Goal: Task Accomplishment & Management: Manage account settings

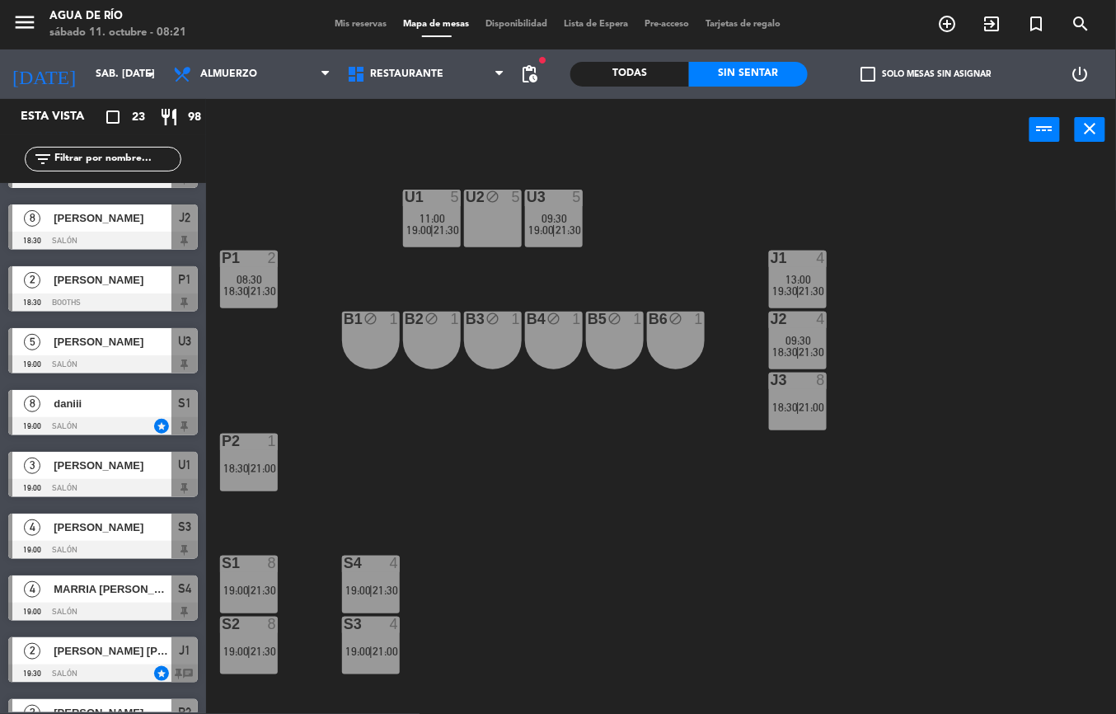
scroll to position [359, 0]
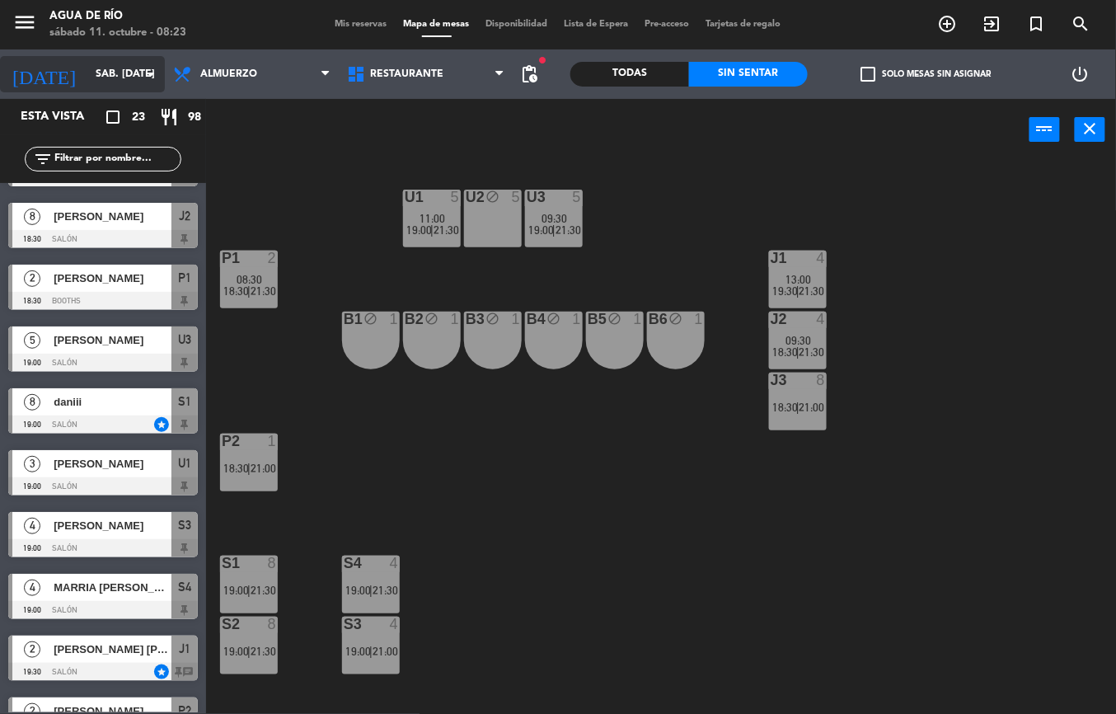
click at [125, 79] on input "sáb. [DATE]" at bounding box center [156, 74] width 139 height 28
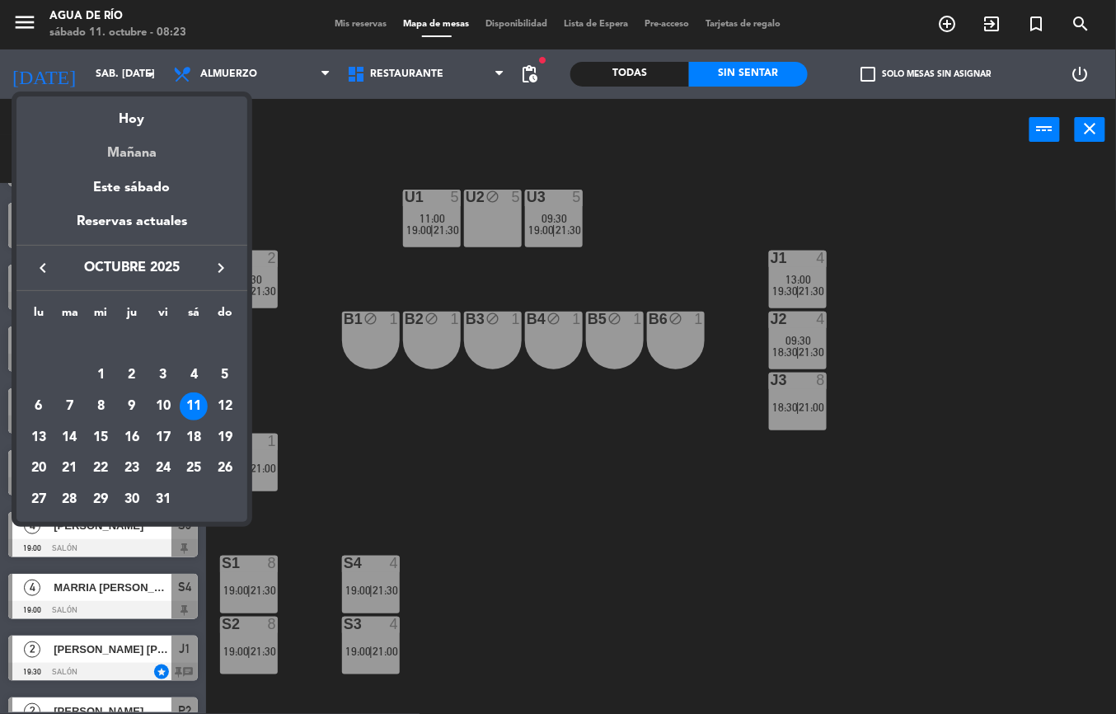
click at [153, 156] on div "Mañana" at bounding box center [131, 147] width 231 height 34
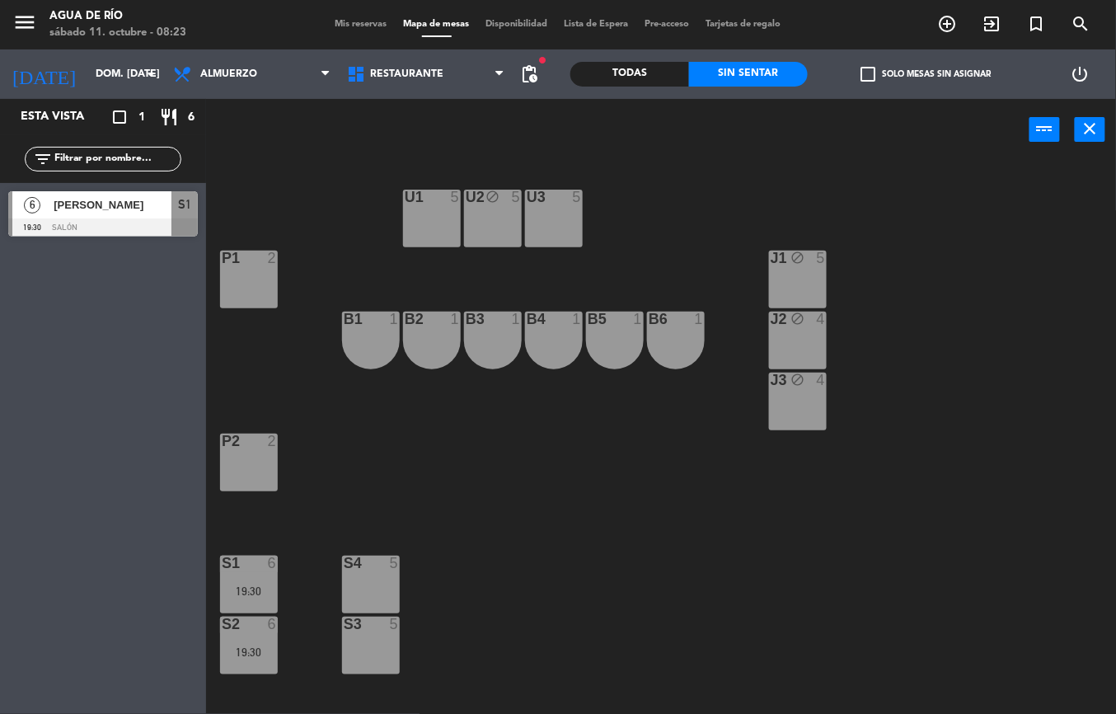
scroll to position [0, 0]
click at [107, 221] on div at bounding box center [102, 227] width 189 height 18
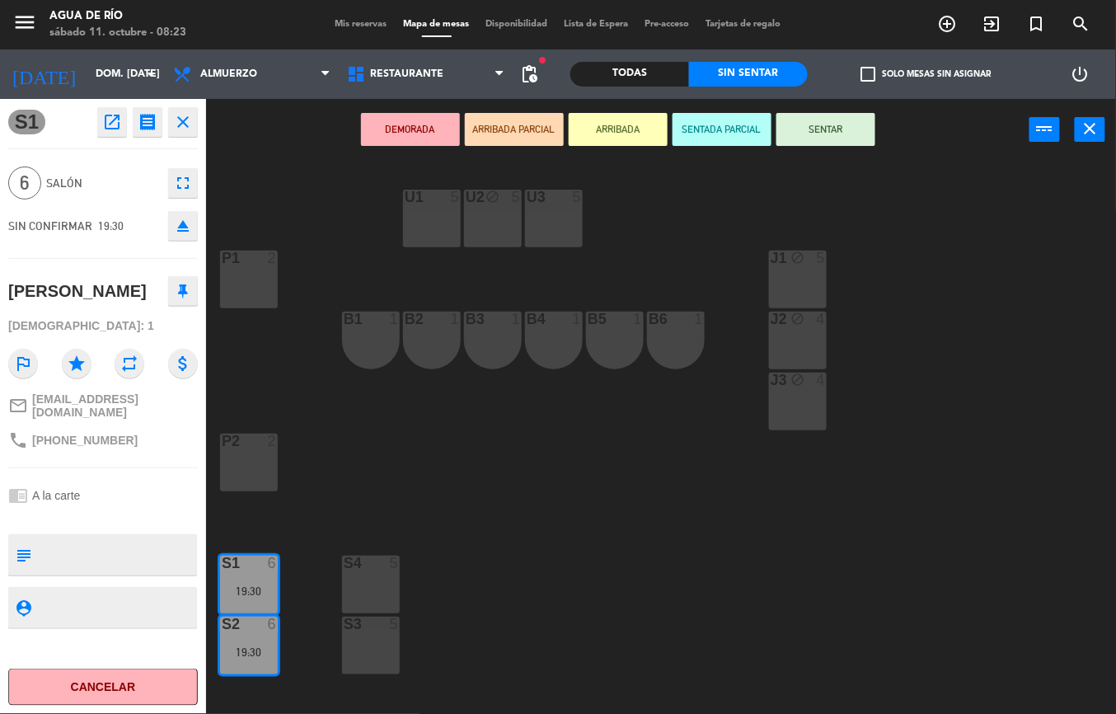
click at [540, 522] on div "U1 5 U2 block 5 U3 5 J1 block 5 P1 2 J2 block 4 B1 1 B2 1 B3 1 B4 1 B5 1 B6 1 J…" at bounding box center [667, 437] width 898 height 553
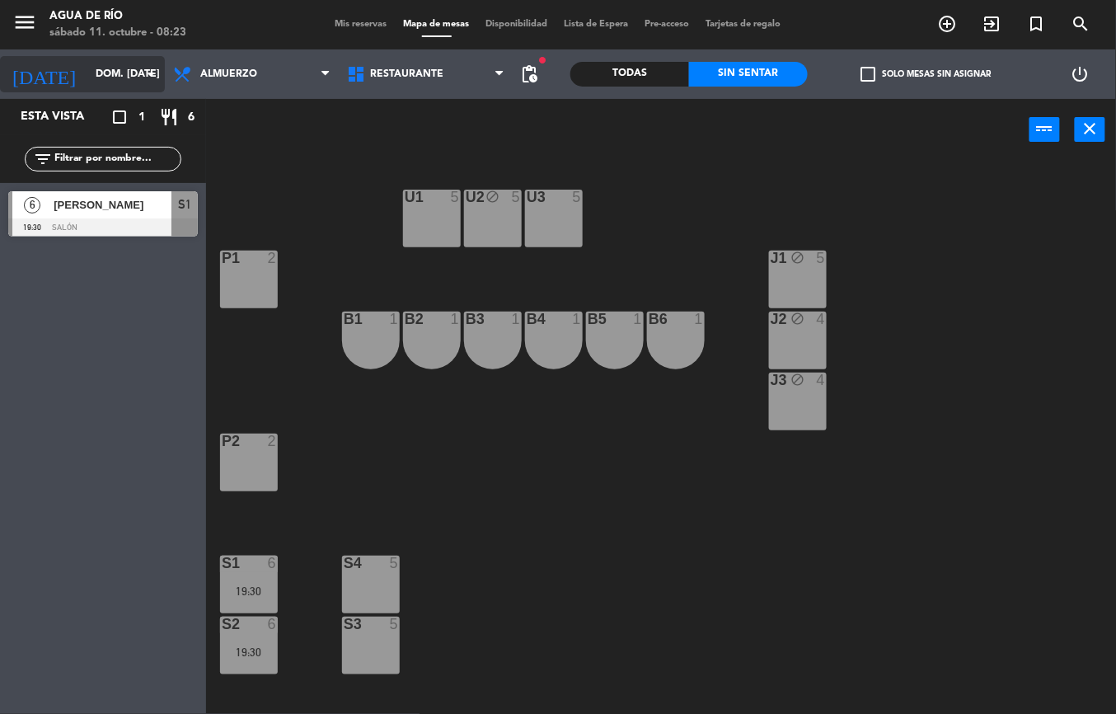
click at [138, 70] on input "dom. [DATE]" at bounding box center [156, 74] width 139 height 28
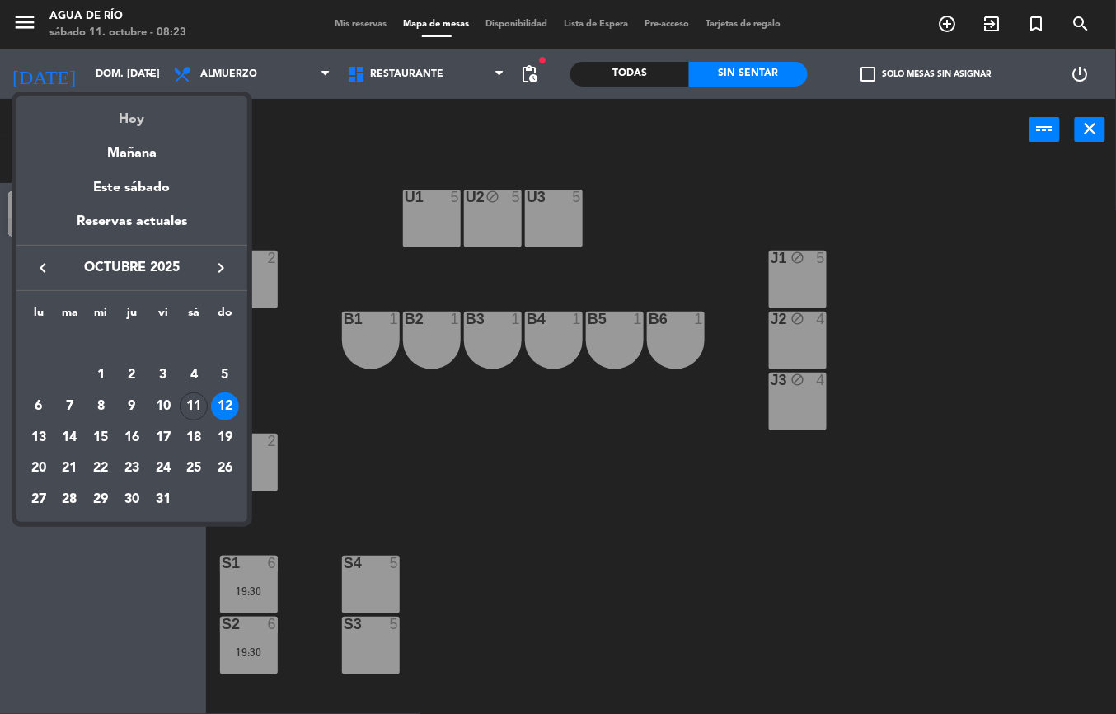
click at [159, 107] on div "Hoy" at bounding box center [131, 113] width 231 height 34
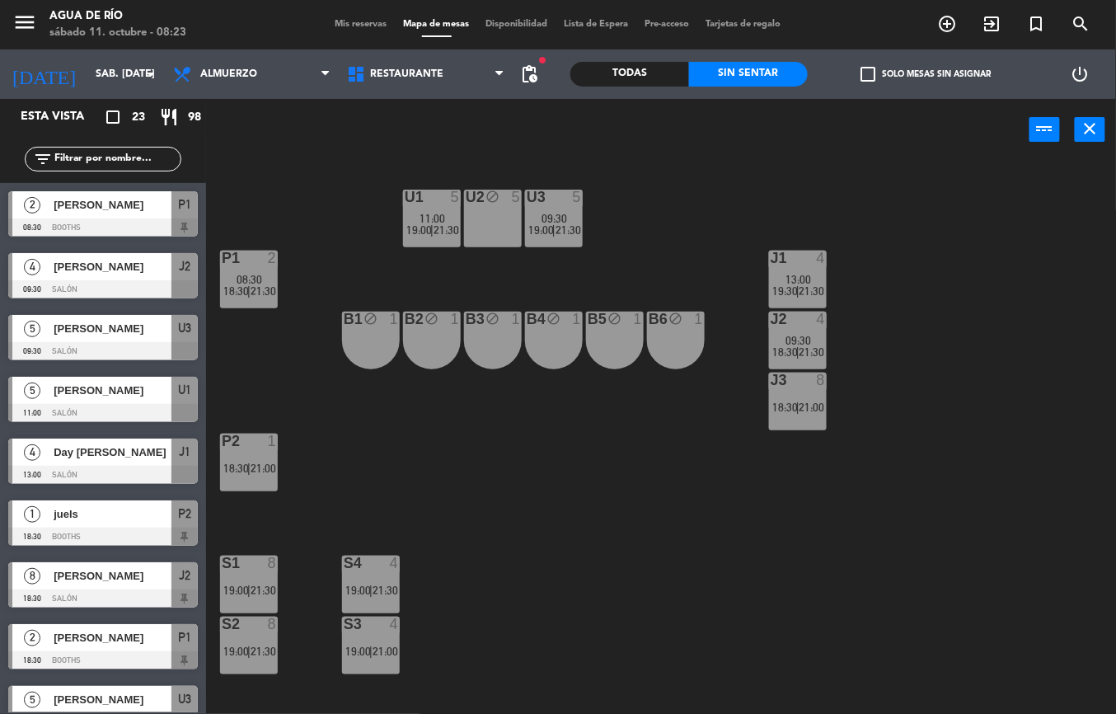
click at [13, 21] on icon "menu" at bounding box center [24, 22] width 25 height 25
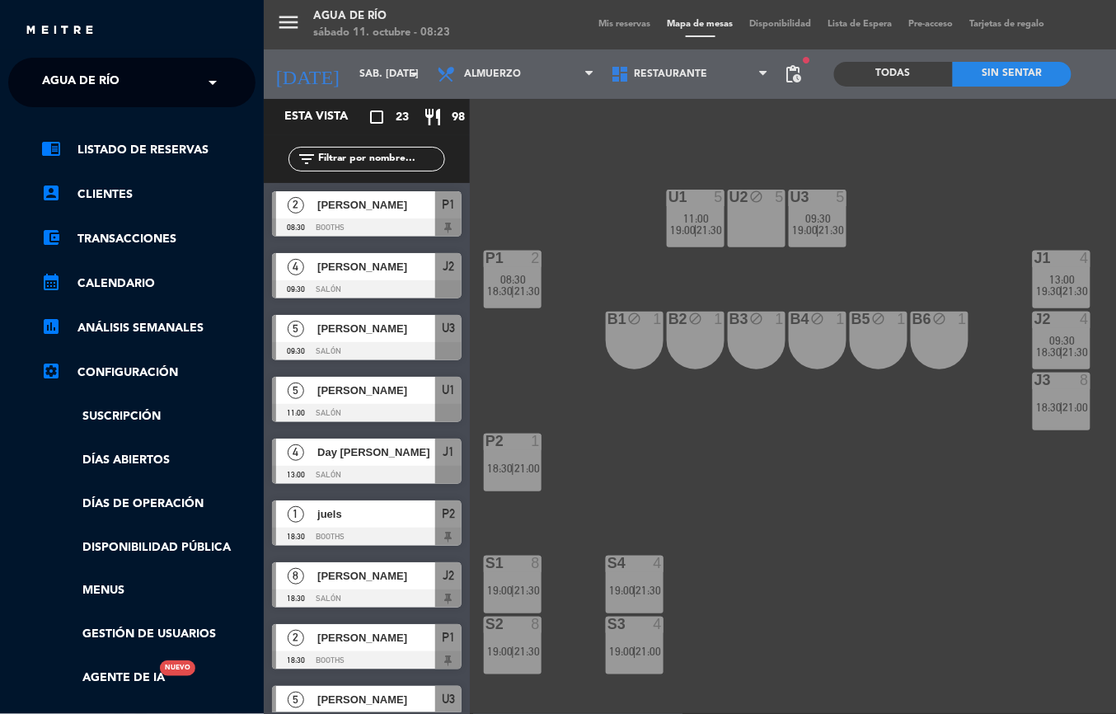
click at [195, 84] on input "text" at bounding box center [133, 83] width 201 height 36
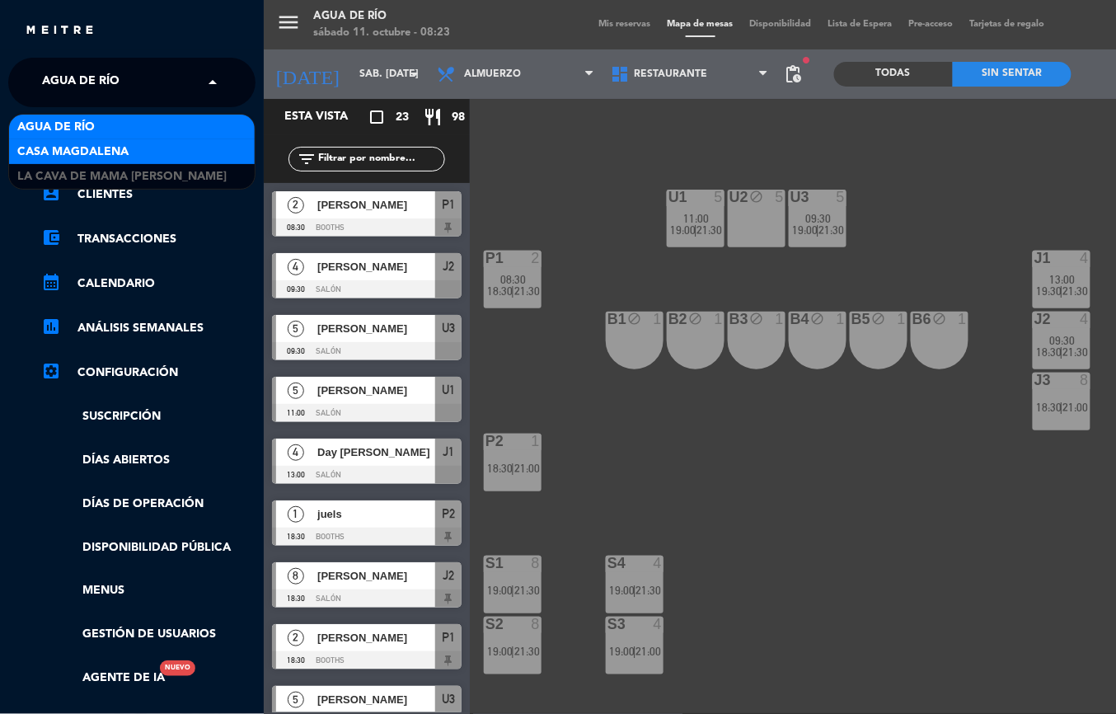
click at [107, 150] on span "Casa Magdalena" at bounding box center [72, 152] width 111 height 19
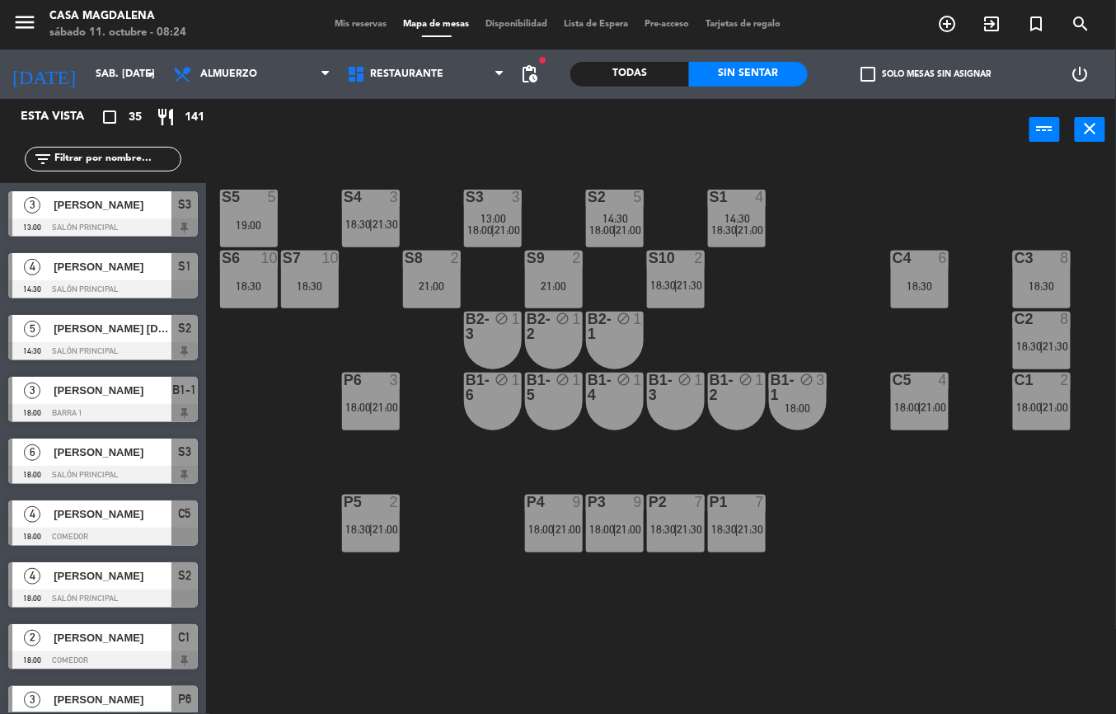
click at [28, 25] on icon "menu" at bounding box center [24, 22] width 25 height 25
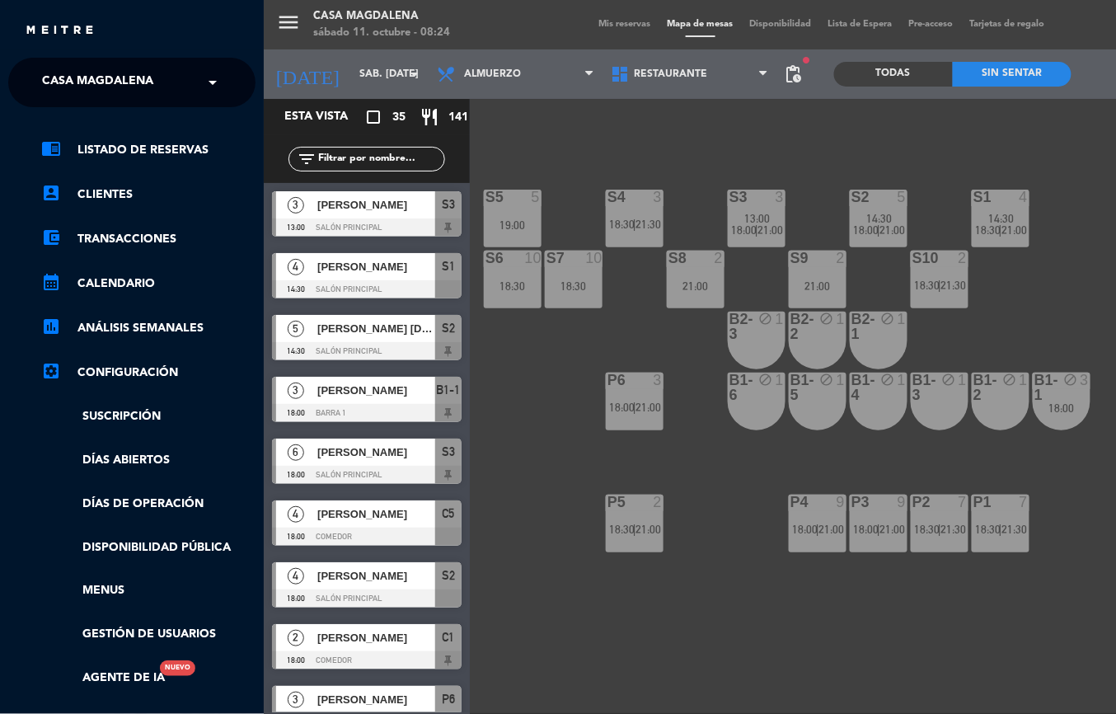
click at [218, 80] on span at bounding box center [217, 82] width 28 height 35
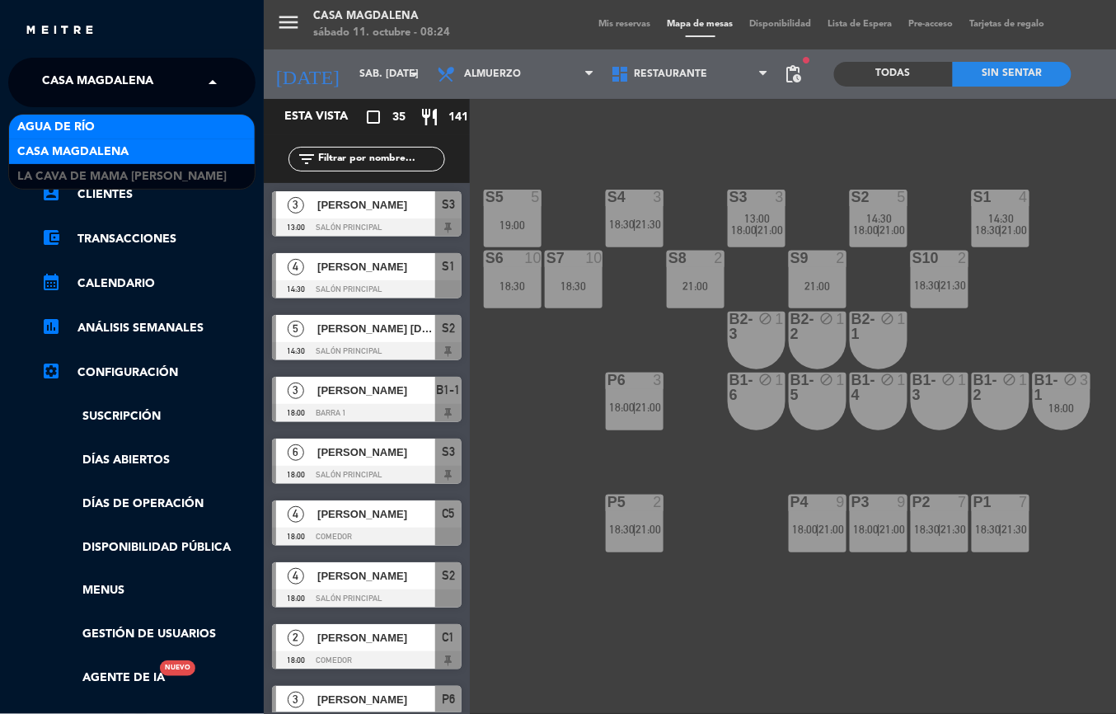
click at [140, 116] on div "Agua de río" at bounding box center [132, 127] width 246 height 25
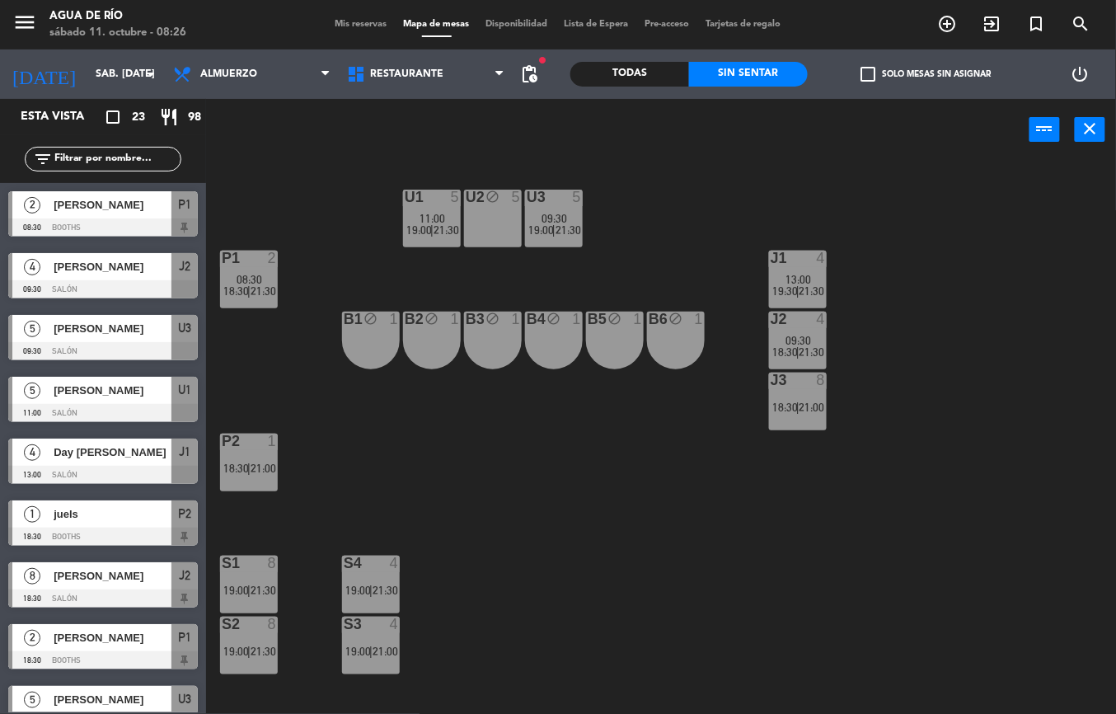
click at [338, 395] on div "U1 5 11:00 19:00 | 21:30 U2 block 5 U3 5 09:30 19:00 | 21:30 J1 4 13:00 19:30 |…" at bounding box center [667, 437] width 898 height 553
click at [133, 71] on input "sáb. [DATE]" at bounding box center [156, 74] width 139 height 28
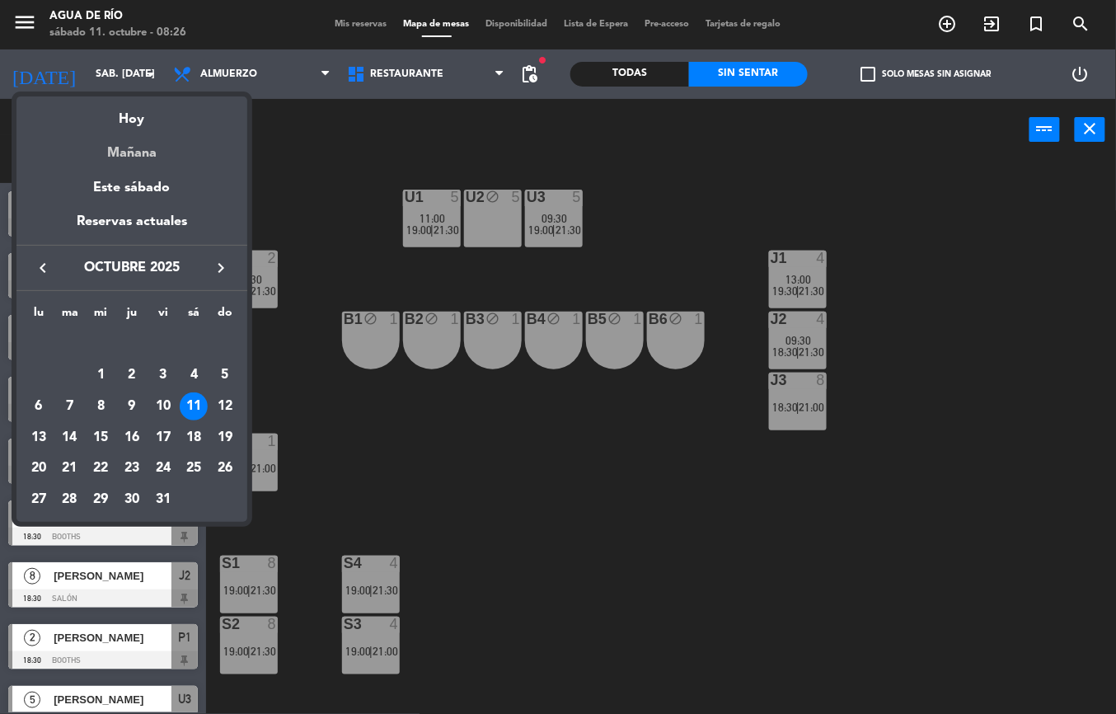
click at [160, 147] on div "Mañana" at bounding box center [131, 147] width 231 height 34
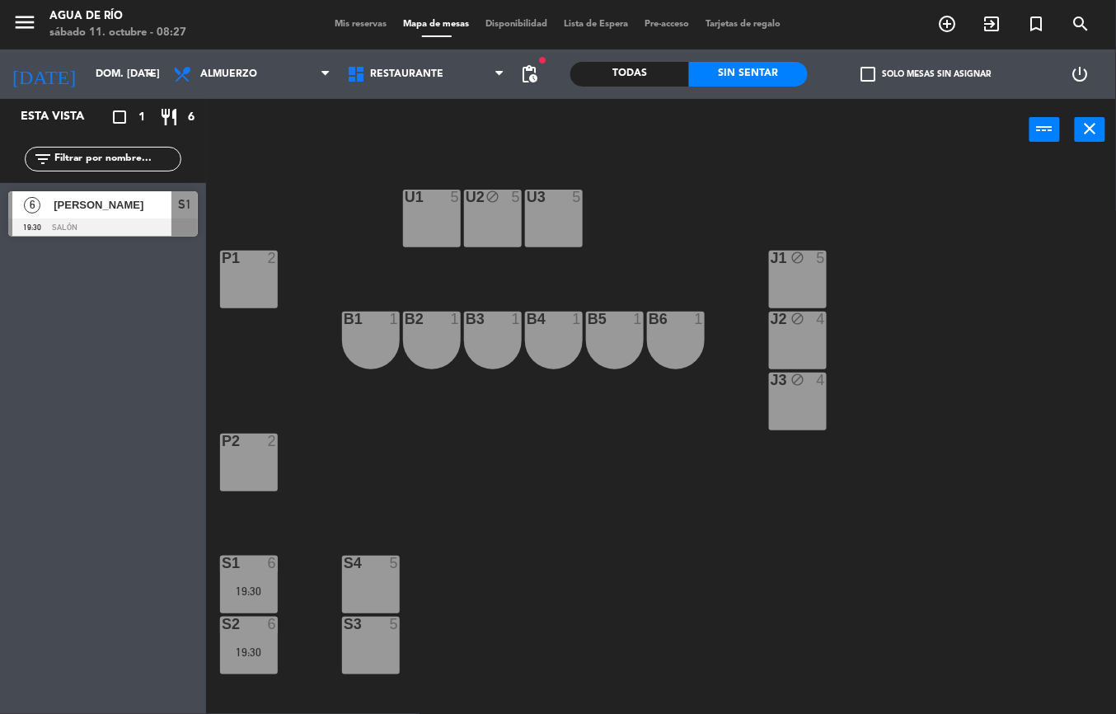
click at [30, 16] on icon "menu" at bounding box center [24, 22] width 25 height 25
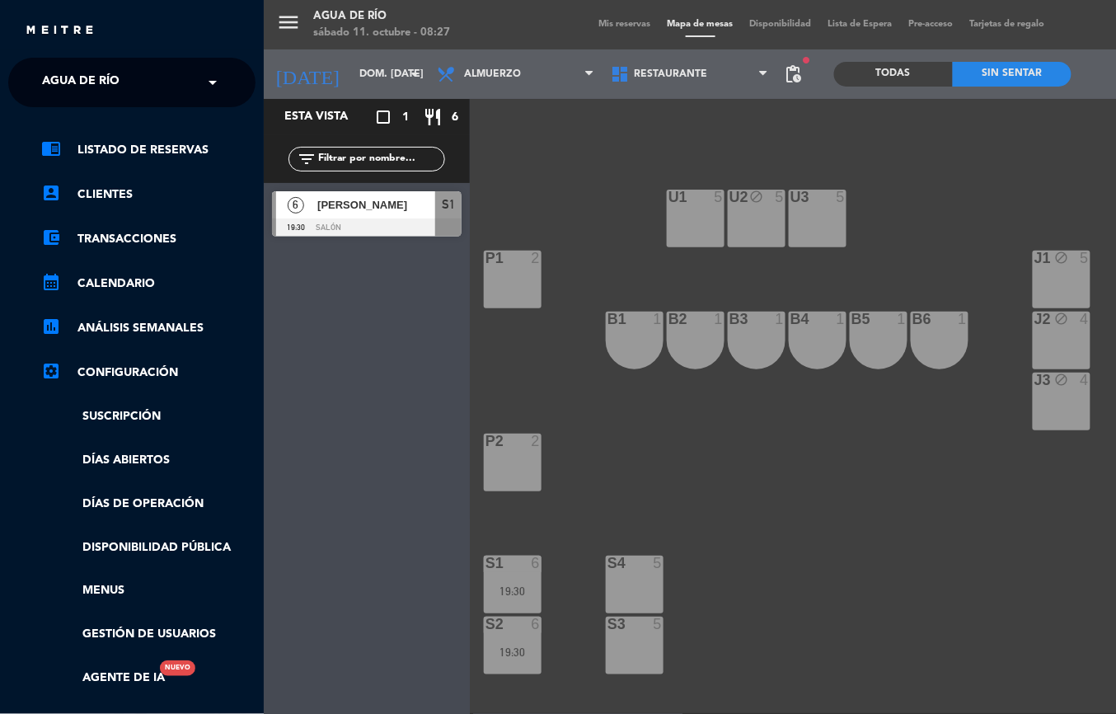
click at [203, 87] on span at bounding box center [217, 82] width 28 height 35
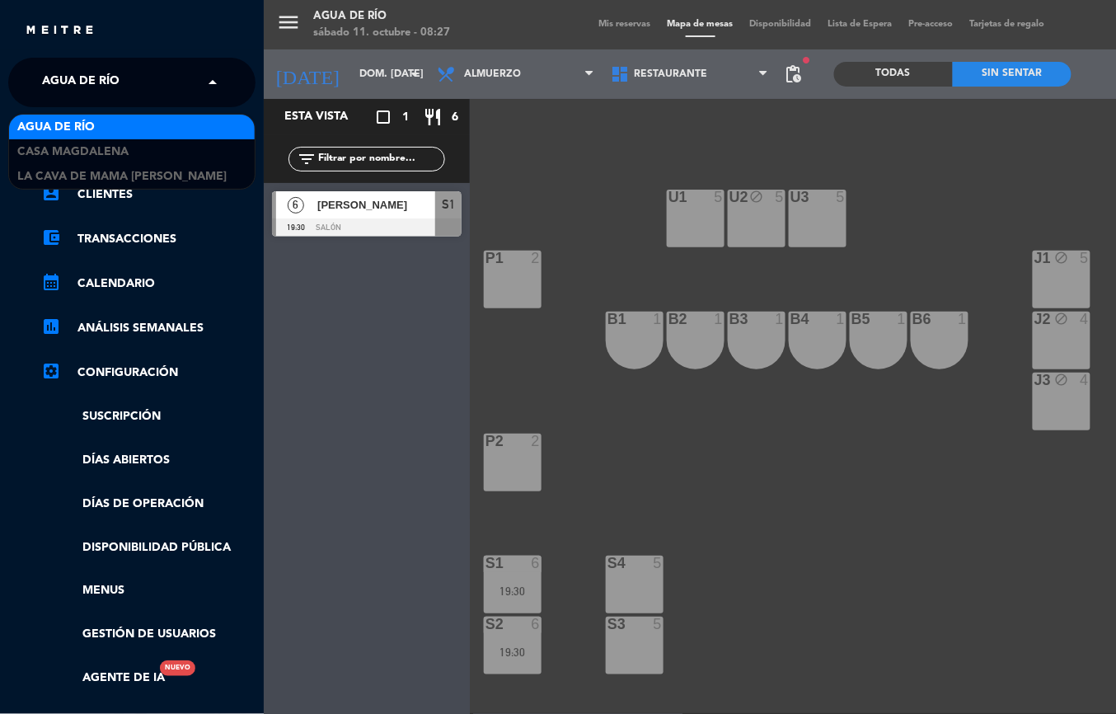
click at [175, 129] on div "Agua de río" at bounding box center [132, 127] width 246 height 25
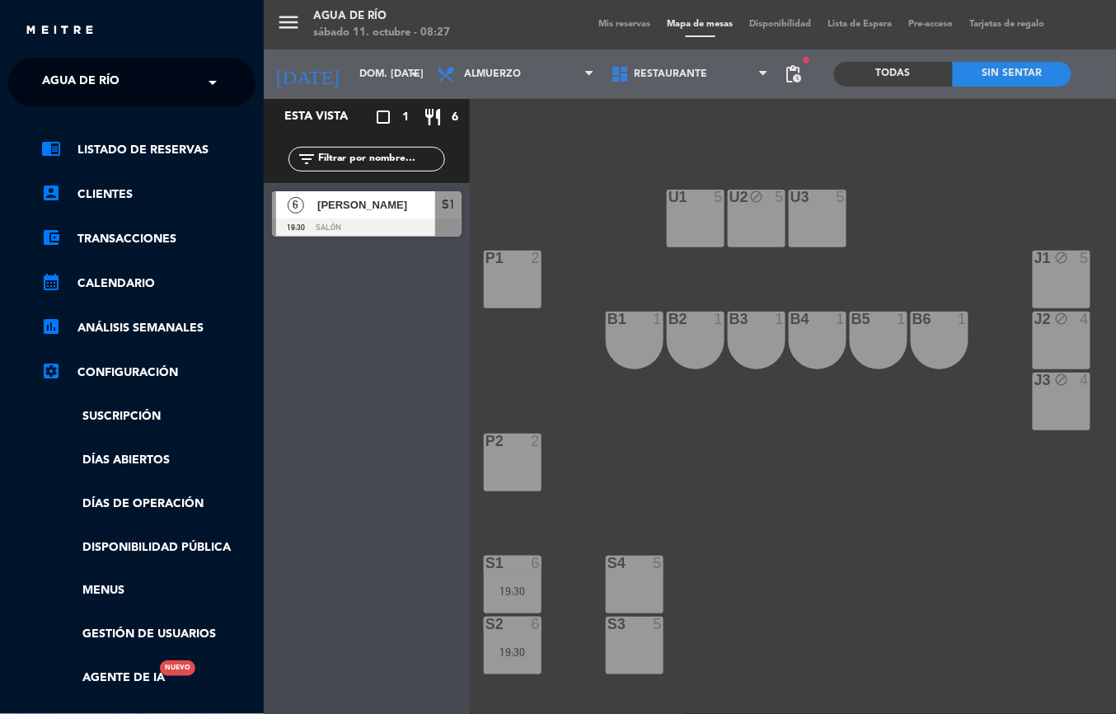
click at [109, 87] on span "Agua de río" at bounding box center [80, 82] width 77 height 35
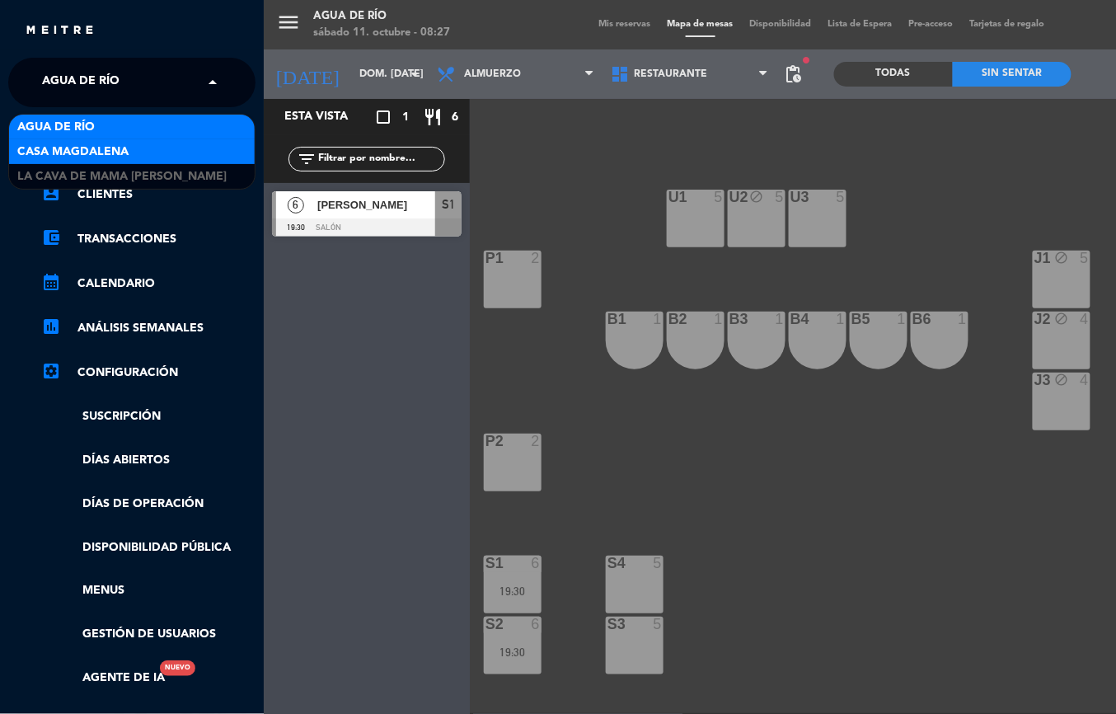
click at [90, 148] on span "Casa Magdalena" at bounding box center [72, 152] width 111 height 19
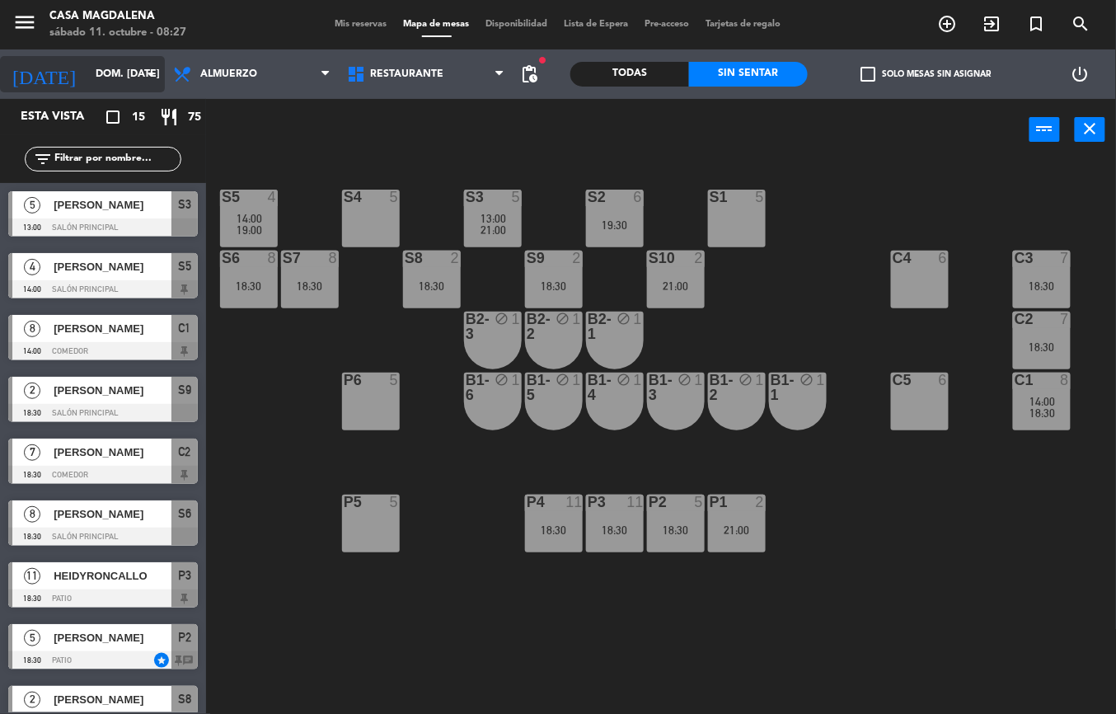
click at [150, 73] on icon "arrow_drop_down" at bounding box center [151, 74] width 20 height 20
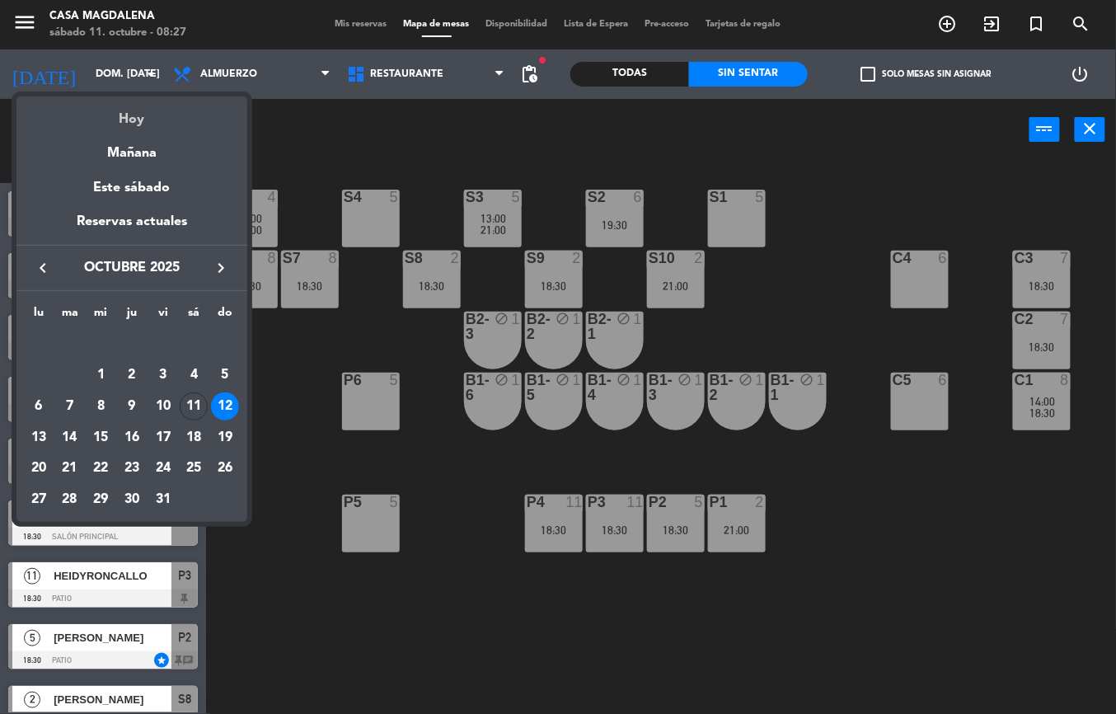
click at [130, 112] on div "Hoy" at bounding box center [131, 113] width 231 height 34
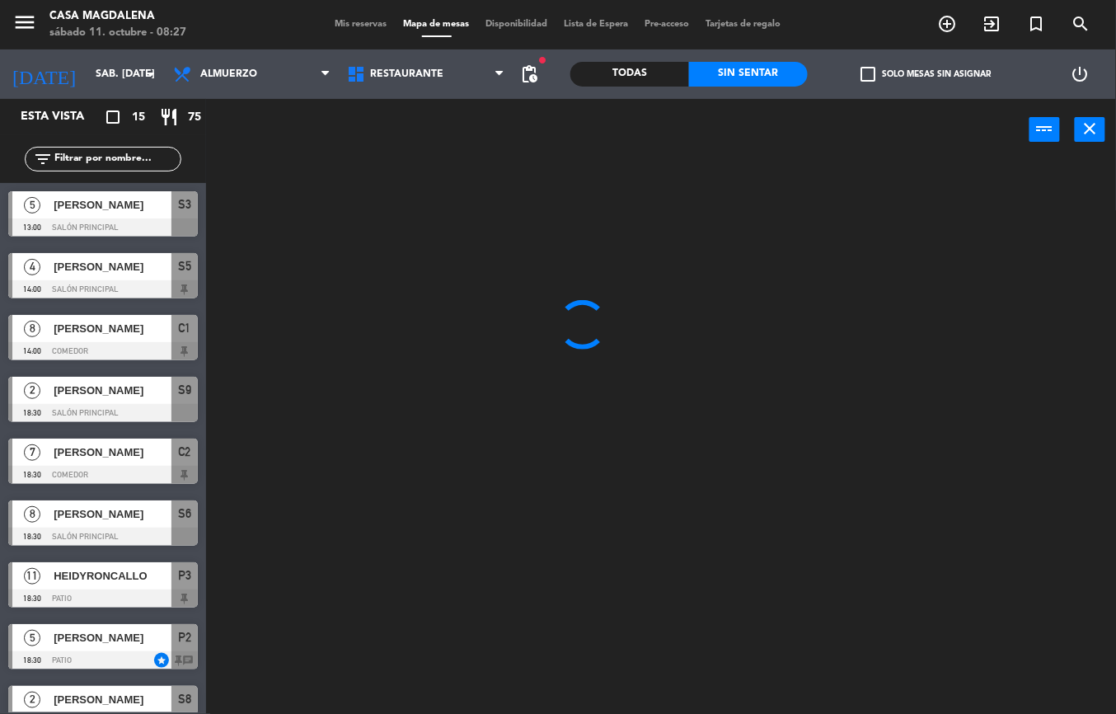
click at [92, 16] on div "Casa Magdalena" at bounding box center [117, 16] width 137 height 16
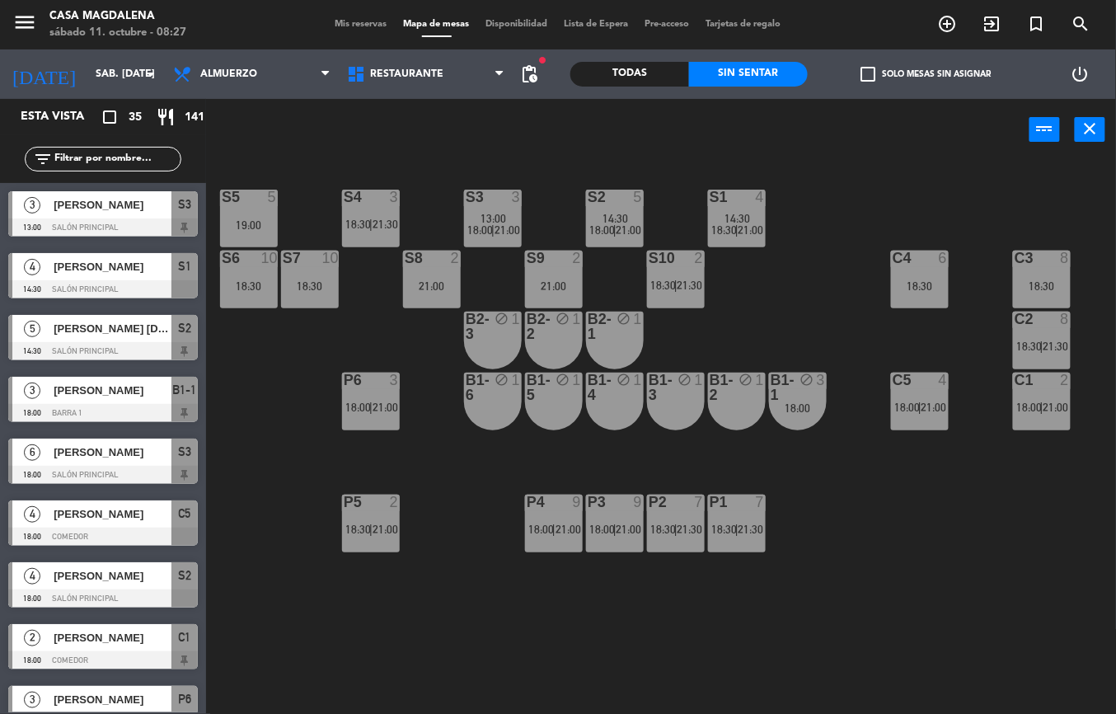
click at [58, 21] on div "Casa Magdalena" at bounding box center [117, 16] width 137 height 16
click at [28, 26] on icon "menu" at bounding box center [24, 22] width 25 height 25
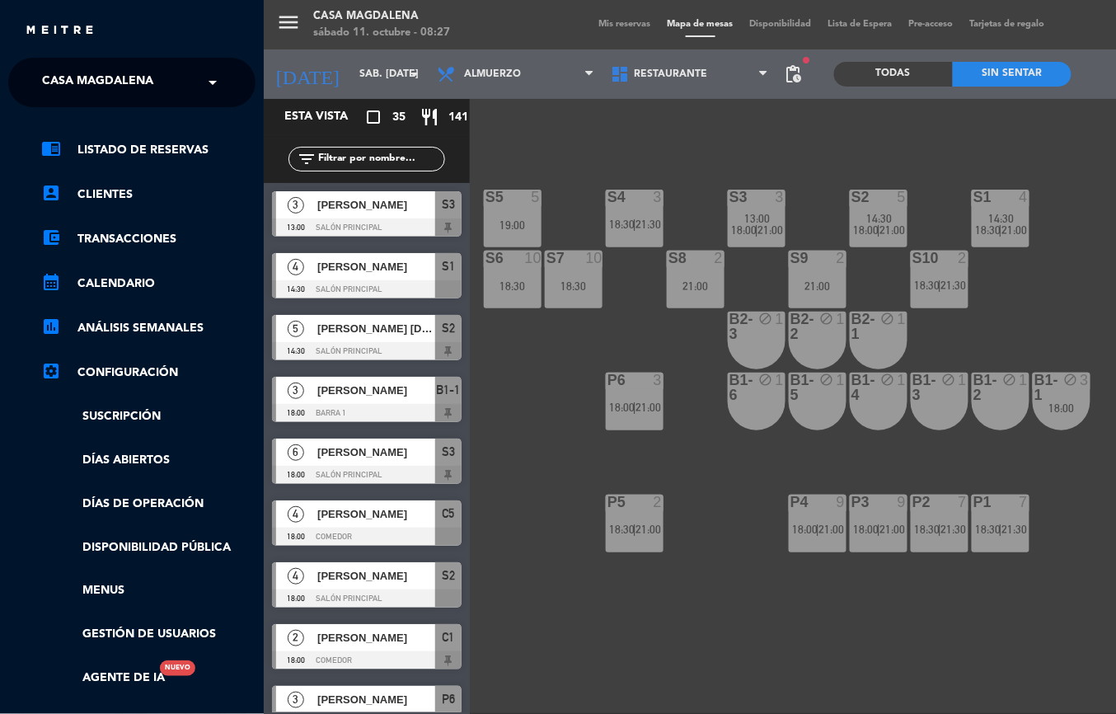
click at [99, 84] on span "Casa Magdalena" at bounding box center [97, 82] width 111 height 35
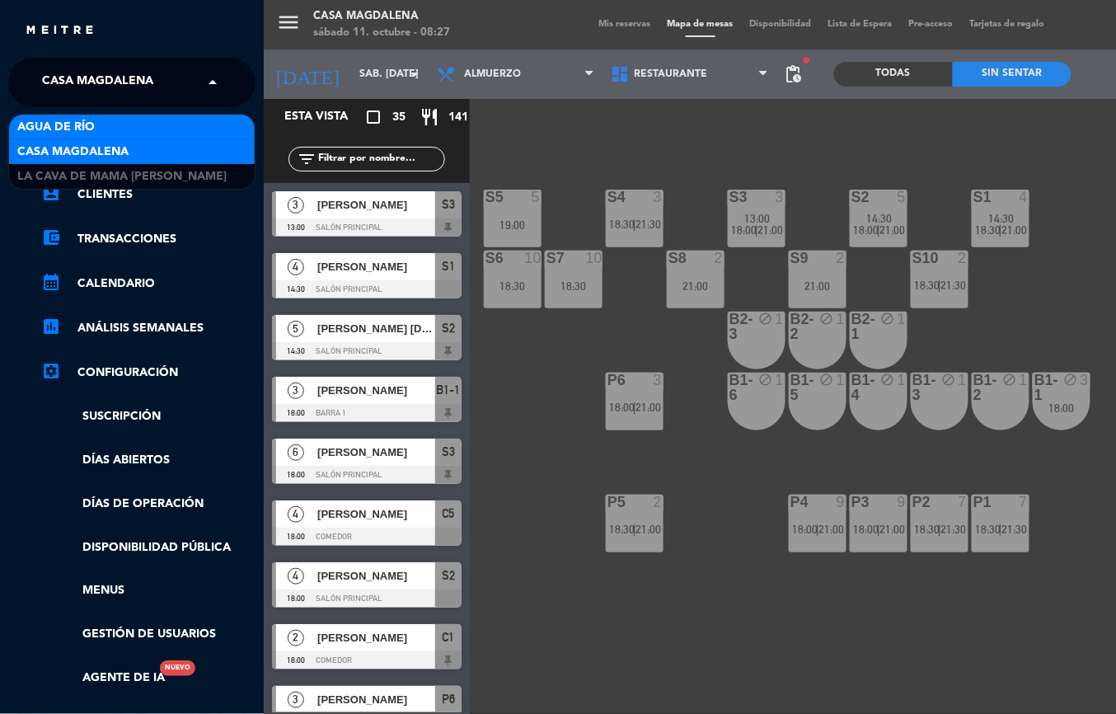
click at [76, 119] on span "Agua de río" at bounding box center [55, 127] width 77 height 19
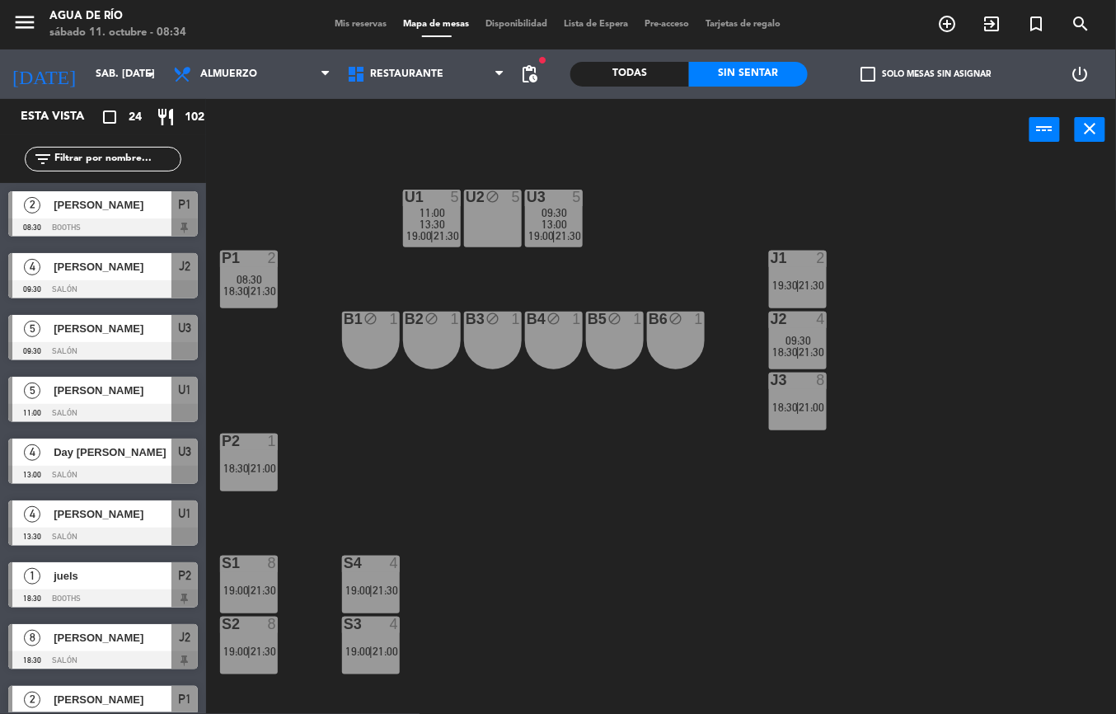
click at [254, 591] on span "21:30" at bounding box center [263, 589] width 26 height 13
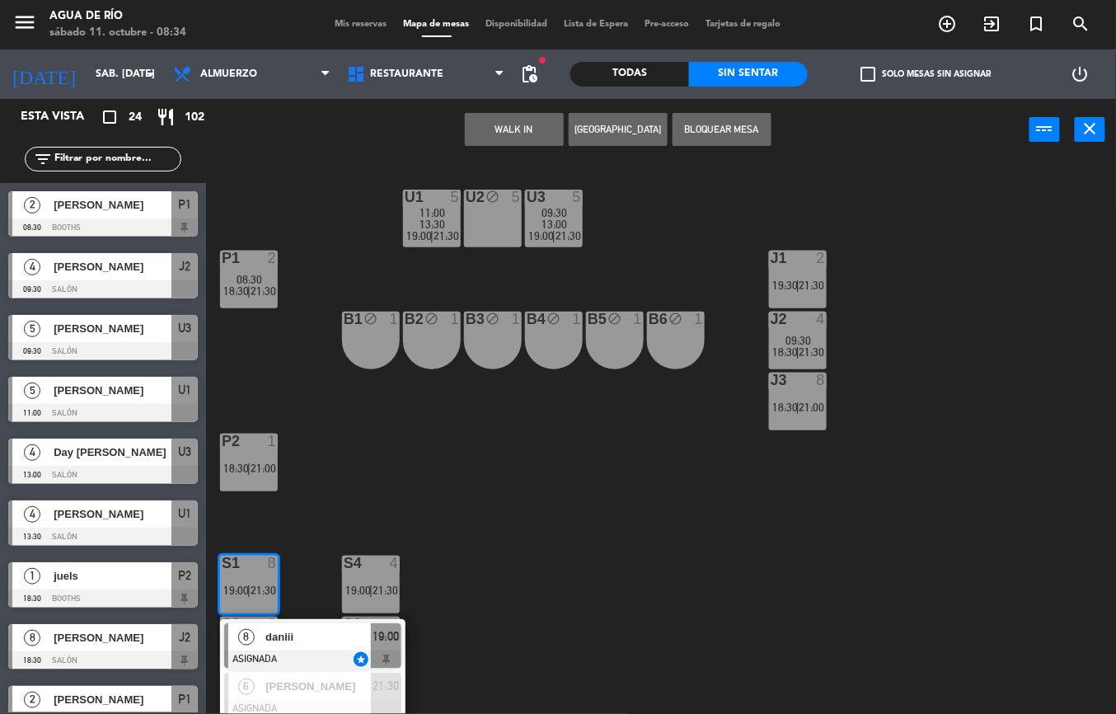
click at [514, 129] on button "WALK IN" at bounding box center [514, 129] width 99 height 33
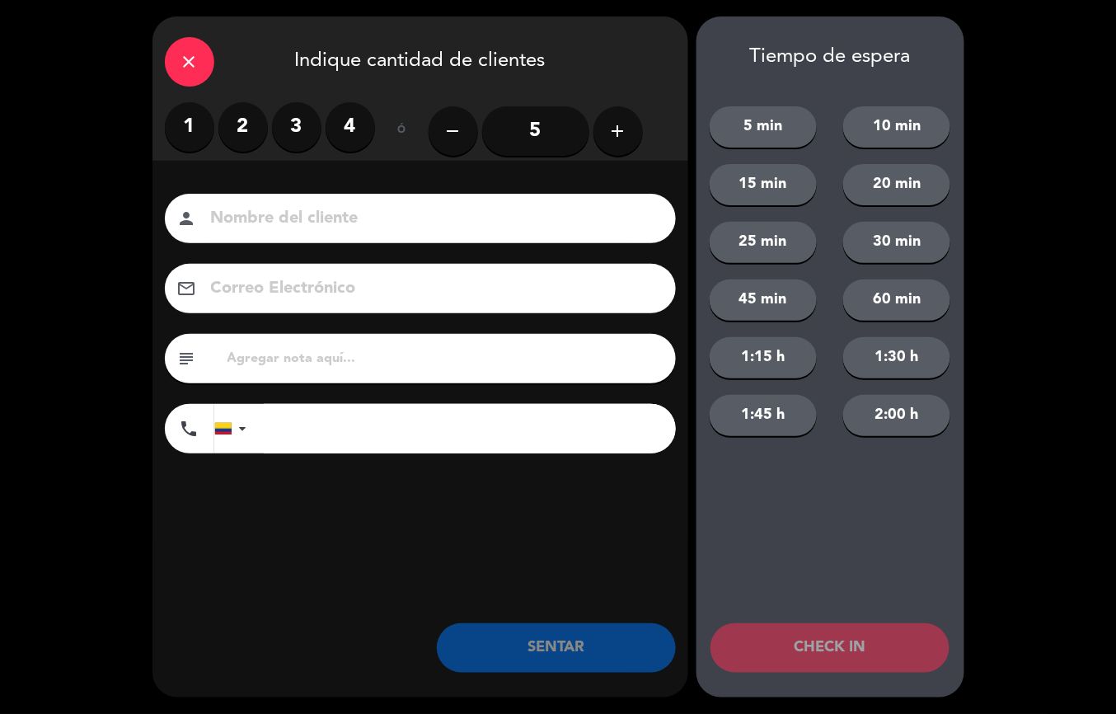
click at [189, 126] on label "1" at bounding box center [189, 126] width 49 height 49
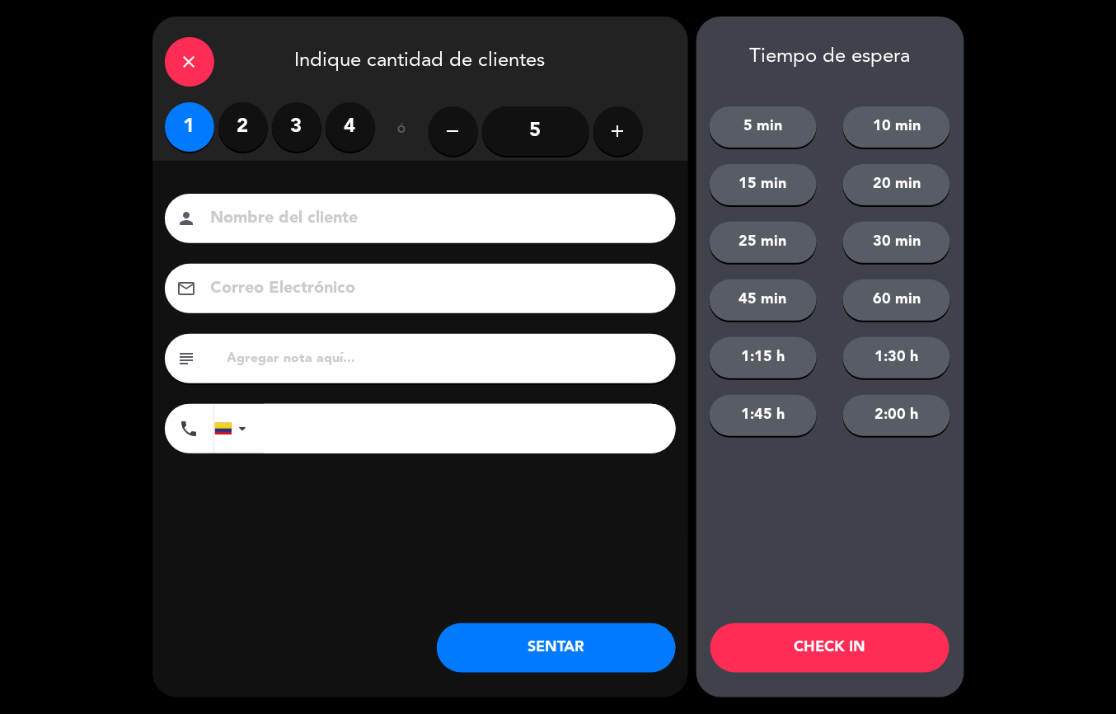
click at [540, 656] on button "SENTAR" at bounding box center [556, 647] width 239 height 49
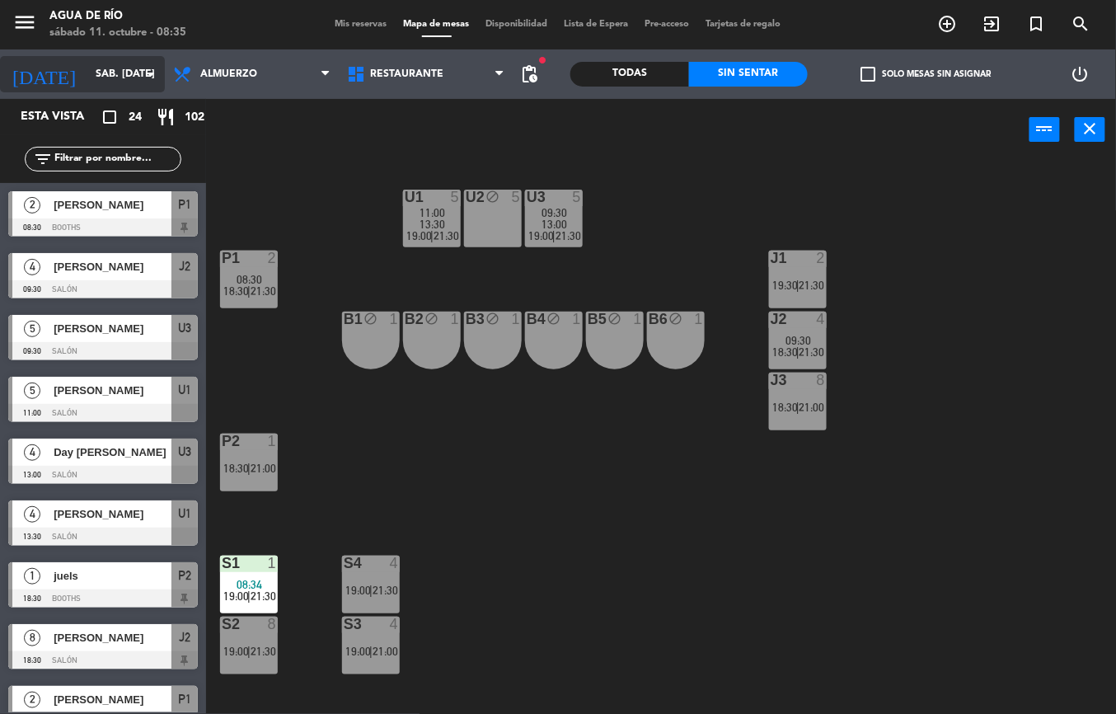
click at [120, 73] on input "sáb. [DATE]" at bounding box center [156, 74] width 139 height 28
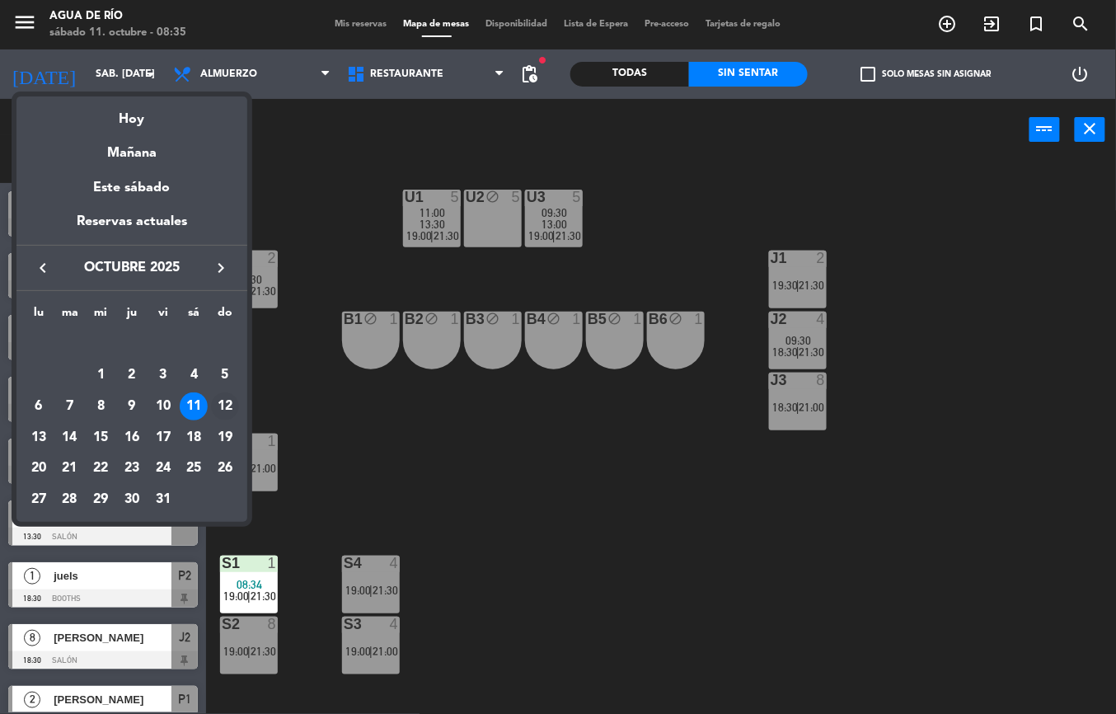
click at [216, 410] on div "12" at bounding box center [225, 406] width 28 height 28
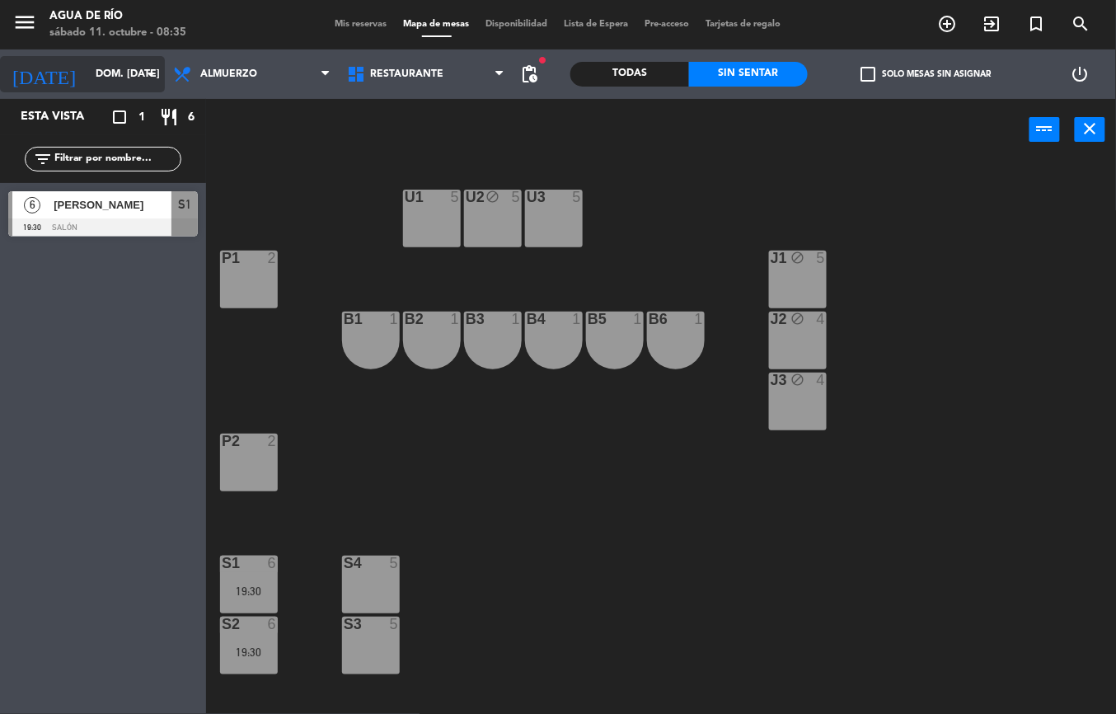
click at [87, 73] on input "dom. [DATE]" at bounding box center [156, 74] width 139 height 28
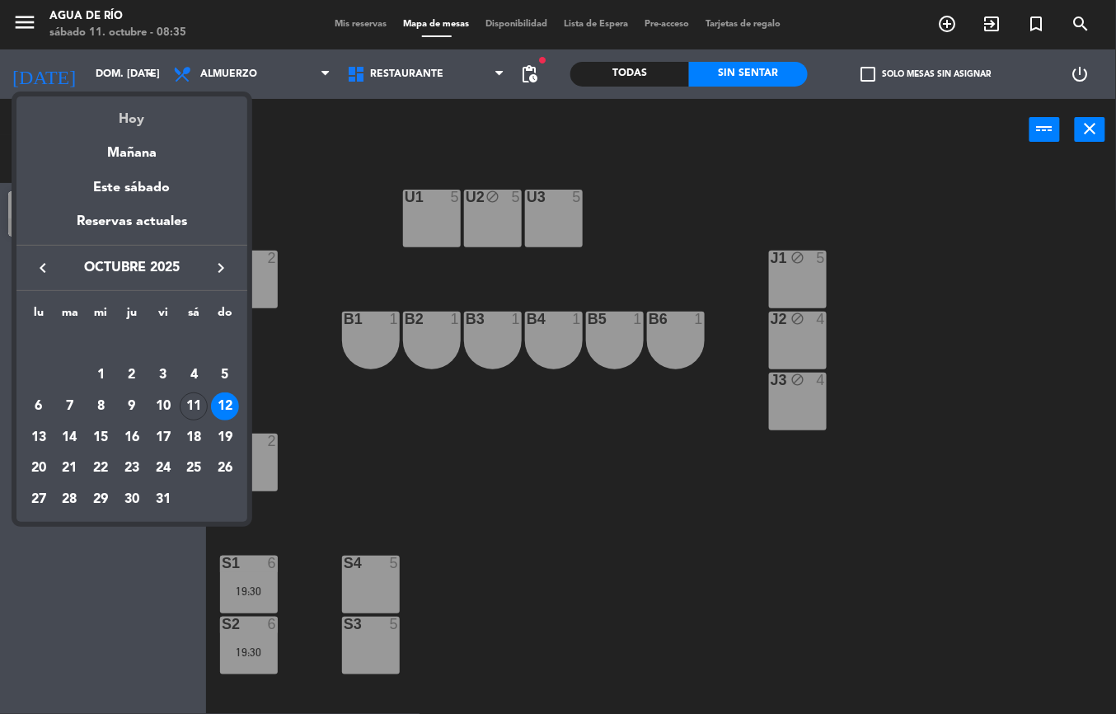
click at [122, 124] on div "Hoy" at bounding box center [131, 113] width 231 height 34
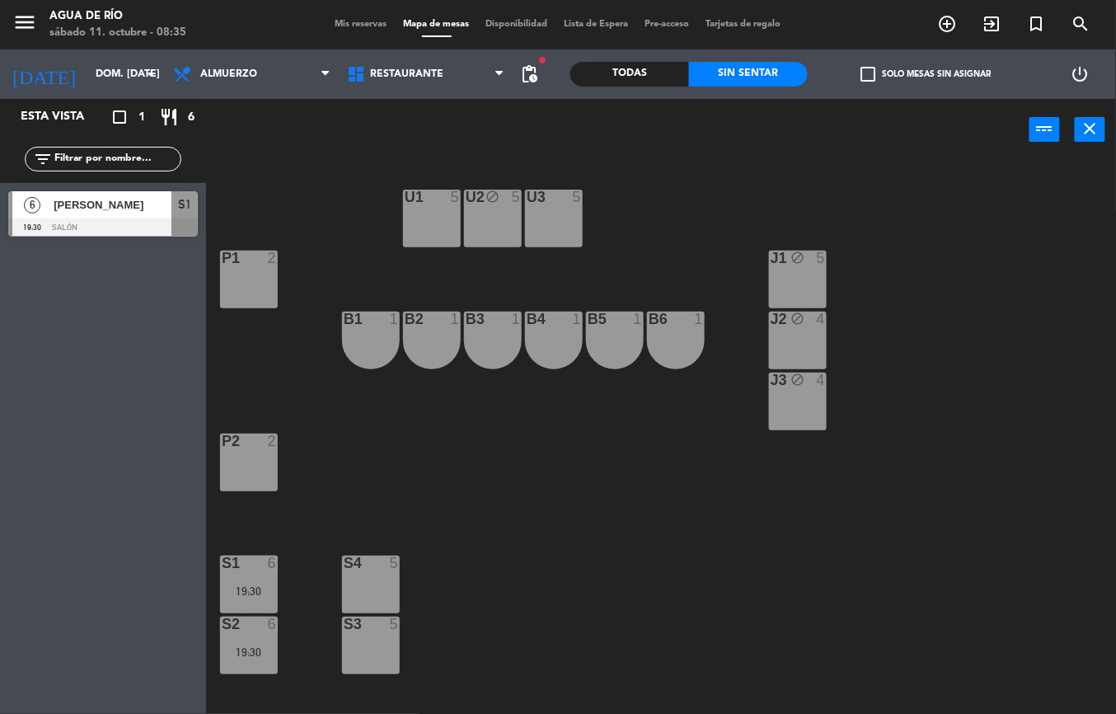
type input "sáb. [DATE]"
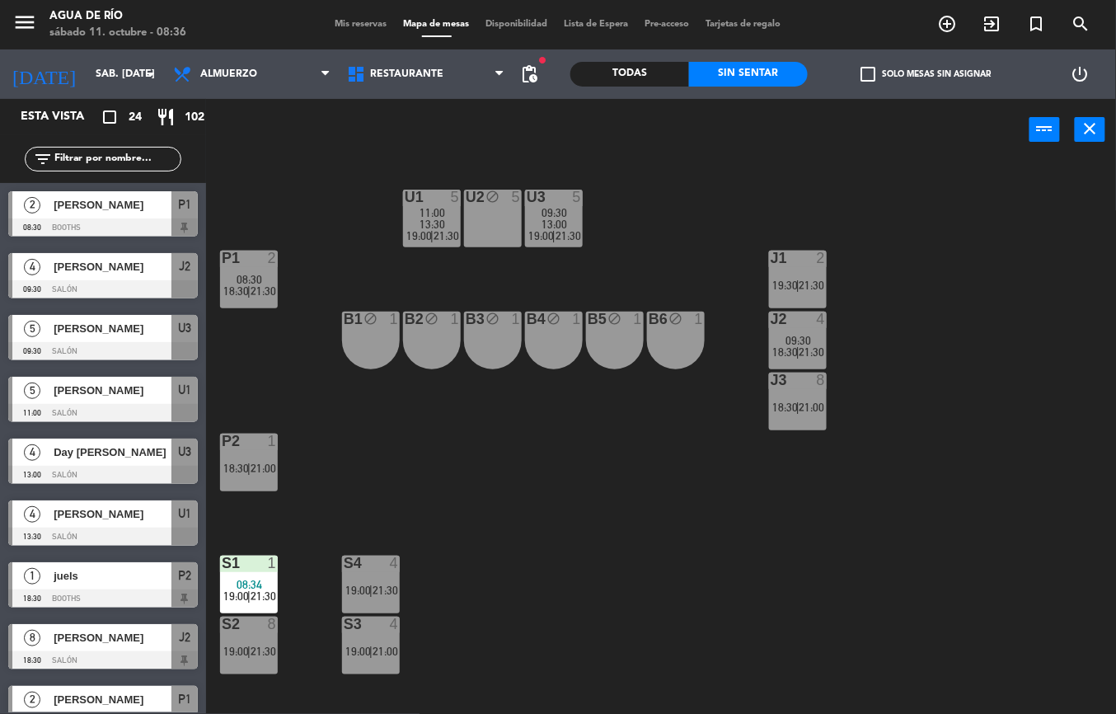
click at [807, 280] on span "21:30" at bounding box center [812, 284] width 26 height 13
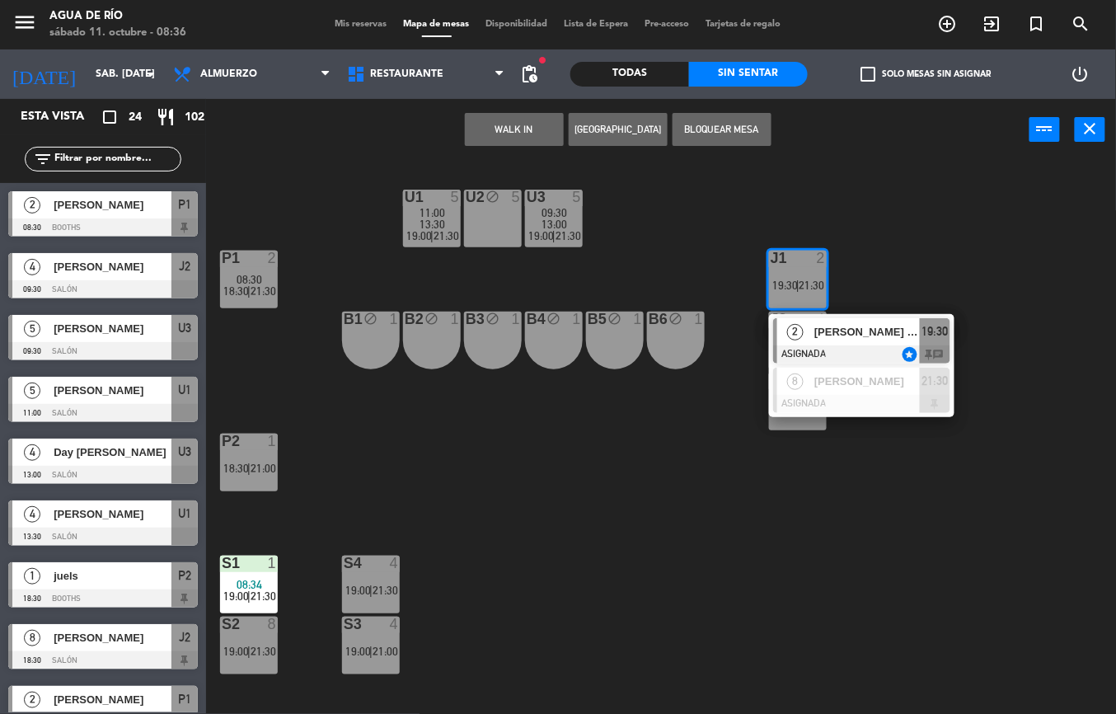
click at [515, 127] on button "WALK IN" at bounding box center [514, 129] width 99 height 33
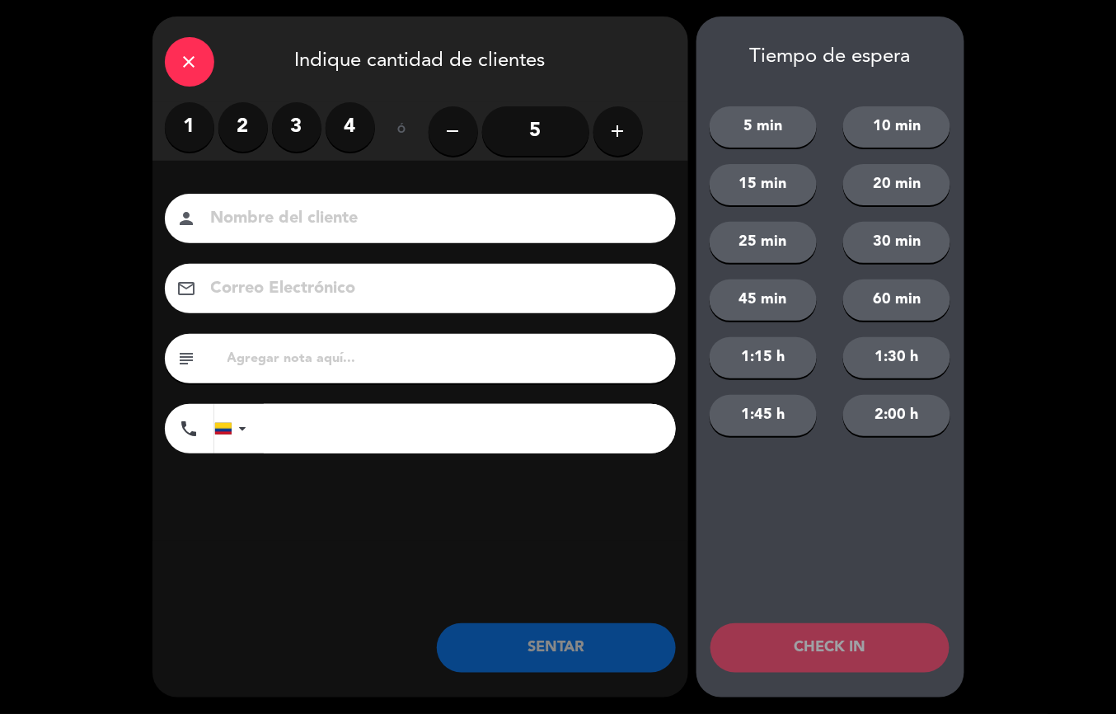
click at [231, 135] on label "2" at bounding box center [242, 126] width 49 height 49
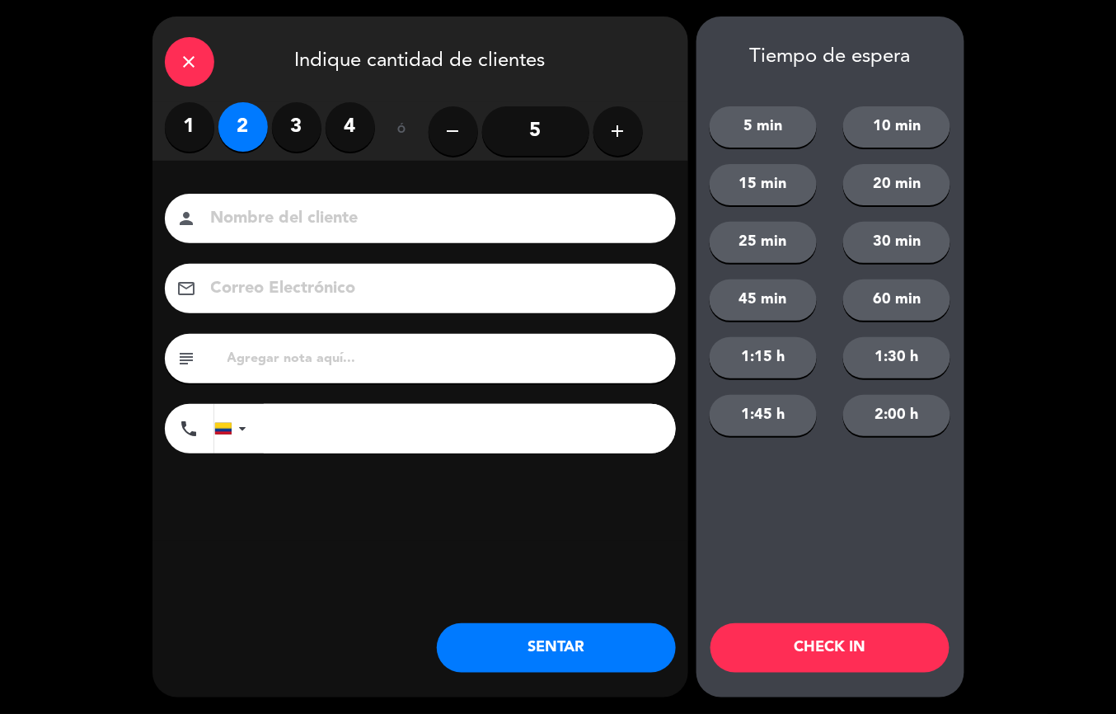
click at [541, 654] on button "SENTAR" at bounding box center [556, 647] width 239 height 49
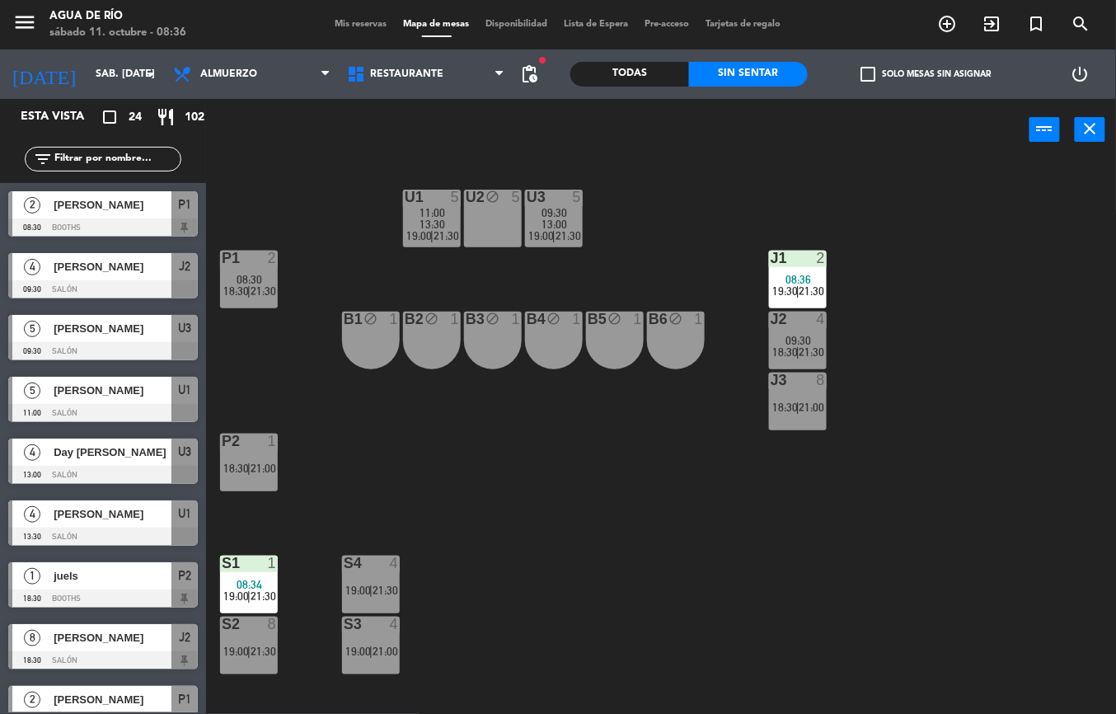
click at [412, 438] on div "U1 5 11:00 13:30 19:00 | 21:30 U2 block 5 U3 5 09:30 13:00 19:00 | 21:30 J1 2 0…" at bounding box center [667, 437] width 898 height 553
click at [662, 528] on div "U1 5 11:00 13:30 19:00 | 21:30 U2 block 5 U3 5 09:30 13:00 19:00 | 21:30 J1 2 0…" at bounding box center [667, 437] width 898 height 553
click at [552, 564] on div "U1 5 11:00 13:30 19:00 | 21:30 U2 block 5 U3 5 09:30 13:00 19:00 | 21:30 J1 2 0…" at bounding box center [667, 437] width 898 height 553
click at [493, 501] on div "U1 5 11:00 13:30 19:00 | 21:30 U2 block 5 U3 5 09:30 13:00 19:00 | 21:30 J1 2 0…" at bounding box center [667, 437] width 898 height 553
click at [626, 517] on div "U1 5 11:00 13:30 19:00 | 21:30 U2 block 5 U3 5 09:30 13:00 19:00 | 21:30 J1 2 0…" at bounding box center [667, 437] width 898 height 553
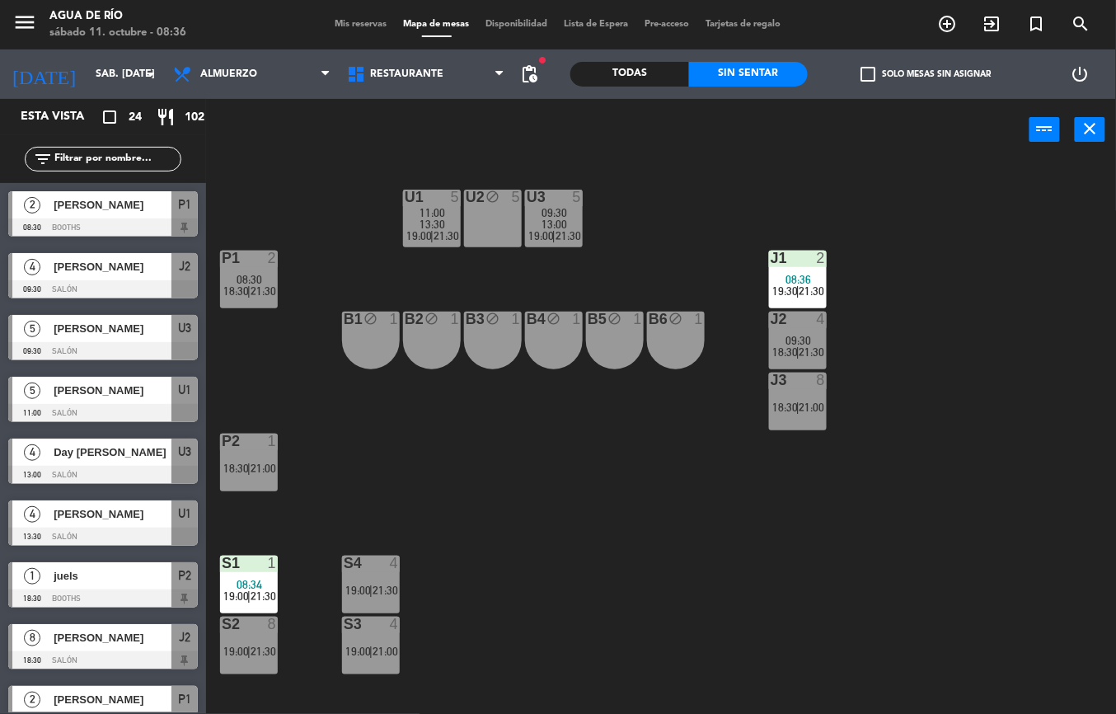
click at [386, 472] on div "U1 5 11:00 13:30 19:00 | 21:30 U2 block 5 U3 5 09:30 13:00 19:00 | 21:30 J1 2 0…" at bounding box center [667, 437] width 898 height 553
click at [578, 475] on div "U1 5 11:00 13:30 19:00 | 21:30 U2 block 5 U3 5 09:30 13:00 19:00 | 21:30 J1 2 0…" at bounding box center [667, 437] width 898 height 553
click at [636, 476] on div "U1 5 11:00 13:30 19:00 | 21:30 U2 block 5 U3 5 09:30 13:00 19:00 | 21:30 J1 2 0…" at bounding box center [667, 437] width 898 height 553
click at [452, 486] on div "U1 5 11:00 13:30 19:00 | 21:30 U2 block 5 U3 5 09:30 13:00 19:00 | 21:30 J1 2 0…" at bounding box center [667, 437] width 898 height 553
click at [616, 504] on div "U1 5 11:00 13:30 19:00 | 21:30 U2 block 5 U3 5 09:30 13:00 19:00 | 21:30 J1 2 0…" at bounding box center [667, 437] width 898 height 553
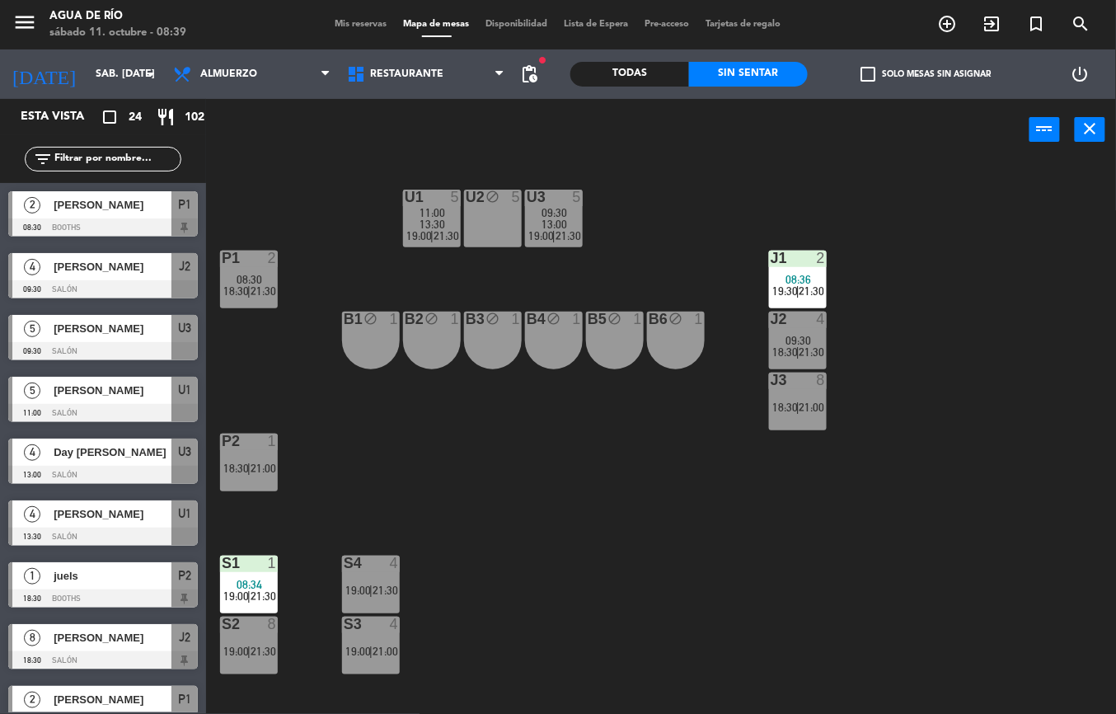
click at [101, 209] on span "[PERSON_NAME]" at bounding box center [113, 204] width 118 height 17
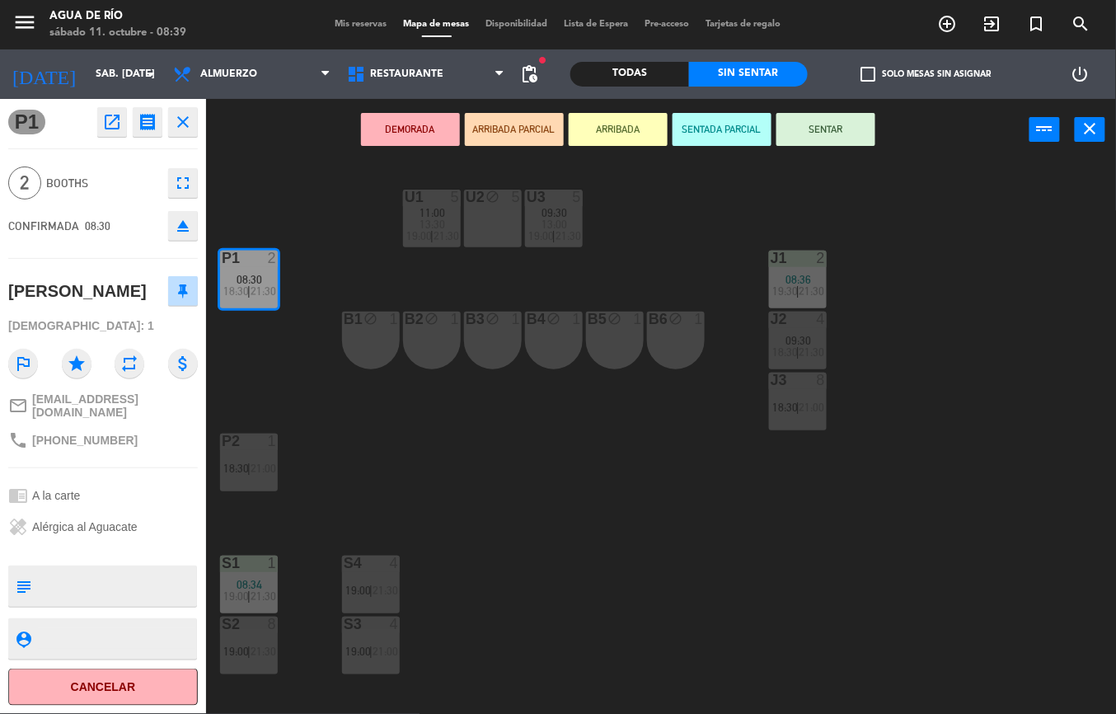
click at [255, 460] on div "P2 1 18:30 | 21:00" at bounding box center [249, 462] width 58 height 58
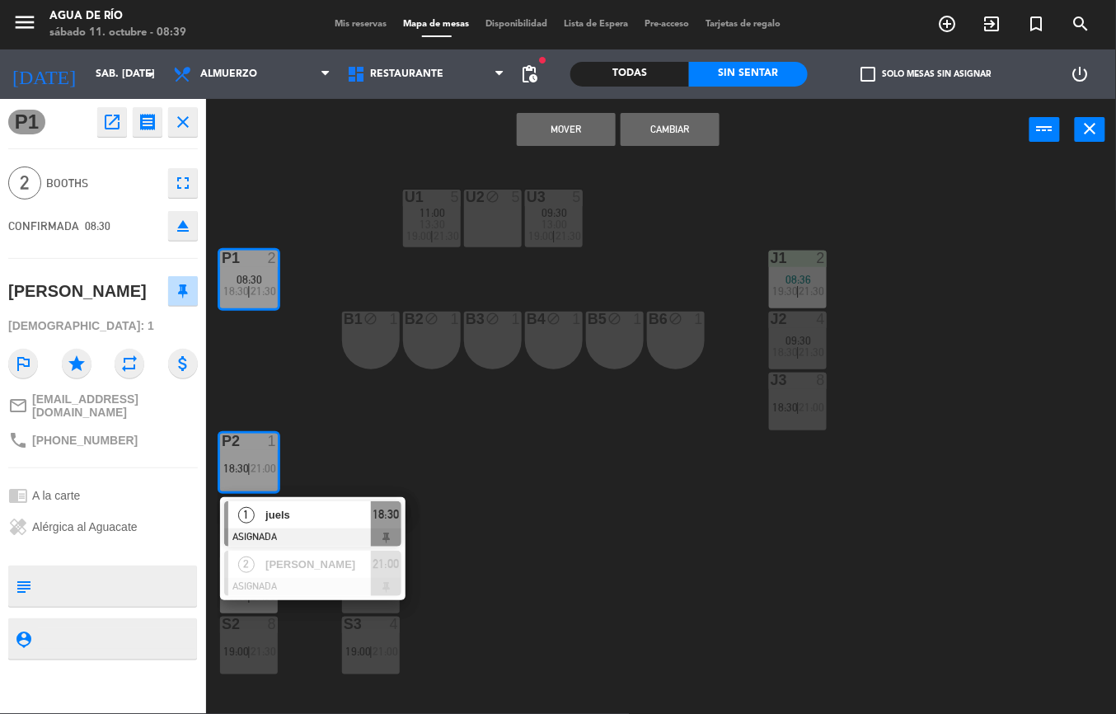
click at [562, 130] on button "Mover" at bounding box center [566, 129] width 99 height 33
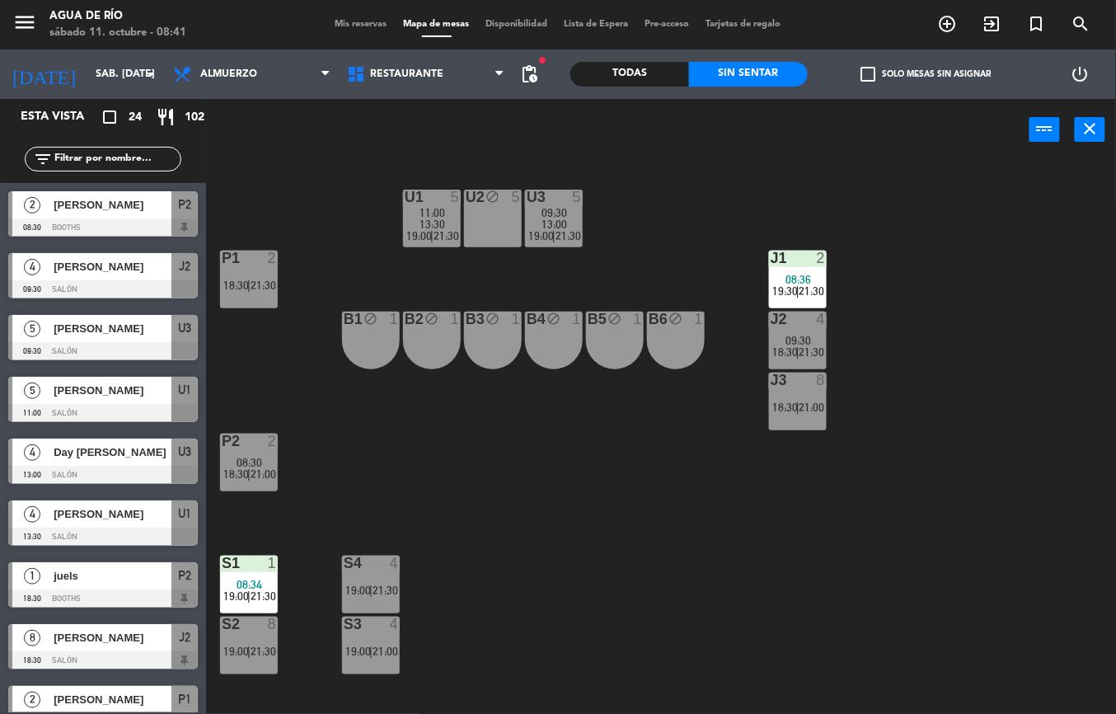
click at [783, 400] on span "18:30" at bounding box center [785, 406] width 26 height 13
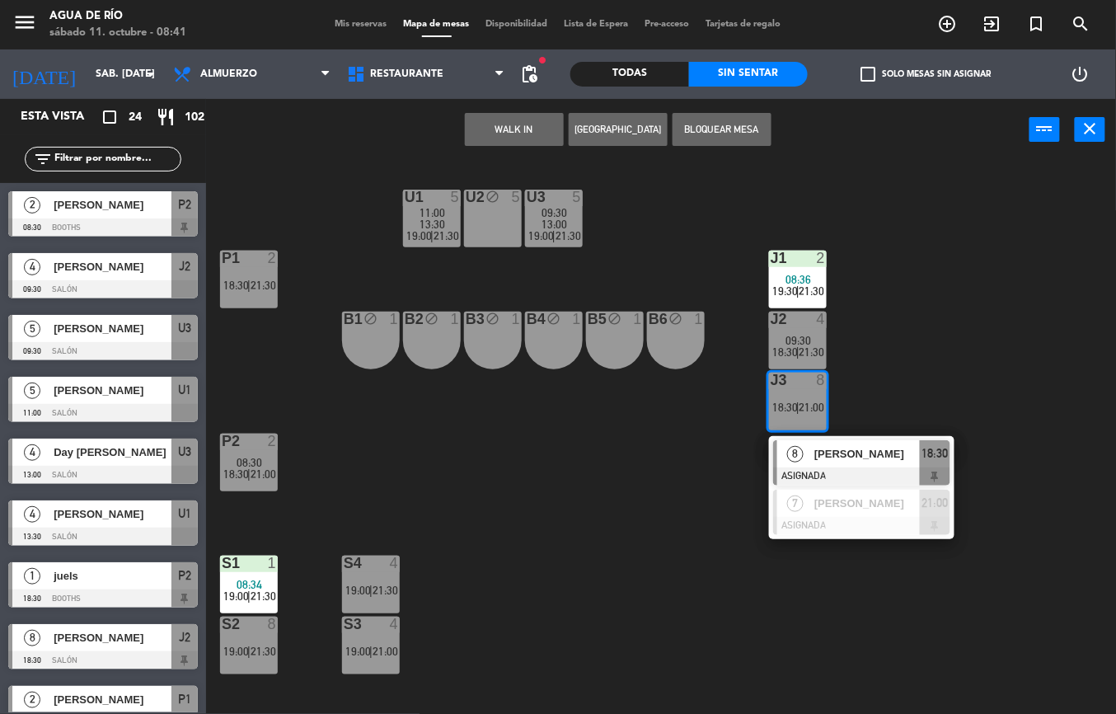
click at [493, 124] on button "WALK IN" at bounding box center [514, 129] width 99 height 33
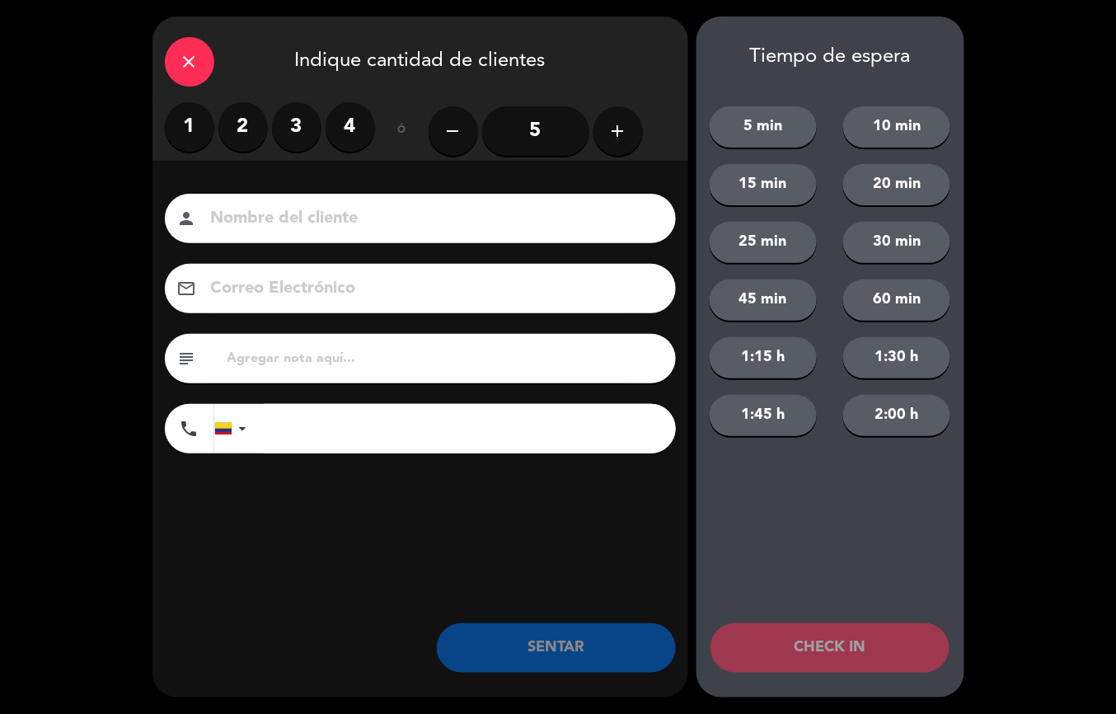
click at [189, 136] on label "1" at bounding box center [189, 126] width 49 height 49
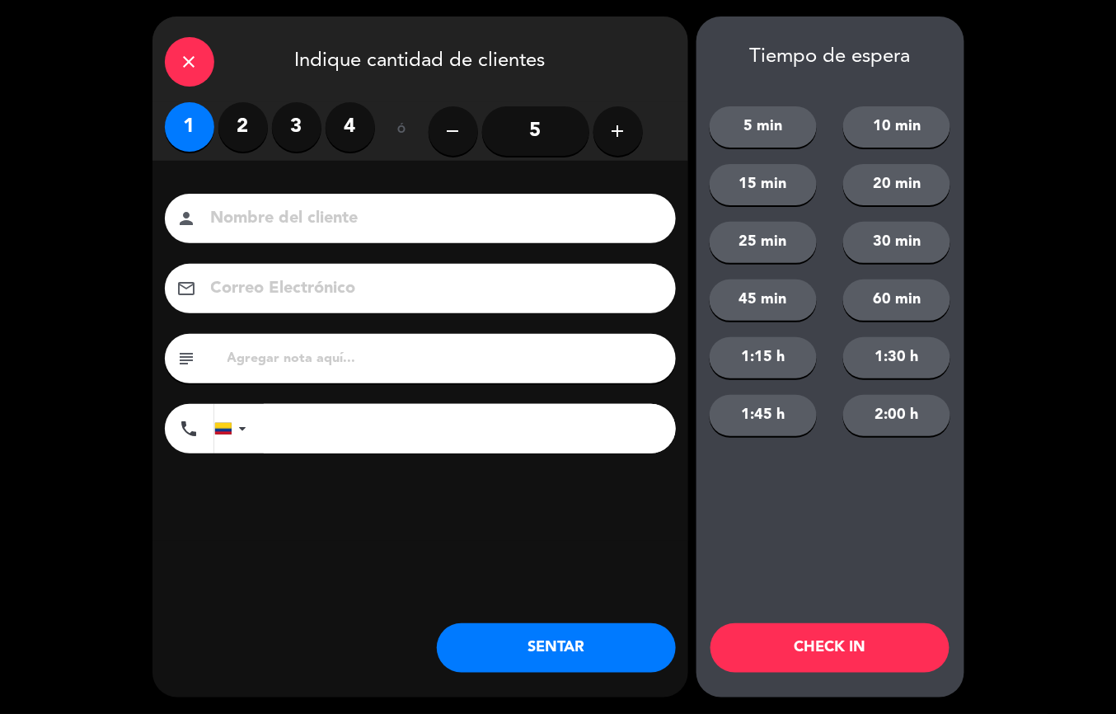
click at [568, 651] on button "SENTAR" at bounding box center [556, 647] width 239 height 49
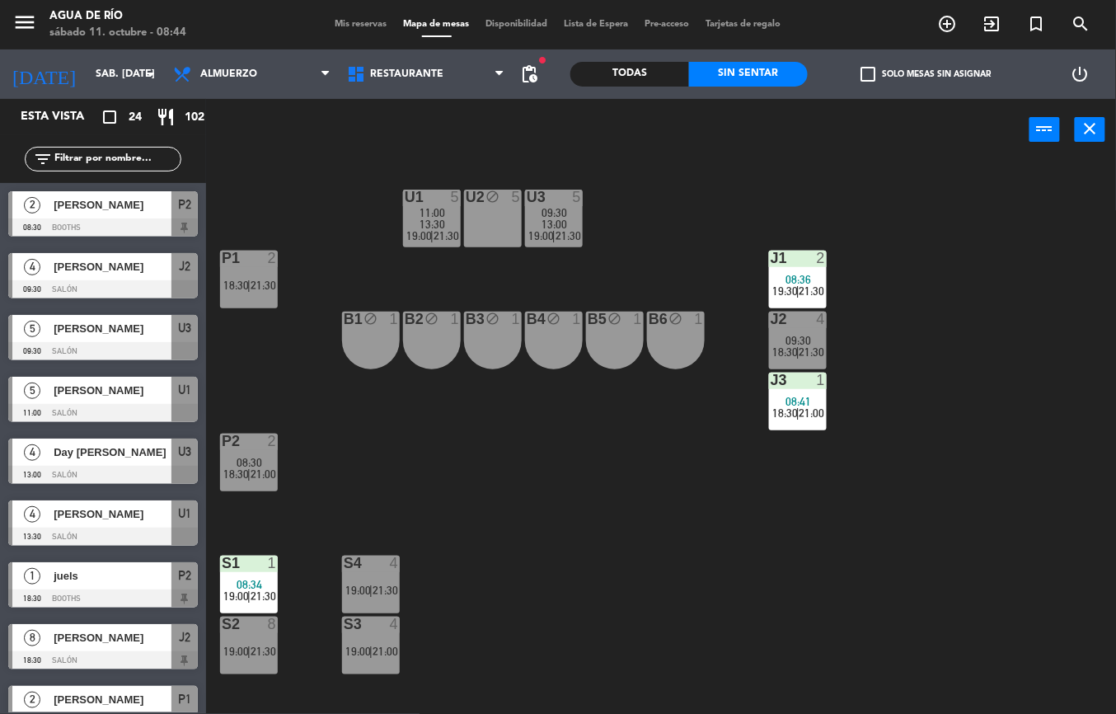
click at [426, 193] on div at bounding box center [431, 196] width 27 height 15
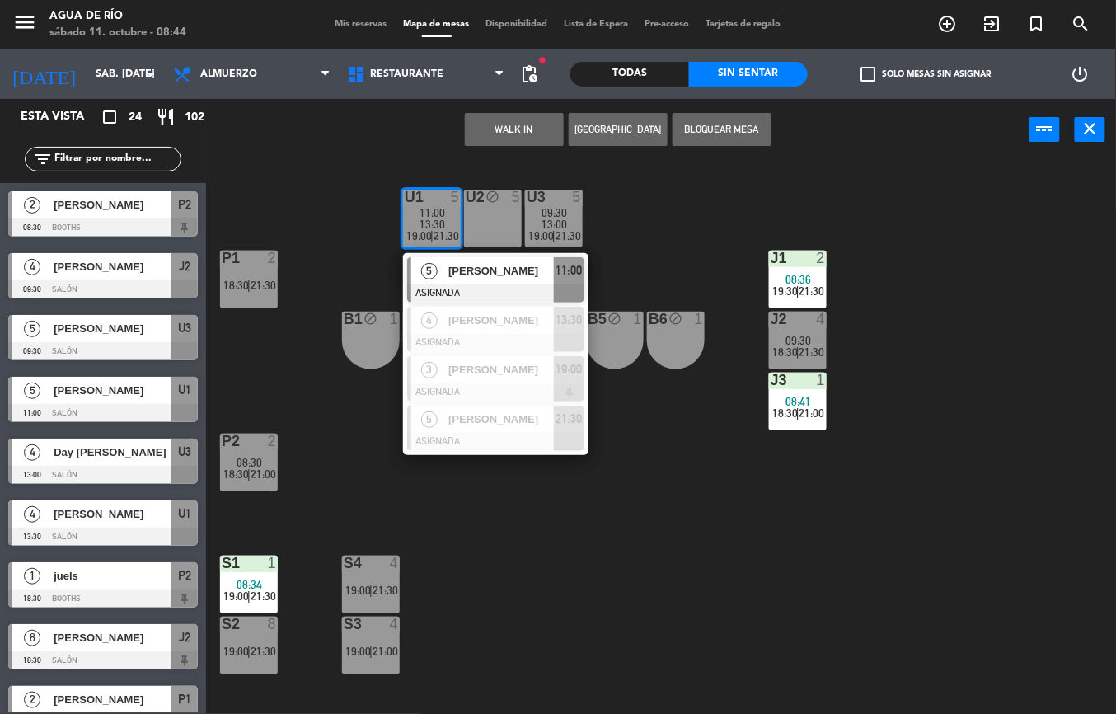
click at [514, 125] on button "WALK IN" at bounding box center [514, 129] width 99 height 33
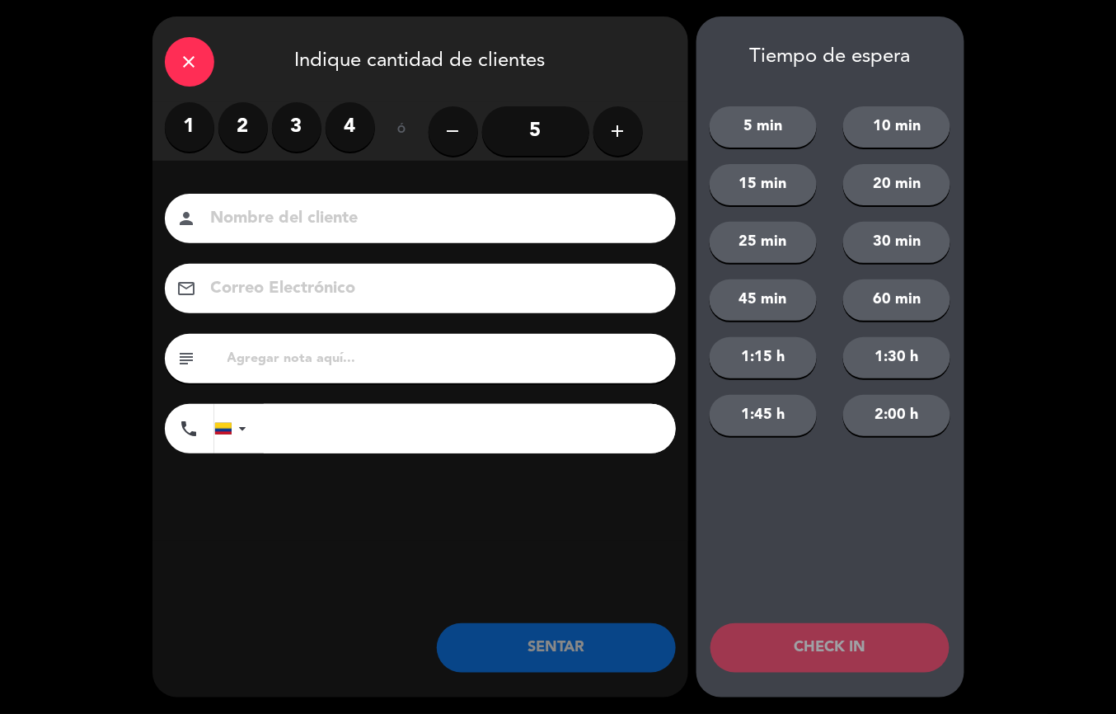
click at [238, 124] on label "2" at bounding box center [242, 126] width 49 height 49
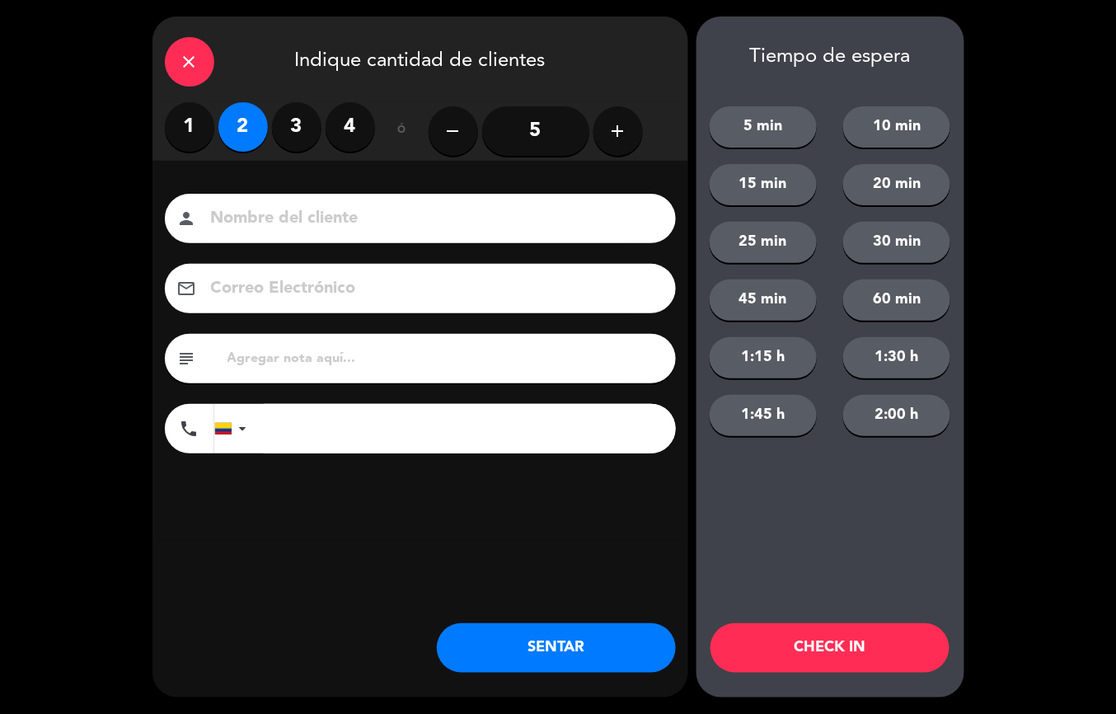
click at [502, 653] on button "SENTAR" at bounding box center [556, 647] width 239 height 49
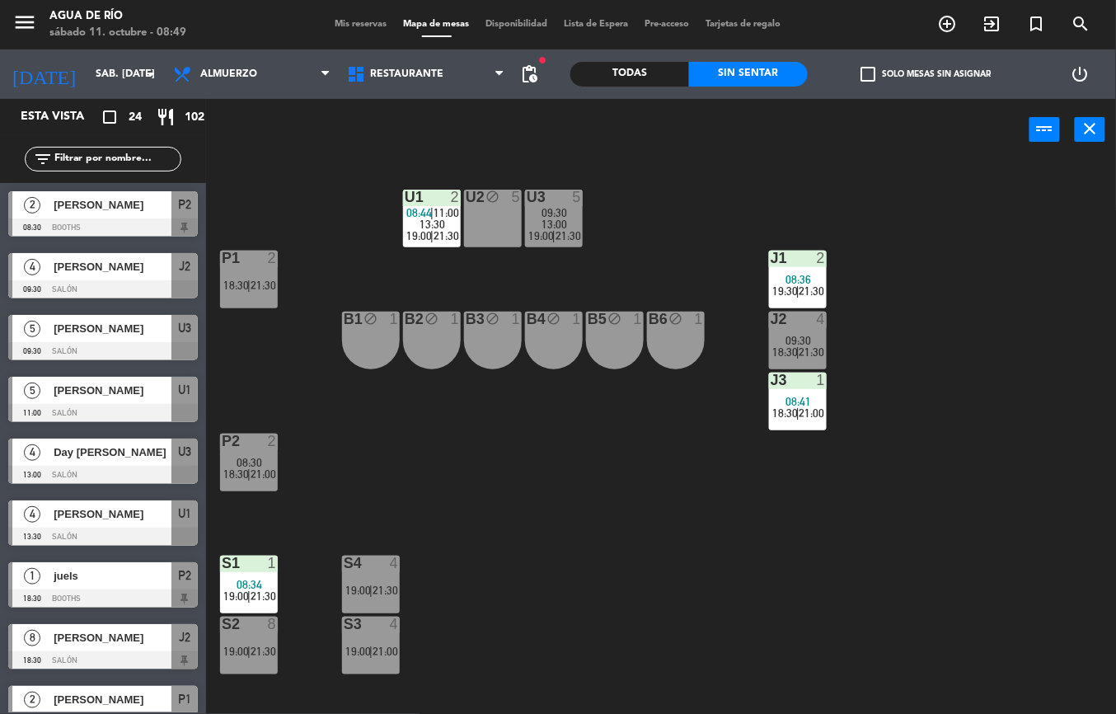
click at [117, 218] on div at bounding box center [102, 227] width 189 height 18
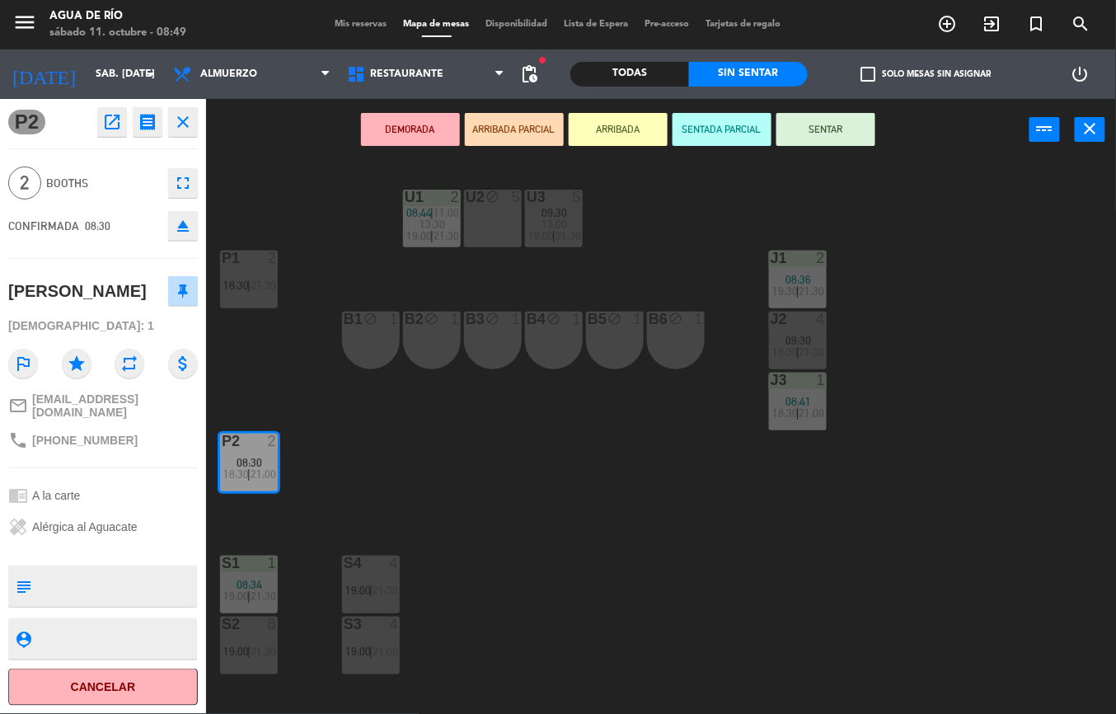
click at [608, 508] on div "U1 2 08:44 | 11:00 13:30 19:00 | 21:30 U2 block 5 U3 5 09:30 13:00 19:00 | 21:3…" at bounding box center [667, 437] width 898 height 553
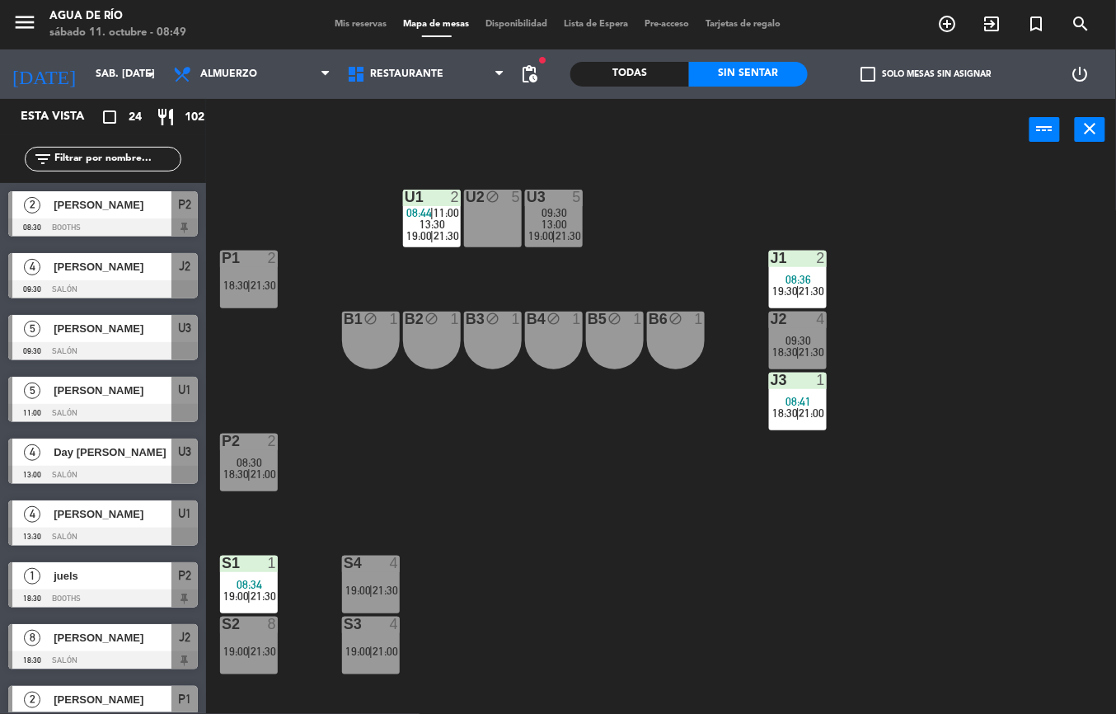
click at [107, 209] on span "[PERSON_NAME]" at bounding box center [113, 204] width 118 height 17
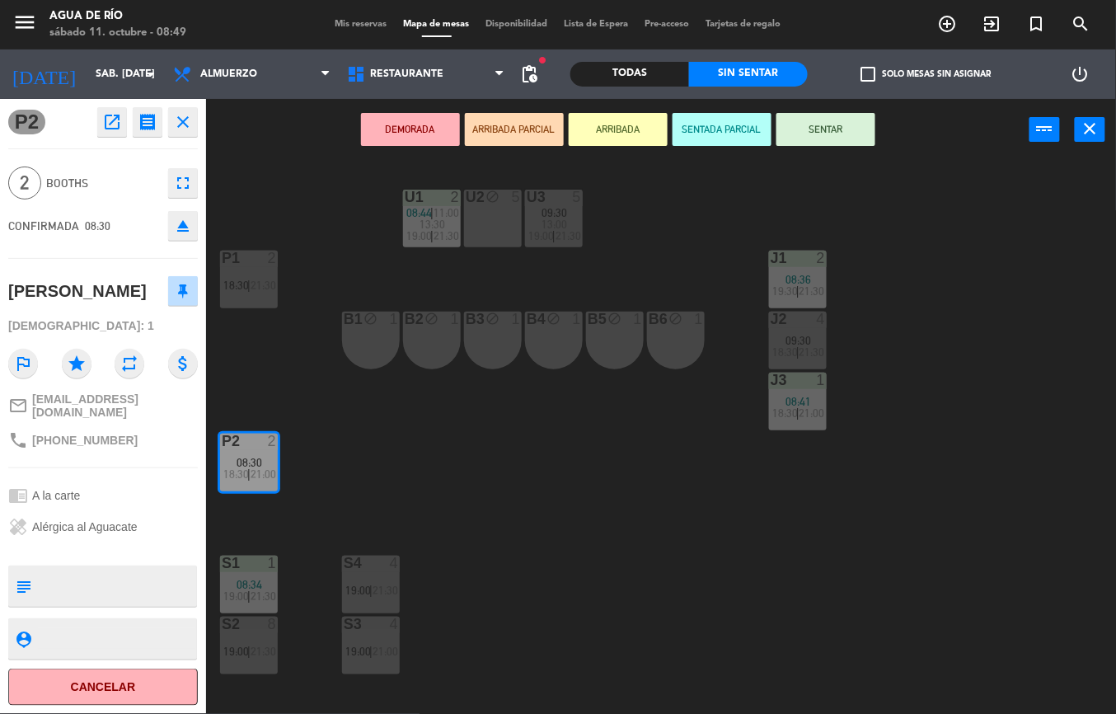
click at [130, 690] on button "Cancelar" at bounding box center [102, 686] width 189 height 37
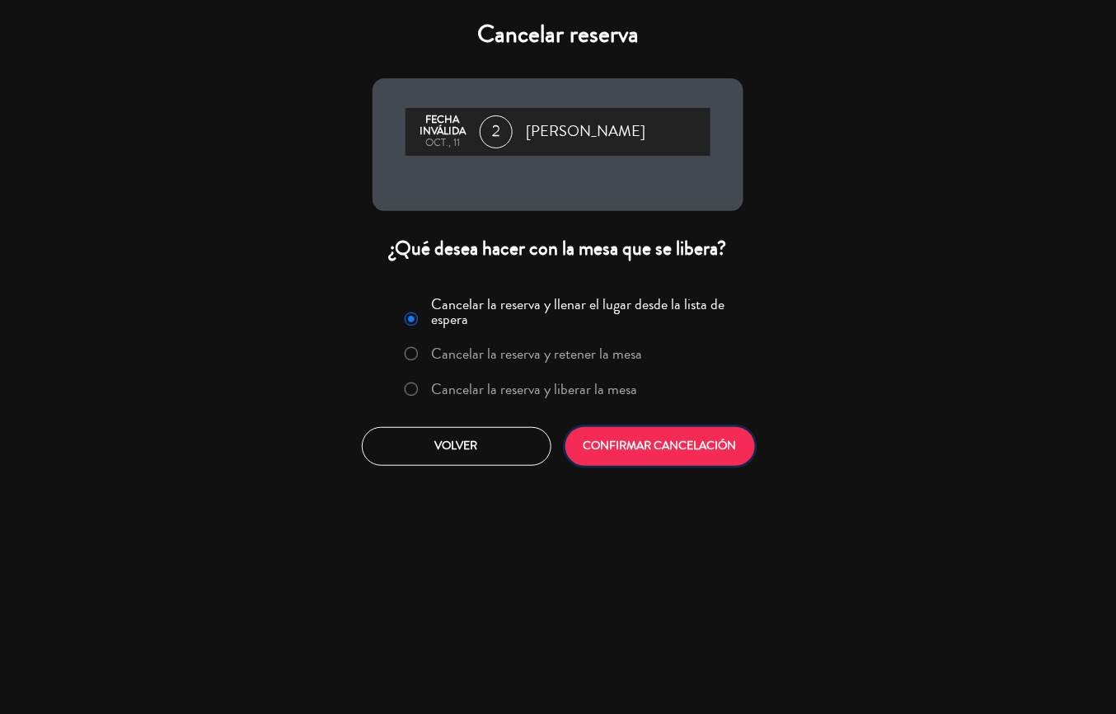
click at [647, 462] on button "CONFIRMAR CANCELACIÓN" at bounding box center [659, 446] width 189 height 39
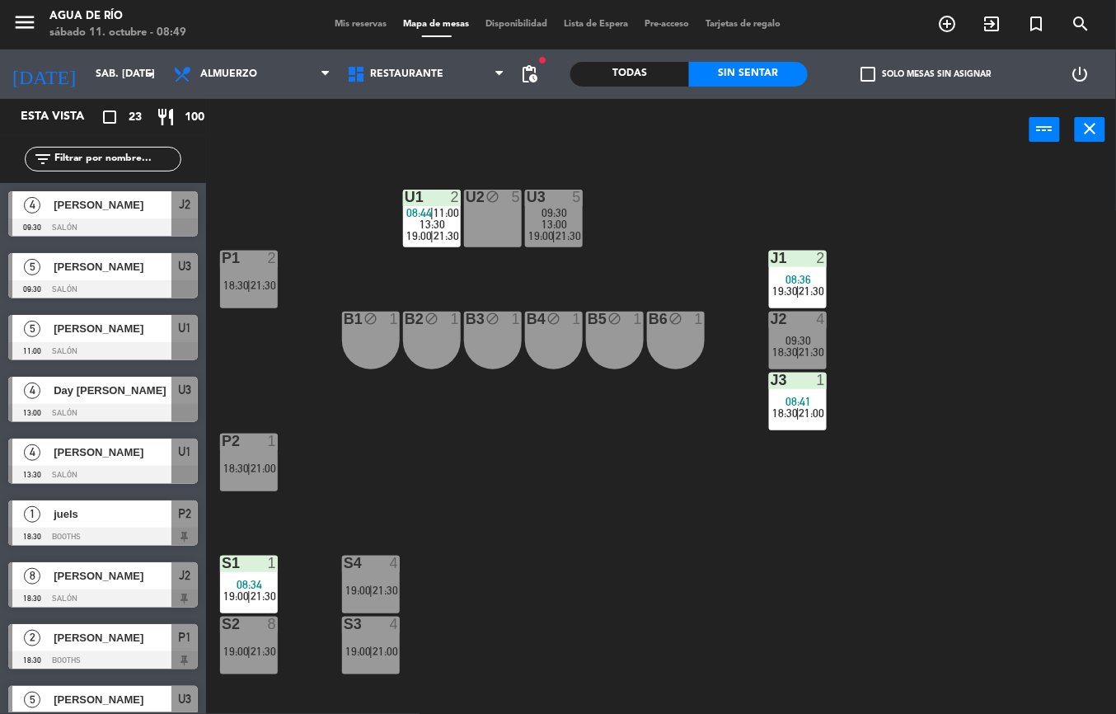
click at [249, 440] on div at bounding box center [248, 440] width 27 height 15
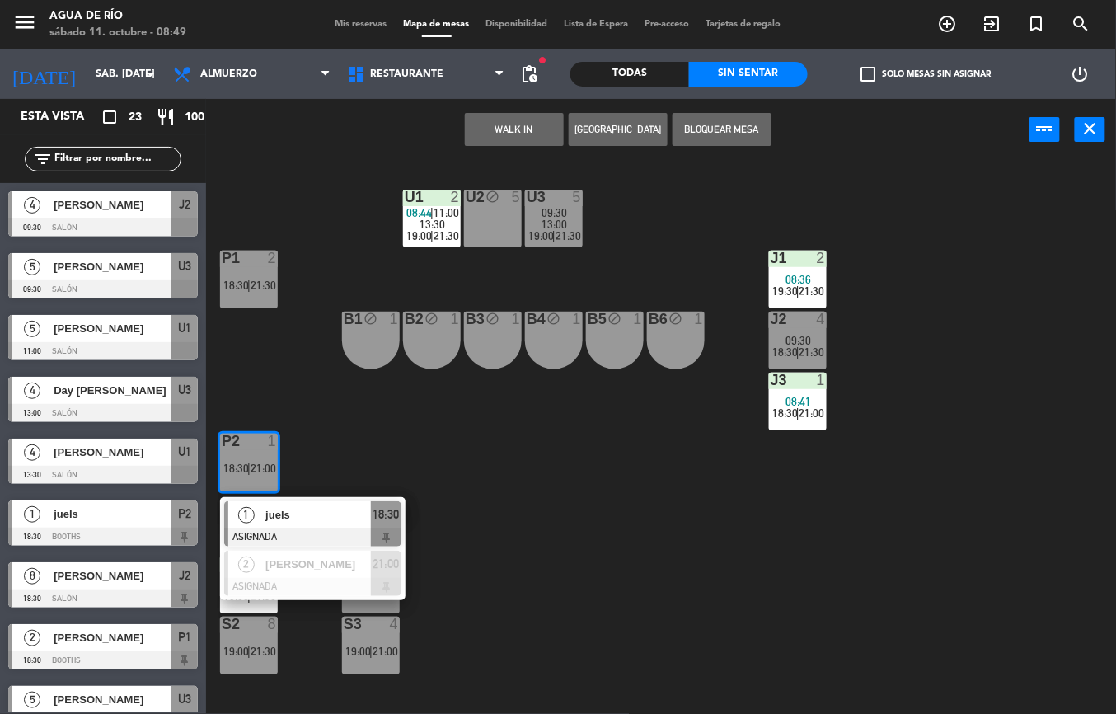
click at [538, 119] on button "WALK IN" at bounding box center [514, 129] width 99 height 33
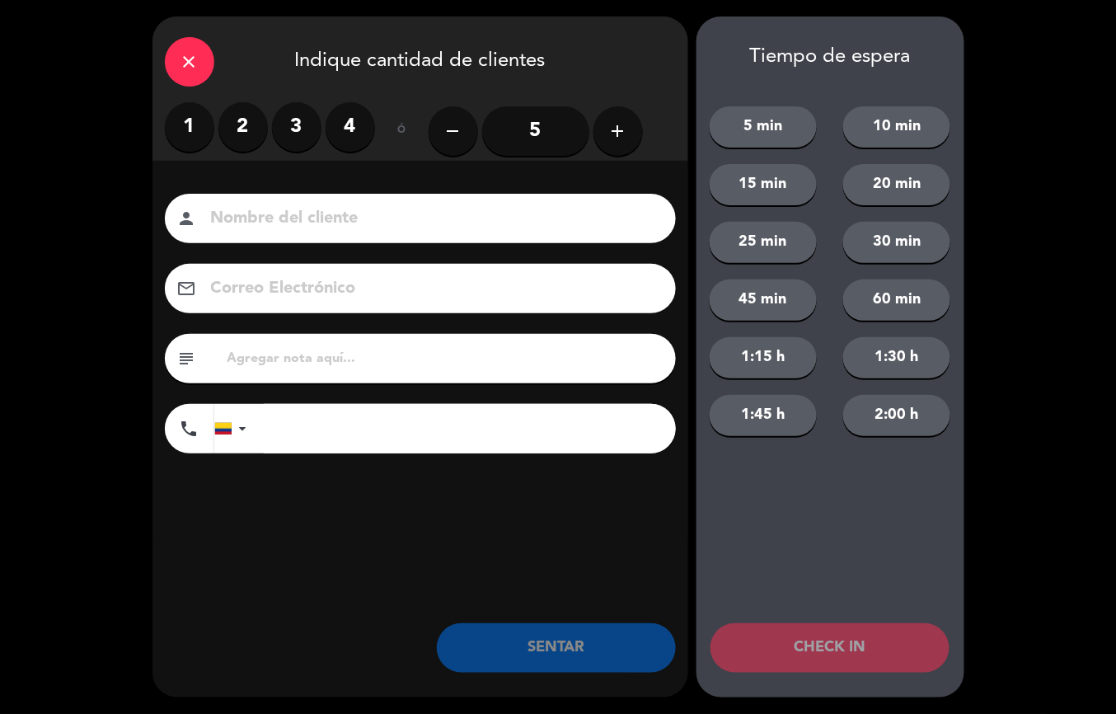
click at [242, 130] on label "2" at bounding box center [242, 126] width 49 height 49
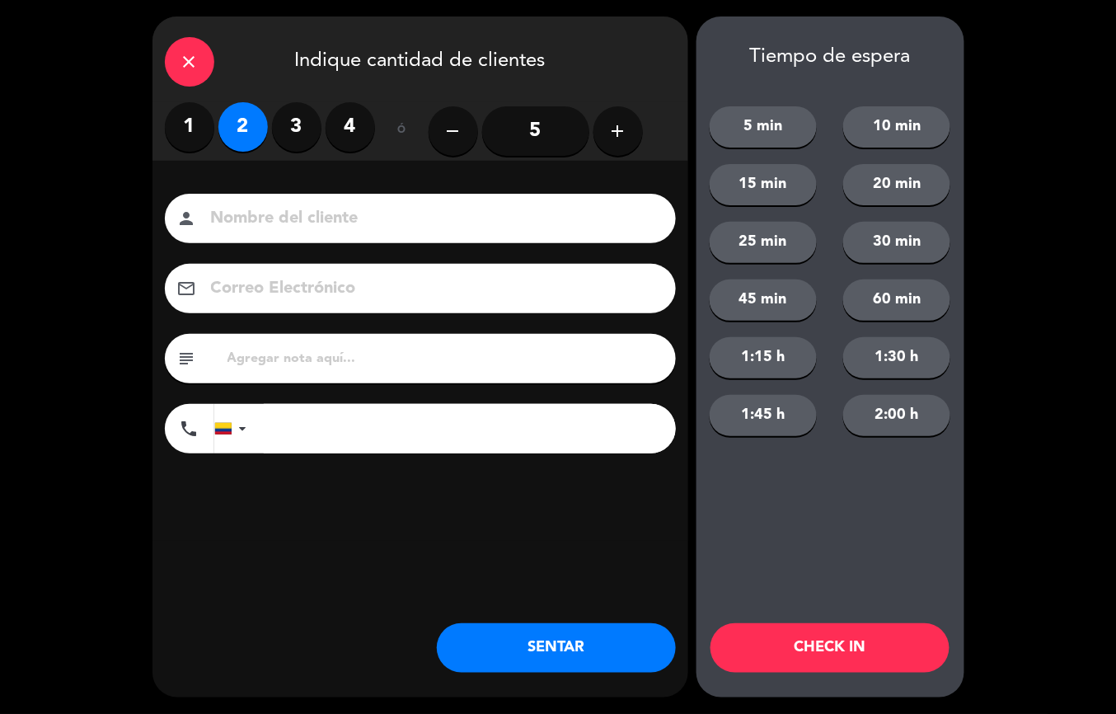
click at [588, 646] on button "SENTAR" at bounding box center [556, 647] width 239 height 49
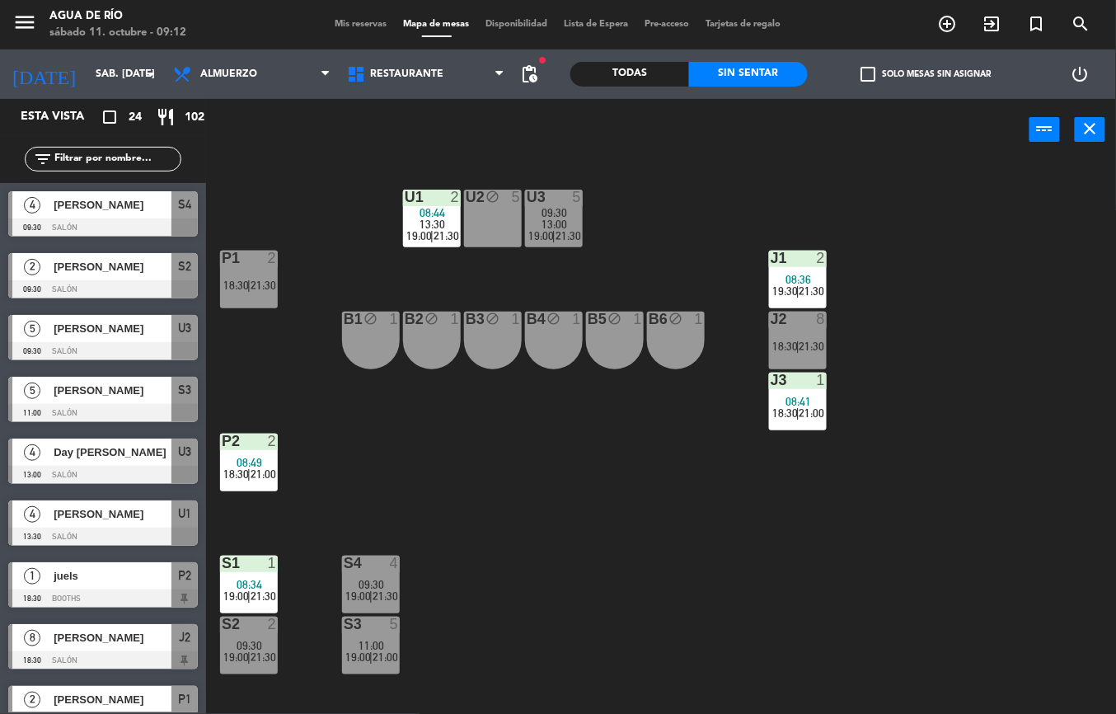
click at [808, 422] on div "J3 1 08:41 18:30 | 21:00" at bounding box center [798, 401] width 58 height 58
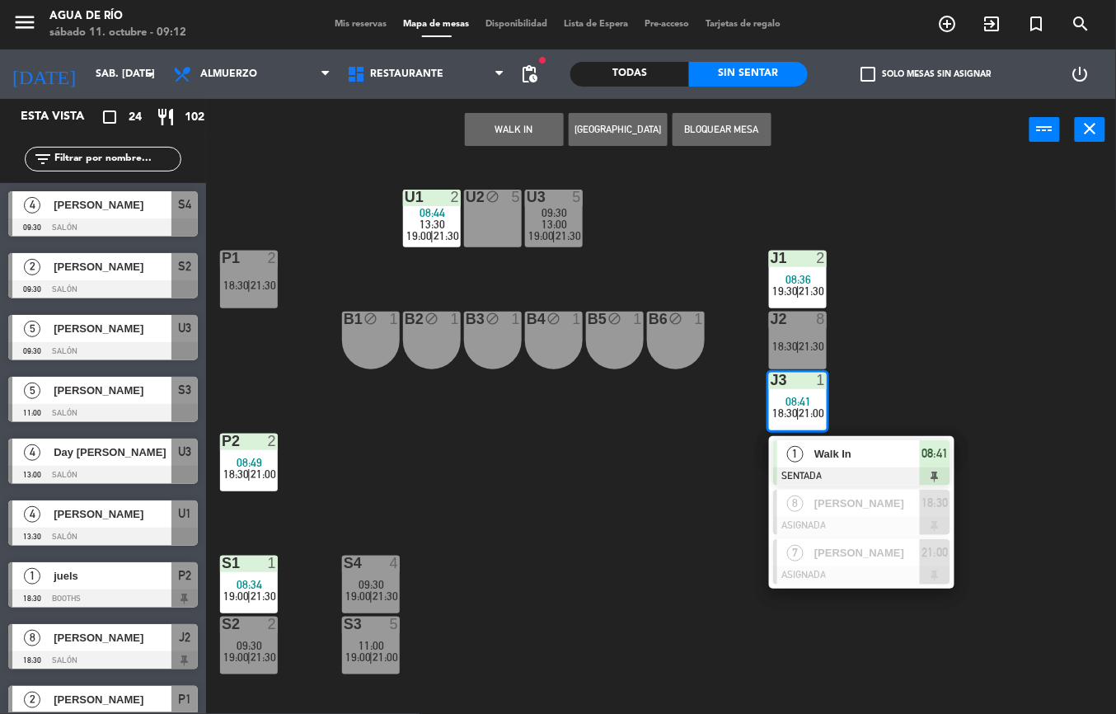
click at [868, 453] on span "Walk In" at bounding box center [866, 453] width 105 height 17
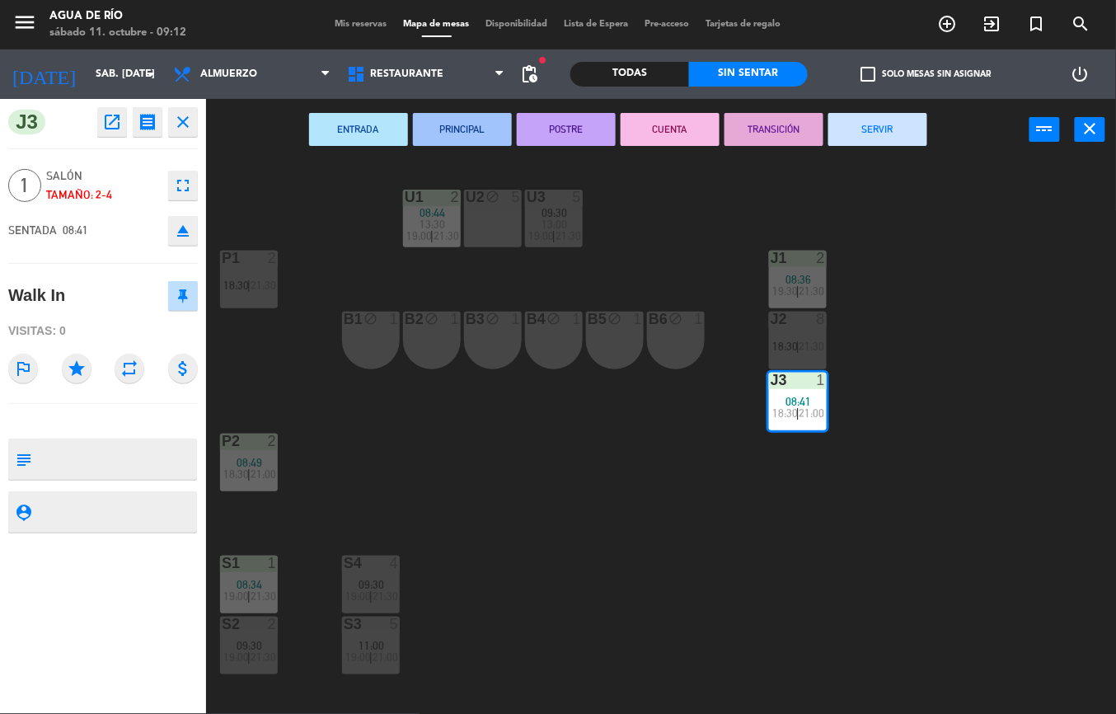
click at [887, 124] on button "SERVIR" at bounding box center [877, 129] width 99 height 33
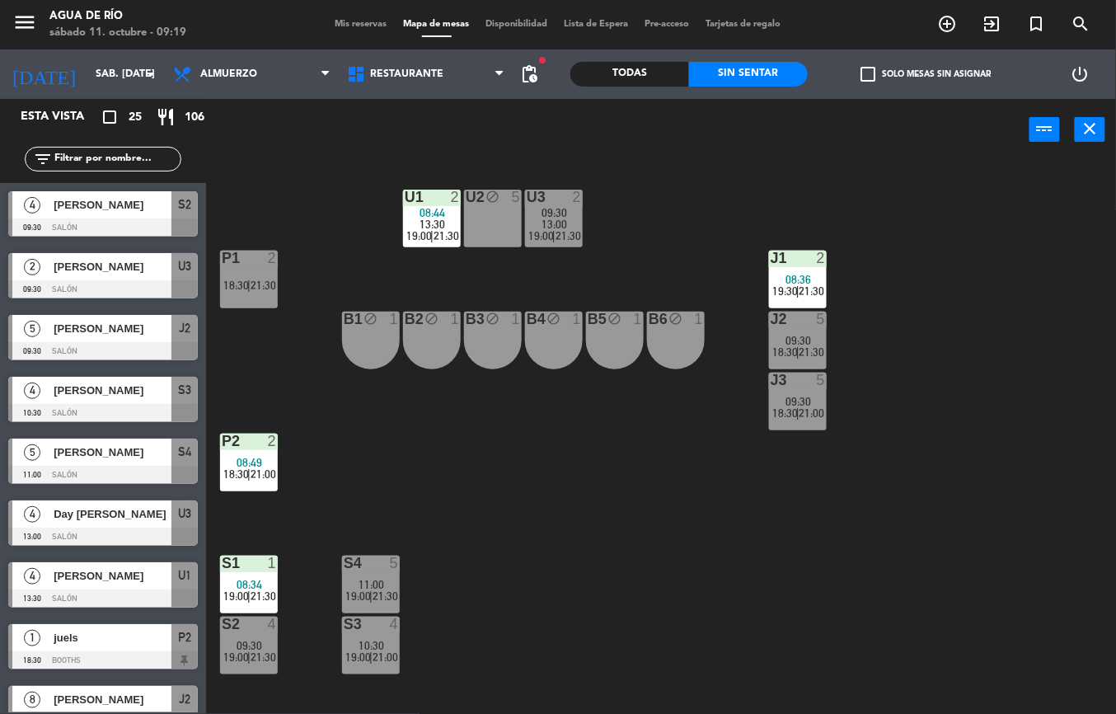
click at [792, 257] on div at bounding box center [797, 257] width 27 height 15
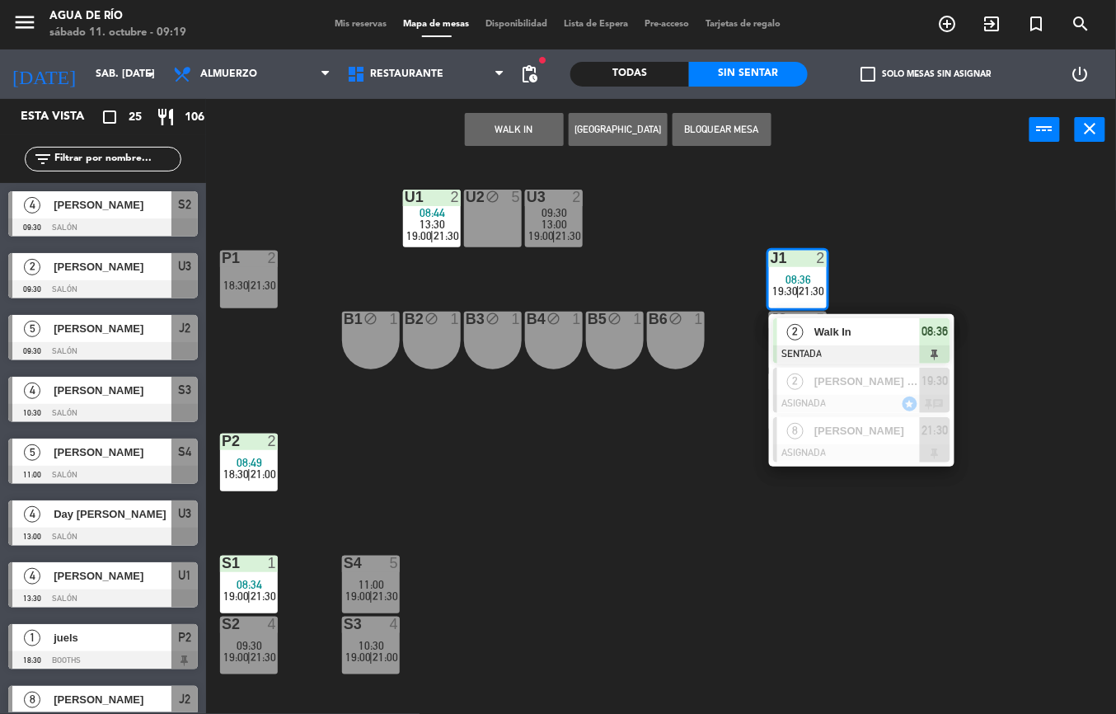
click at [817, 334] on span "Walk In" at bounding box center [866, 331] width 105 height 17
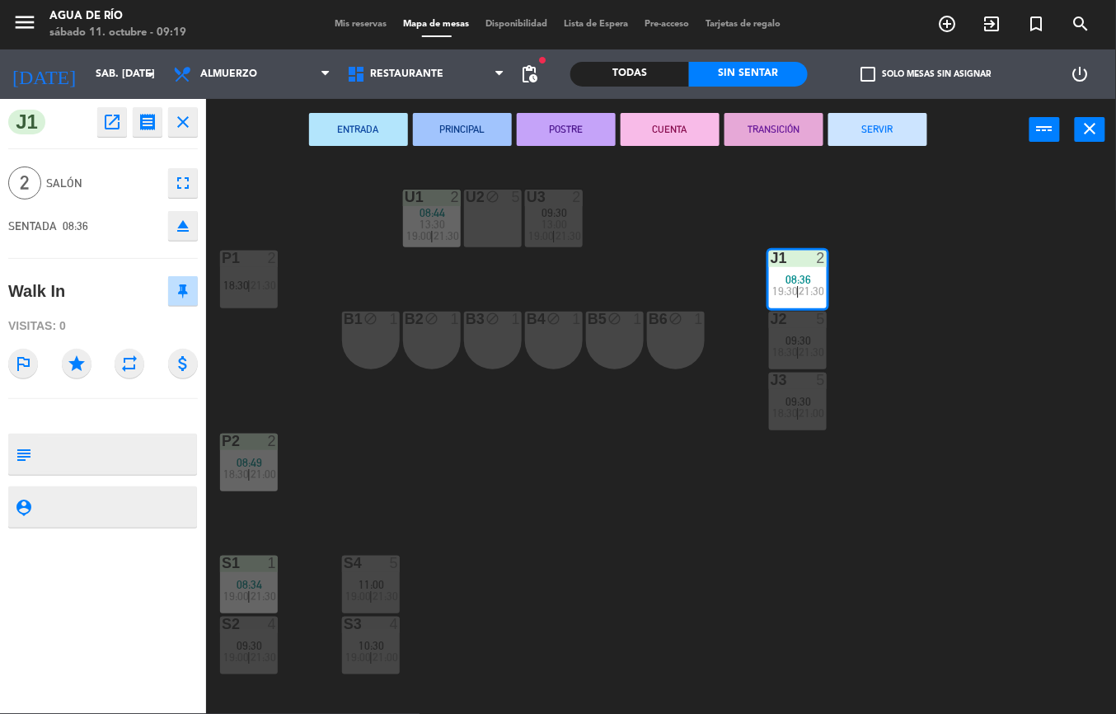
click at [859, 117] on button "SERVIR" at bounding box center [877, 129] width 99 height 33
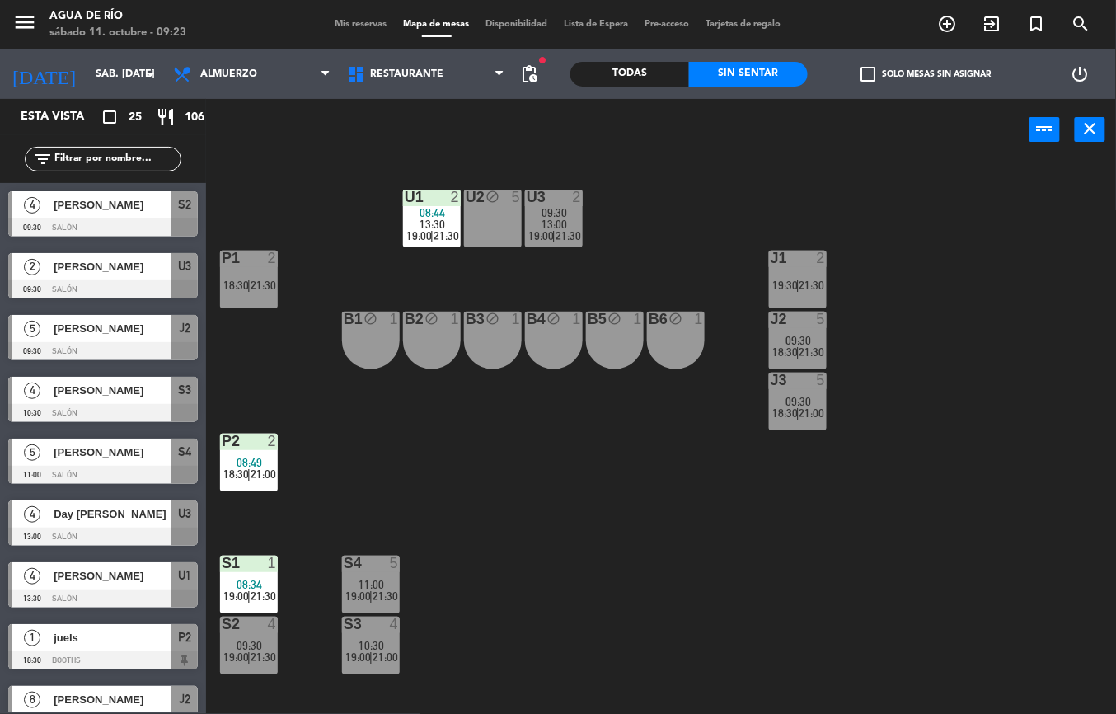
click at [139, 343] on div at bounding box center [102, 351] width 189 height 18
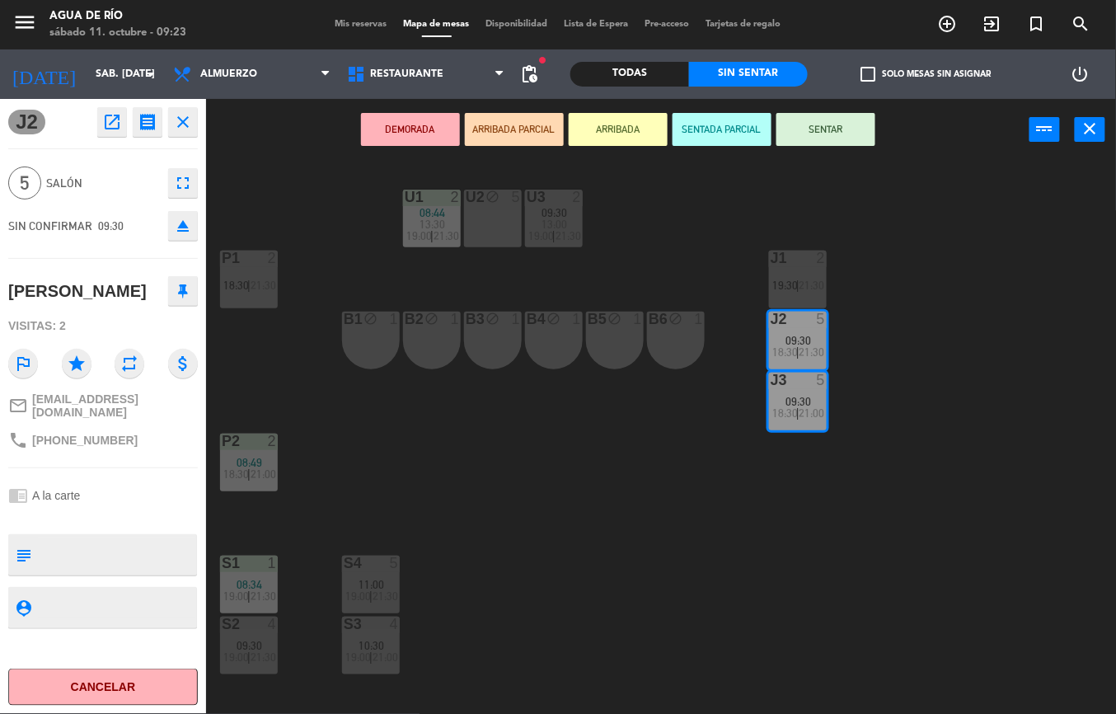
click at [808, 290] on span "21:30" at bounding box center [812, 284] width 26 height 13
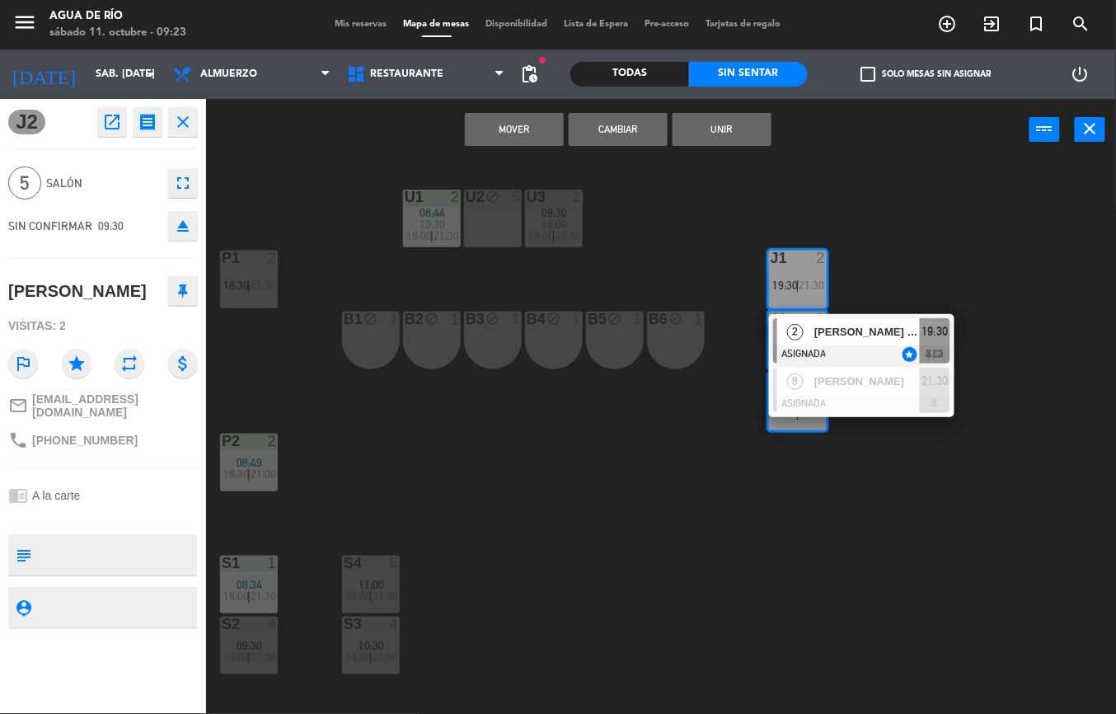
click at [506, 122] on button "Mover" at bounding box center [514, 129] width 99 height 33
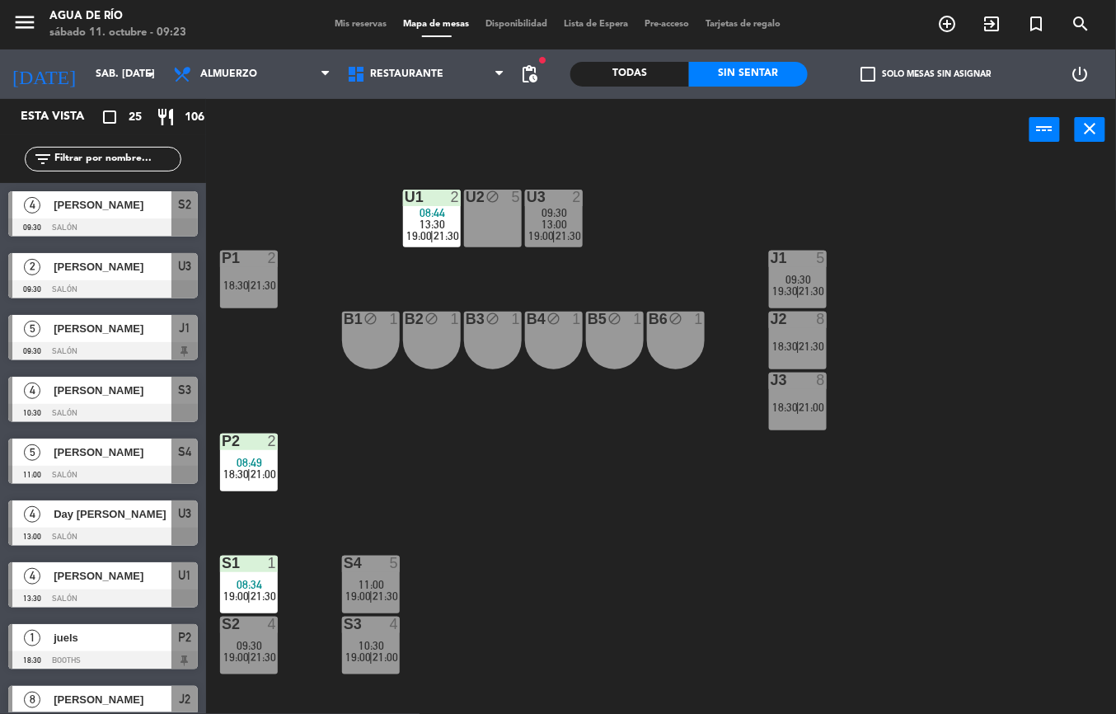
click at [379, 581] on span "11:00" at bounding box center [372, 584] width 26 height 13
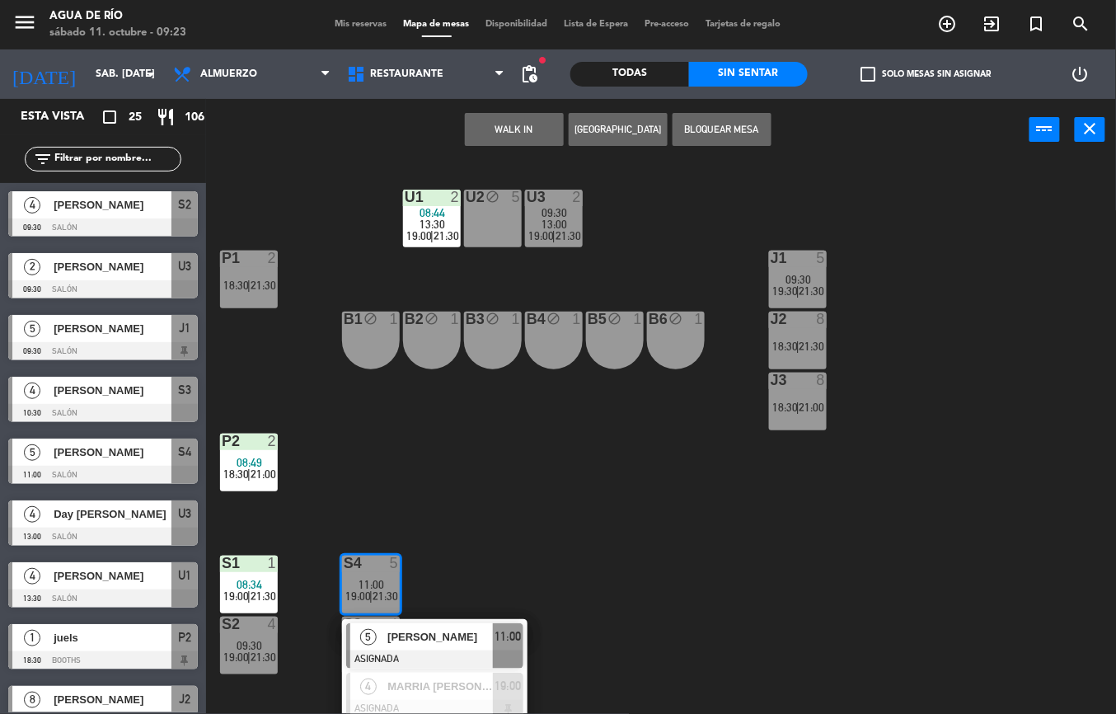
click at [512, 127] on button "WALK IN" at bounding box center [514, 129] width 99 height 33
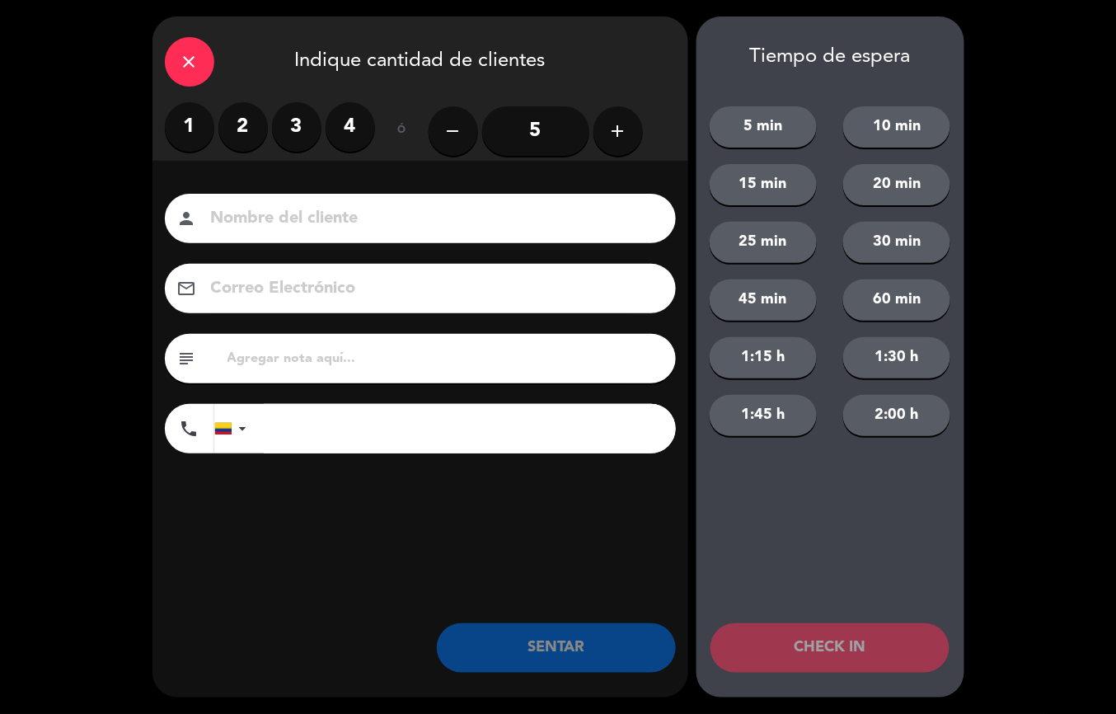
click at [195, 54] on icon "close" at bounding box center [190, 62] width 20 height 20
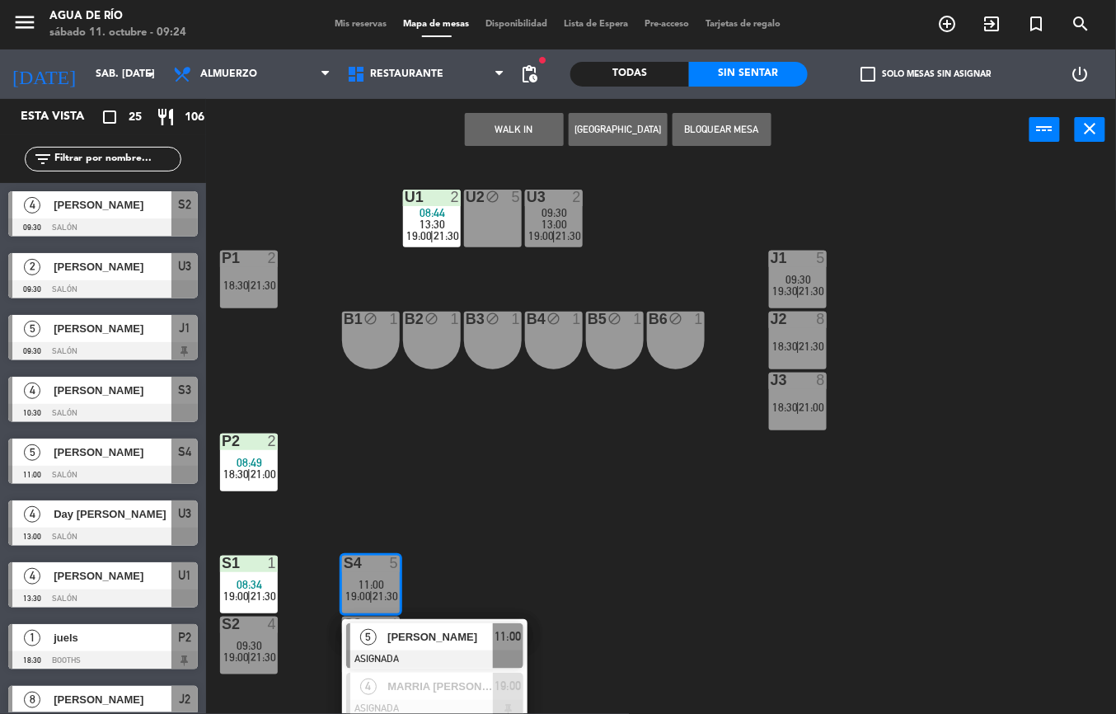
click at [667, 495] on div "U1 2 08:44 13:30 19:00 | 21:30 U2 block 5 U3 2 09:30 13:00 19:00 | 21:30 J1 5 0…" at bounding box center [667, 437] width 898 height 553
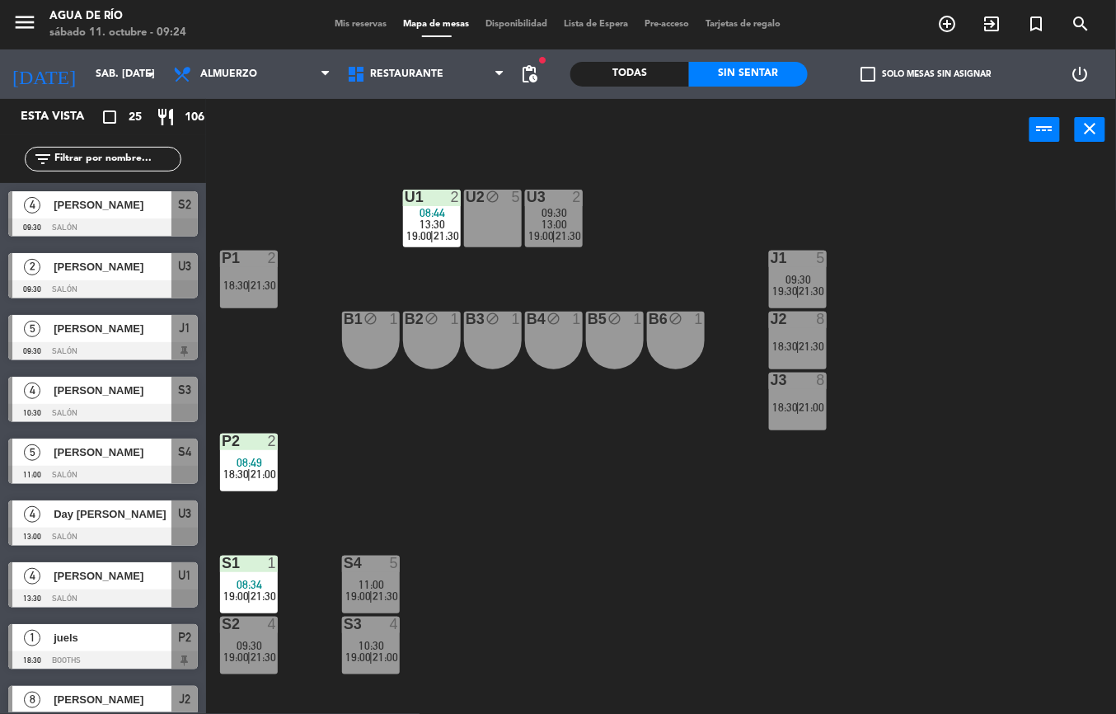
click at [379, 590] on span "21:30" at bounding box center [385, 595] width 26 height 13
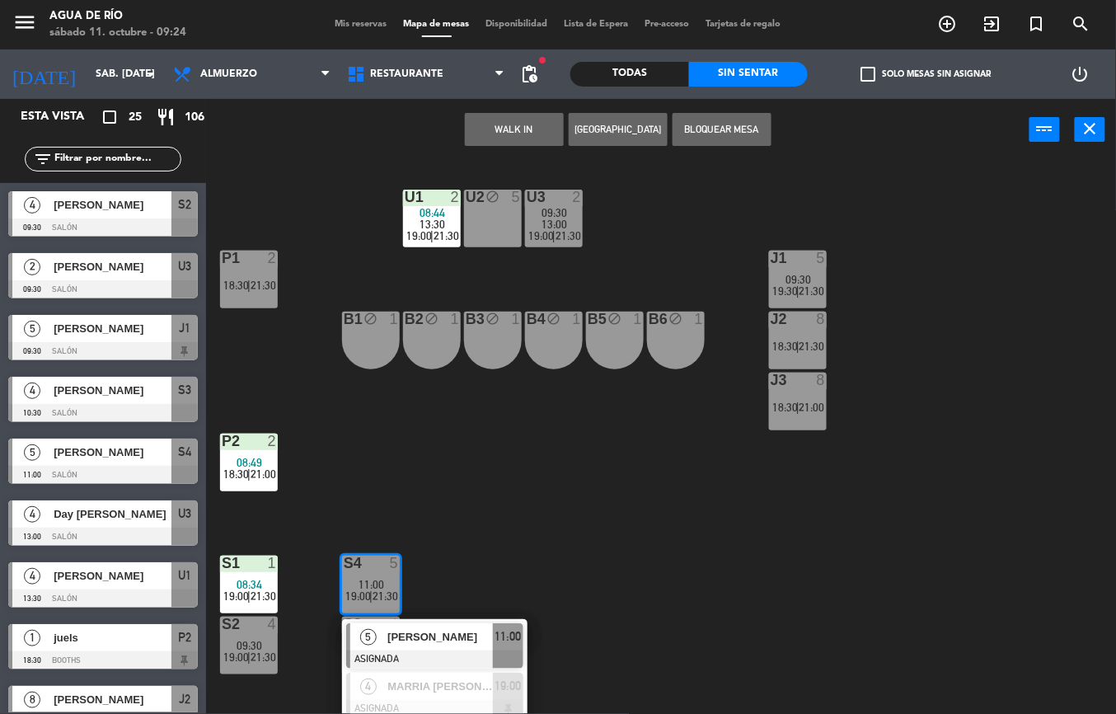
click at [526, 129] on button "WALK IN" at bounding box center [514, 129] width 99 height 33
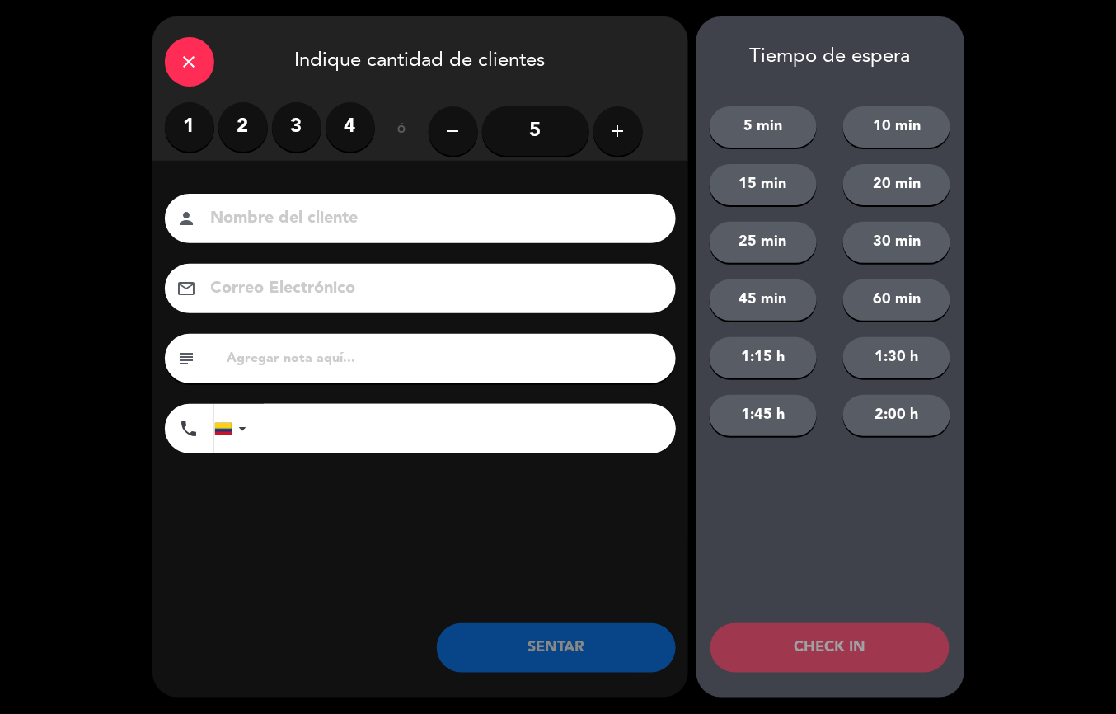
click at [227, 130] on label "2" at bounding box center [242, 126] width 49 height 49
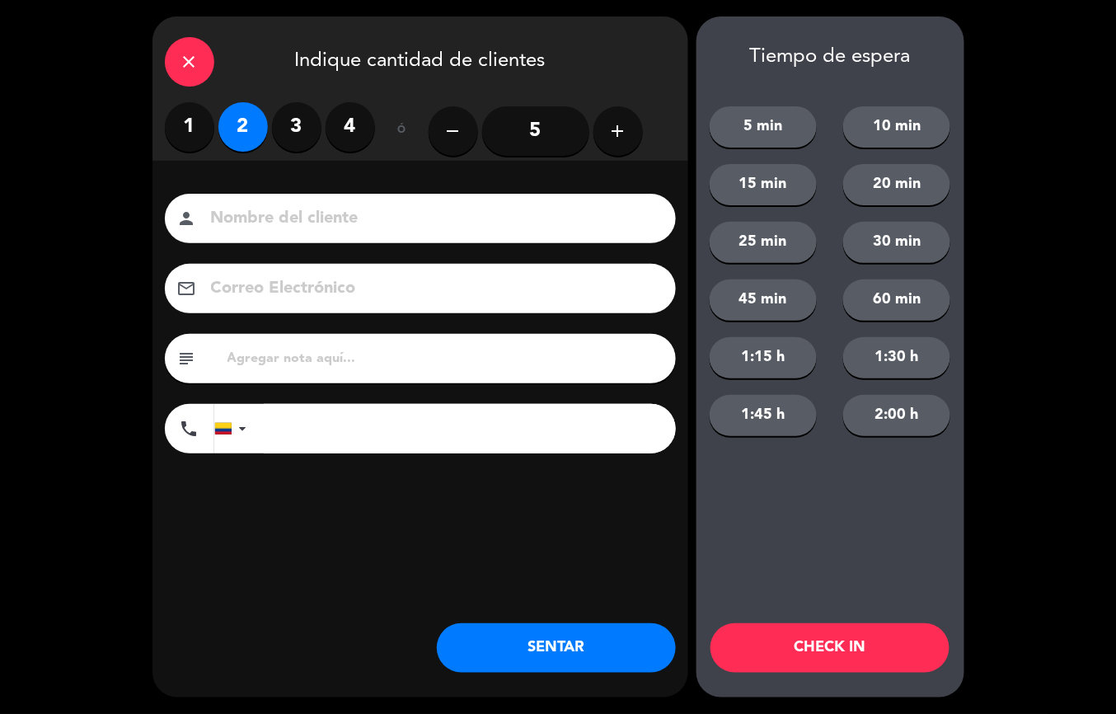
click at [545, 654] on button "SENTAR" at bounding box center [556, 647] width 239 height 49
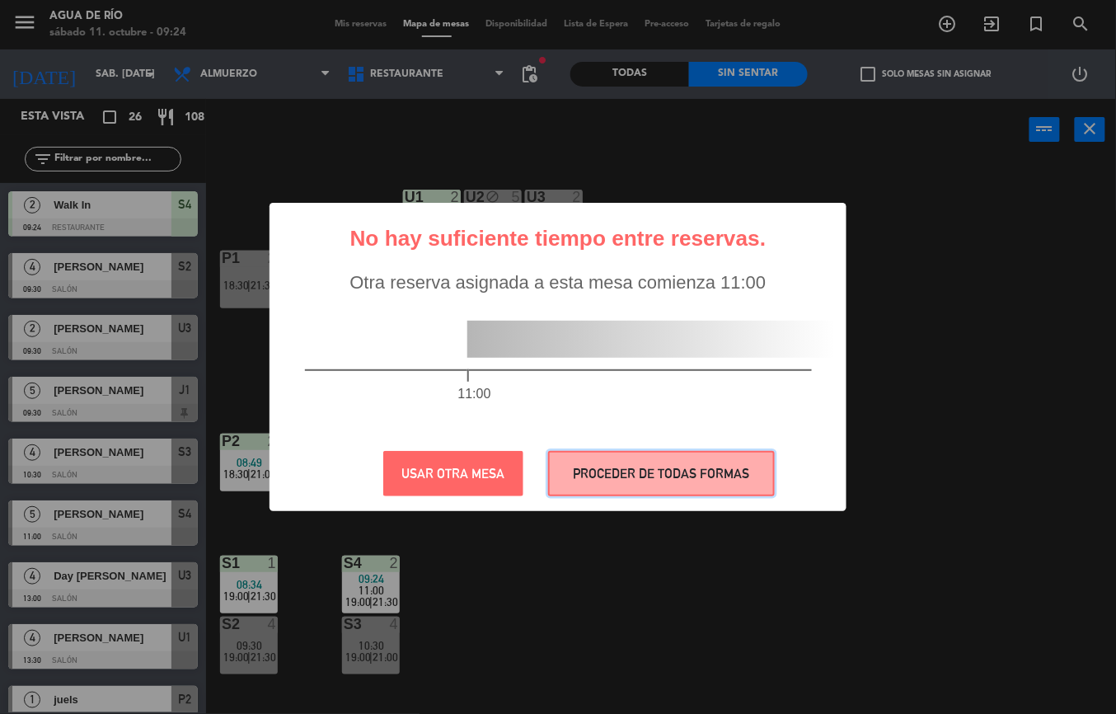
click at [689, 492] on button "PROCEDER DE TODAS FORMAS" at bounding box center [661, 473] width 227 height 45
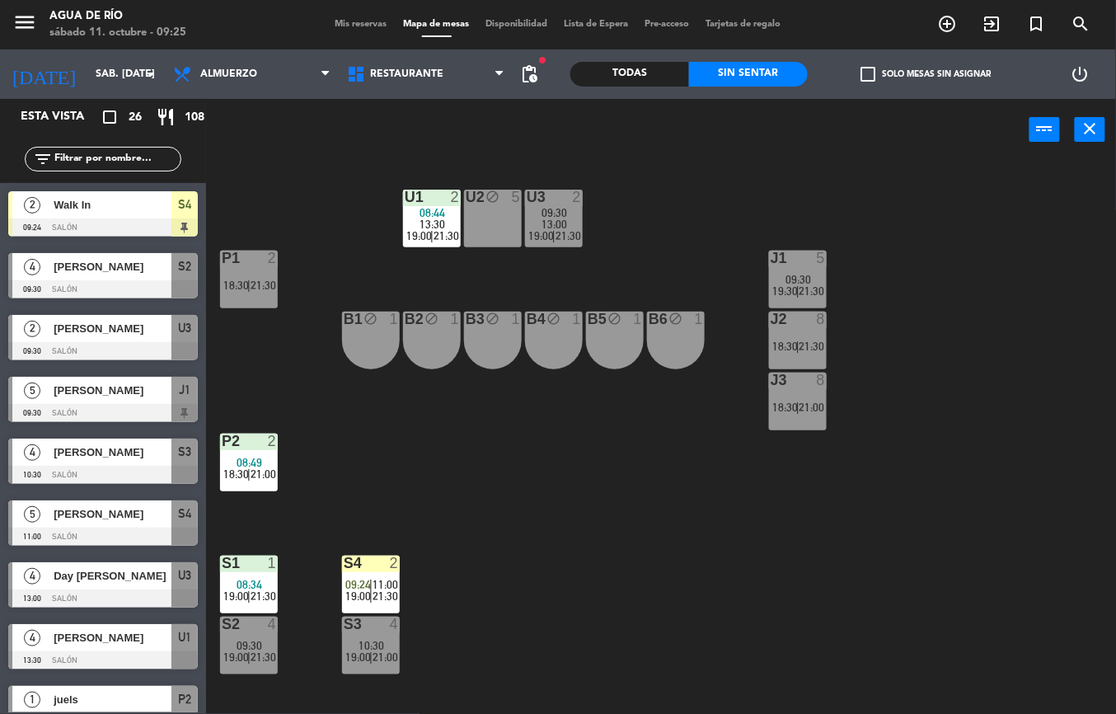
click at [808, 410] on span "21:00" at bounding box center [812, 406] width 26 height 13
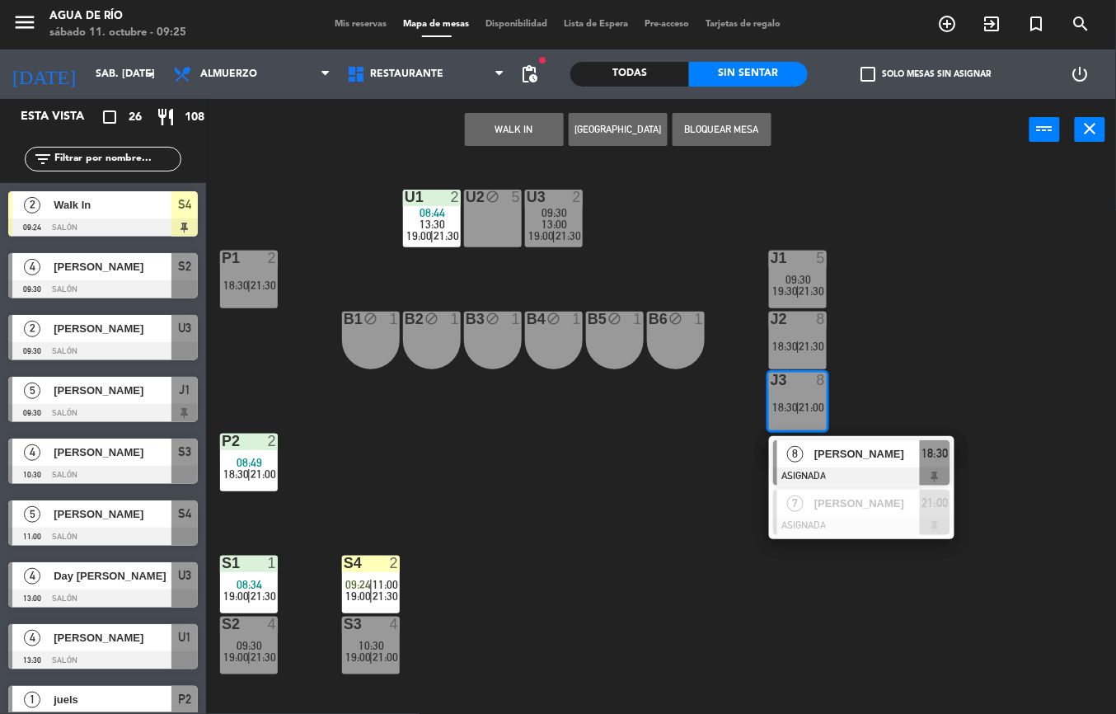
click at [512, 127] on button "WALK IN" at bounding box center [514, 129] width 99 height 33
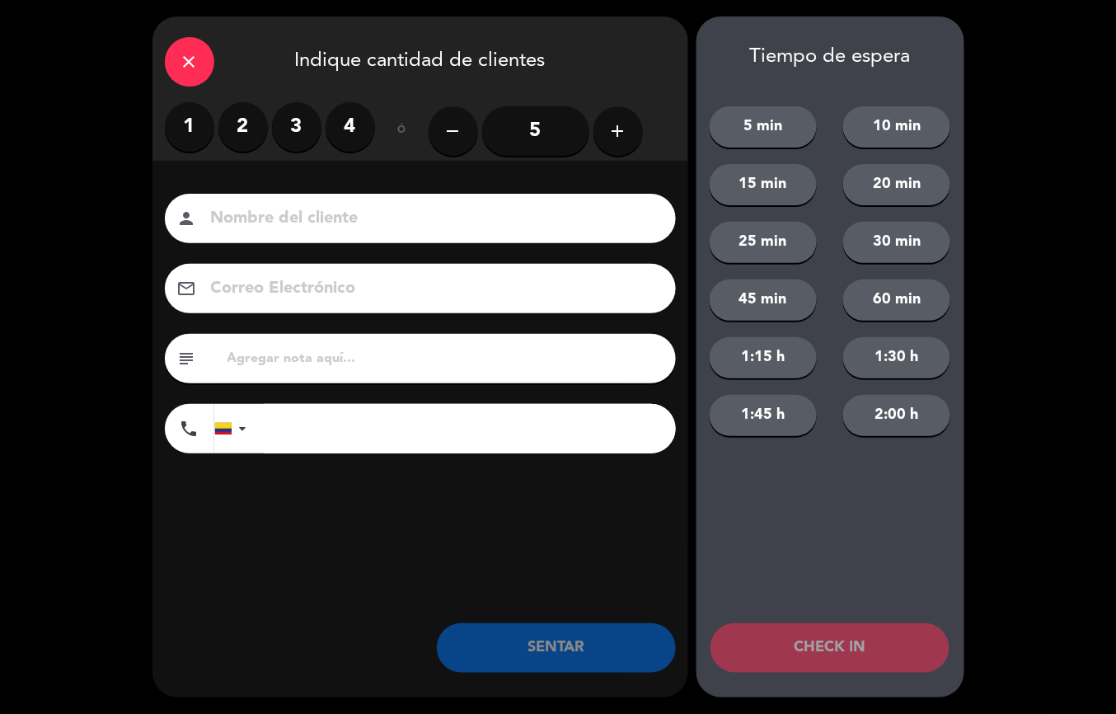
click at [295, 123] on label "3" at bounding box center [296, 126] width 49 height 49
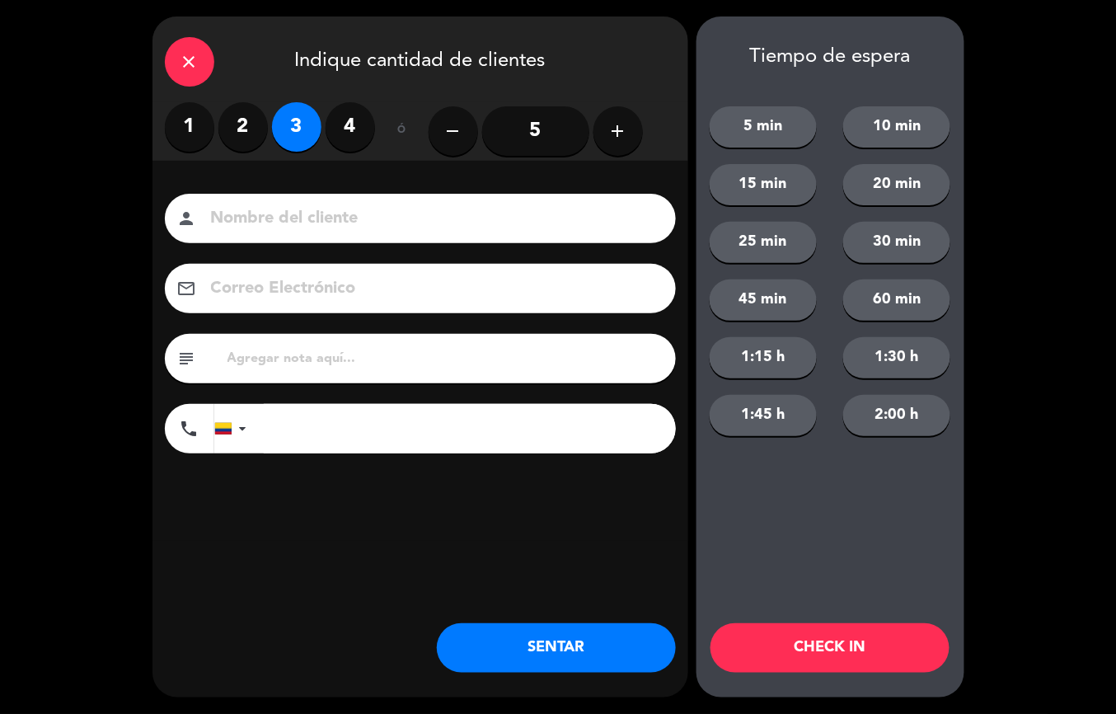
click at [607, 657] on button "SENTAR" at bounding box center [556, 647] width 239 height 49
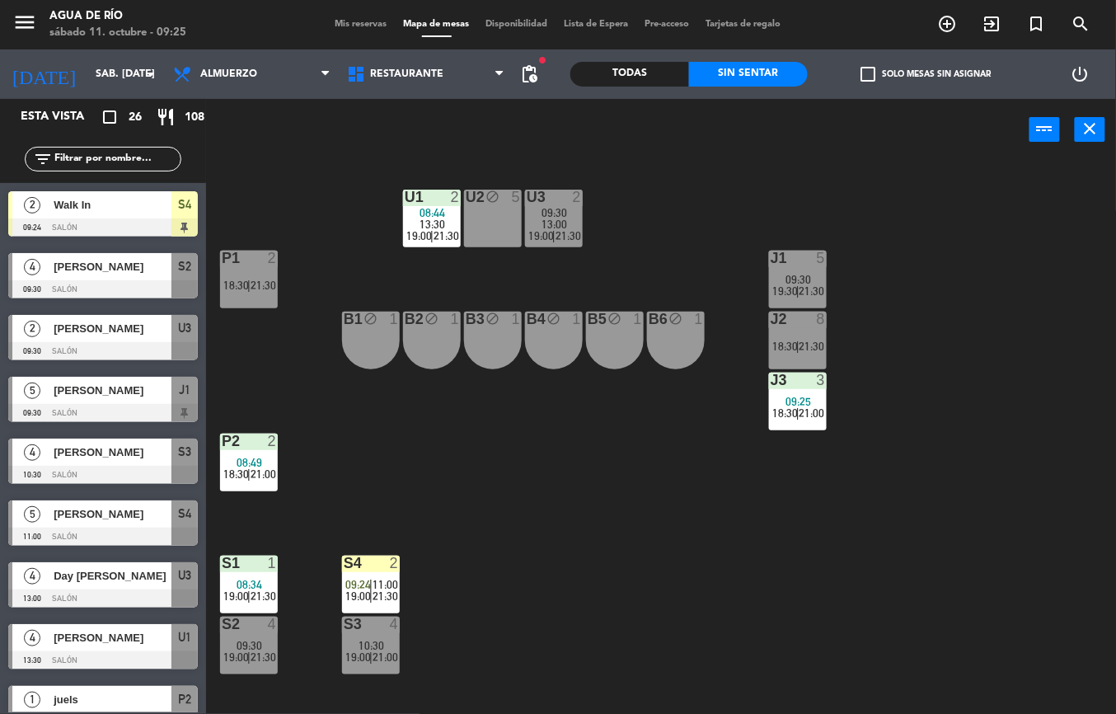
click at [143, 330] on span "[PERSON_NAME]" at bounding box center [113, 328] width 118 height 17
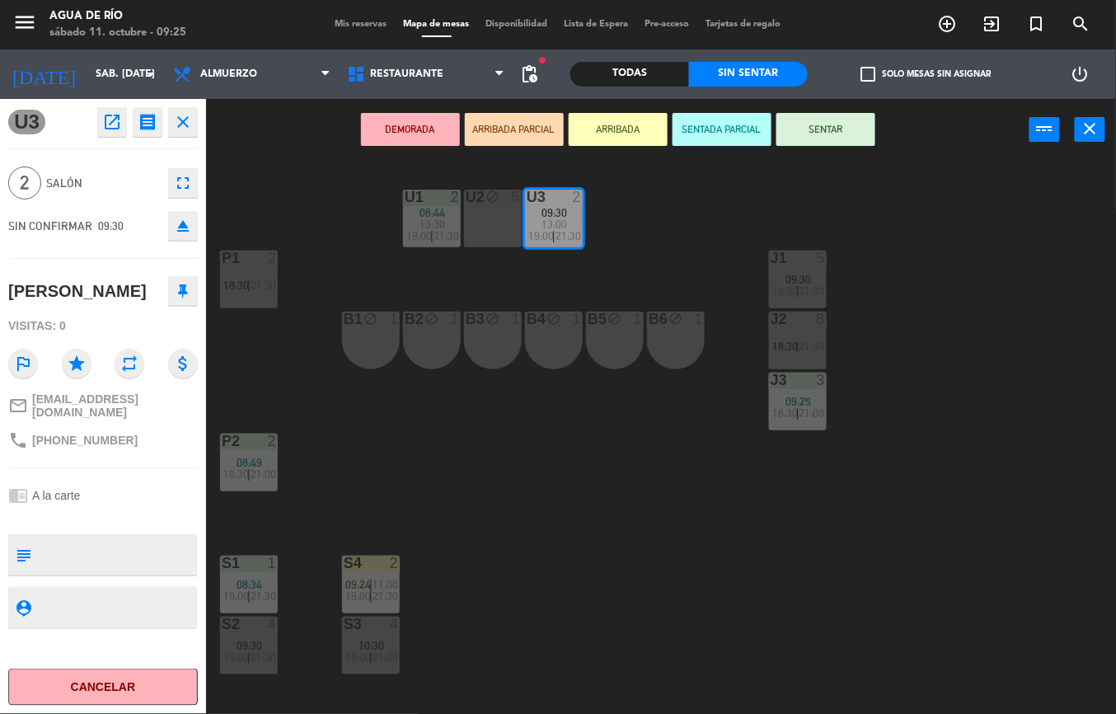
click at [795, 317] on div at bounding box center [797, 318] width 27 height 15
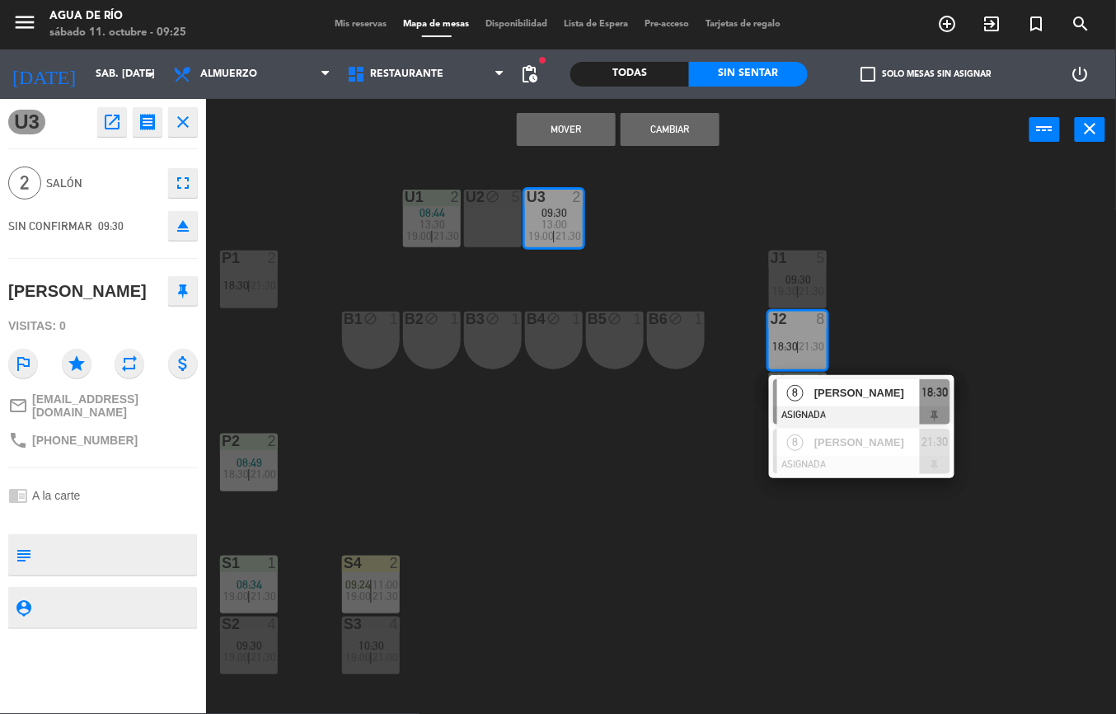
click at [562, 127] on button "Mover" at bounding box center [566, 129] width 99 height 33
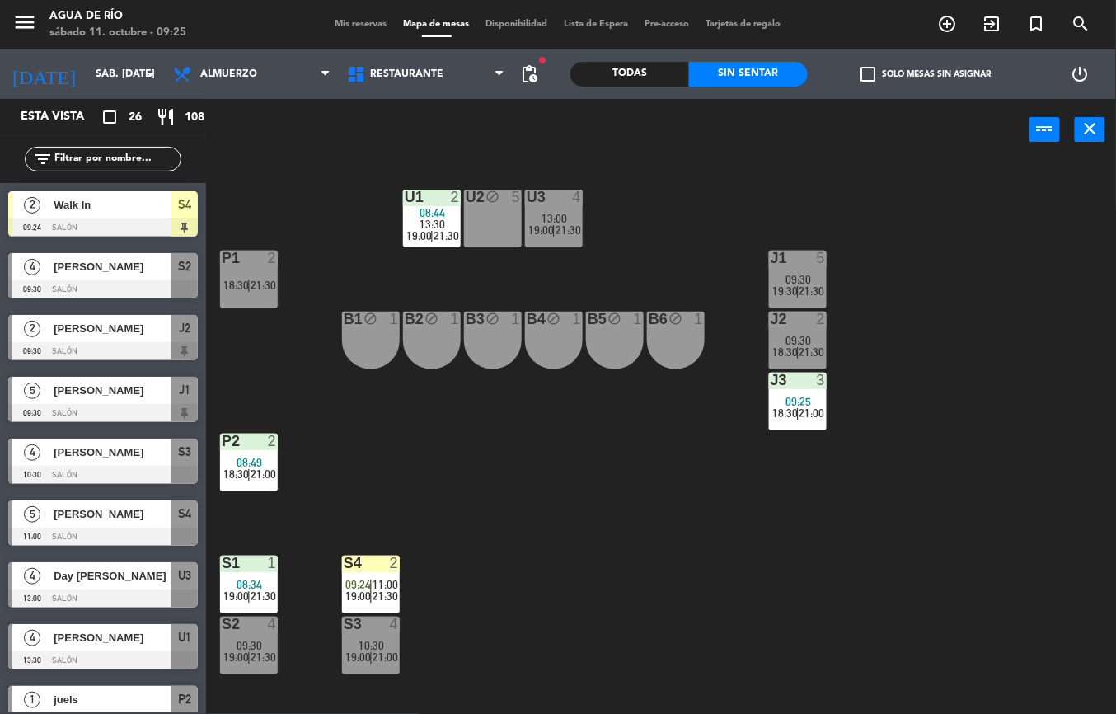
click at [123, 340] on div "[PERSON_NAME]" at bounding box center [111, 328] width 119 height 27
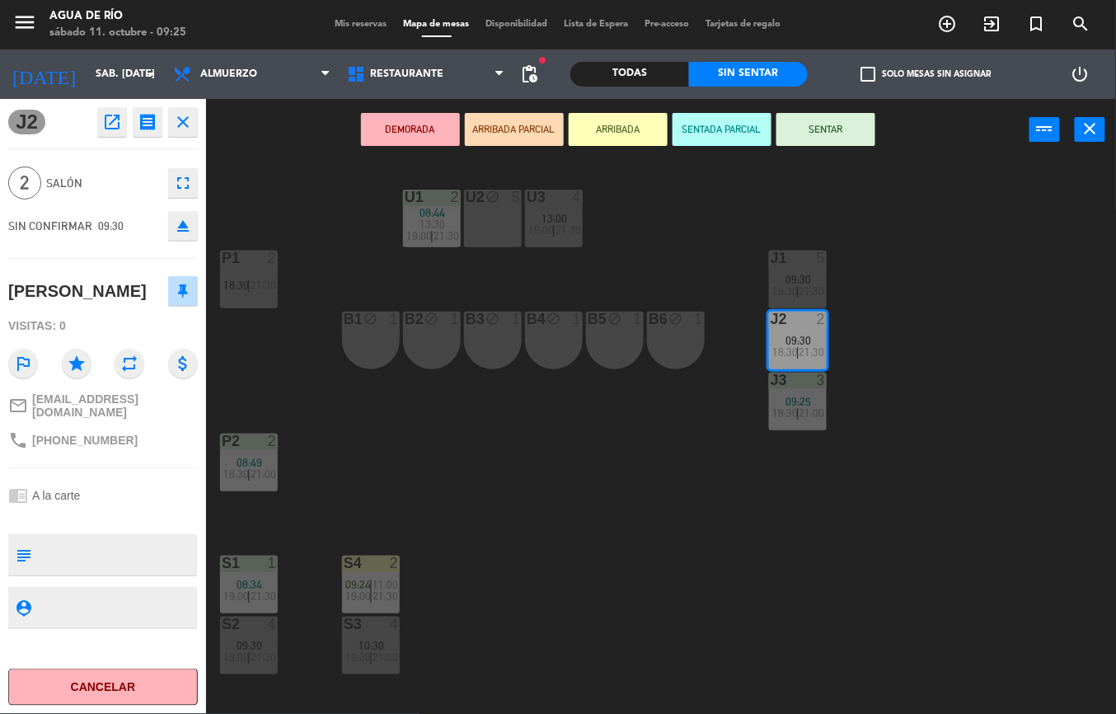
click at [832, 124] on button "SENTAR" at bounding box center [825, 129] width 99 height 33
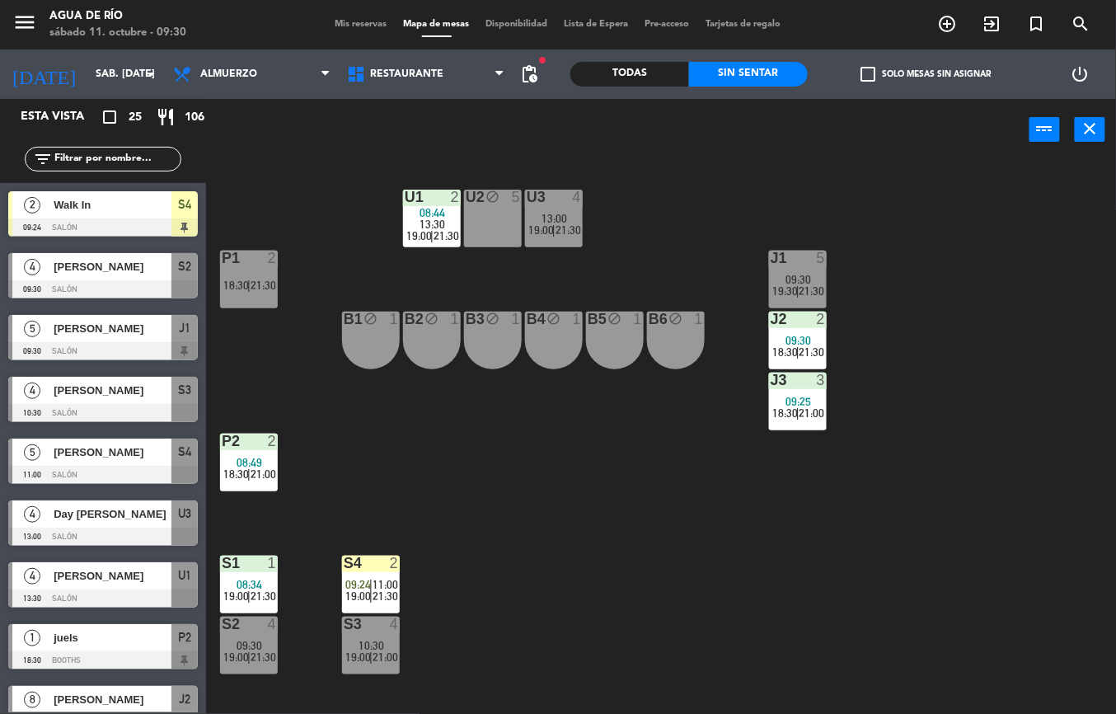
click at [264, 595] on span "21:30" at bounding box center [263, 595] width 26 height 13
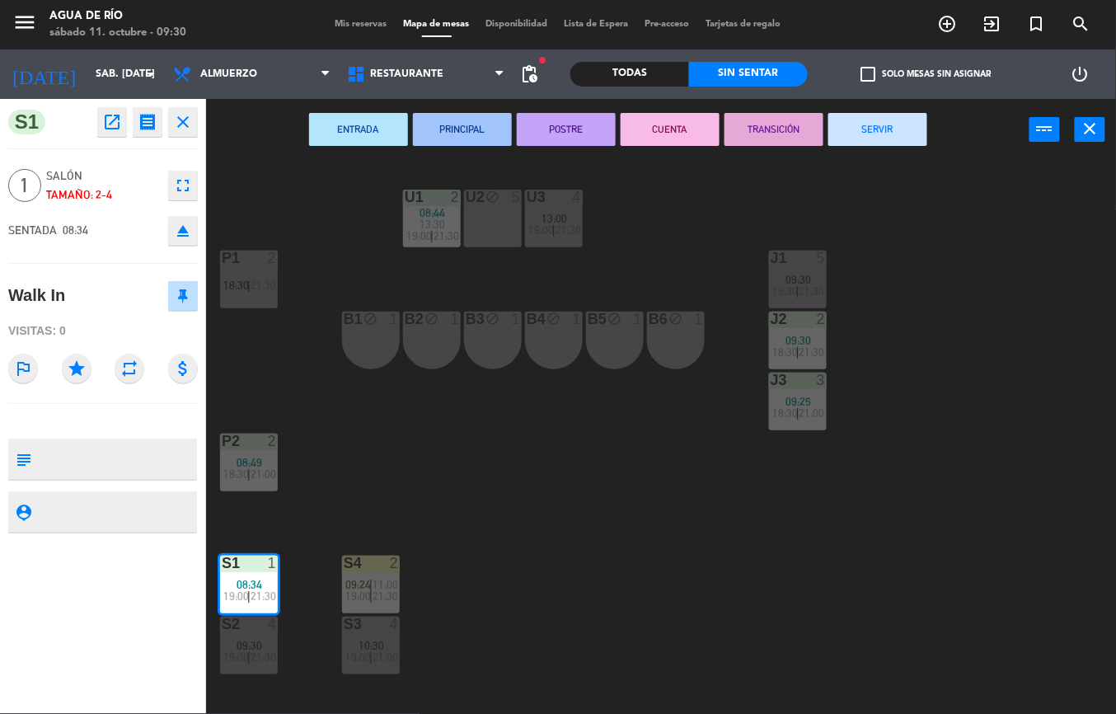
click at [891, 125] on button "SERVIR" at bounding box center [877, 129] width 99 height 33
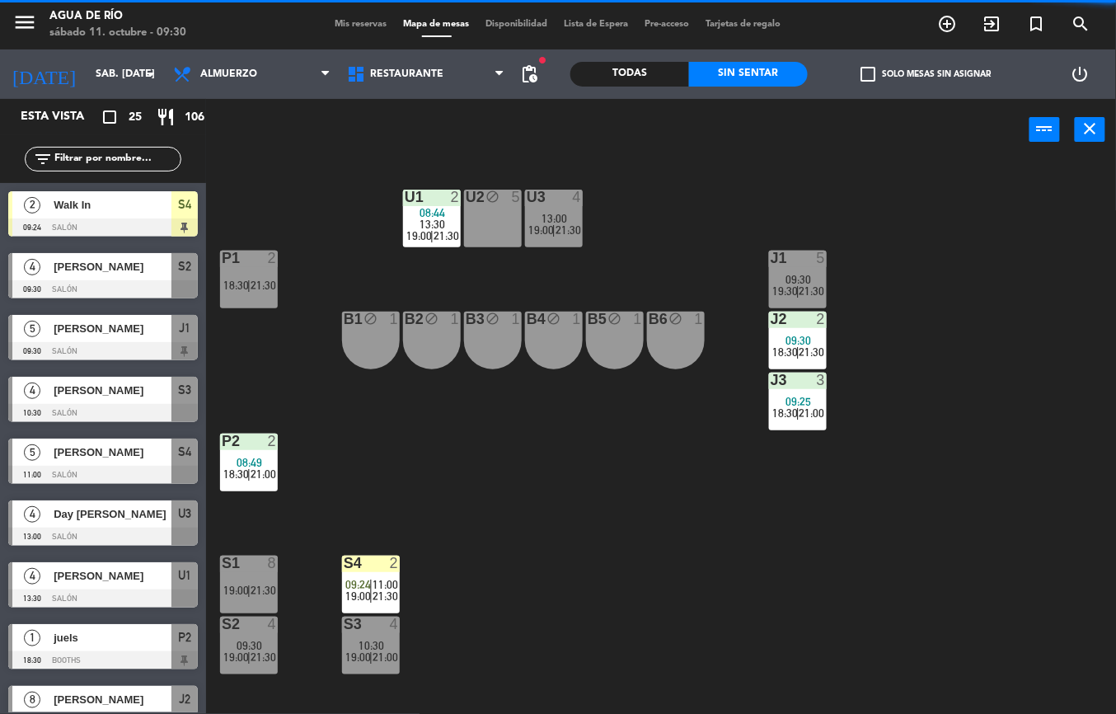
click at [236, 440] on div at bounding box center [248, 440] width 27 height 15
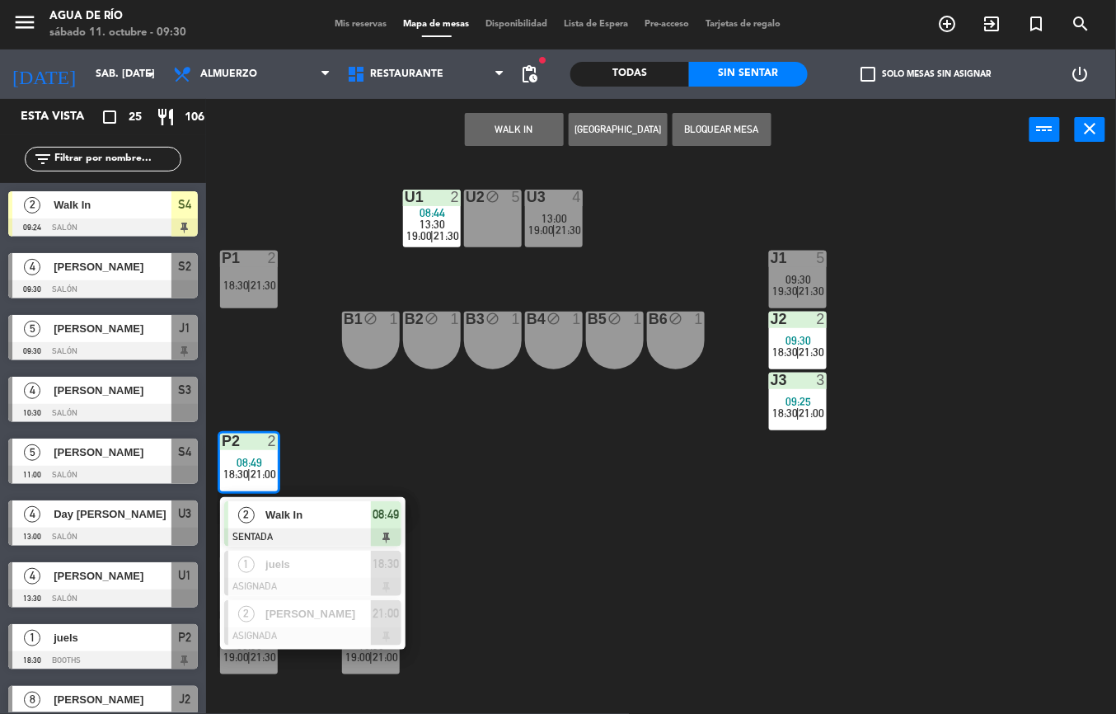
click at [349, 512] on span "Walk In" at bounding box center [317, 514] width 105 height 17
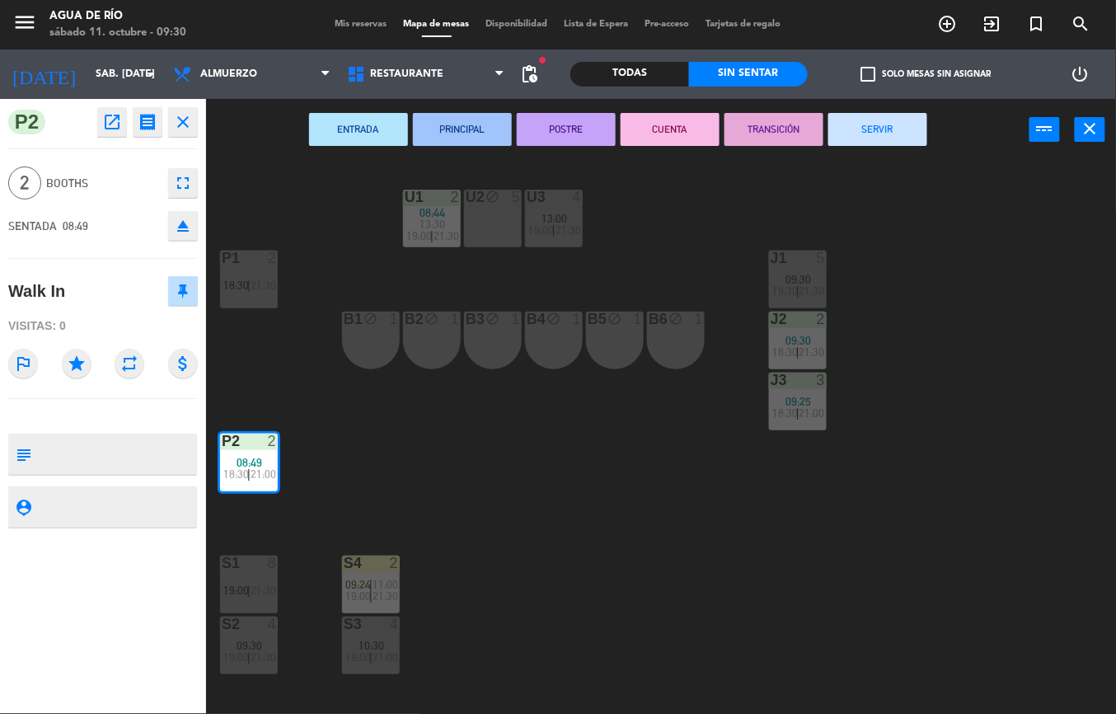
click at [890, 127] on button "SERVIR" at bounding box center [877, 129] width 99 height 33
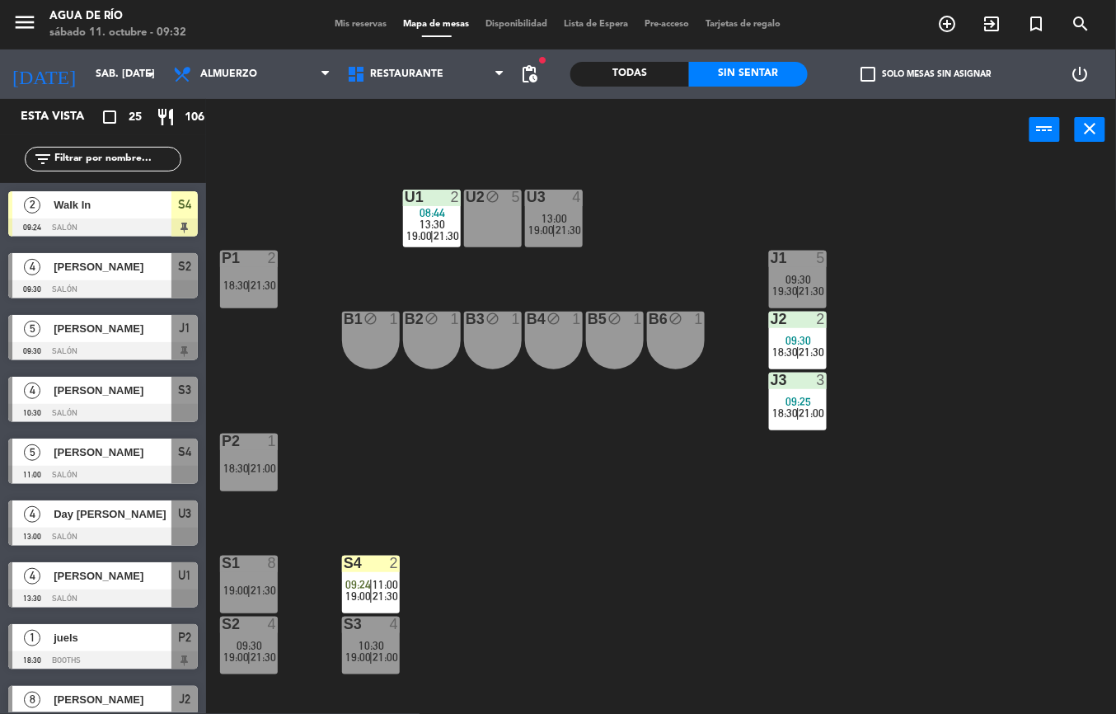
click at [103, 338] on div "[PERSON_NAME]" at bounding box center [111, 328] width 119 height 27
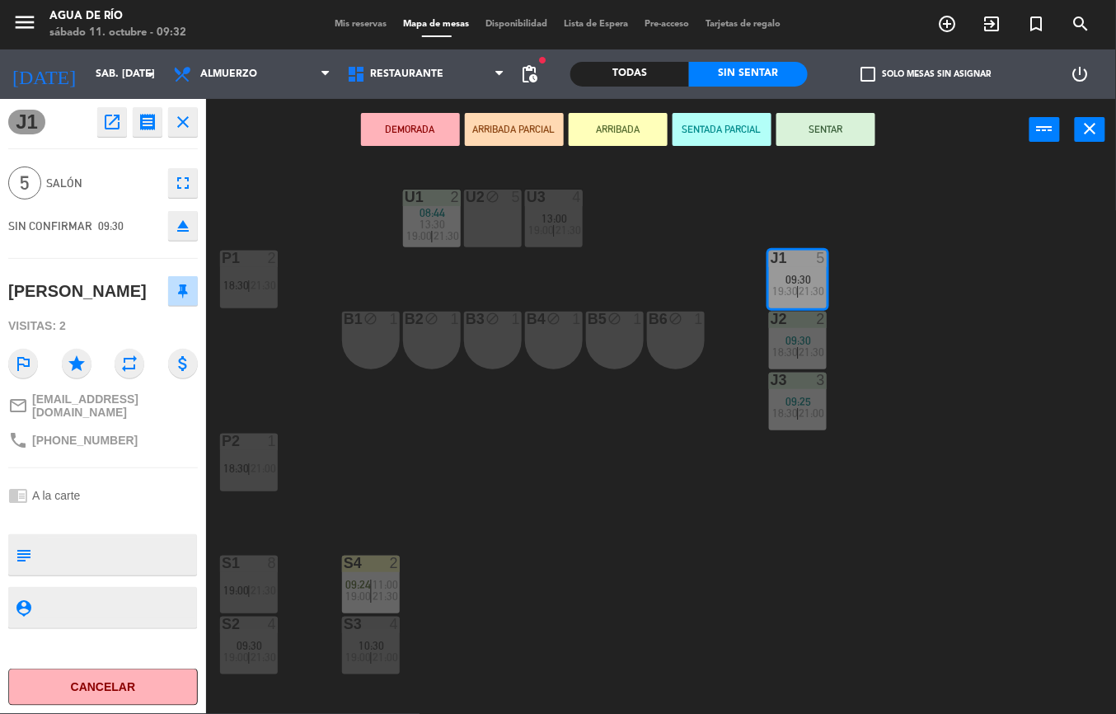
click at [824, 127] on button "SENTAR" at bounding box center [825, 129] width 99 height 33
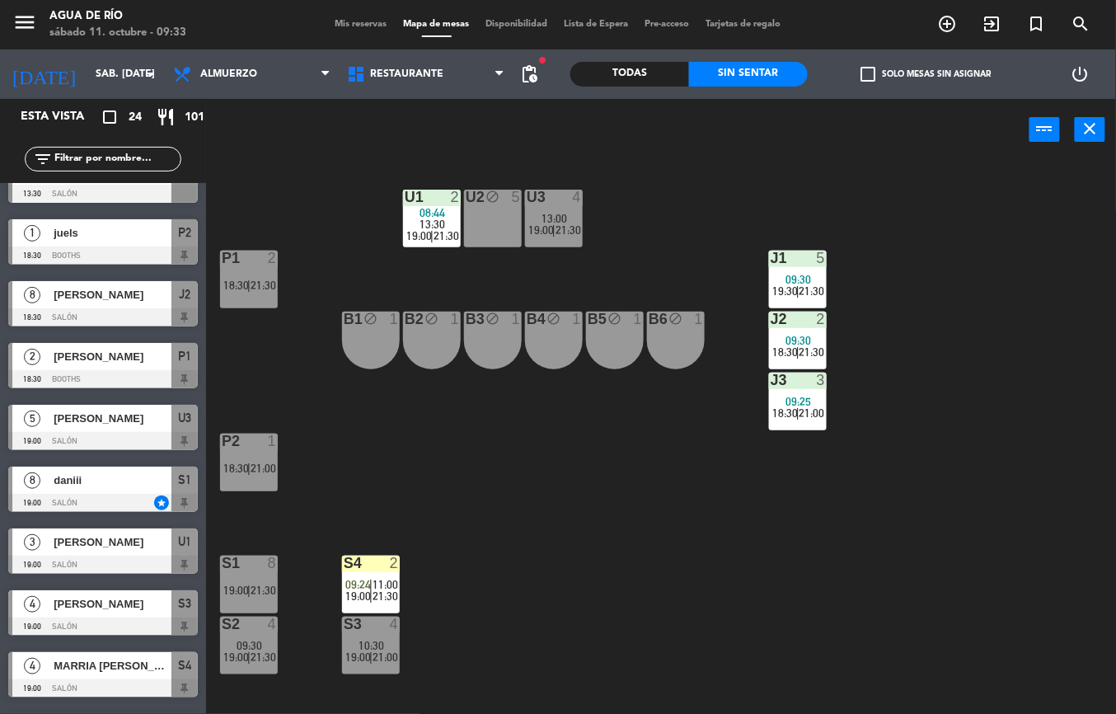
scroll to position [353, 0]
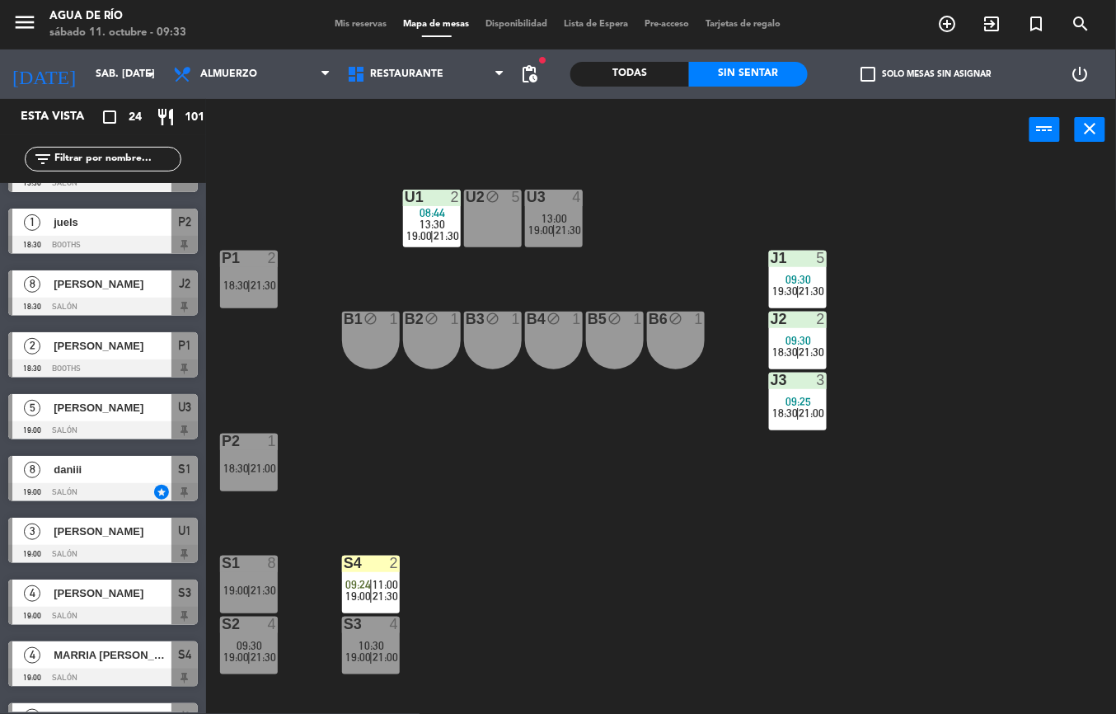
click at [81, 531] on span "[PERSON_NAME]" at bounding box center [113, 530] width 118 height 17
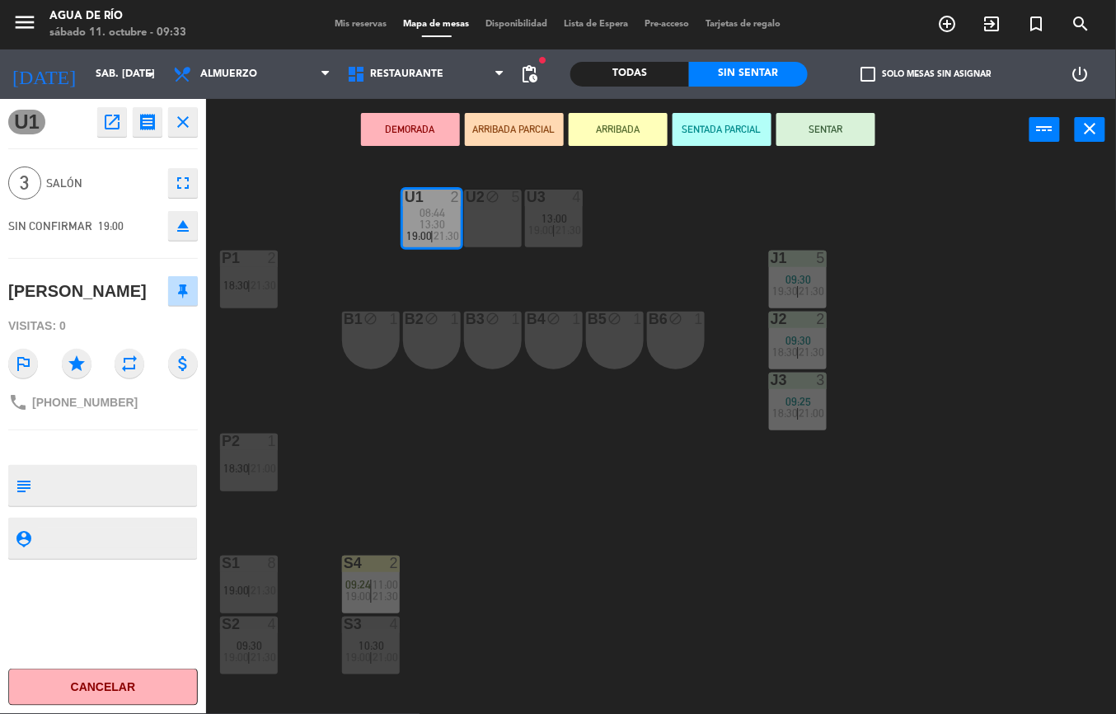
click at [191, 185] on icon "fullscreen" at bounding box center [183, 183] width 20 height 20
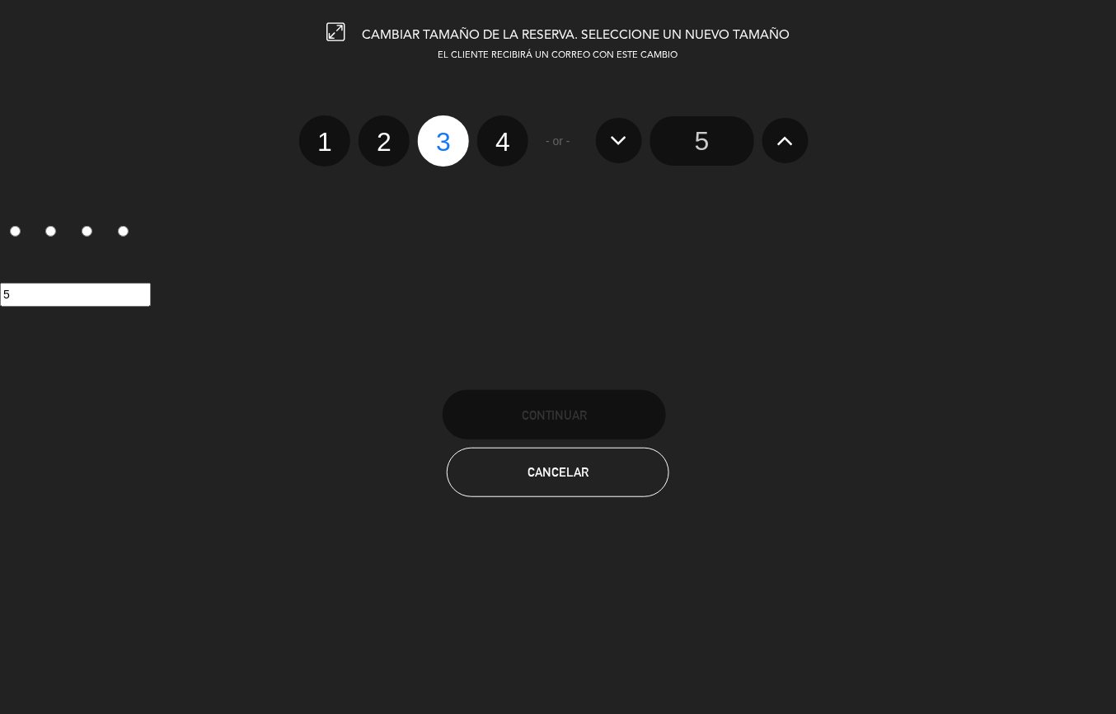
click at [517, 152] on label "4" at bounding box center [502, 140] width 51 height 51
click at [506, 133] on input "4" at bounding box center [500, 127] width 11 height 11
radio input "true"
radio input "false"
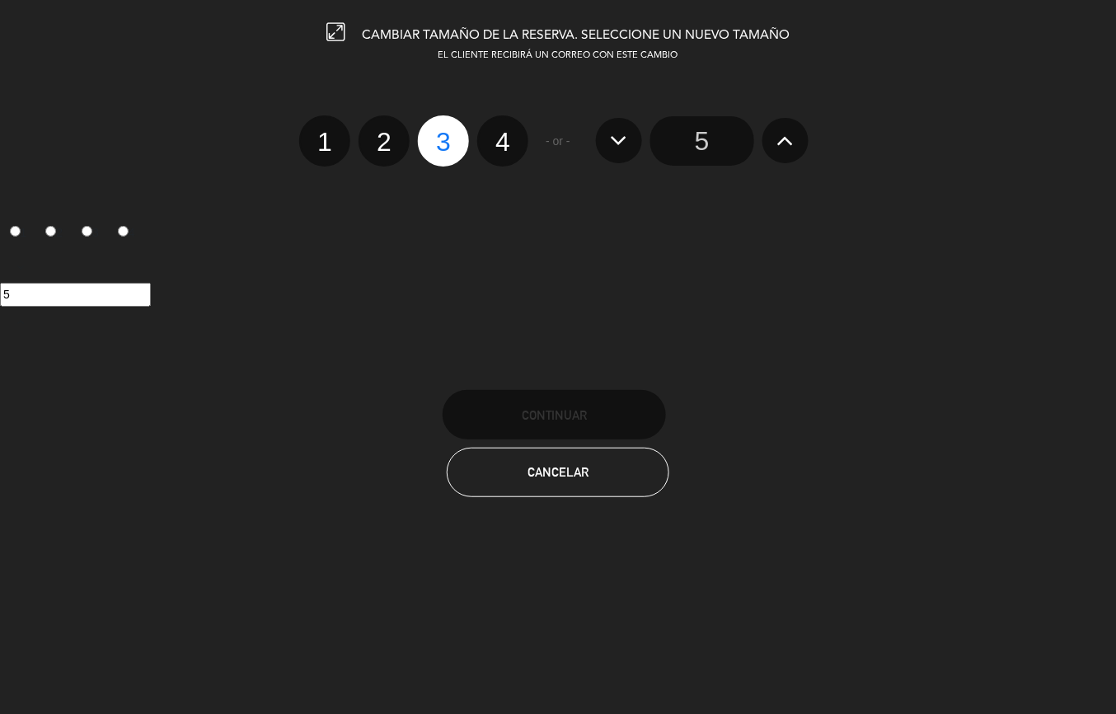
radio input "false"
radio input "true"
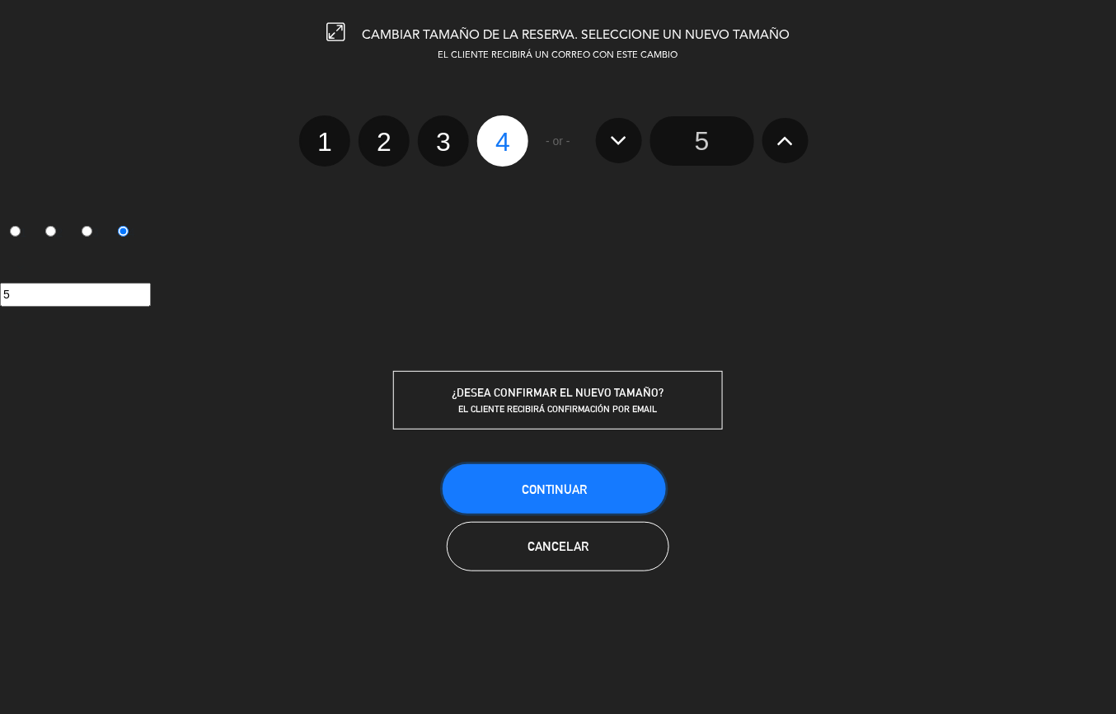
click at [581, 505] on button "Continuar" at bounding box center [553, 488] width 223 height 49
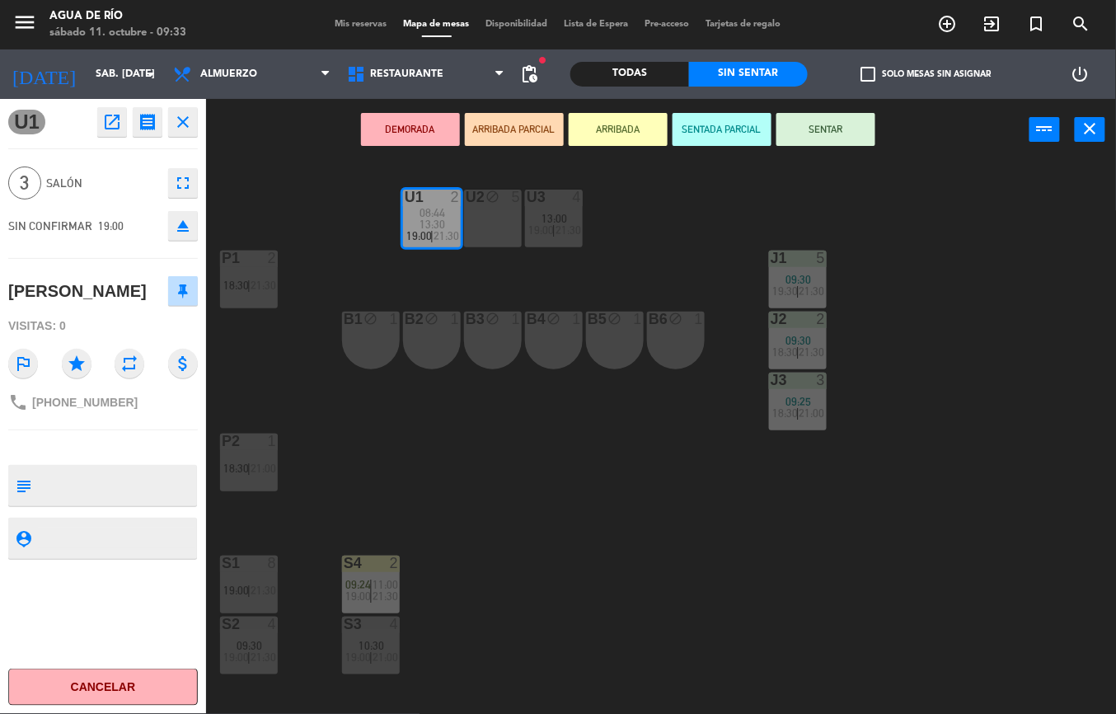
click at [539, 524] on div "U1 2 08:44 13:30 19:00 | 21:30 U2 block 5 U3 4 13:00 19:00 | 21:30 J1 5 09:30 1…" at bounding box center [667, 437] width 898 height 553
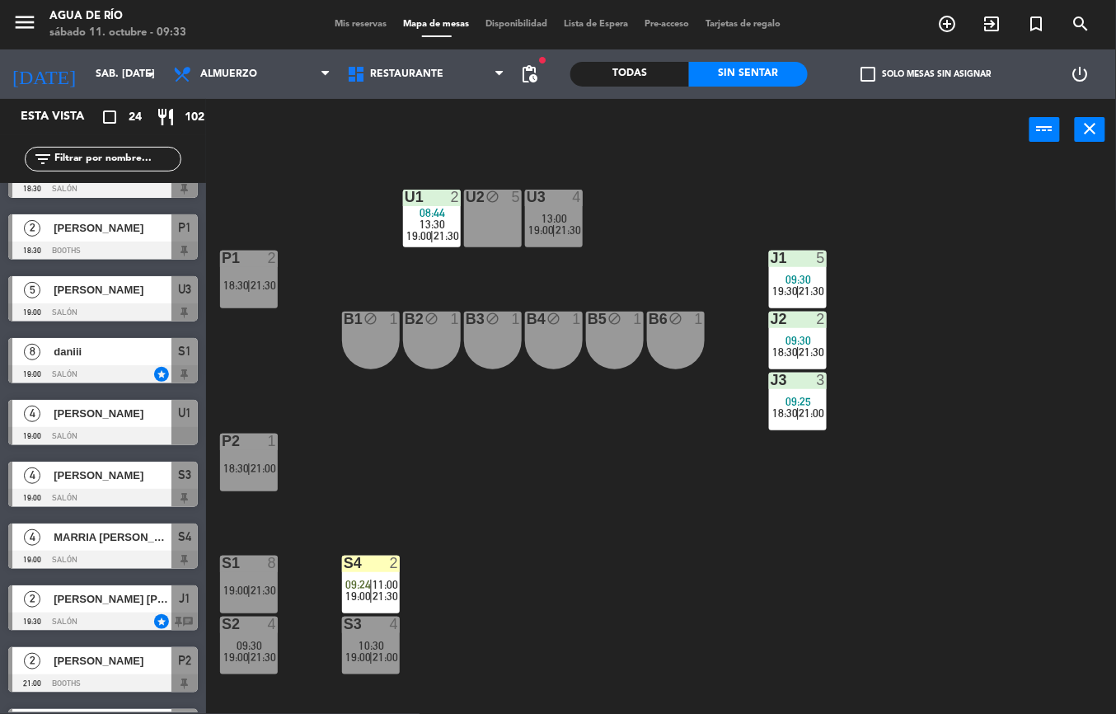
scroll to position [482, 0]
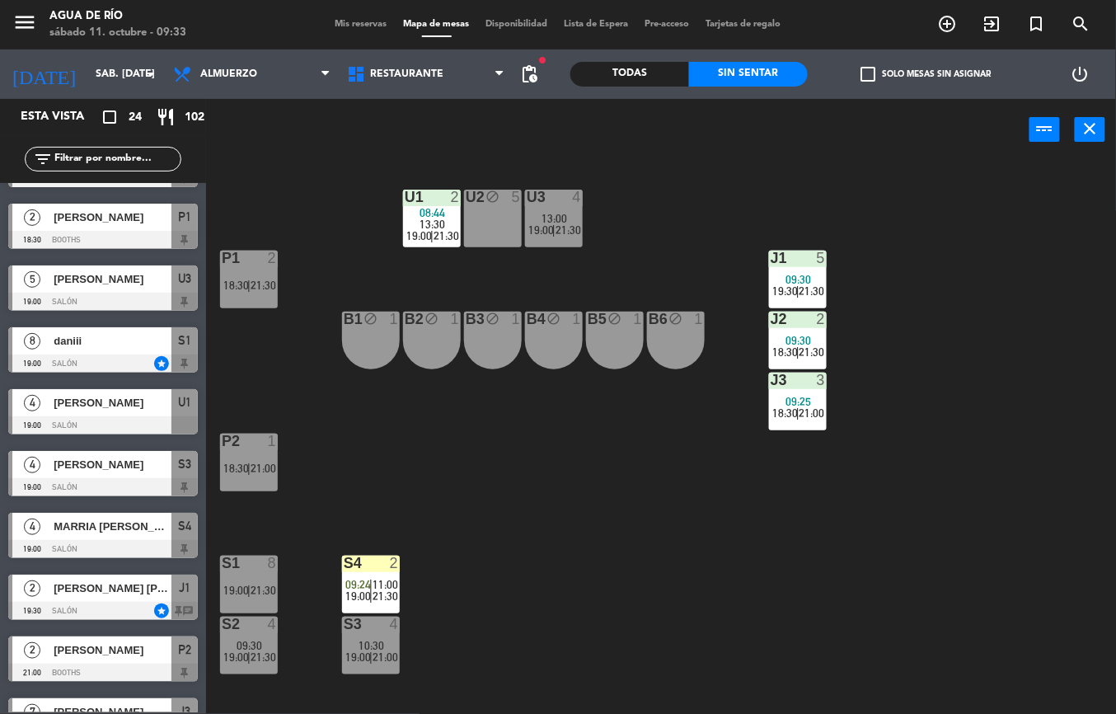
click at [68, 542] on div at bounding box center [102, 549] width 189 height 18
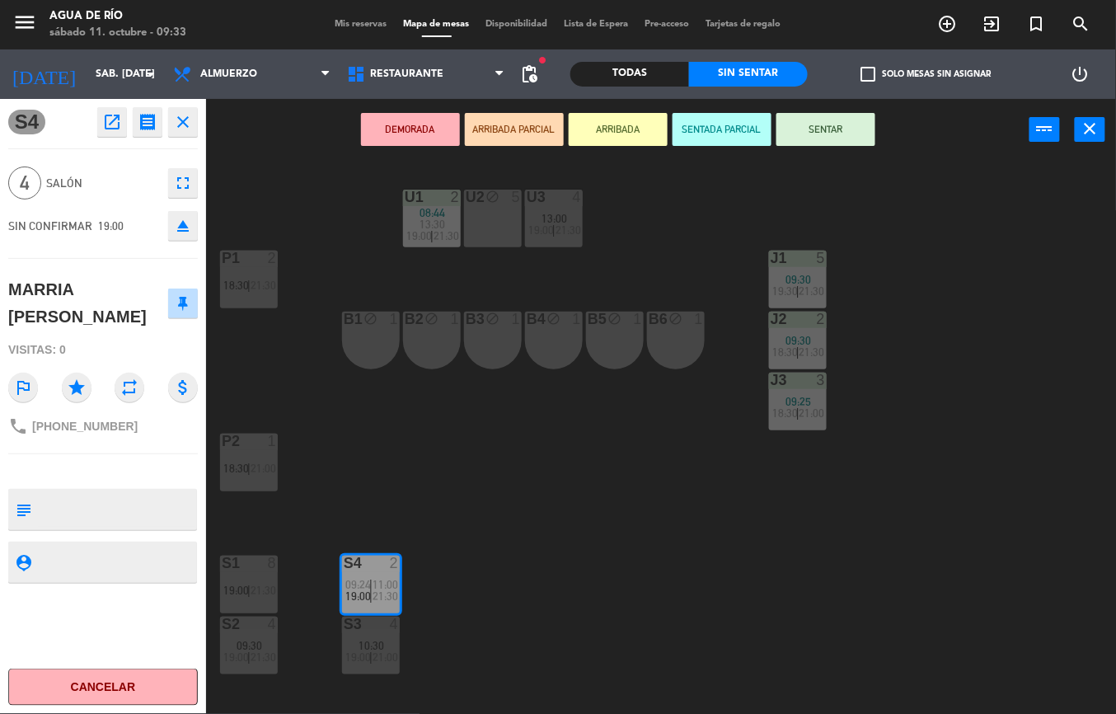
click at [185, 189] on icon "fullscreen" at bounding box center [183, 183] width 20 height 20
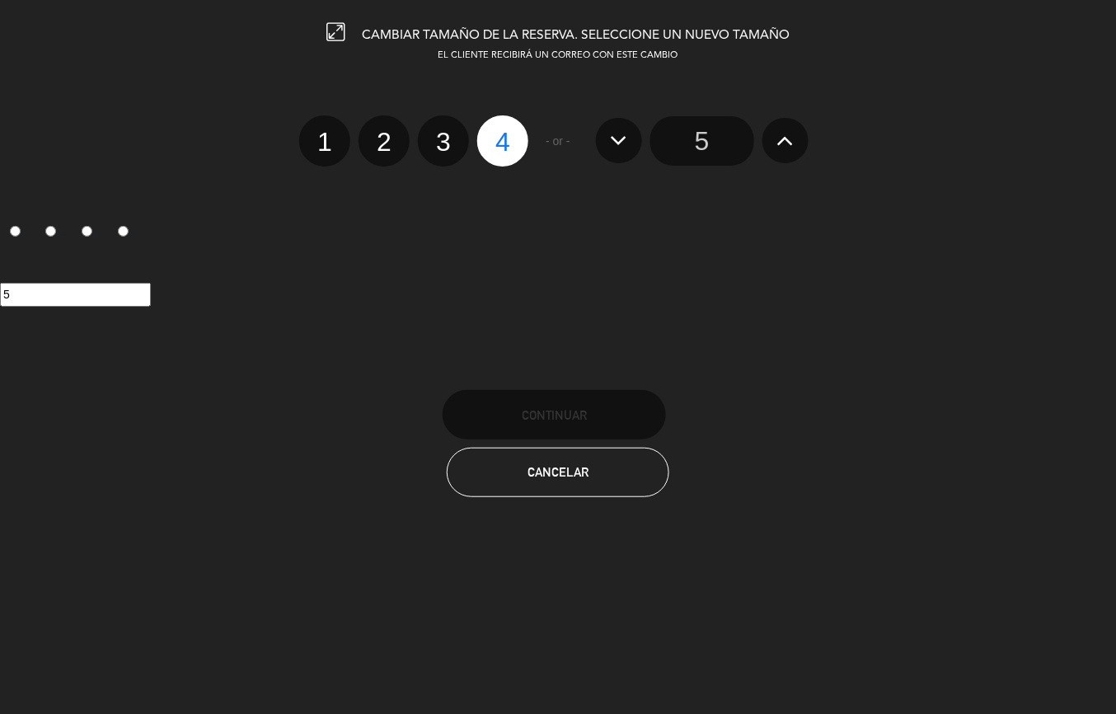
click at [707, 139] on input "5" at bounding box center [702, 140] width 104 height 49
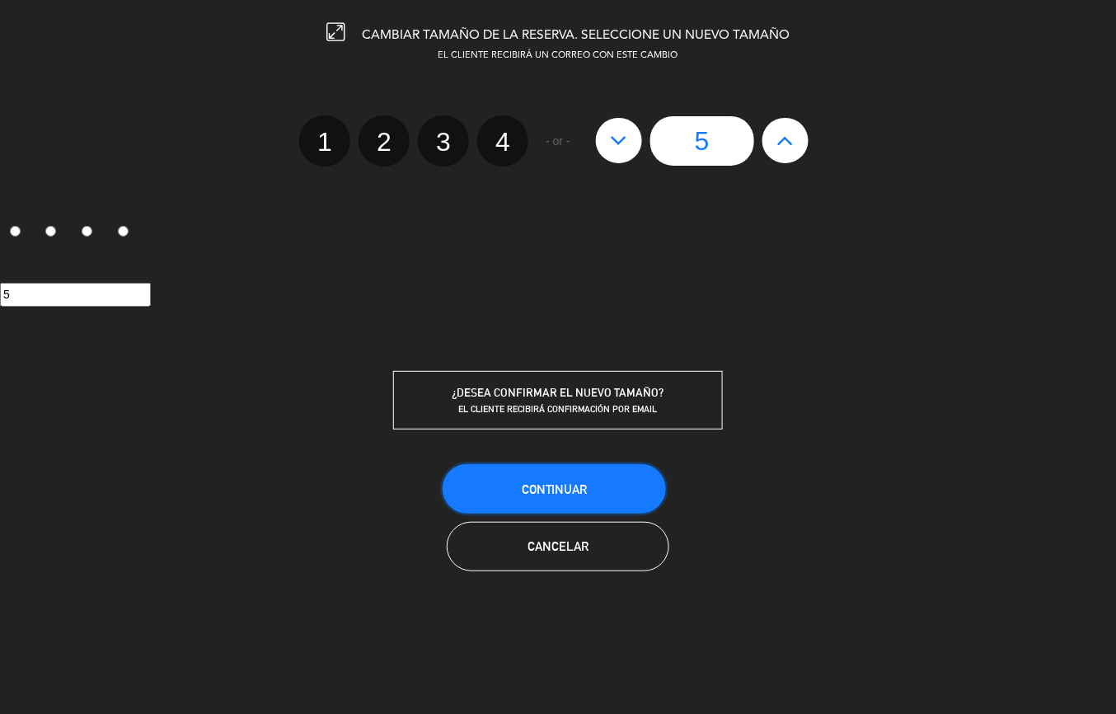
click at [517, 488] on button "Continuar" at bounding box center [553, 488] width 223 height 49
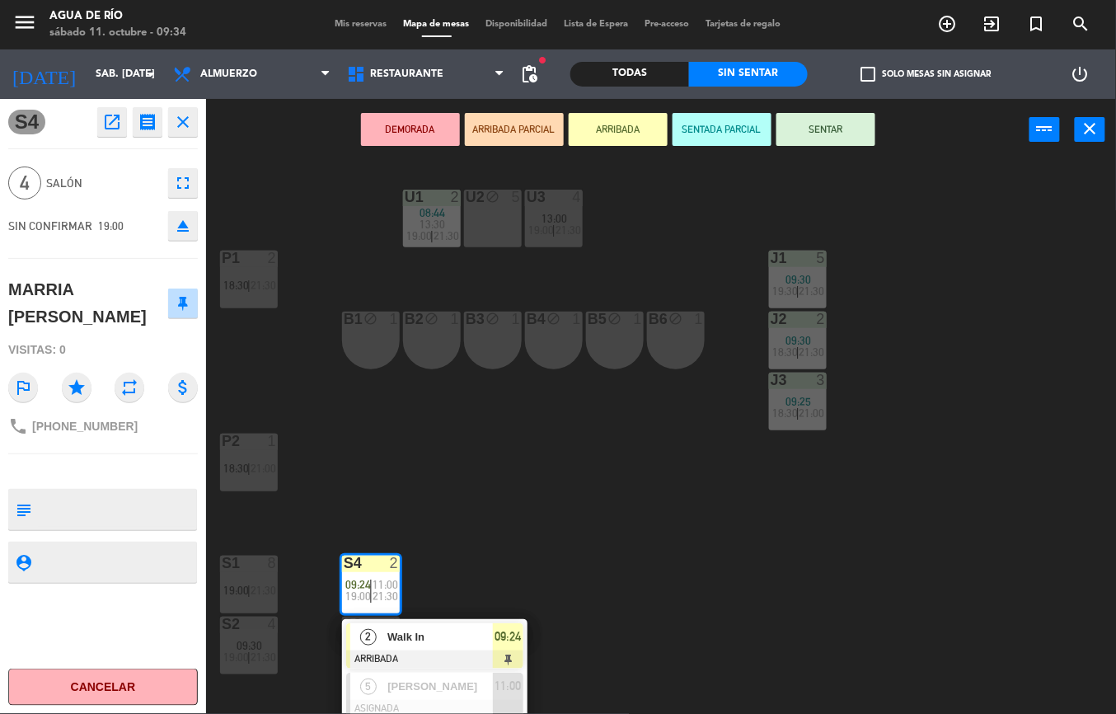
click at [540, 460] on div "U1 2 08:44 13:30 19:00 | 21:30 U2 block 5 U3 4 13:00 19:00 | 21:30 J1 5 09:30 1…" at bounding box center [667, 437] width 898 height 553
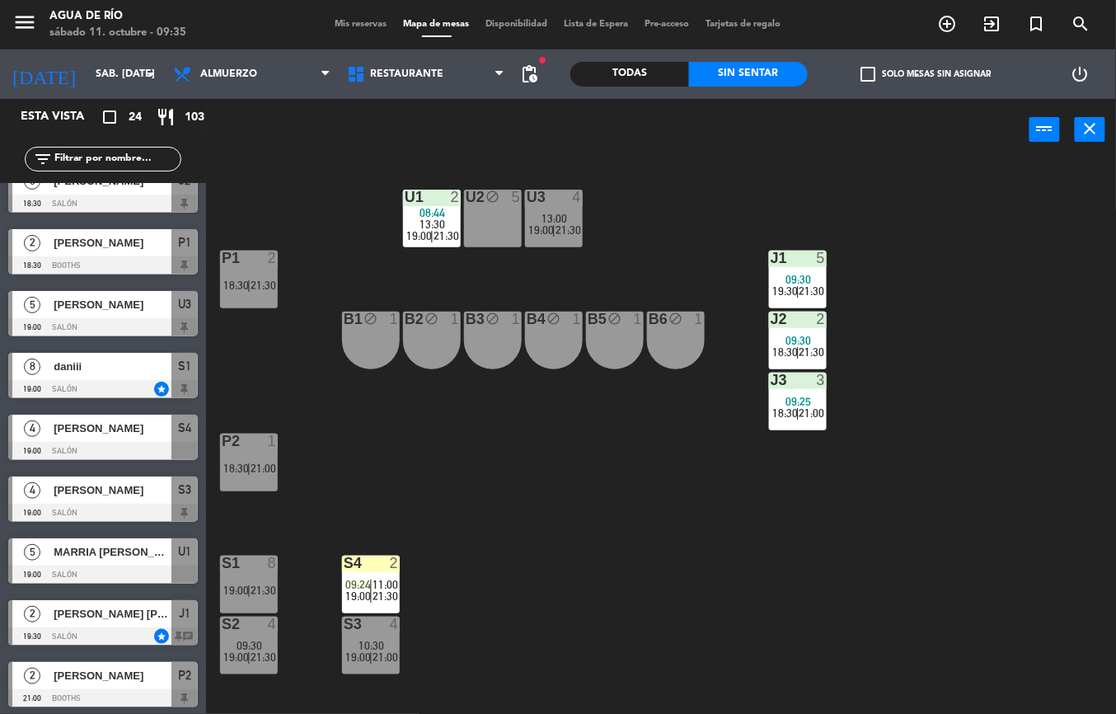
scroll to position [456, 0]
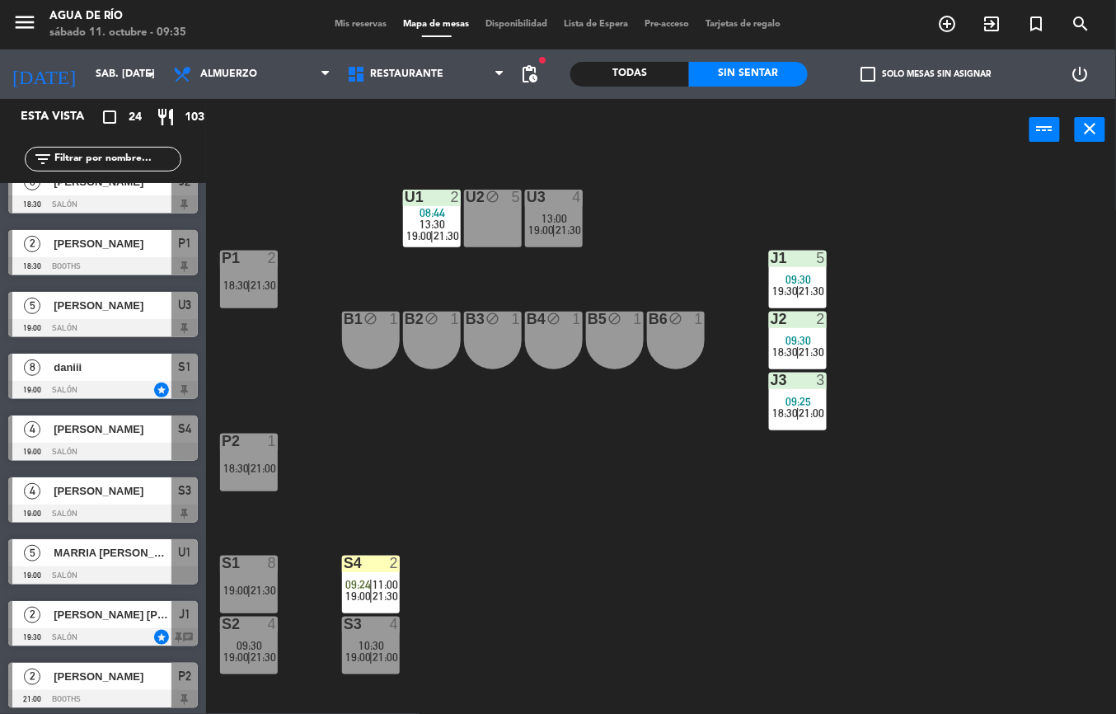
click at [143, 436] on span "[PERSON_NAME]" at bounding box center [113, 428] width 118 height 17
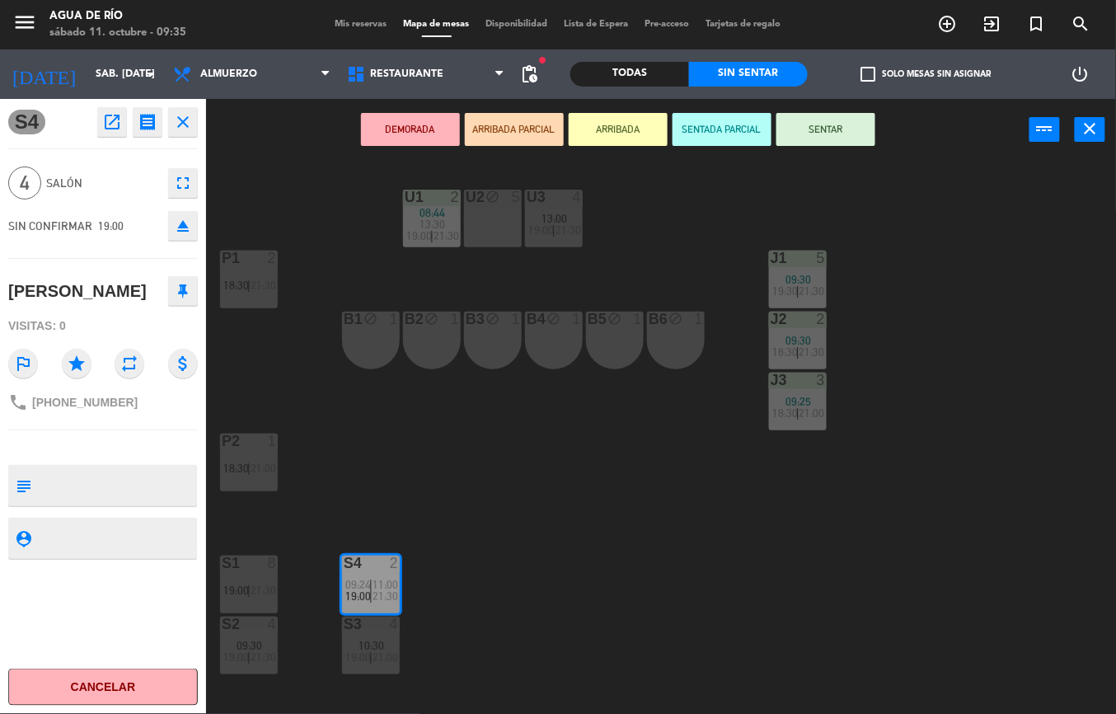
click at [113, 122] on icon "open_in_new" at bounding box center [112, 122] width 20 height 20
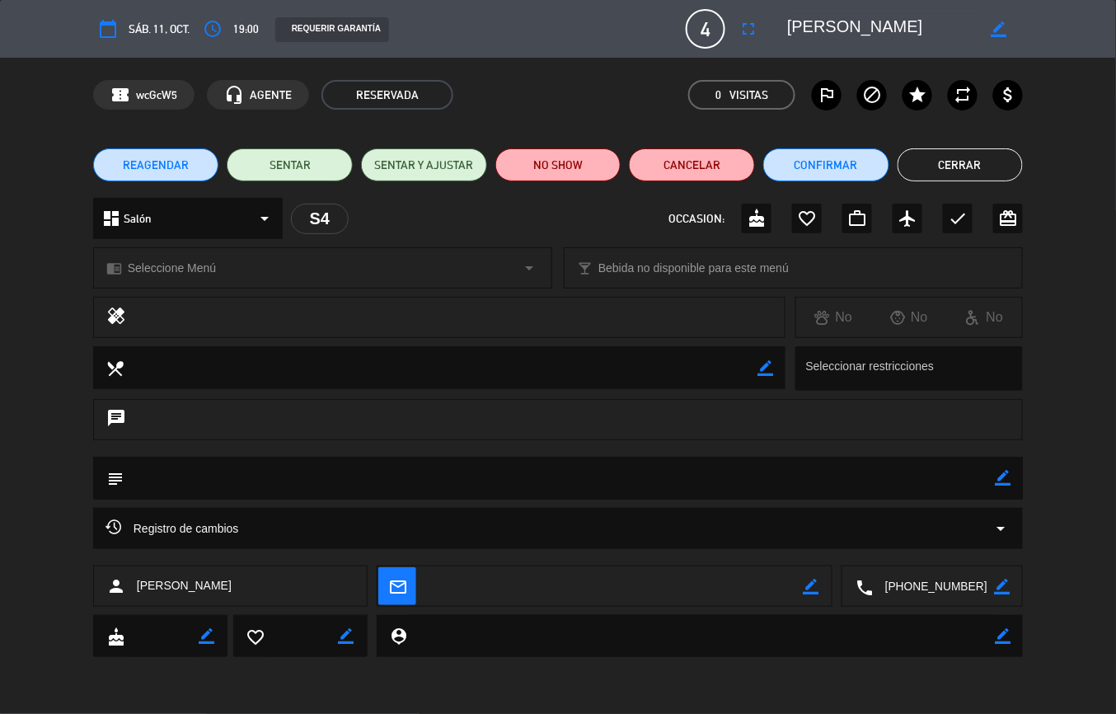
click at [739, 19] on icon "fullscreen" at bounding box center [748, 29] width 20 height 20
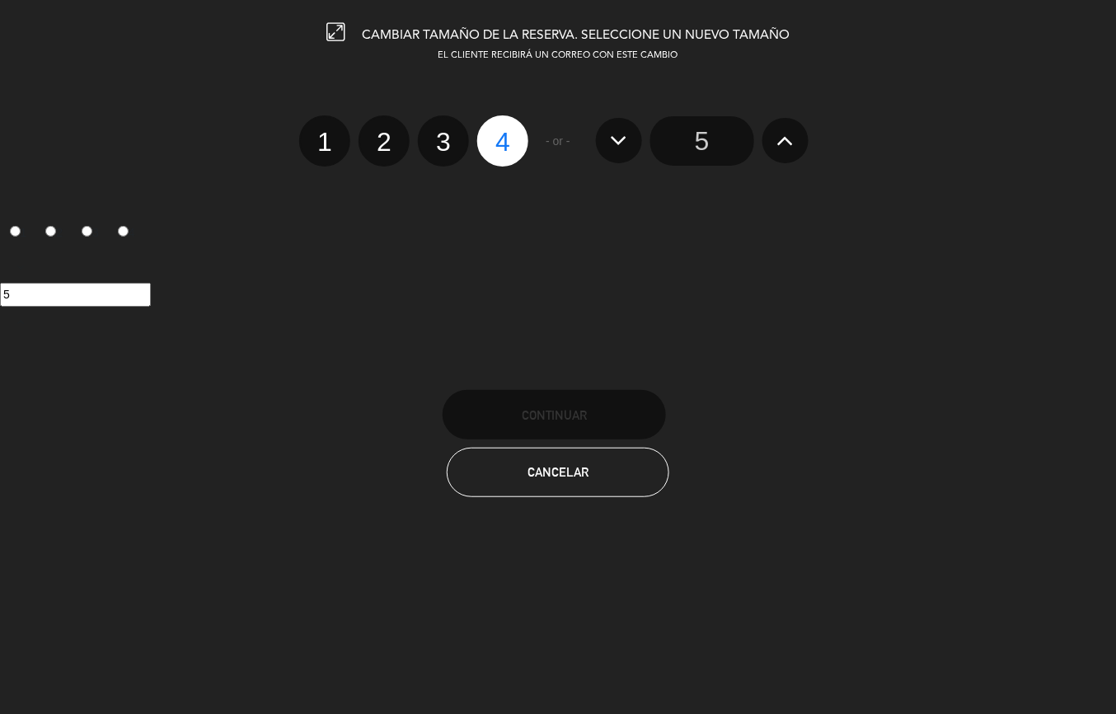
click at [710, 143] on input "5" at bounding box center [702, 140] width 104 height 49
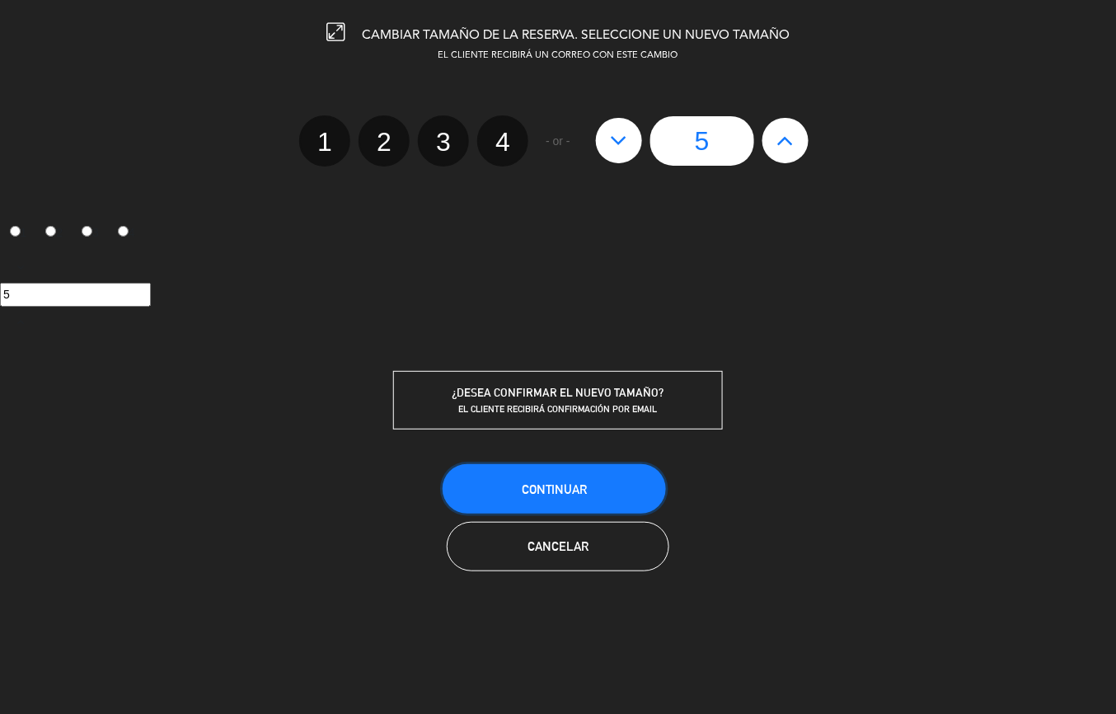
click at [601, 471] on button "Continuar" at bounding box center [553, 488] width 223 height 49
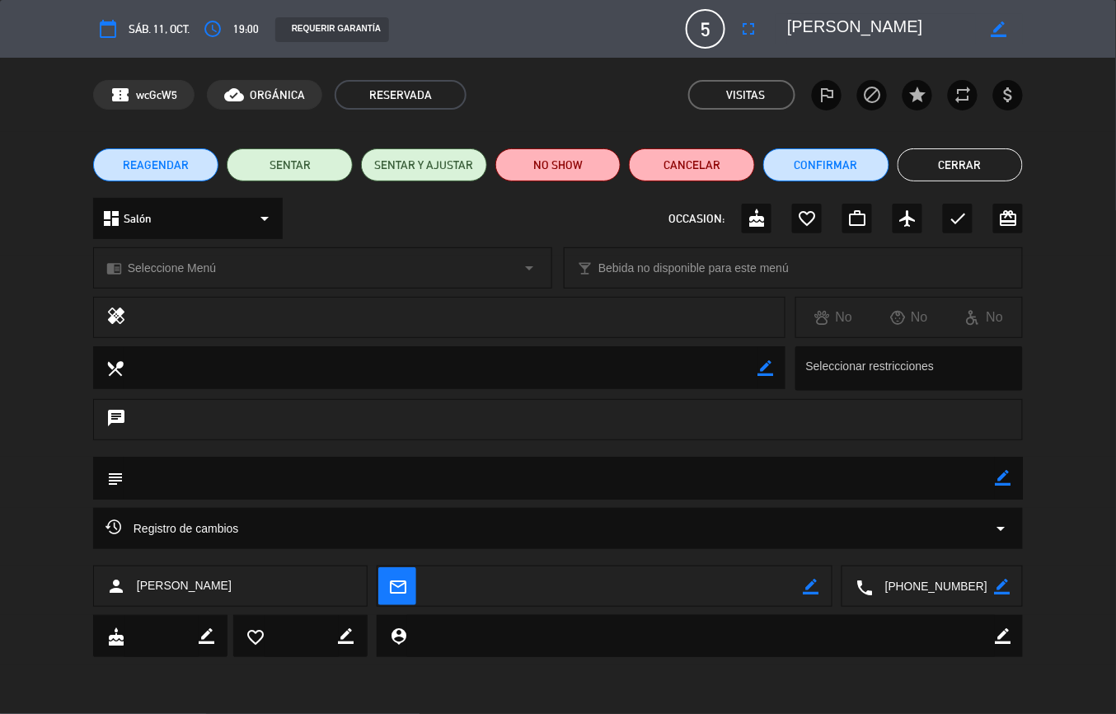
click at [976, 160] on button "Cerrar" at bounding box center [960, 164] width 126 height 33
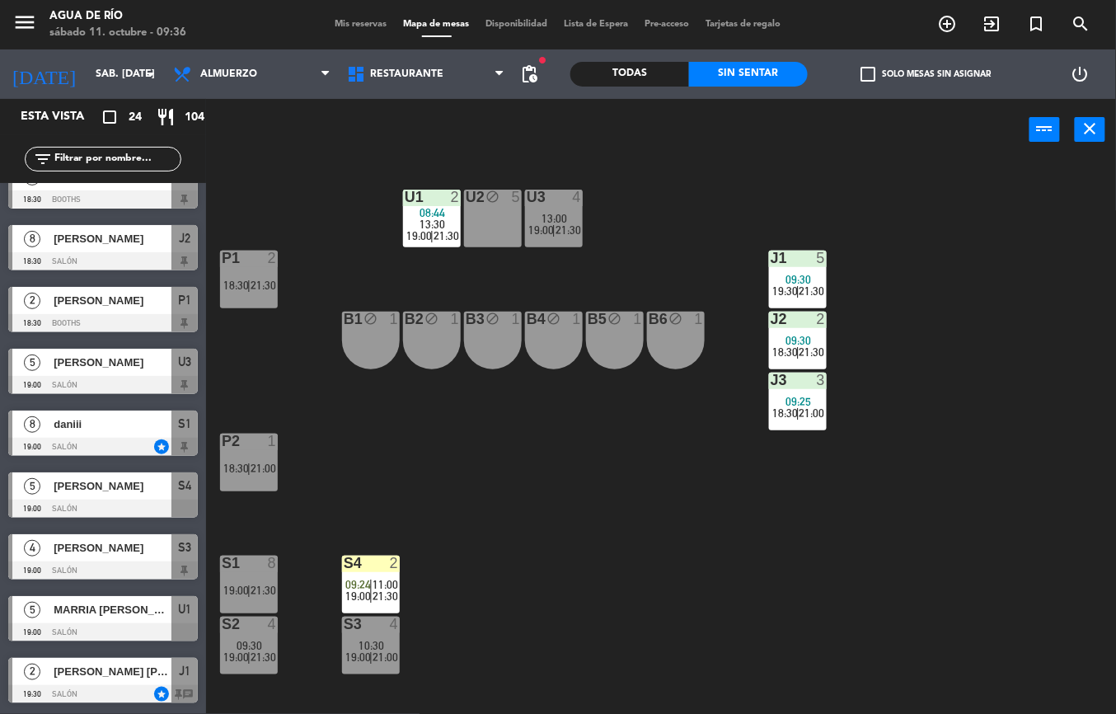
scroll to position [0, 0]
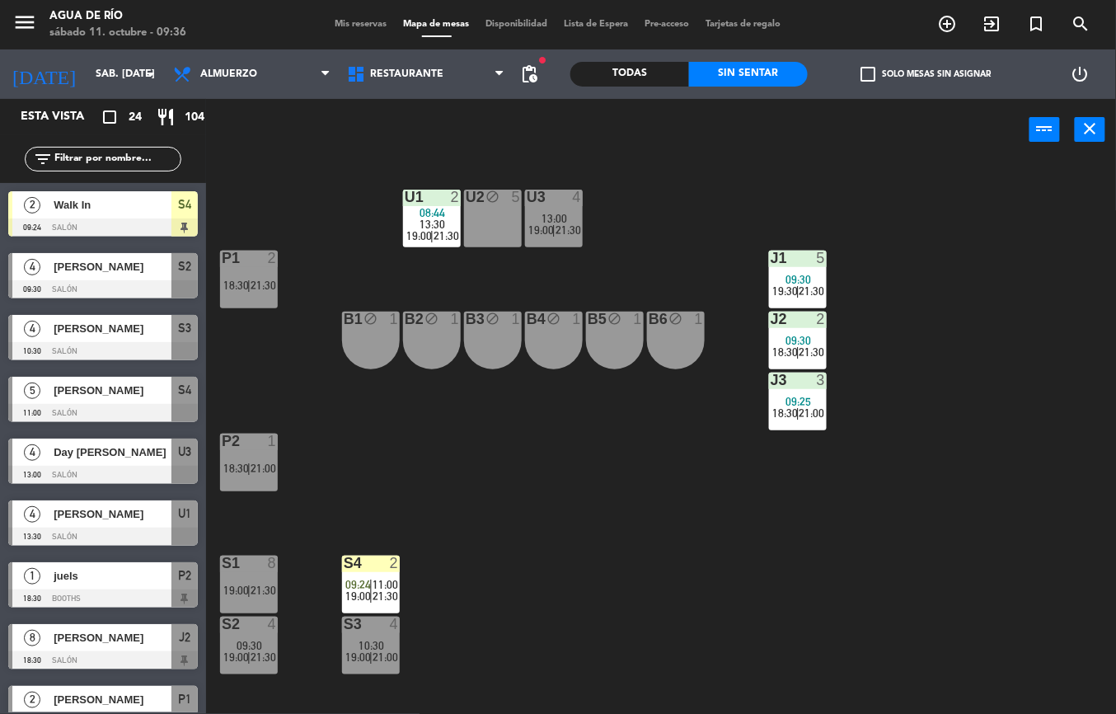
click at [545, 214] on span "13:00" at bounding box center [555, 218] width 26 height 13
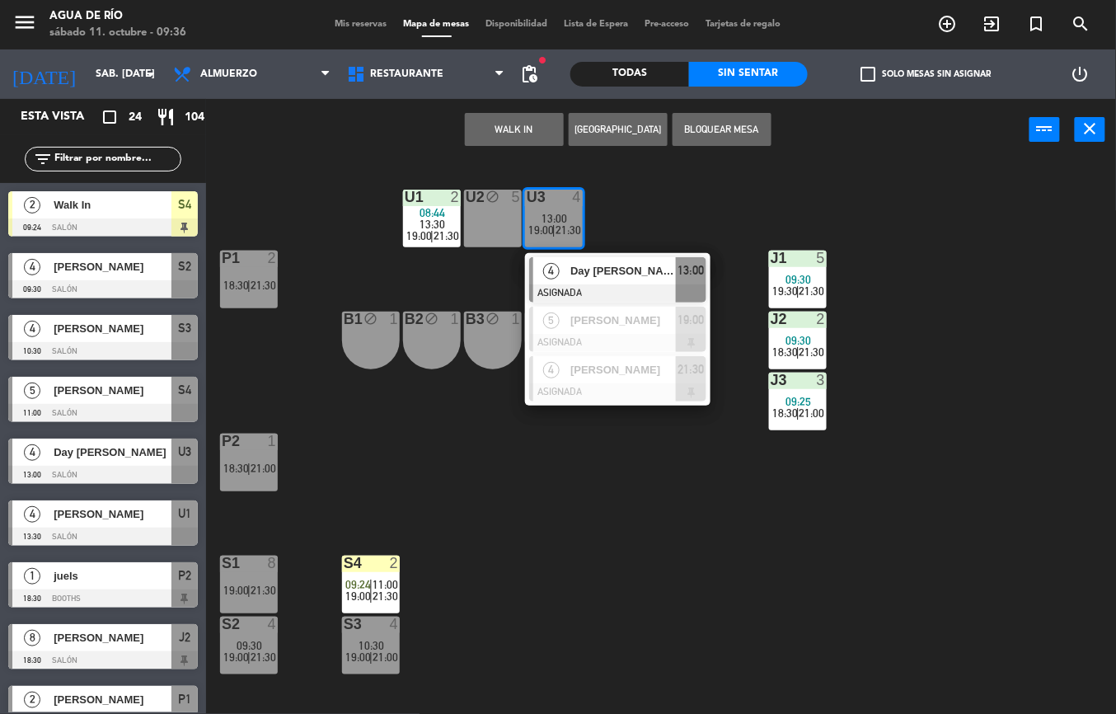
click at [504, 123] on button "WALK IN" at bounding box center [514, 129] width 99 height 33
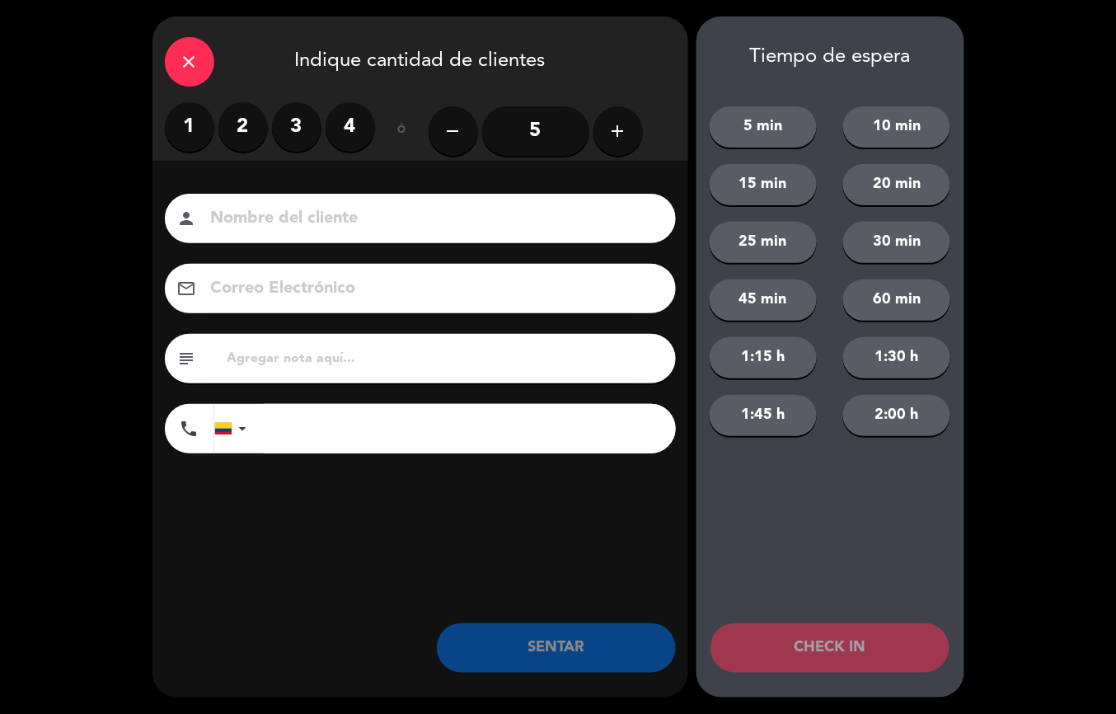
click at [231, 127] on label "2" at bounding box center [242, 126] width 49 height 49
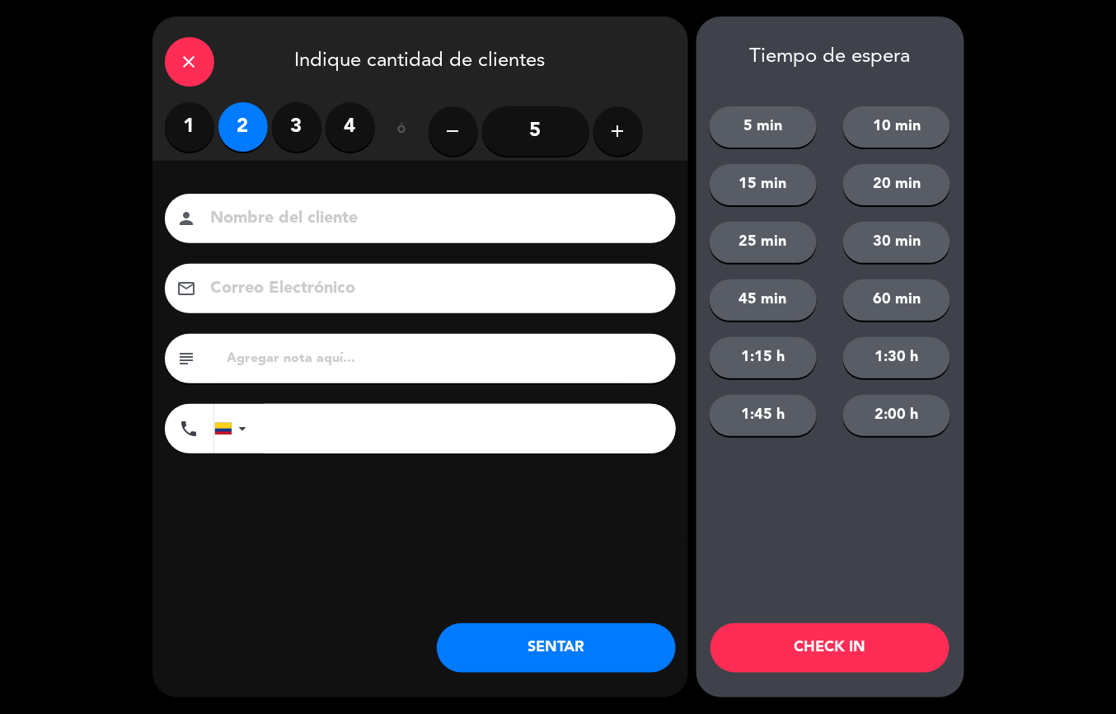
click at [506, 639] on button "SENTAR" at bounding box center [556, 647] width 239 height 49
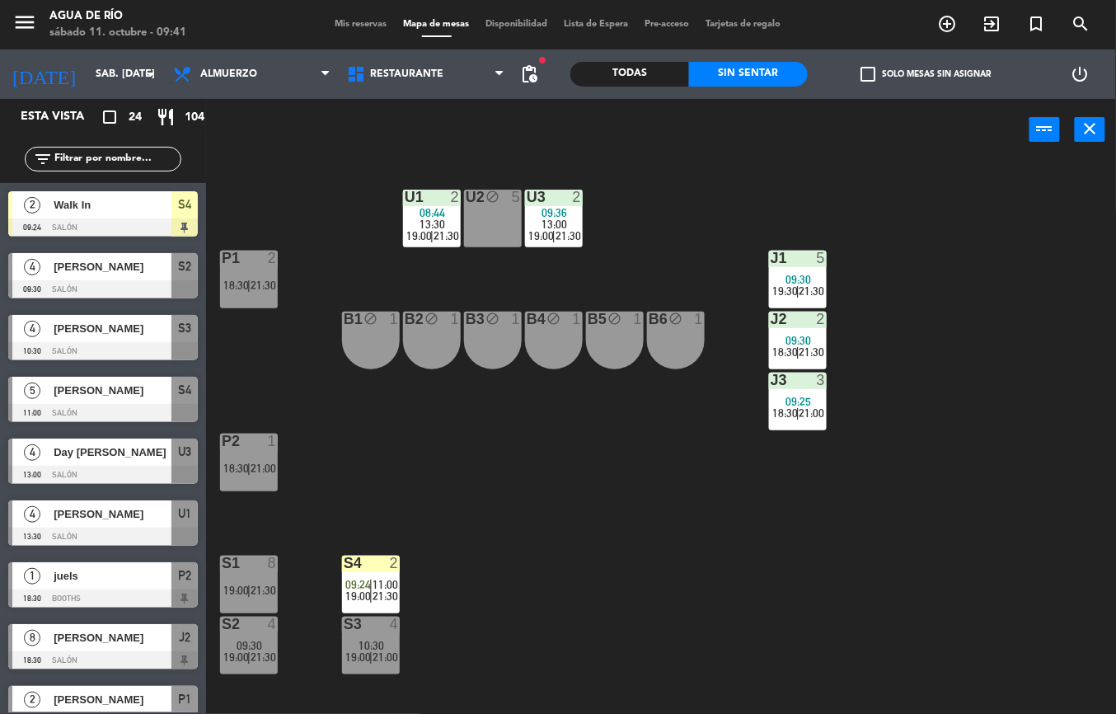
click at [125, 267] on span "[PERSON_NAME]" at bounding box center [113, 266] width 118 height 17
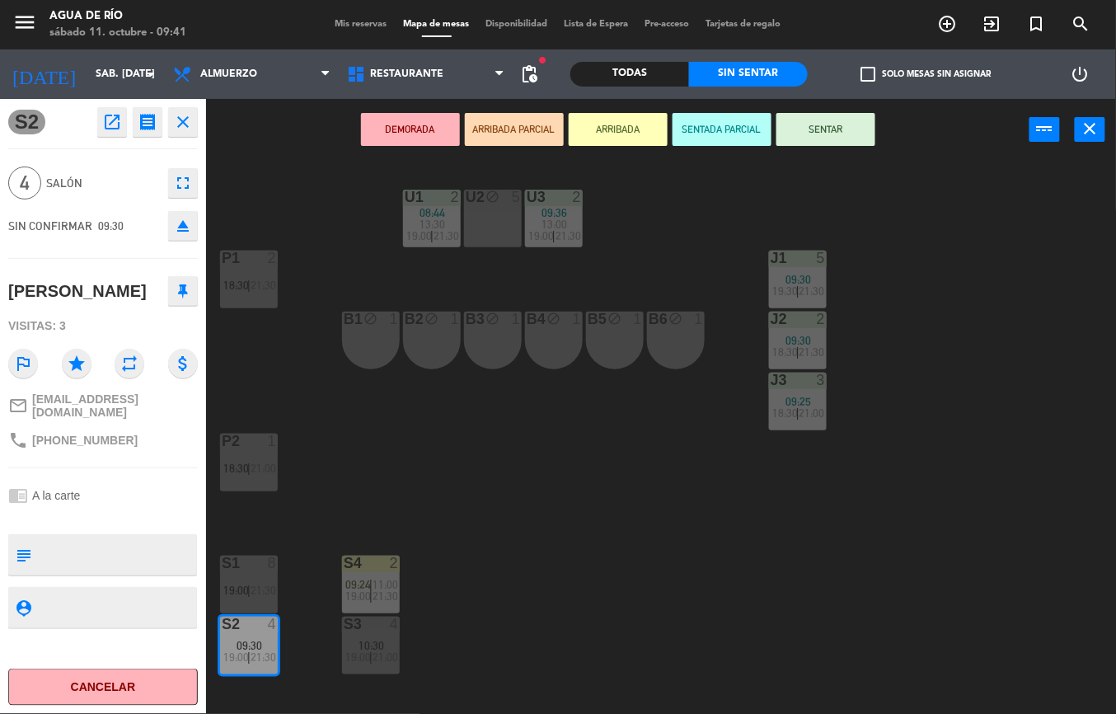
click at [827, 127] on button "SENTAR" at bounding box center [825, 129] width 99 height 33
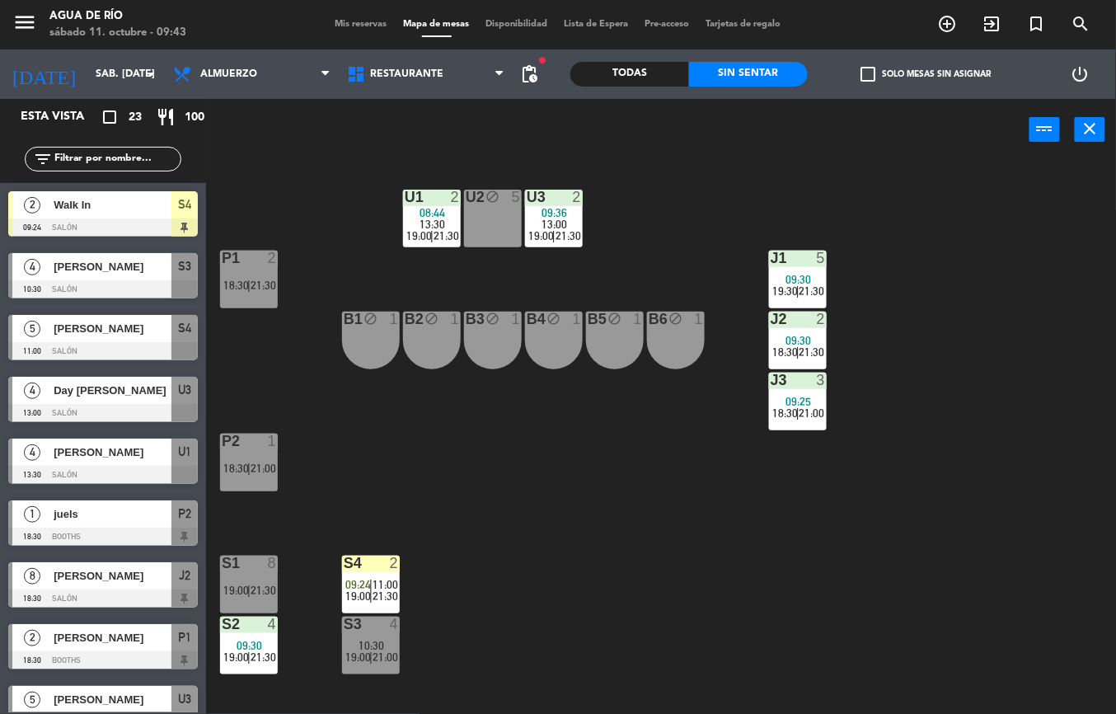
click at [248, 640] on span "09:30" at bounding box center [250, 645] width 26 height 13
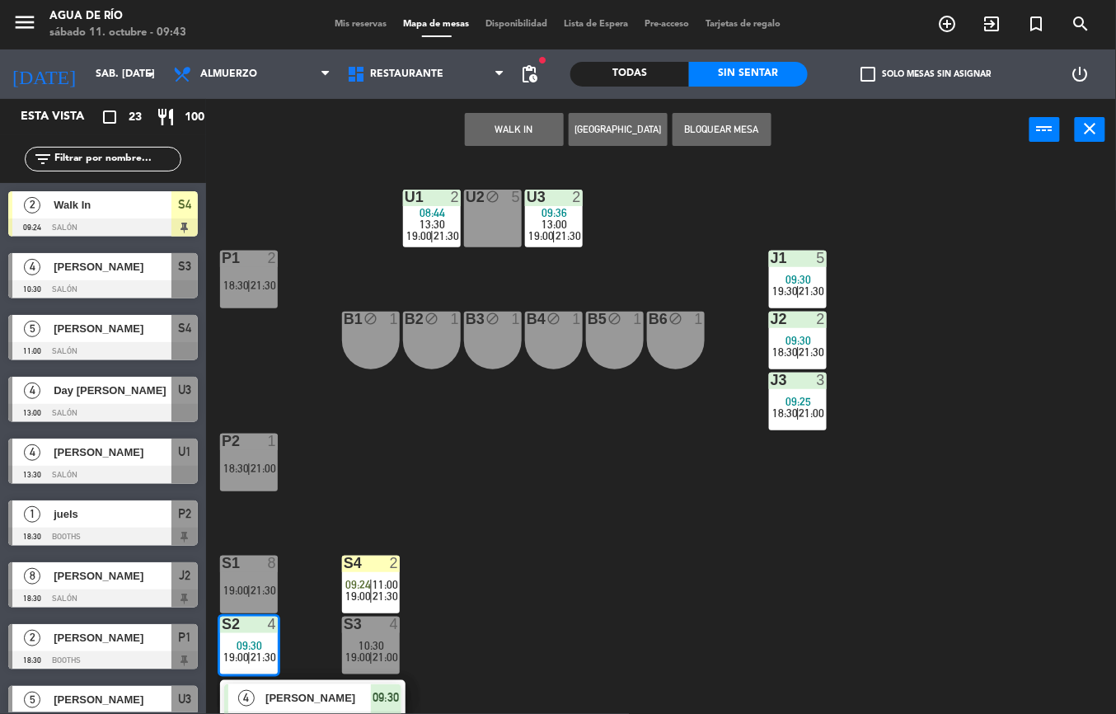
click at [597, 498] on div "U1 2 08:44 13:30 19:00 | 21:30 U2 block 5 U3 2 09:36 13:00 19:00 | 21:30 J1 5 0…" at bounding box center [667, 437] width 898 height 553
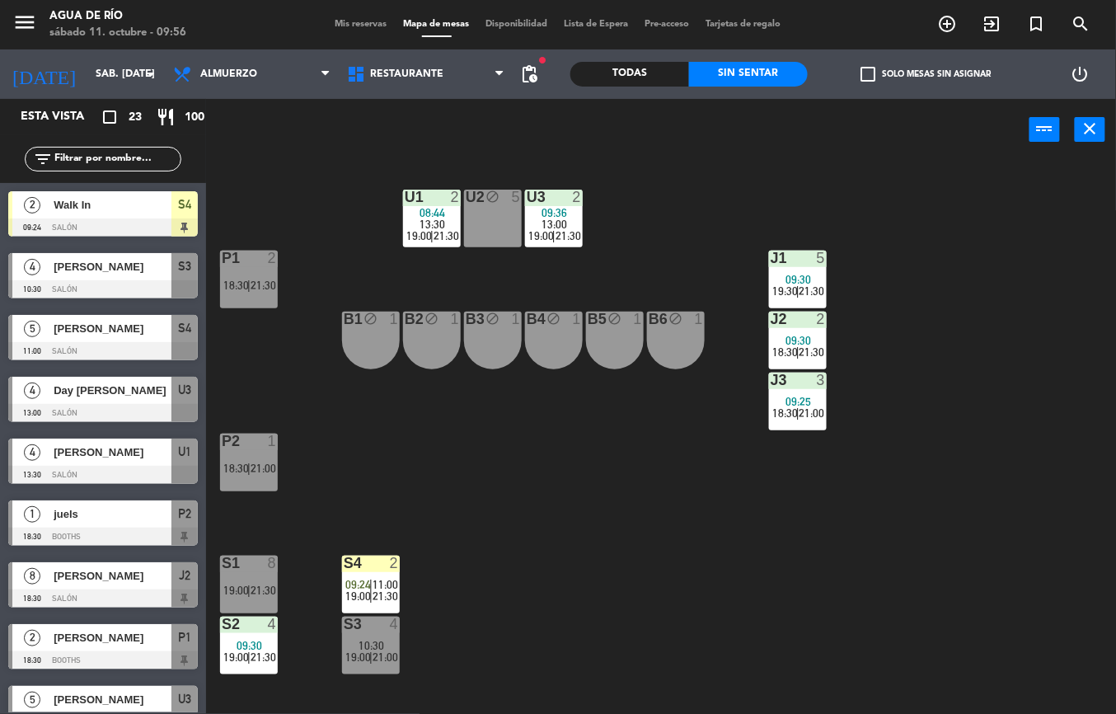
click at [264, 466] on span "21:00" at bounding box center [263, 467] width 26 height 13
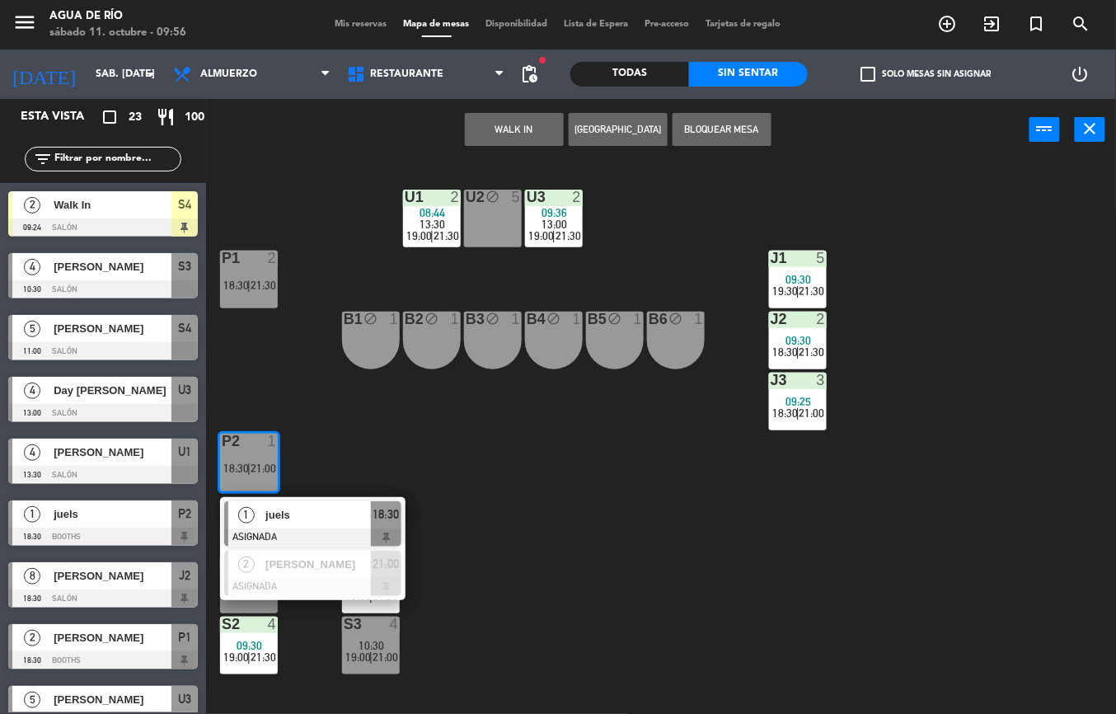
click at [512, 143] on button "WALK IN" at bounding box center [514, 129] width 99 height 33
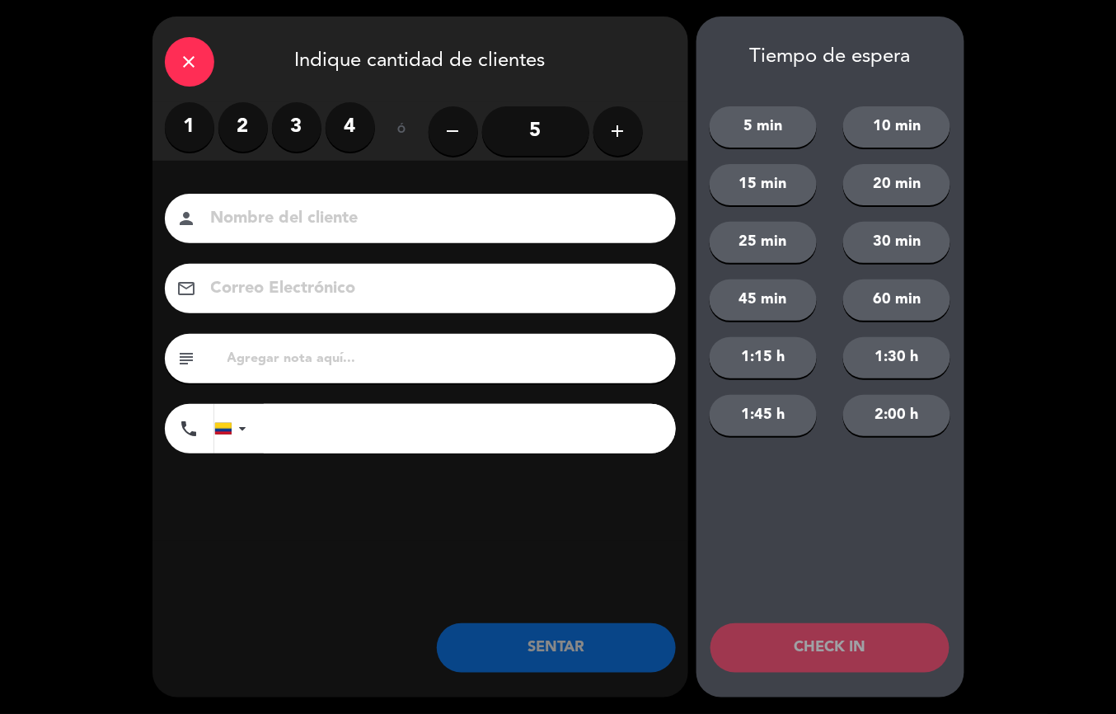
click at [192, 46] on div "close" at bounding box center [189, 61] width 49 height 49
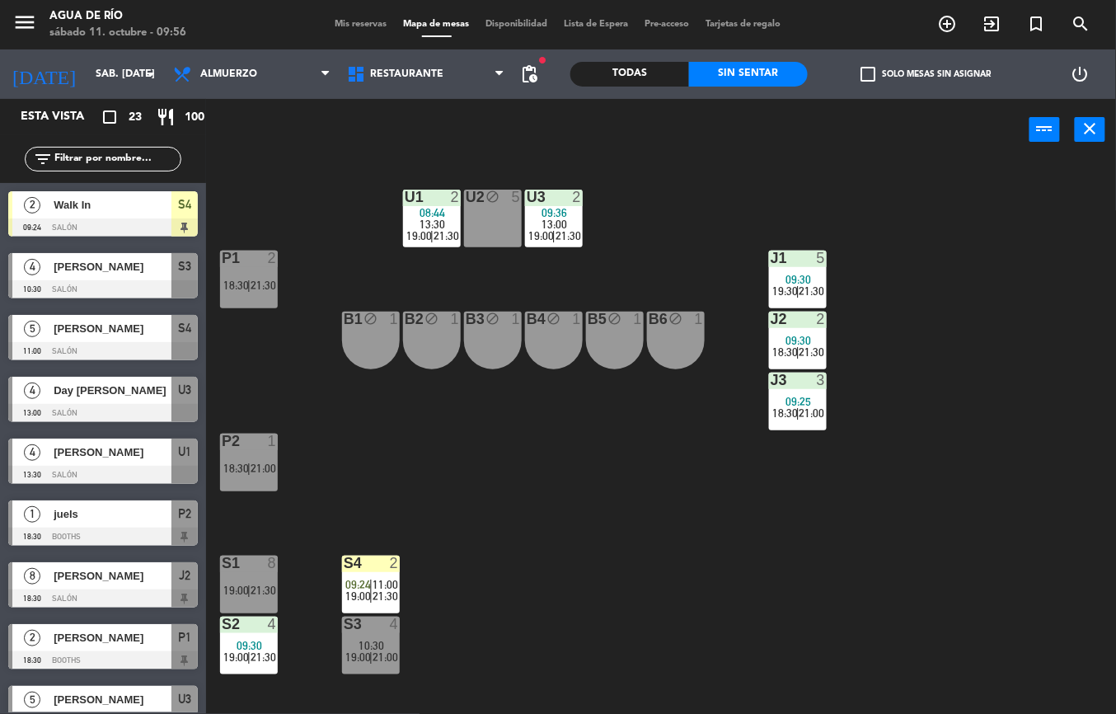
click at [580, 465] on div "U1 2 08:44 13:30 19:00 | 21:30 U2 block 5 U3 2 09:36 13:00 19:00 | 21:30 J1 5 0…" at bounding box center [667, 437] width 898 height 553
click at [245, 462] on span "18:30" at bounding box center [236, 467] width 26 height 13
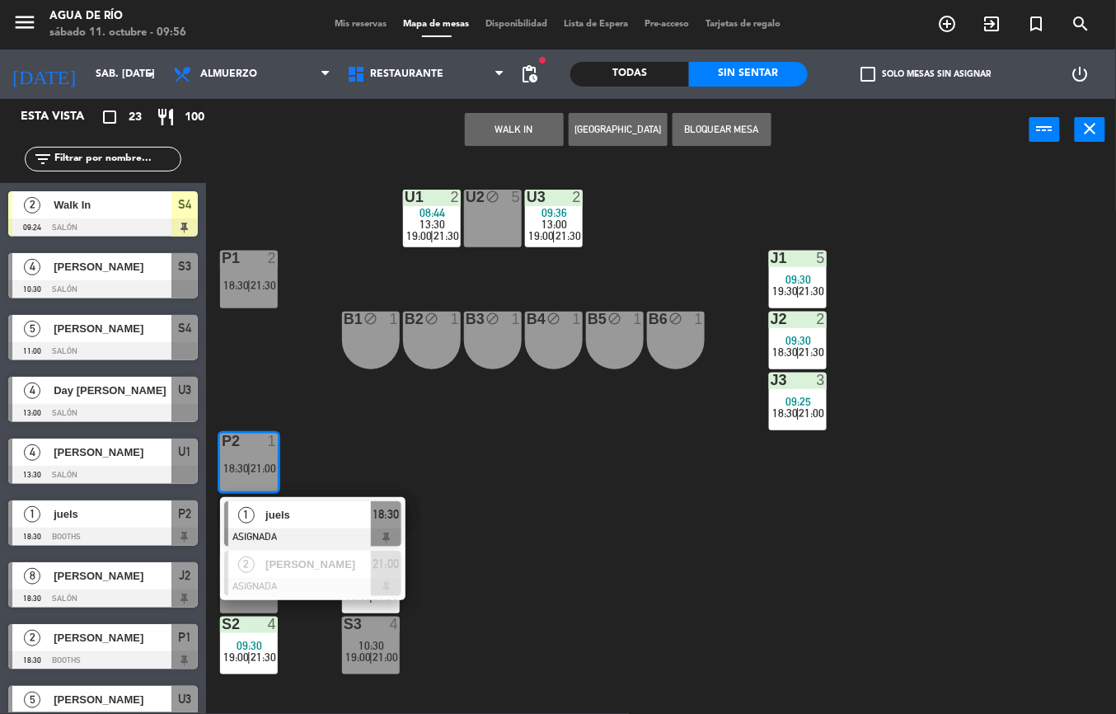
click at [517, 127] on button "WALK IN" at bounding box center [514, 129] width 99 height 33
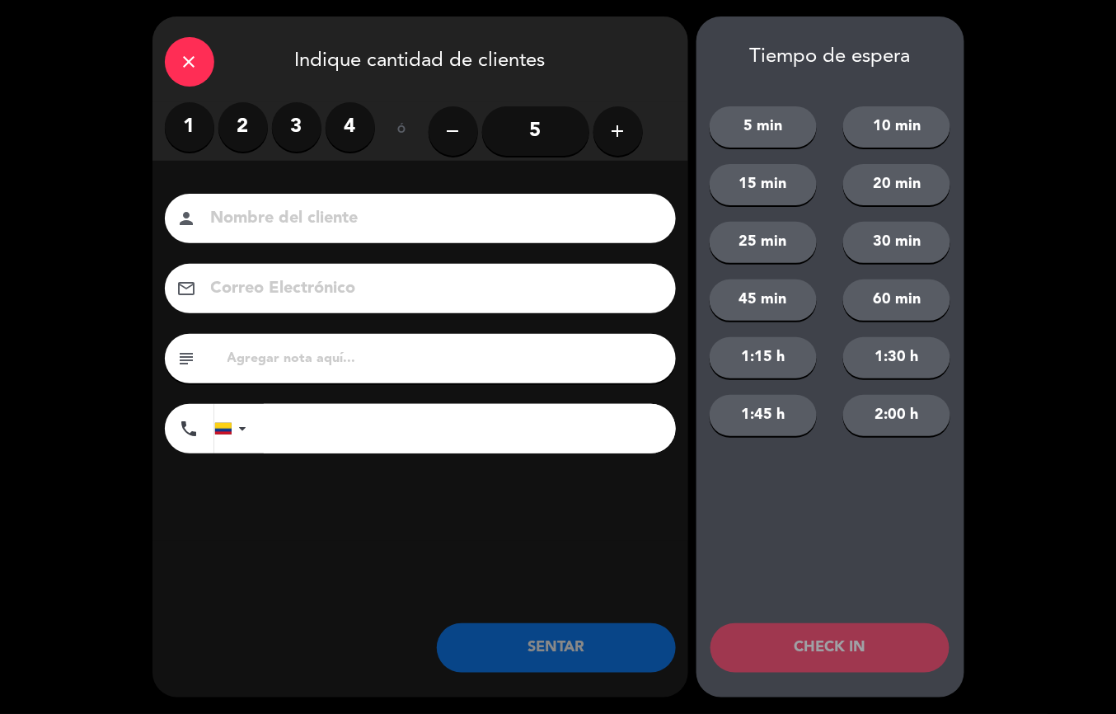
click at [242, 126] on label "2" at bounding box center [242, 126] width 49 height 49
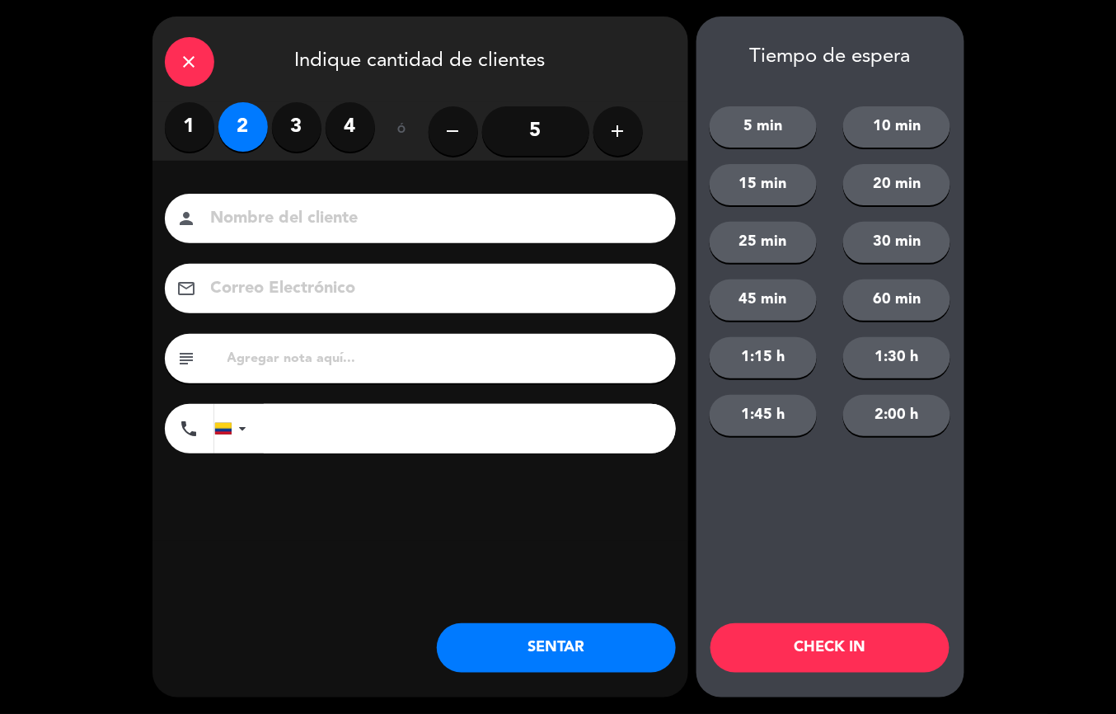
click at [564, 634] on button "SENTAR" at bounding box center [556, 647] width 239 height 49
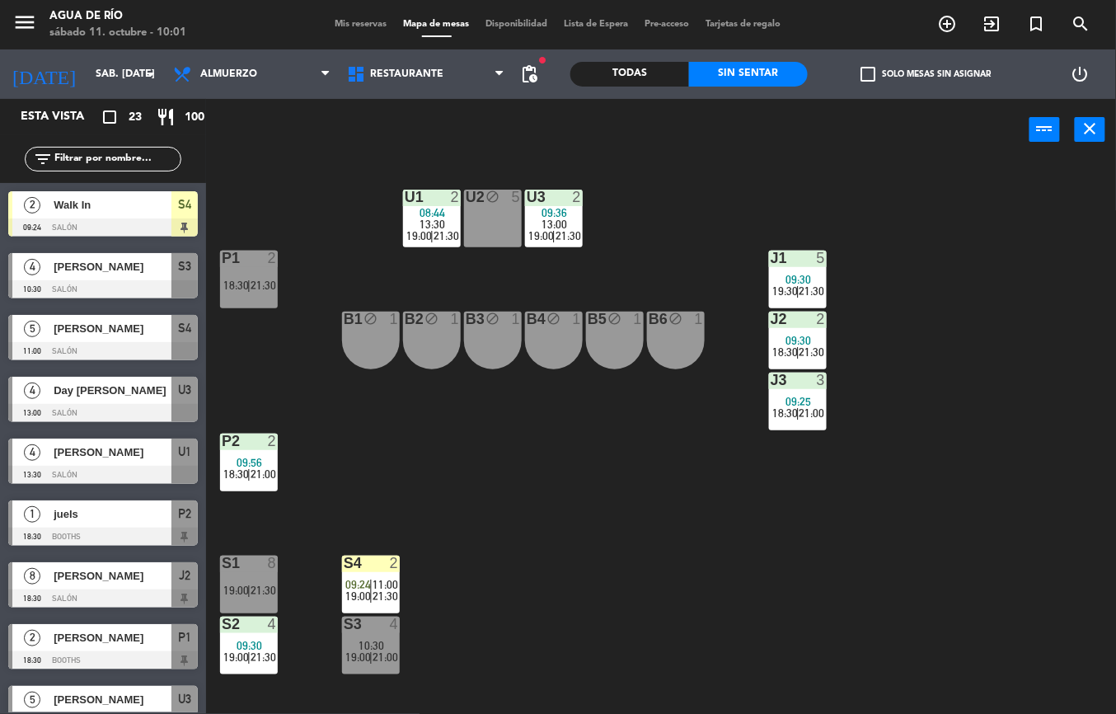
click at [419, 204] on div at bounding box center [431, 196] width 27 height 15
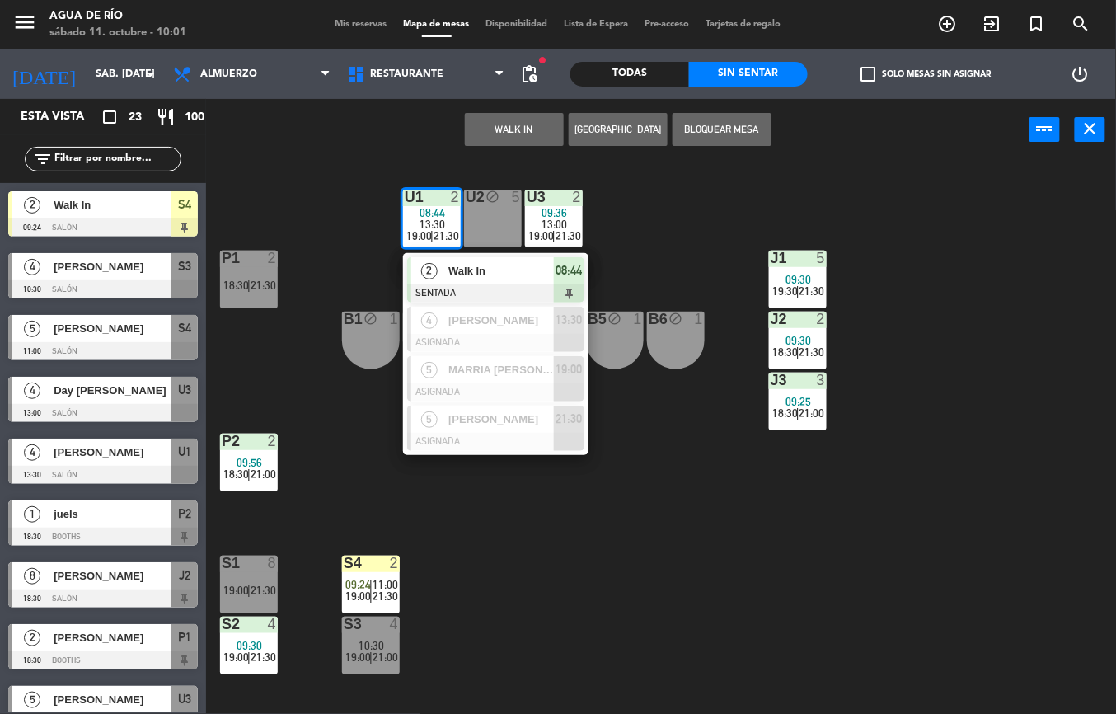
click at [512, 255] on div "2 Walk In SENTADA 08:44" at bounding box center [495, 280] width 185 height 54
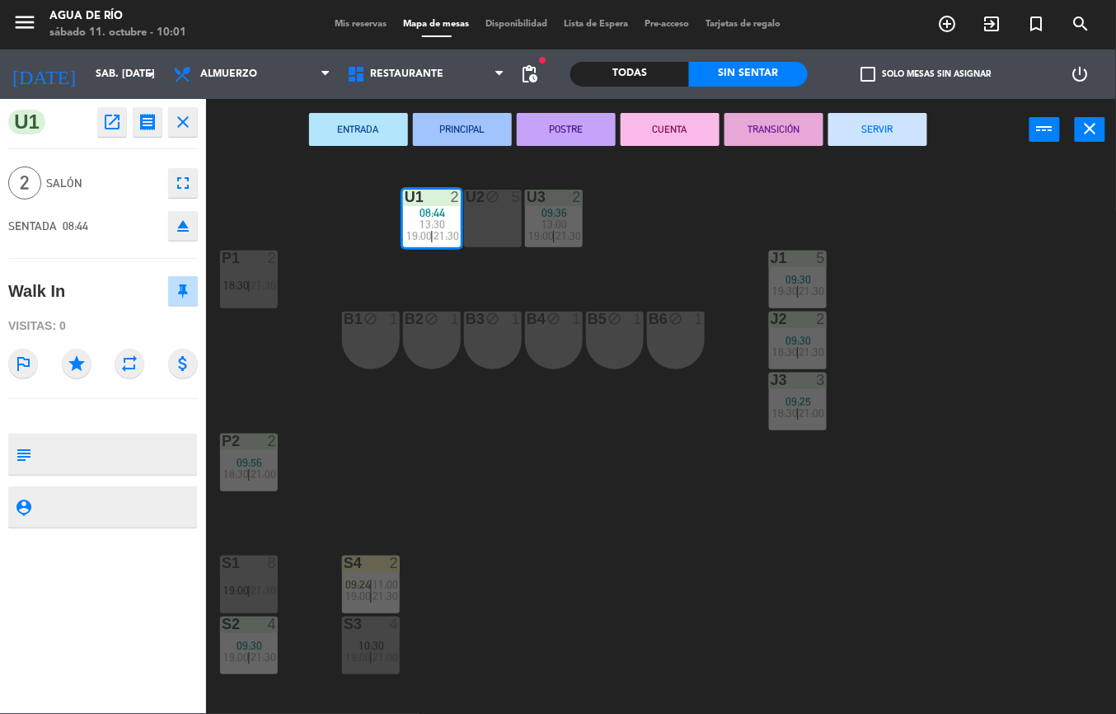
click at [873, 129] on button "SERVIR" at bounding box center [877, 129] width 99 height 33
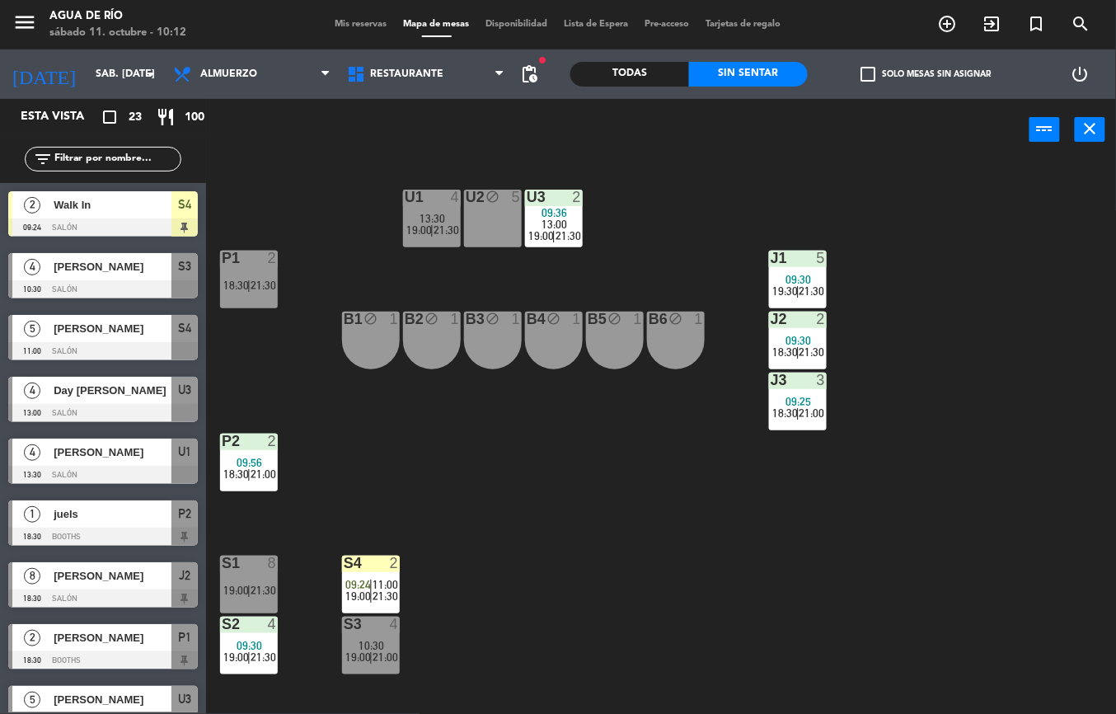
click at [801, 335] on span "09:30" at bounding box center [799, 340] width 26 height 13
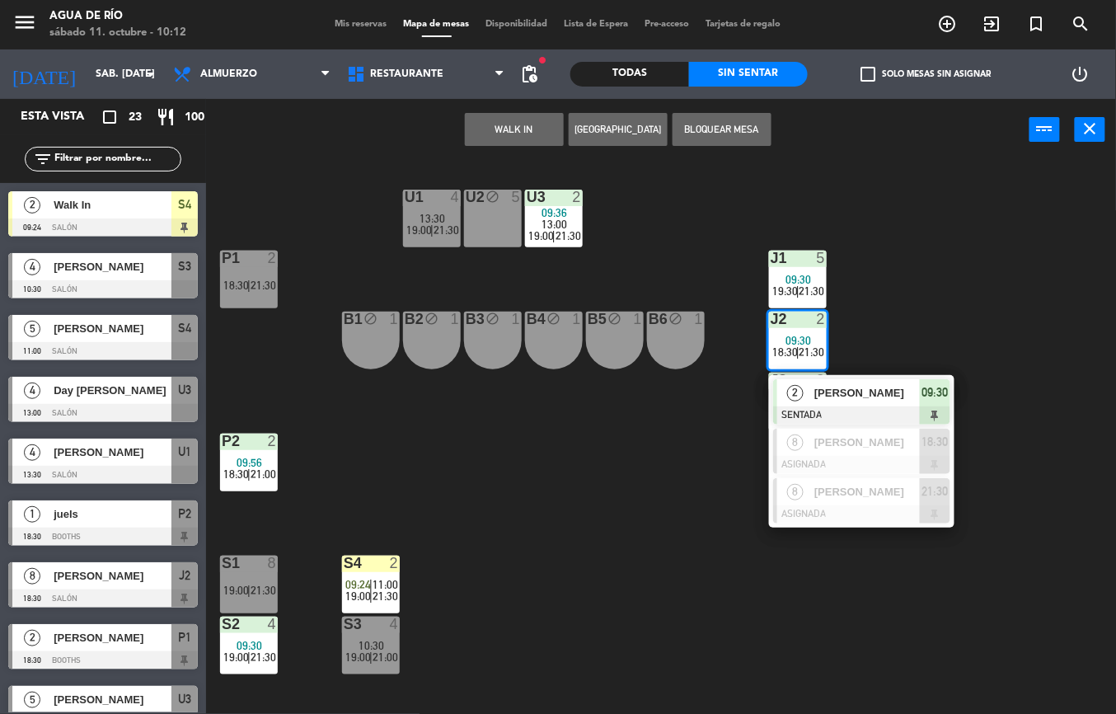
click at [890, 382] on div "[PERSON_NAME]" at bounding box center [865, 392] width 107 height 27
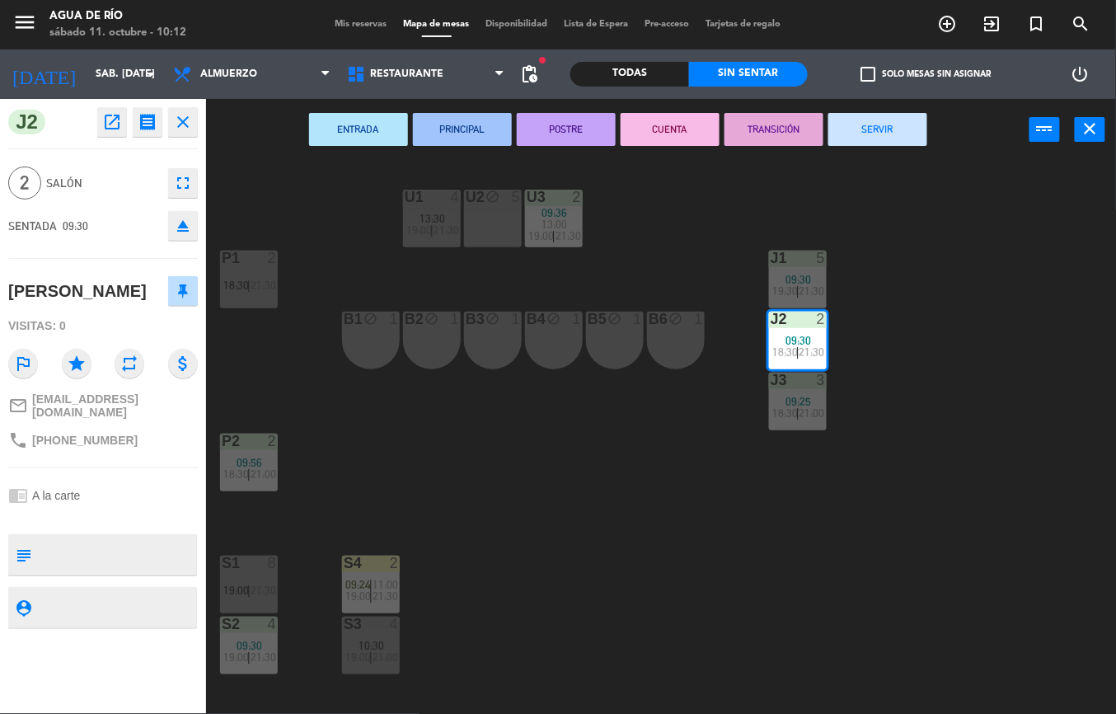
click at [895, 136] on button "SERVIR" at bounding box center [877, 129] width 99 height 33
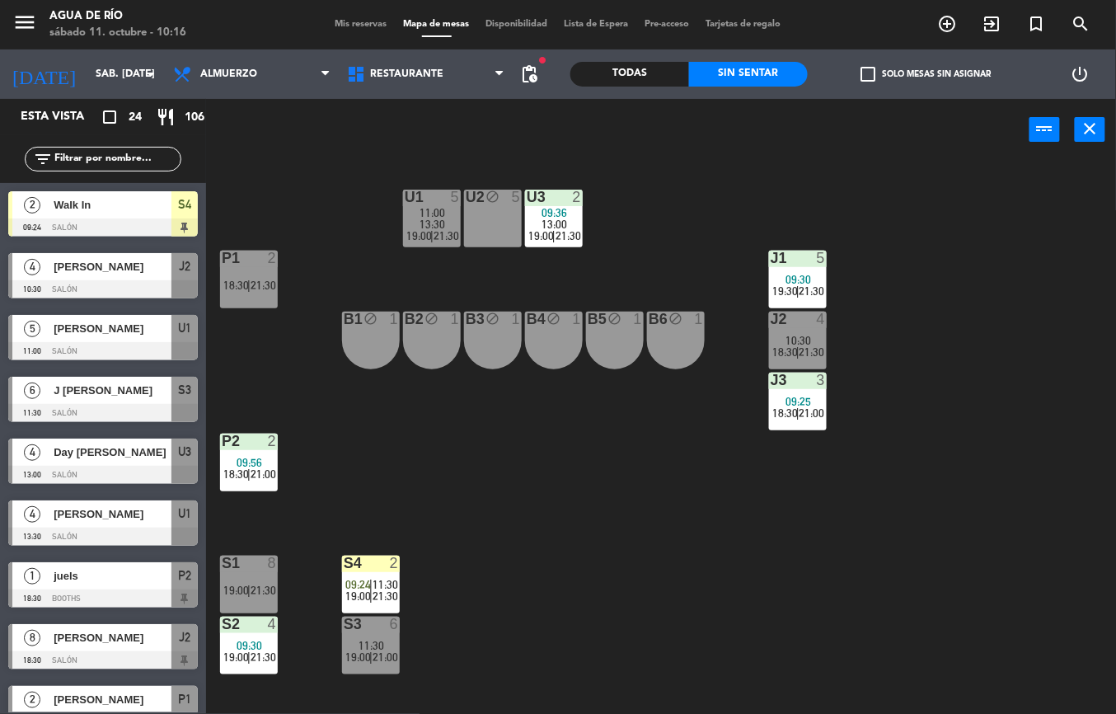
scroll to position [1, 0]
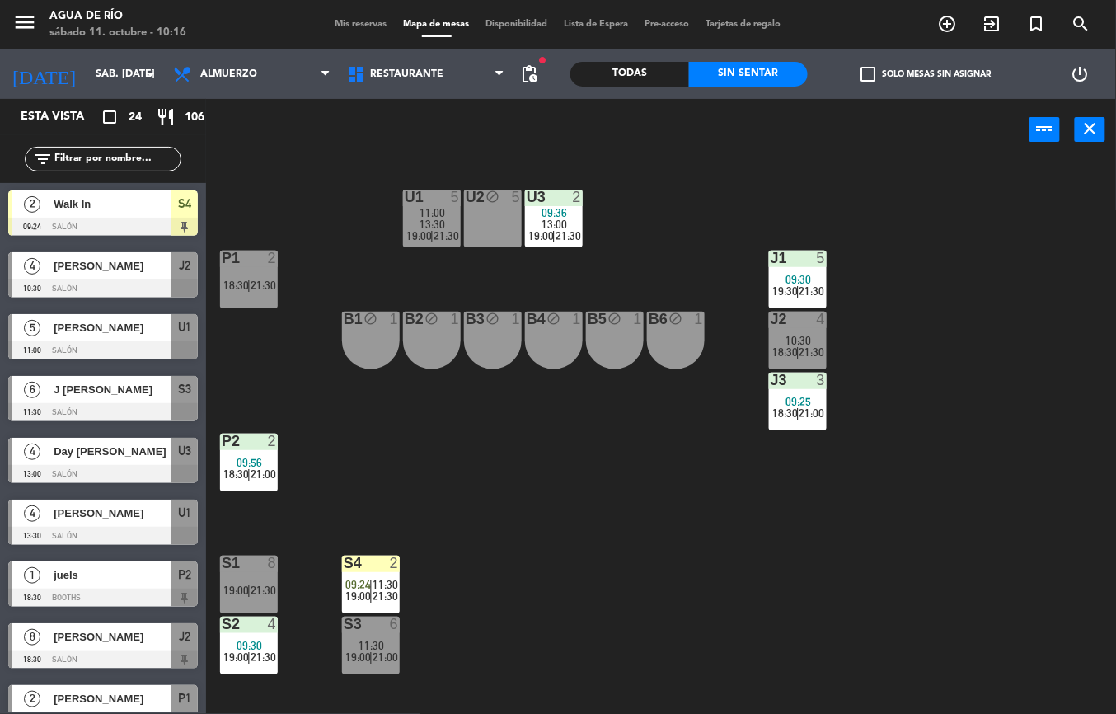
click at [175, 403] on div at bounding box center [102, 412] width 189 height 18
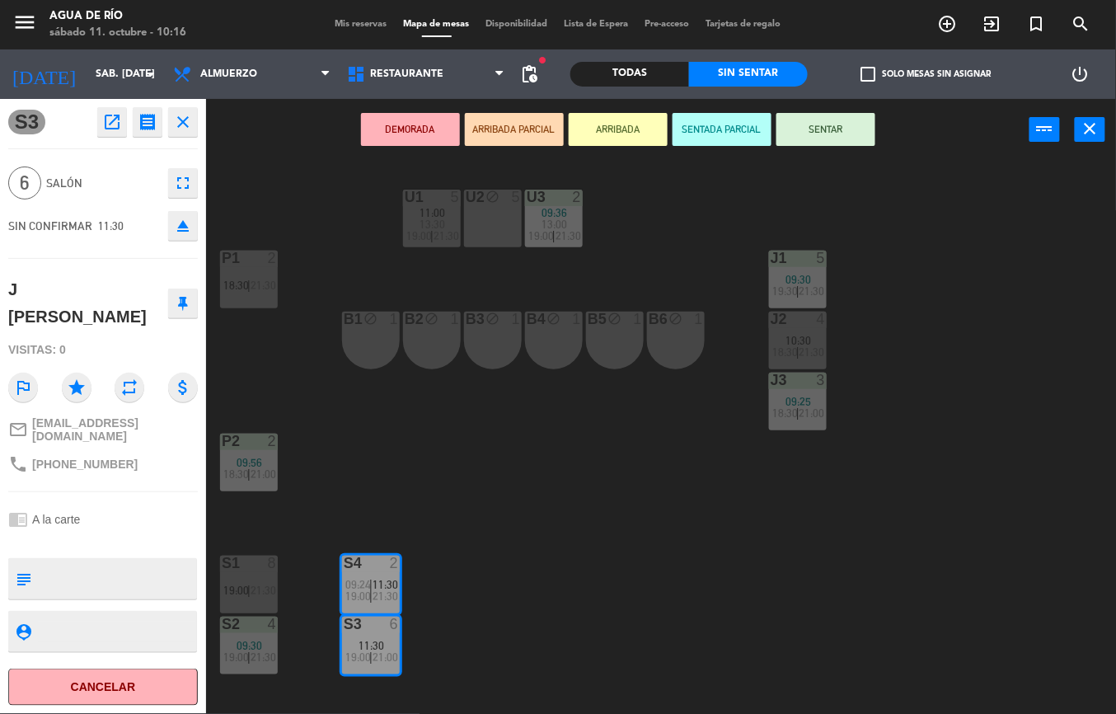
click at [937, 478] on div "U1 5 11:00 13:30 19:00 | 21:30 U2 block 5 U3 2 09:36 13:00 19:00 | 21:30 J1 5 0…" at bounding box center [667, 437] width 898 height 553
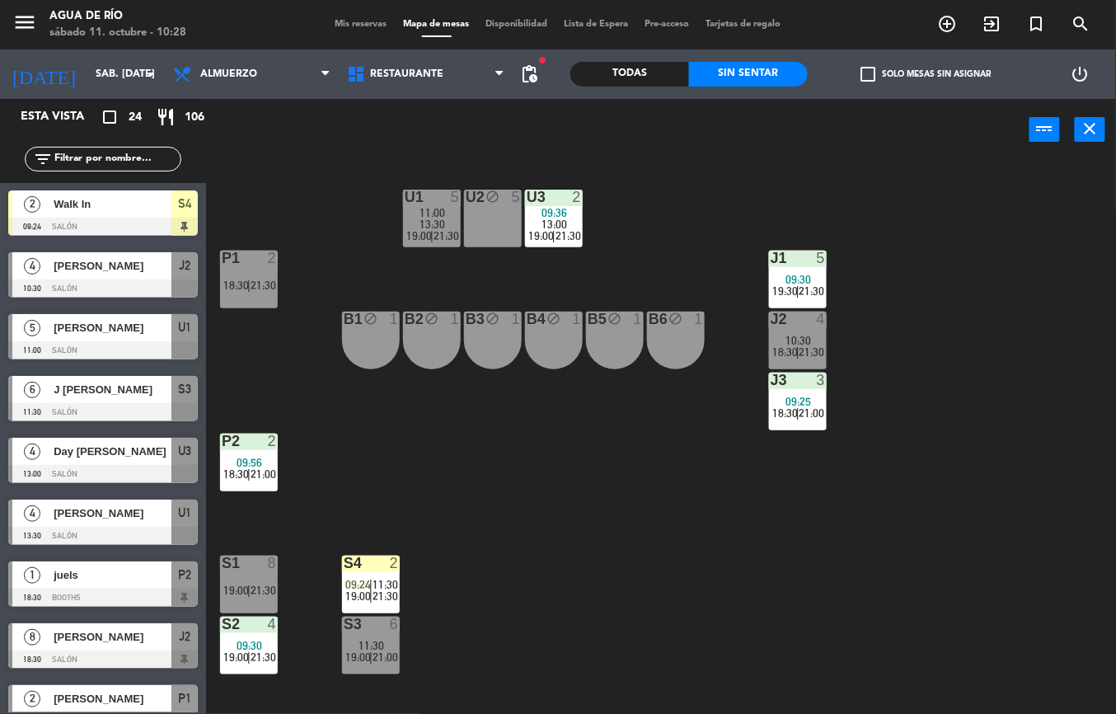
scroll to position [4, 0]
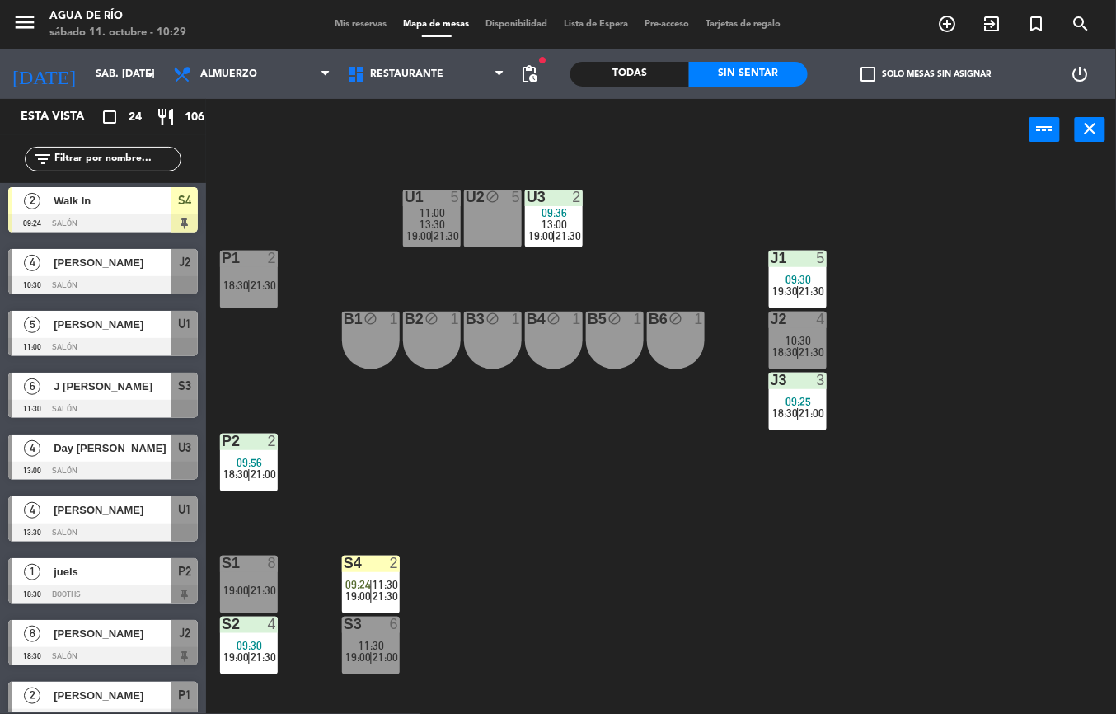
click at [133, 400] on div at bounding box center [102, 409] width 189 height 18
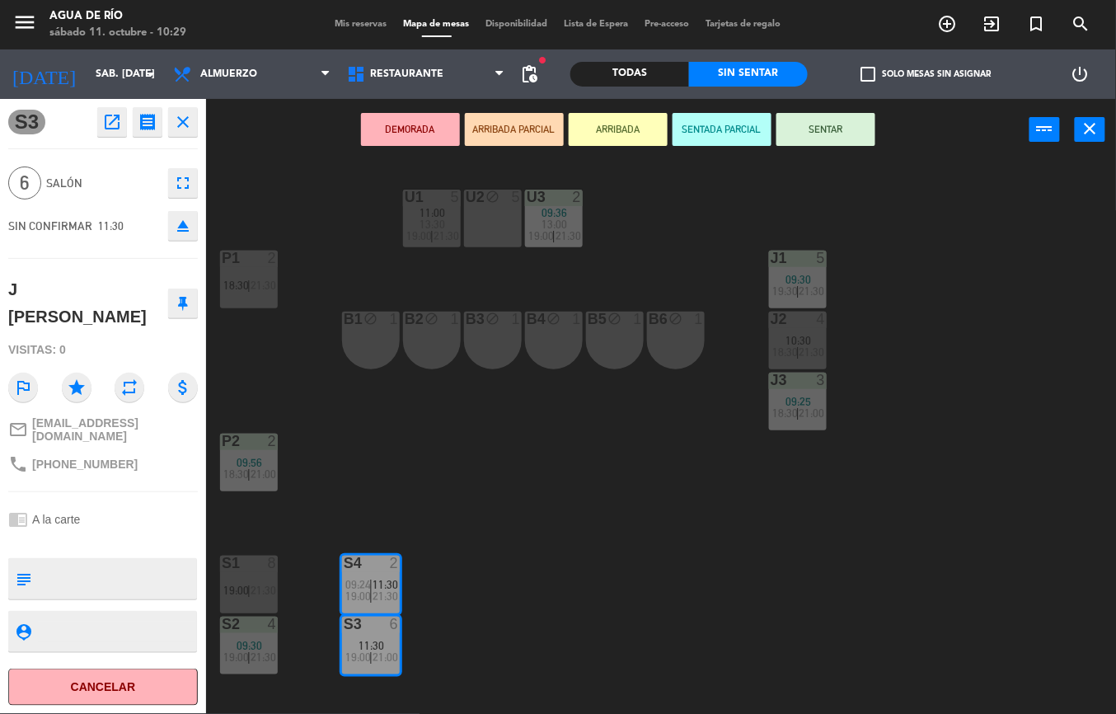
click at [492, 442] on div "U1 5 11:00 13:30 19:00 | 21:30 U2 block 5 U3 2 09:36 13:00 19:00 | 21:30 J1 5 0…" at bounding box center [667, 437] width 898 height 553
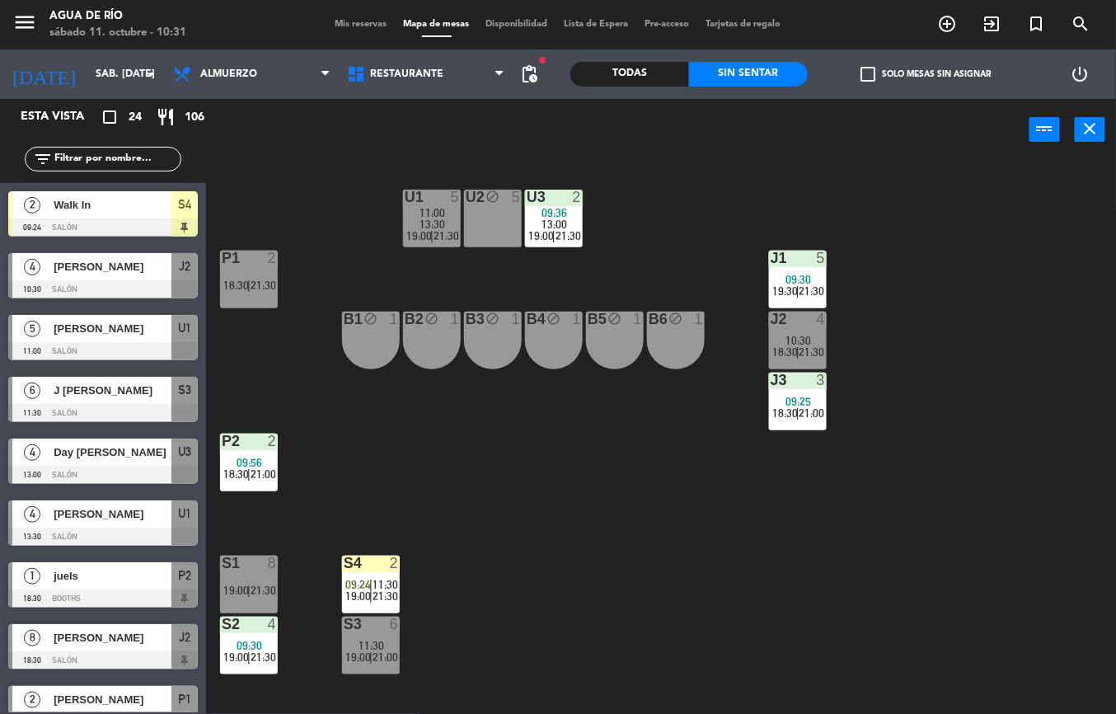
click at [143, 399] on span "J [PERSON_NAME]" at bounding box center [113, 389] width 118 height 17
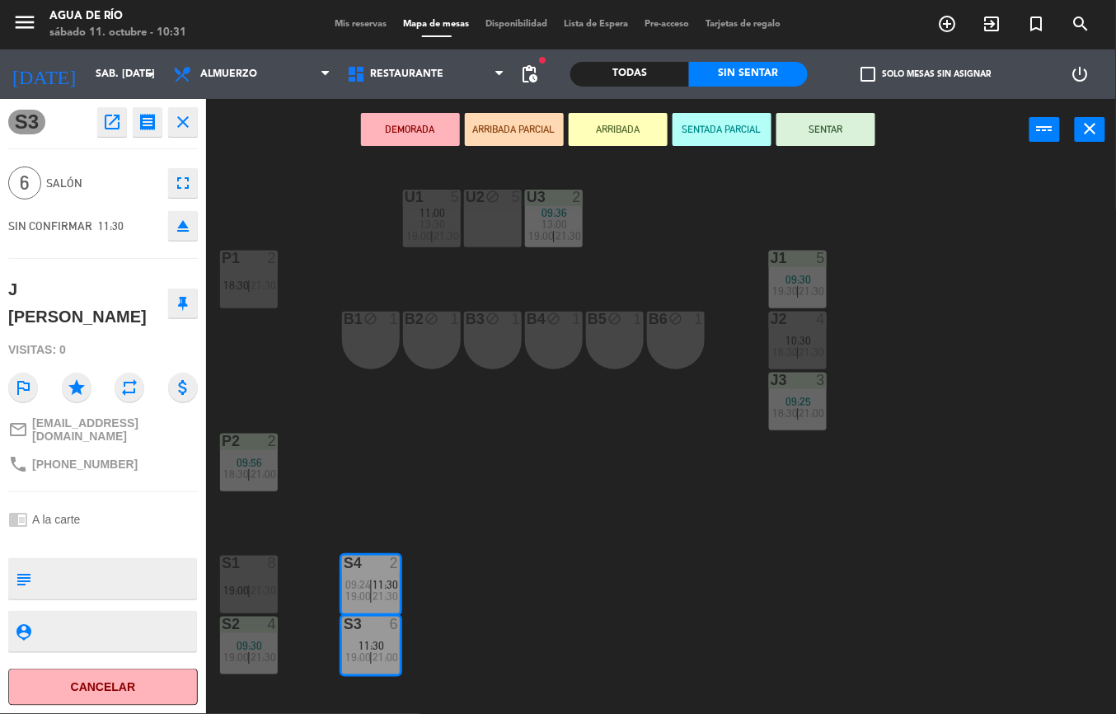
click at [255, 644] on span "09:30" at bounding box center [250, 645] width 26 height 13
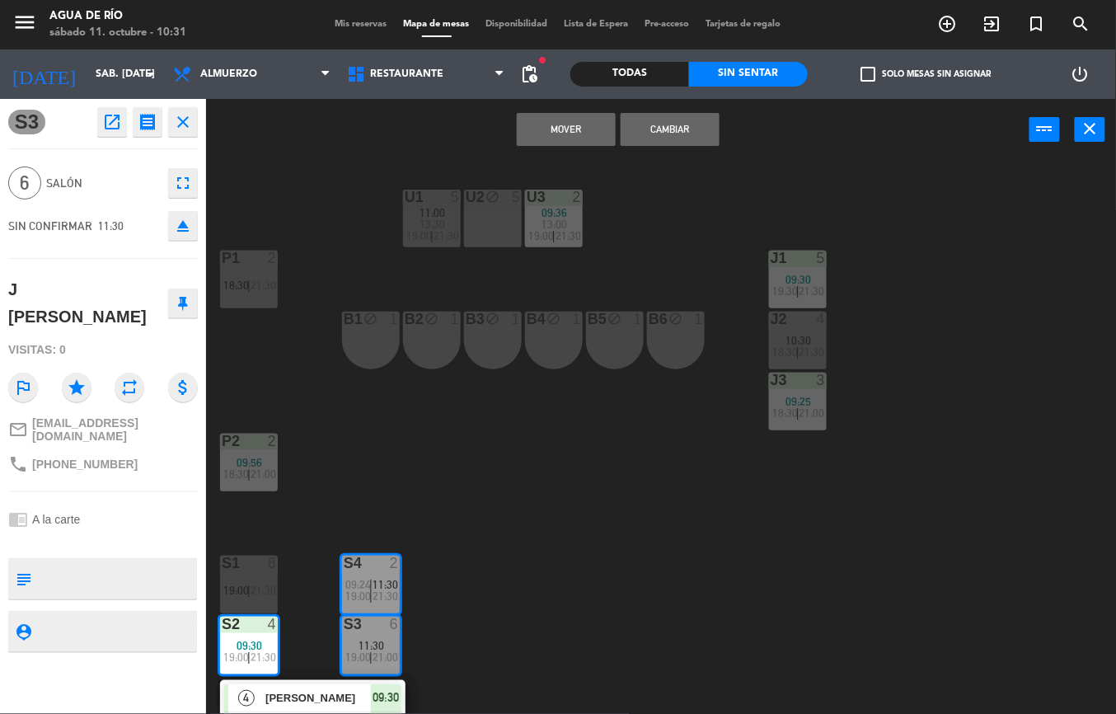
click at [573, 127] on button "Mover" at bounding box center [566, 129] width 99 height 33
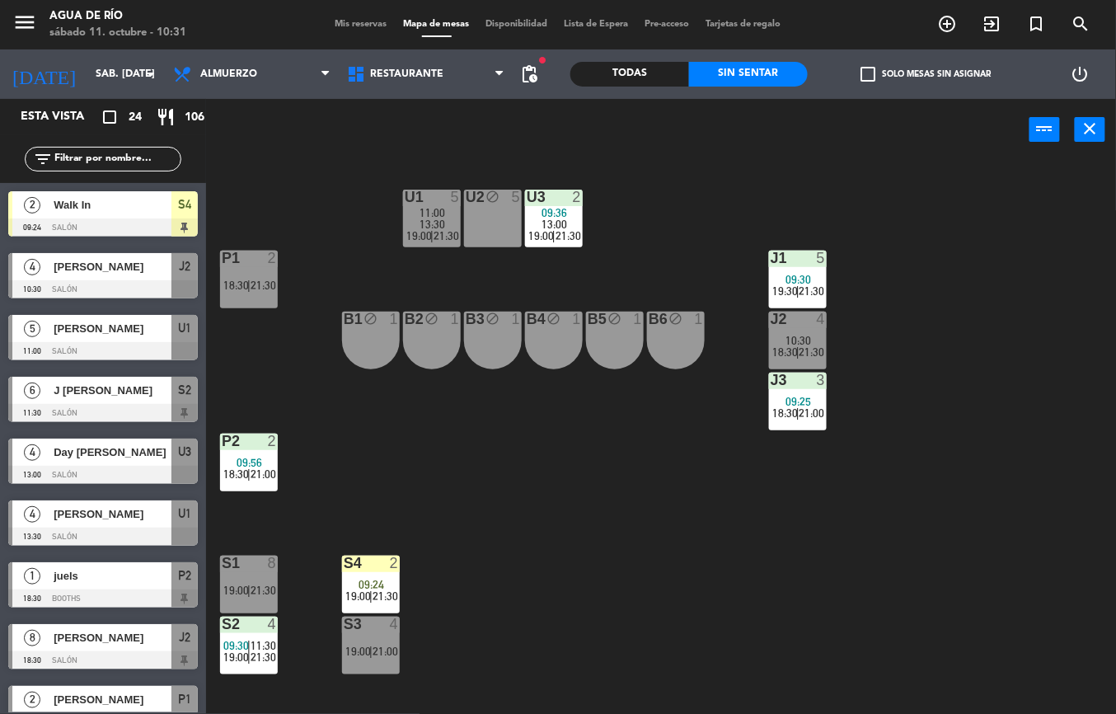
click at [235, 625] on div at bounding box center [248, 623] width 27 height 15
click at [245, 574] on div "S1 8 19:00 | 21:30" at bounding box center [249, 584] width 58 height 58
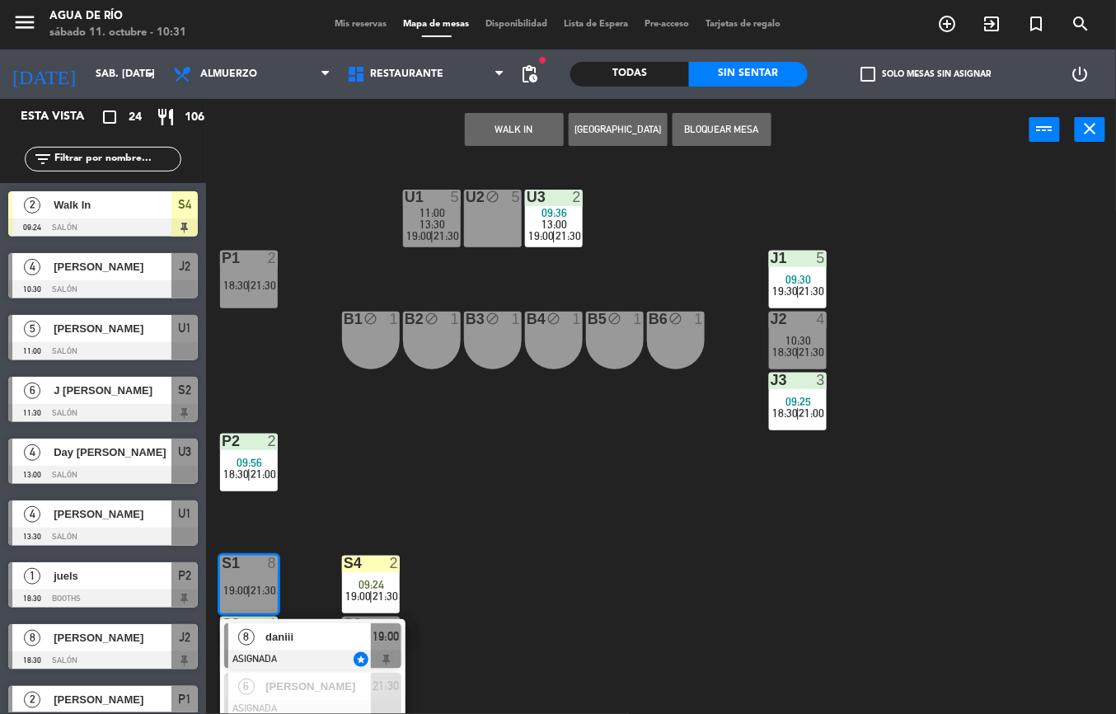
click at [559, 412] on div "U1 5 11:00 13:30 19:00 | 21:30 U2 block 5 U3 2 09:36 13:00 19:00 | 21:30 J1 5 0…" at bounding box center [667, 437] width 898 height 553
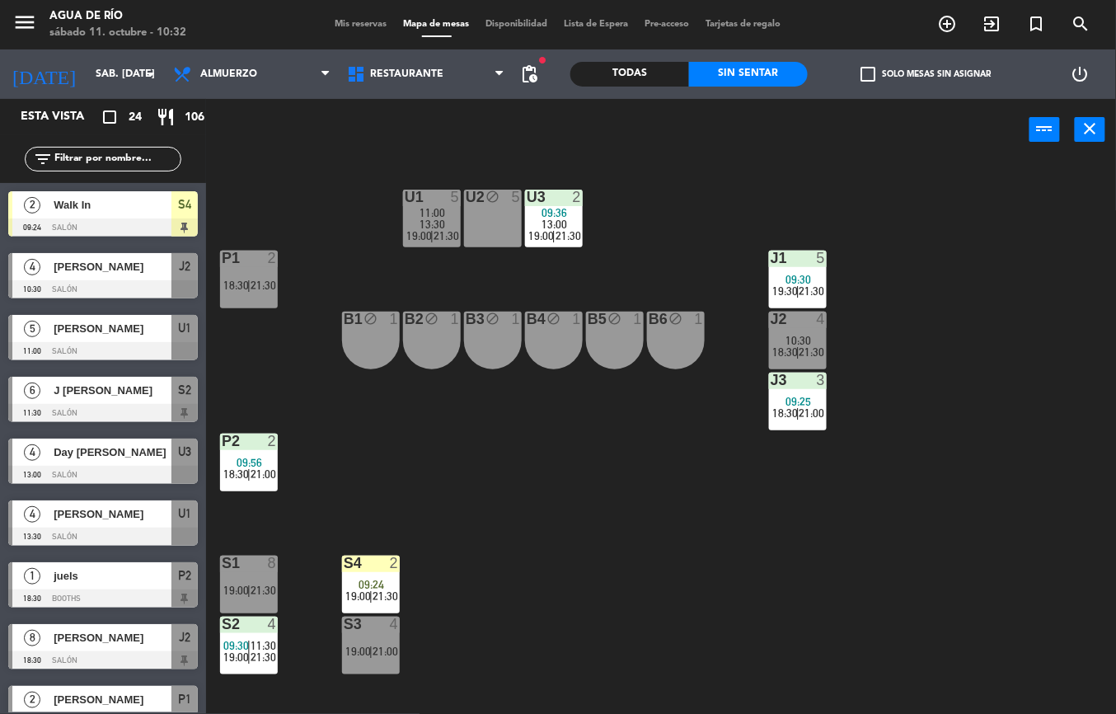
click at [258, 653] on span "21:30" at bounding box center [263, 656] width 26 height 13
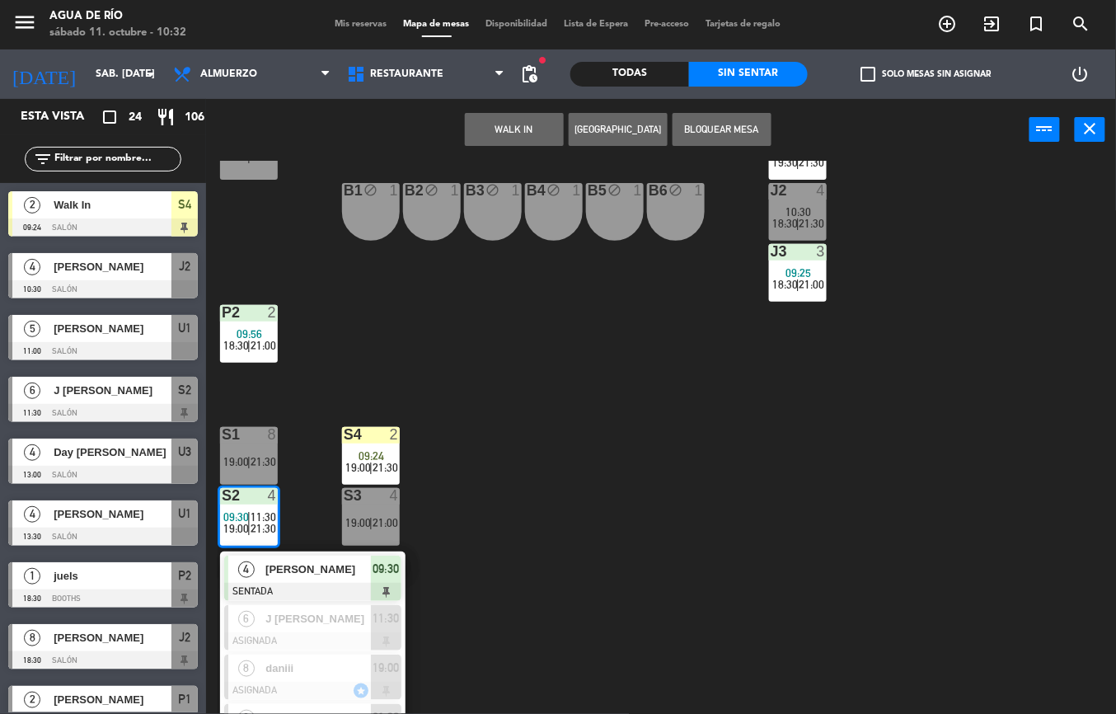
scroll to position [169, 0]
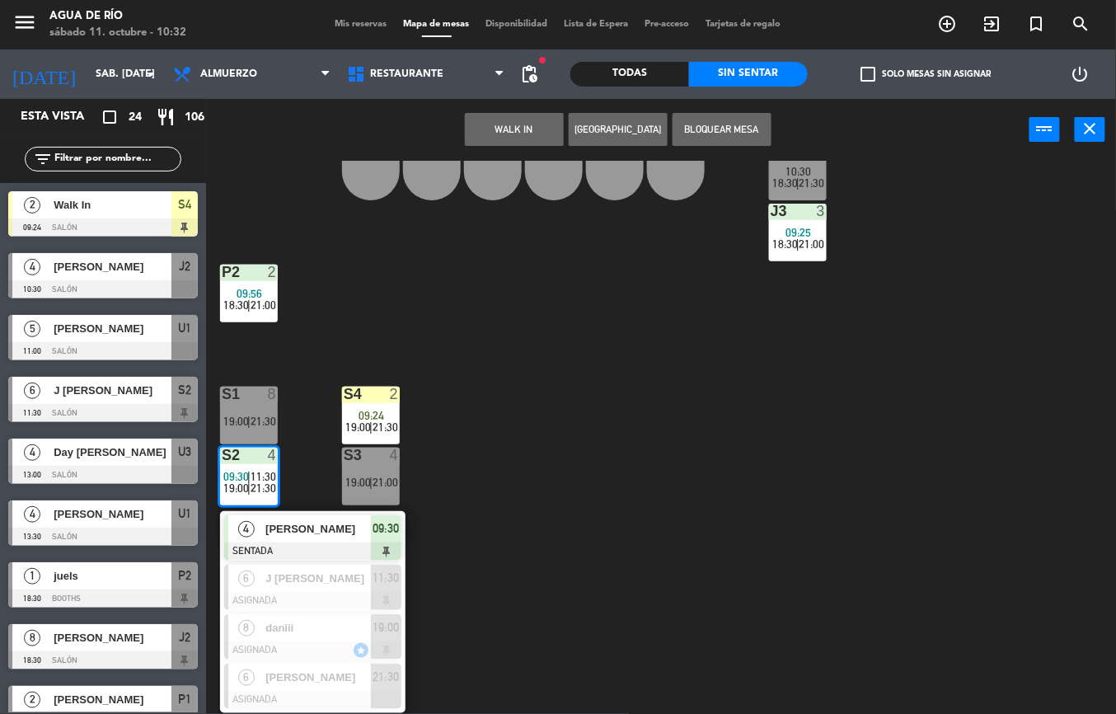
click at [314, 531] on span "[PERSON_NAME]" at bounding box center [317, 528] width 105 height 17
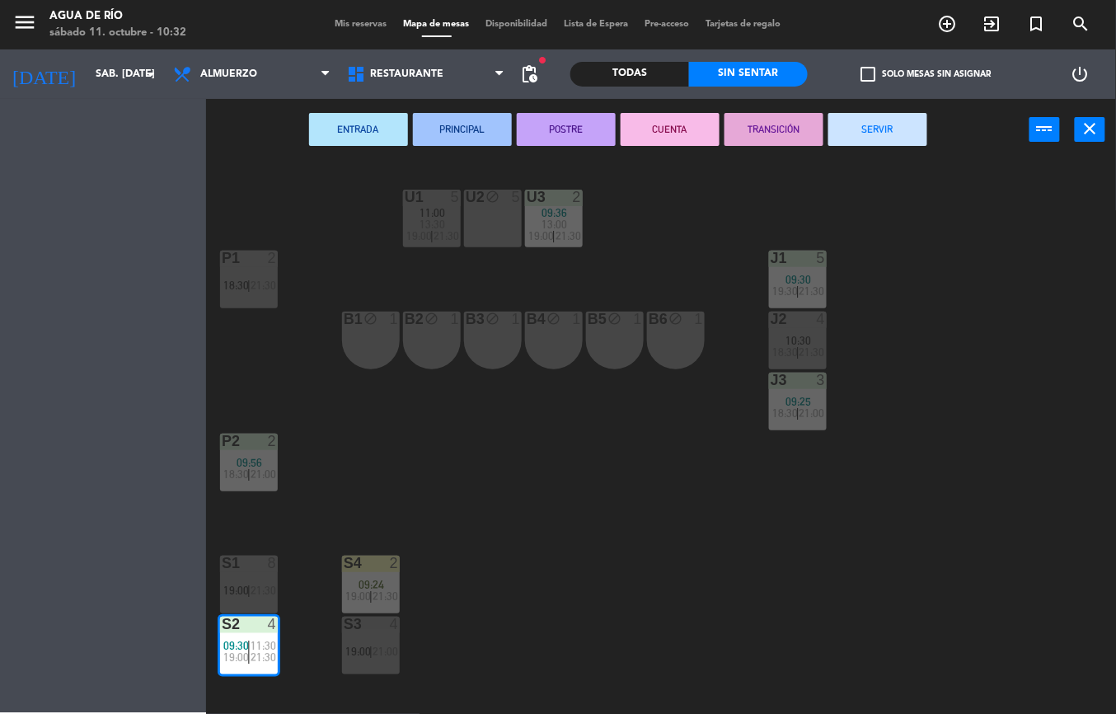
scroll to position [0, 0]
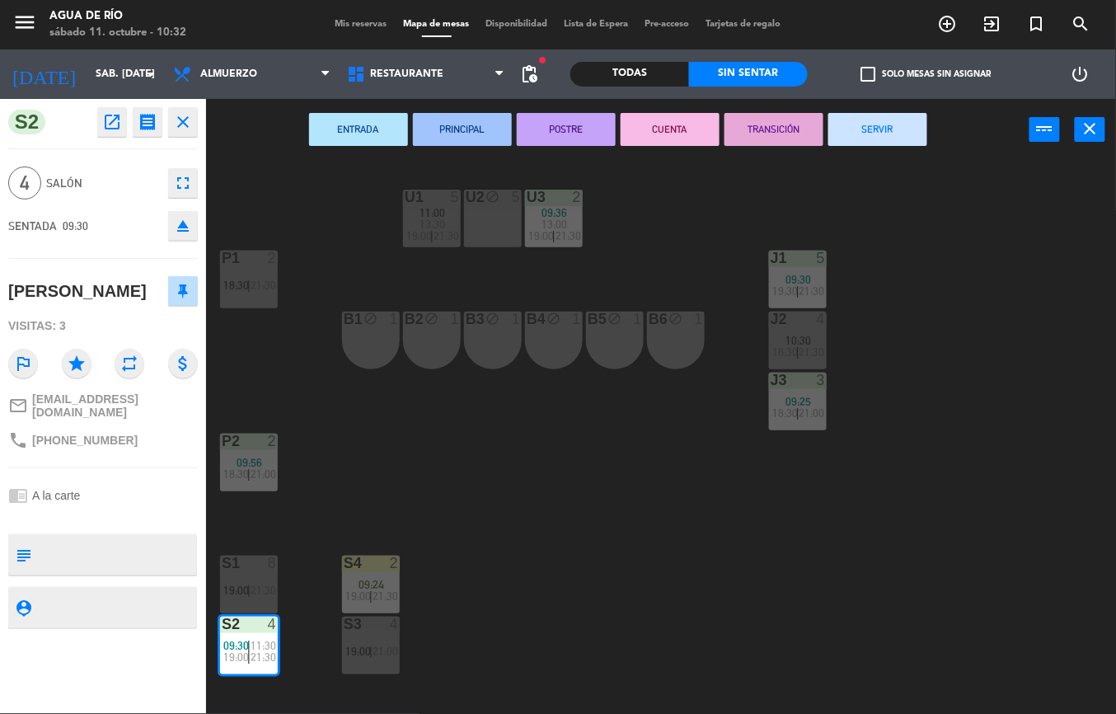
click at [259, 587] on span "21:30" at bounding box center [263, 589] width 26 height 13
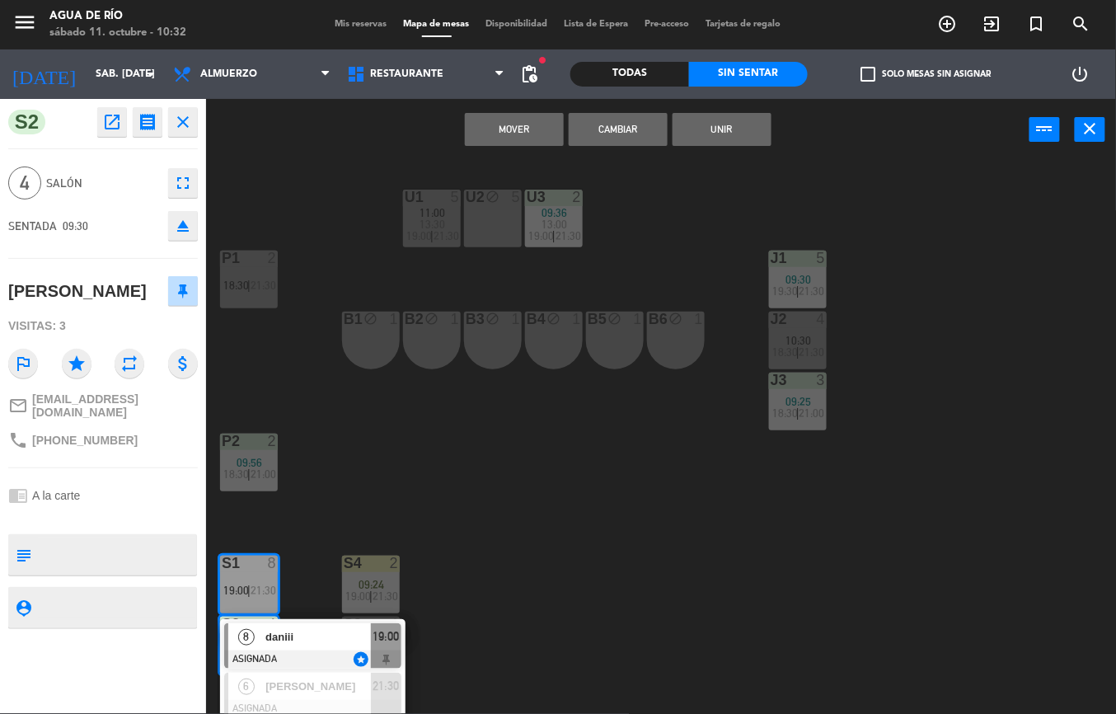
click at [514, 127] on button "Mover" at bounding box center [514, 129] width 99 height 33
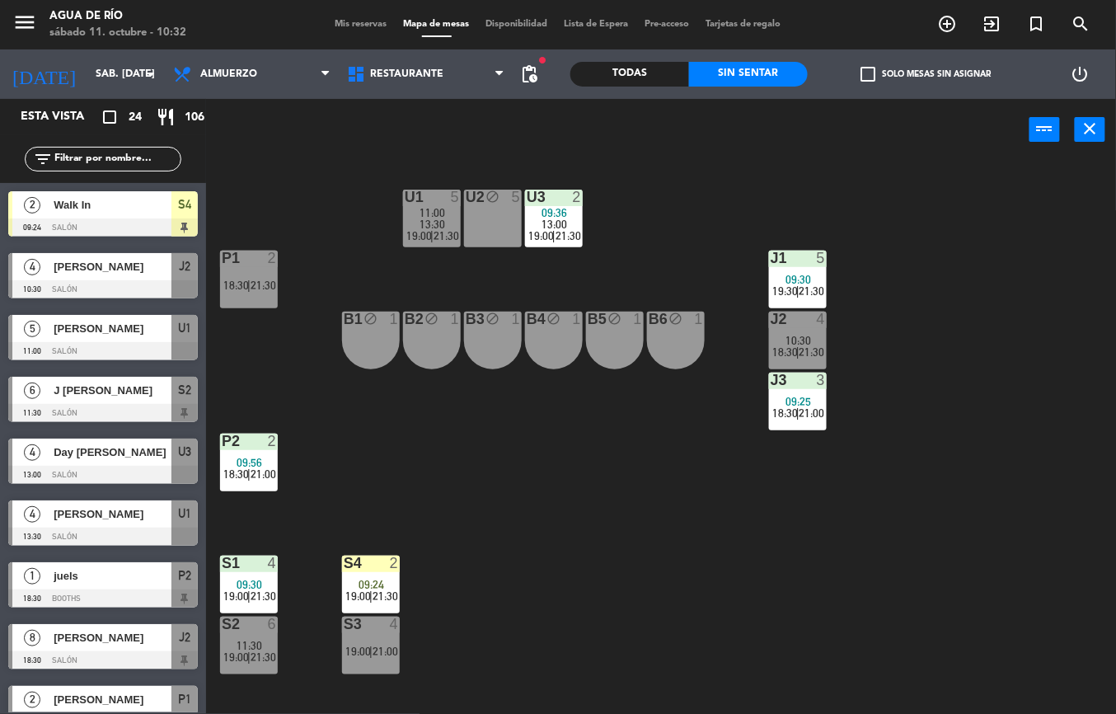
click at [222, 435] on div "P2" at bounding box center [222, 440] width 1 height 15
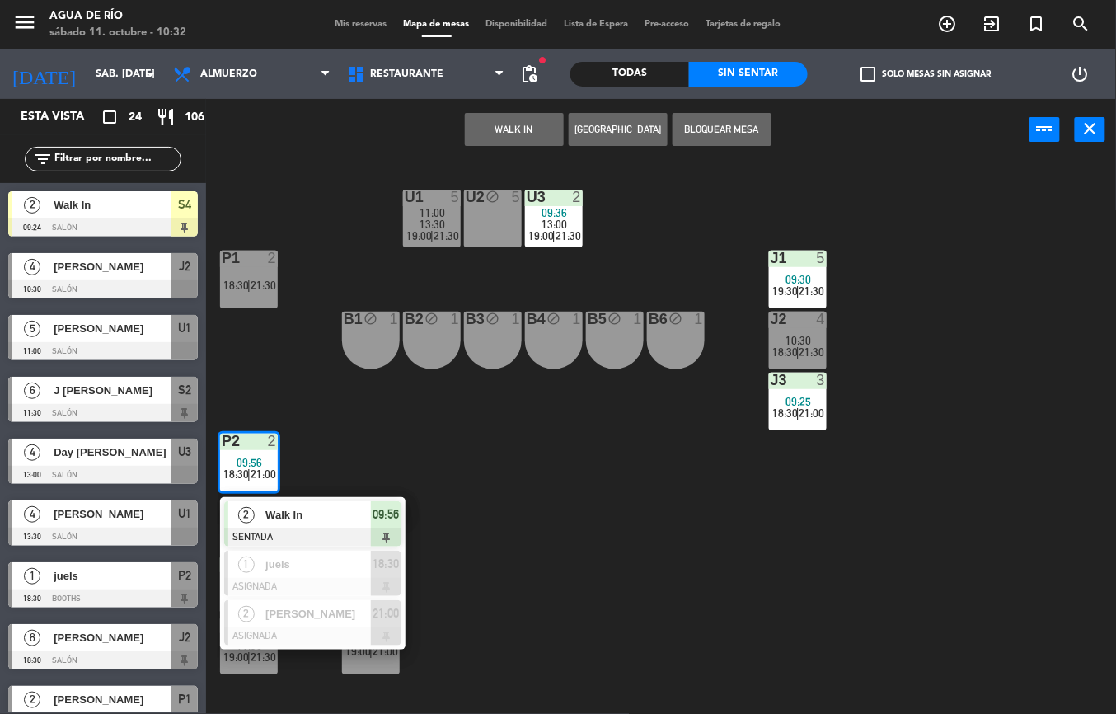
click at [371, 506] on div "09:56" at bounding box center [386, 514] width 30 height 27
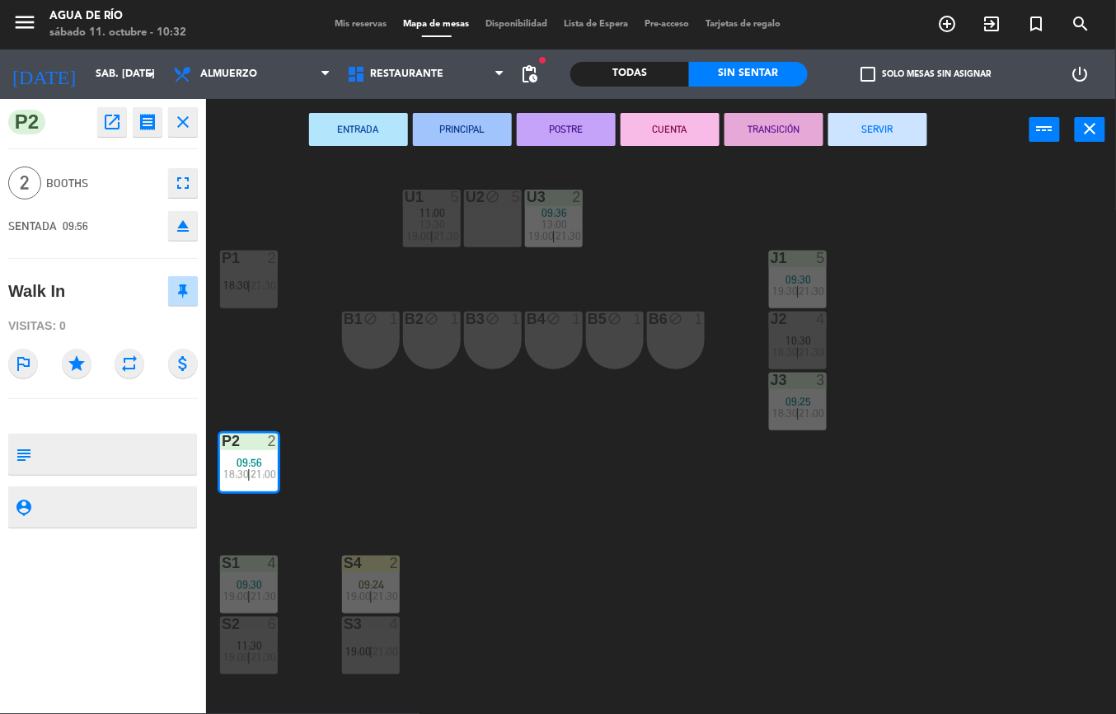
click at [884, 135] on button "SERVIR" at bounding box center [877, 129] width 99 height 33
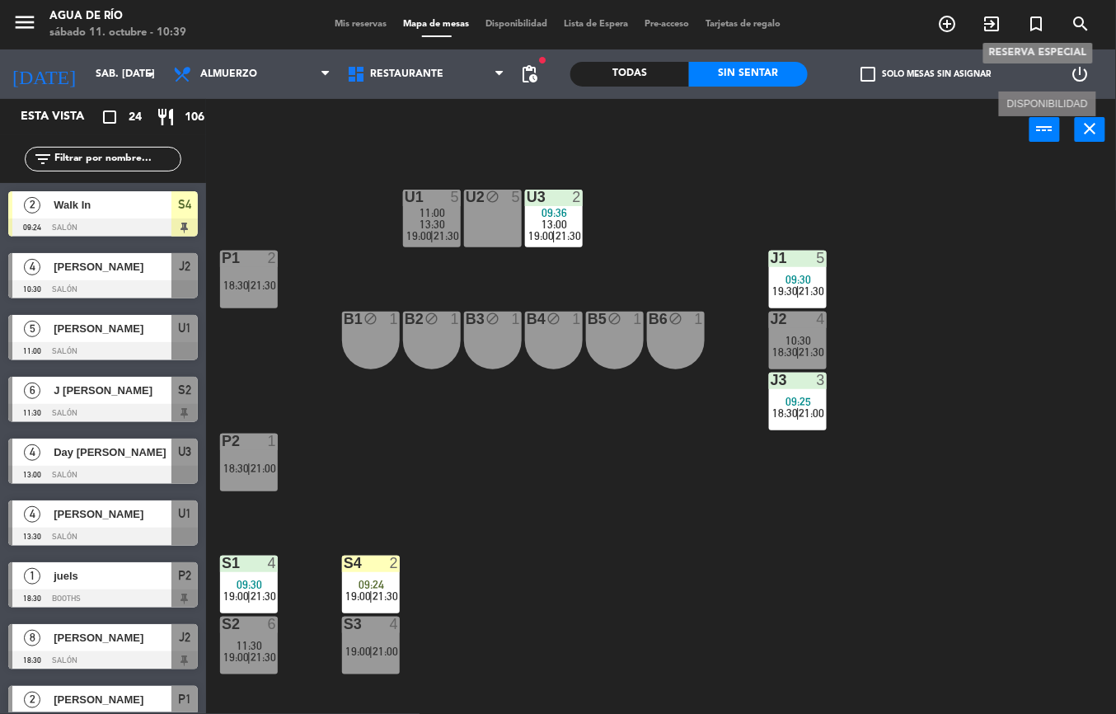
click at [344, 557] on div "S4" at bounding box center [344, 562] width 1 height 15
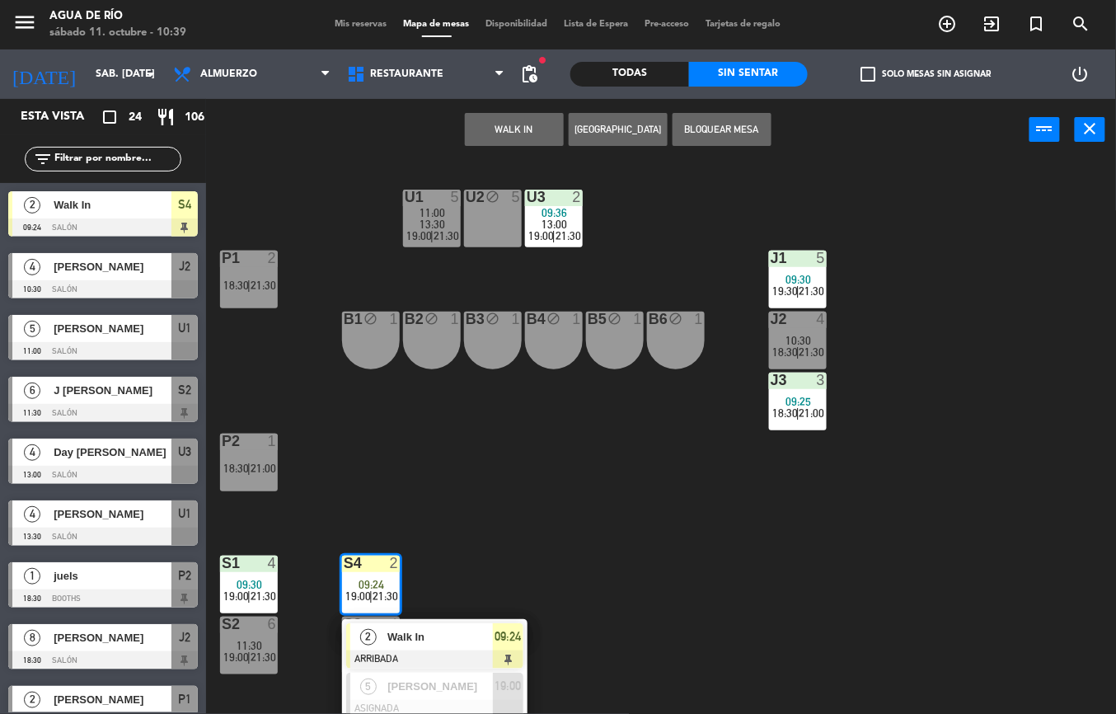
click at [447, 637] on span "Walk In" at bounding box center [439, 636] width 105 height 17
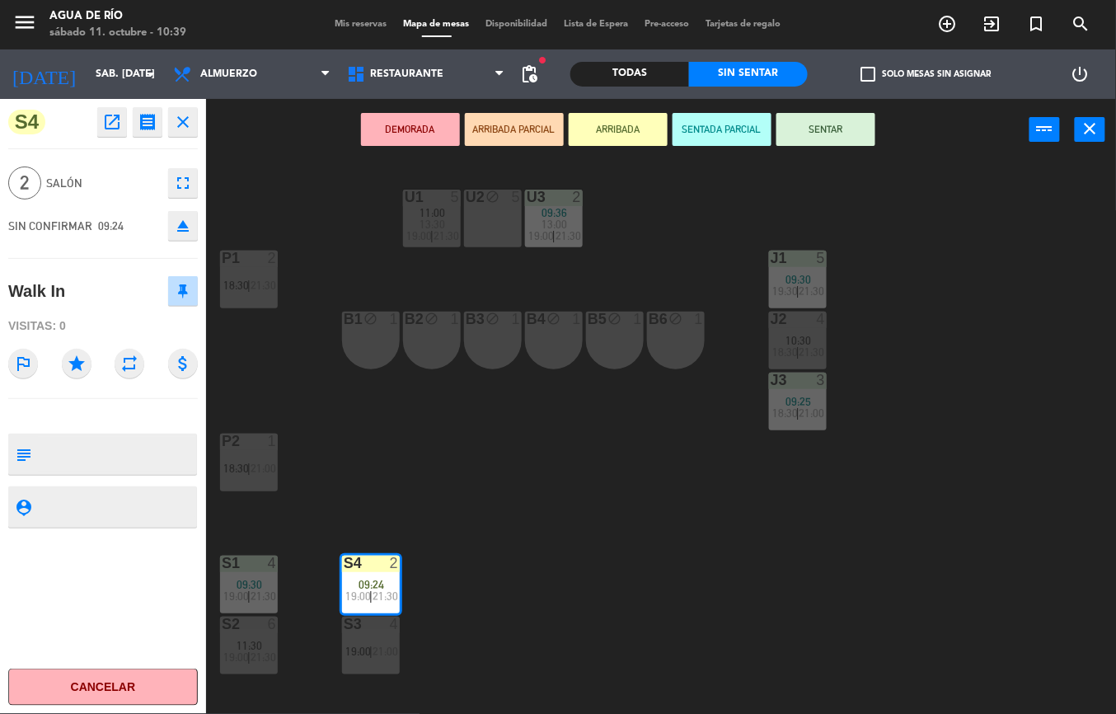
click at [580, 465] on div "U1 5 11:00 13:30 19:00 | 21:30 U2 block 5 U3 2 09:36 13:00 19:00 | 21:30 J1 5 0…" at bounding box center [667, 437] width 898 height 553
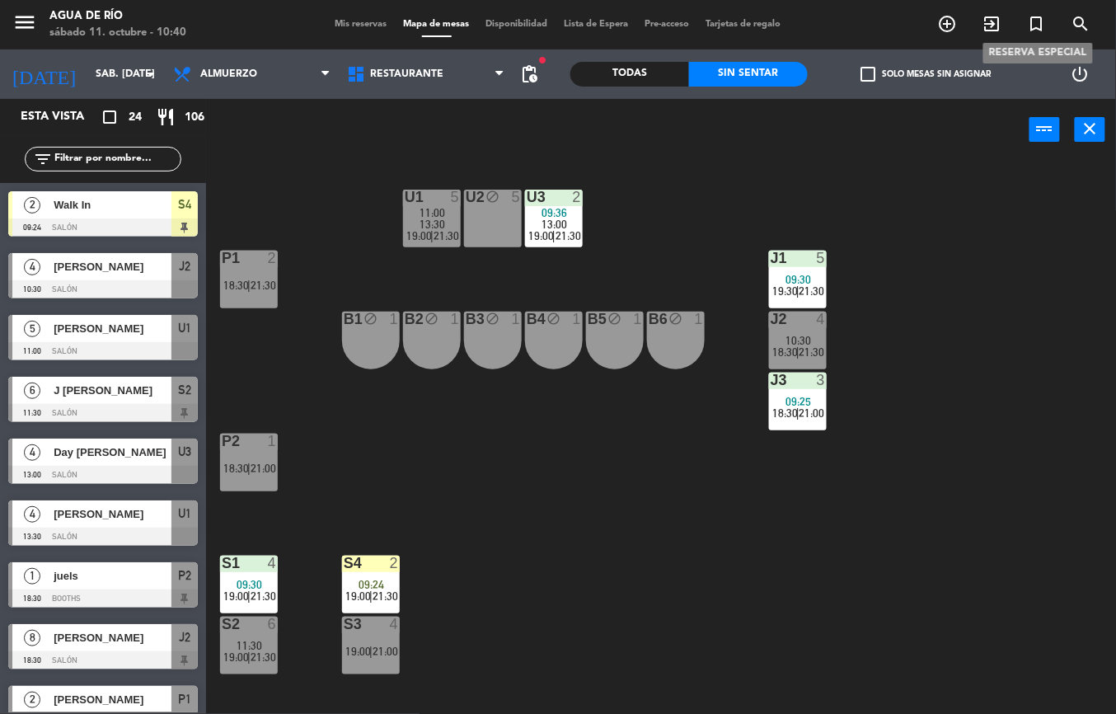
click at [384, 650] on span "21:00" at bounding box center [385, 650] width 26 height 13
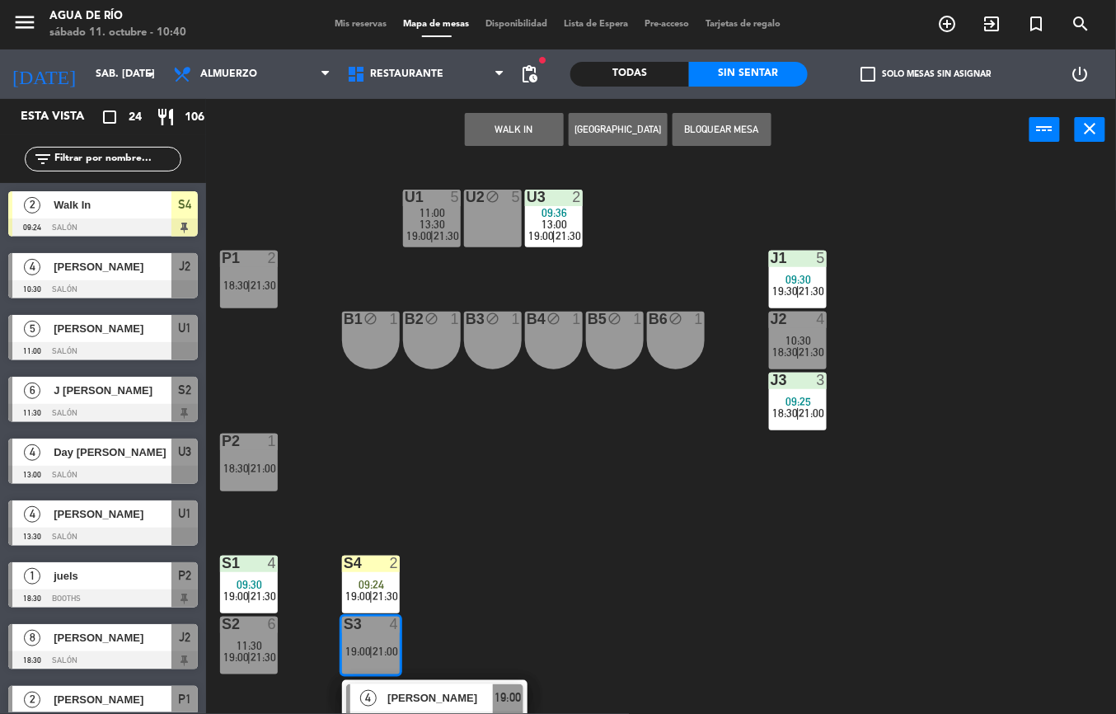
click at [512, 145] on button "WALK IN" at bounding box center [514, 129] width 99 height 33
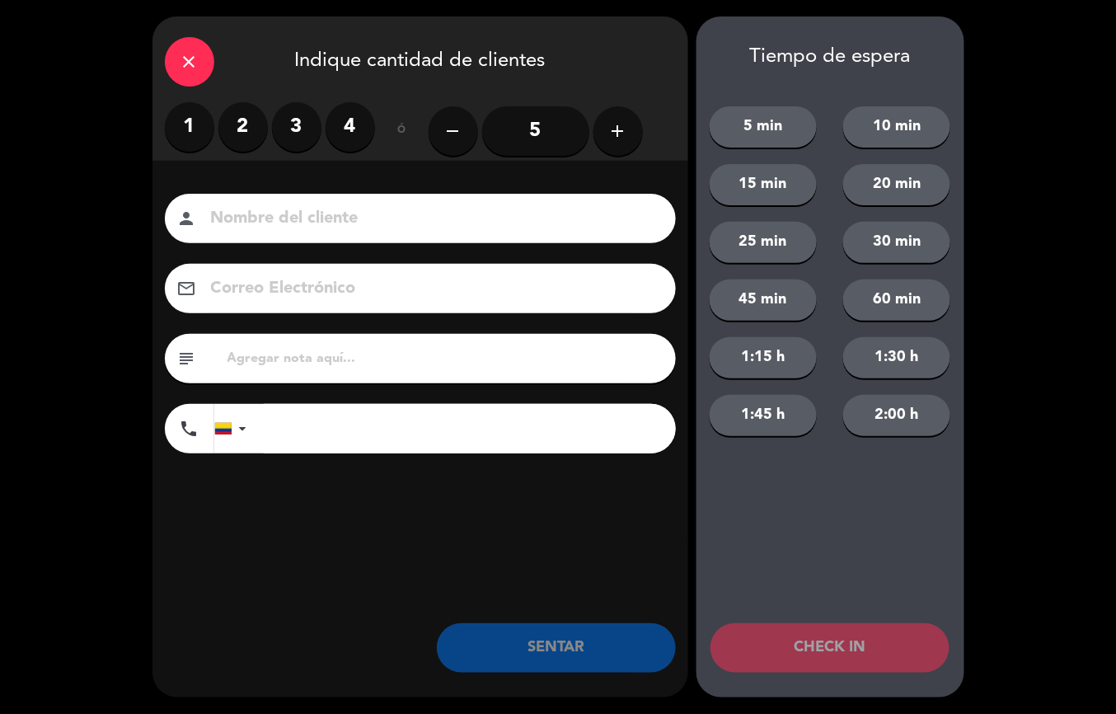
click at [250, 130] on label "2" at bounding box center [242, 126] width 49 height 49
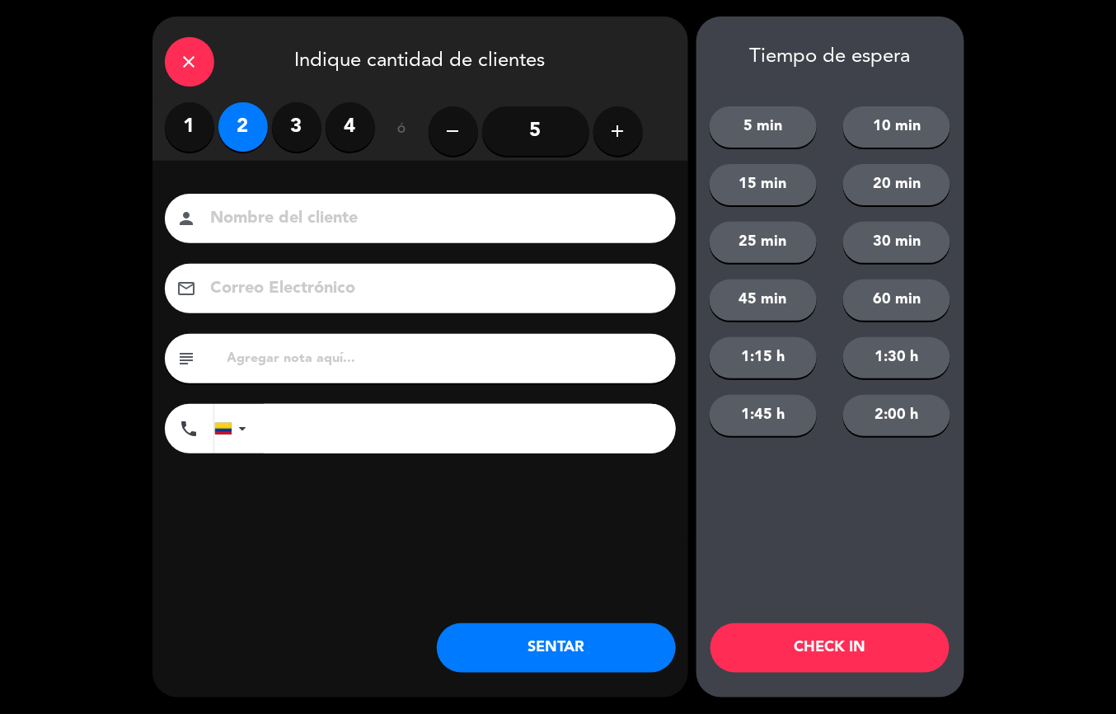
click at [366, 119] on label "4" at bounding box center [349, 126] width 49 height 49
click at [542, 627] on button "SENTAR" at bounding box center [556, 647] width 239 height 49
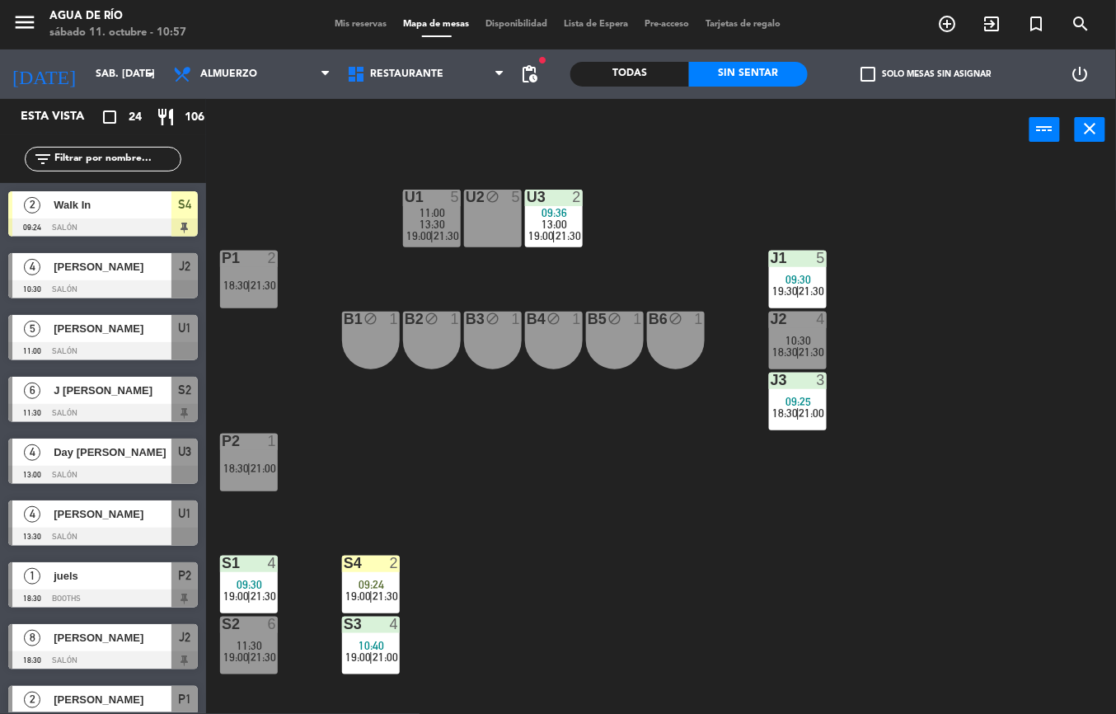
click at [369, 600] on span "19:00" at bounding box center [358, 595] width 26 height 13
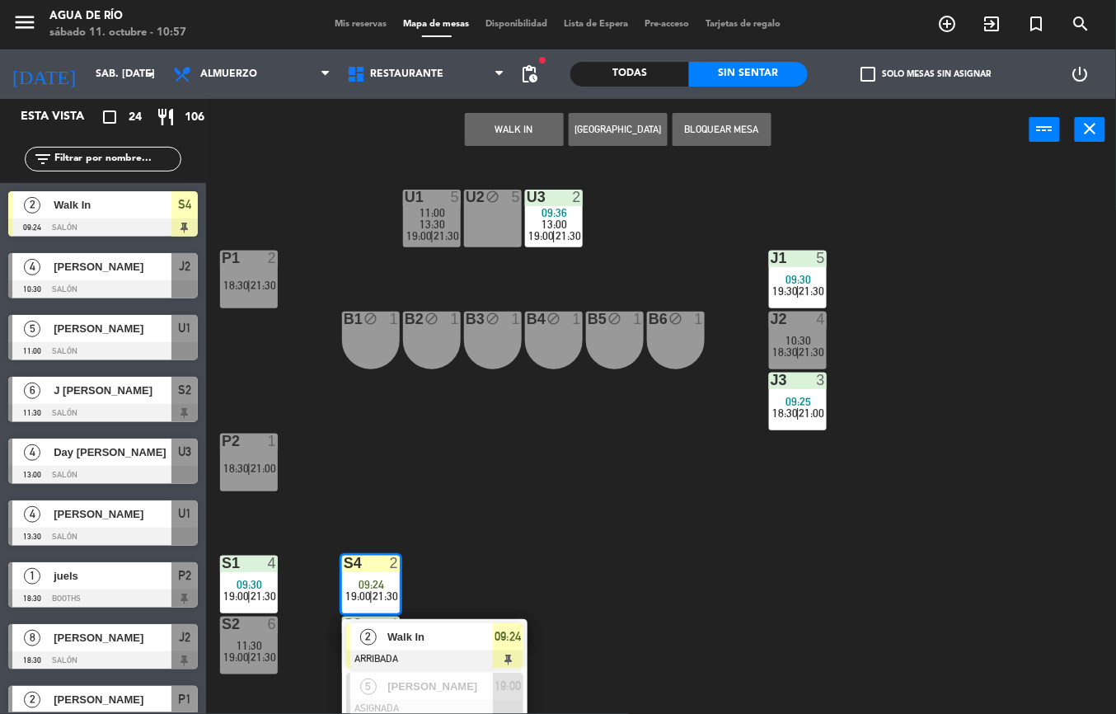
click at [478, 548] on div "U1 5 11:00 13:30 19:00 | 21:30 U2 block 5 U3 2 09:36 13:00 19:00 | 21:30 J1 5 0…" at bounding box center [667, 437] width 898 height 553
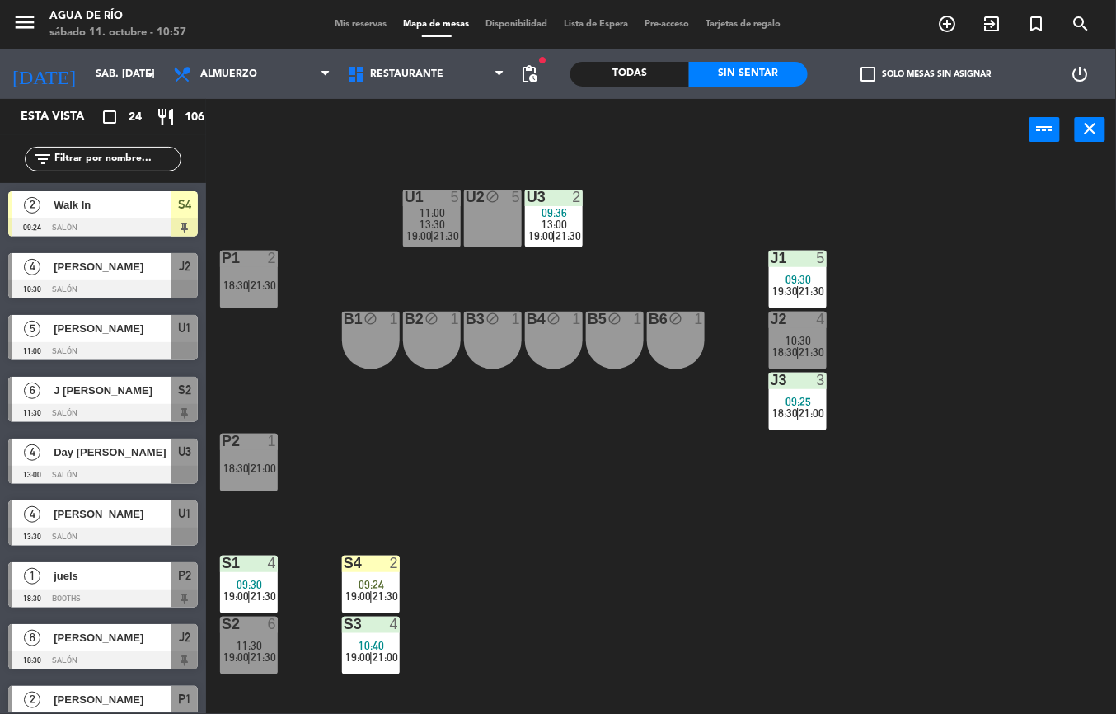
click at [359, 583] on span "09:24" at bounding box center [372, 584] width 26 height 13
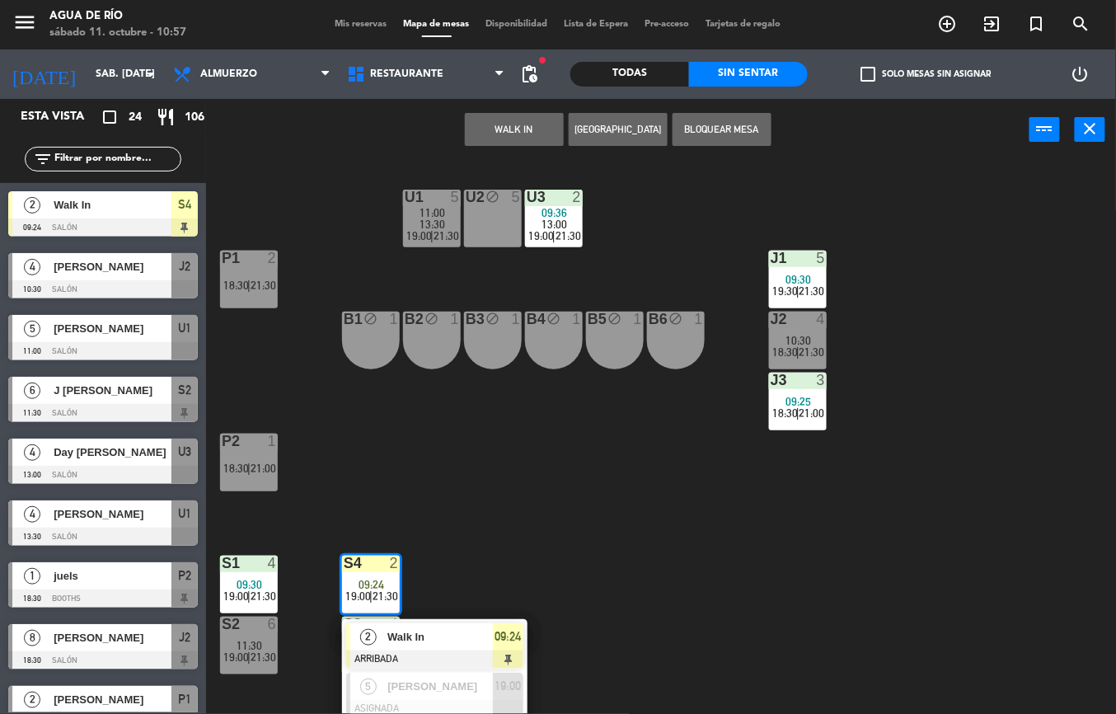
click at [236, 656] on span "19:00" at bounding box center [236, 656] width 26 height 13
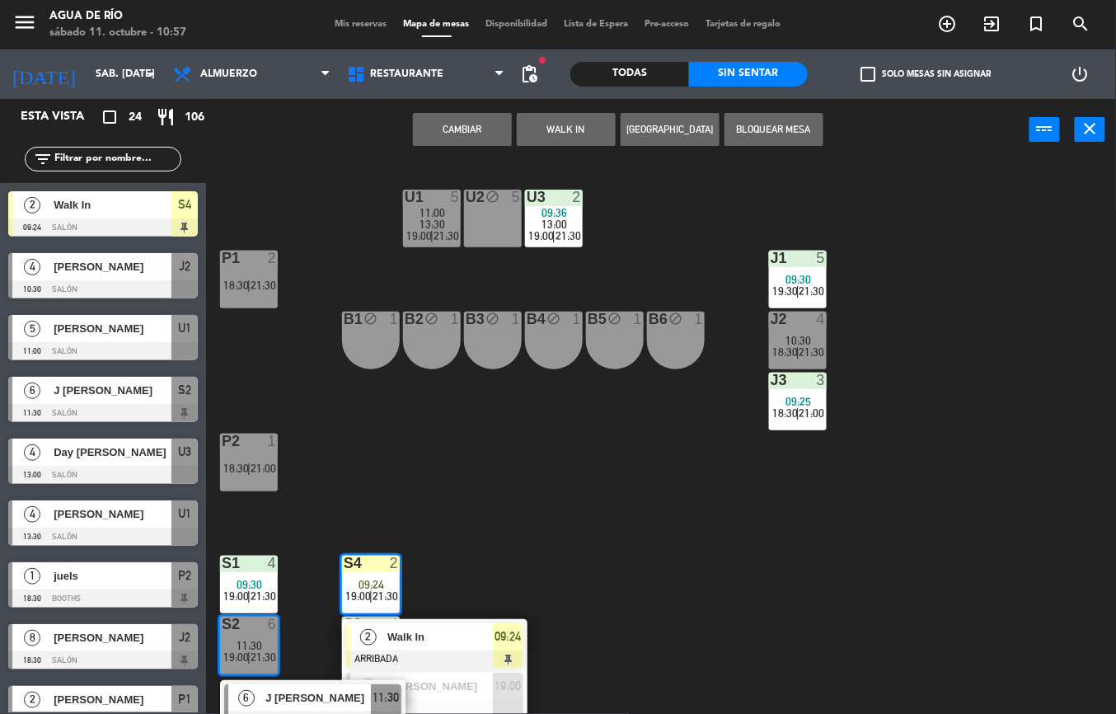
click at [446, 133] on button "Cambiar" at bounding box center [462, 129] width 99 height 33
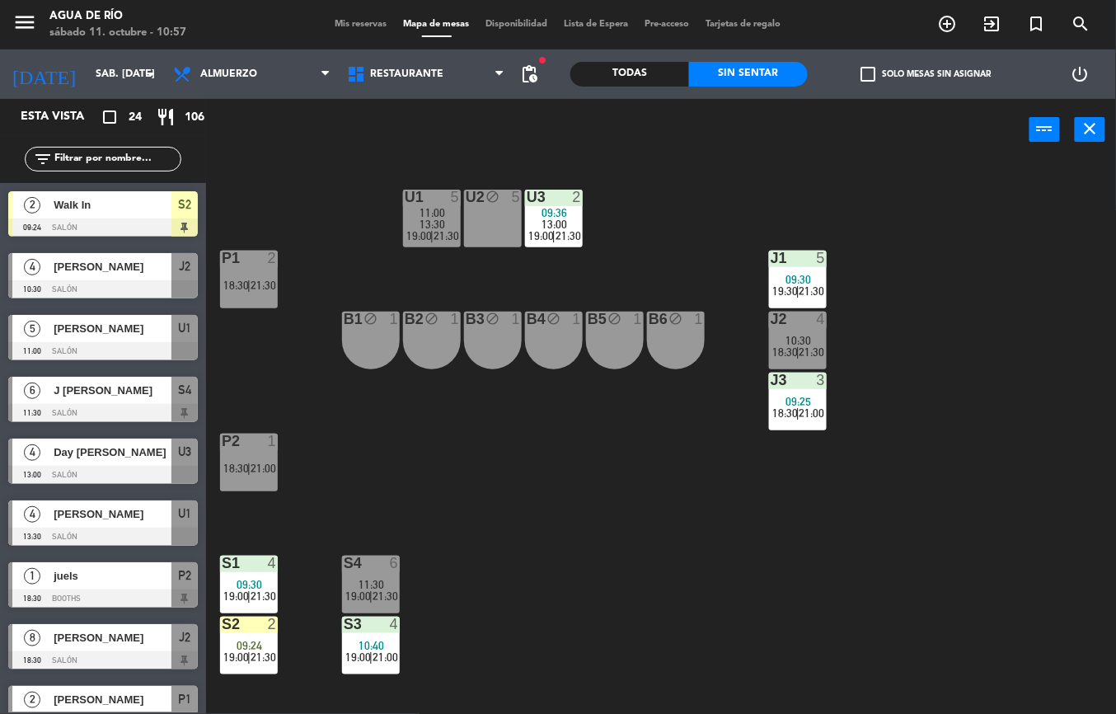
click at [261, 624] on div at bounding box center [248, 623] width 27 height 15
click at [258, 637] on div "S2 2 09:24 19:00 | 21:30" at bounding box center [249, 645] width 58 height 58
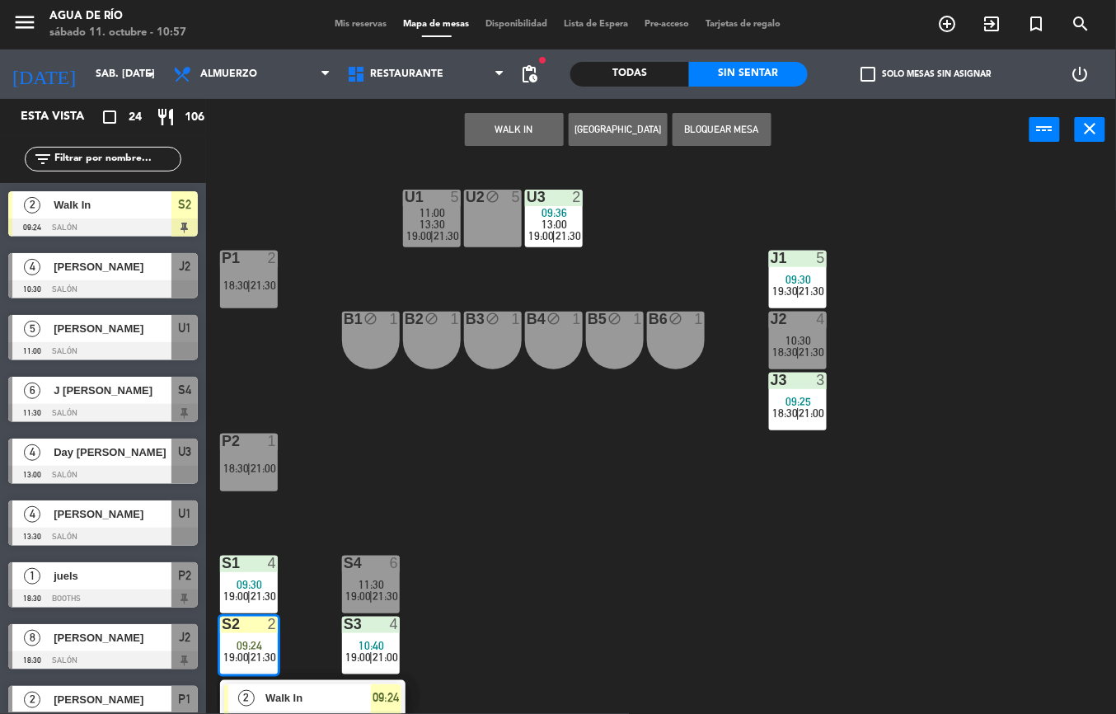
click at [480, 601] on div "U1 5 11:00 13:30 19:00 | 21:30 U2 block 5 U3 2 09:36 13:00 19:00 | 21:30 J1 5 0…" at bounding box center [667, 437] width 898 height 553
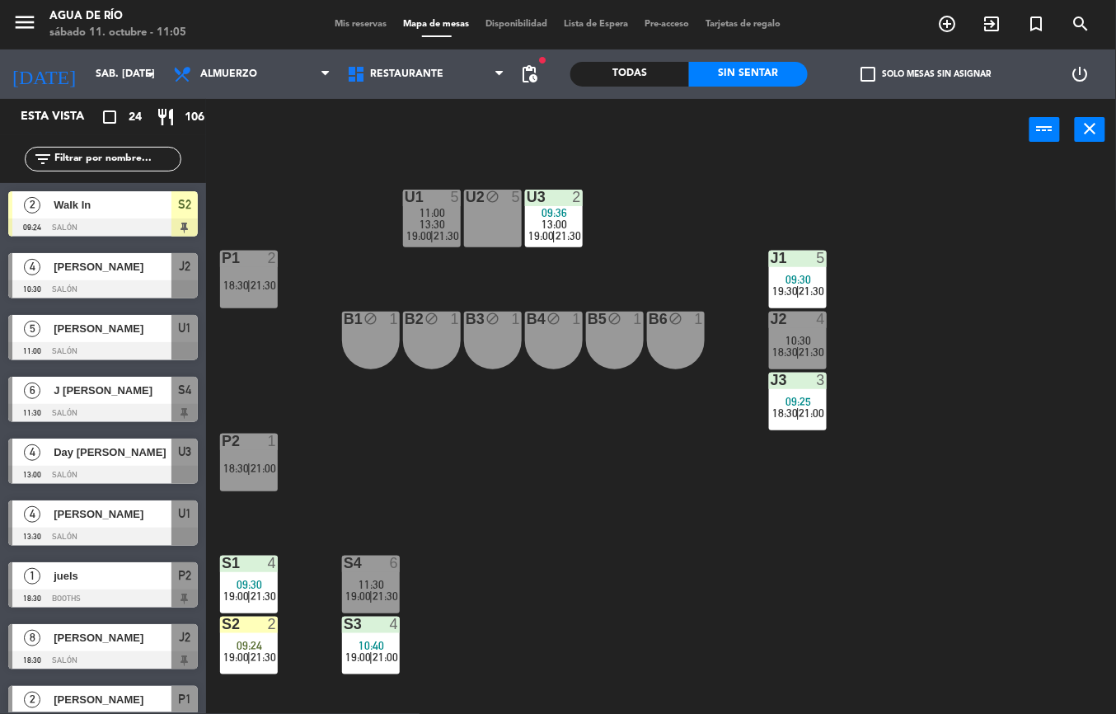
click at [126, 278] on div "[PERSON_NAME]" at bounding box center [111, 266] width 119 height 27
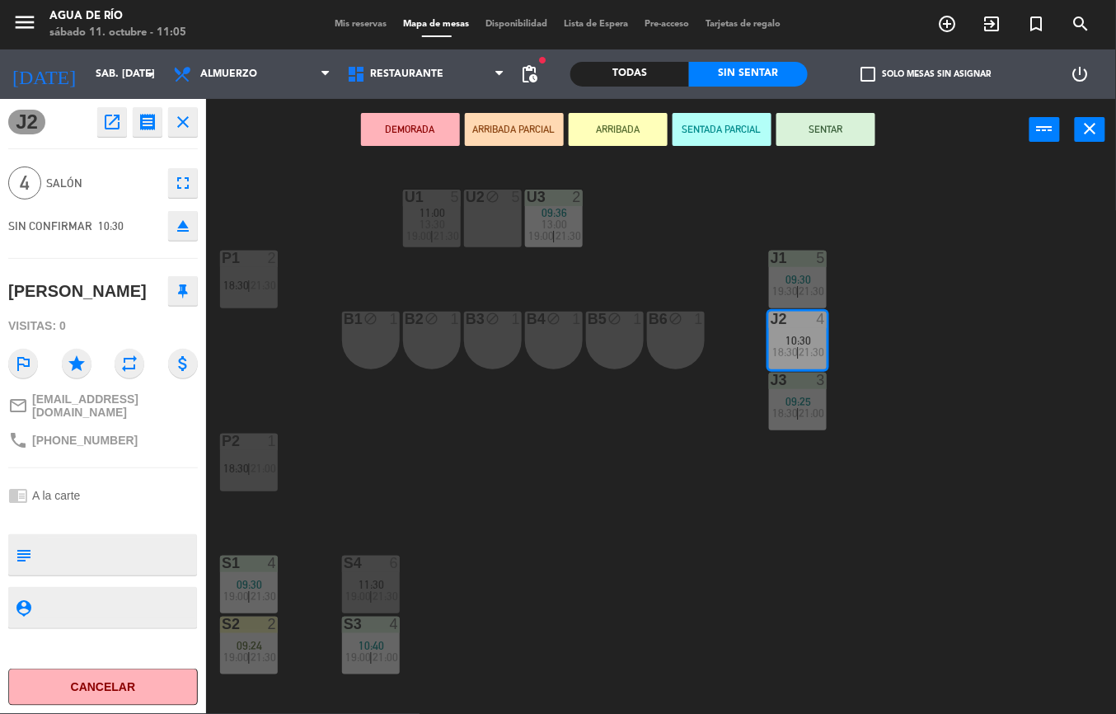
click at [102, 687] on button "Cancelar" at bounding box center [102, 686] width 189 height 37
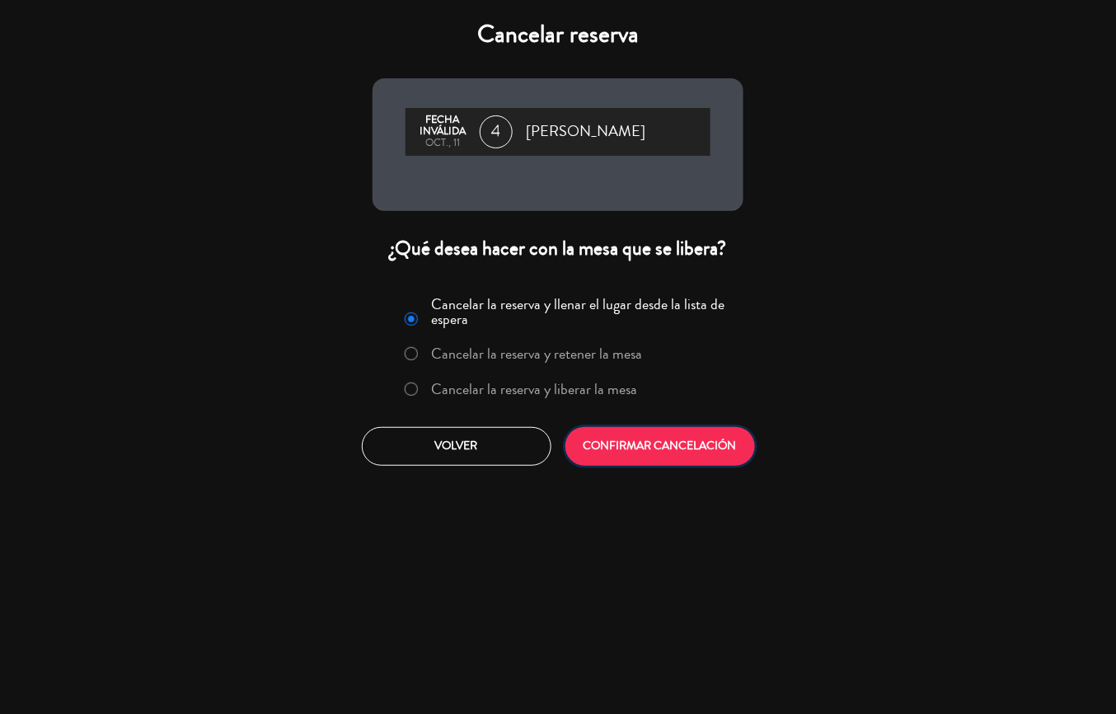
click at [693, 446] on button "CONFIRMAR CANCELACIÓN" at bounding box center [659, 446] width 189 height 39
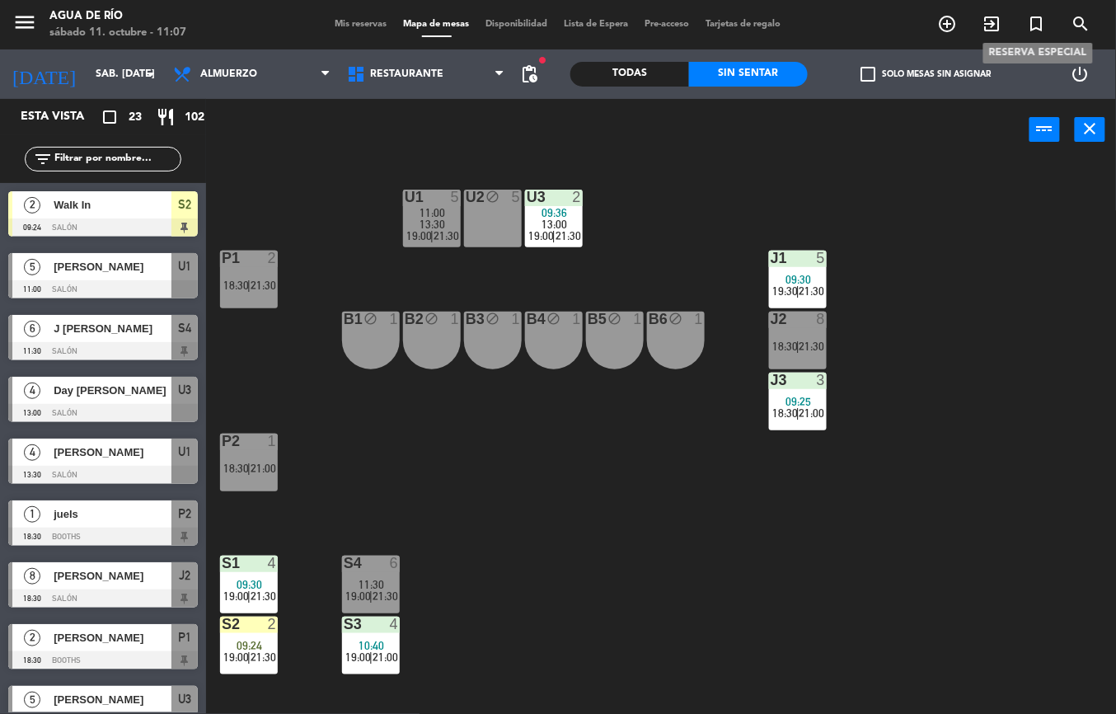
click at [258, 591] on span "21:30" at bounding box center [263, 595] width 26 height 13
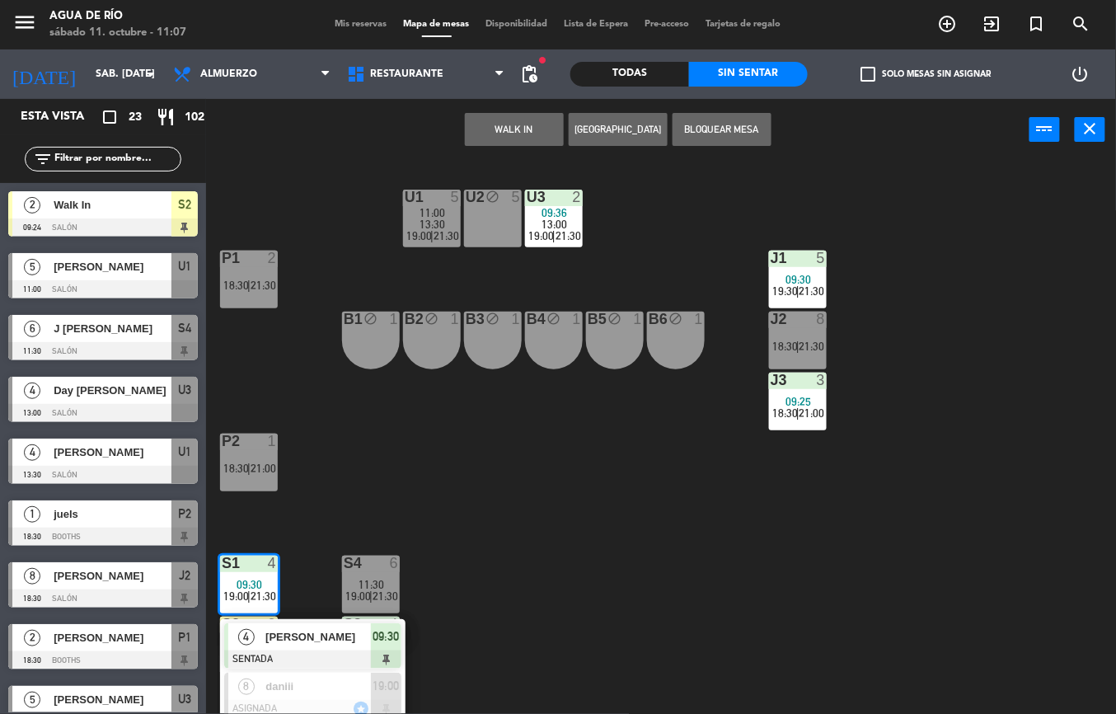
click at [626, 127] on button "[GEOGRAPHIC_DATA]" at bounding box center [617, 129] width 99 height 33
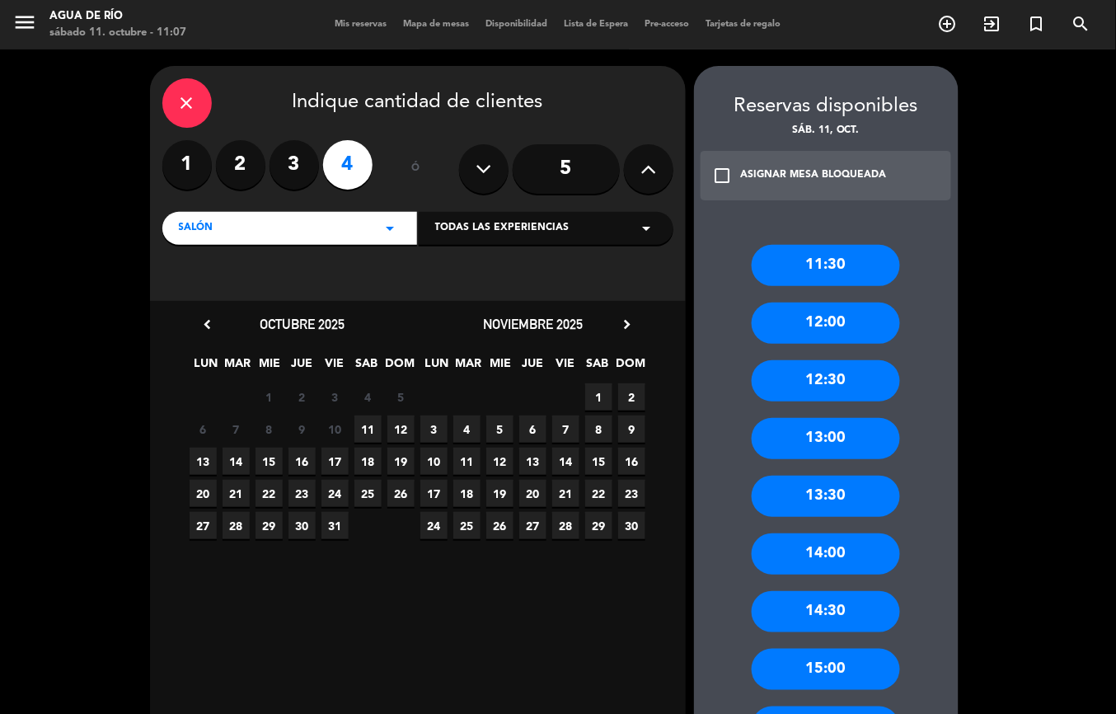
click at [367, 425] on span "11" at bounding box center [367, 428] width 27 height 27
click at [347, 156] on label "4" at bounding box center [347, 164] width 49 height 49
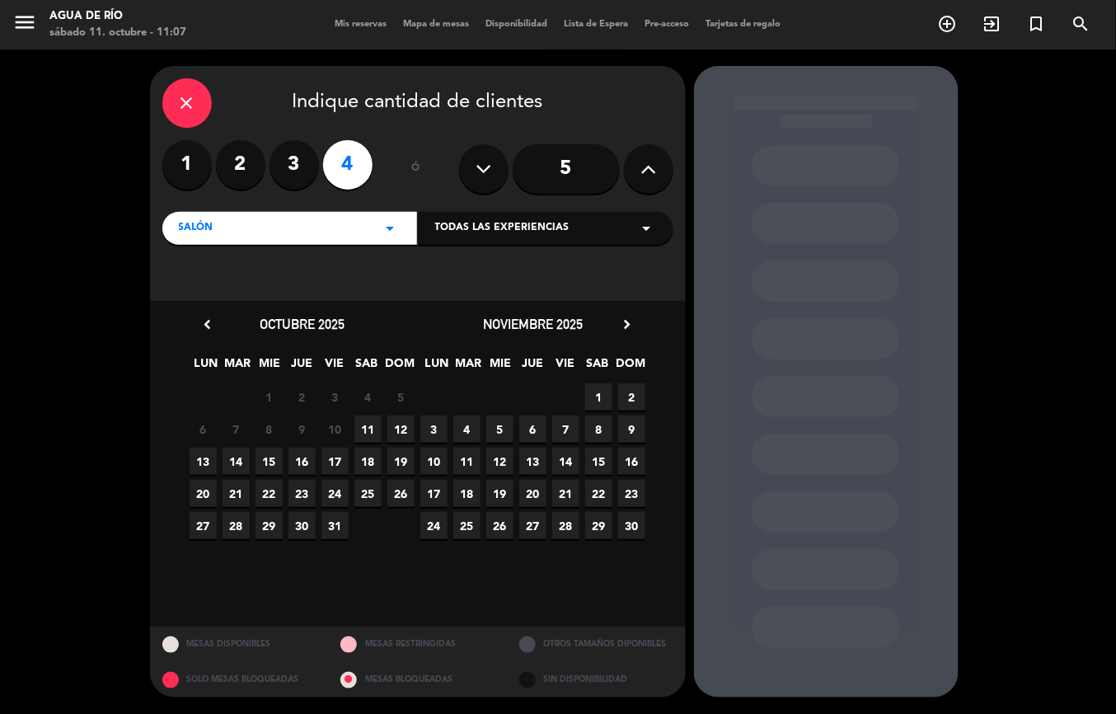
click at [367, 429] on span "11" at bounding box center [367, 428] width 27 height 27
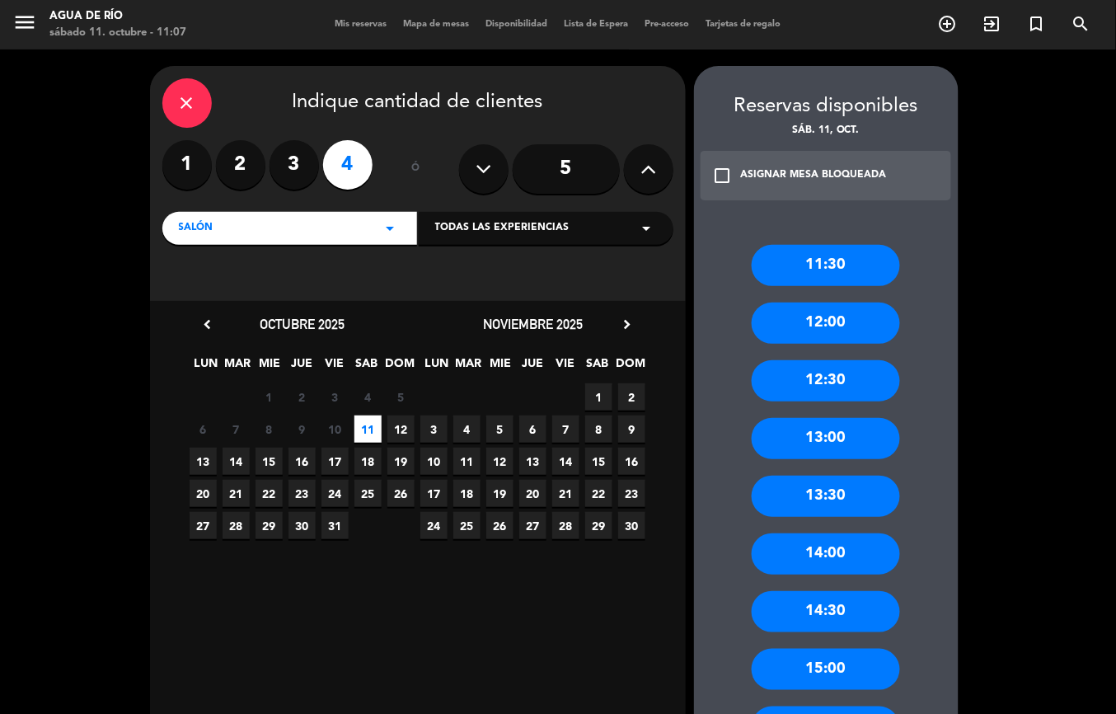
click at [849, 372] on div "12:30" at bounding box center [825, 380] width 148 height 41
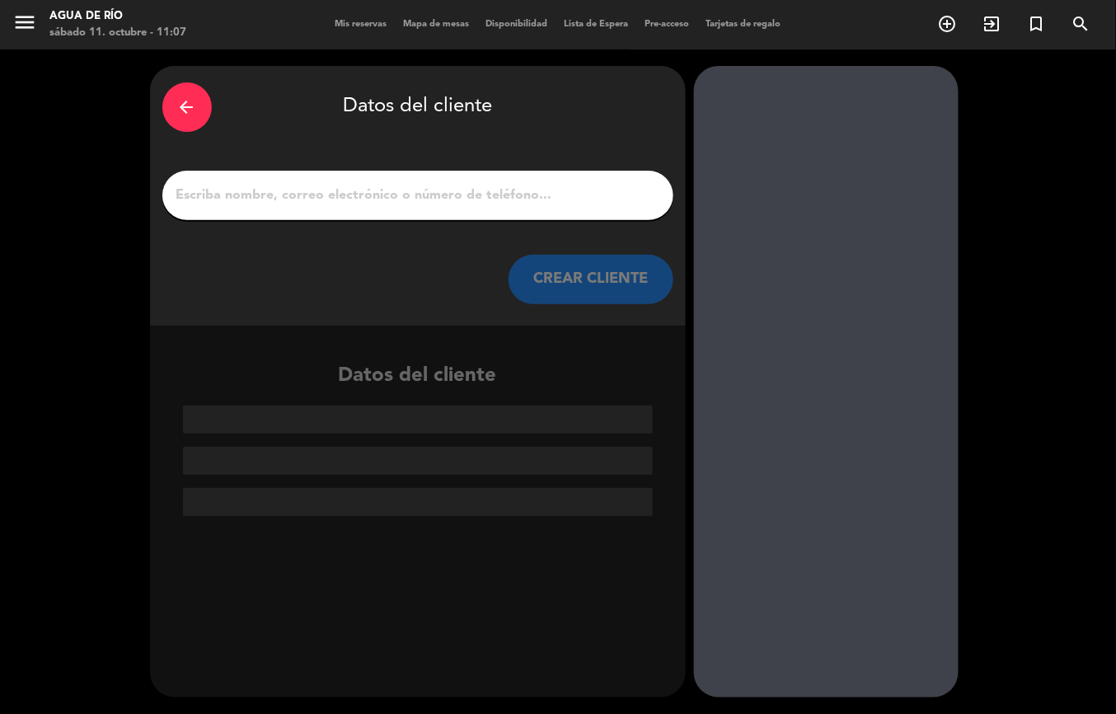
click at [436, 193] on input "1" at bounding box center [418, 195] width 486 height 23
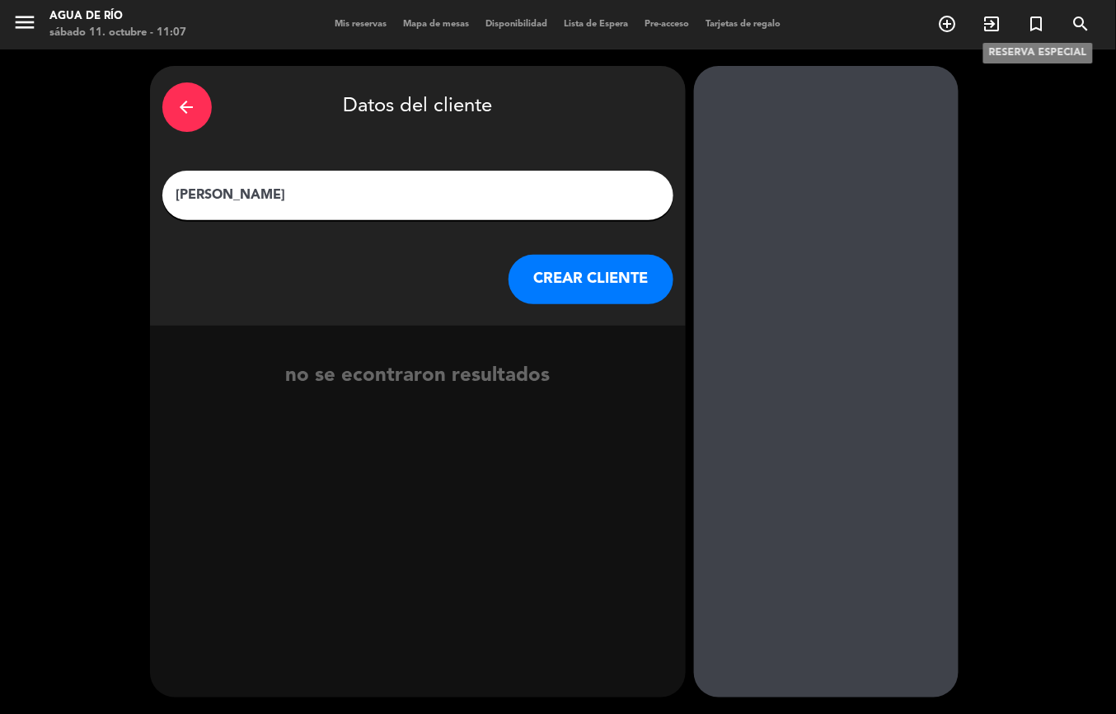
type input "[PERSON_NAME]"
click at [598, 271] on button "CREAR CLIENTE" at bounding box center [590, 279] width 165 height 49
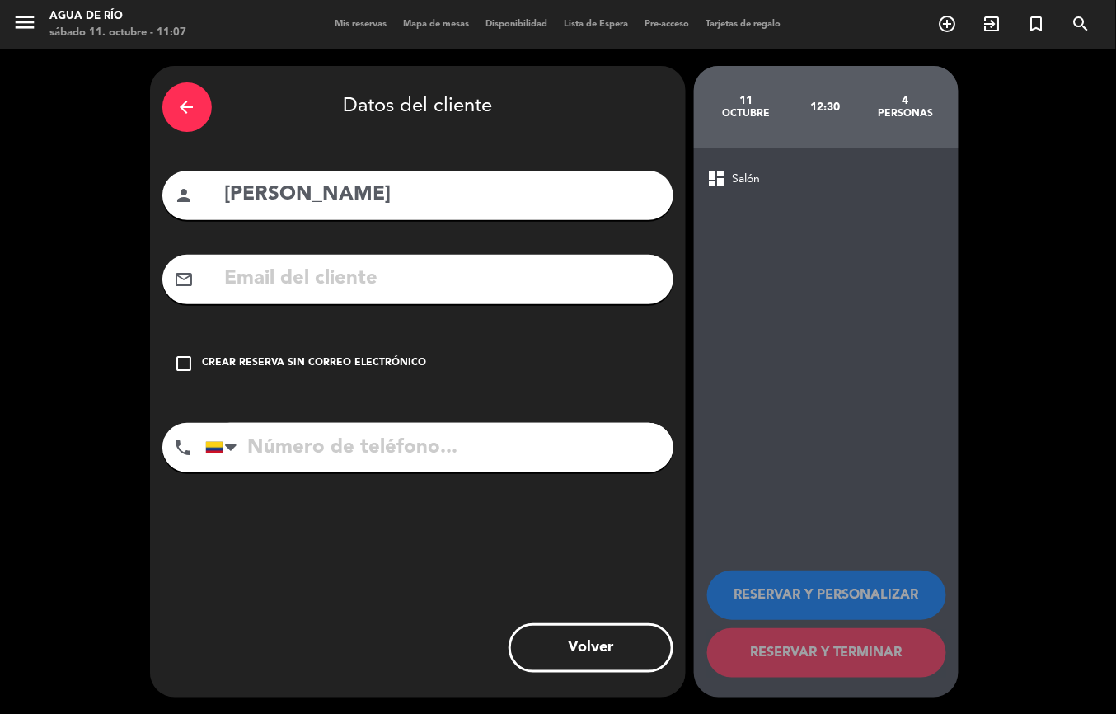
click at [356, 442] on input "tel" at bounding box center [439, 447] width 468 height 49
type input "3023523280"
click at [205, 363] on div "Crear reserva sin correo electrónico" at bounding box center [315, 363] width 224 height 16
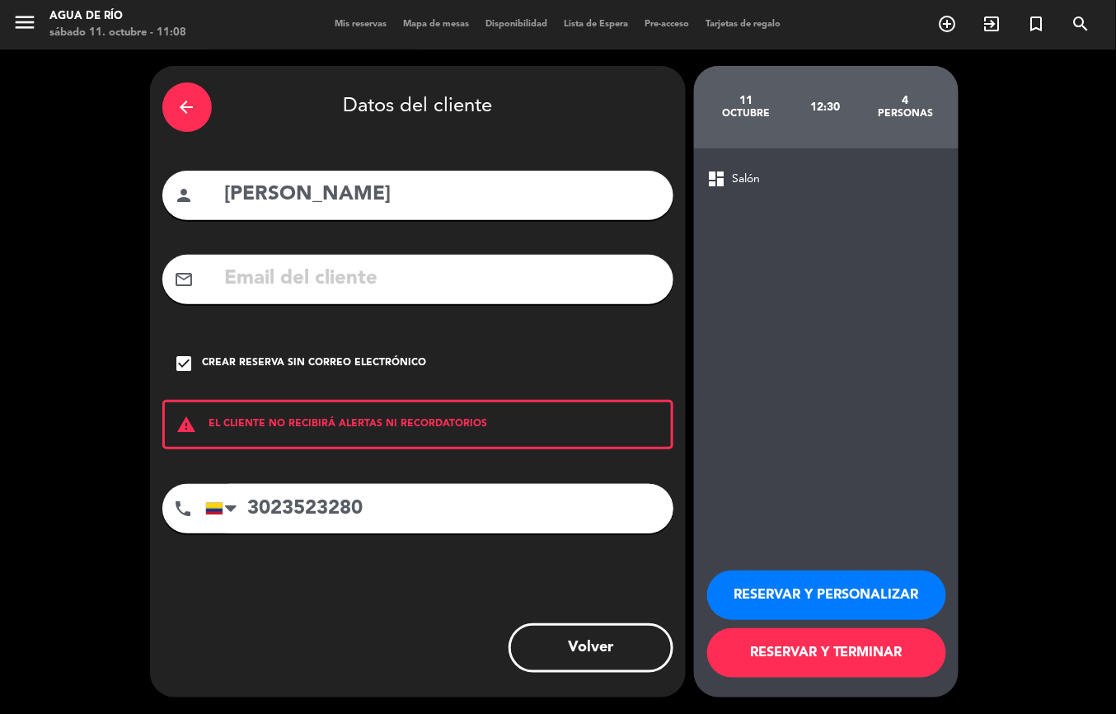
click at [819, 653] on button "RESERVAR Y TERMINAR" at bounding box center [826, 652] width 239 height 49
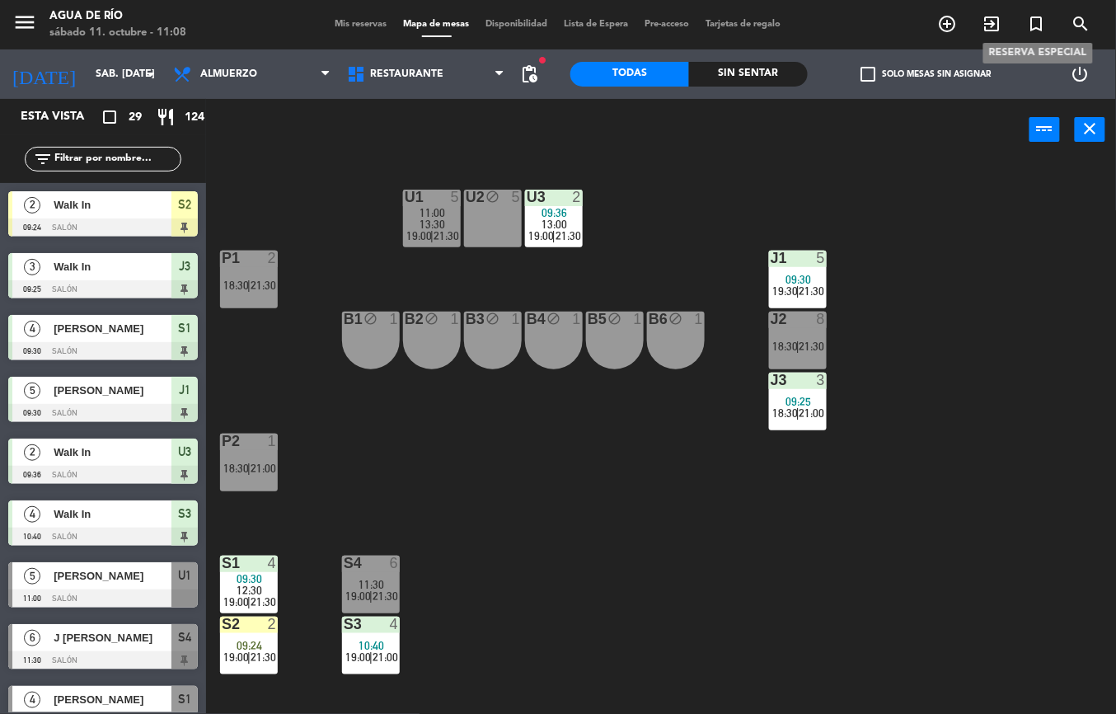
click at [755, 74] on div "Sin sentar" at bounding box center [748, 74] width 119 height 25
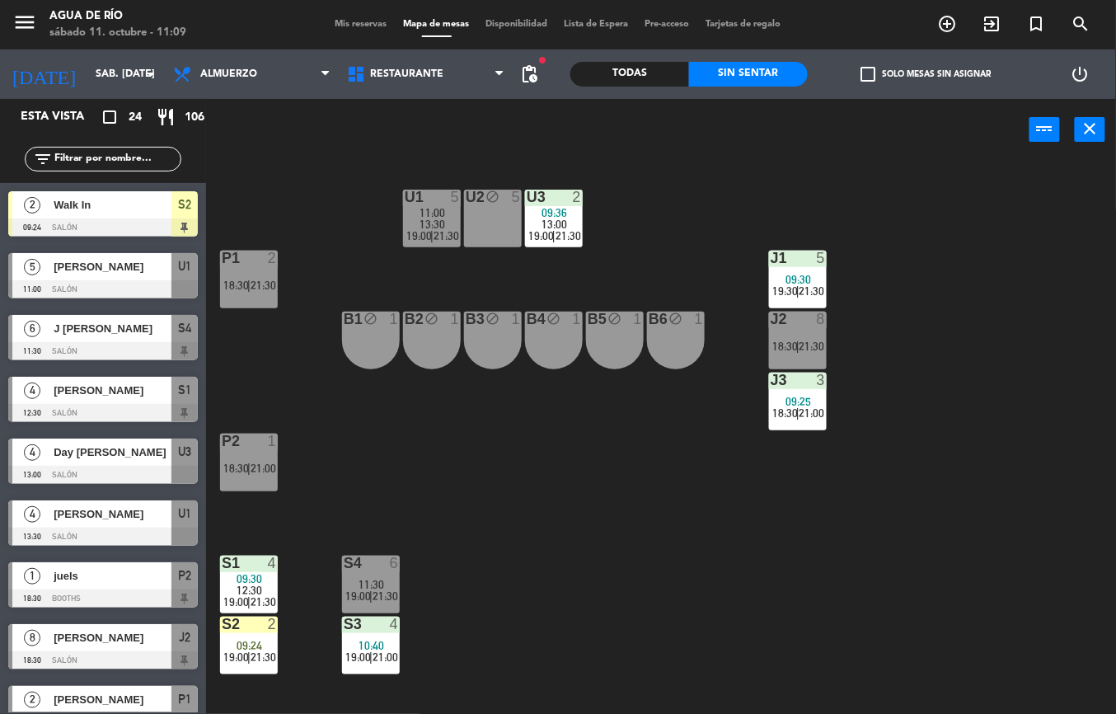
click at [232, 278] on span "18:30" at bounding box center [236, 284] width 26 height 13
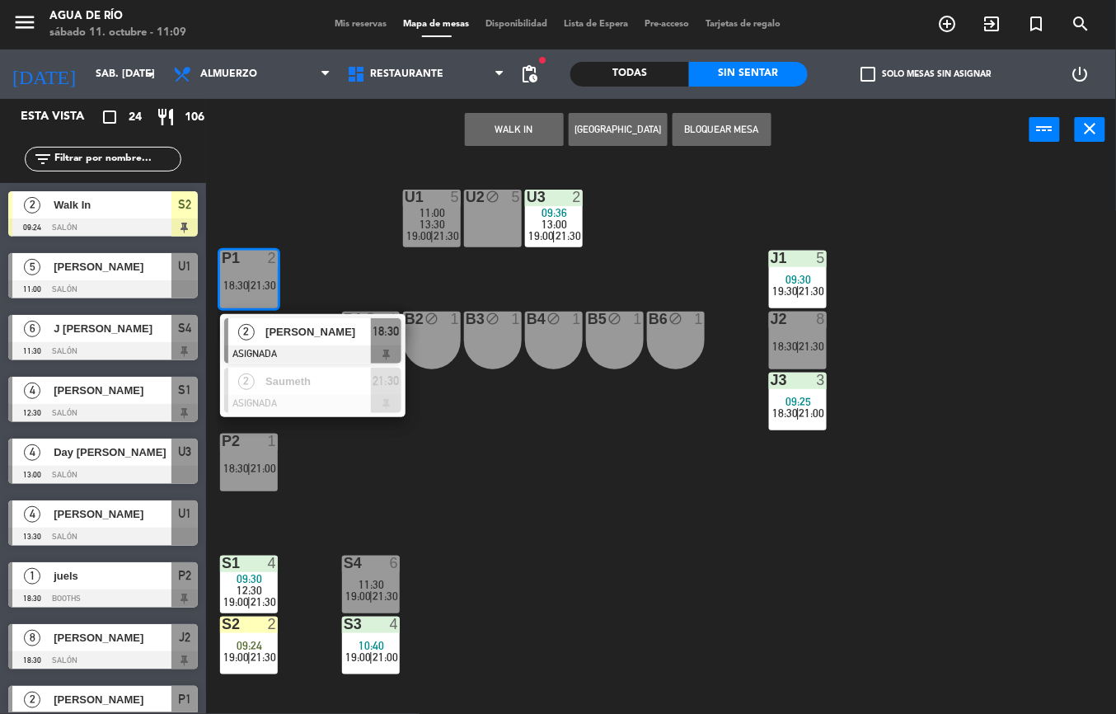
click at [320, 325] on span "[PERSON_NAME]" at bounding box center [317, 331] width 105 height 17
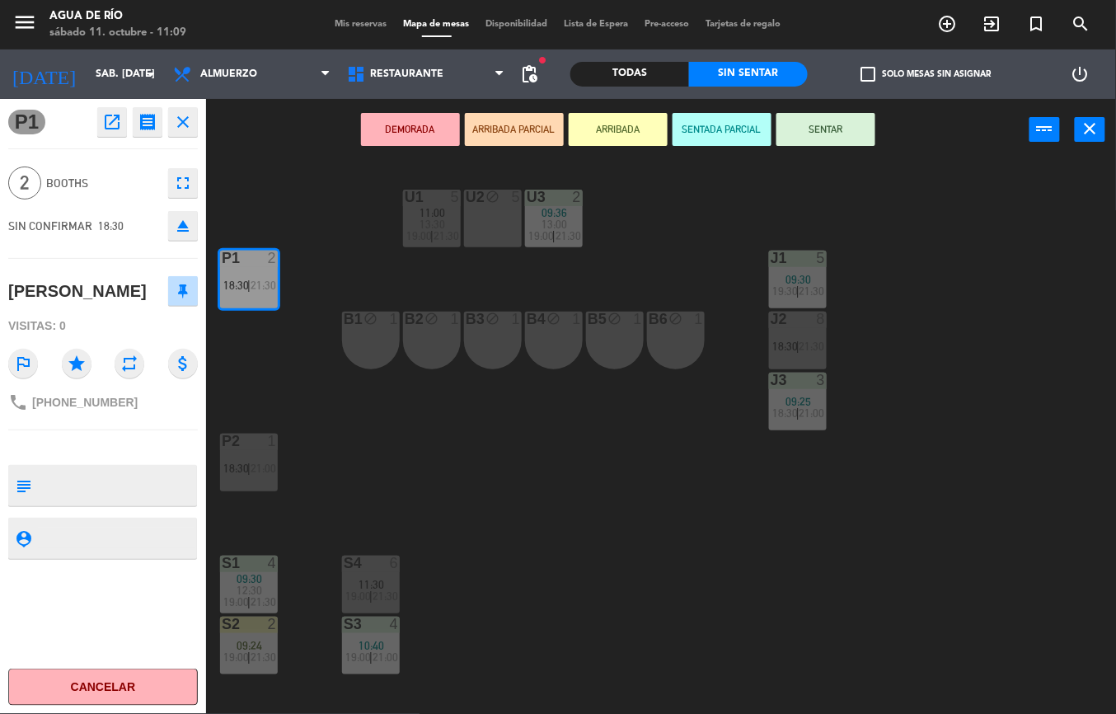
click at [564, 489] on div "U1 5 11:00 13:30 19:00 | 21:30 U2 block 5 U3 2 09:36 13:00 19:00 | 21:30 J1 5 0…" at bounding box center [667, 437] width 898 height 553
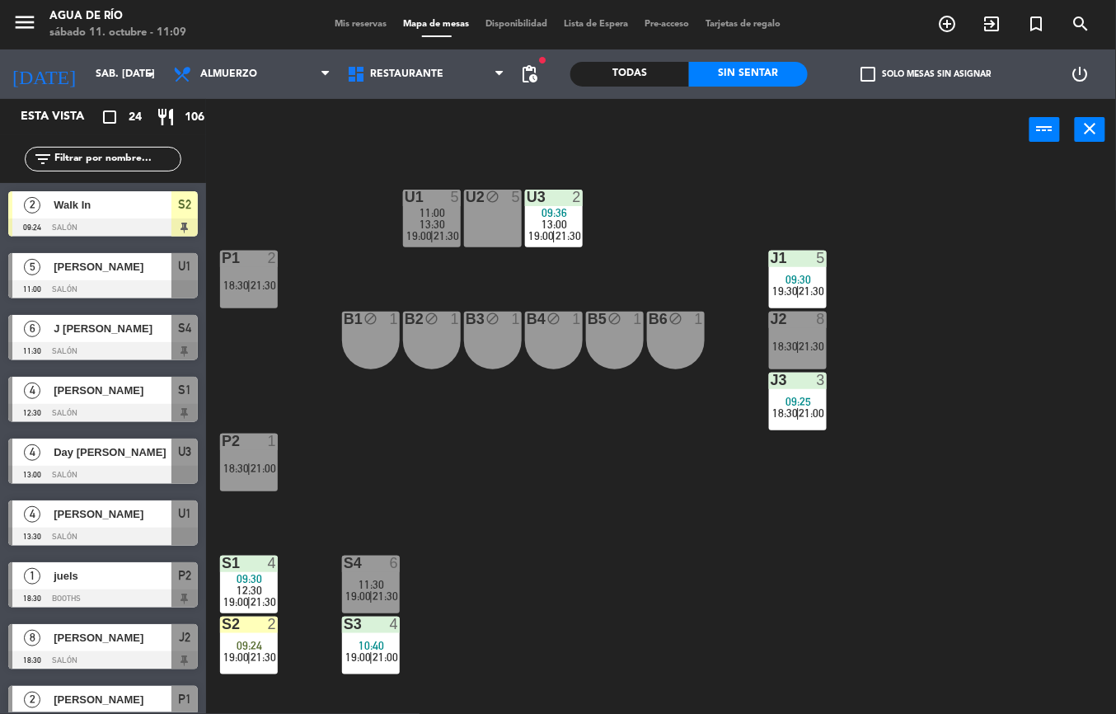
click at [222, 258] on div "P1" at bounding box center [222, 257] width 1 height 15
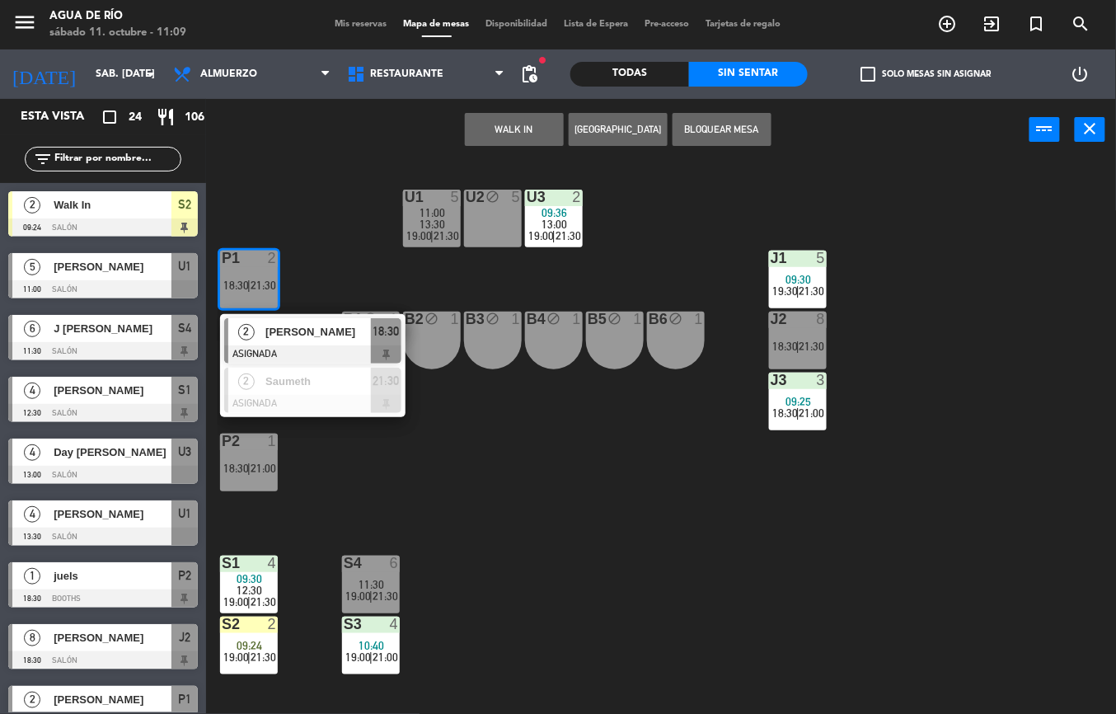
click at [528, 126] on button "WALK IN" at bounding box center [514, 129] width 99 height 33
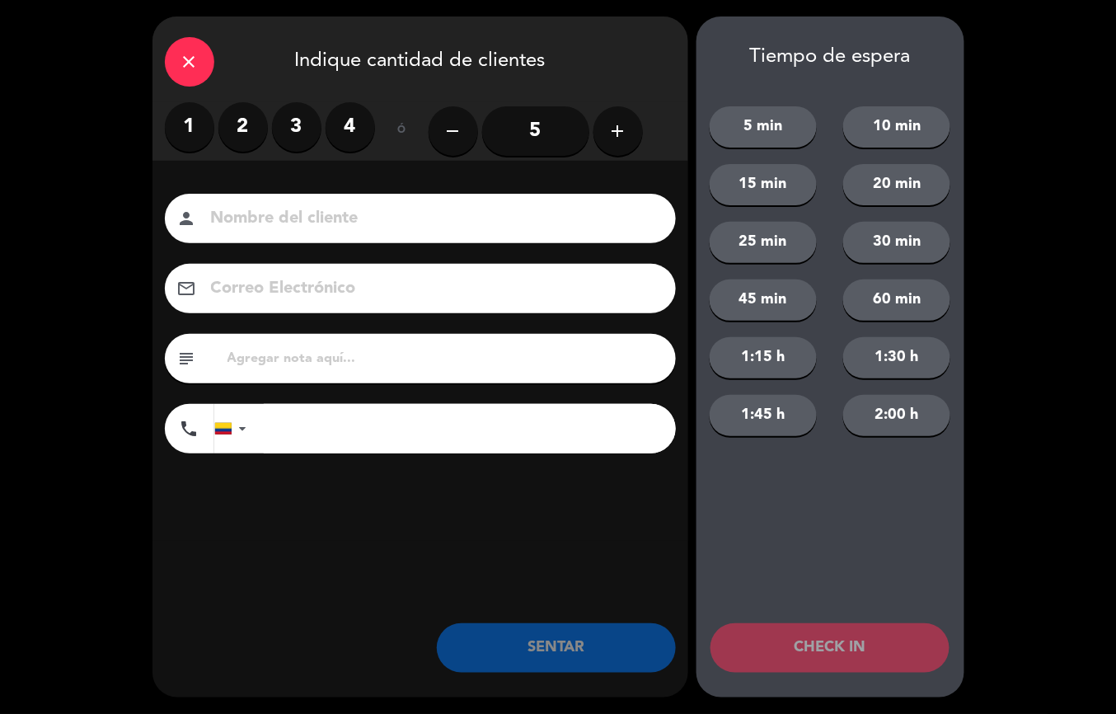
click at [248, 127] on label "2" at bounding box center [242, 126] width 49 height 49
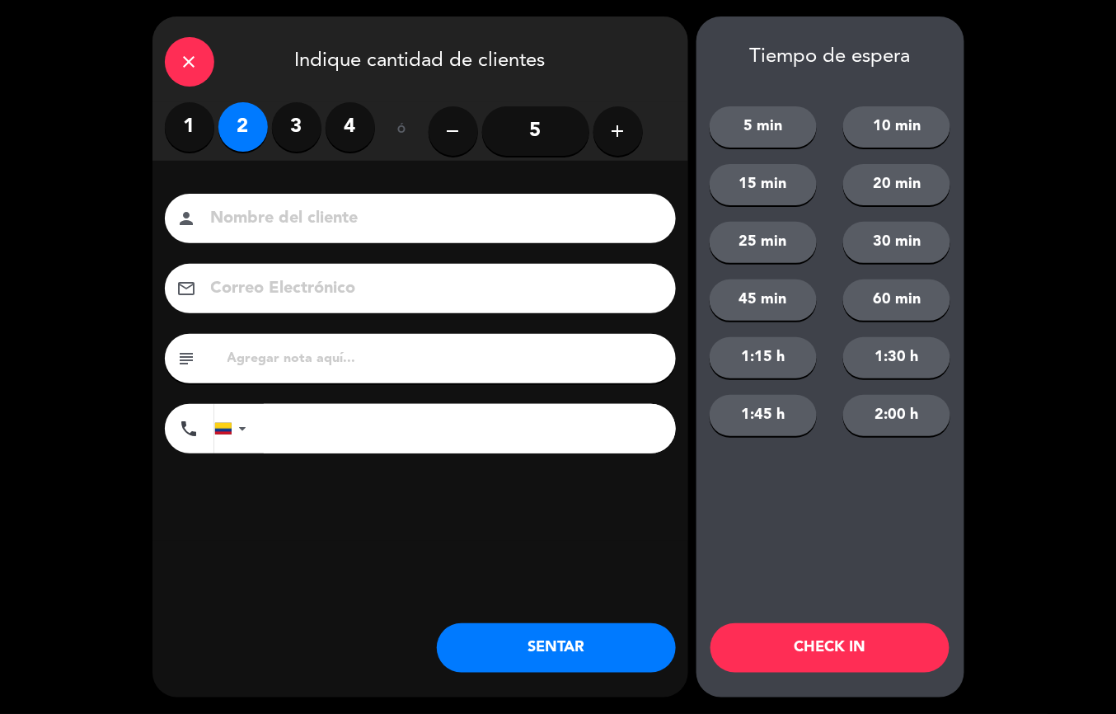
click at [545, 625] on button "SENTAR" at bounding box center [556, 647] width 239 height 49
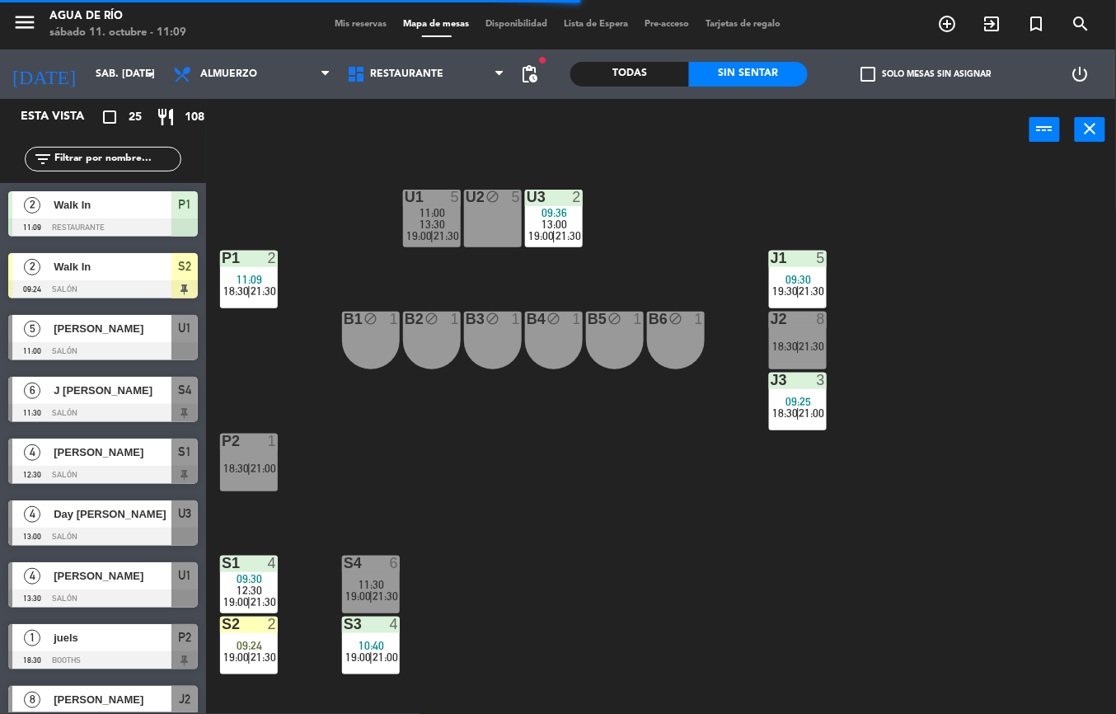
click at [242, 465] on span "18:30" at bounding box center [236, 467] width 26 height 13
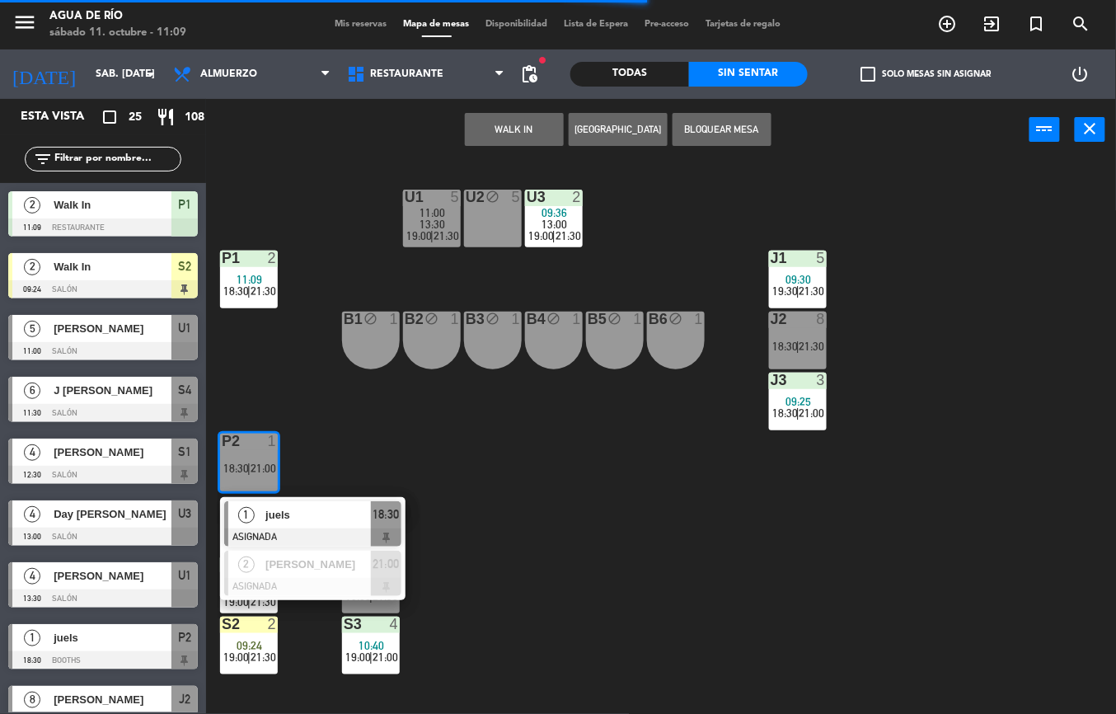
click at [532, 135] on button "WALK IN" at bounding box center [514, 129] width 99 height 33
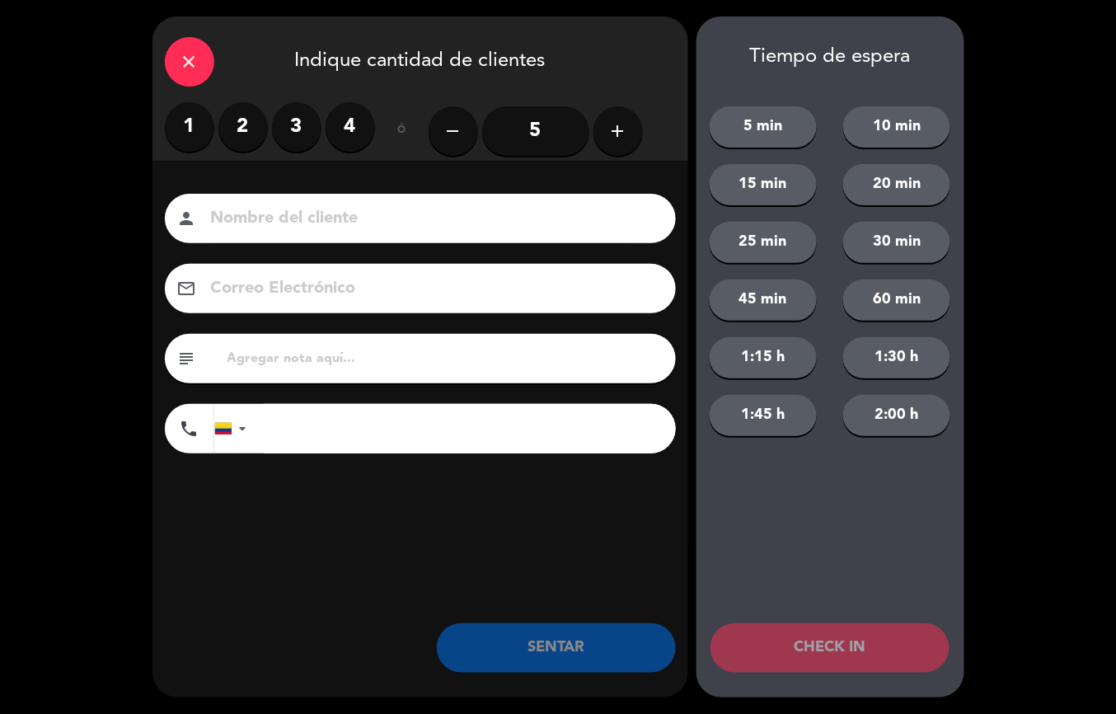
click at [238, 124] on label "2" at bounding box center [242, 126] width 49 height 49
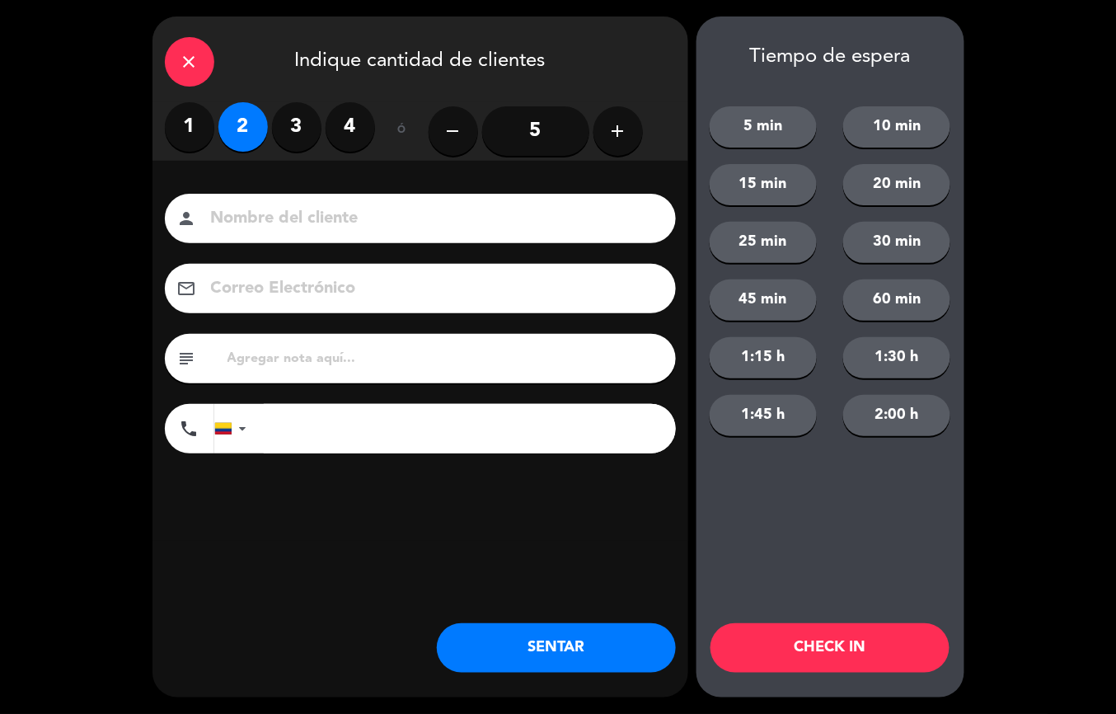
click at [516, 630] on button "SENTAR" at bounding box center [556, 647] width 239 height 49
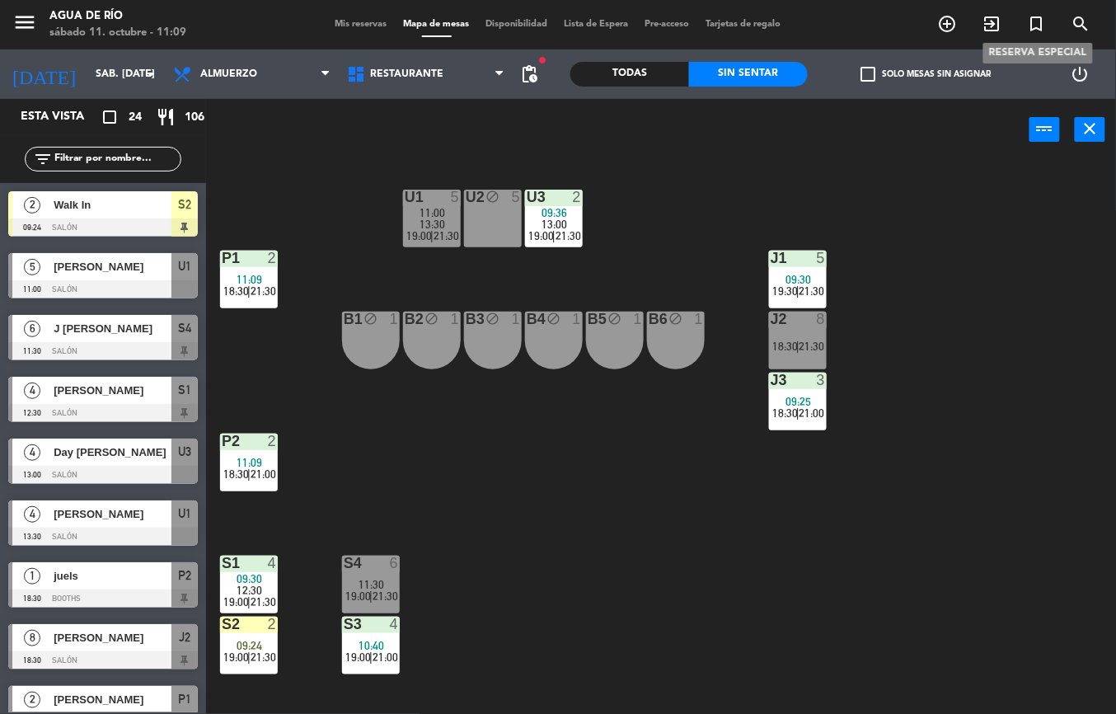
click at [789, 331] on div "J2 8 18:30 | 21:30" at bounding box center [798, 340] width 58 height 58
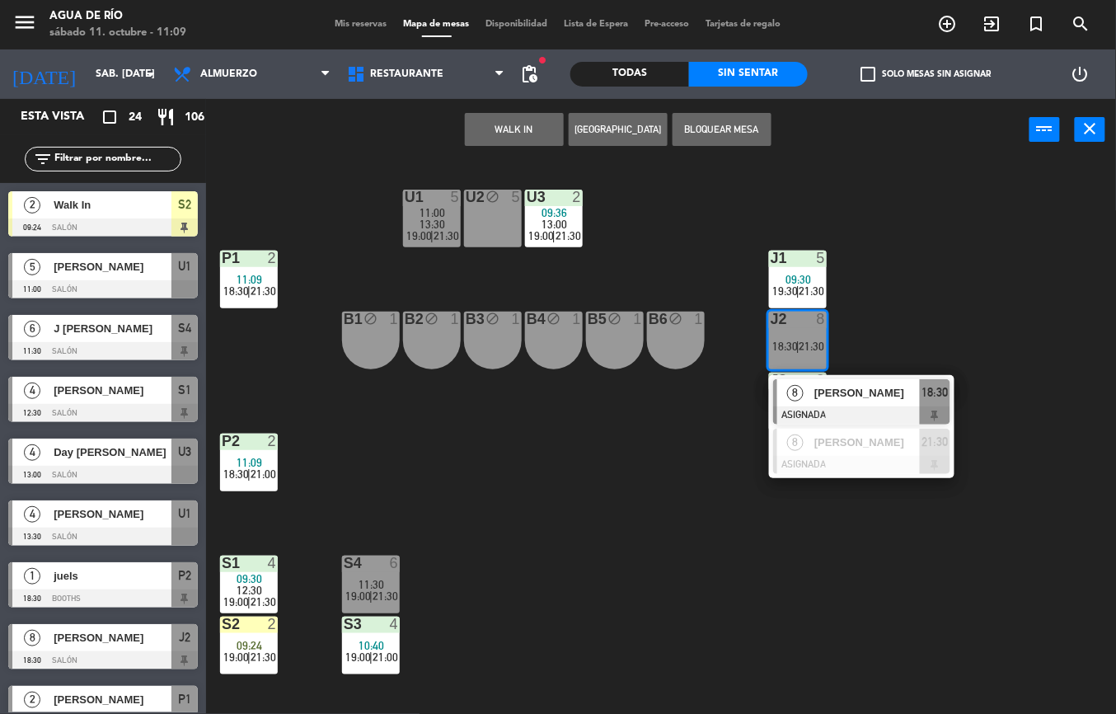
click at [508, 127] on button "WALK IN" at bounding box center [514, 129] width 99 height 33
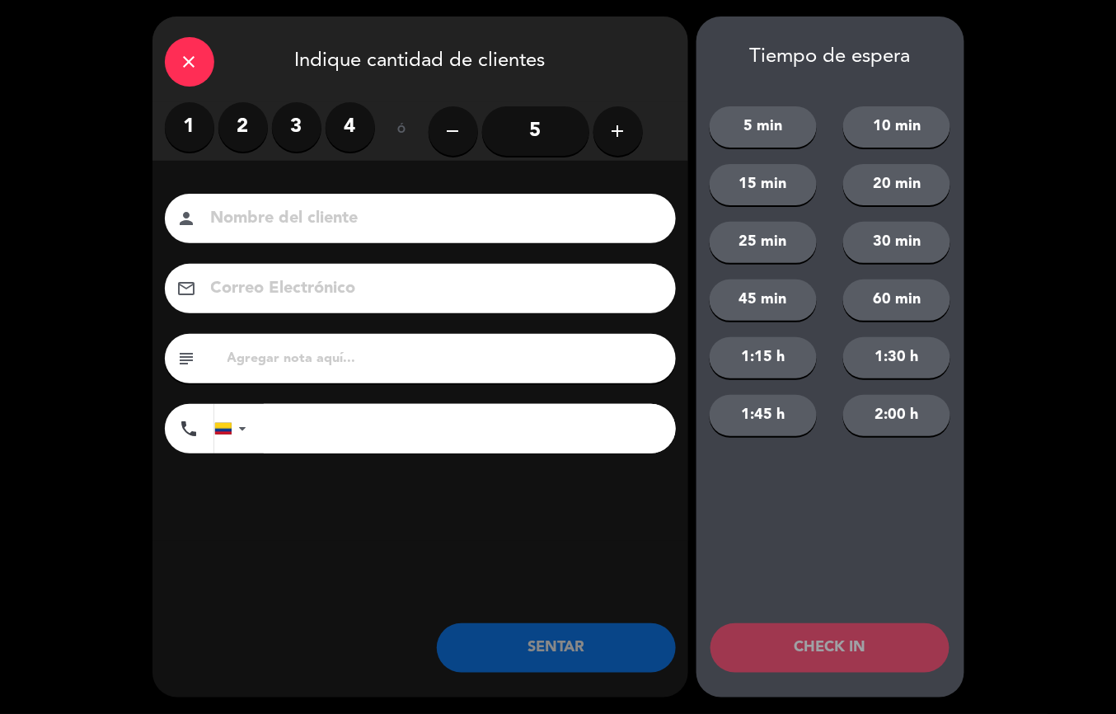
click at [218, 127] on label "2" at bounding box center [242, 126] width 49 height 49
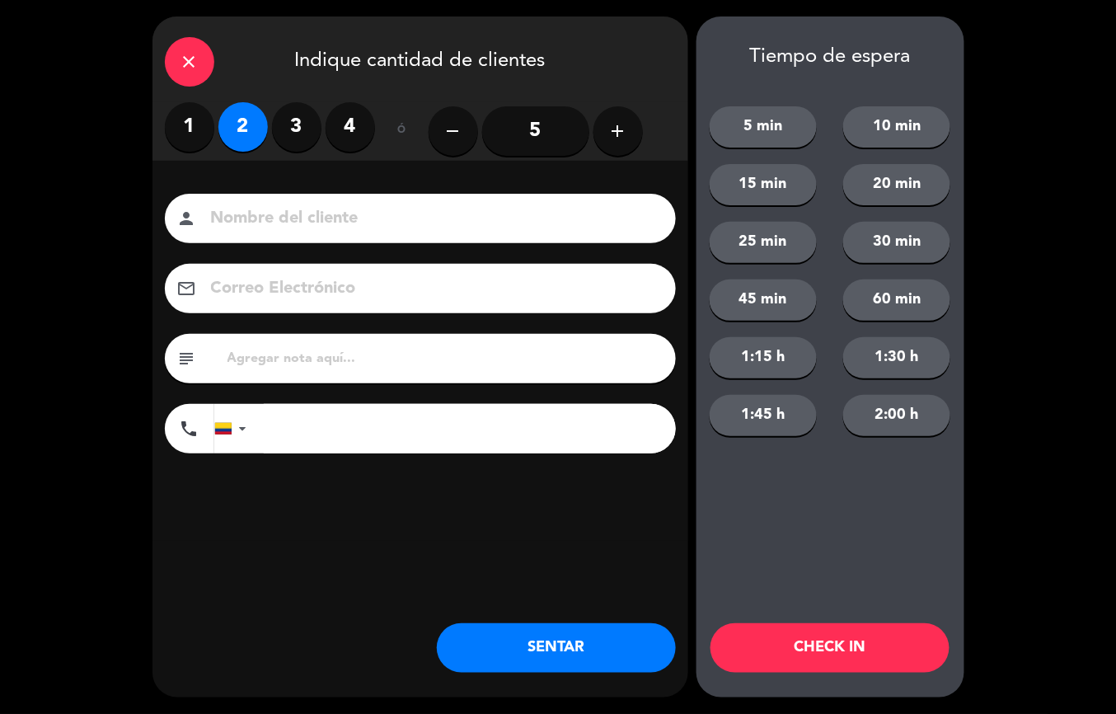
click at [564, 657] on button "SENTAR" at bounding box center [556, 647] width 239 height 49
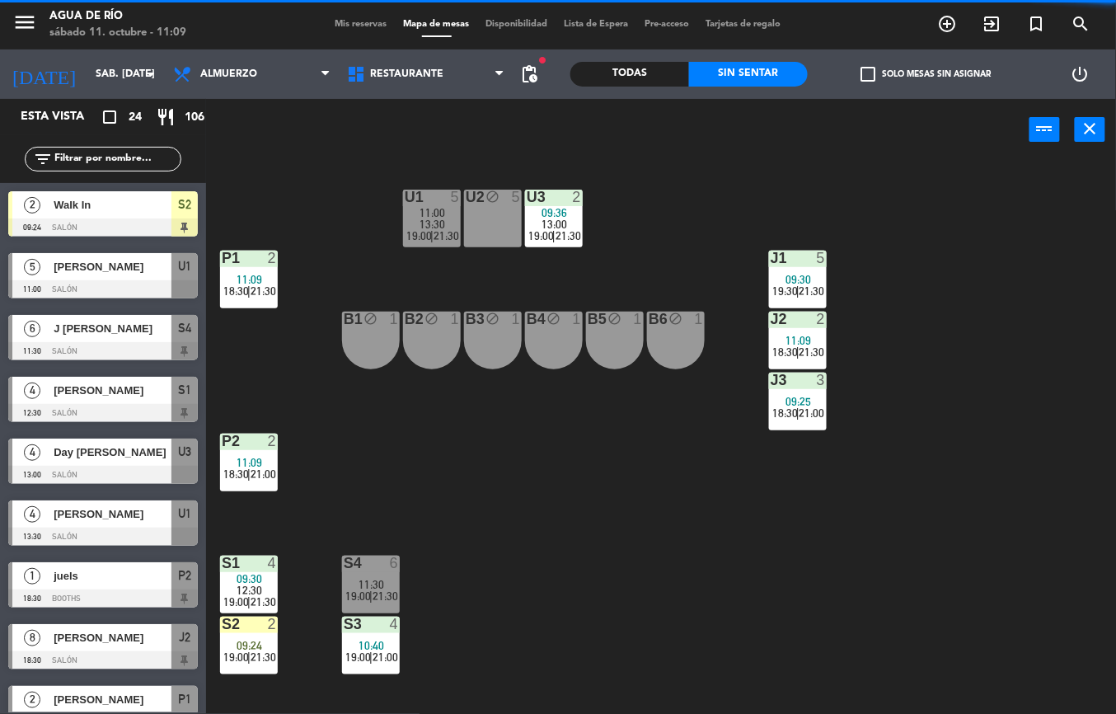
click at [816, 410] on span "21:00" at bounding box center [812, 412] width 26 height 13
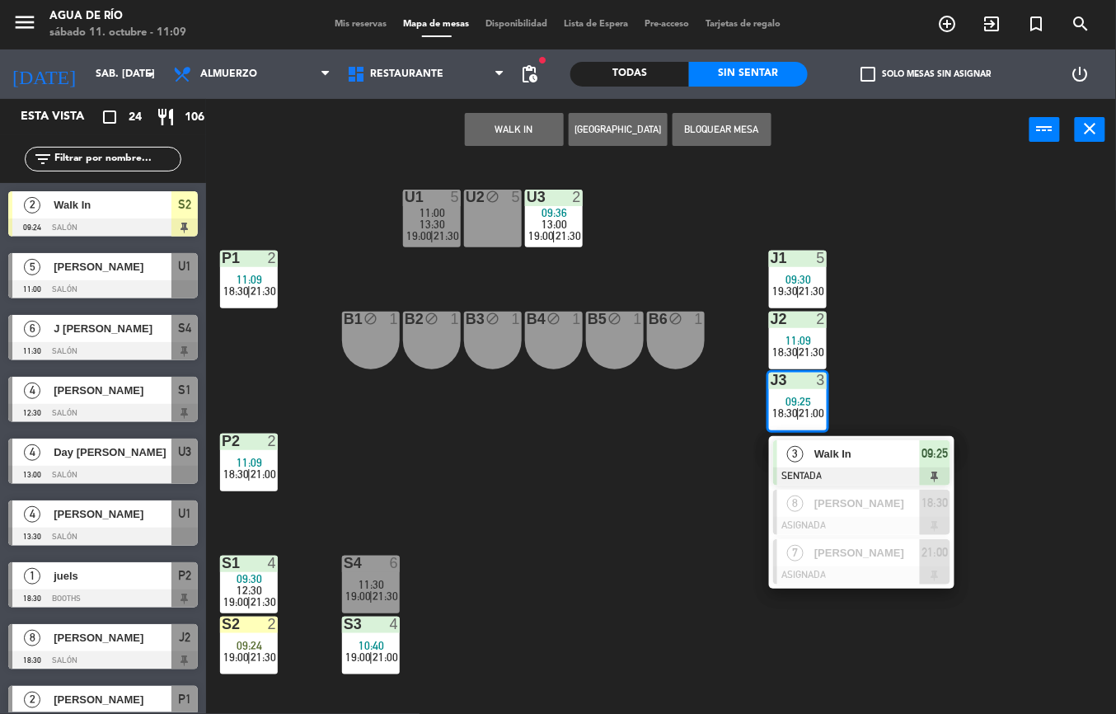
click at [890, 446] on span "Walk In" at bounding box center [866, 453] width 105 height 17
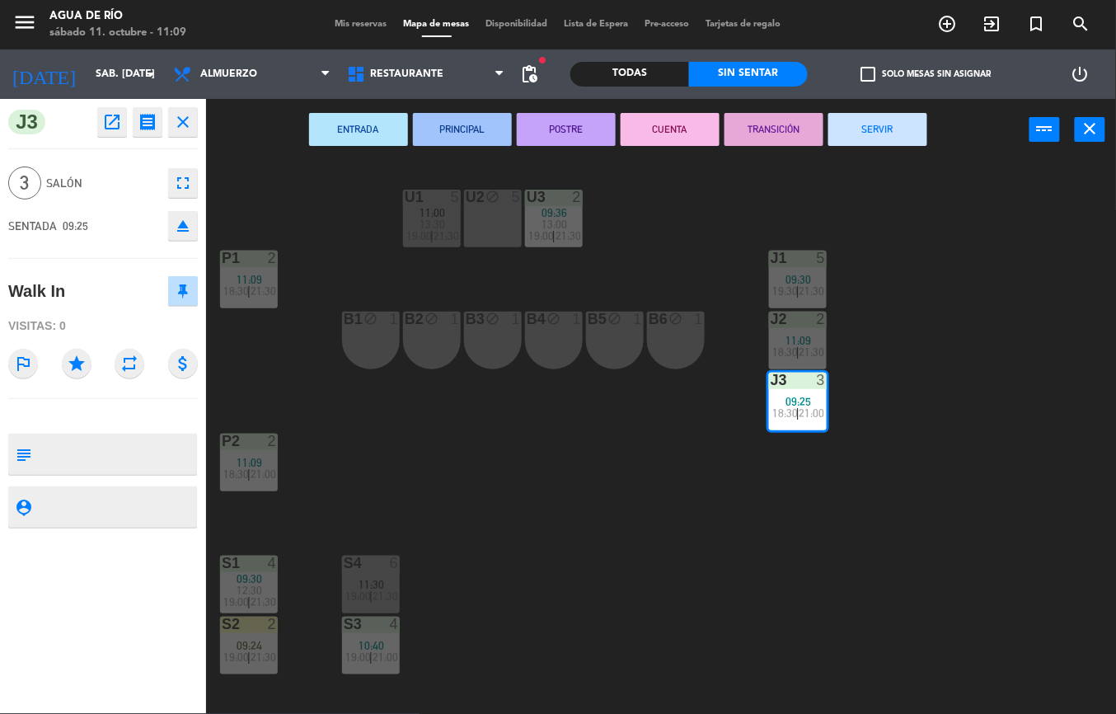
click at [894, 113] on button "SERVIR" at bounding box center [877, 129] width 99 height 33
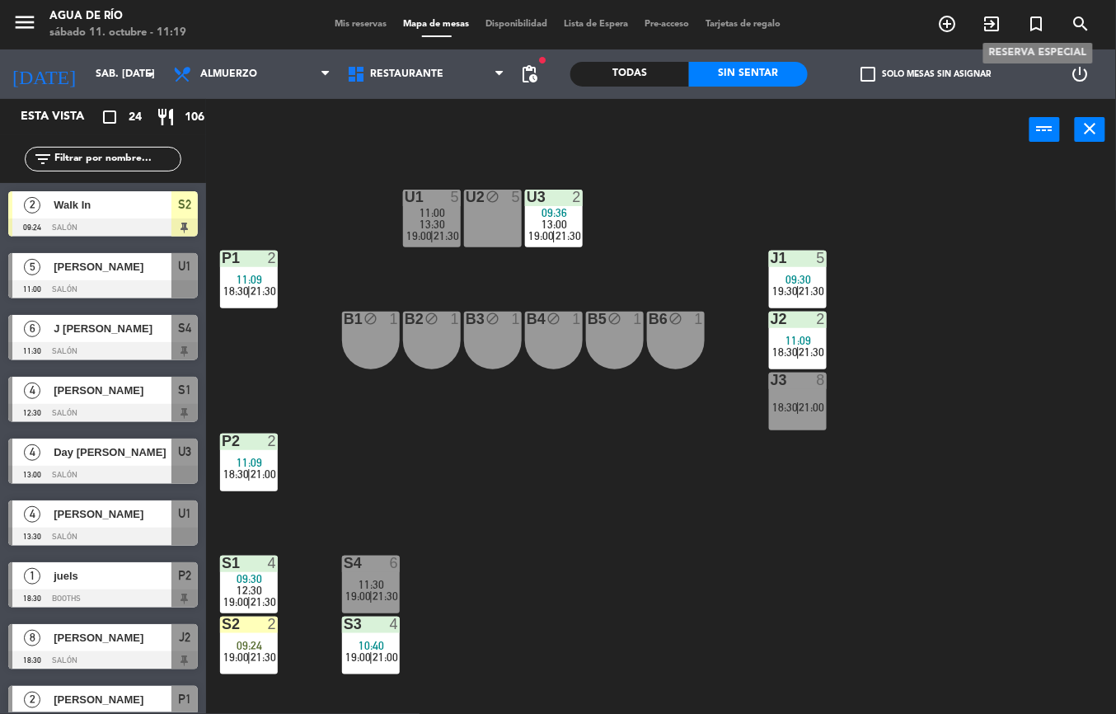
click at [63, 265] on span "[PERSON_NAME]" at bounding box center [113, 266] width 118 height 17
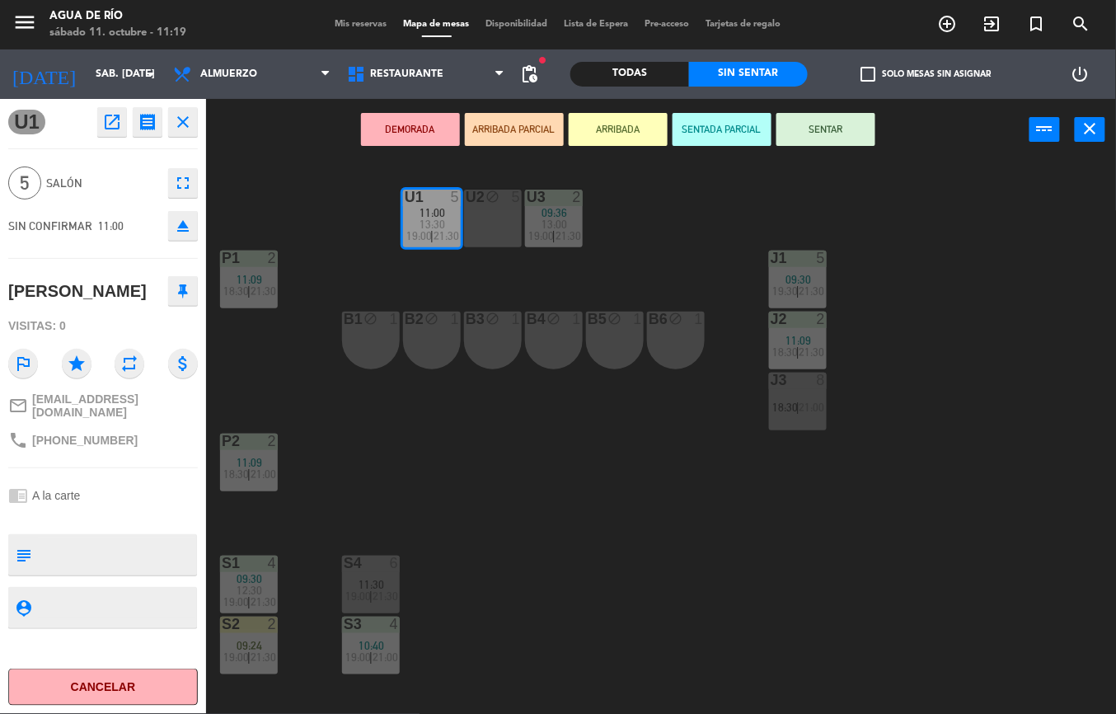
click at [123, 690] on button "Cancelar" at bounding box center [102, 686] width 189 height 37
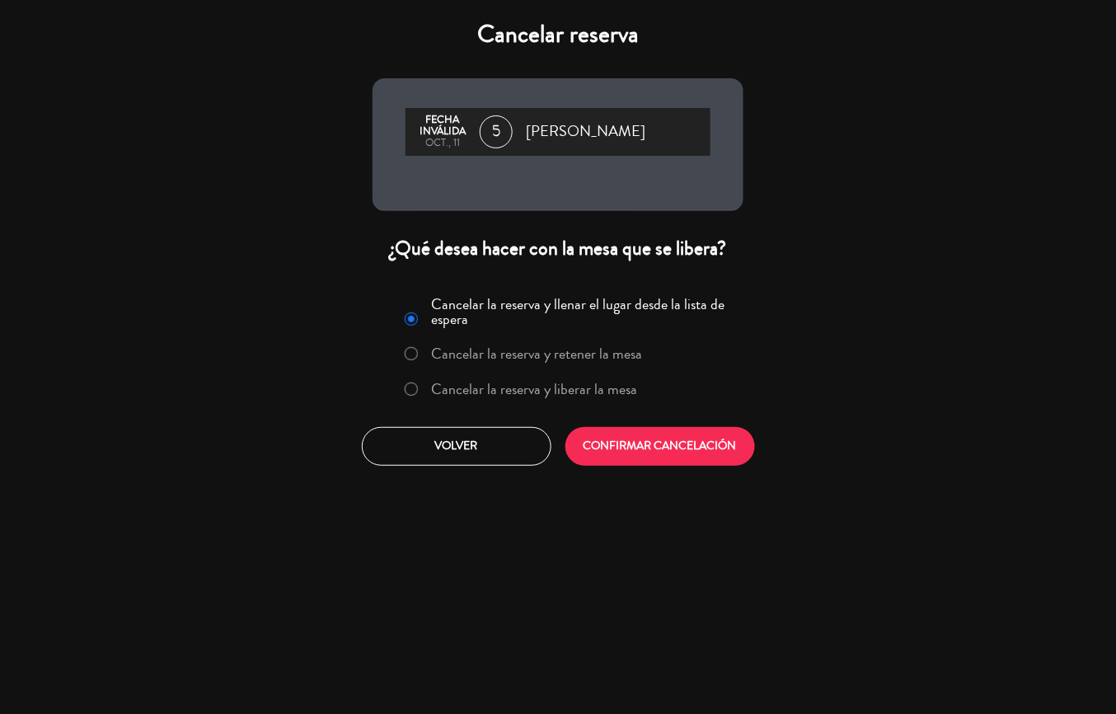
click at [910, 496] on div "Cancelar reserva Fecha inválida oct., 11 5 [PERSON_NAME] ¿Qué desea hacer con l…" at bounding box center [558, 357] width 1116 height 714
click at [456, 442] on button "Volver" at bounding box center [456, 446] width 189 height 39
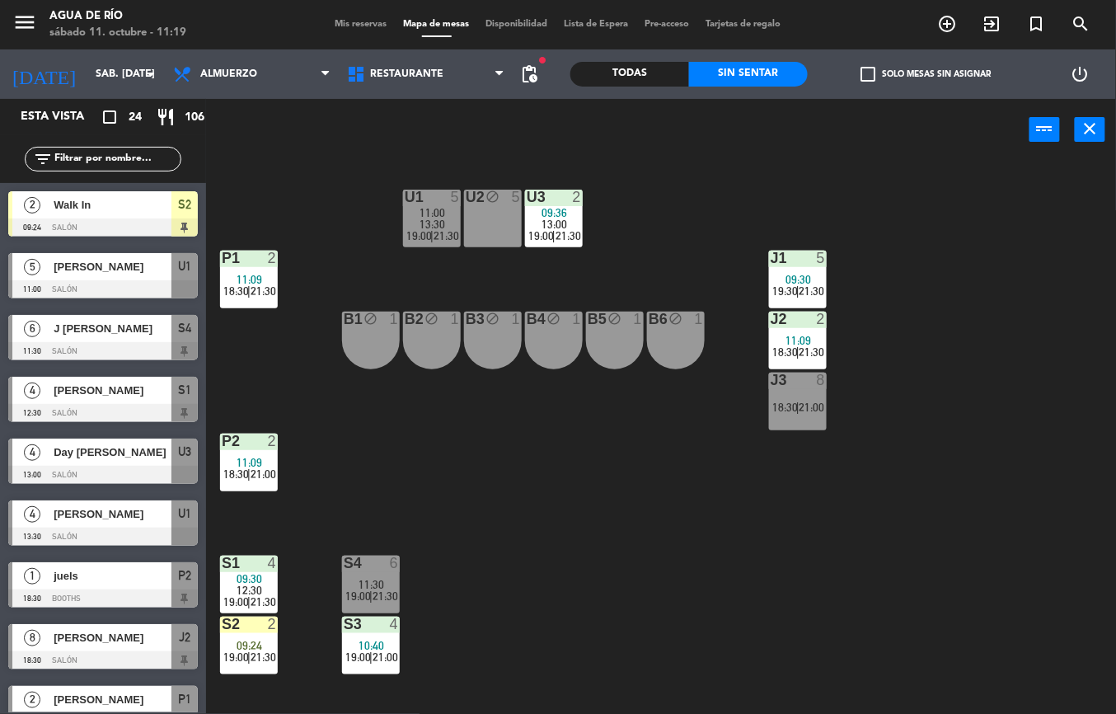
click at [133, 280] on div at bounding box center [102, 289] width 189 height 18
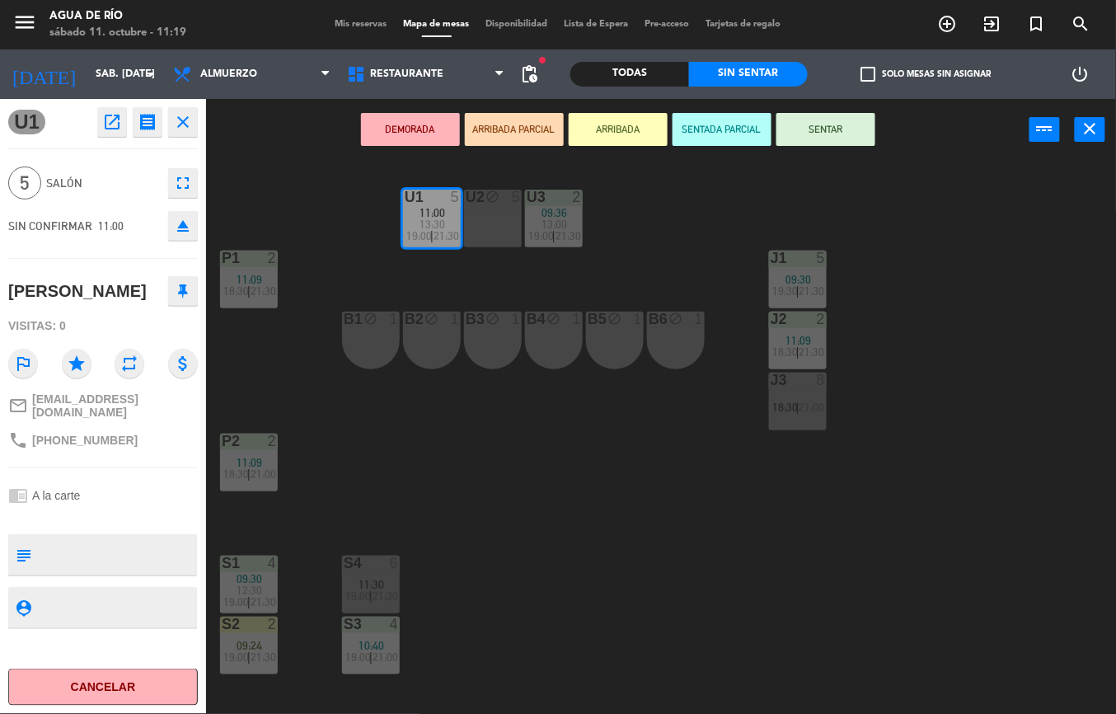
click at [140, 684] on button "Cancelar" at bounding box center [102, 686] width 189 height 37
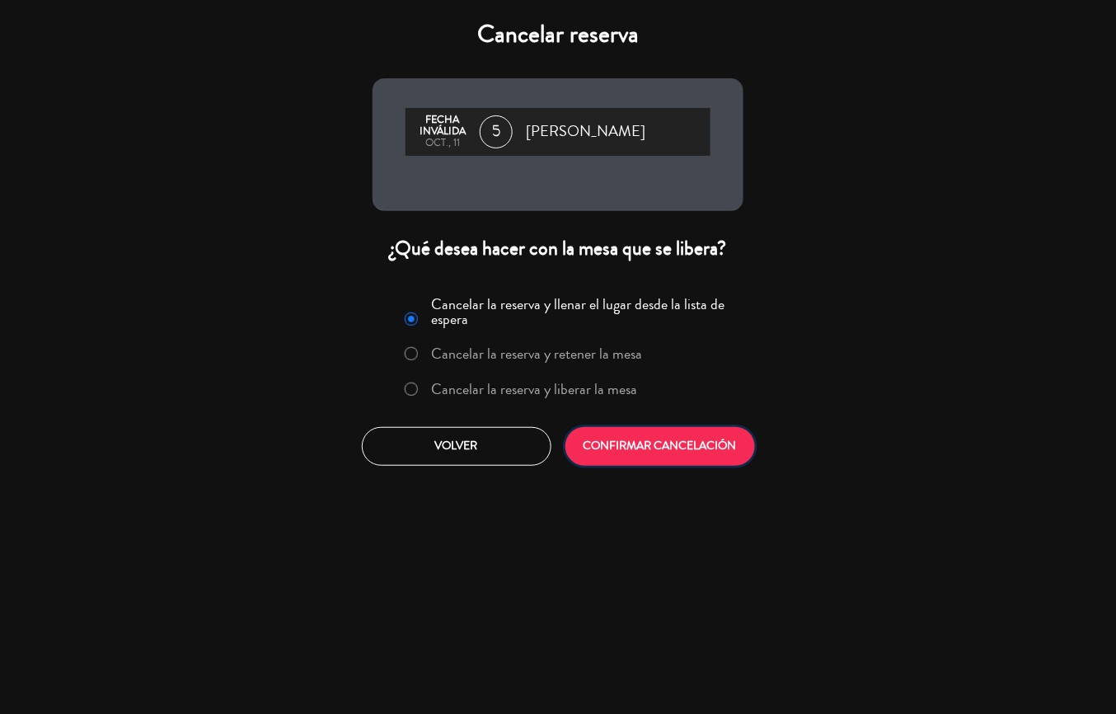
click at [680, 449] on button "CONFIRMAR CANCELACIÓN" at bounding box center [659, 446] width 189 height 39
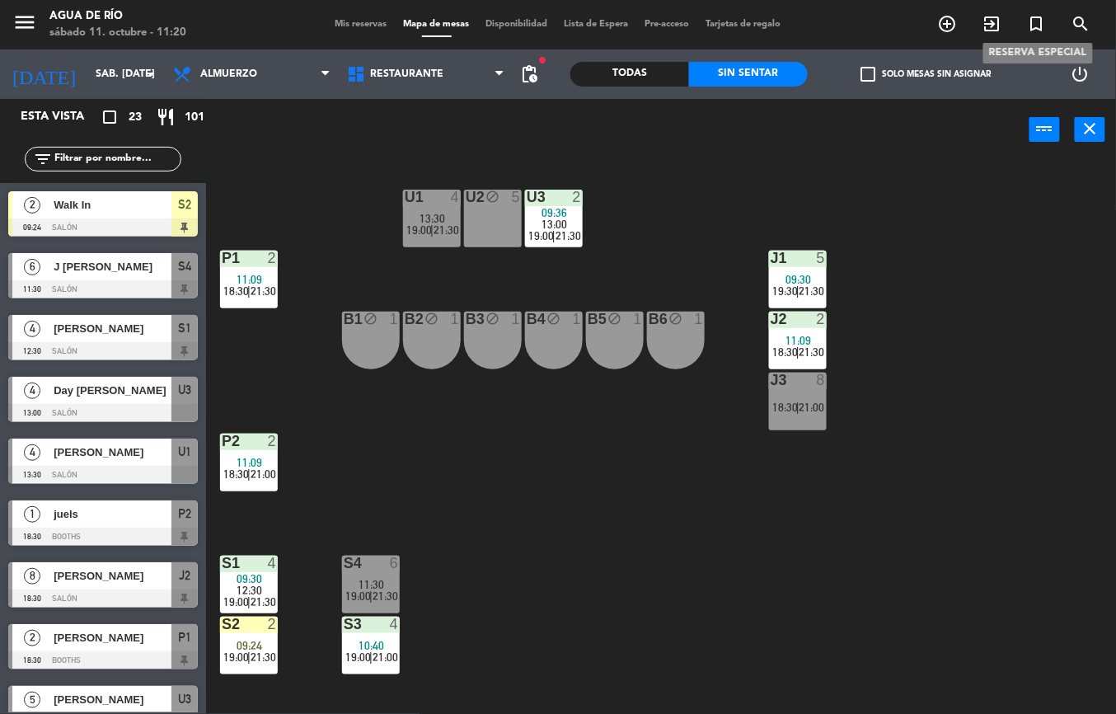
click at [126, 278] on div "J [PERSON_NAME]" at bounding box center [111, 266] width 119 height 27
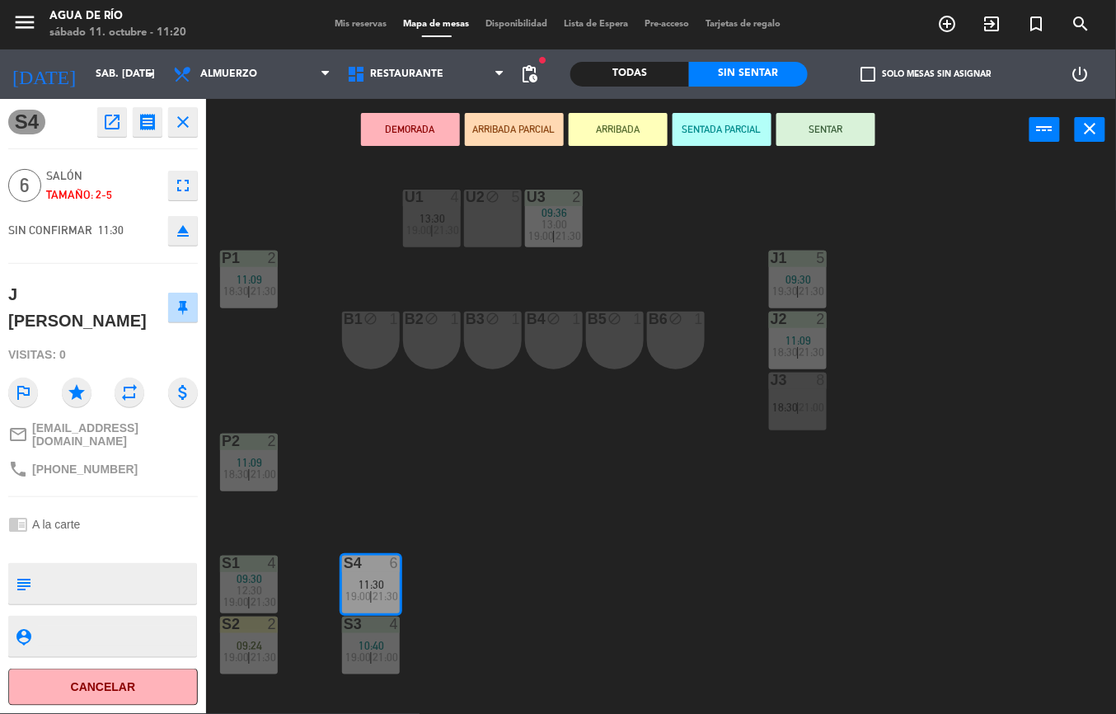
click at [442, 213] on span "13:30" at bounding box center [433, 218] width 26 height 13
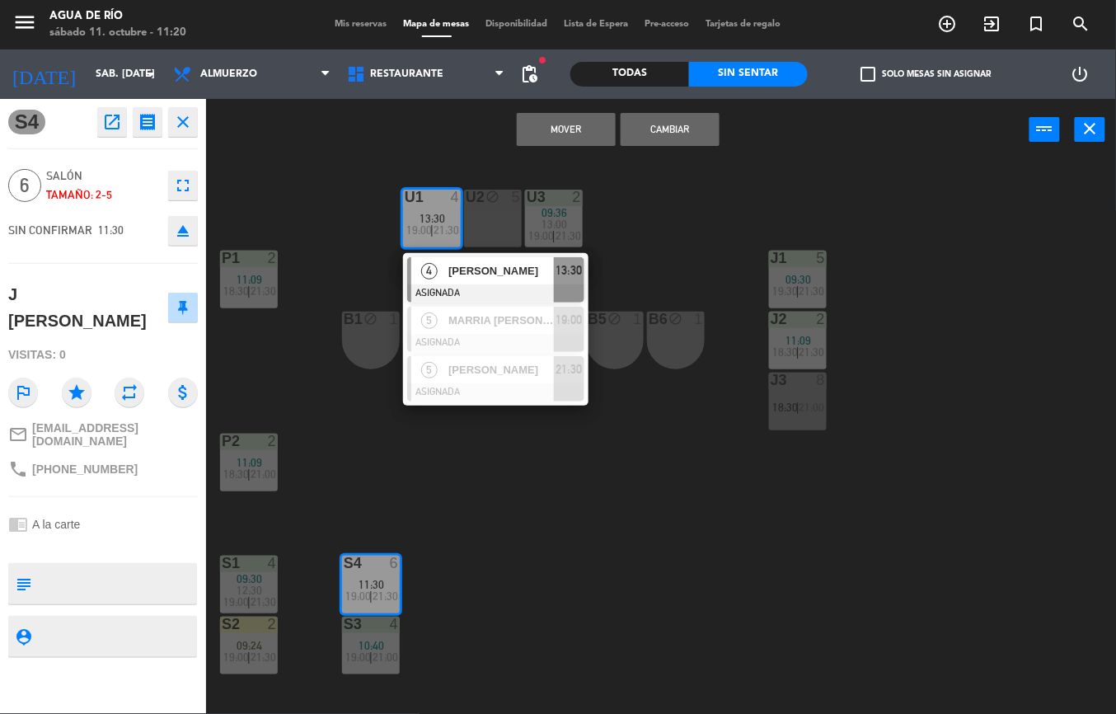
click at [564, 127] on button "Mover" at bounding box center [566, 129] width 99 height 33
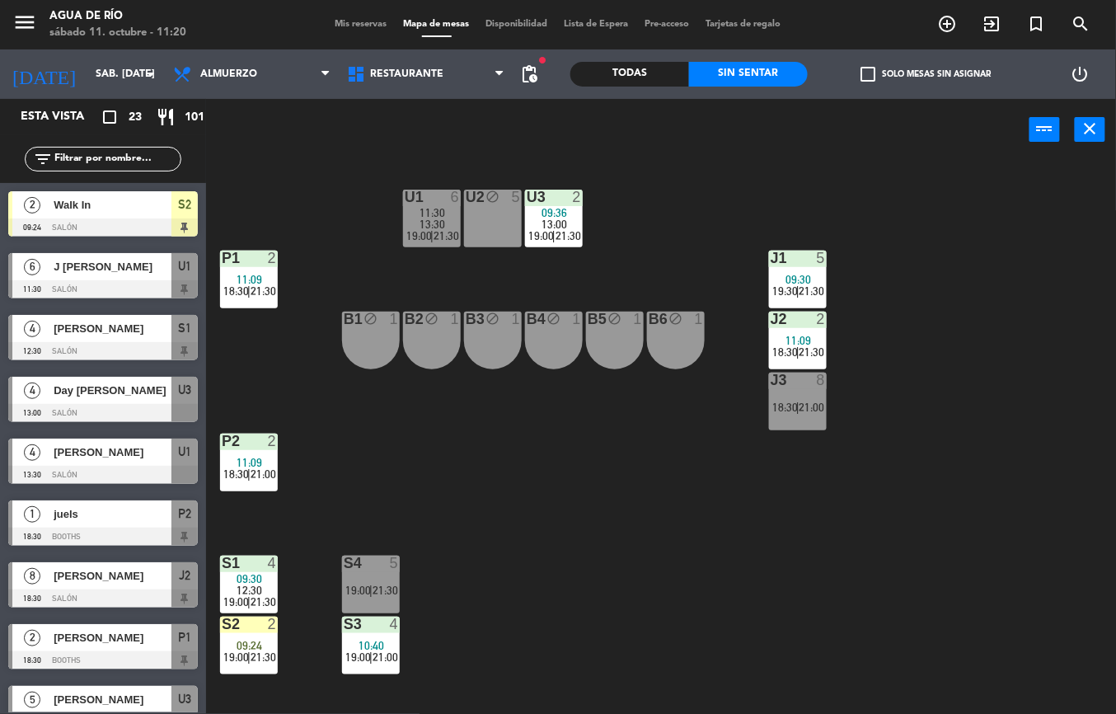
click at [130, 272] on span "J [PERSON_NAME]" at bounding box center [113, 266] width 118 height 17
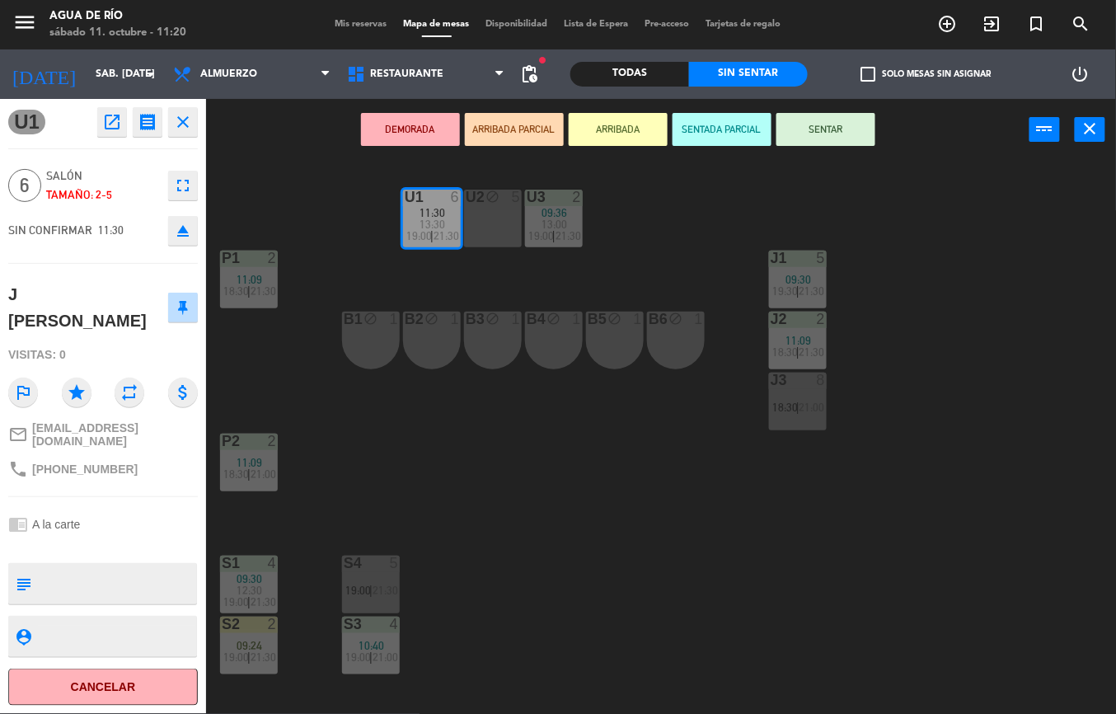
click at [831, 129] on button "SENTAR" at bounding box center [825, 129] width 99 height 33
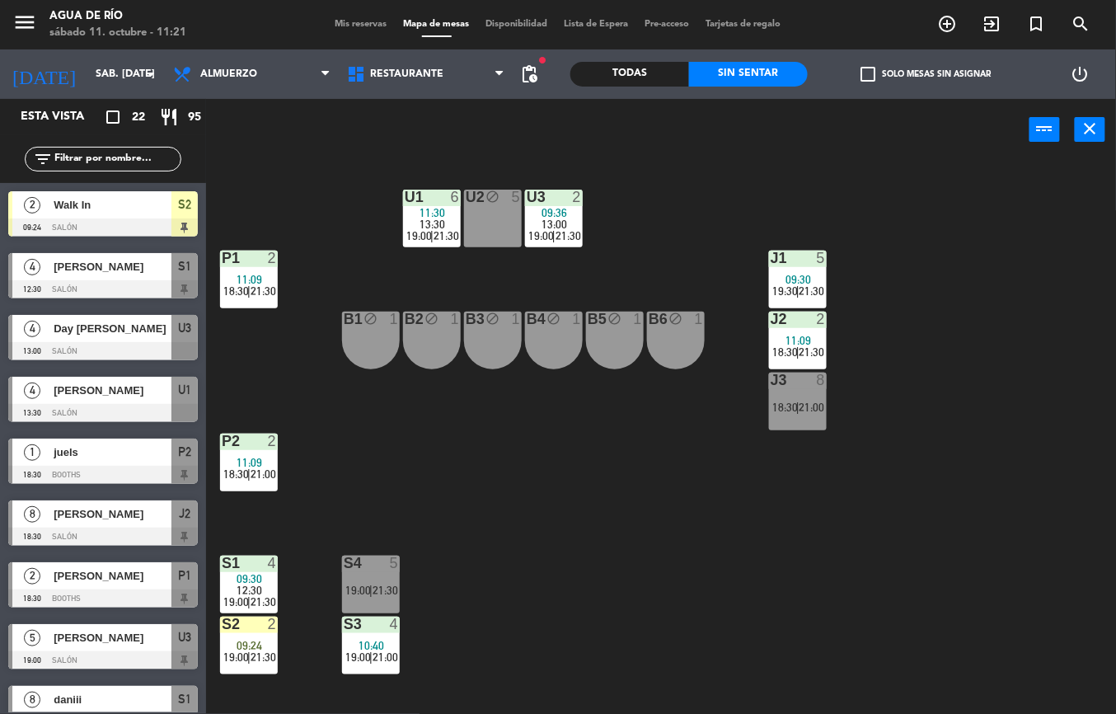
click at [854, 560] on div "U1 6 11:30 13:30 19:00 | 21:30 U2 block 5 U3 2 09:36 13:00 19:00 | 21:30 J1 5 0…" at bounding box center [667, 437] width 898 height 553
click at [802, 258] on div at bounding box center [797, 257] width 27 height 15
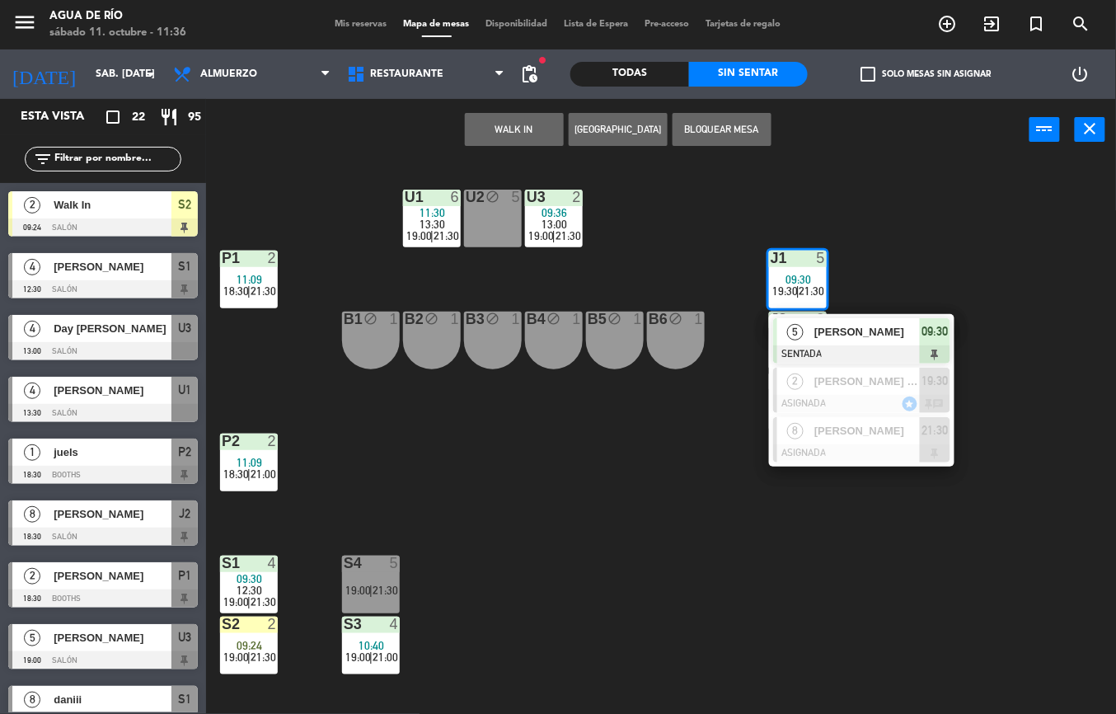
click at [881, 326] on span "[PERSON_NAME]" at bounding box center [866, 331] width 105 height 17
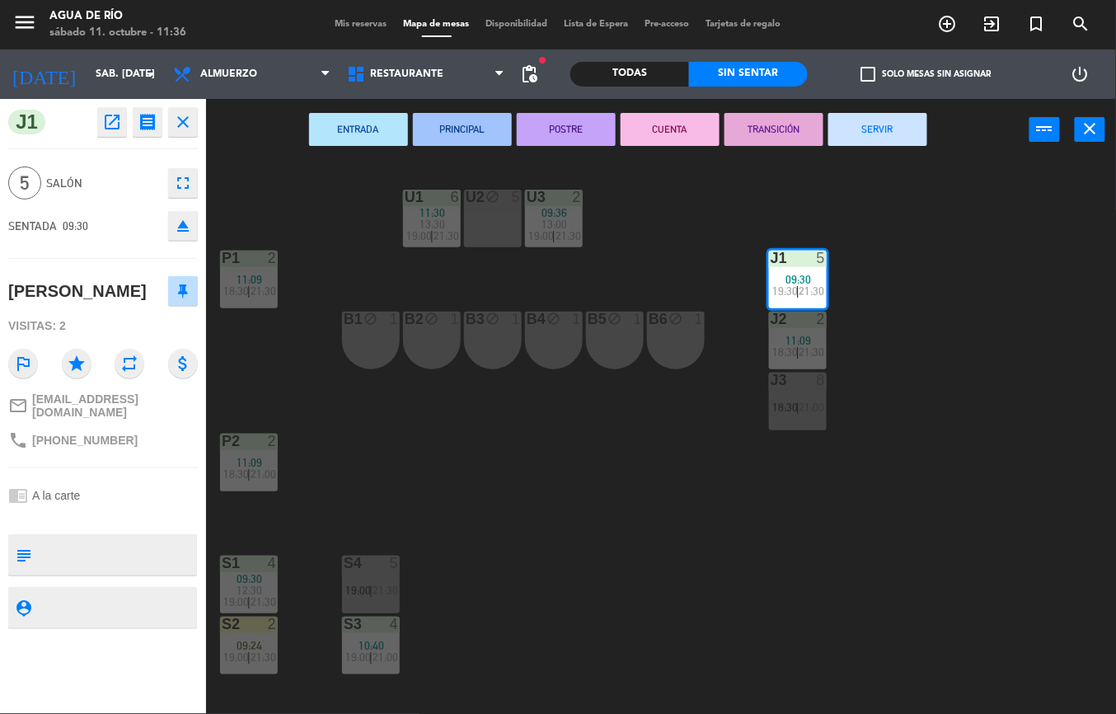
click at [891, 123] on button "SERVIR" at bounding box center [877, 129] width 99 height 33
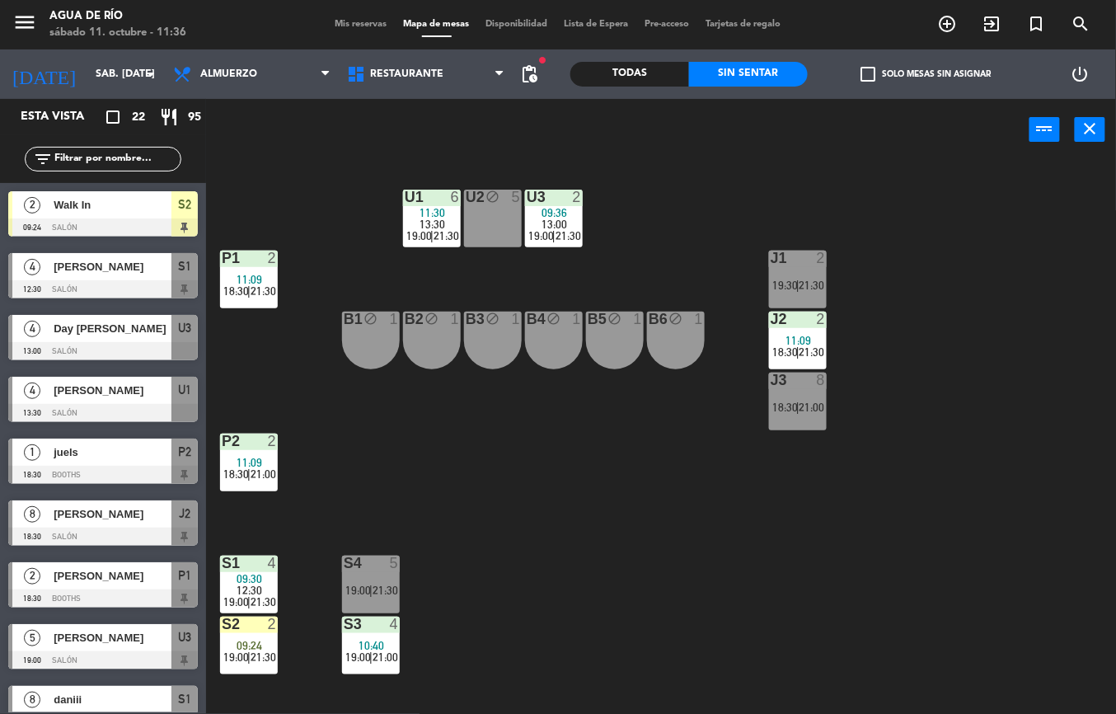
click at [437, 191] on div at bounding box center [431, 196] width 27 height 15
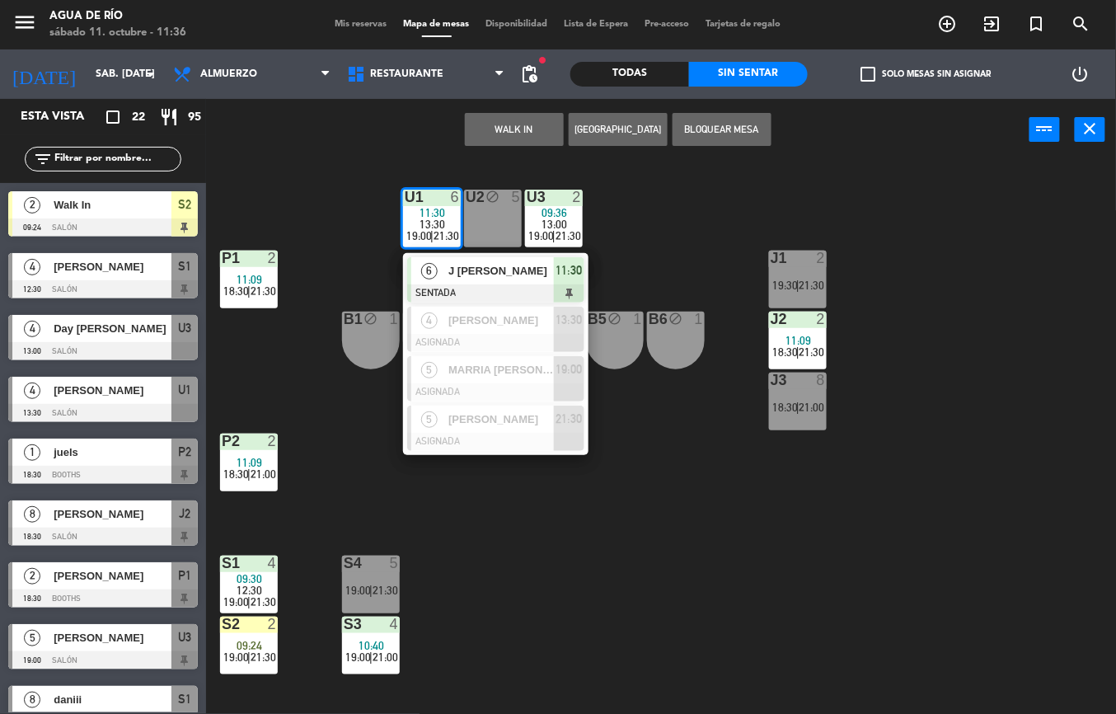
click at [528, 272] on span "J [PERSON_NAME]" at bounding box center [500, 270] width 105 height 17
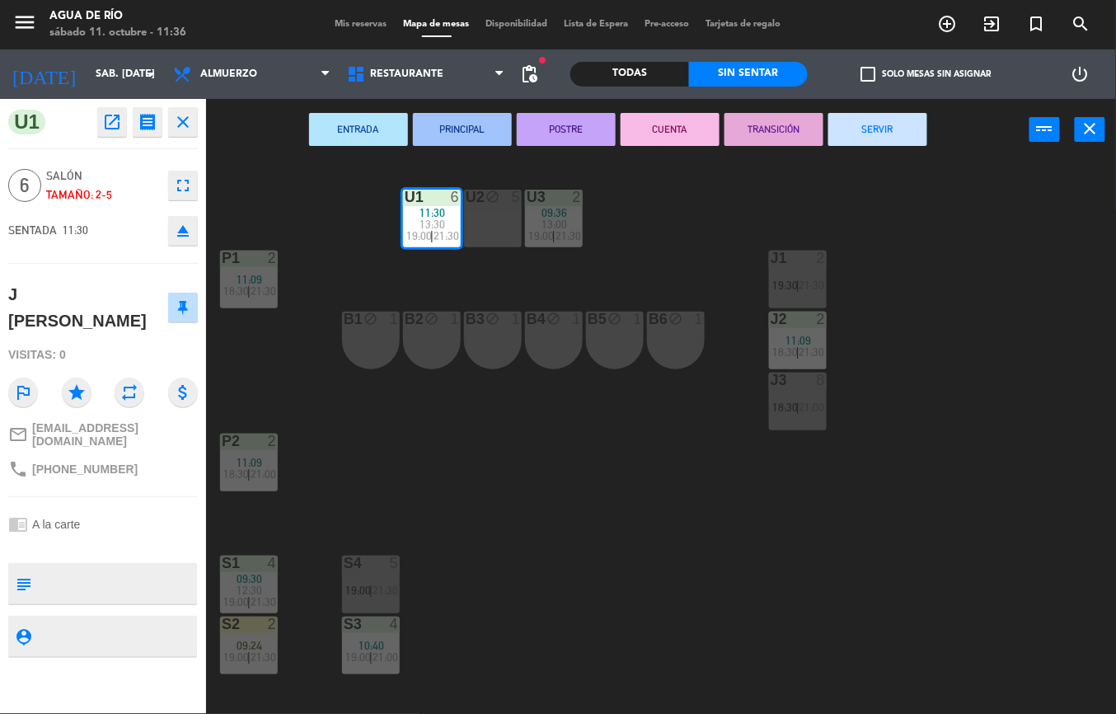
click at [796, 259] on div at bounding box center [797, 257] width 27 height 15
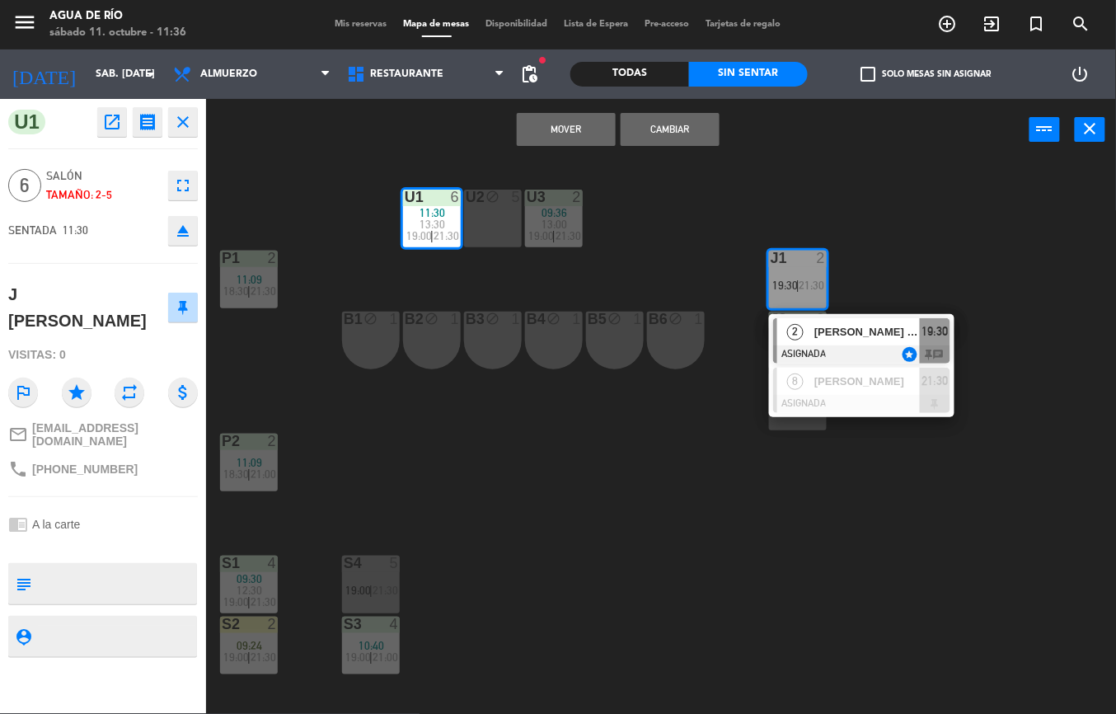
click at [578, 127] on button "Mover" at bounding box center [566, 129] width 99 height 33
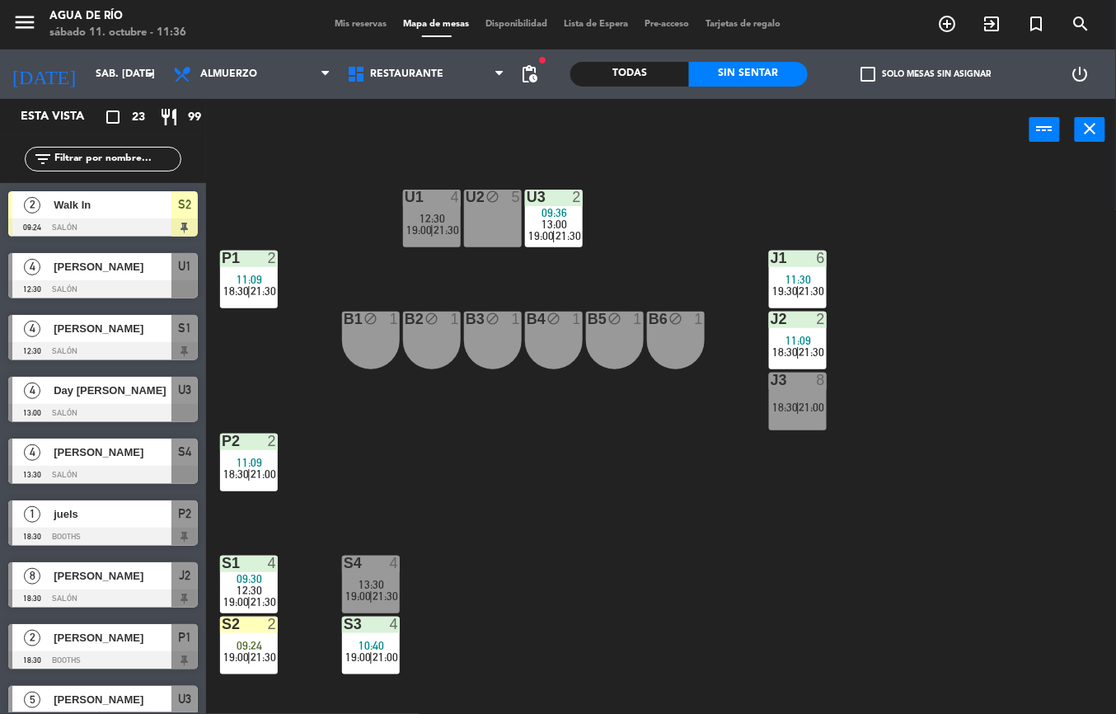
click at [544, 193] on div at bounding box center [553, 196] width 27 height 15
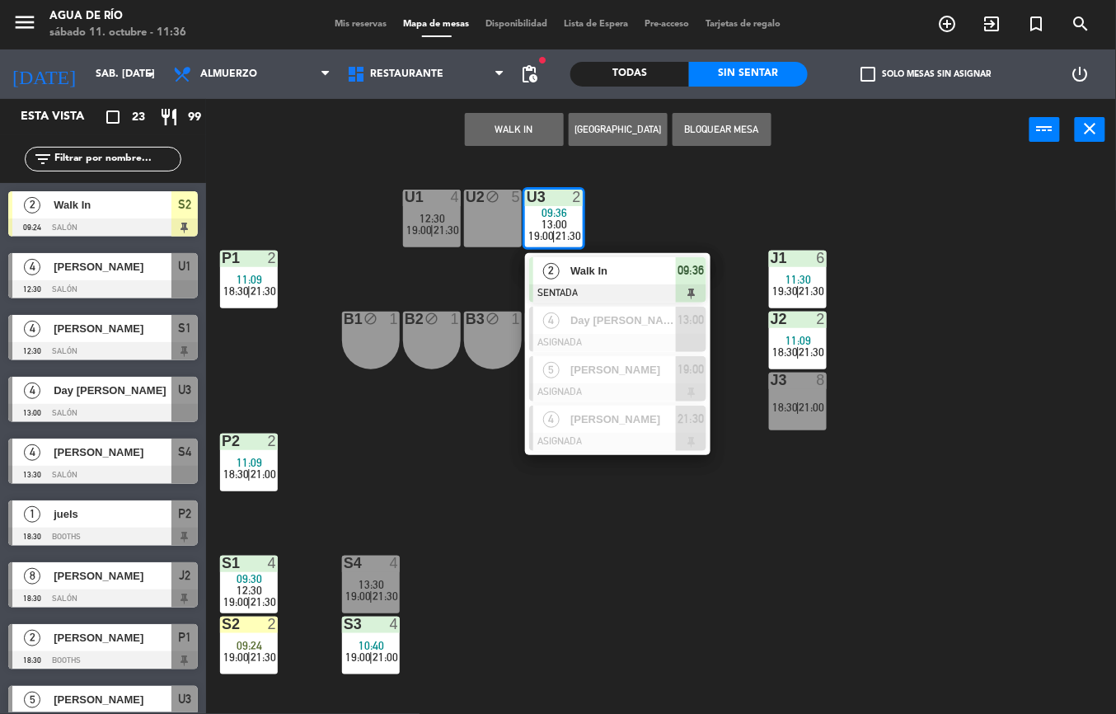
click at [648, 269] on span "Walk In" at bounding box center [622, 270] width 105 height 17
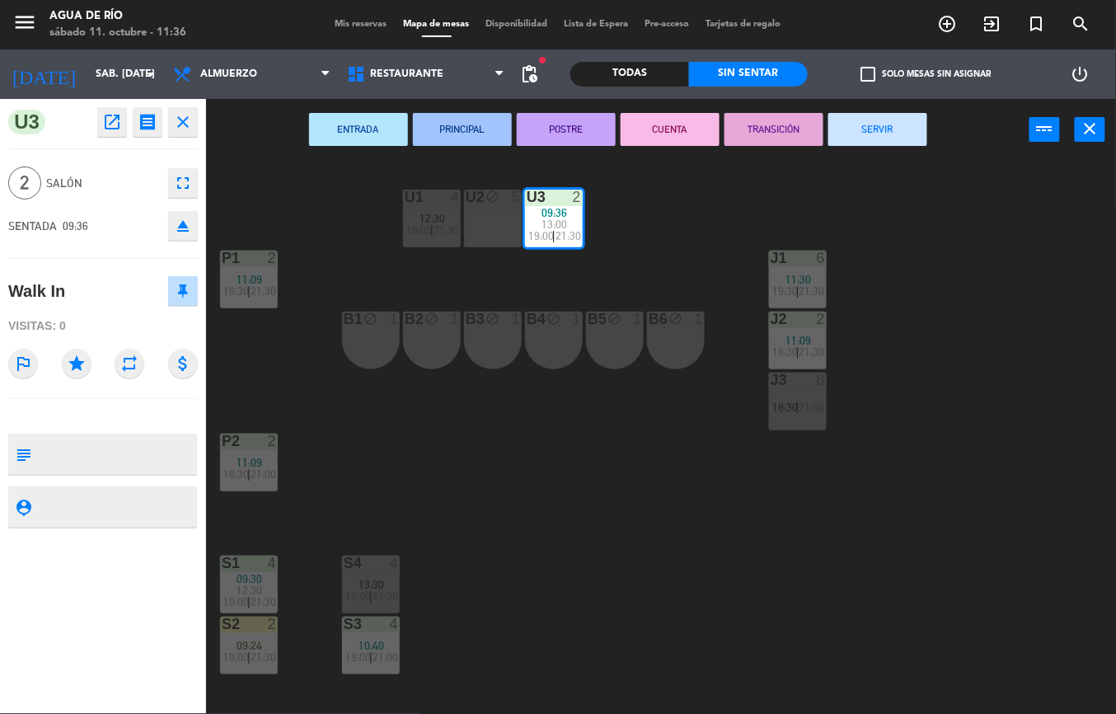
click at [882, 122] on button "SERVIR" at bounding box center [877, 129] width 99 height 33
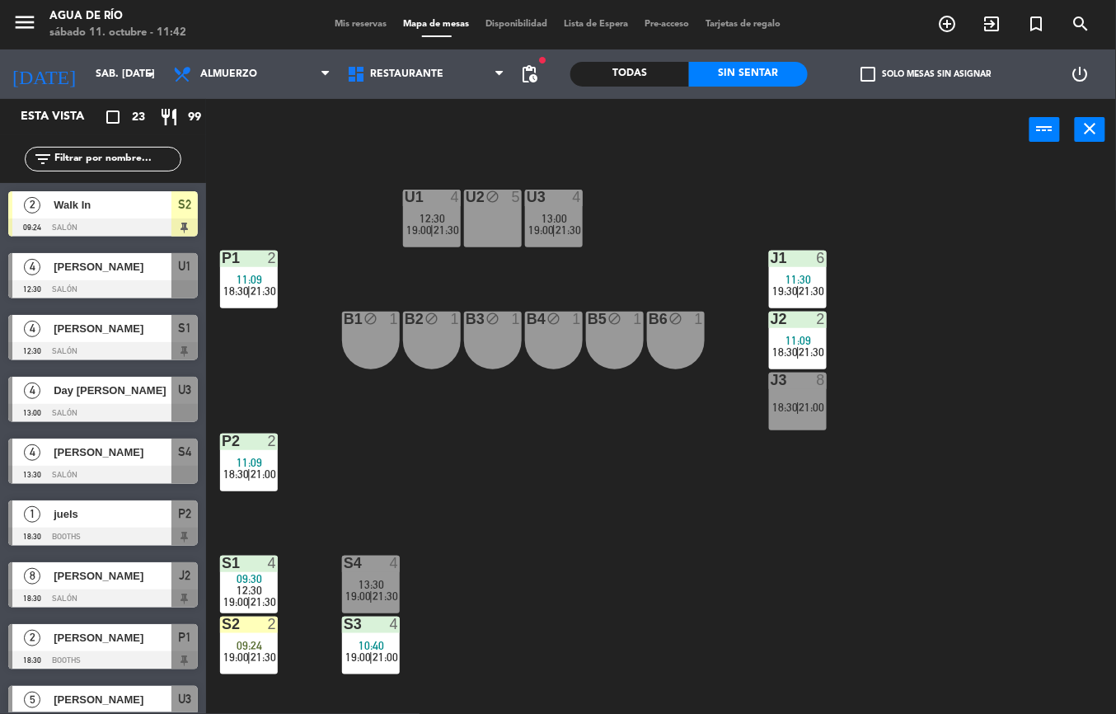
click at [139, 277] on div "[PERSON_NAME]" at bounding box center [111, 266] width 119 height 27
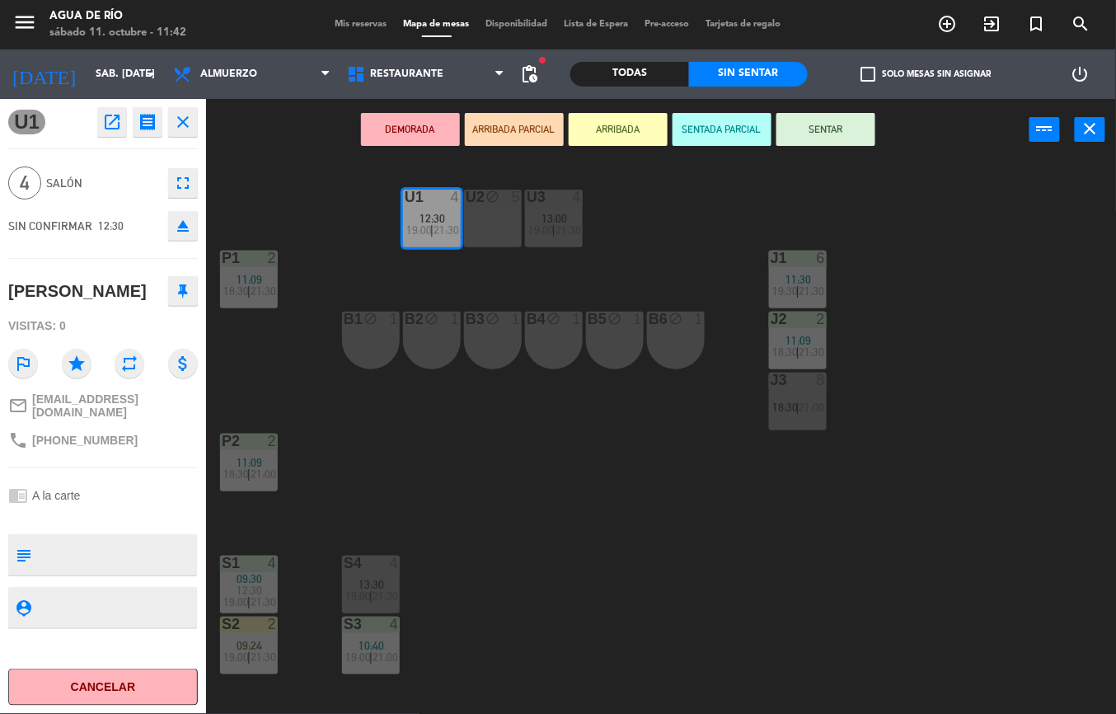
click at [824, 129] on button "SENTAR" at bounding box center [825, 129] width 99 height 33
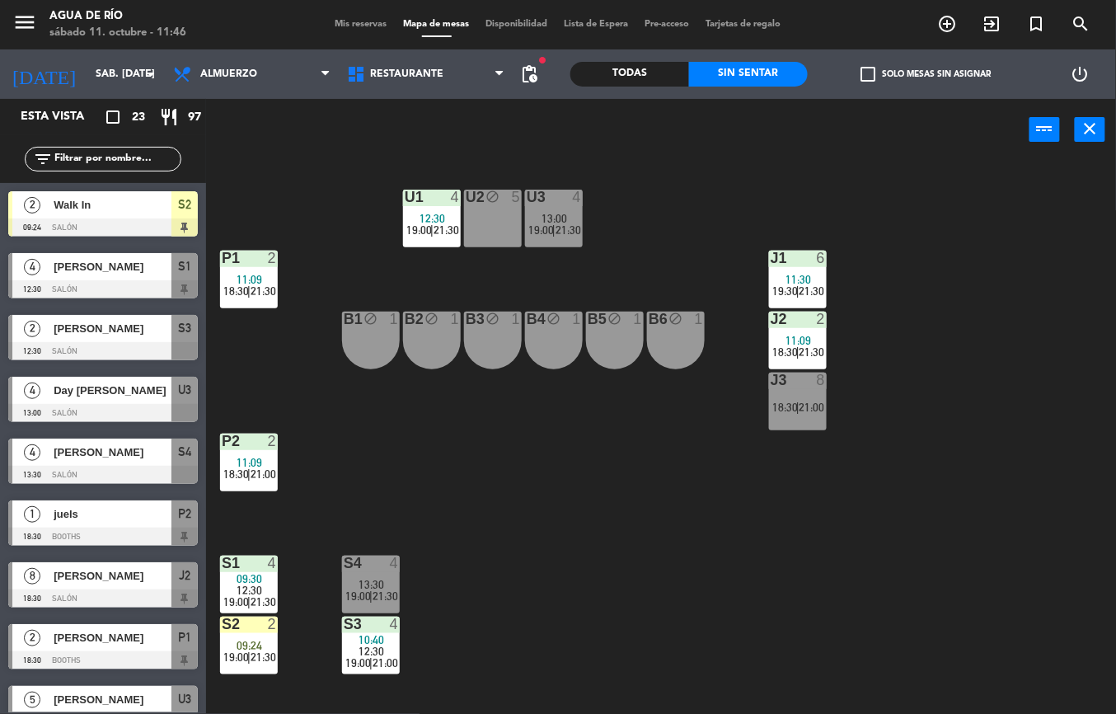
click at [549, 204] on div at bounding box center [553, 196] width 27 height 15
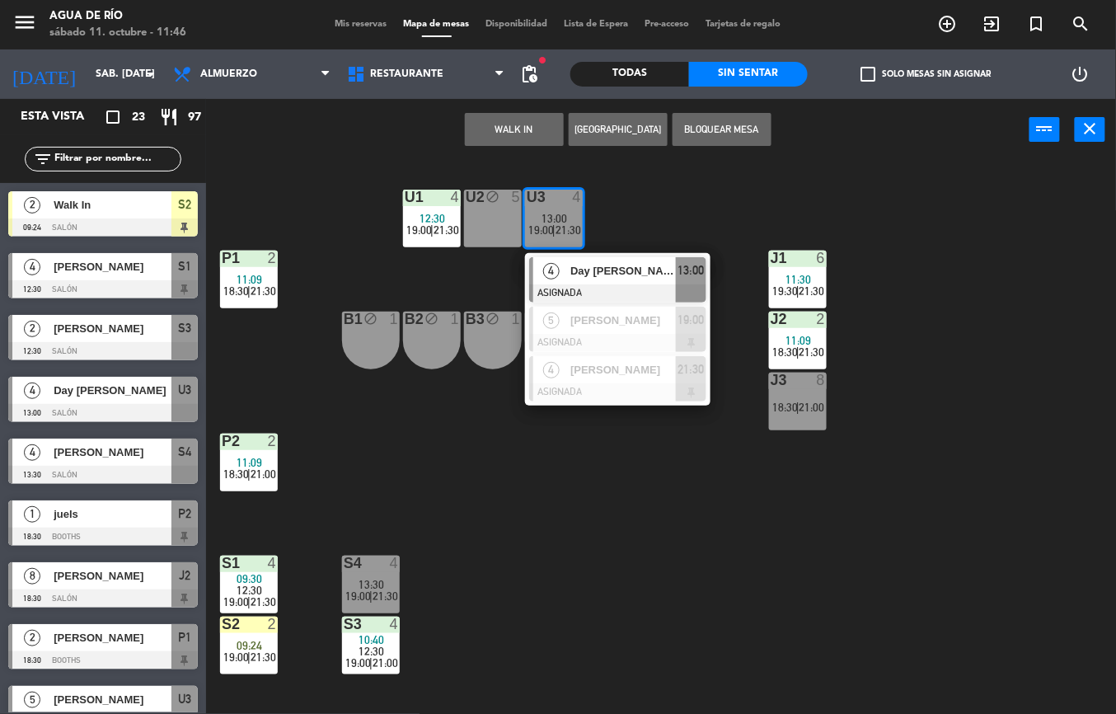
click at [512, 129] on button "WALK IN" at bounding box center [514, 129] width 99 height 33
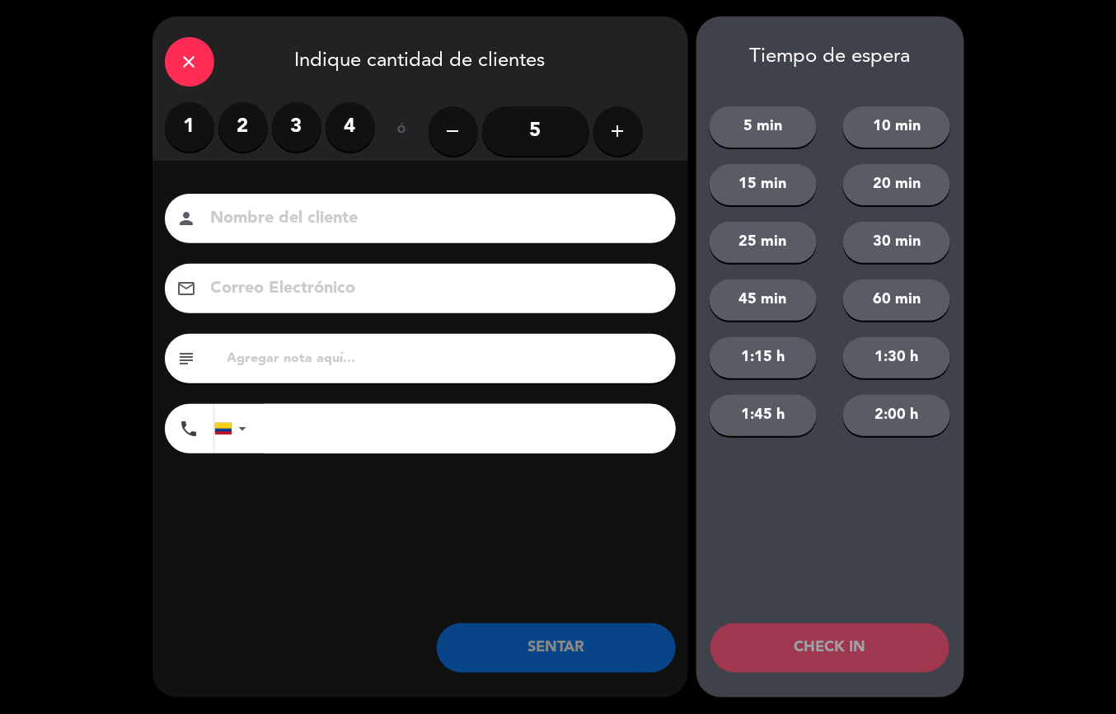
click at [1025, 278] on div "close Indique cantidad de clientes 1 2 3 4 ó remove 5 add Nombre del cliente pe…" at bounding box center [558, 357] width 1116 height 714
click at [193, 52] on icon "close" at bounding box center [190, 62] width 20 height 20
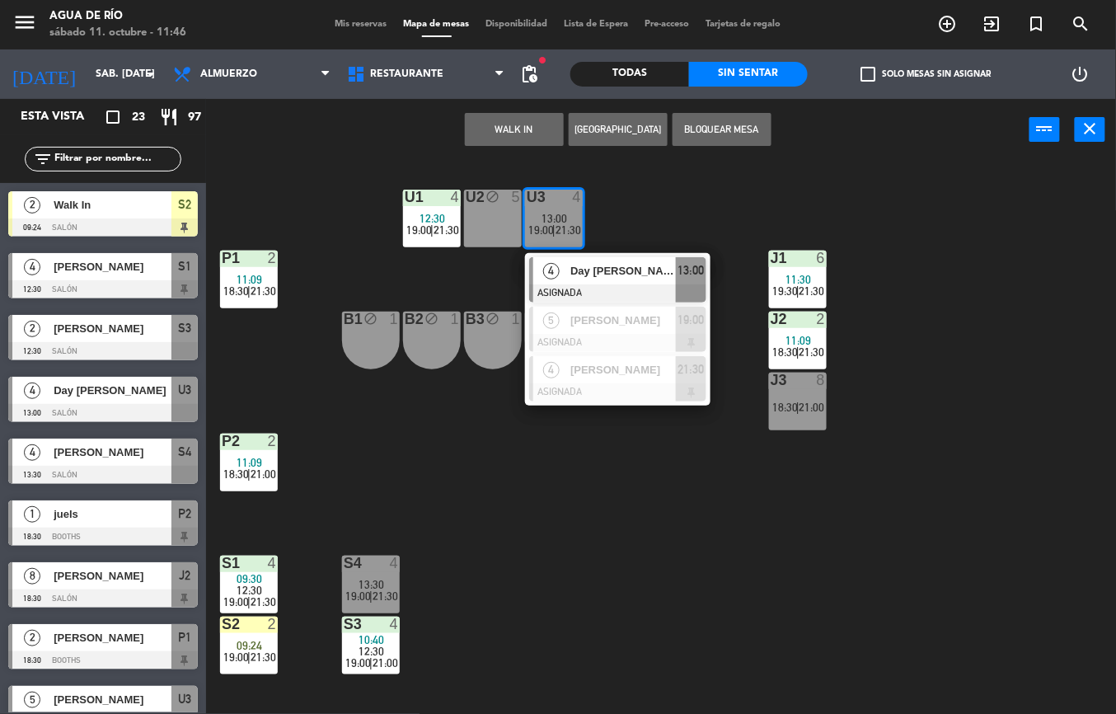
click at [995, 224] on div "U1 4 12:30 19:00 | 21:30 U2 block 5 U3 4 13:00 19:00 | 21:30 4 Day [PERSON_NAME…" at bounding box center [667, 437] width 898 height 553
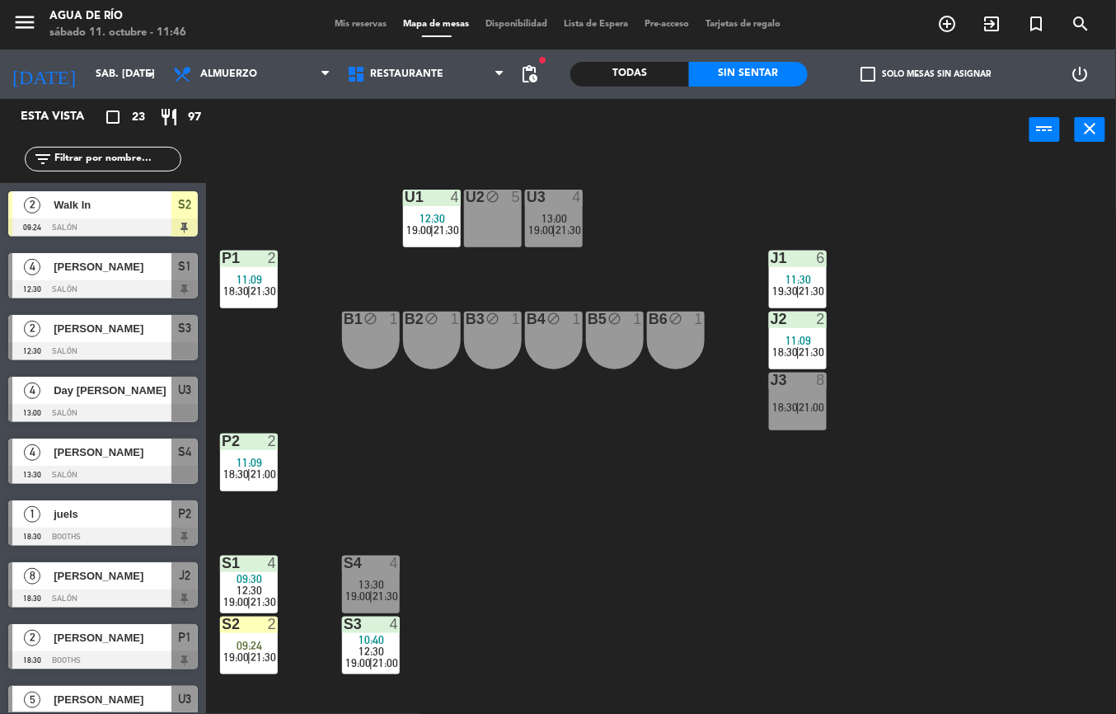
click at [545, 196] on div at bounding box center [553, 196] width 27 height 15
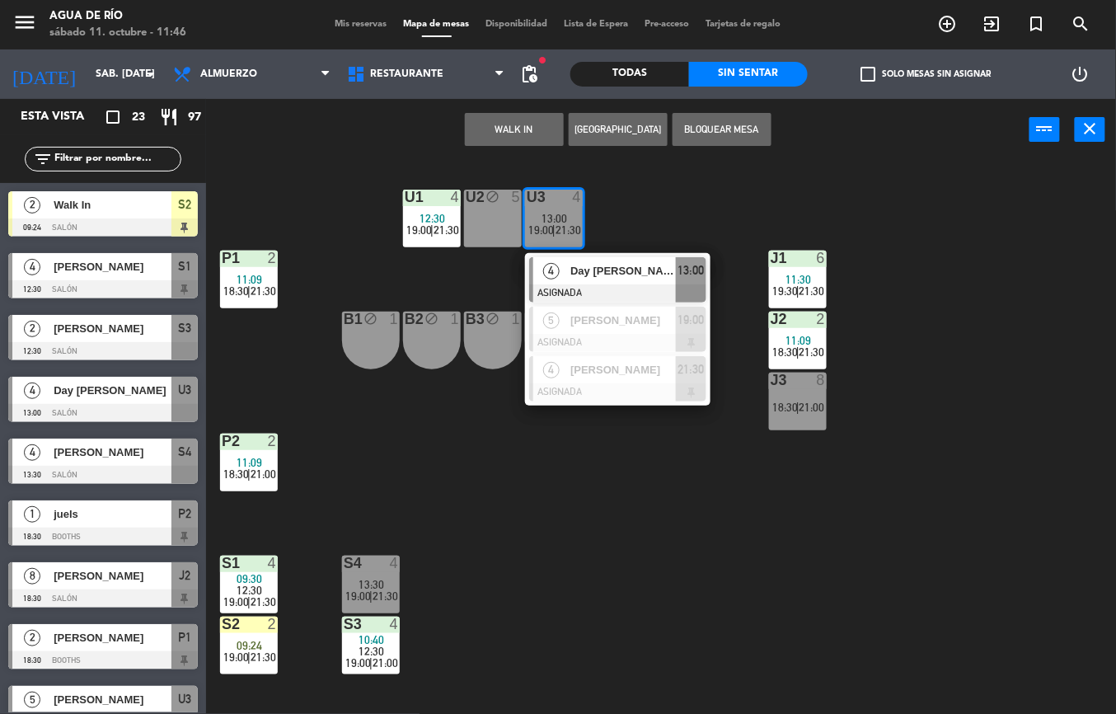
click at [517, 123] on button "WALK IN" at bounding box center [514, 129] width 99 height 33
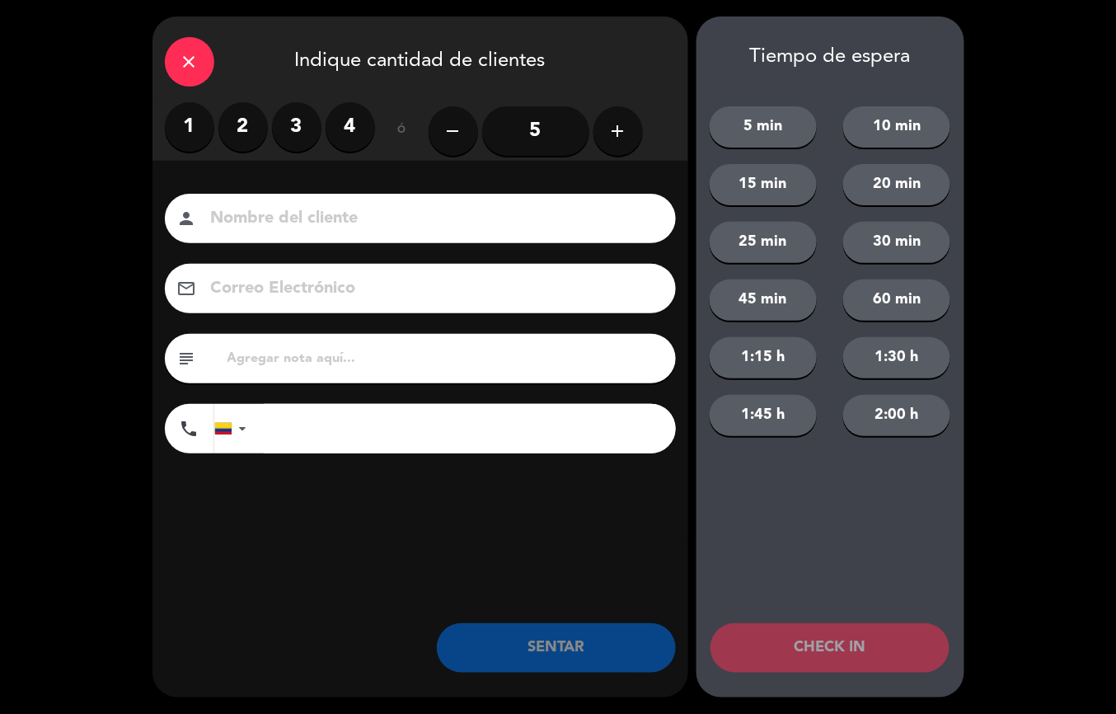
click at [182, 115] on label "1" at bounding box center [189, 126] width 49 height 49
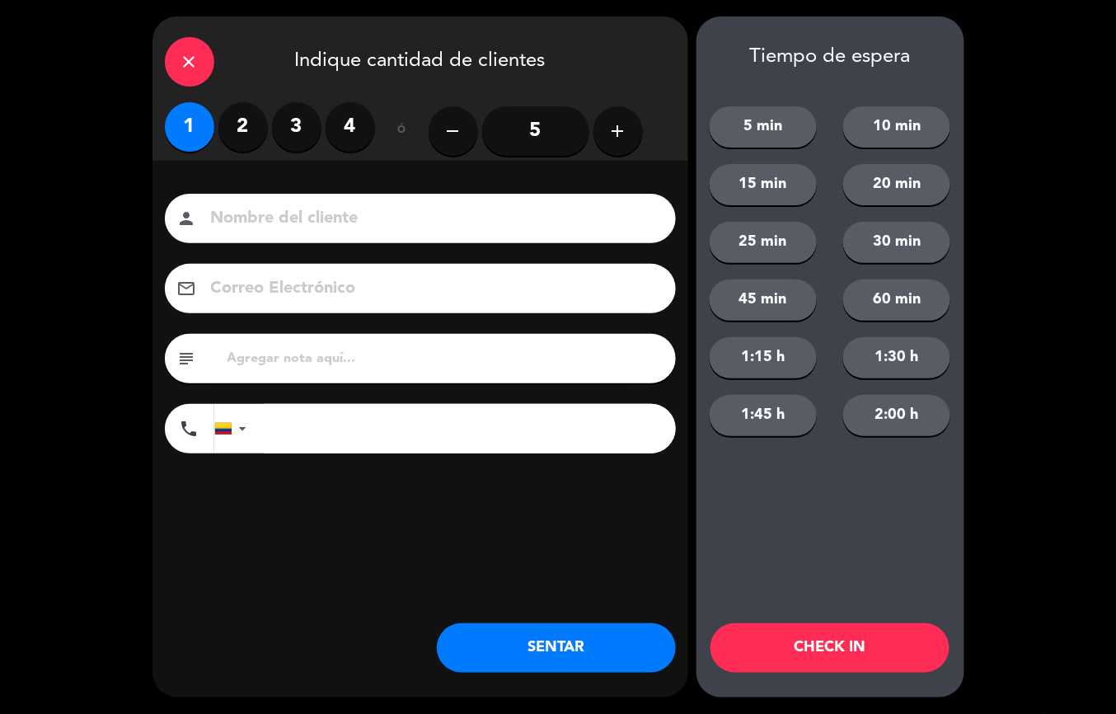
click at [593, 661] on button "SENTAR" at bounding box center [556, 647] width 239 height 49
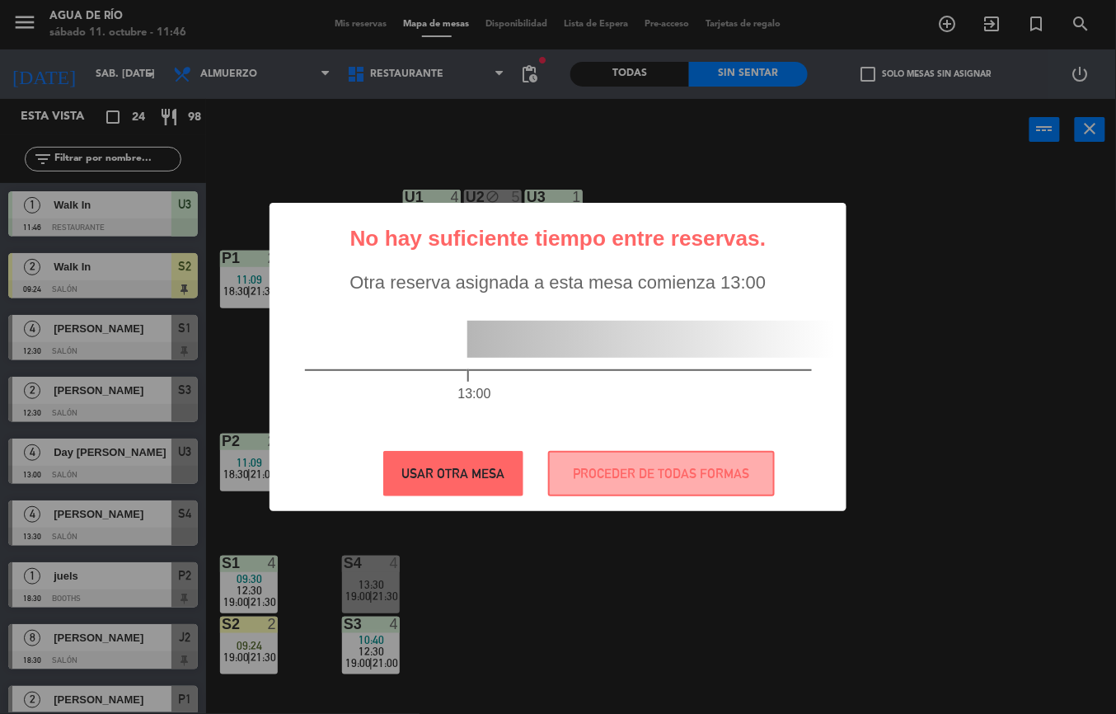
click at [451, 470] on button "USAR OTRA MESA" at bounding box center [453, 473] width 140 height 45
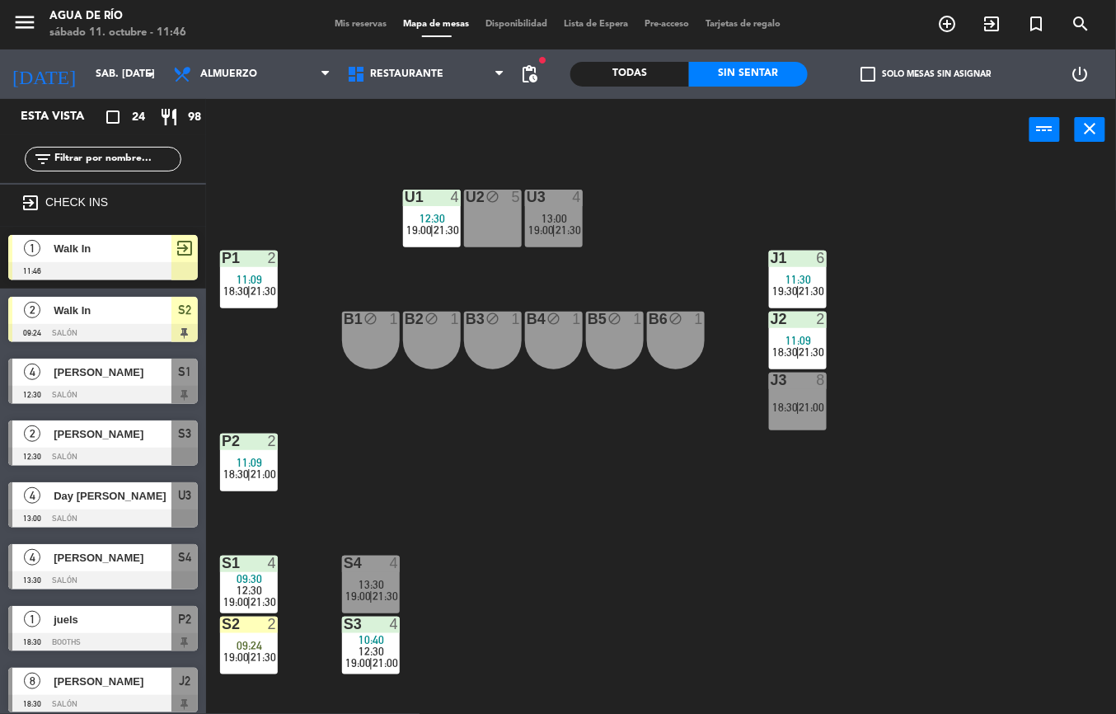
click at [137, 247] on span "Walk In" at bounding box center [113, 248] width 118 height 17
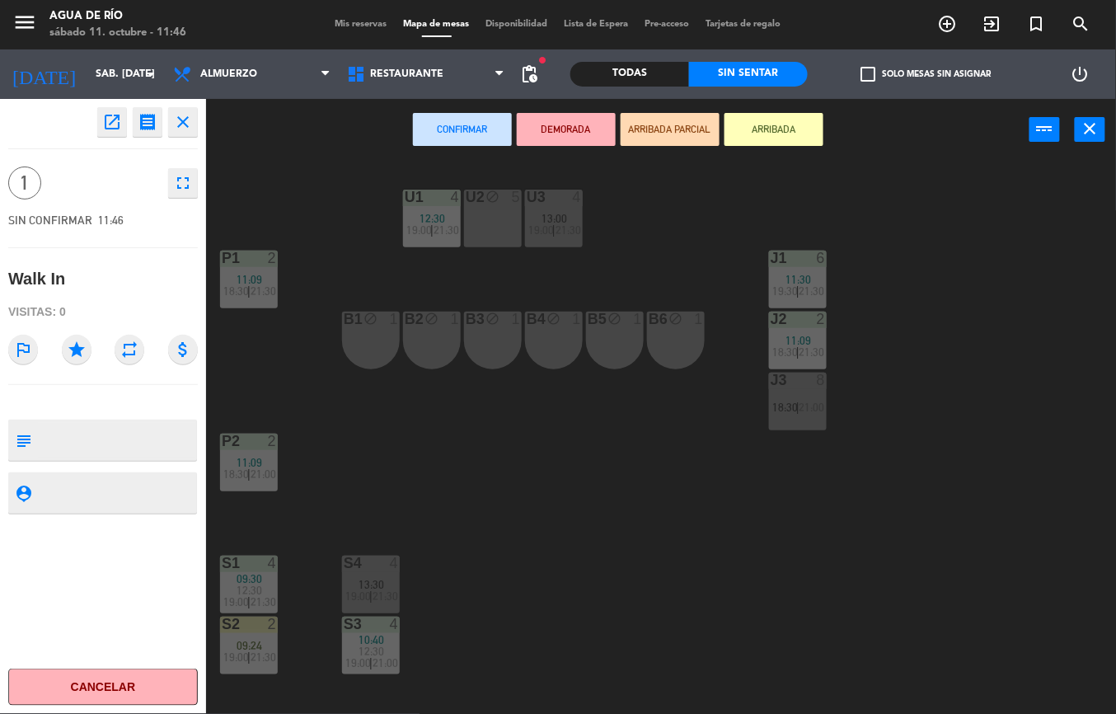
click at [129, 674] on button "Cancelar" at bounding box center [102, 686] width 189 height 37
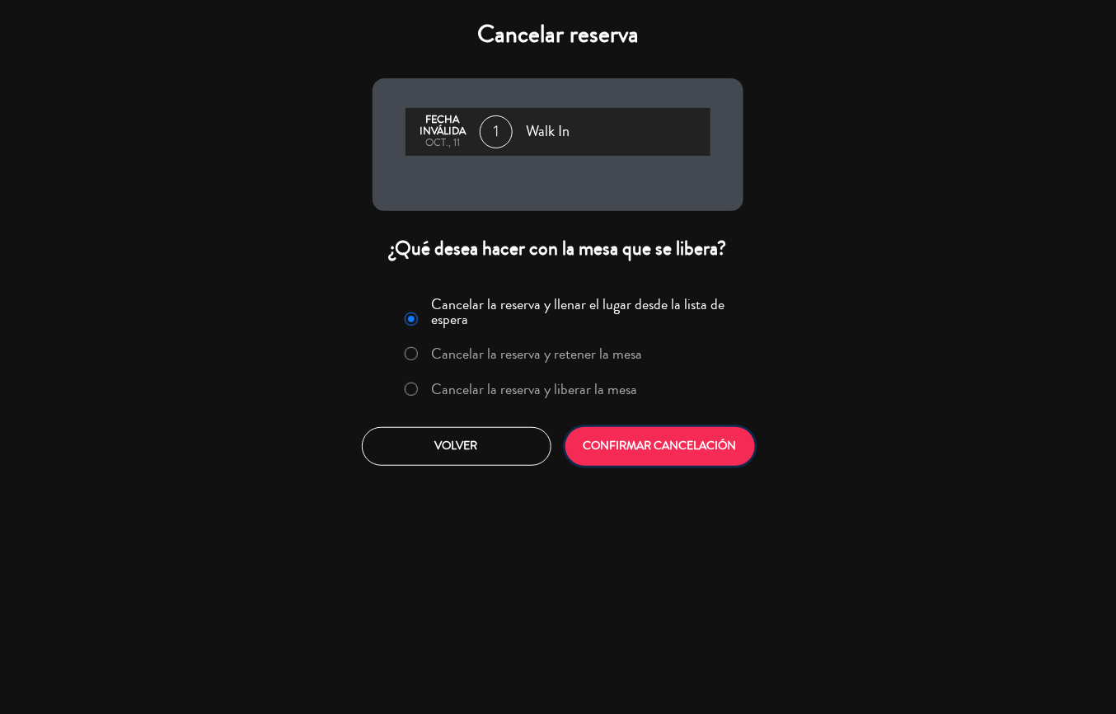
click at [667, 440] on button "CONFIRMAR CANCELACIÓN" at bounding box center [659, 446] width 189 height 39
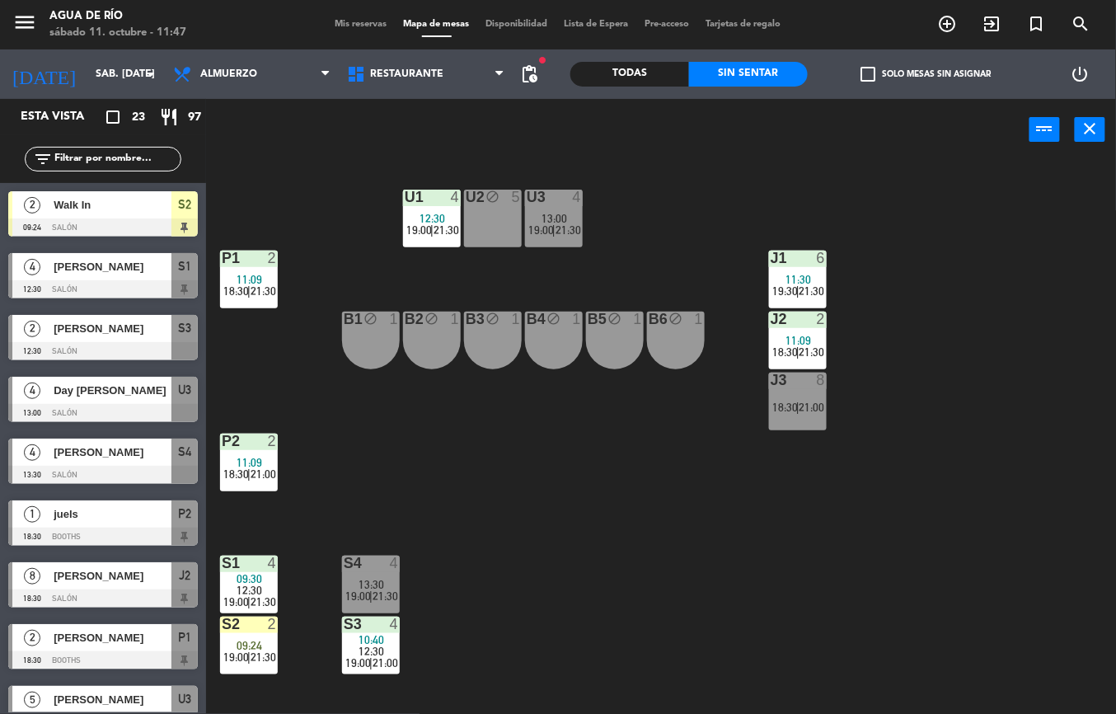
click at [110, 206] on span "Walk In" at bounding box center [113, 204] width 118 height 17
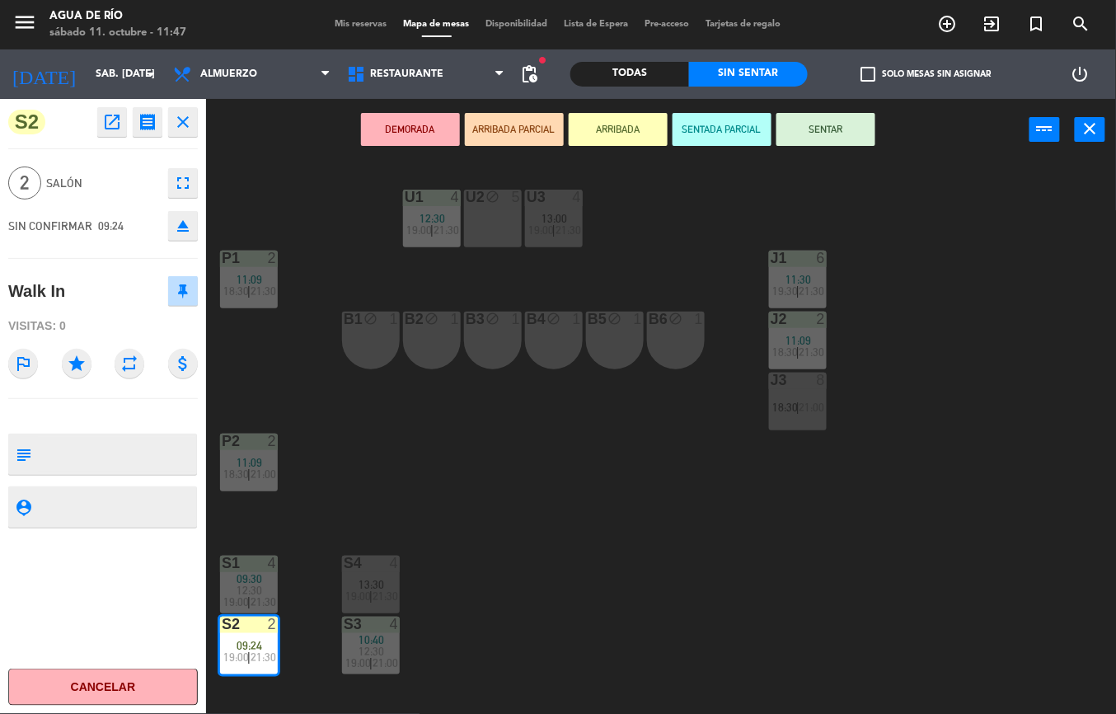
click at [166, 689] on button "Cancelar" at bounding box center [102, 686] width 189 height 37
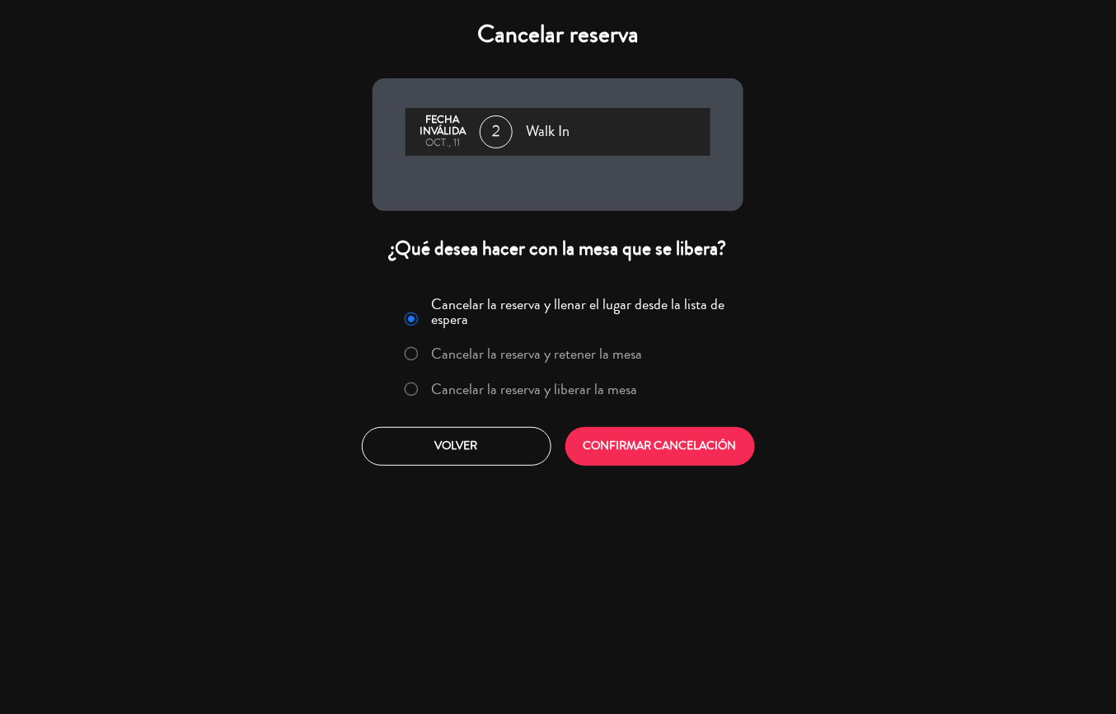
click at [931, 277] on div "Cancelar reserva Fecha inválida oct., 11 2 Walk In ¿Qué desea hacer con la mesa…" at bounding box center [558, 357] width 1116 height 714
click at [662, 440] on button "CONFIRMAR CANCELACIÓN" at bounding box center [659, 446] width 189 height 39
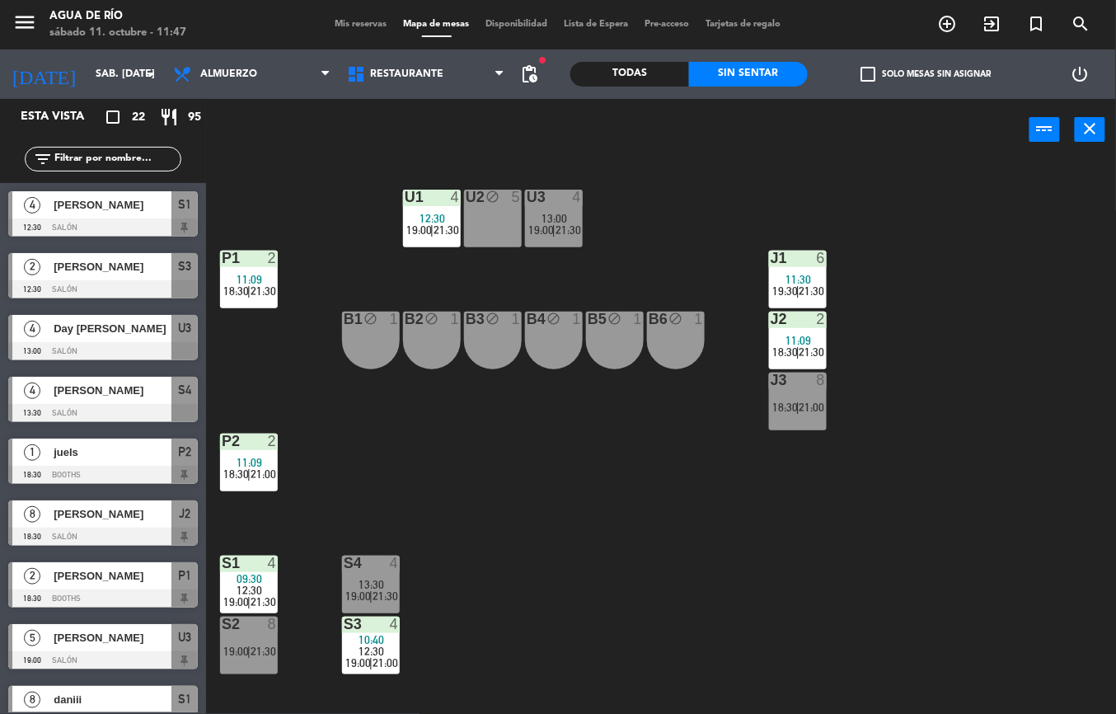
click at [255, 650] on span "21:30" at bounding box center [263, 650] width 26 height 13
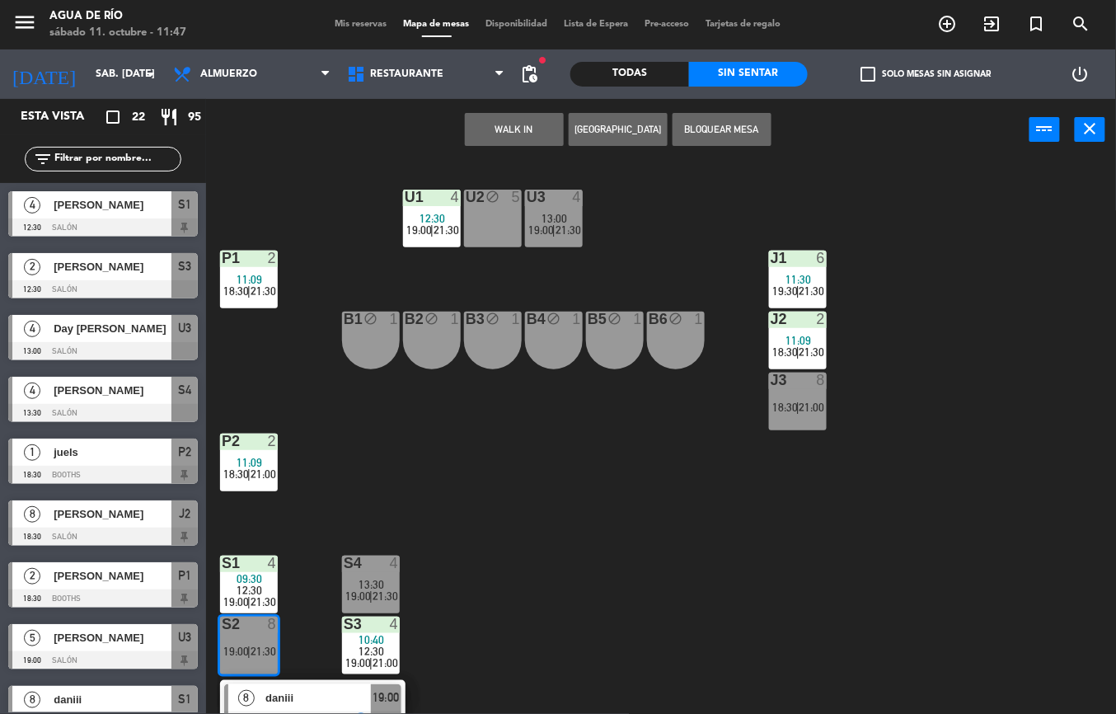
click at [516, 130] on button "WALK IN" at bounding box center [514, 129] width 99 height 33
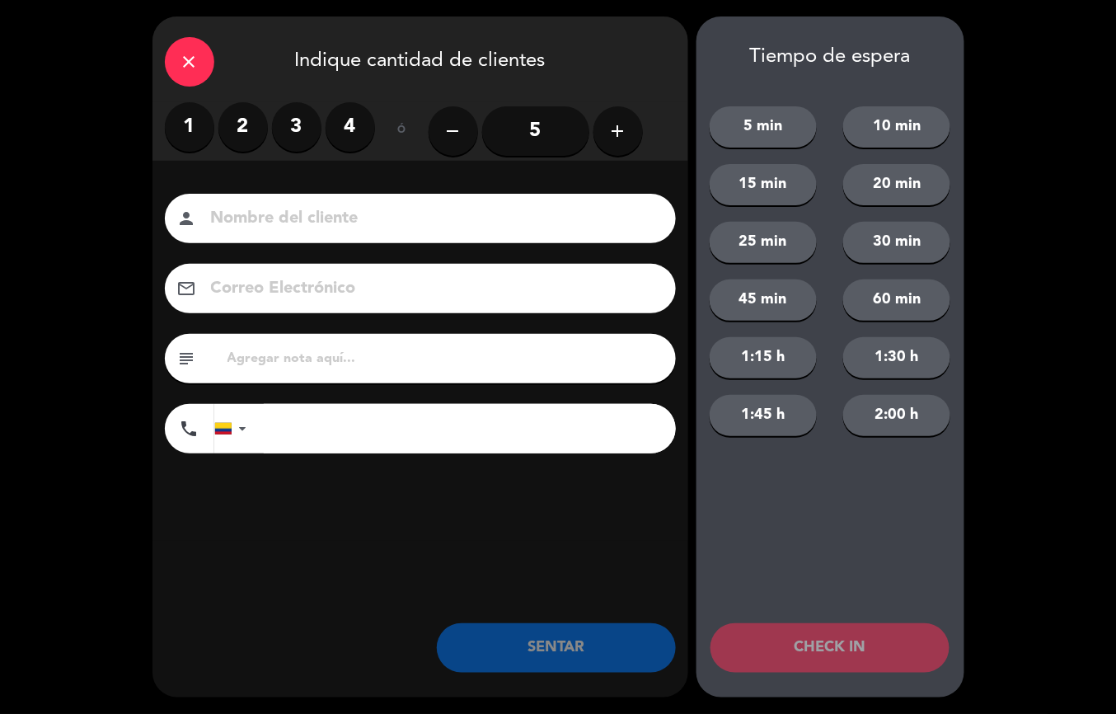
click at [353, 124] on label "4" at bounding box center [349, 126] width 49 height 49
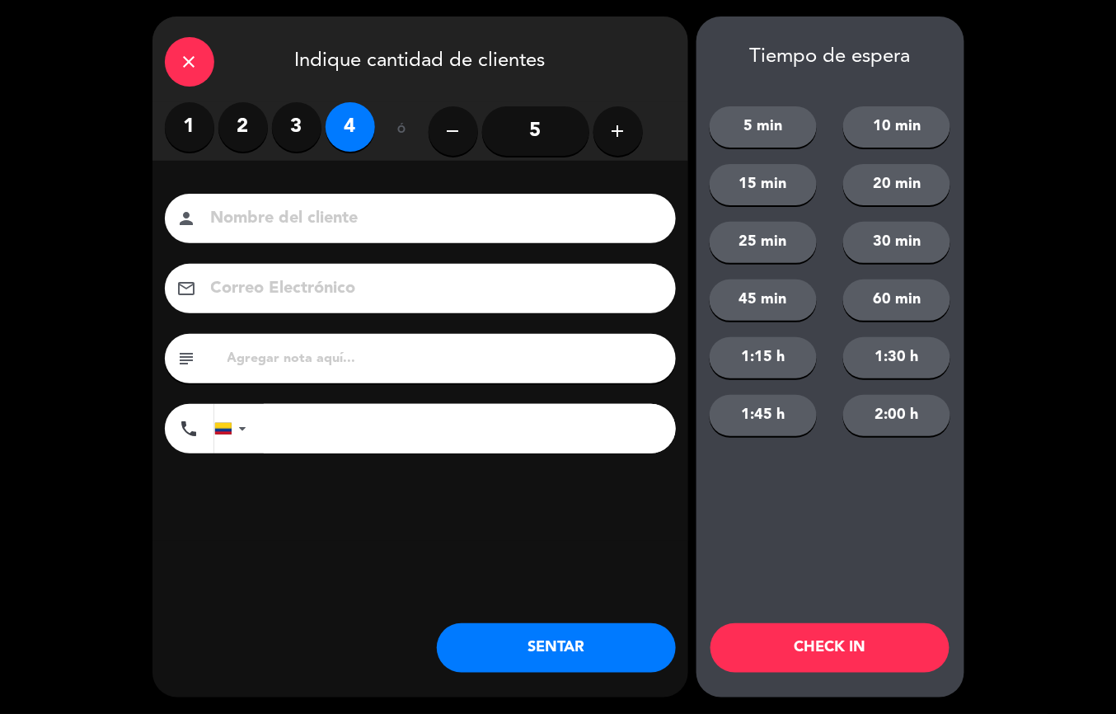
click at [564, 657] on button "SENTAR" at bounding box center [556, 647] width 239 height 49
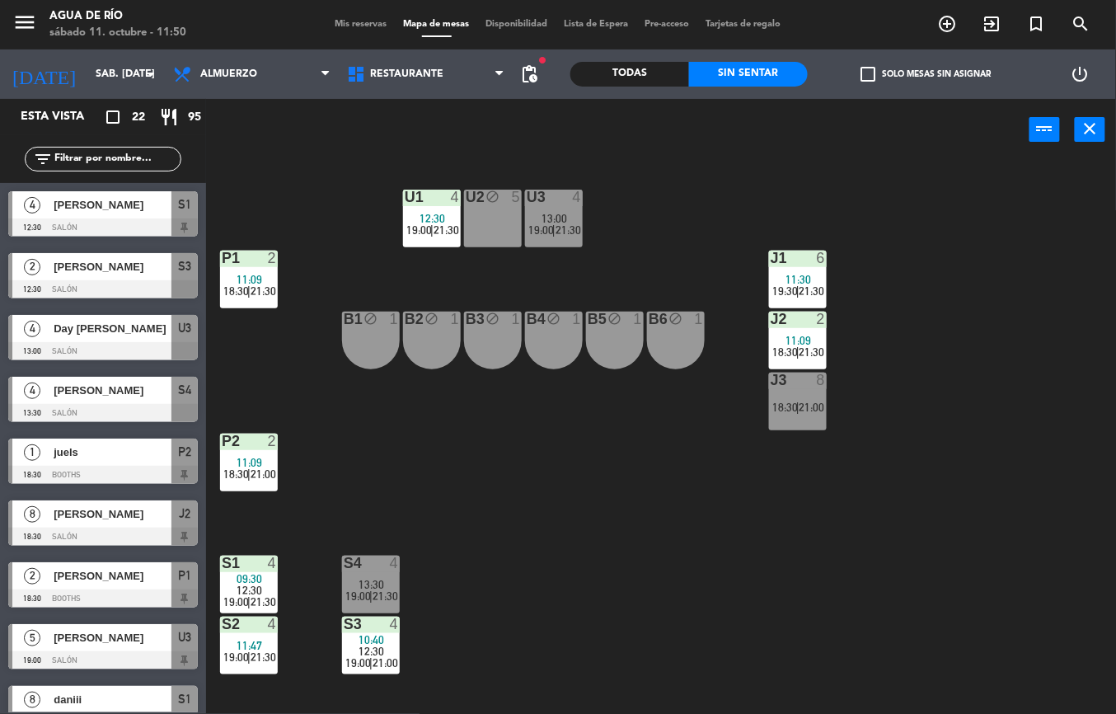
click at [254, 561] on div at bounding box center [248, 562] width 27 height 15
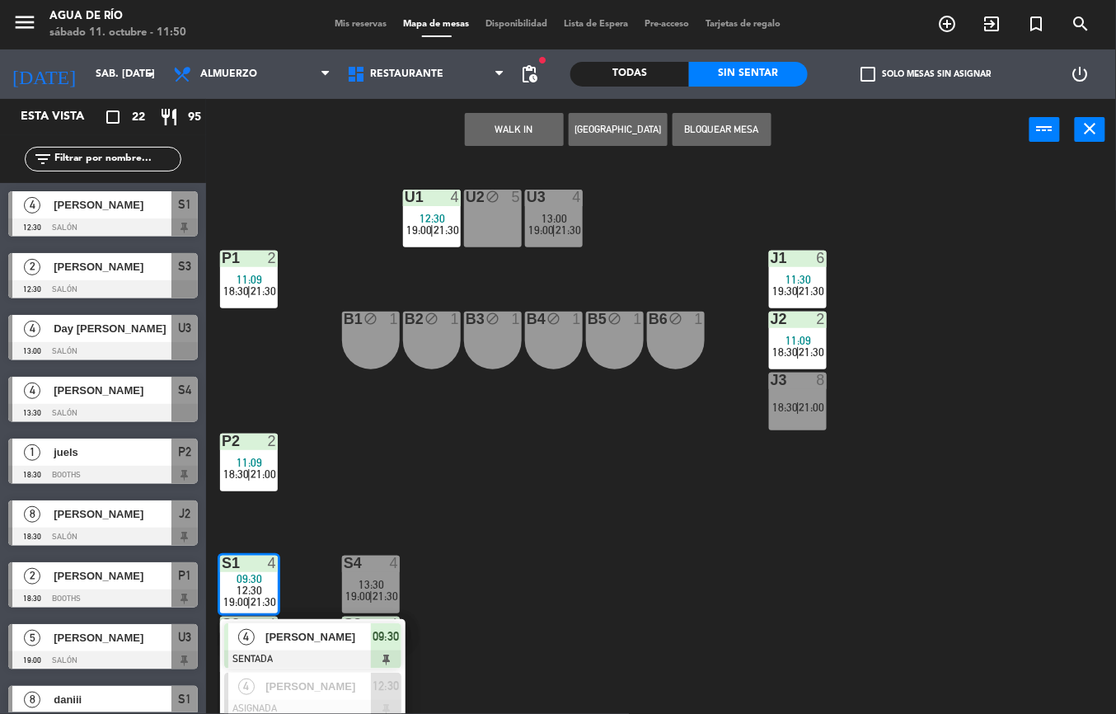
click at [344, 634] on span "[PERSON_NAME]" at bounding box center [317, 636] width 105 height 17
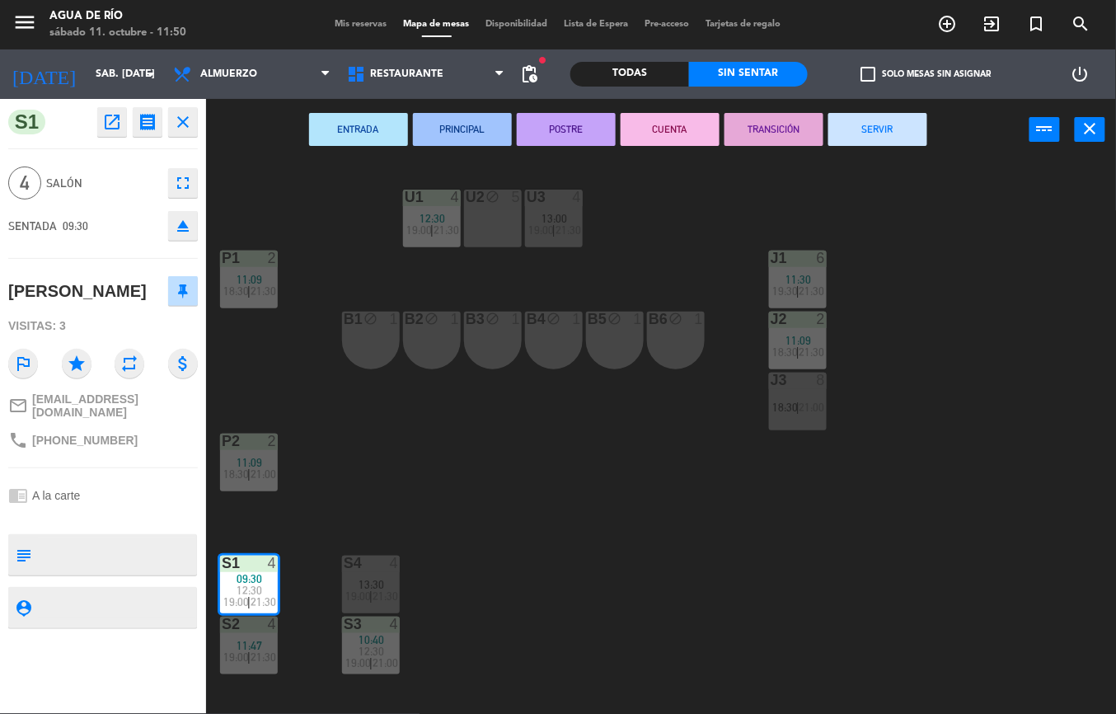
click at [898, 126] on button "SERVIR" at bounding box center [877, 129] width 99 height 33
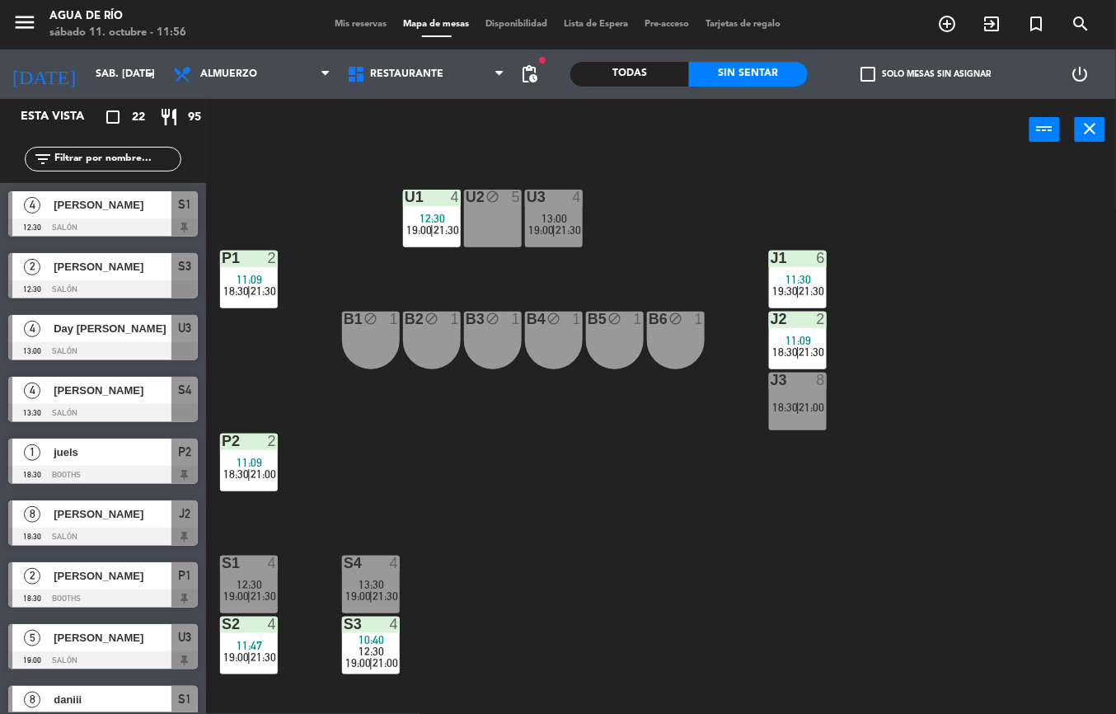
click at [1092, 125] on icon "close" at bounding box center [1090, 129] width 20 height 20
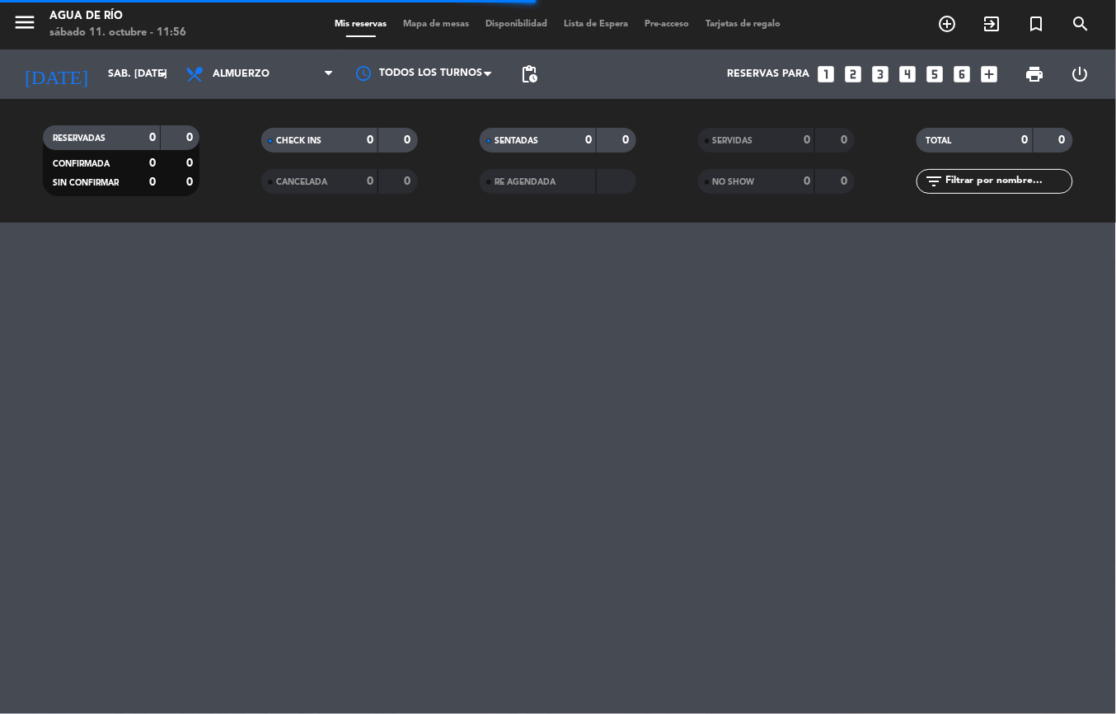
click at [427, 23] on span "Mapa de mesas" at bounding box center [436, 24] width 82 height 9
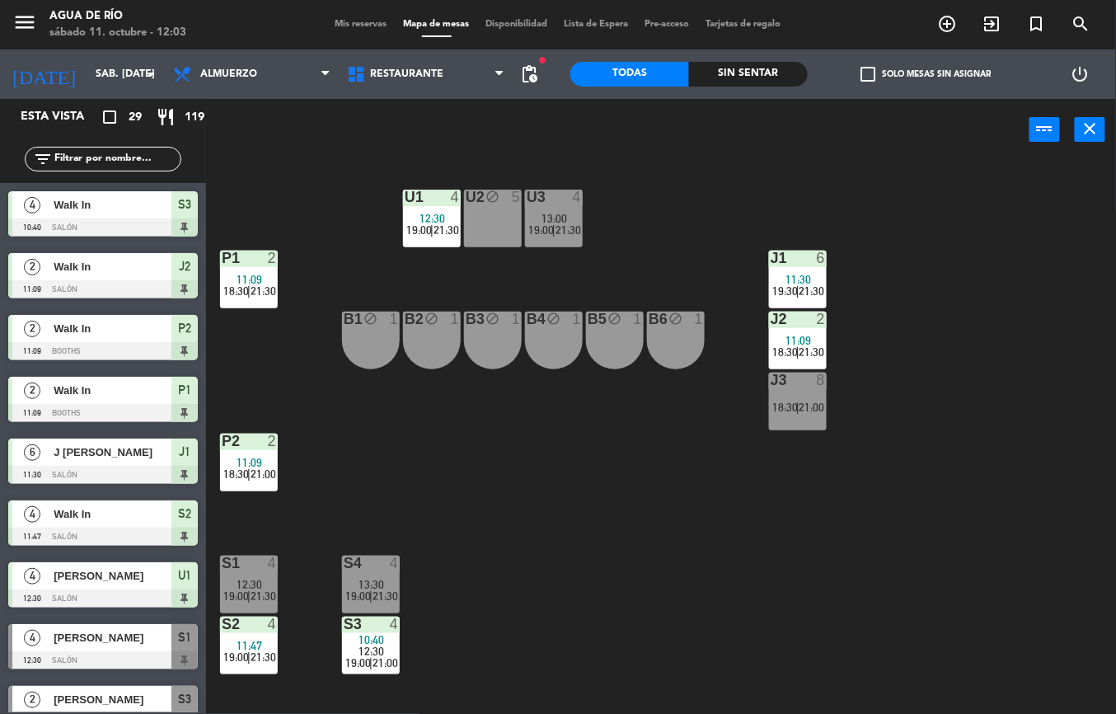
click at [597, 486] on div "U1 4 12:30 19:00 | 21:30 U2 block 5 U3 4 13:00 19:00 | 21:30 J1 6 11:30 19:30 |…" at bounding box center [667, 437] width 898 height 553
click at [241, 287] on span "18:30" at bounding box center [236, 290] width 26 height 13
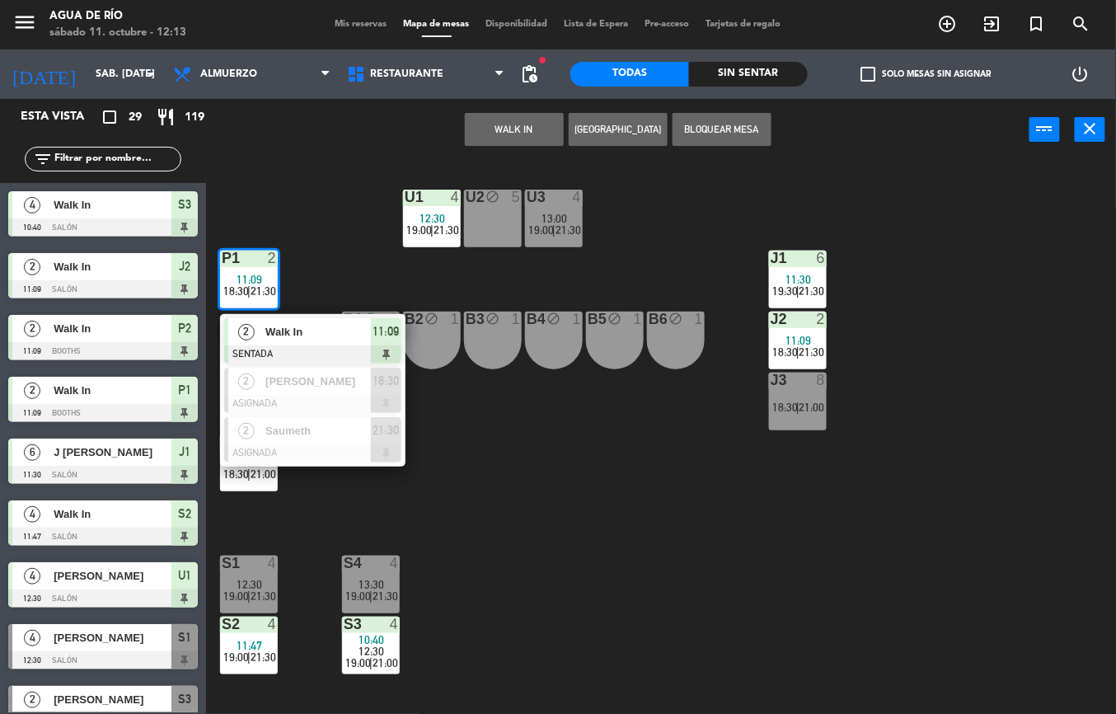
click at [304, 330] on span "Walk In" at bounding box center [317, 331] width 105 height 17
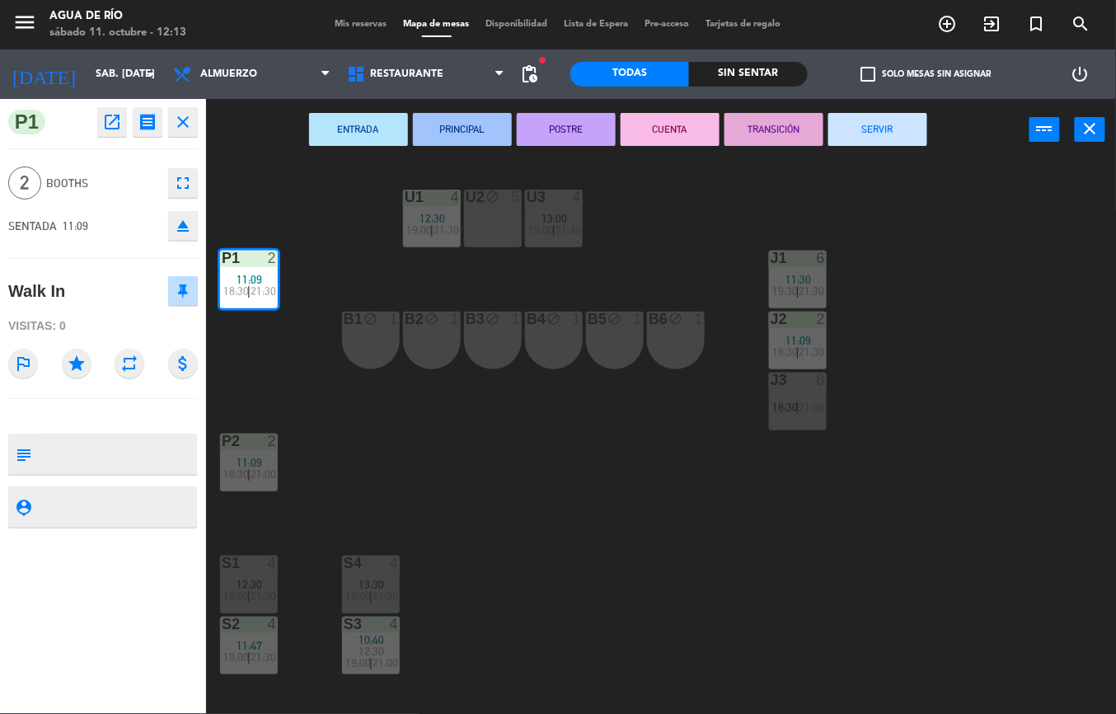
click at [913, 117] on button "SERVIR" at bounding box center [877, 129] width 99 height 33
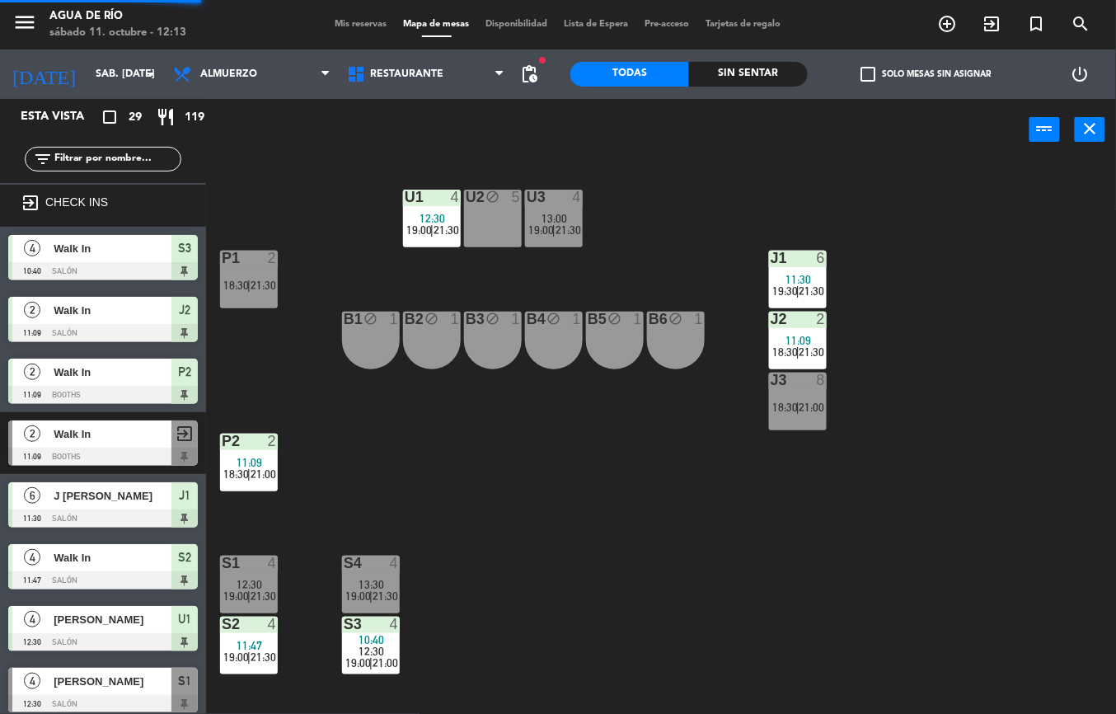
click at [255, 267] on div "P1 2" at bounding box center [249, 258] width 58 height 16
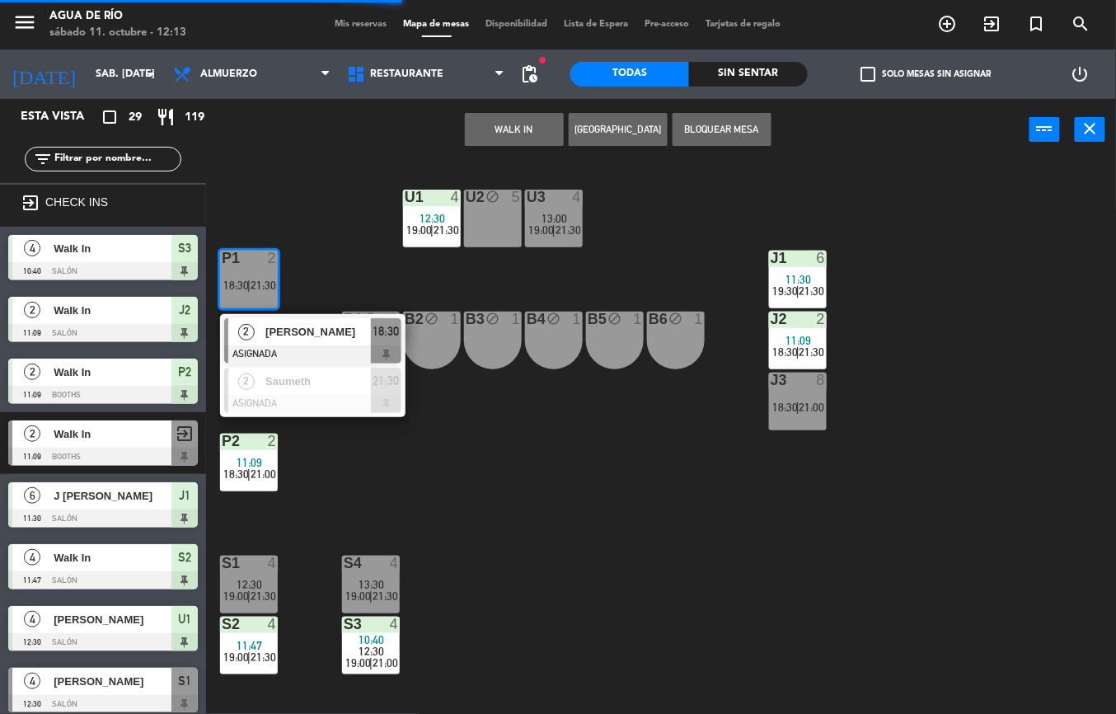
click at [504, 129] on button "WALK IN" at bounding box center [514, 129] width 99 height 33
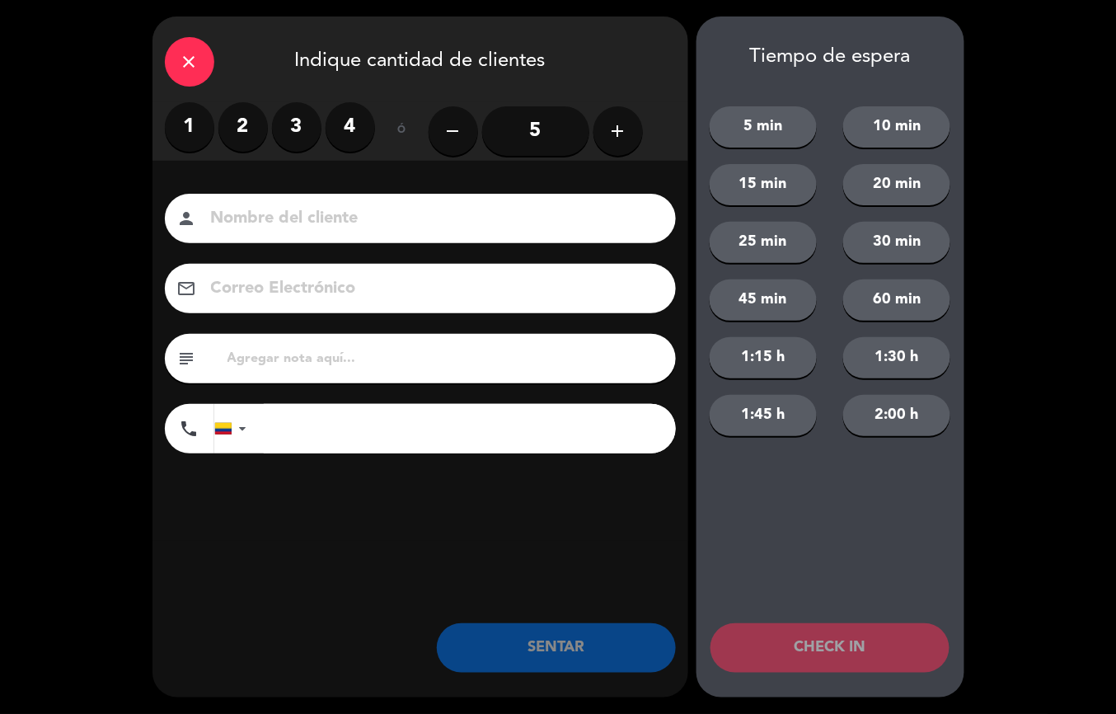
click at [226, 117] on label "2" at bounding box center [242, 126] width 49 height 49
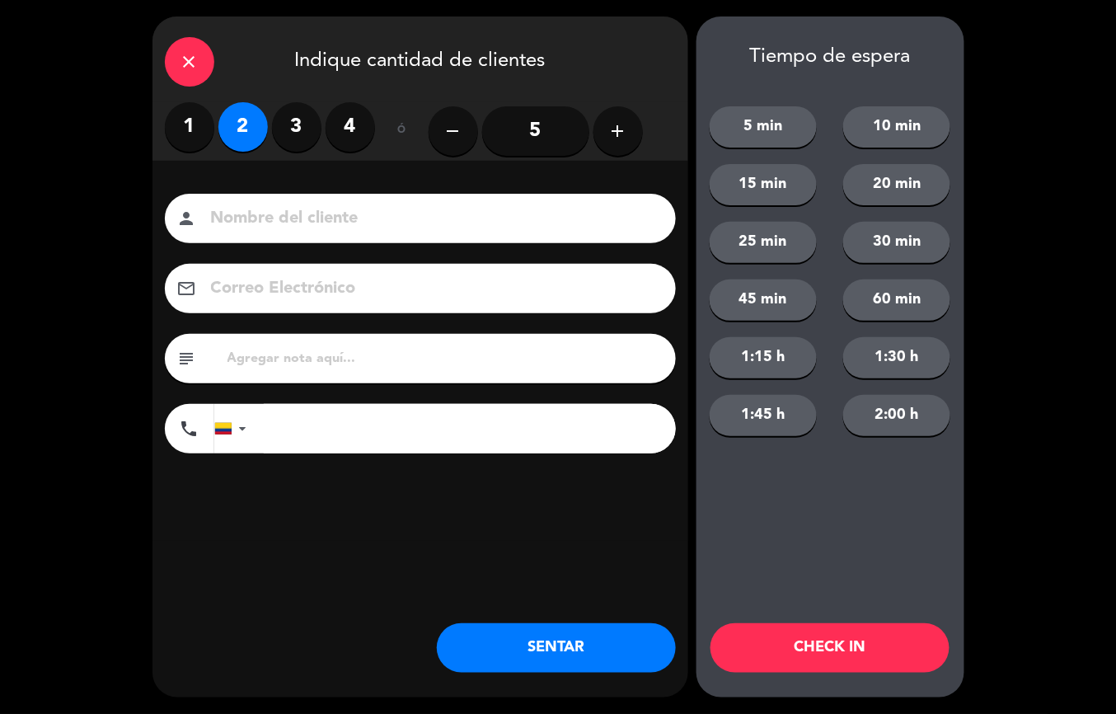
click at [489, 656] on button "SENTAR" at bounding box center [556, 647] width 239 height 49
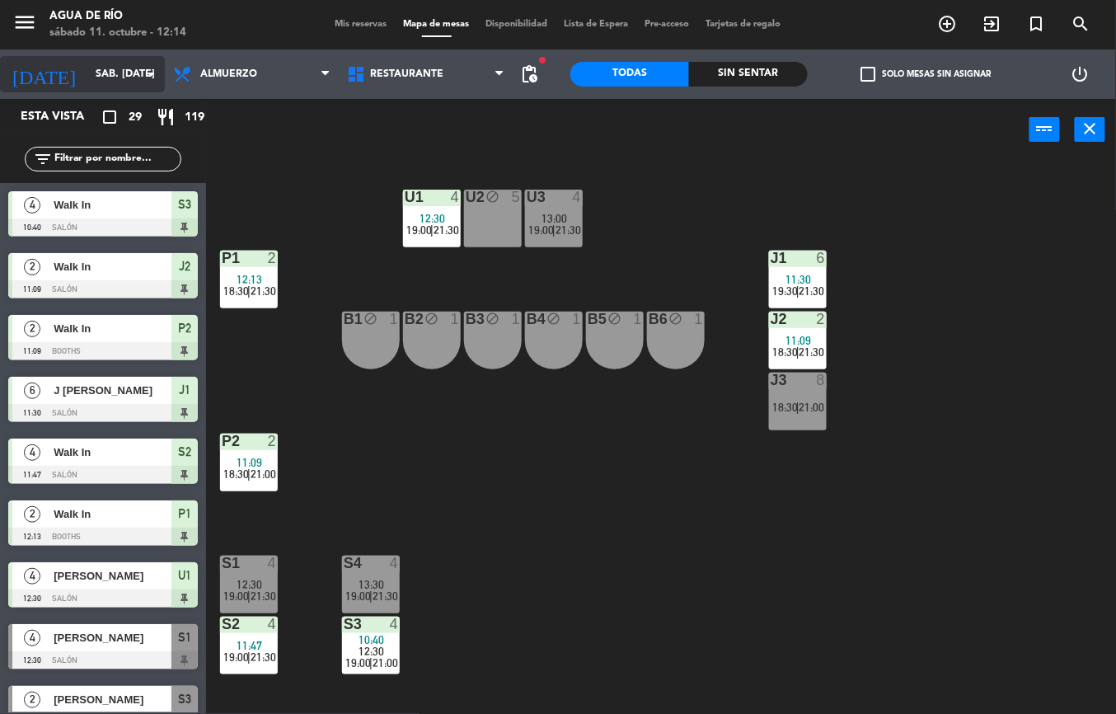
click at [113, 73] on input "sáb. [DATE]" at bounding box center [156, 74] width 139 height 28
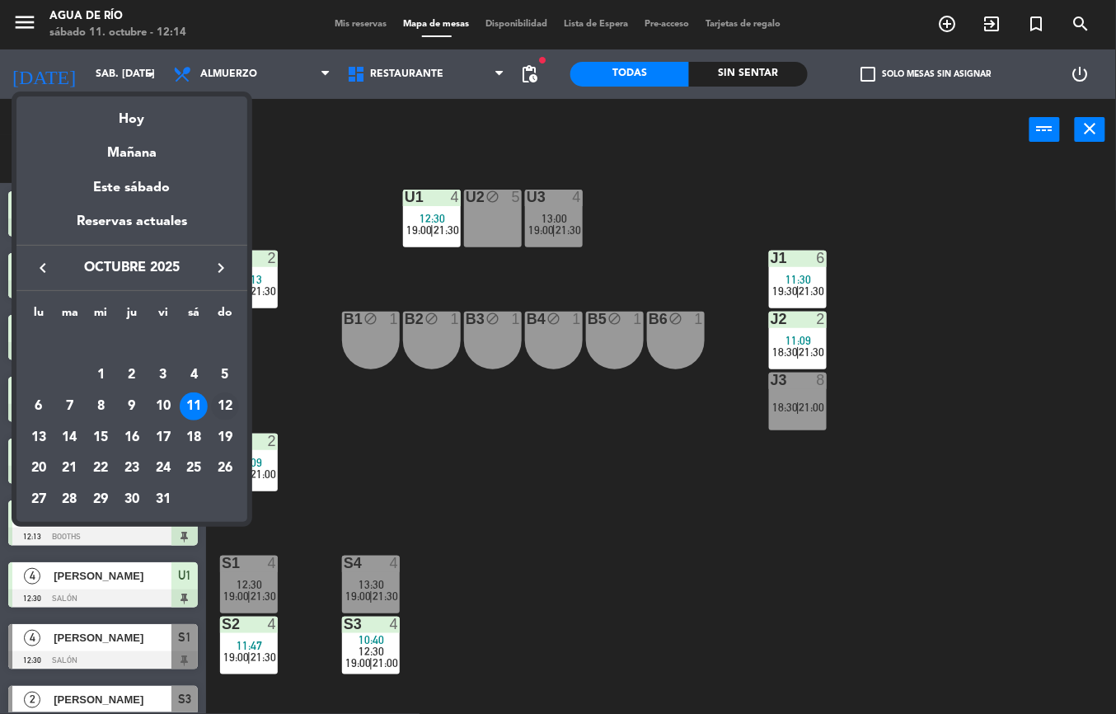
click at [229, 402] on div "12" at bounding box center [225, 406] width 28 height 28
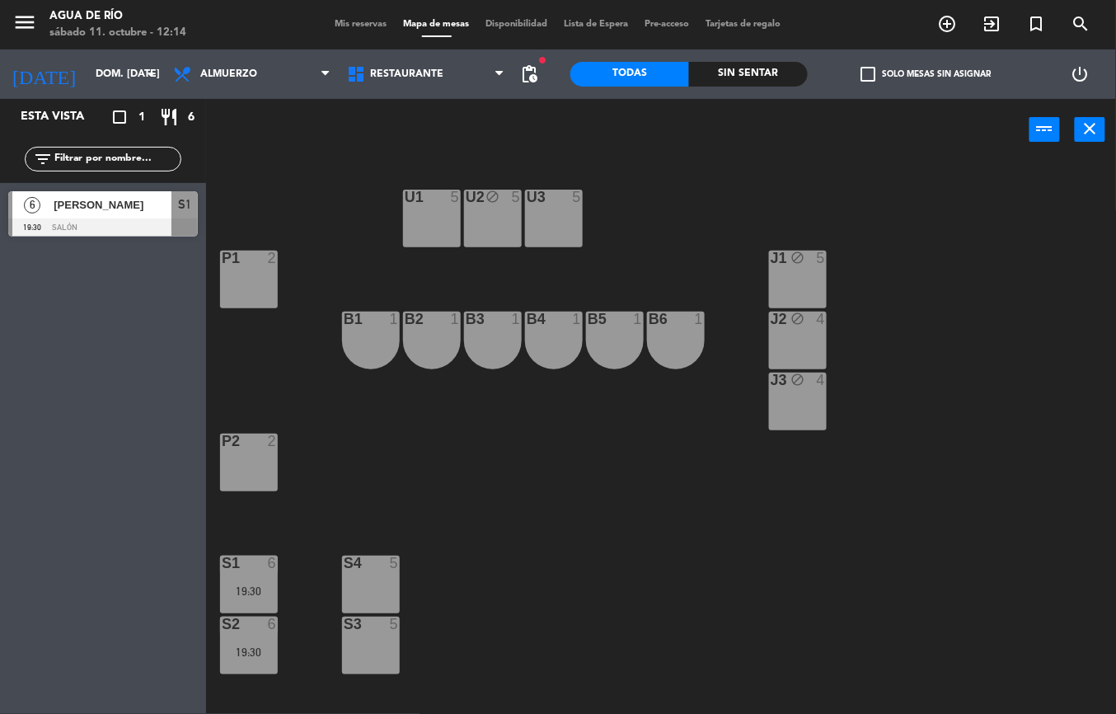
click at [314, 456] on div "U1 5 U2 block 5 U3 5 J1 block 5 P1 2 J2 block 4 B1 1 B2 1 B3 1 B4 1 B5 1 B6 1 J…" at bounding box center [667, 437] width 898 height 553
click at [249, 562] on div at bounding box center [248, 562] width 27 height 15
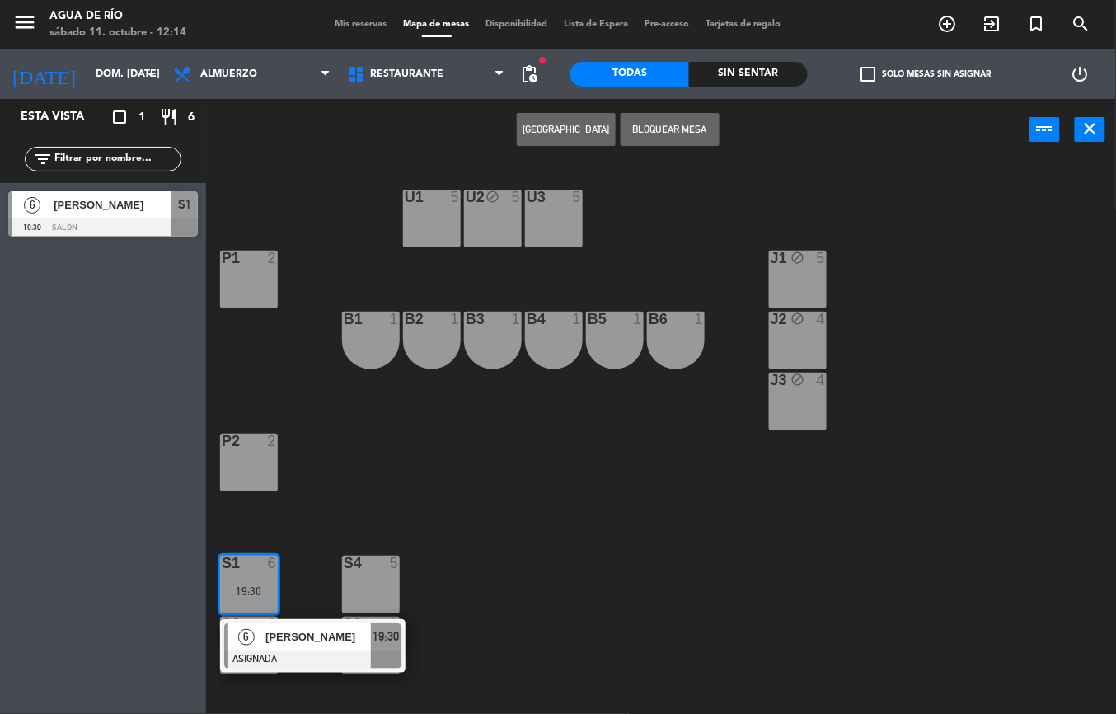
click at [278, 634] on span "[PERSON_NAME]" at bounding box center [317, 636] width 105 height 17
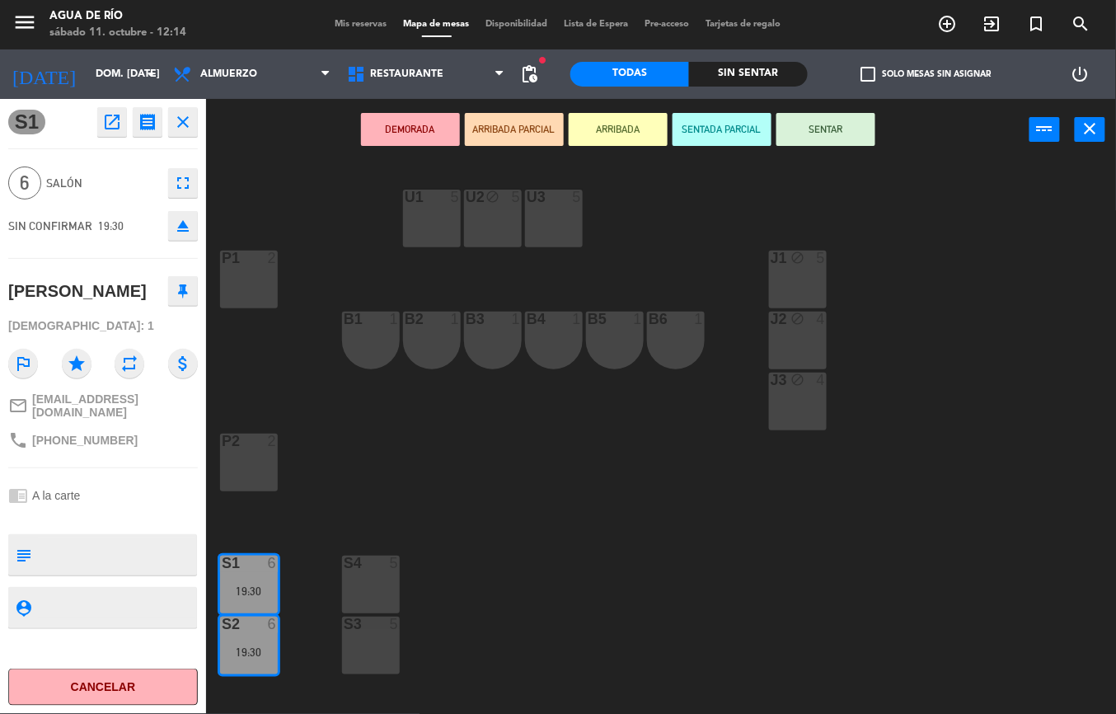
click at [690, 587] on div "U1 5 U2 block 5 U3 5 J1 block 5 P1 2 J2 block 4 B1 1 B2 1 B3 1 B4 1 B5 1 B6 1 J…" at bounding box center [667, 437] width 898 height 553
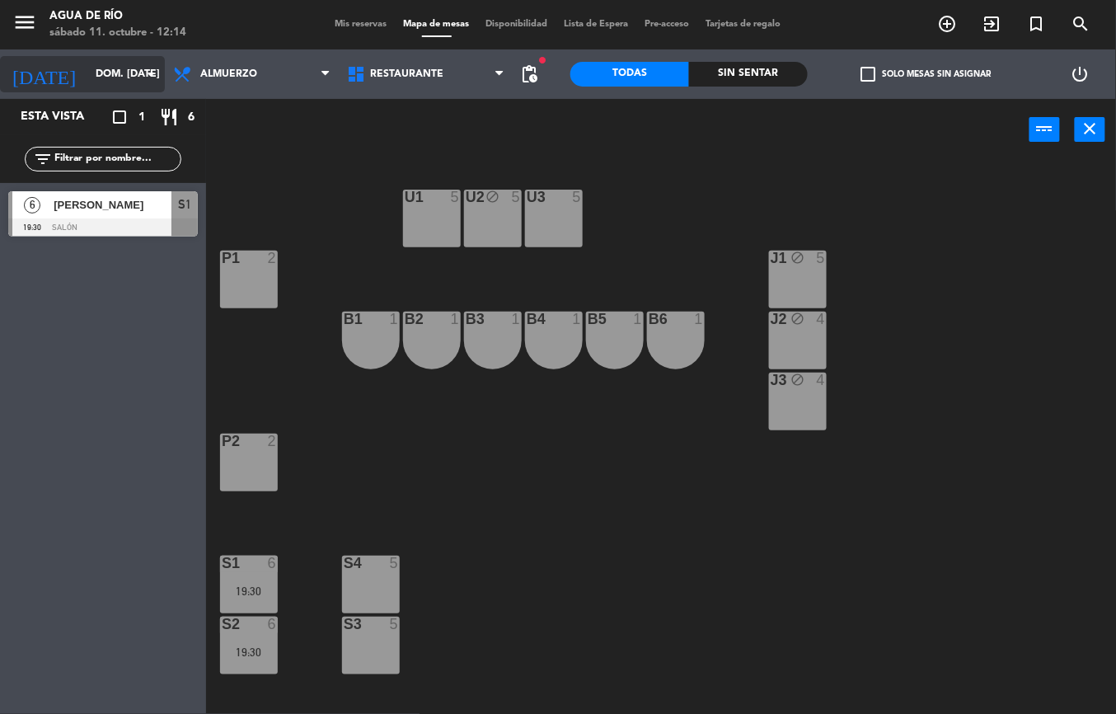
click at [101, 73] on input "dom. [DATE]" at bounding box center [156, 74] width 139 height 28
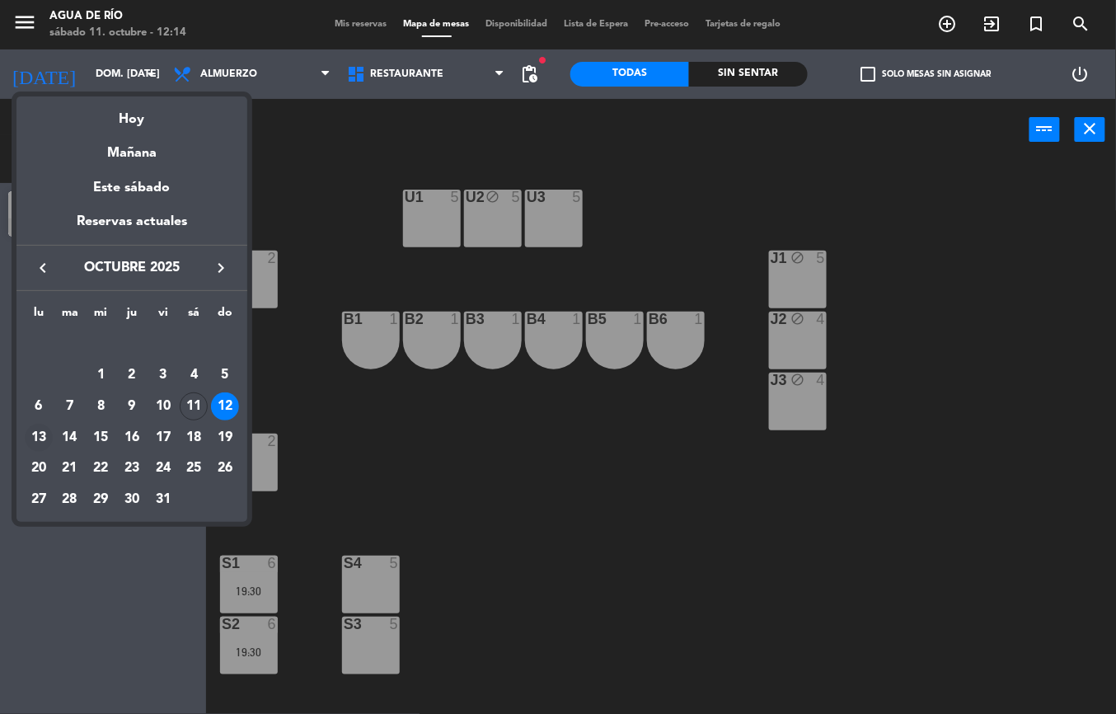
click at [43, 436] on div "13" at bounding box center [39, 437] width 28 height 28
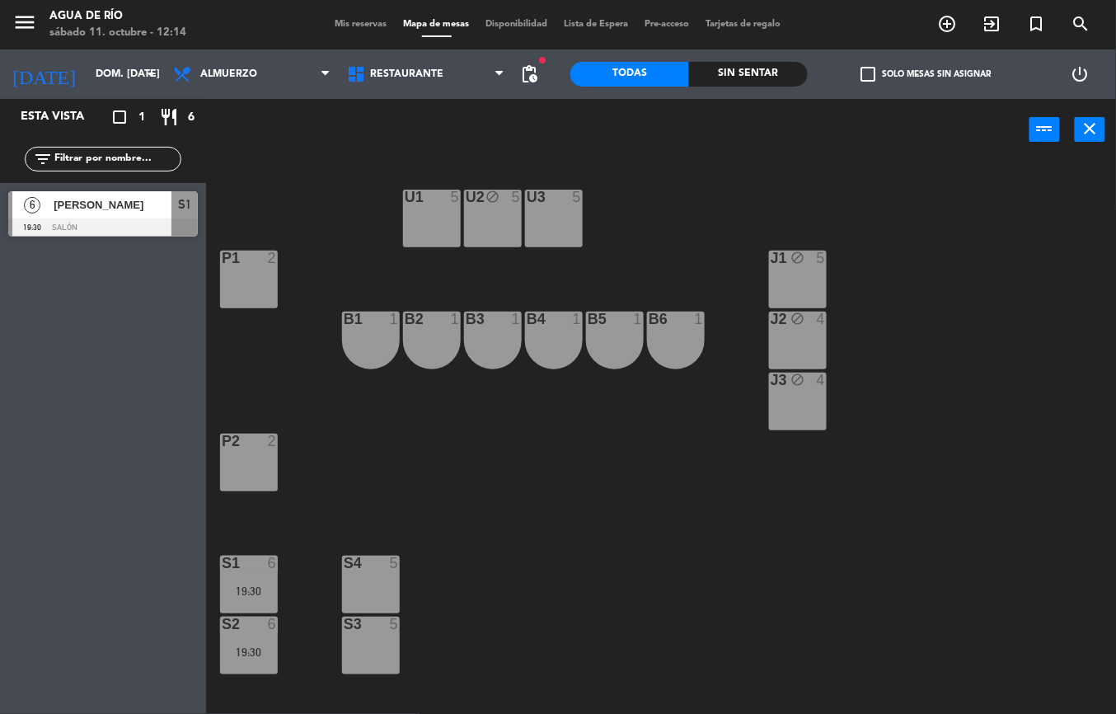
type input "lun. [DATE]"
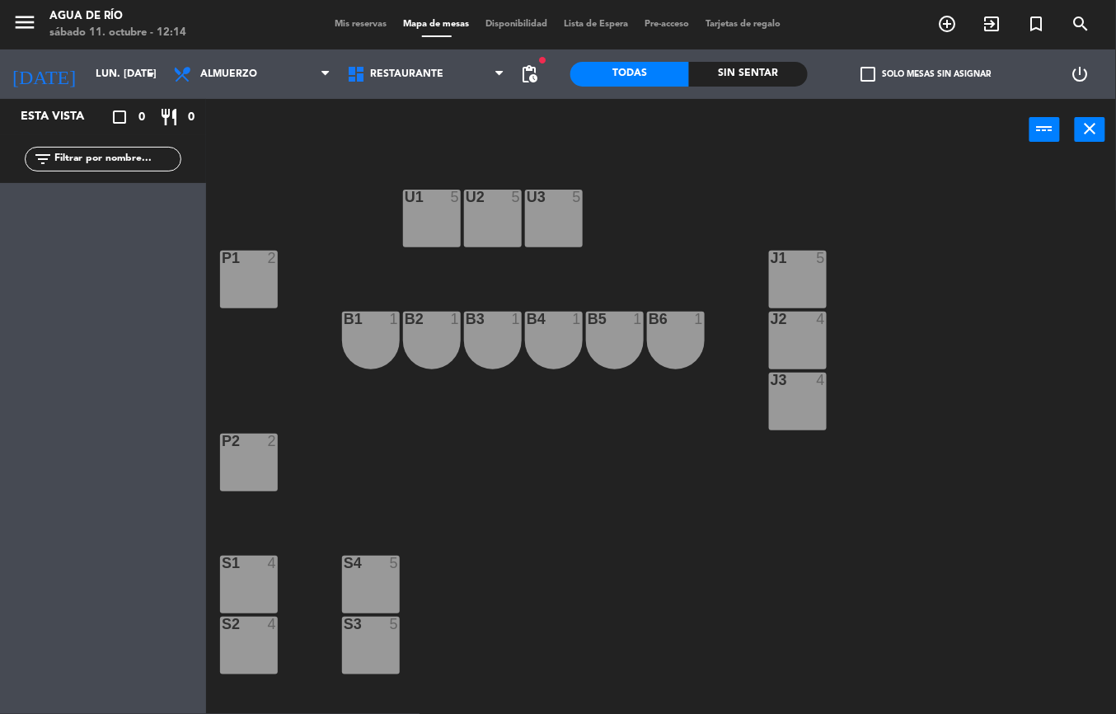
click at [531, 74] on span "pending_actions" at bounding box center [529, 74] width 20 height 20
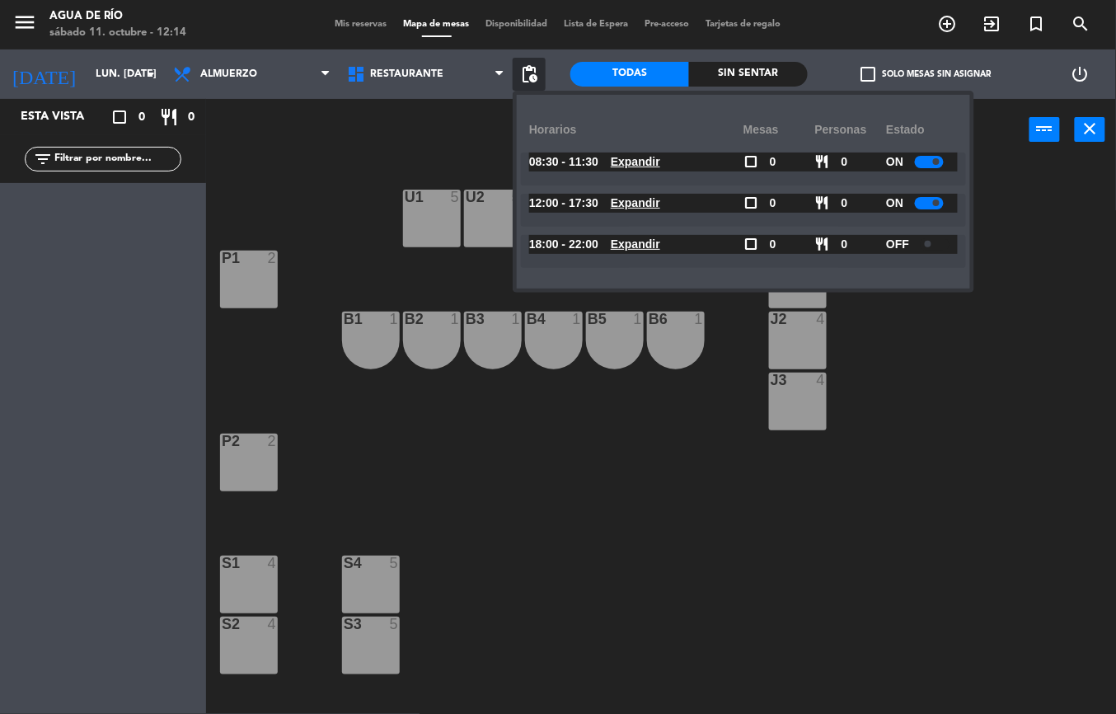
click at [641, 209] on u "Expandir" at bounding box center [635, 202] width 49 height 13
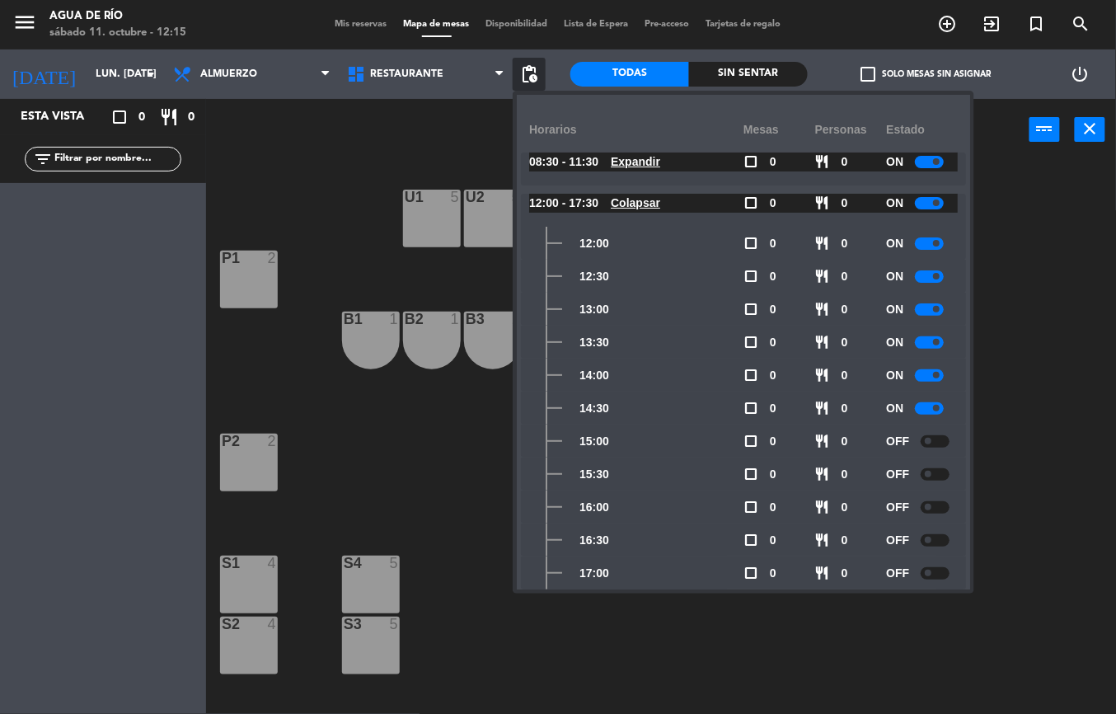
scroll to position [94, 0]
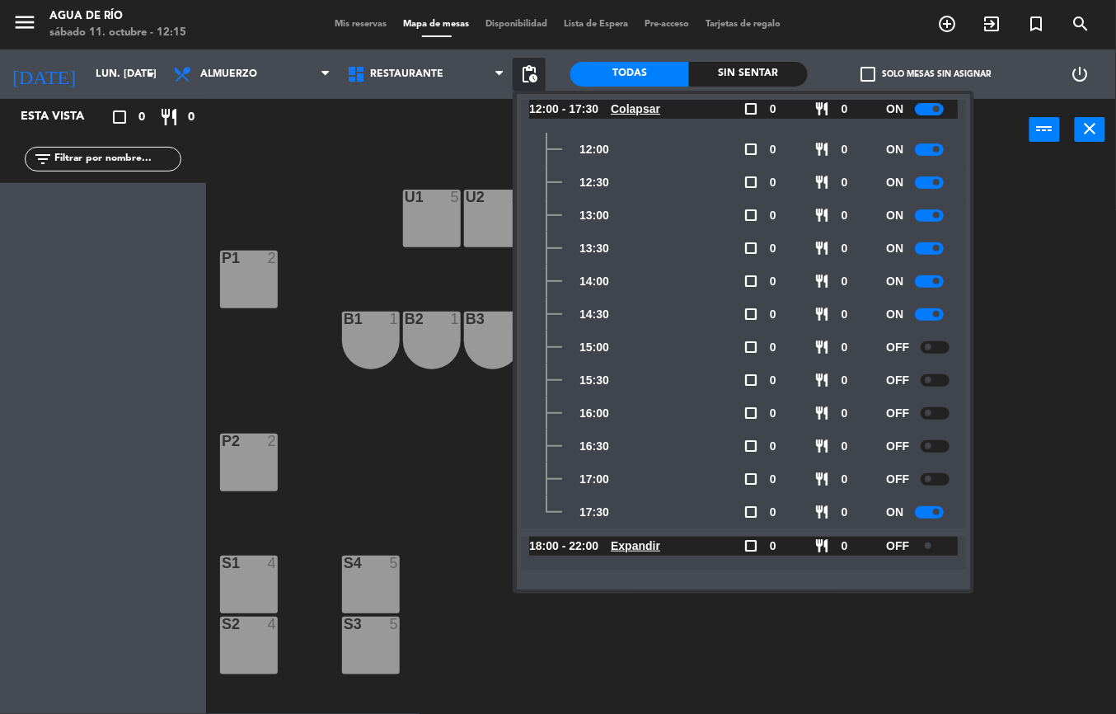
click at [938, 511] on span at bounding box center [936, 511] width 7 height 7
click at [1012, 367] on div "U1 5 U2 5 U3 5 J1 5 P1 2 J2 4 B1 1 B2 1 B3 1 B4 1 B5 1 B6 1 J3 4 P2 2 S1 4 S4 5…" at bounding box center [667, 437] width 898 height 553
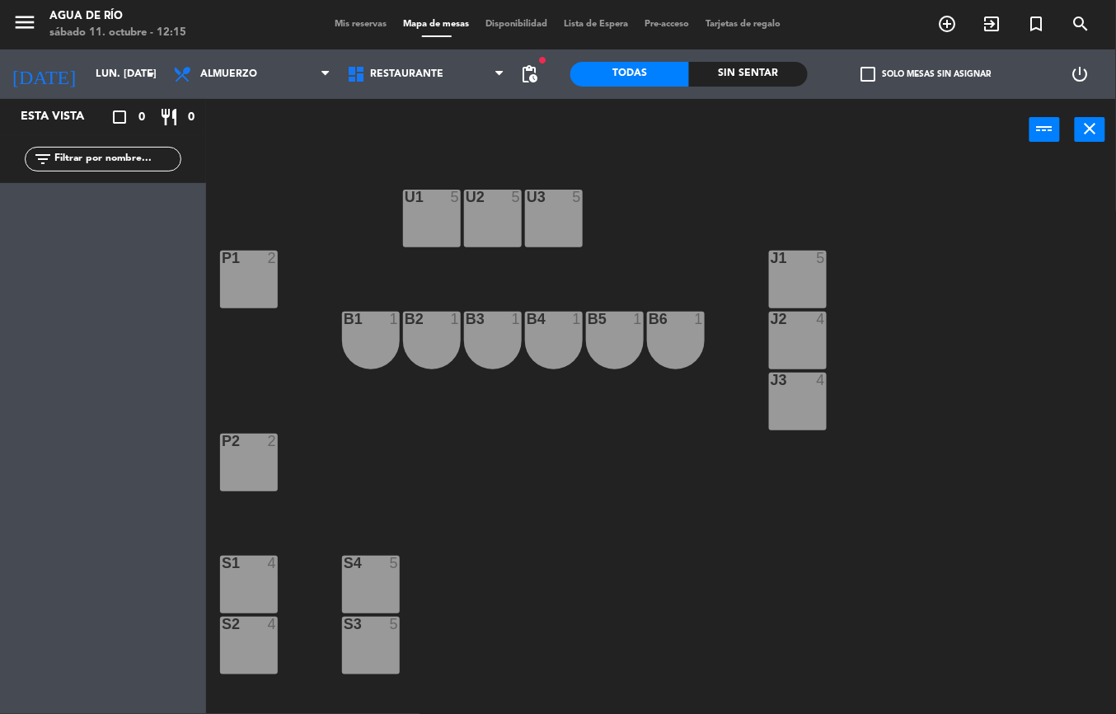
click at [331, 21] on span "Mis reservas" at bounding box center [361, 24] width 68 height 9
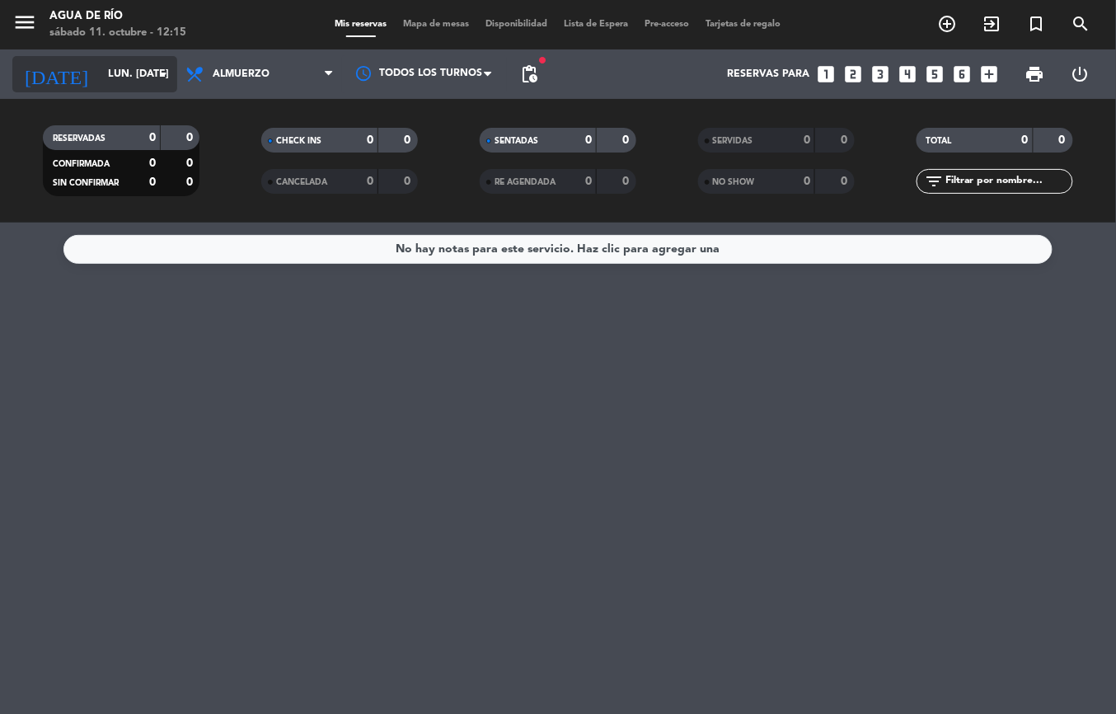
click at [100, 74] on input "lun. [DATE]" at bounding box center [169, 74] width 139 height 28
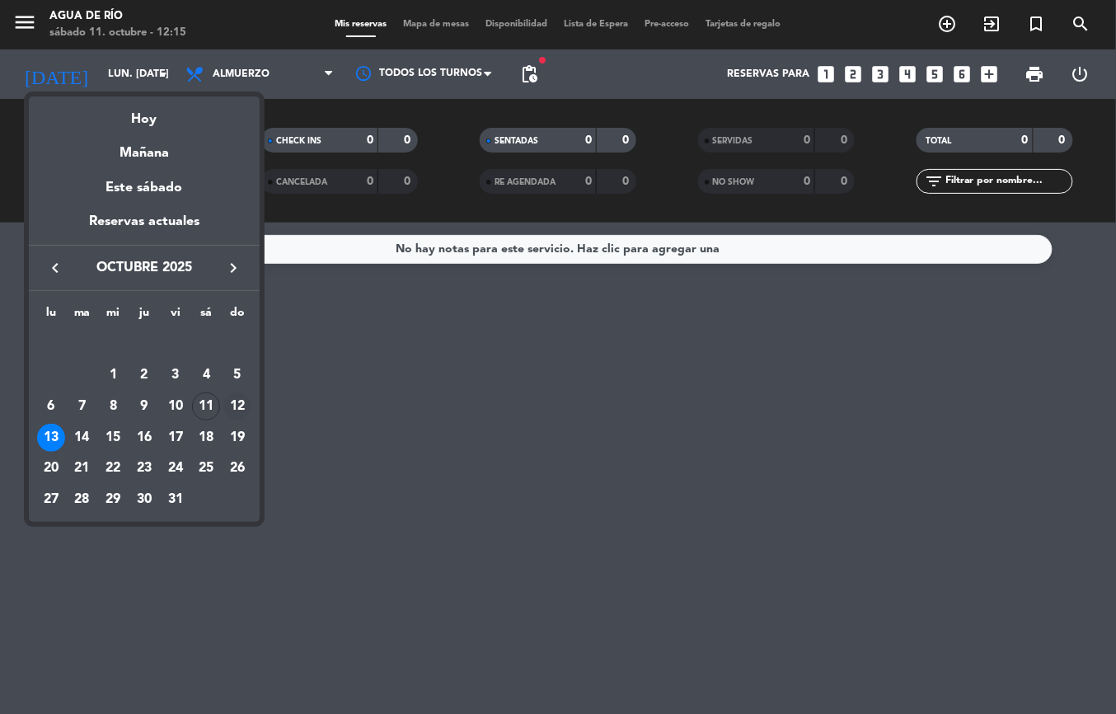
click at [235, 406] on div "12" at bounding box center [237, 406] width 28 height 28
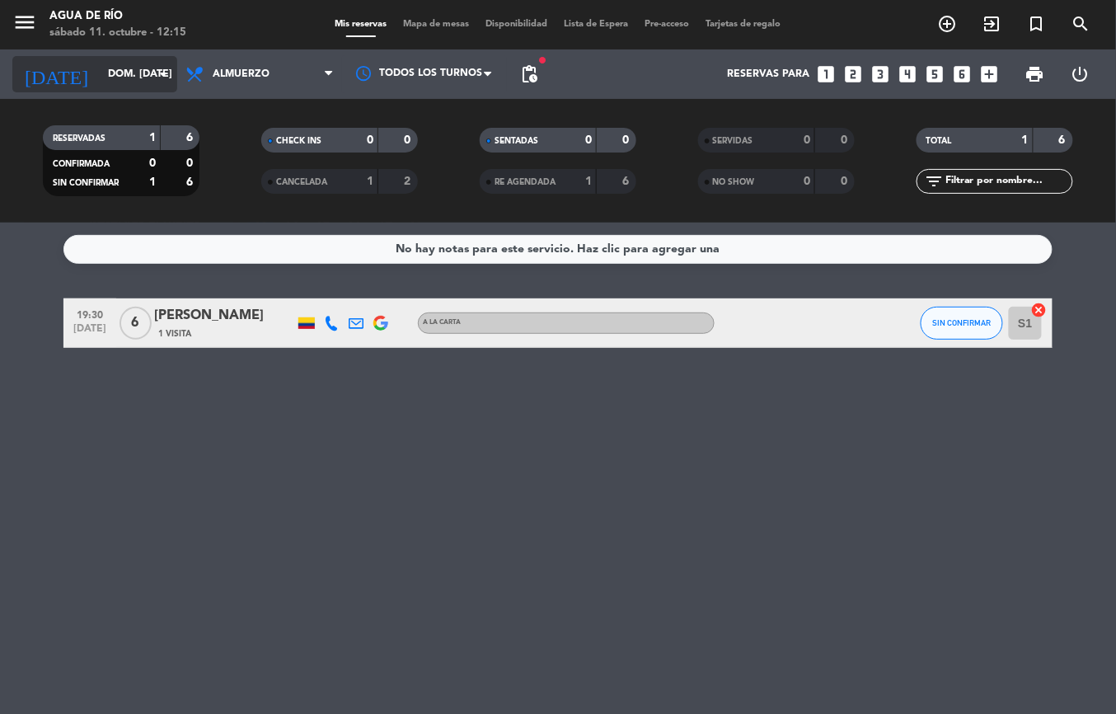
click at [100, 73] on input "dom. [DATE]" at bounding box center [169, 74] width 139 height 28
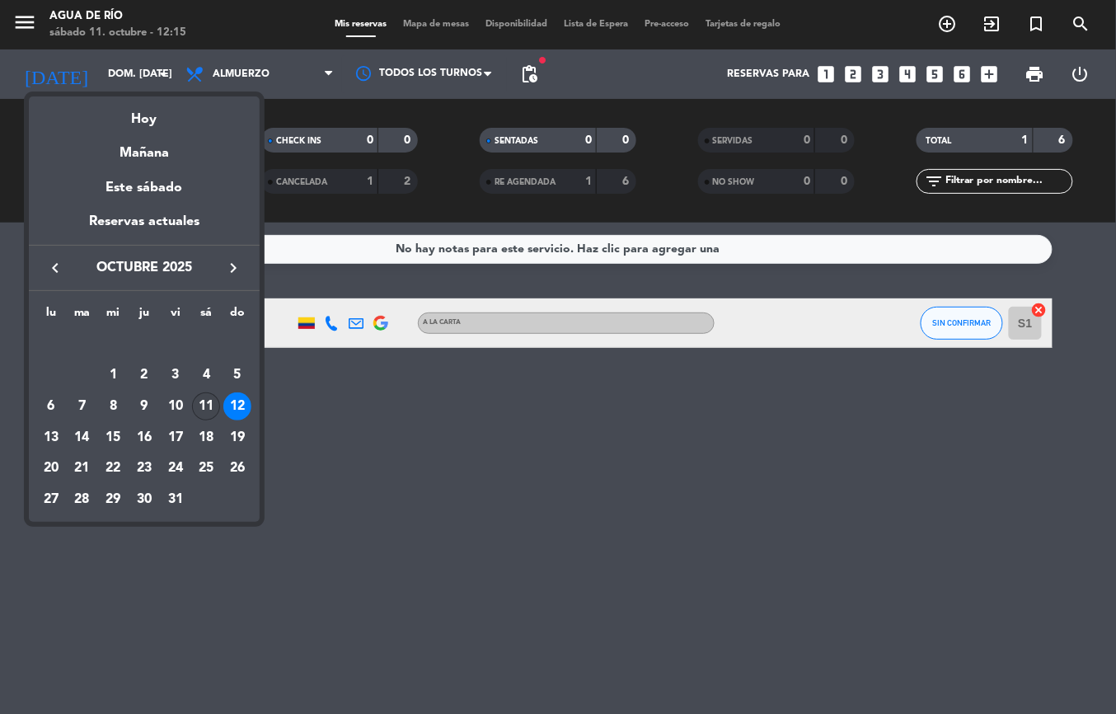
click at [212, 400] on div "11" at bounding box center [206, 406] width 28 height 28
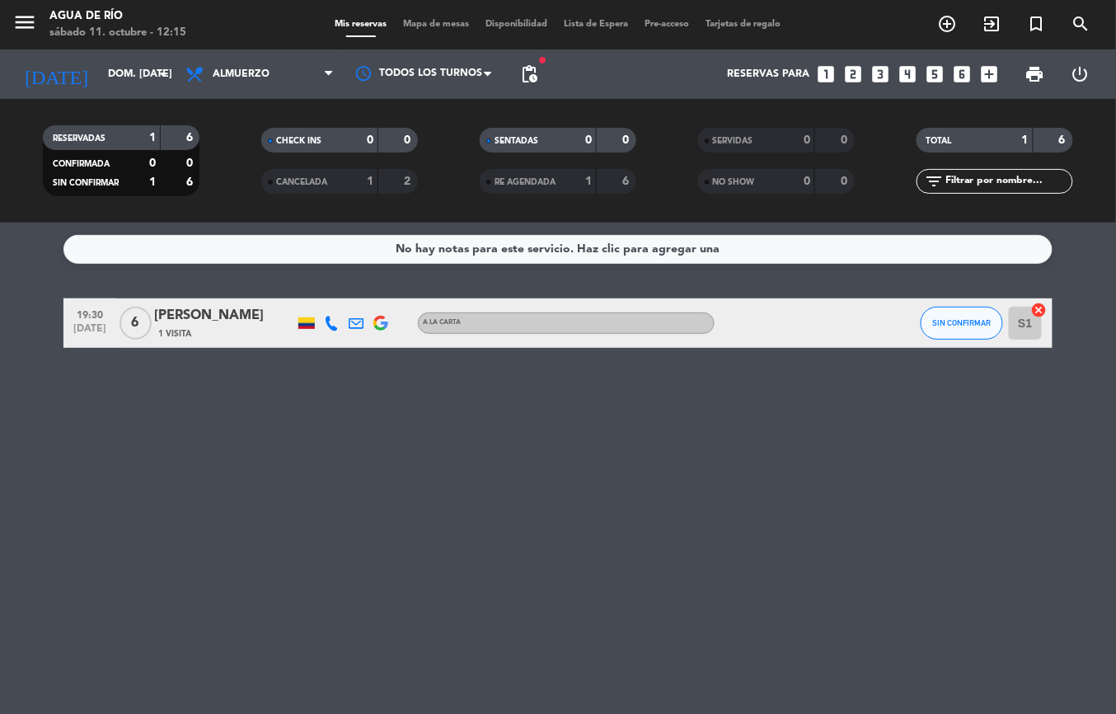
type input "sáb. [DATE]"
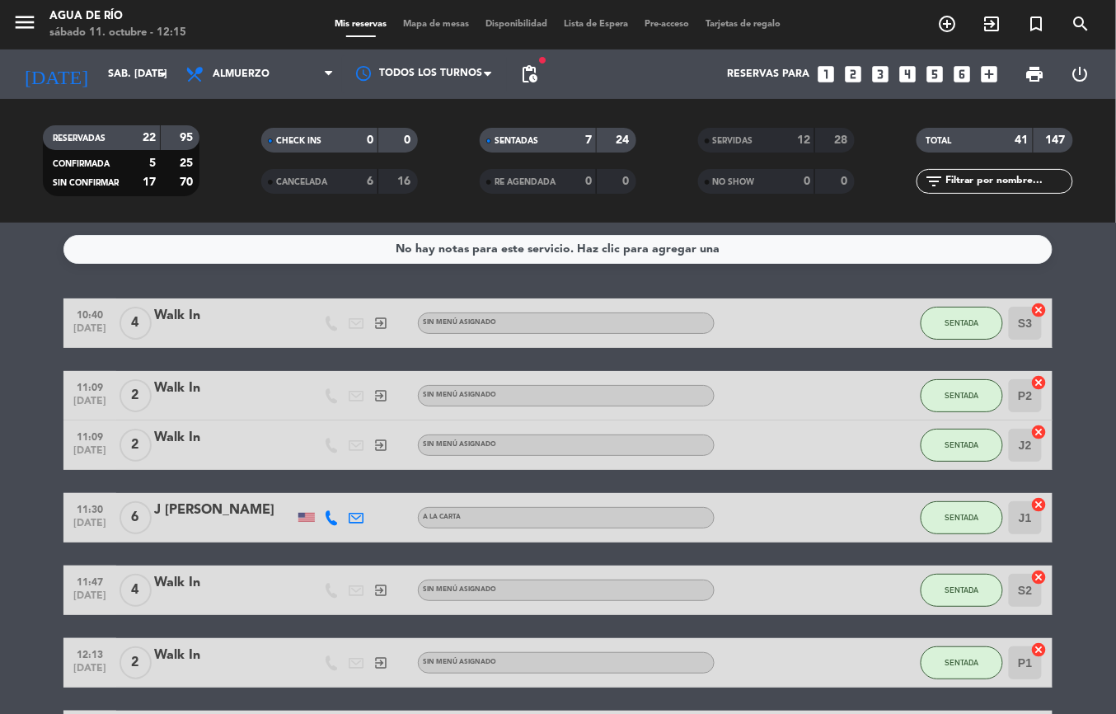
click at [428, 28] on span "Mapa de mesas" at bounding box center [436, 24] width 82 height 9
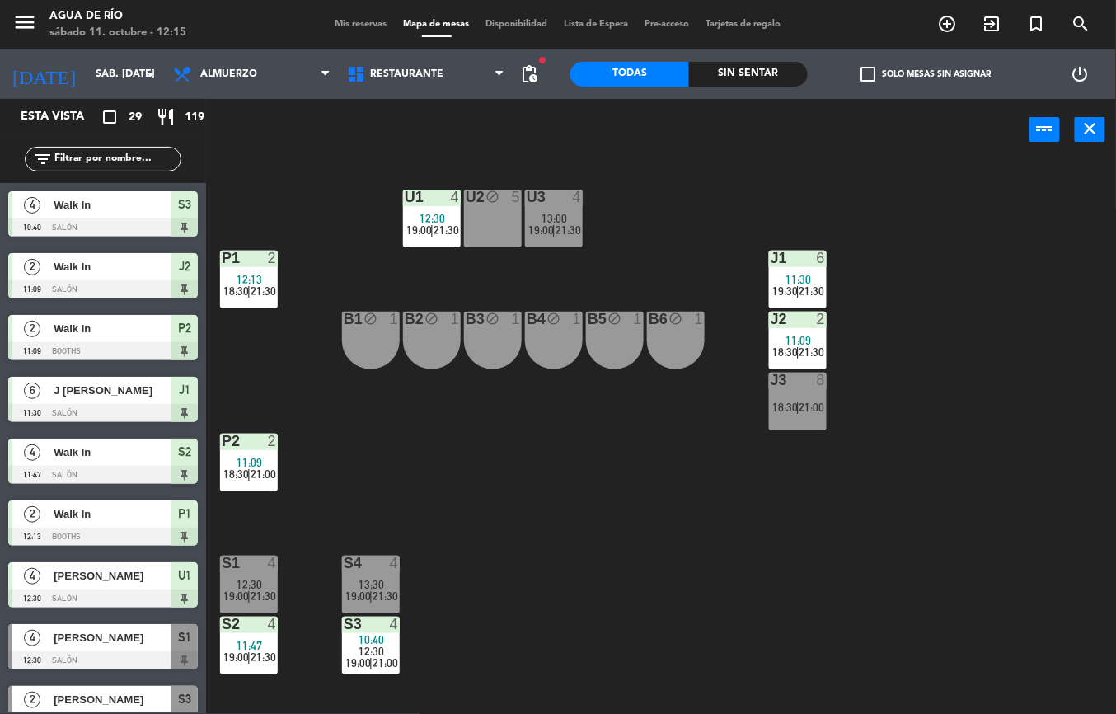
click at [361, 21] on span "Mis reservas" at bounding box center [361, 24] width 68 height 9
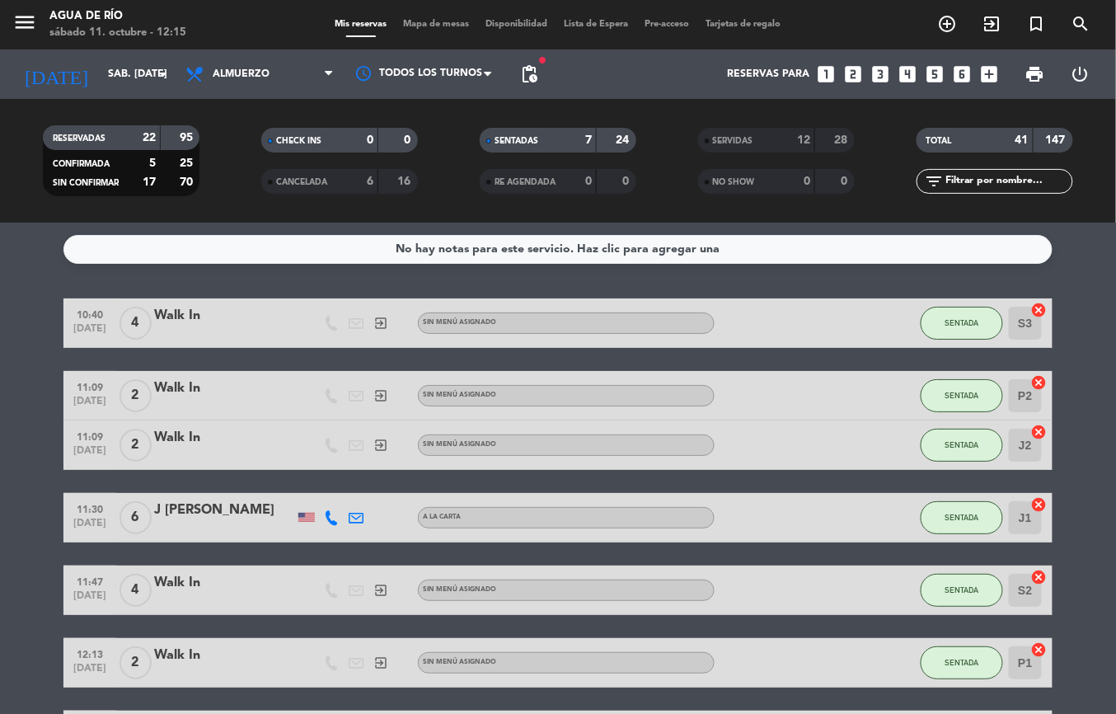
click at [317, 182] on span "CANCELADA" at bounding box center [301, 182] width 51 height 8
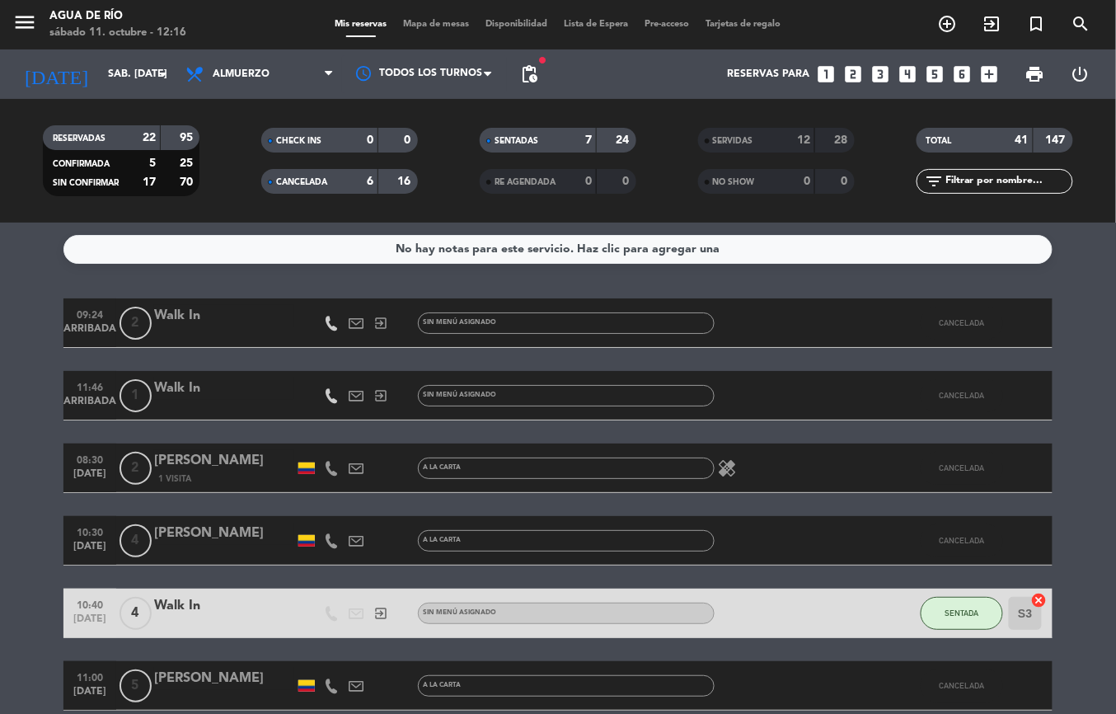
click at [222, 463] on div "[PERSON_NAME]" at bounding box center [224, 460] width 140 height 21
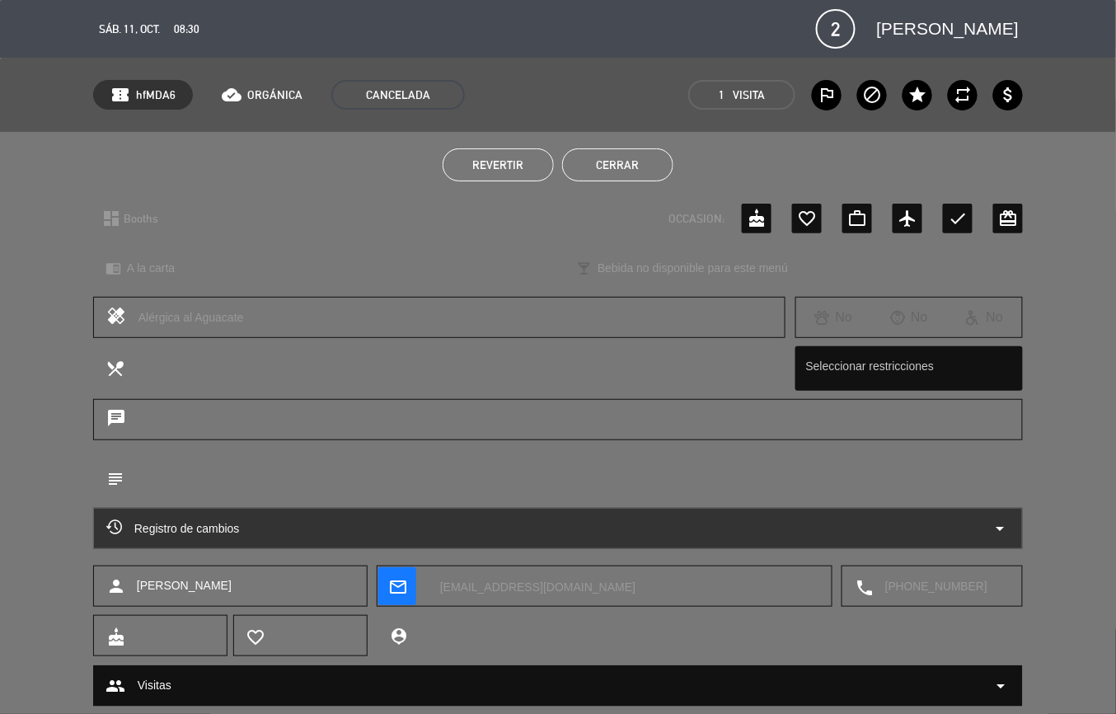
scroll to position [40, 0]
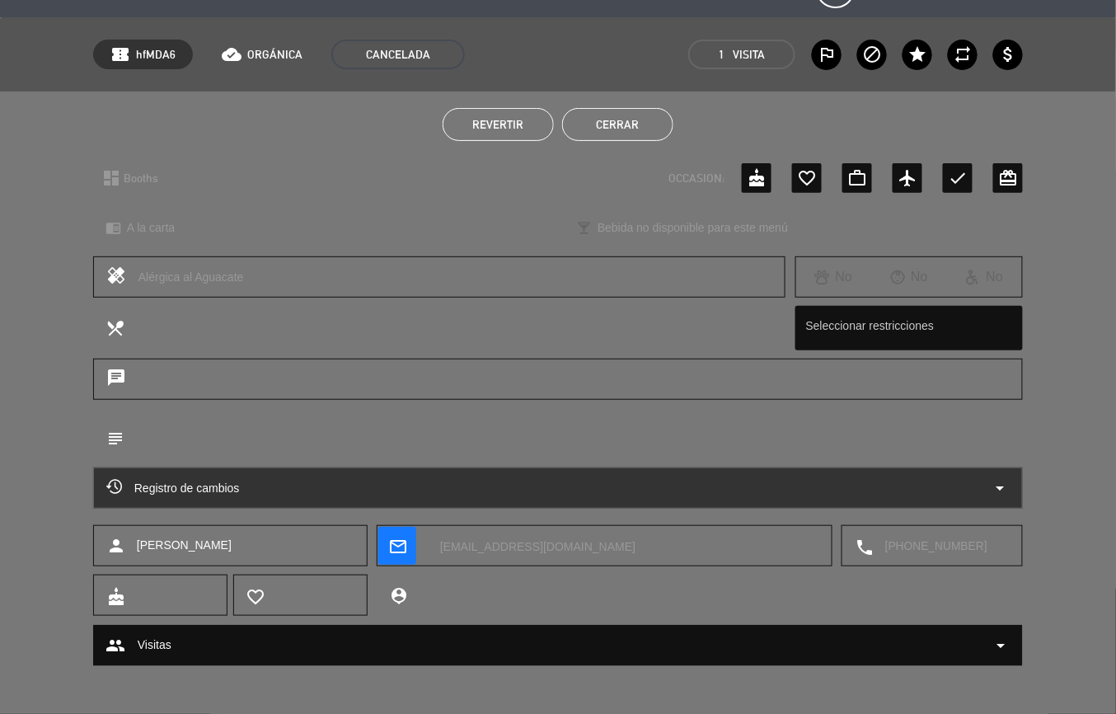
click at [631, 138] on button "Cerrar" at bounding box center [617, 124] width 111 height 33
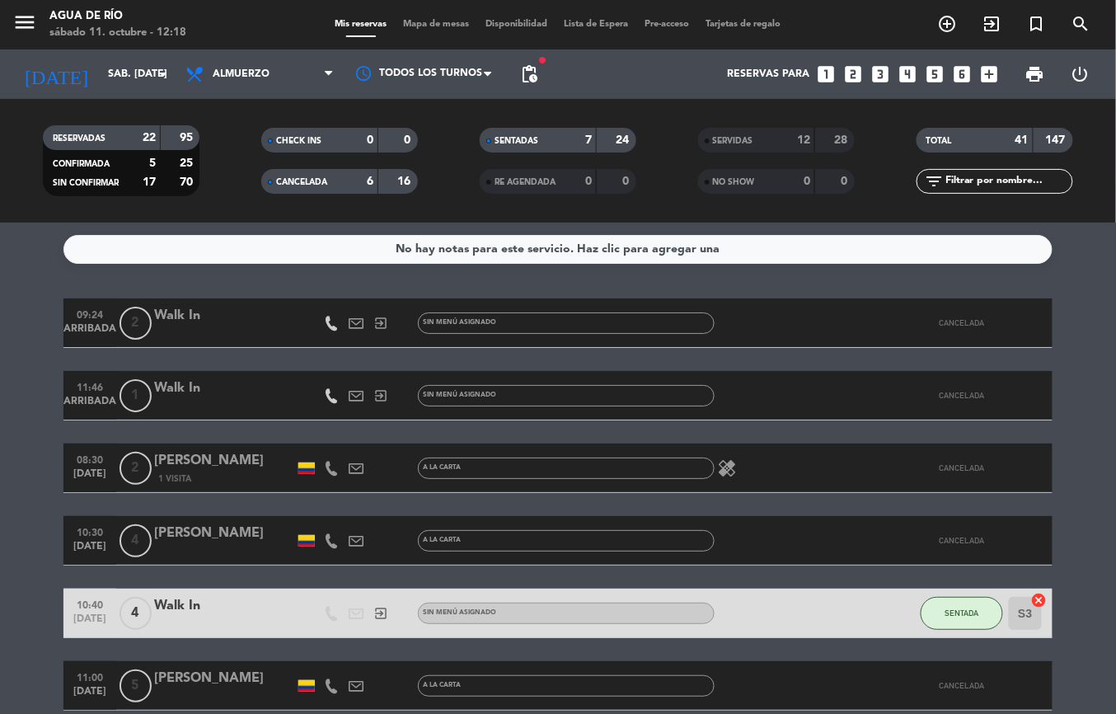
click at [252, 462] on div "[PERSON_NAME]" at bounding box center [224, 460] width 140 height 21
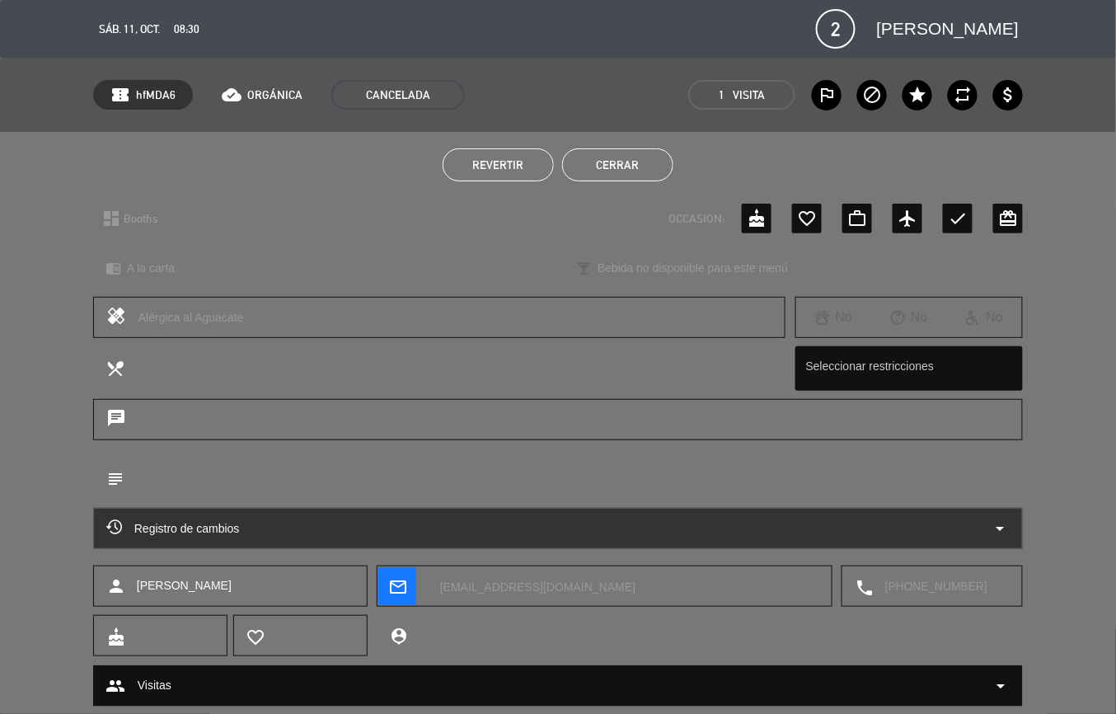
click at [603, 534] on div "Registro de cambios arrow_drop_down" at bounding box center [557, 528] width 903 height 20
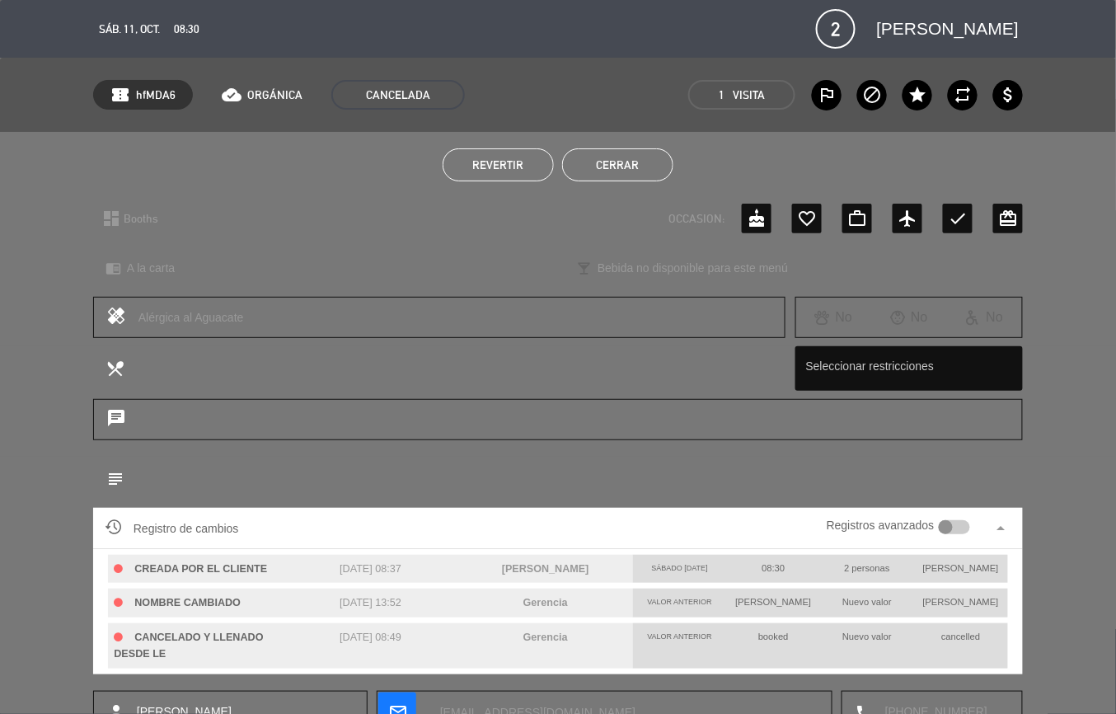
click at [370, 600] on span "[DATE] 13:52" at bounding box center [370, 603] width 62 height 12
click at [1064, 463] on div "subject border_color" at bounding box center [558, 481] width 1116 height 51
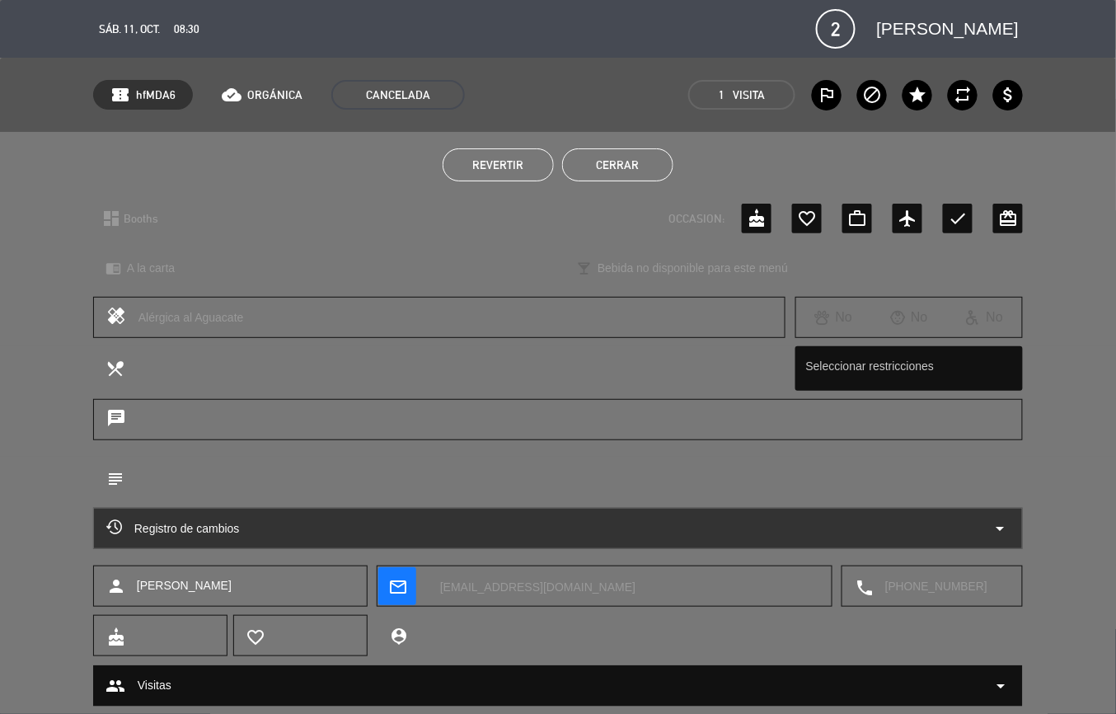
click at [630, 166] on button "Cerrar" at bounding box center [617, 164] width 111 height 33
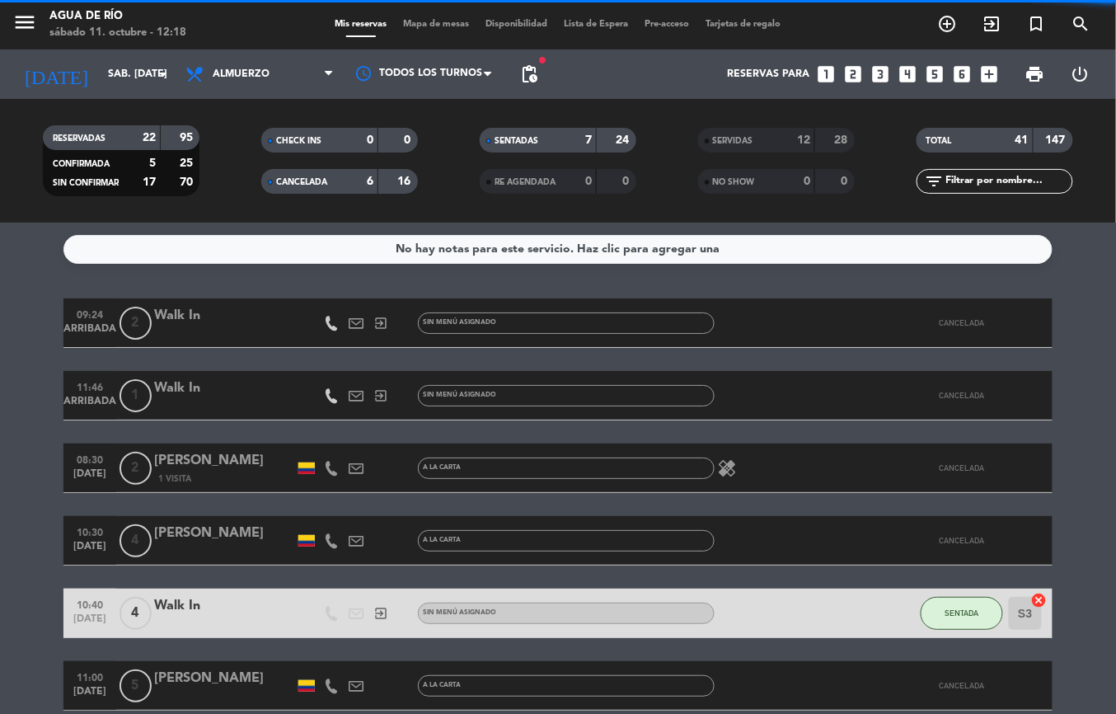
click at [419, 23] on span "Mapa de mesas" at bounding box center [436, 24] width 82 height 9
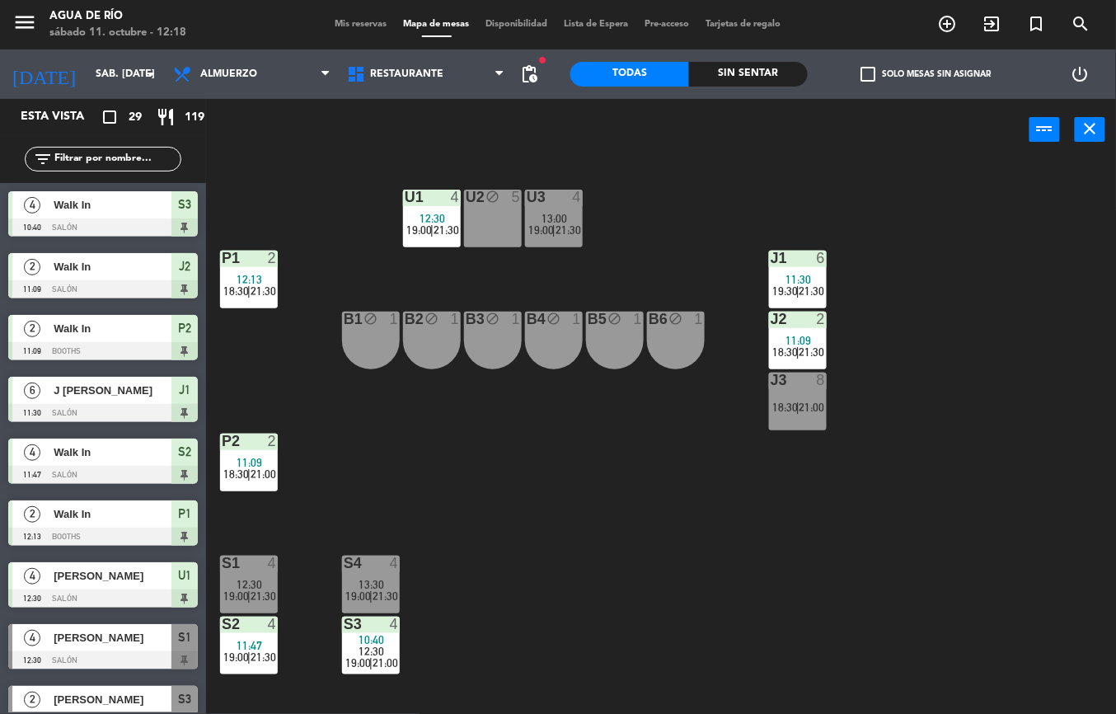
click at [812, 406] on span "21:00" at bounding box center [812, 406] width 26 height 13
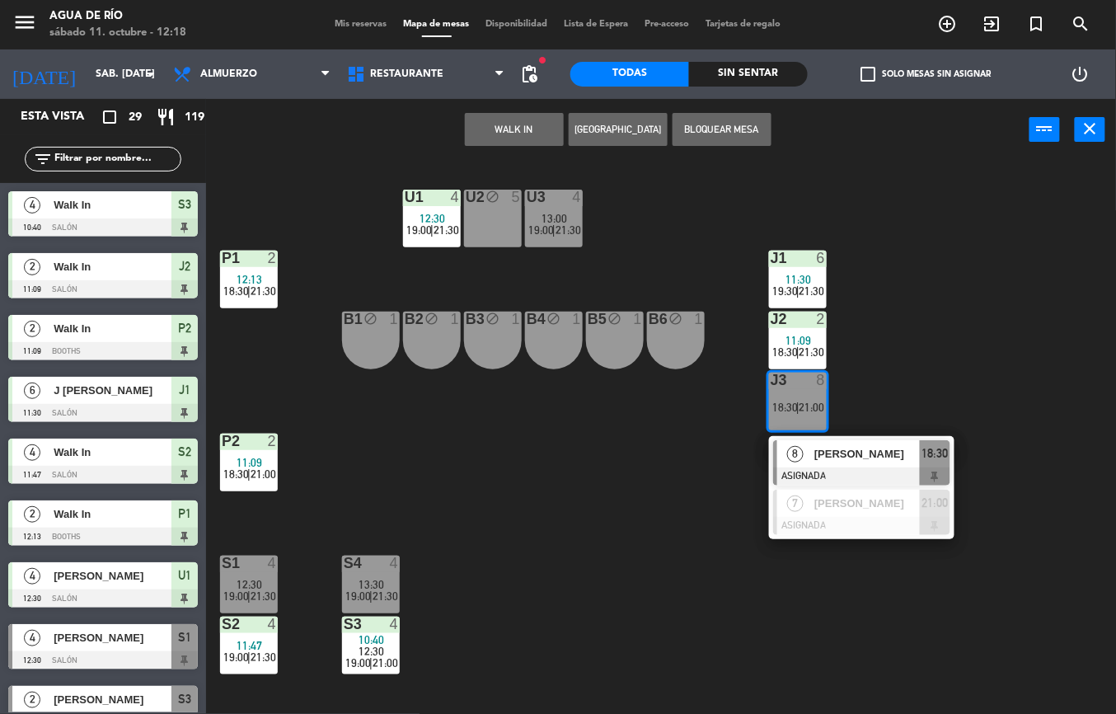
click at [861, 453] on span "[PERSON_NAME]" at bounding box center [866, 453] width 105 height 17
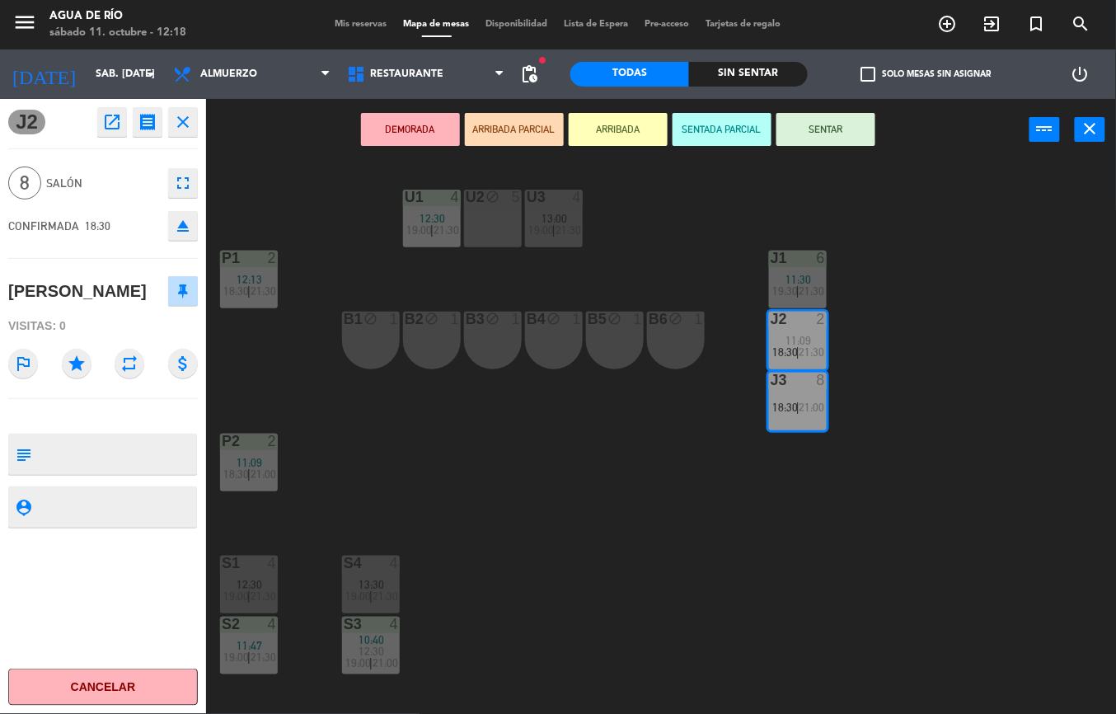
click at [982, 344] on div "U1 4 12:30 19:00 | 21:30 U2 block 5 U3 4 13:00 19:00 | 21:30 J1 6 11:30 19:30 |…" at bounding box center [667, 437] width 898 height 553
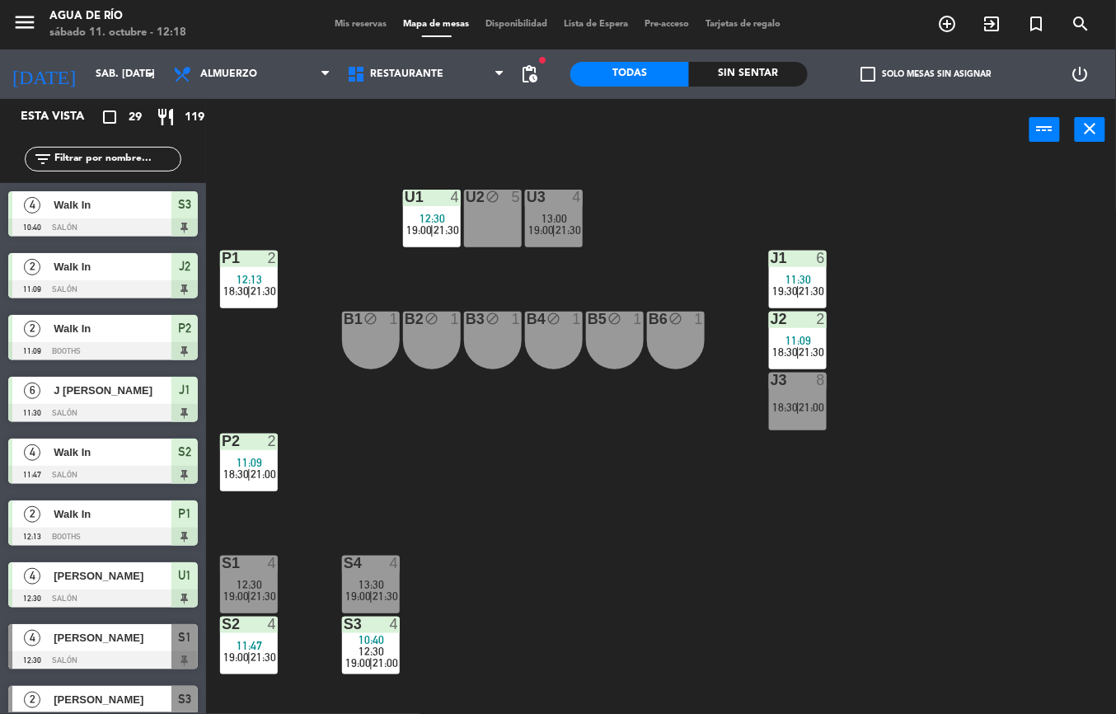
click at [794, 281] on span "11:30" at bounding box center [799, 279] width 26 height 13
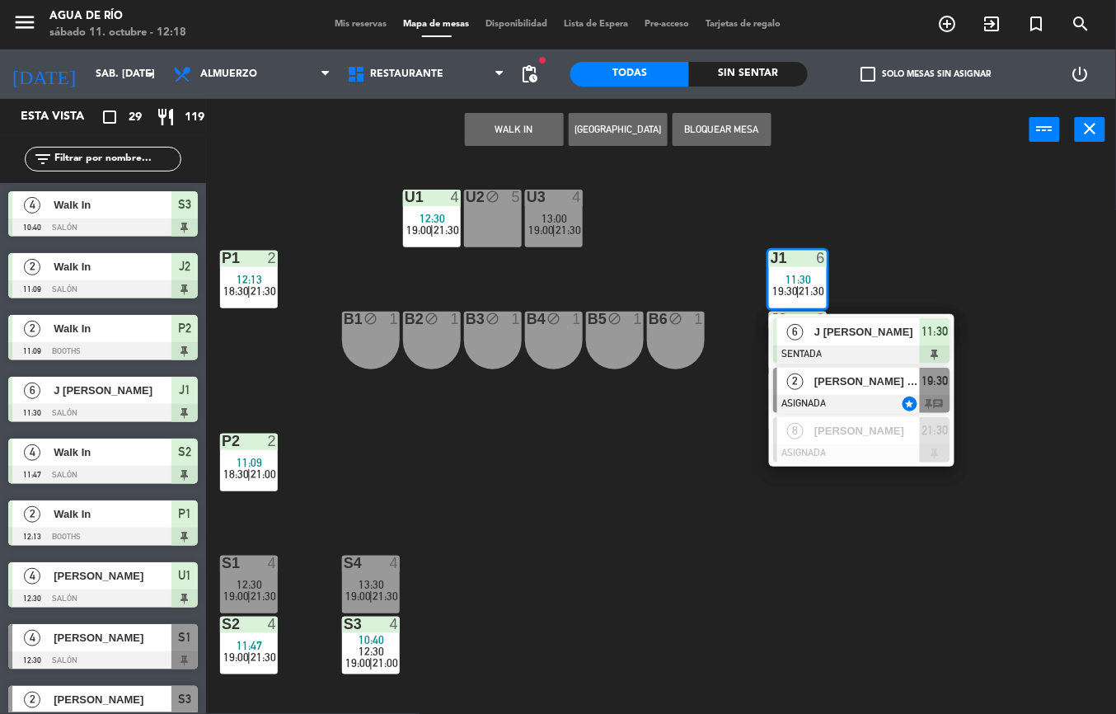
click at [831, 386] on span "[PERSON_NAME] [PERSON_NAME]" at bounding box center [866, 380] width 105 height 17
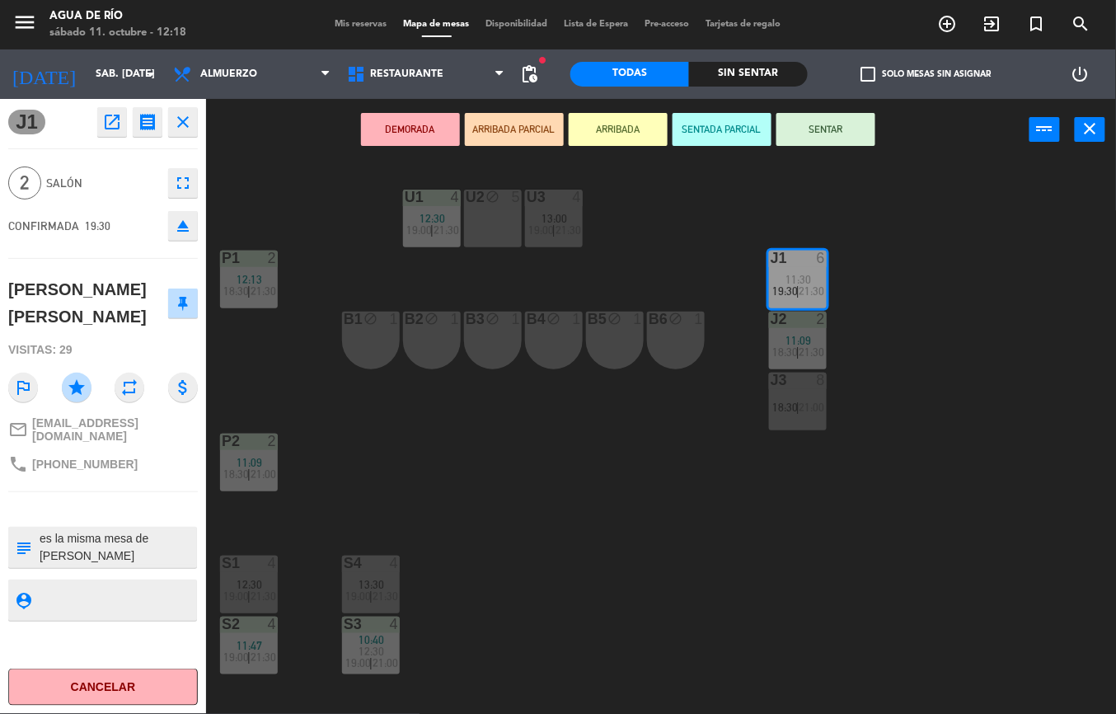
click at [994, 348] on div "U1 4 12:30 19:00 | 21:30 U2 block 5 U3 4 13:00 19:00 | 21:30 J1 6 11:30 19:30 |…" at bounding box center [667, 437] width 898 height 553
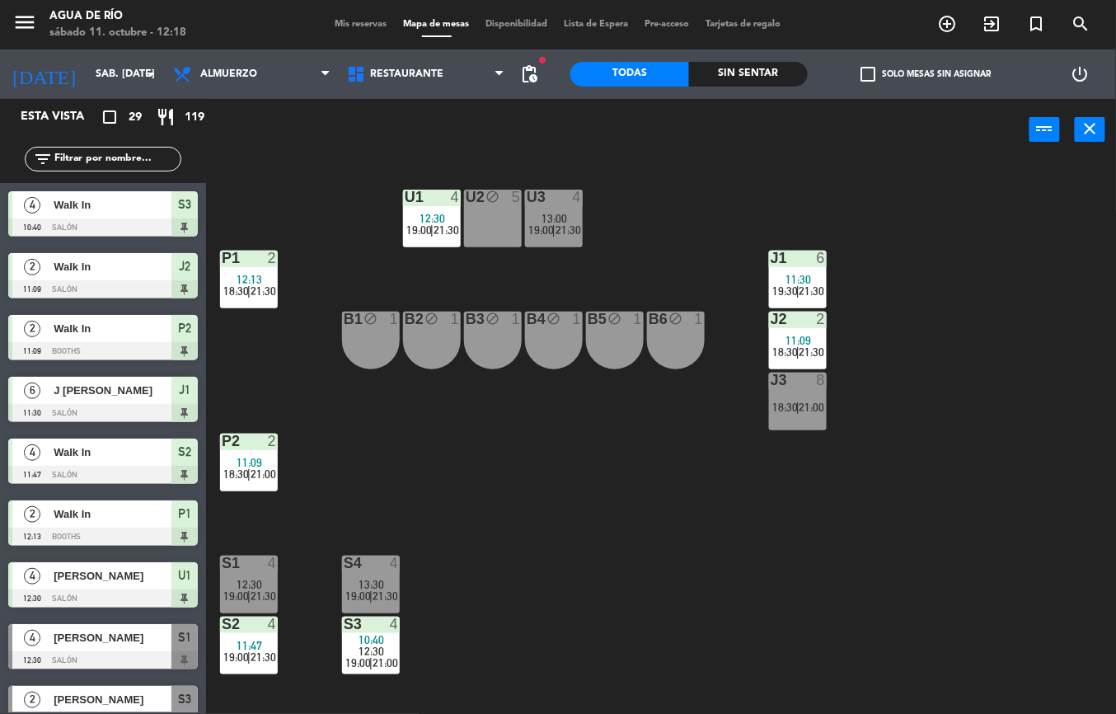
scroll to position [16, 0]
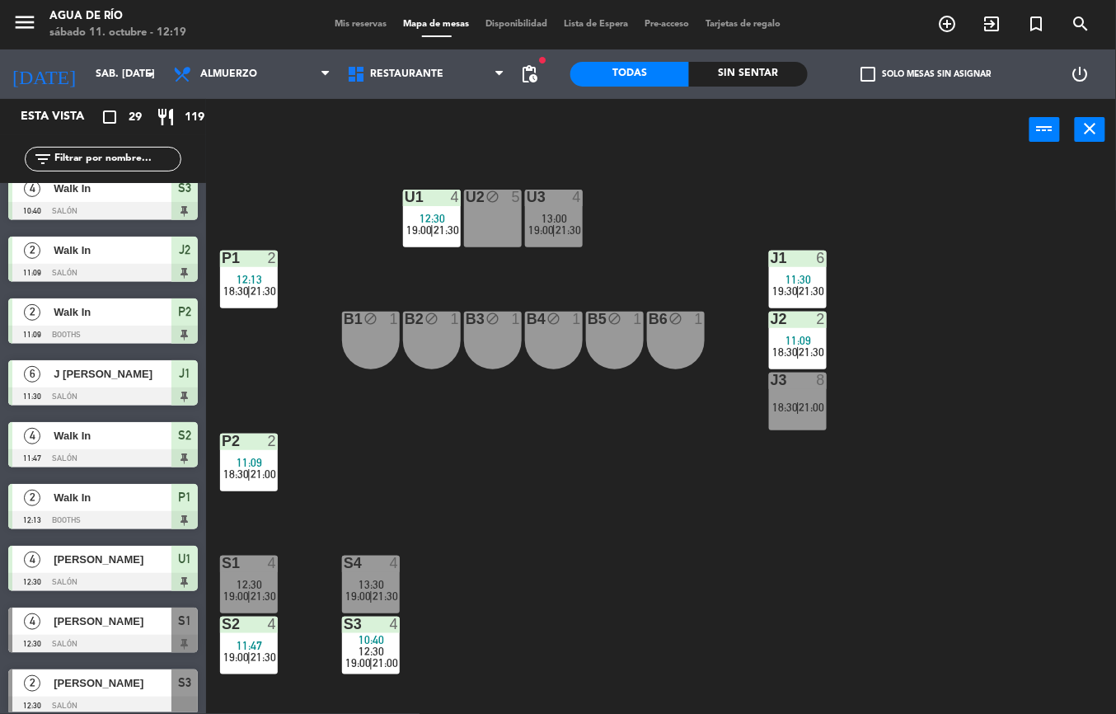
click at [263, 562] on div "4" at bounding box center [276, 562] width 27 height 15
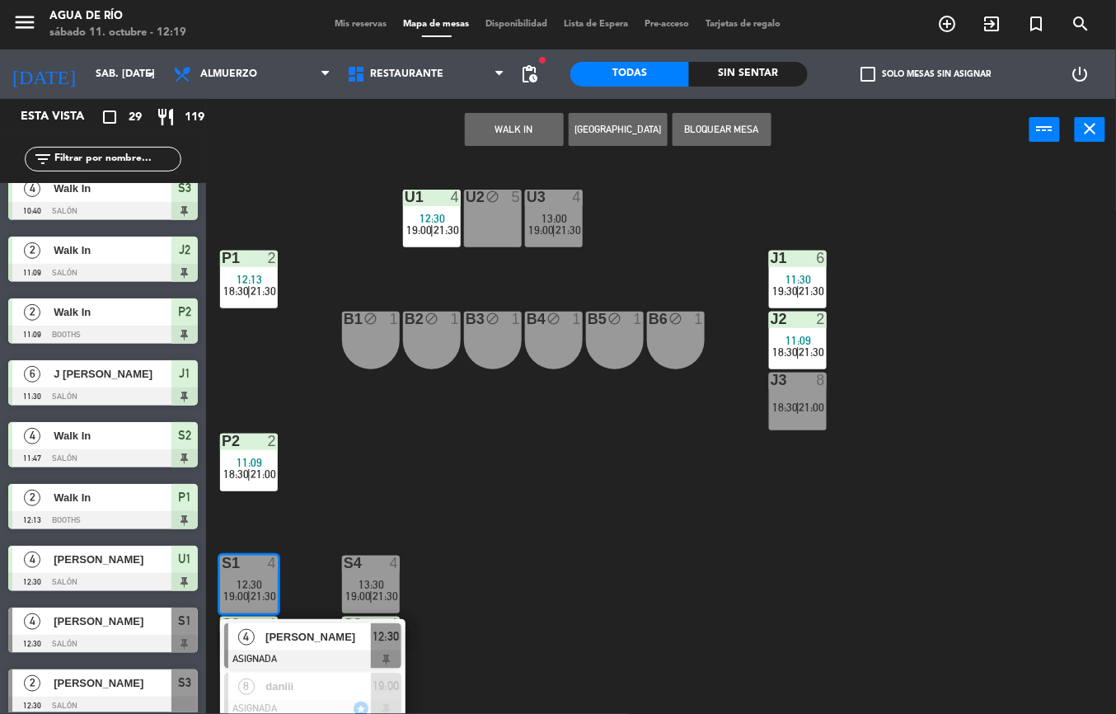
click at [326, 638] on span "[PERSON_NAME]" at bounding box center [317, 636] width 105 height 17
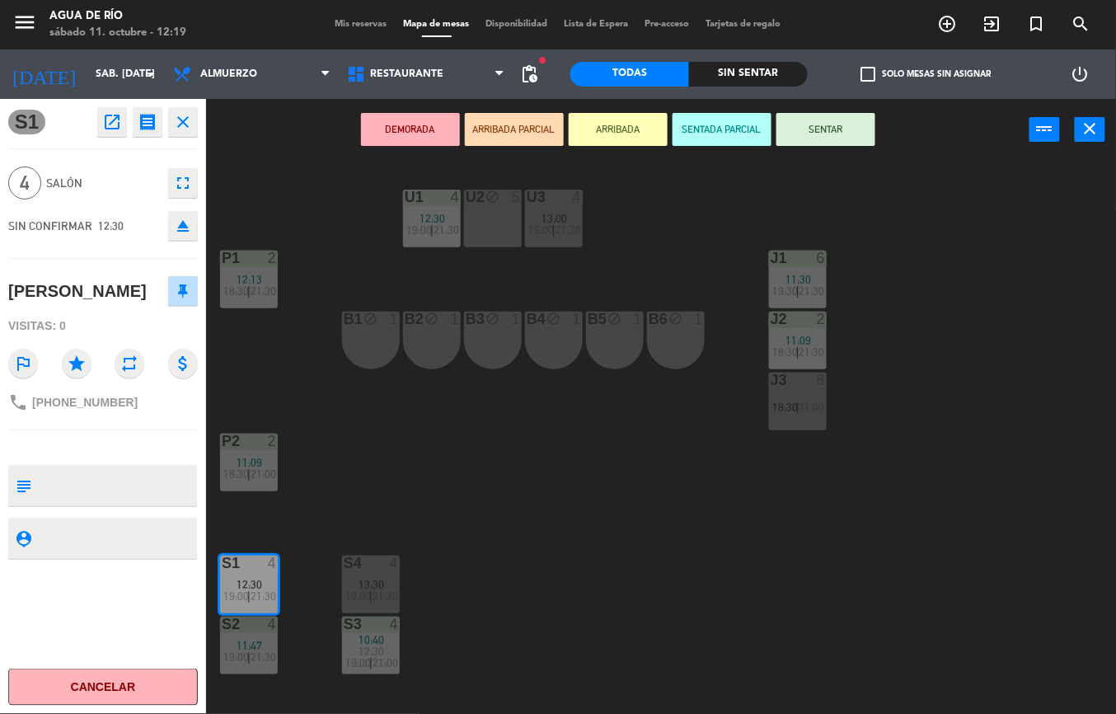
click at [512, 228] on div "U2 block 5" at bounding box center [493, 218] width 58 height 58
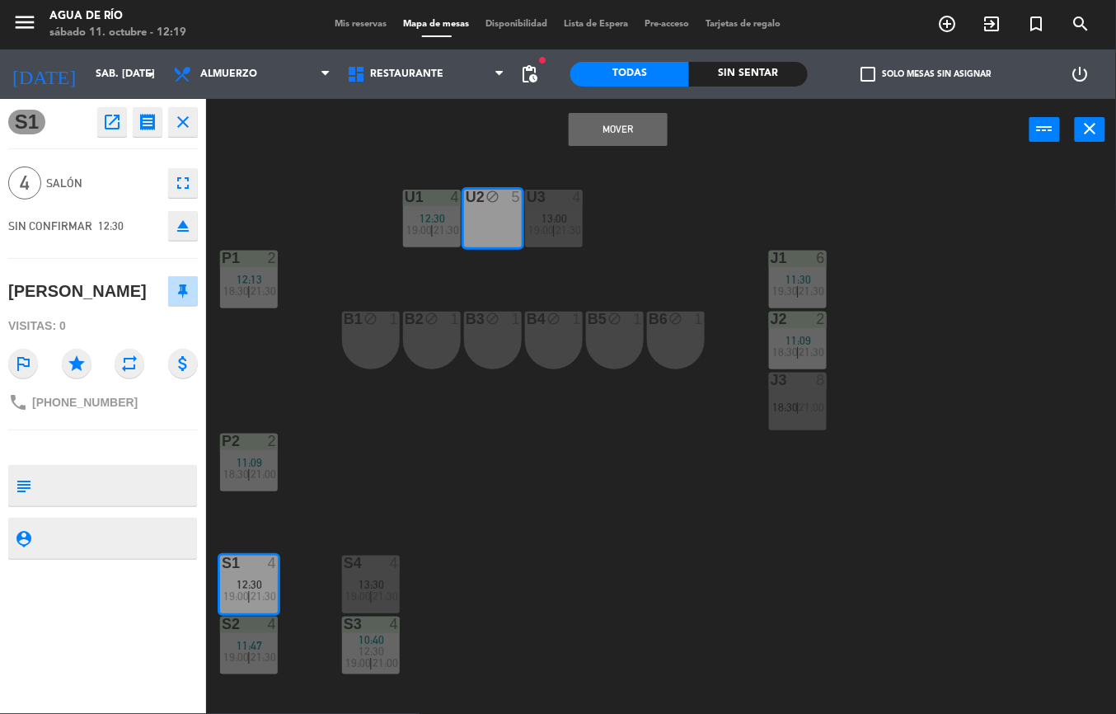
click at [618, 129] on button "Mover" at bounding box center [617, 129] width 99 height 33
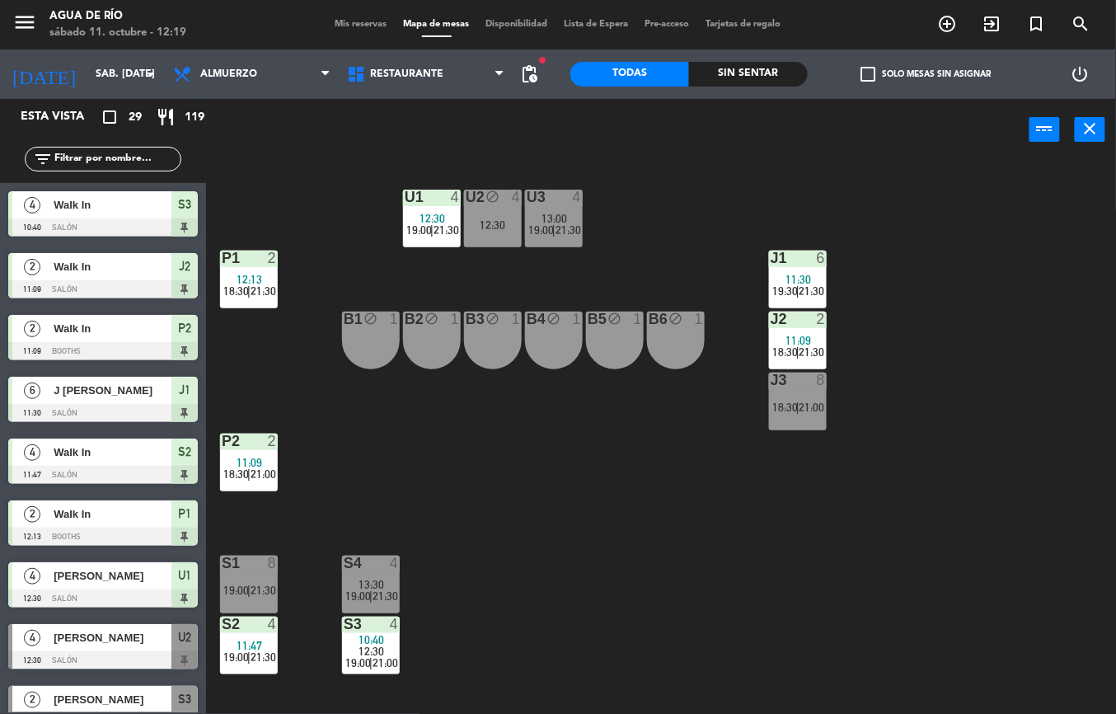
click at [400, 565] on div "4" at bounding box center [398, 562] width 27 height 15
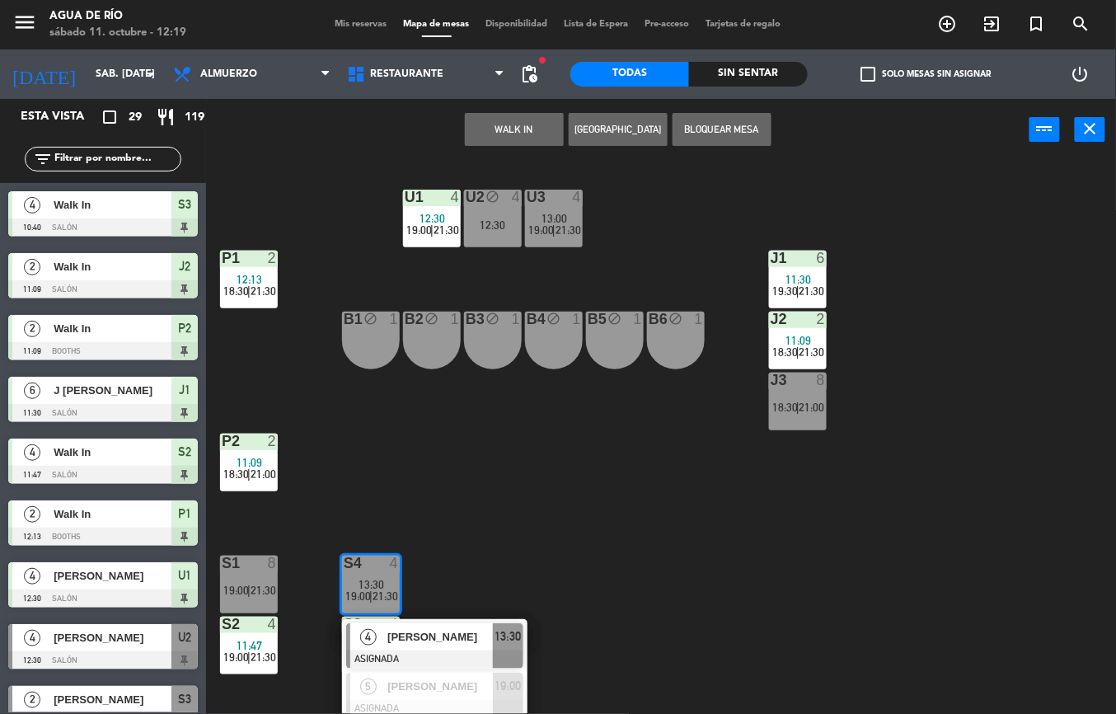
click at [466, 637] on span "[PERSON_NAME]" at bounding box center [439, 636] width 105 height 17
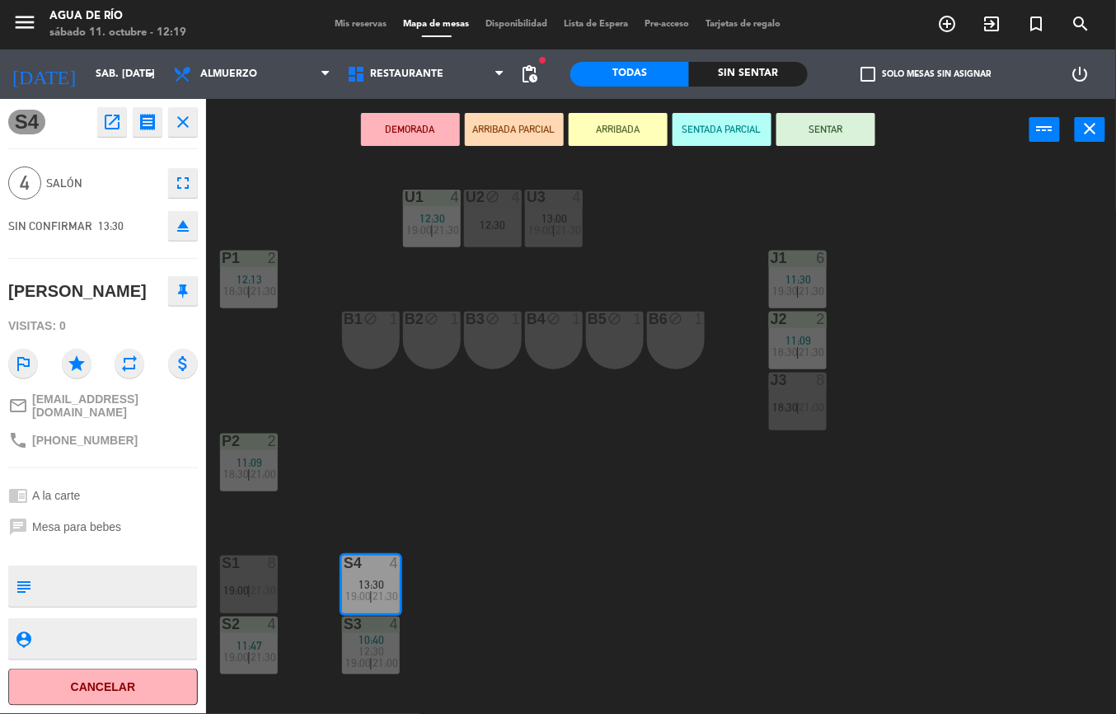
click at [792, 400] on span "18:30" at bounding box center [785, 406] width 26 height 13
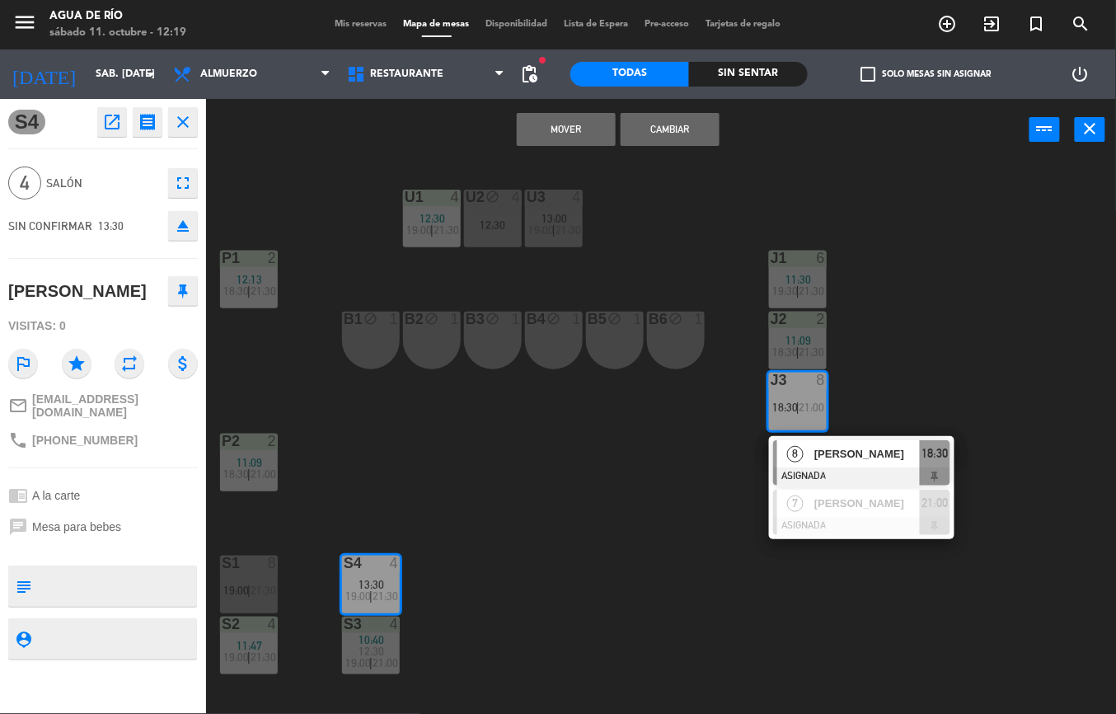
click at [554, 137] on button "Mover" at bounding box center [566, 129] width 99 height 33
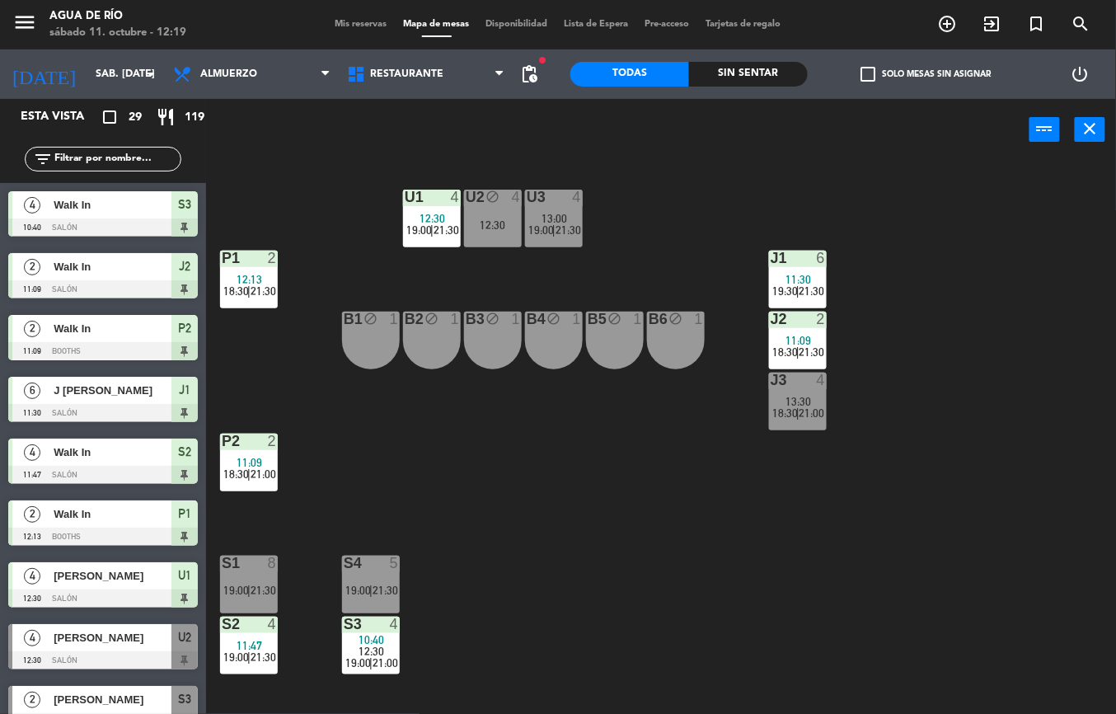
scroll to position [0, 0]
click at [379, 644] on span "12:30" at bounding box center [372, 650] width 26 height 13
click at [386, 661] on span "21:00" at bounding box center [385, 662] width 26 height 13
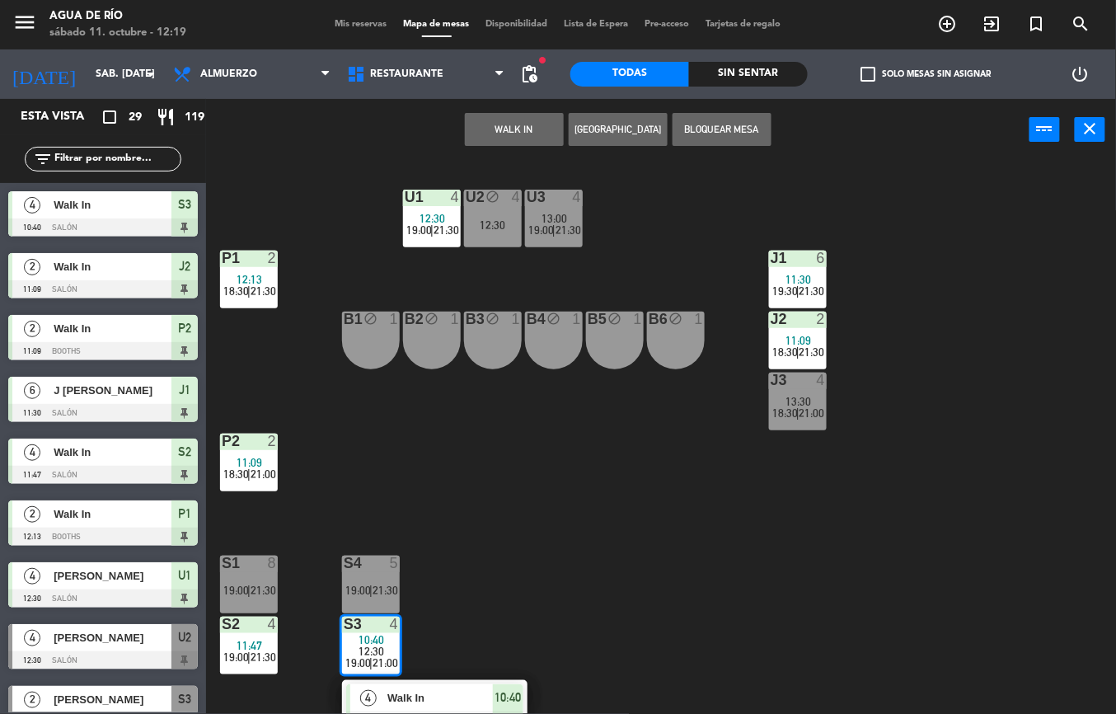
click at [458, 697] on span "Walk In" at bounding box center [439, 697] width 105 height 17
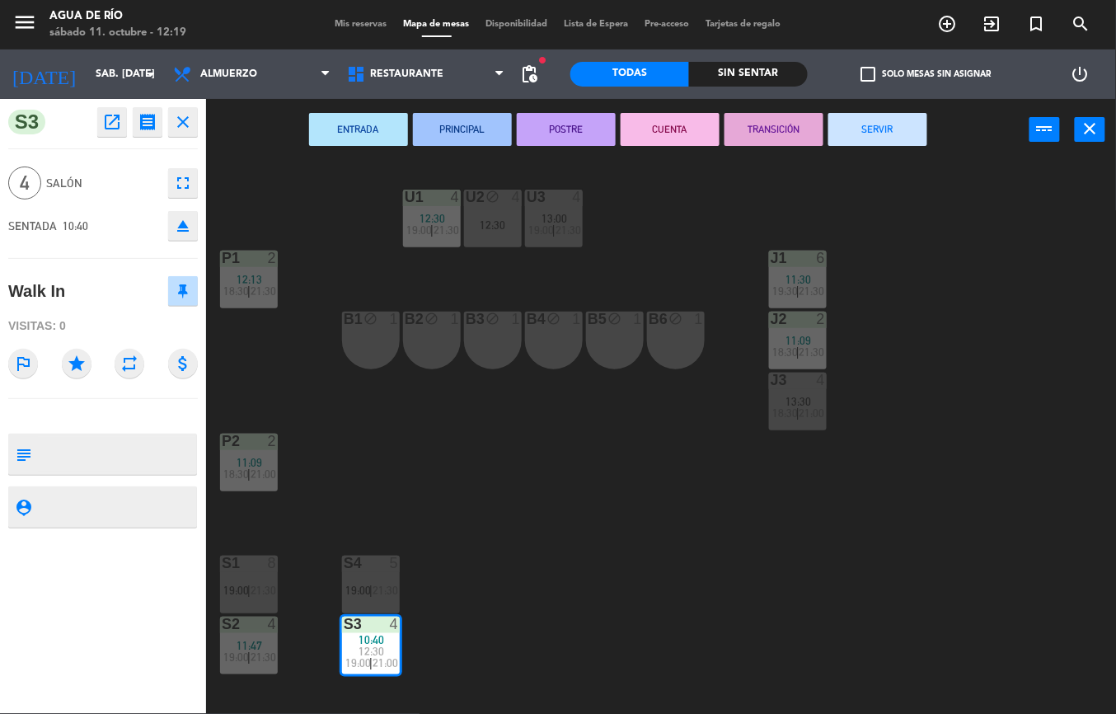
click at [894, 140] on button "SERVIR" at bounding box center [877, 129] width 99 height 33
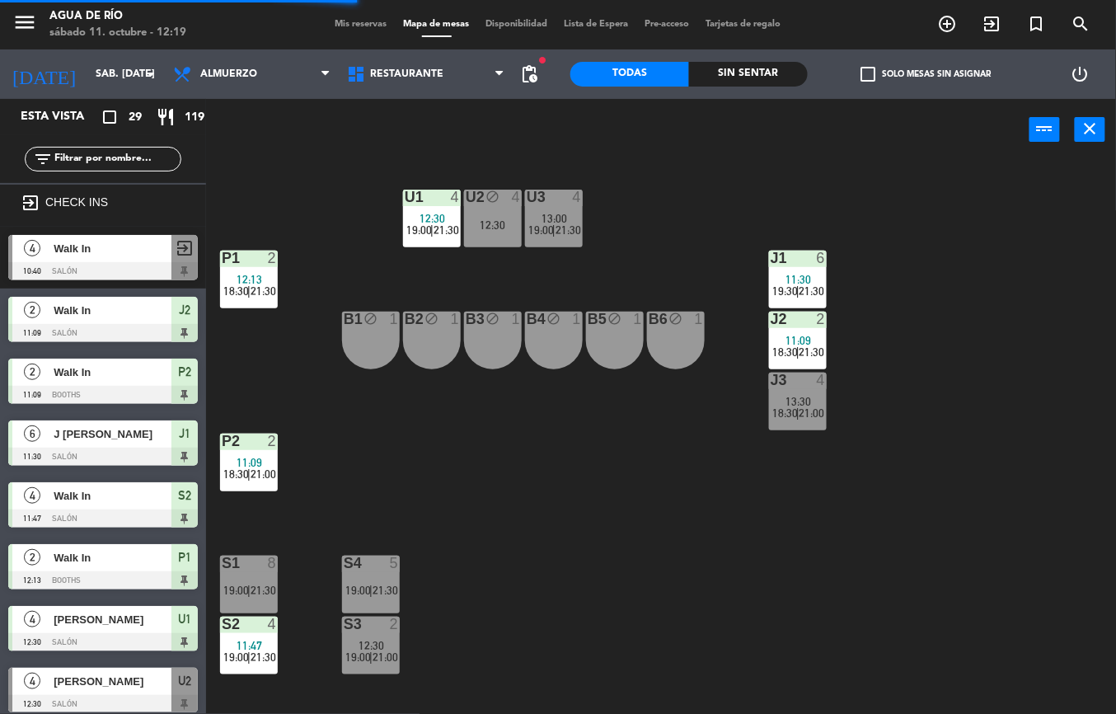
click at [359, 637] on div "S3 2 12:30 19:00 | 21:00" at bounding box center [371, 645] width 58 height 58
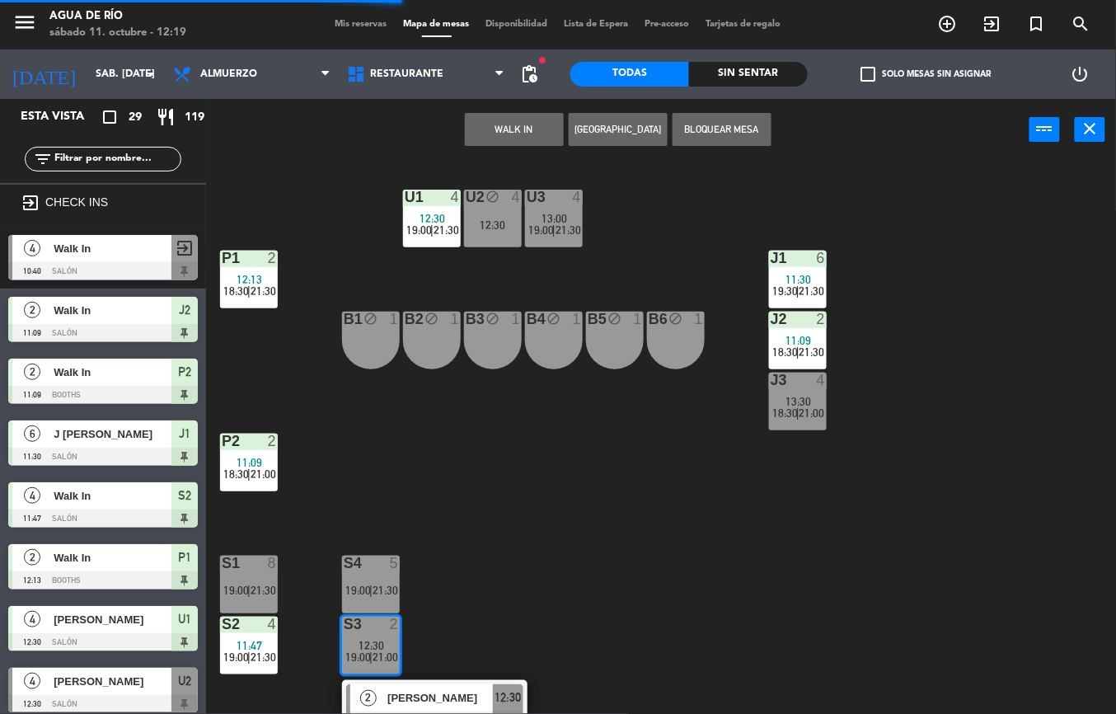
click at [450, 680] on div "2 [PERSON_NAME] ASIGNADA 12:30" at bounding box center [434, 707] width 185 height 54
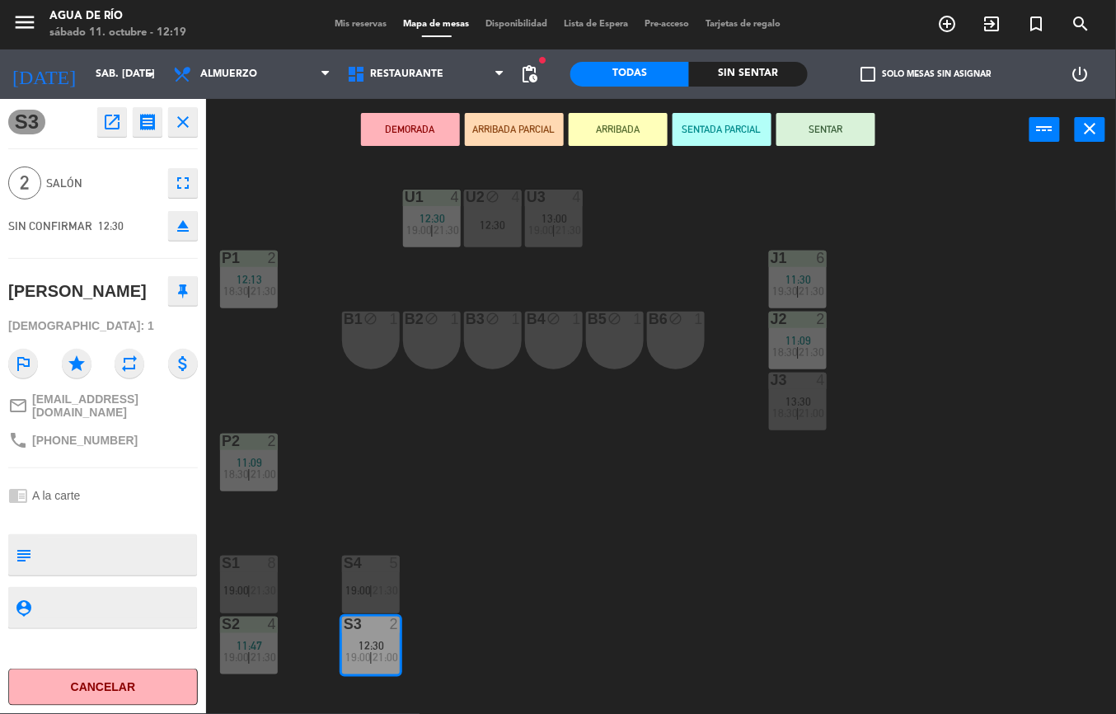
click at [259, 591] on span "21:30" at bounding box center [263, 589] width 26 height 13
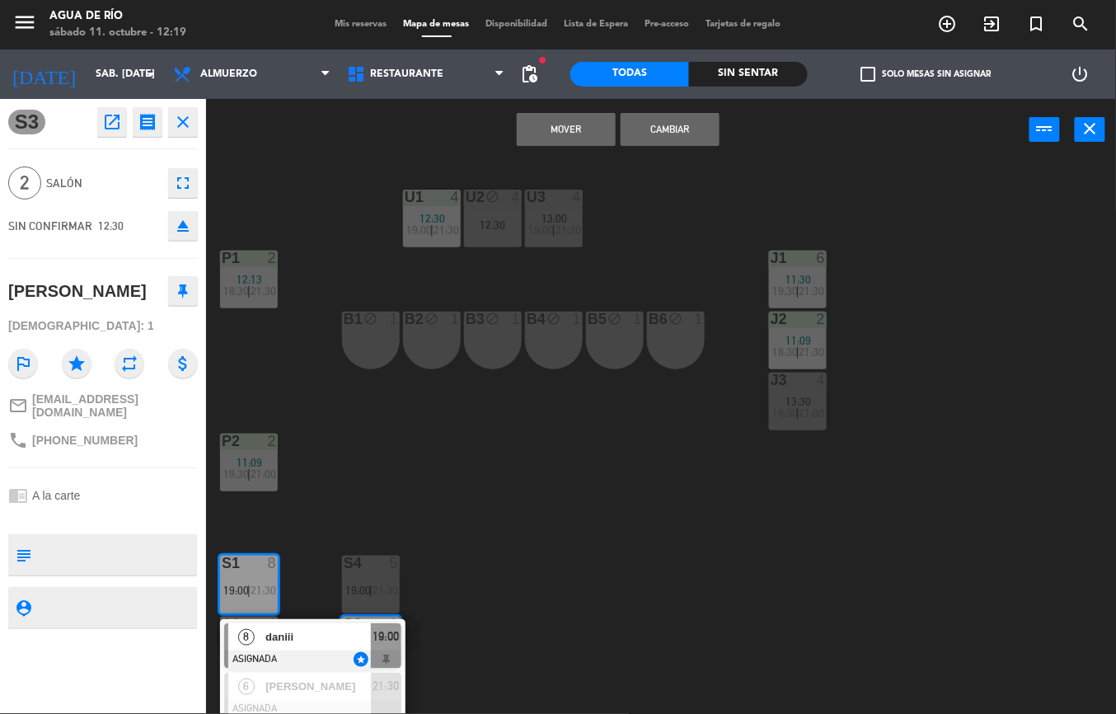
click at [567, 127] on button "Mover" at bounding box center [566, 129] width 99 height 33
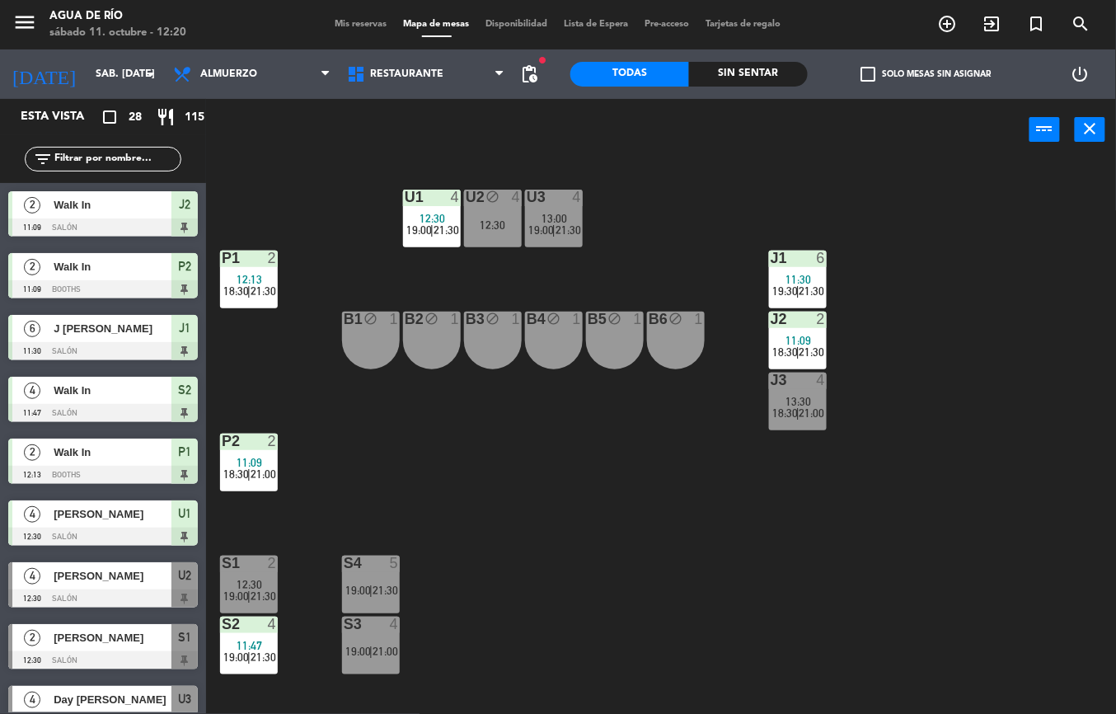
click at [366, 23] on span "Mis reservas" at bounding box center [361, 24] width 68 height 9
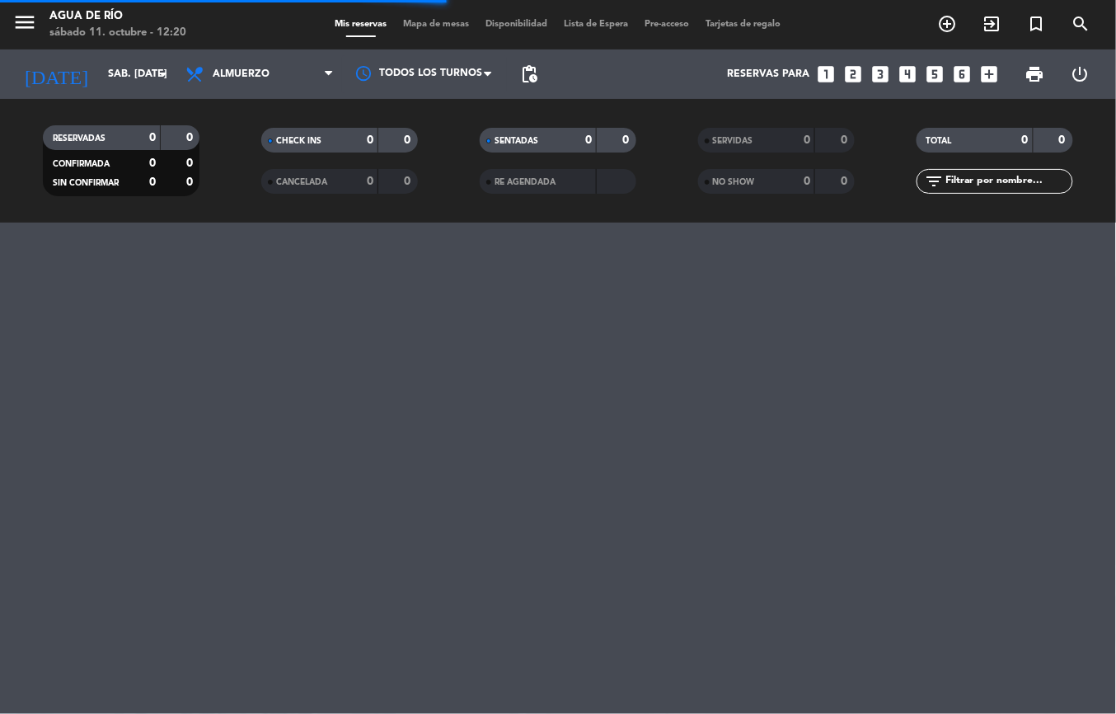
click at [321, 189] on div "CANCELADA" at bounding box center [303, 181] width 76 height 19
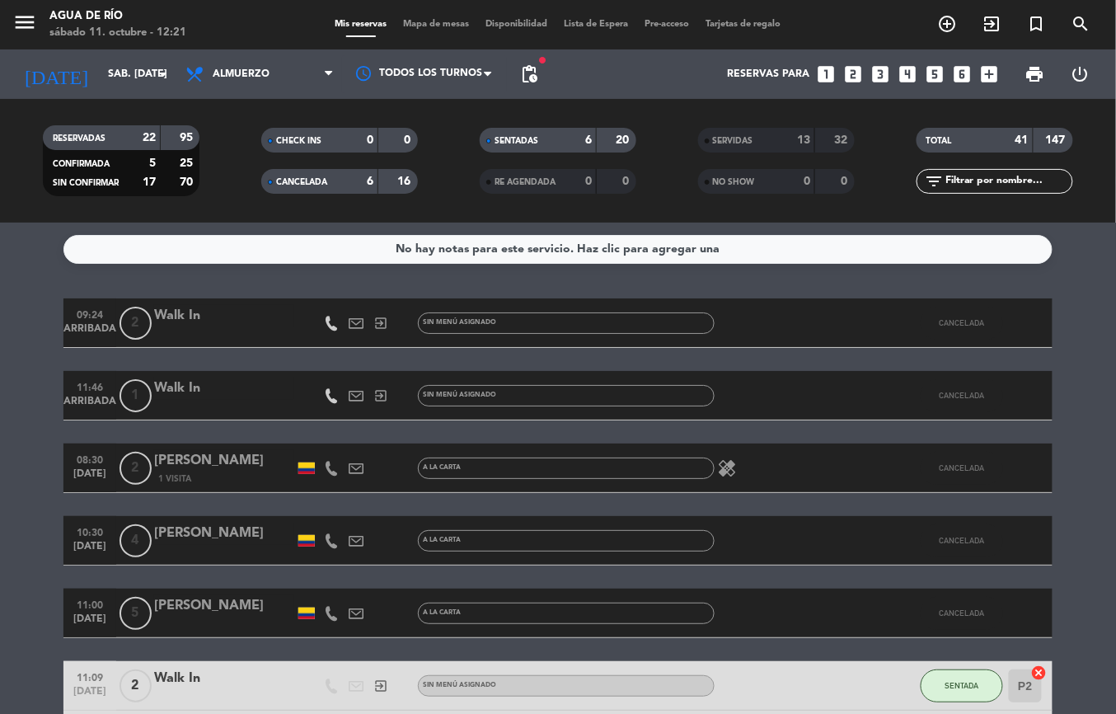
click at [231, 459] on div "[PERSON_NAME]" at bounding box center [224, 460] width 140 height 21
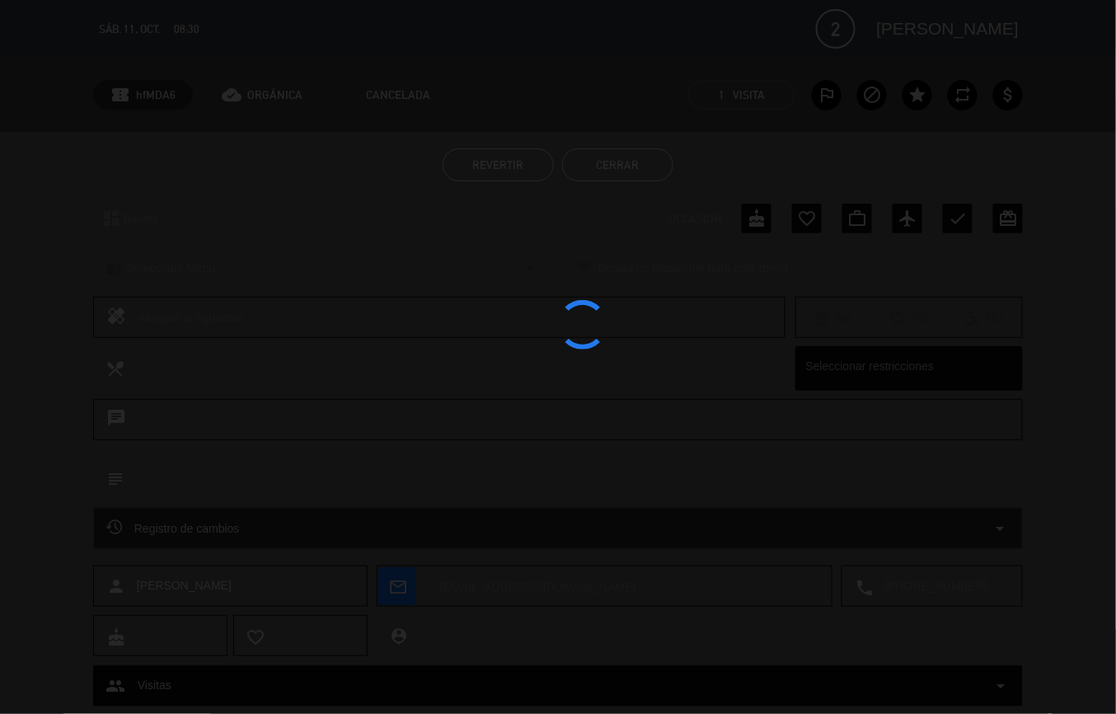
click at [770, 166] on ul "Revertir Cerrar" at bounding box center [557, 164] width 929 height 33
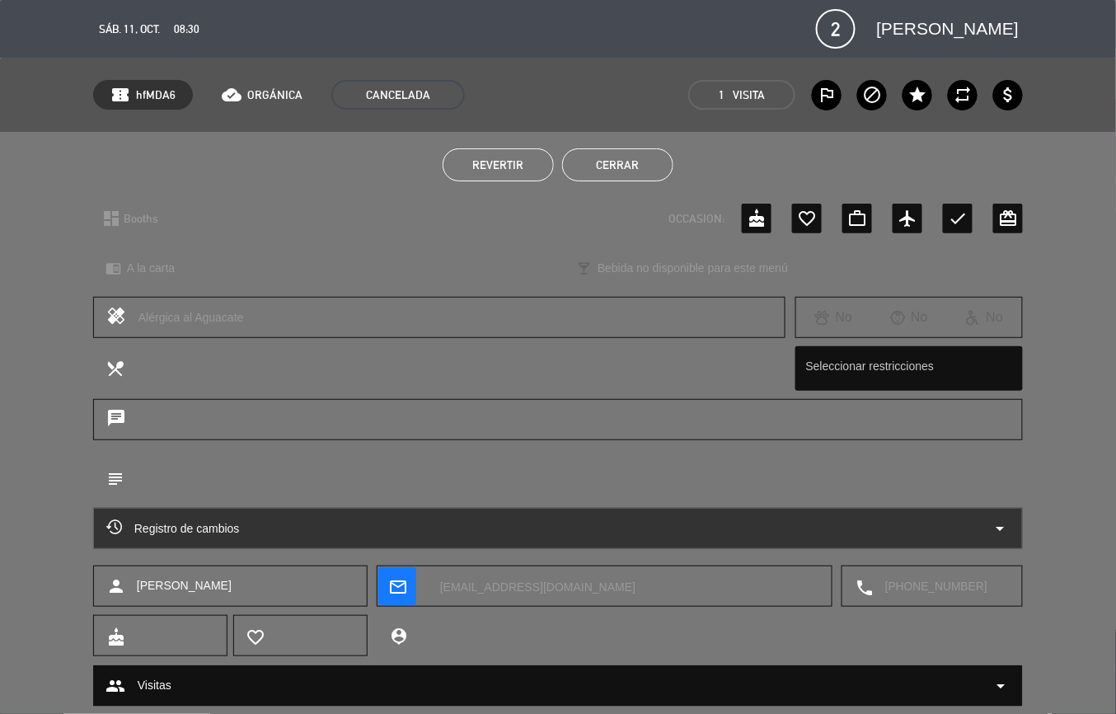
click at [663, 175] on button "Cerrar" at bounding box center [617, 164] width 111 height 33
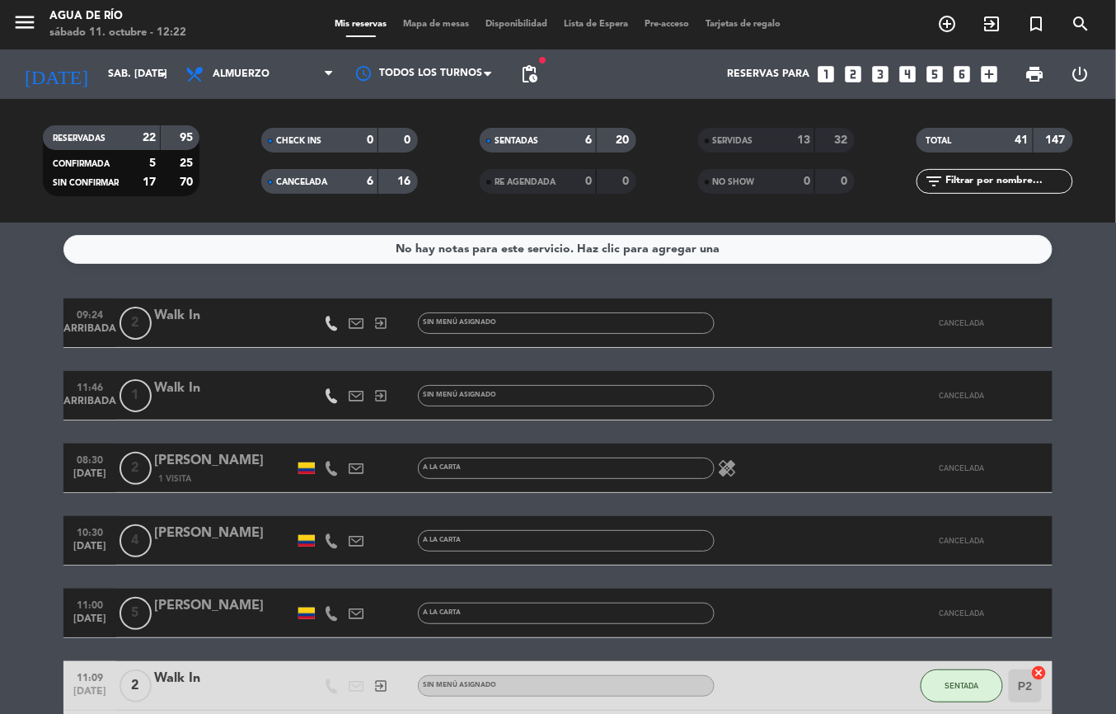
click at [442, 27] on span "Mapa de mesas" at bounding box center [436, 24] width 82 height 9
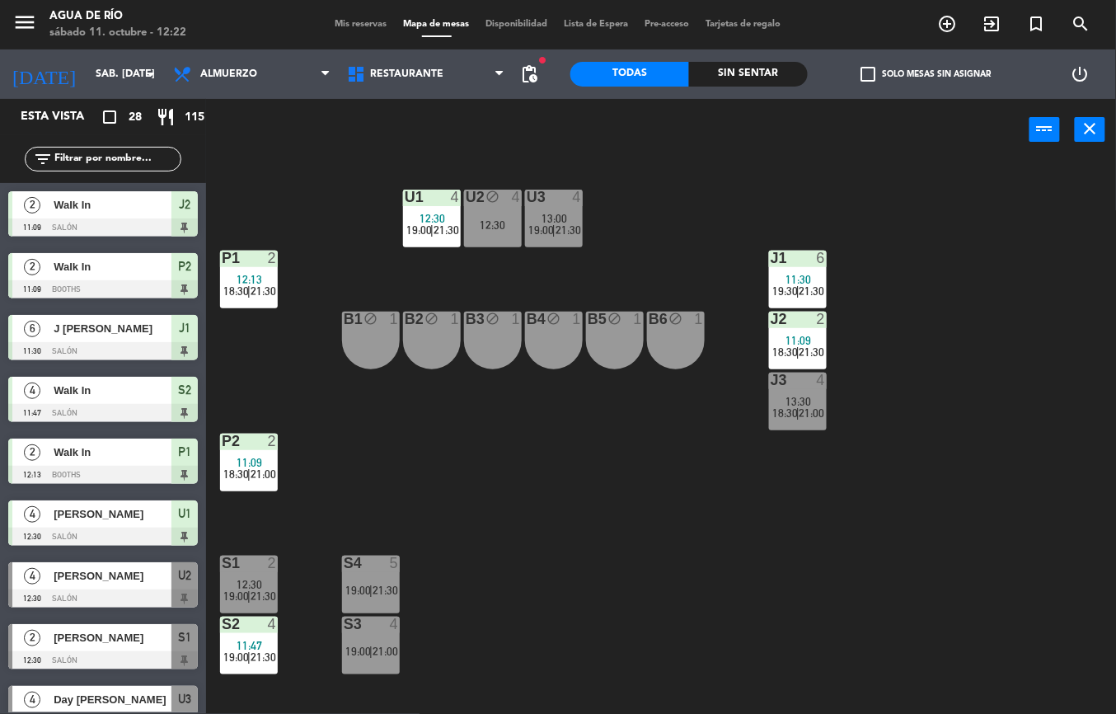
click at [254, 585] on span "12:30" at bounding box center [250, 584] width 26 height 13
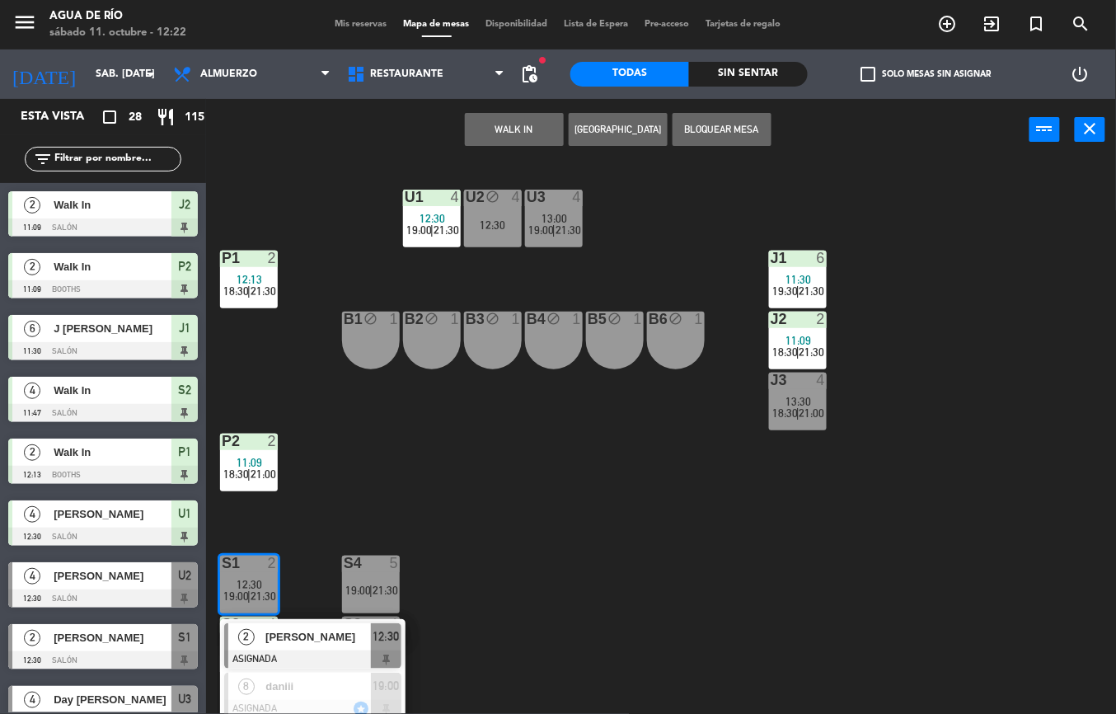
click at [334, 636] on span "[PERSON_NAME]" at bounding box center [317, 636] width 105 height 17
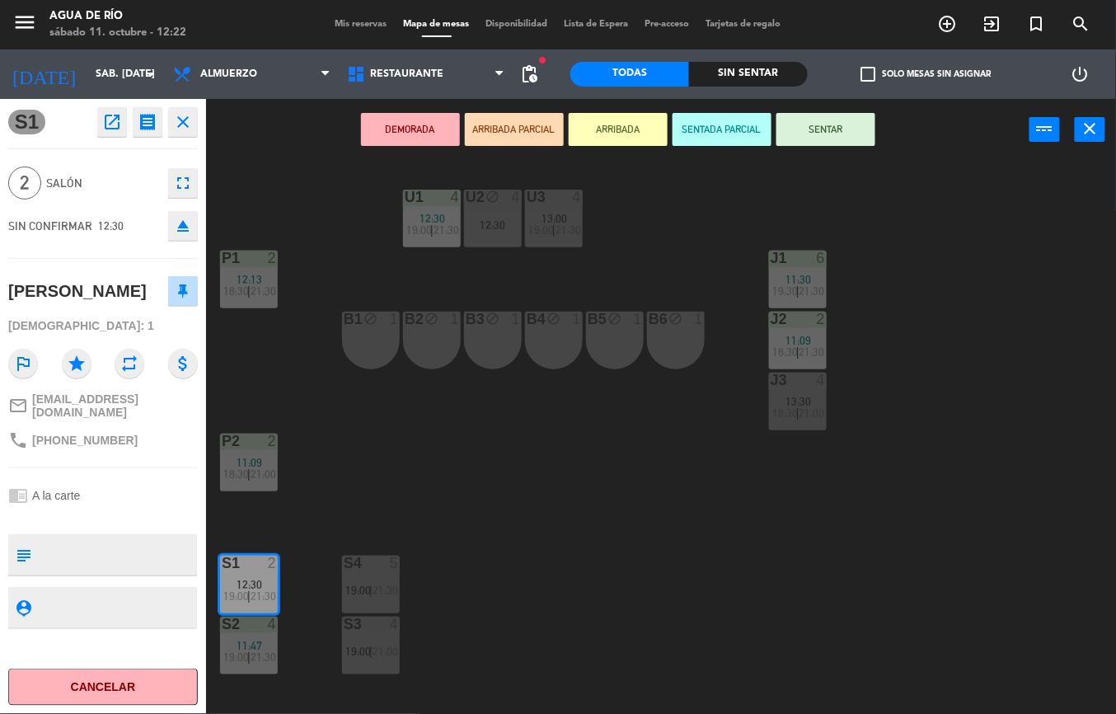
click at [581, 557] on div "U1 4 12:30 19:00 | 21:30 U2 block 4 12:30 U3 4 13:00 19:00 | 21:30 J1 6 11:30 1…" at bounding box center [667, 437] width 898 height 553
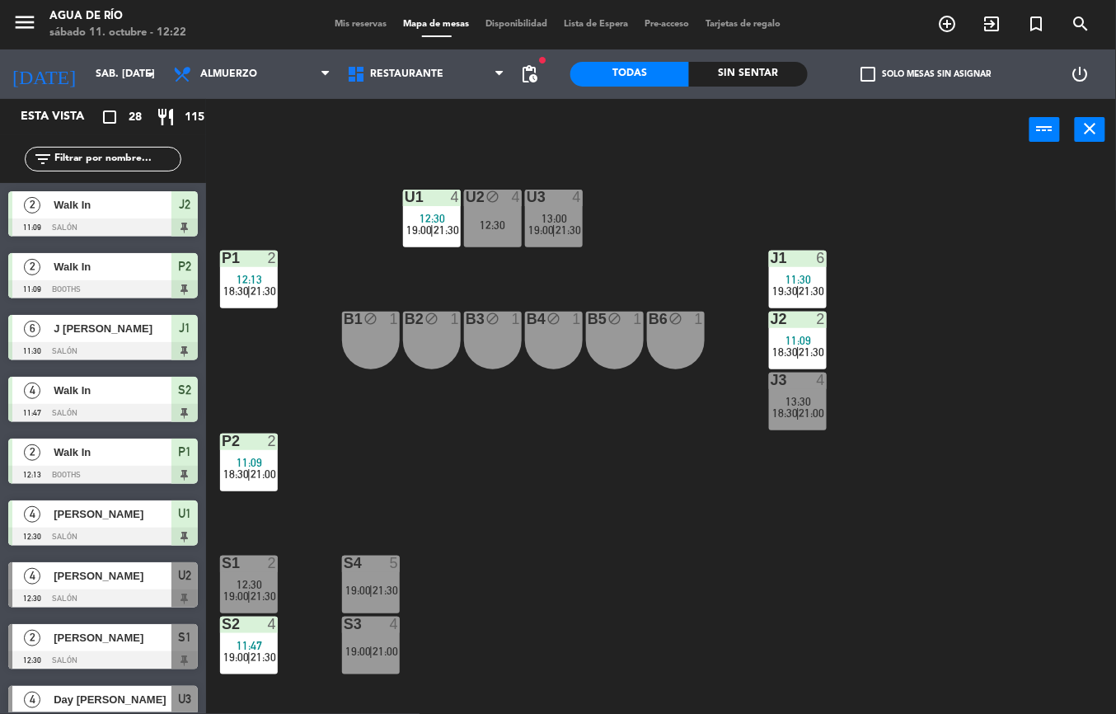
click at [793, 471] on div "U1 4 12:30 19:00 | 21:30 U2 block 4 12:30 U3 4 13:00 19:00 | 21:30 J1 6 11:30 1…" at bounding box center [667, 437] width 898 height 553
click at [572, 274] on div "U1 4 12:30 19:00 | 21:30 U2 block 4 12:30 U3 4 13:00 19:00 | 21:30 J1 6 11:30 1…" at bounding box center [667, 437] width 898 height 553
click at [470, 278] on div "U1 4 12:30 19:00 | 21:30 U2 block 4 12:30 U3 4 13:00 19:00 | 21:30 J1 6 11:30 1…" at bounding box center [667, 437] width 898 height 553
click at [247, 578] on span "12:30" at bounding box center [250, 584] width 26 height 13
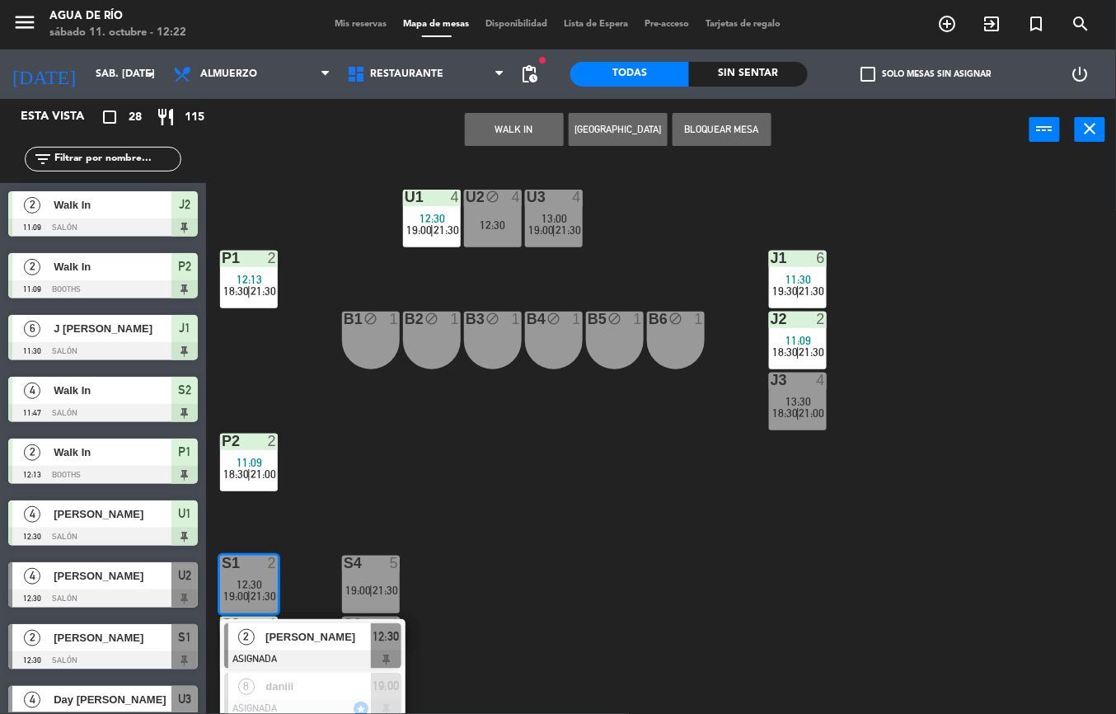
click at [287, 636] on span "[PERSON_NAME]" at bounding box center [317, 636] width 105 height 17
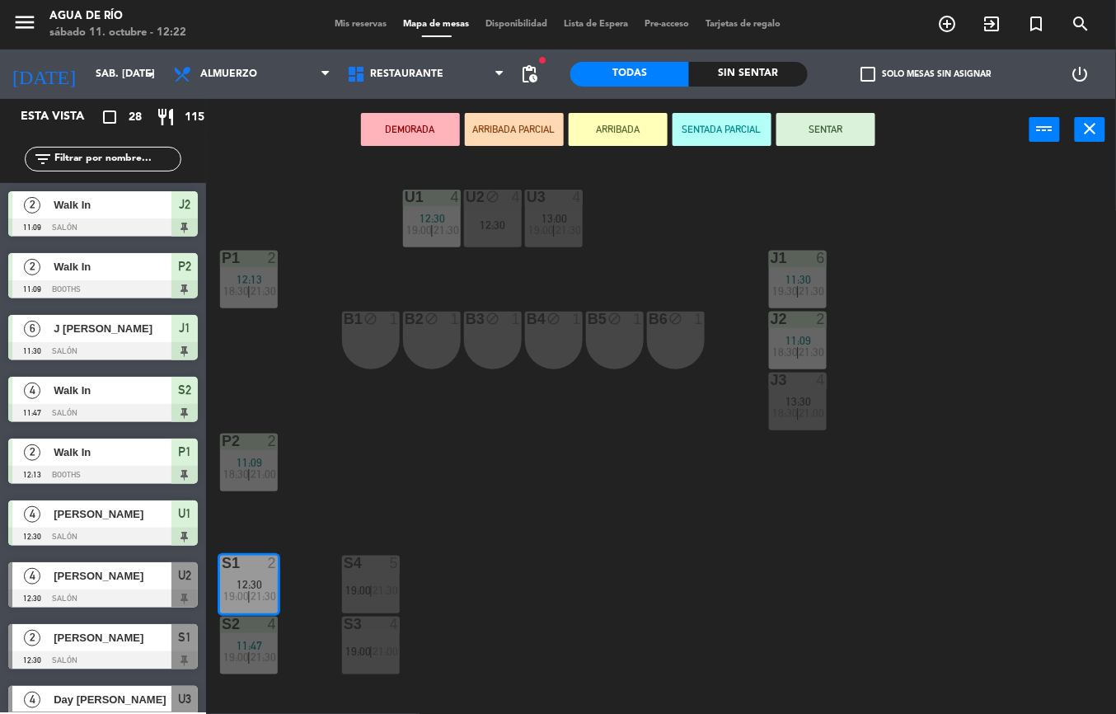
click at [486, 224] on div "12:30" at bounding box center [493, 225] width 58 height 12
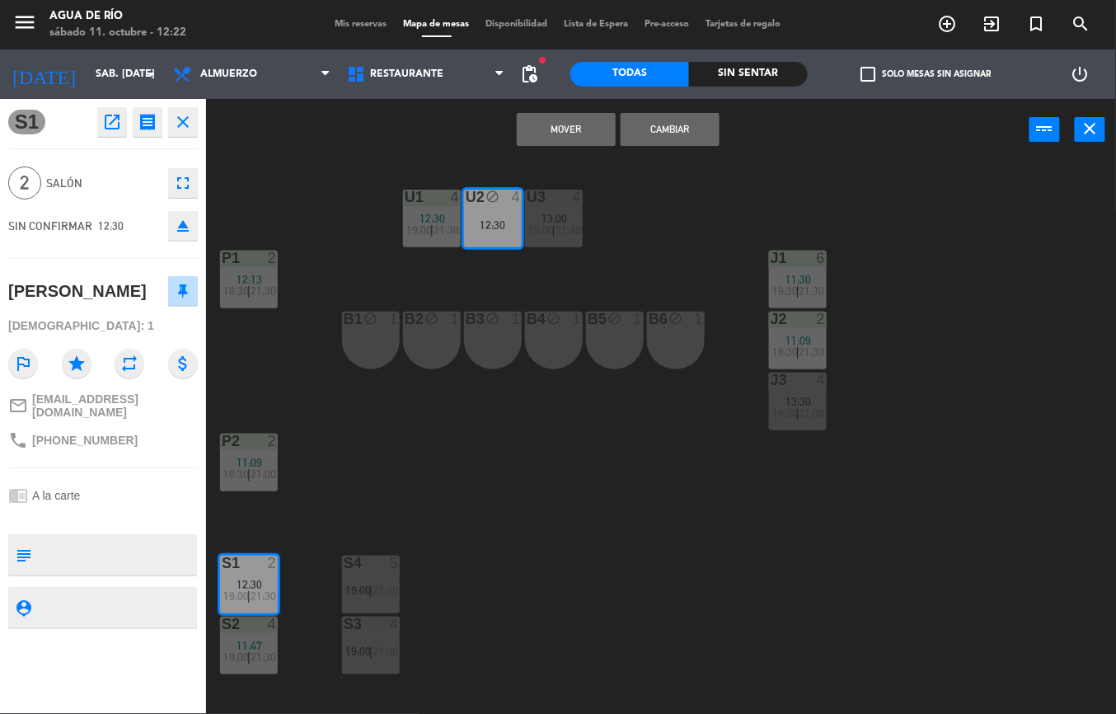
click at [666, 123] on button "Cambiar" at bounding box center [669, 129] width 99 height 33
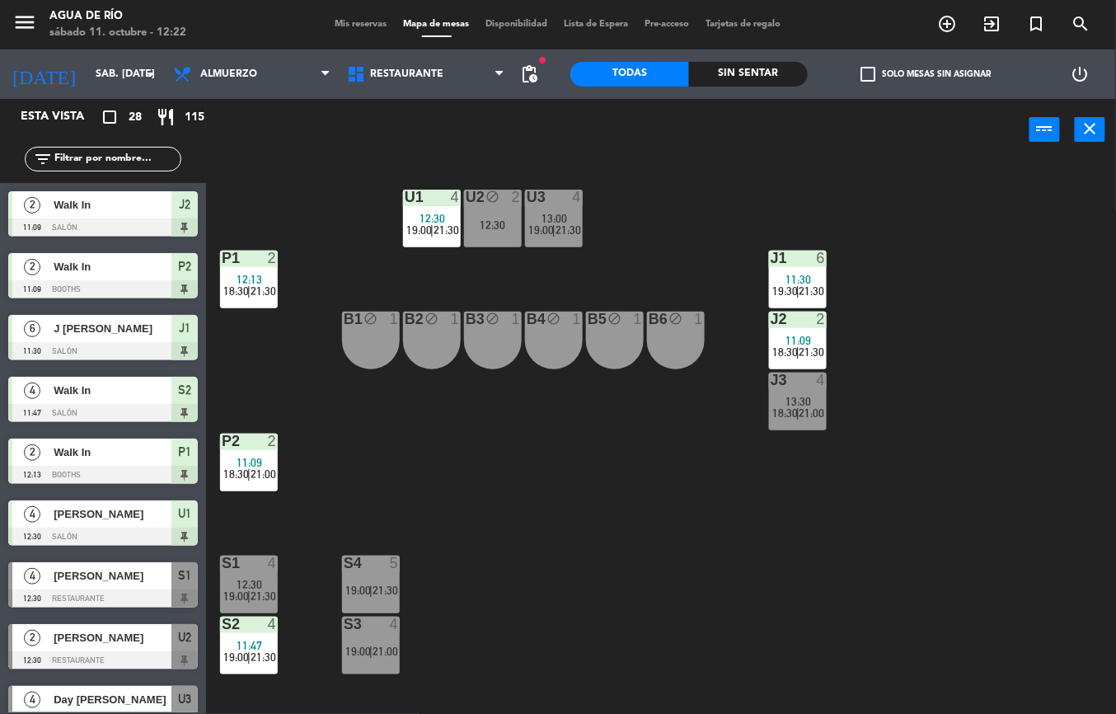
click at [498, 222] on div "12:30" at bounding box center [493, 225] width 58 height 12
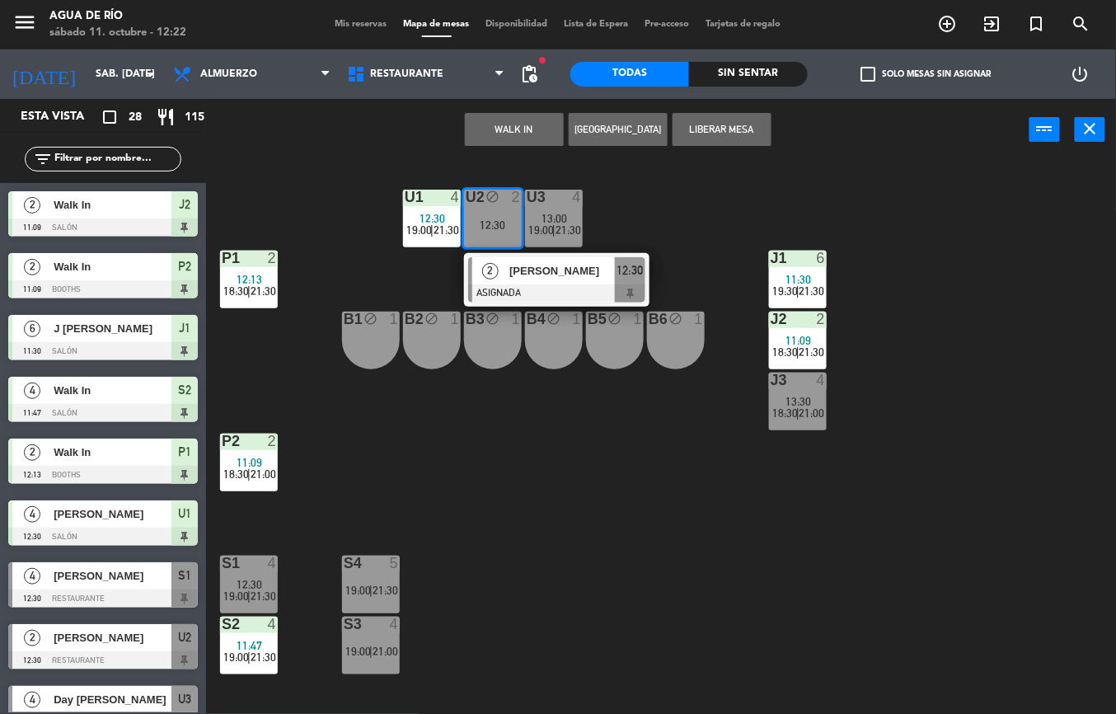
click at [577, 277] on span "[PERSON_NAME]" at bounding box center [561, 270] width 105 height 17
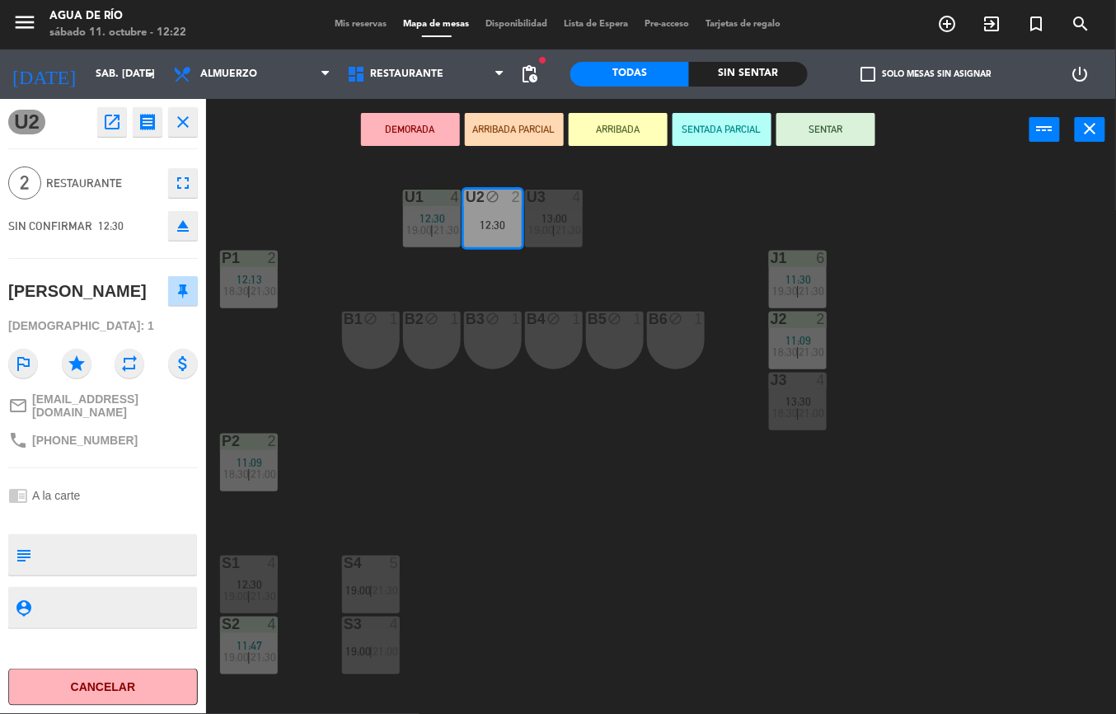
click at [845, 129] on button "SENTAR" at bounding box center [825, 129] width 99 height 33
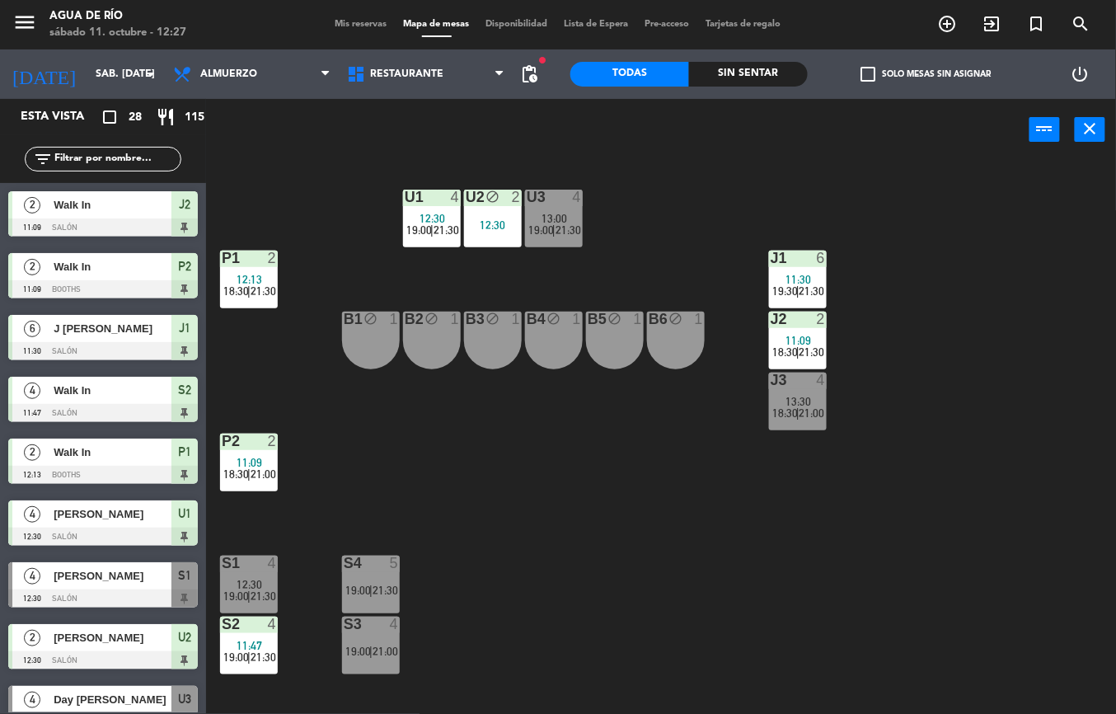
click at [255, 560] on div at bounding box center [248, 562] width 27 height 15
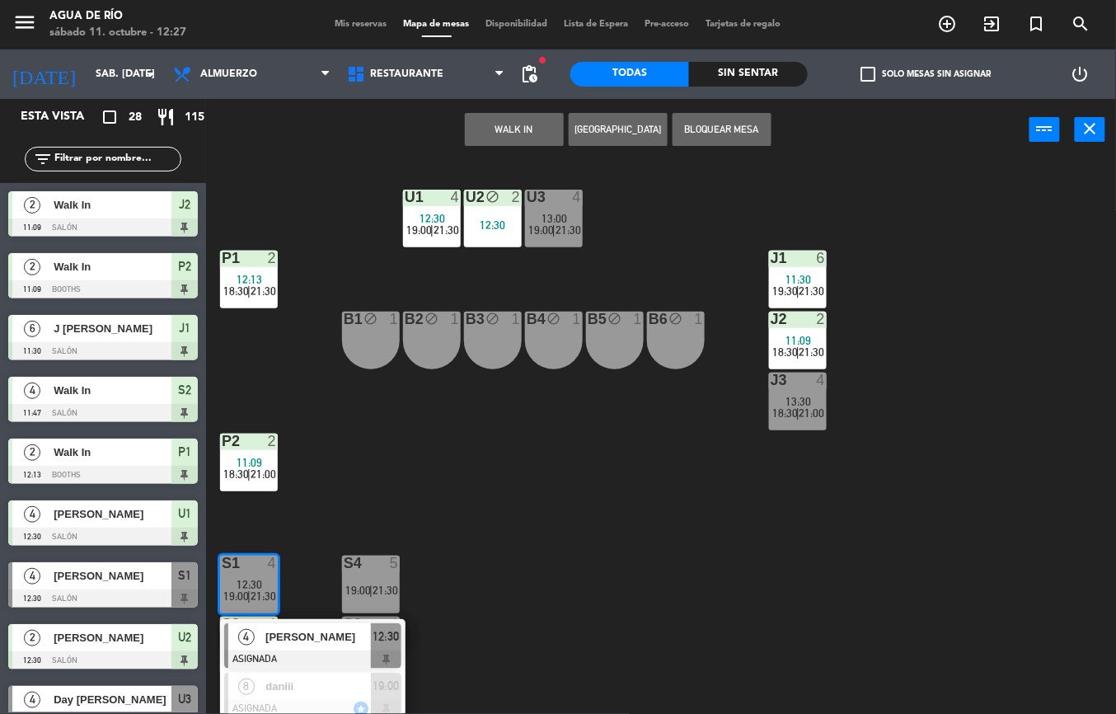
click at [605, 565] on div "U1 4 12:30 19:00 | 21:30 U2 block 2 12:30 U3 4 13:00 19:00 | 21:30 J1 6 11:30 1…" at bounding box center [667, 437] width 898 height 553
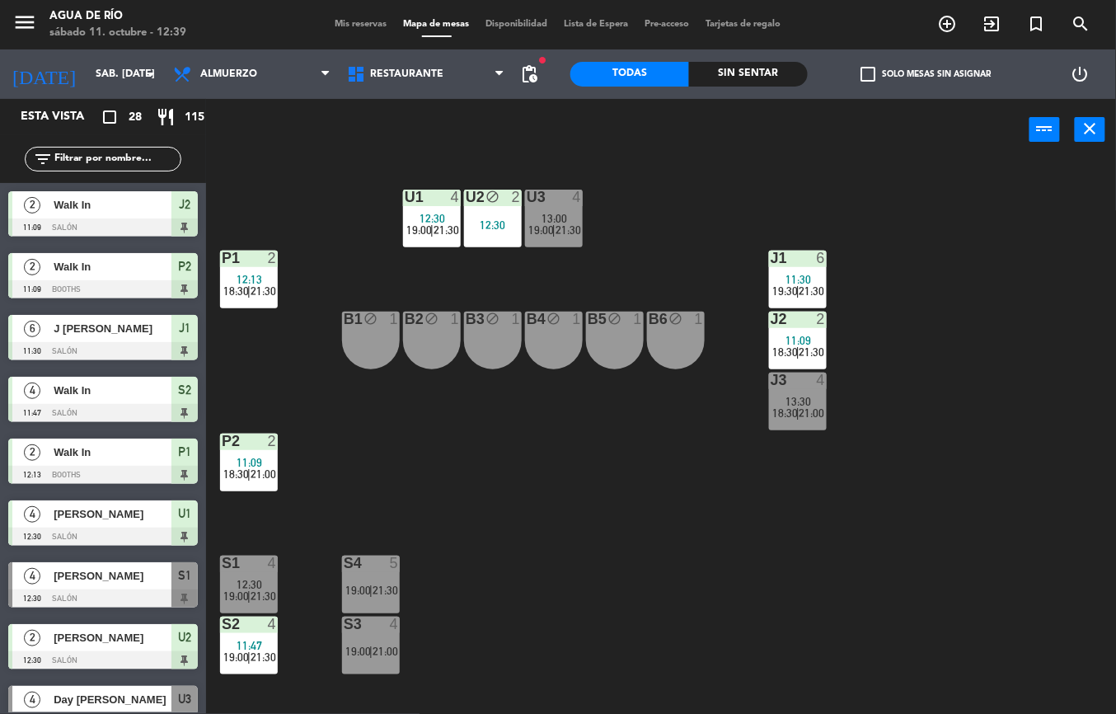
click at [792, 345] on span "18:30" at bounding box center [785, 351] width 26 height 13
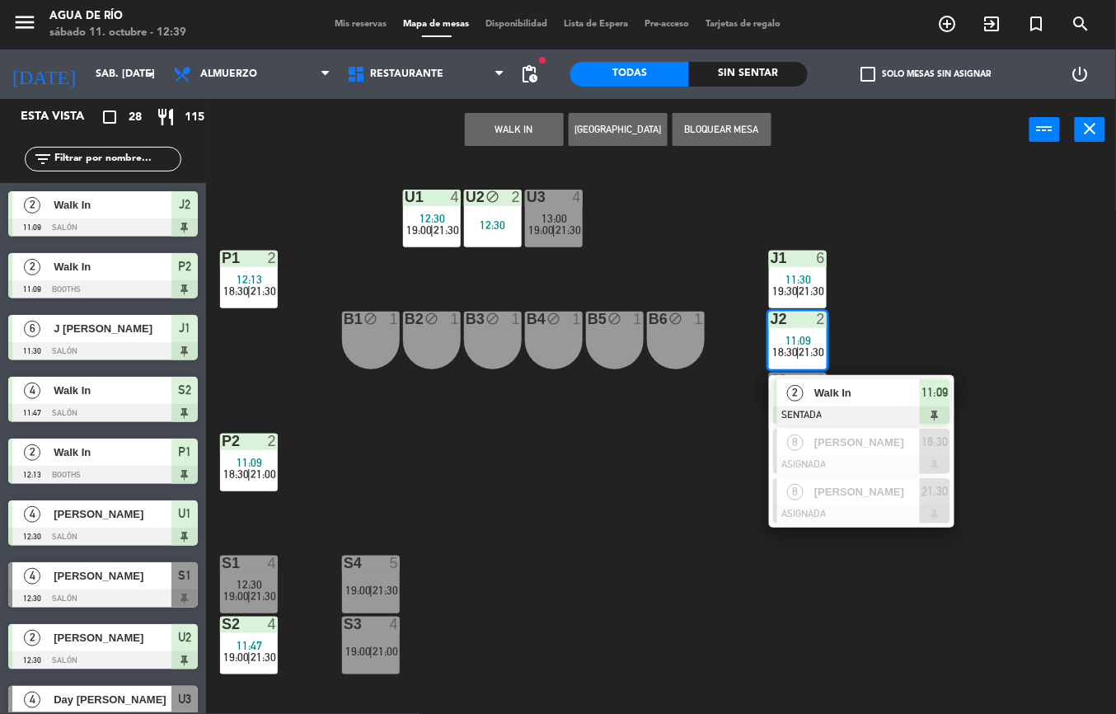
click at [878, 396] on span "Walk In" at bounding box center [866, 392] width 105 height 17
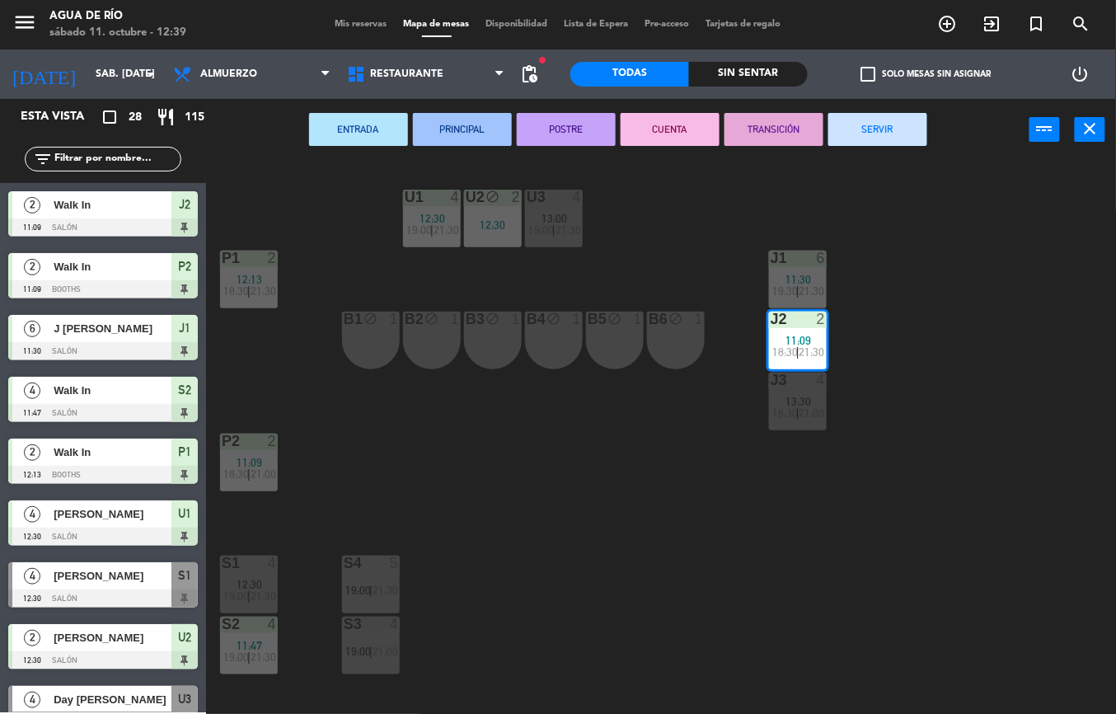
click at [880, 129] on button "SERVIR" at bounding box center [877, 129] width 99 height 33
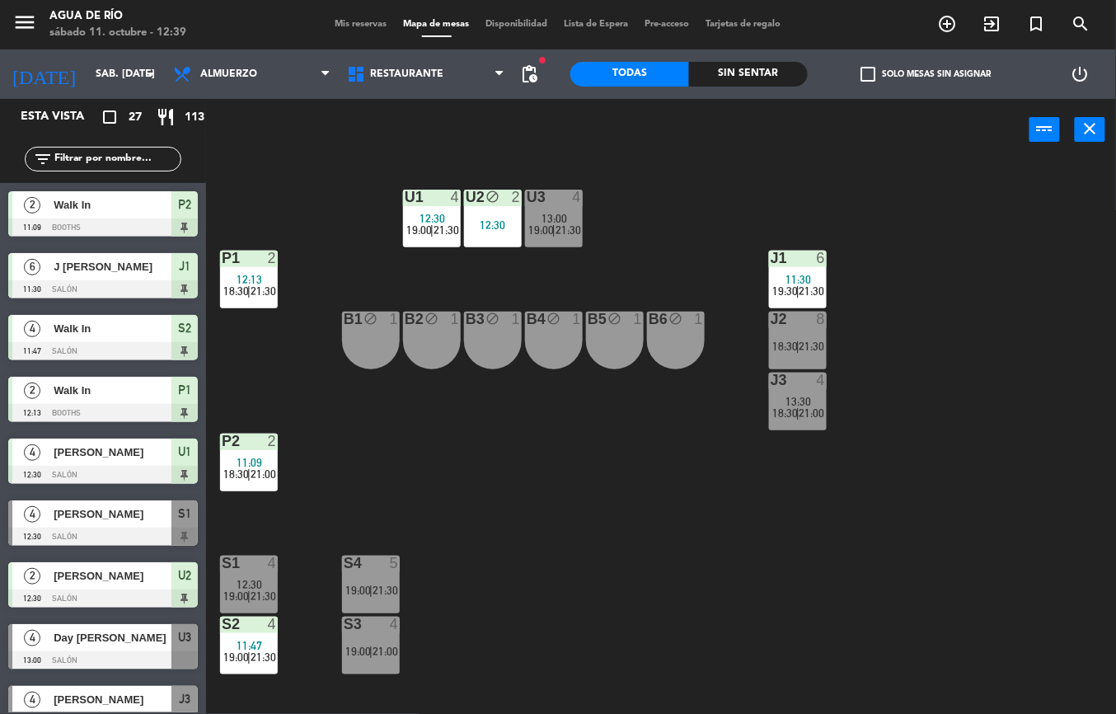
click at [101, 455] on span "[PERSON_NAME]" at bounding box center [113, 451] width 118 height 17
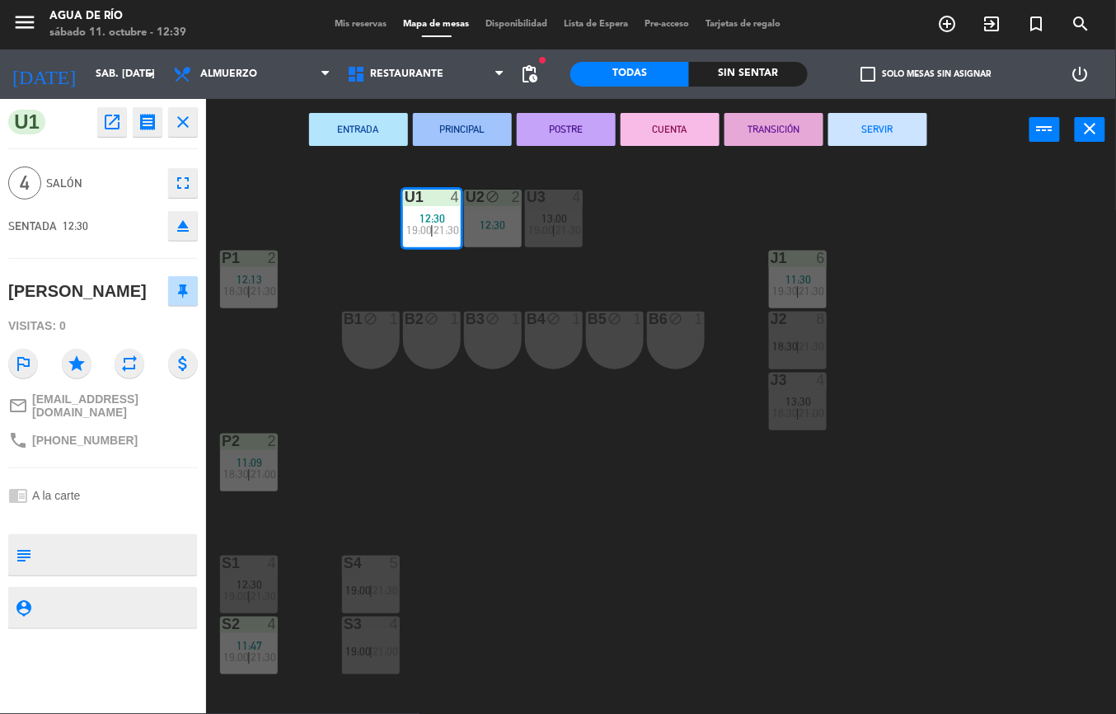
click at [360, 637] on div "S3 4 19:00 | 21:00" at bounding box center [371, 645] width 58 height 58
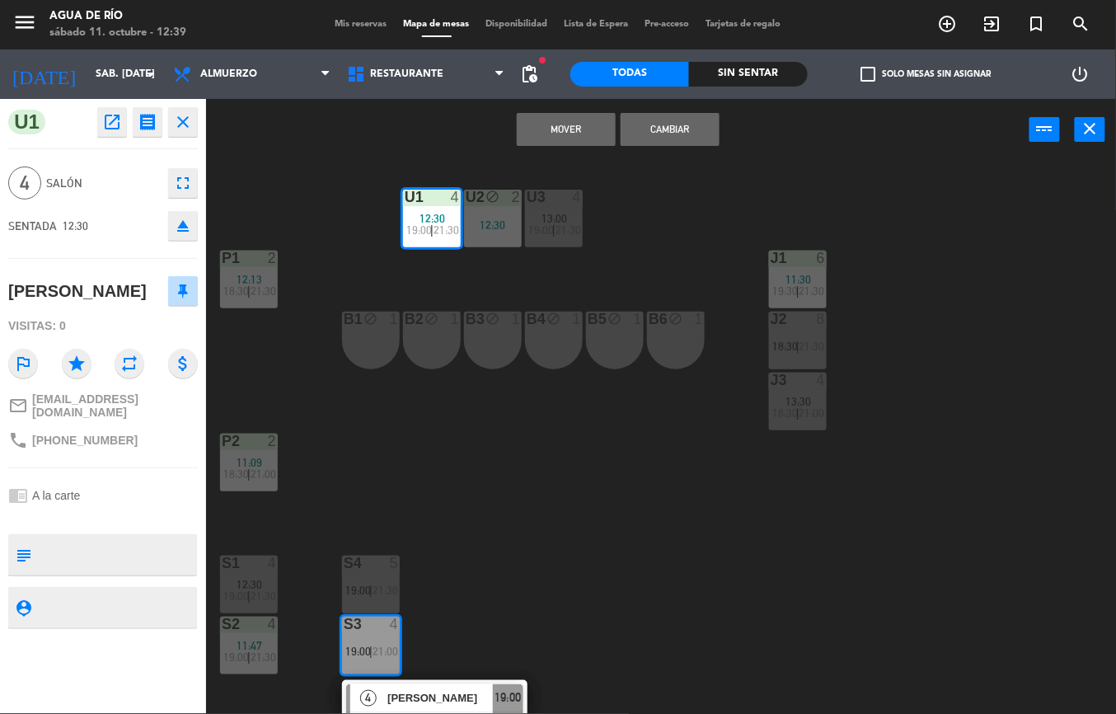
click at [571, 125] on button "Mover" at bounding box center [566, 129] width 99 height 33
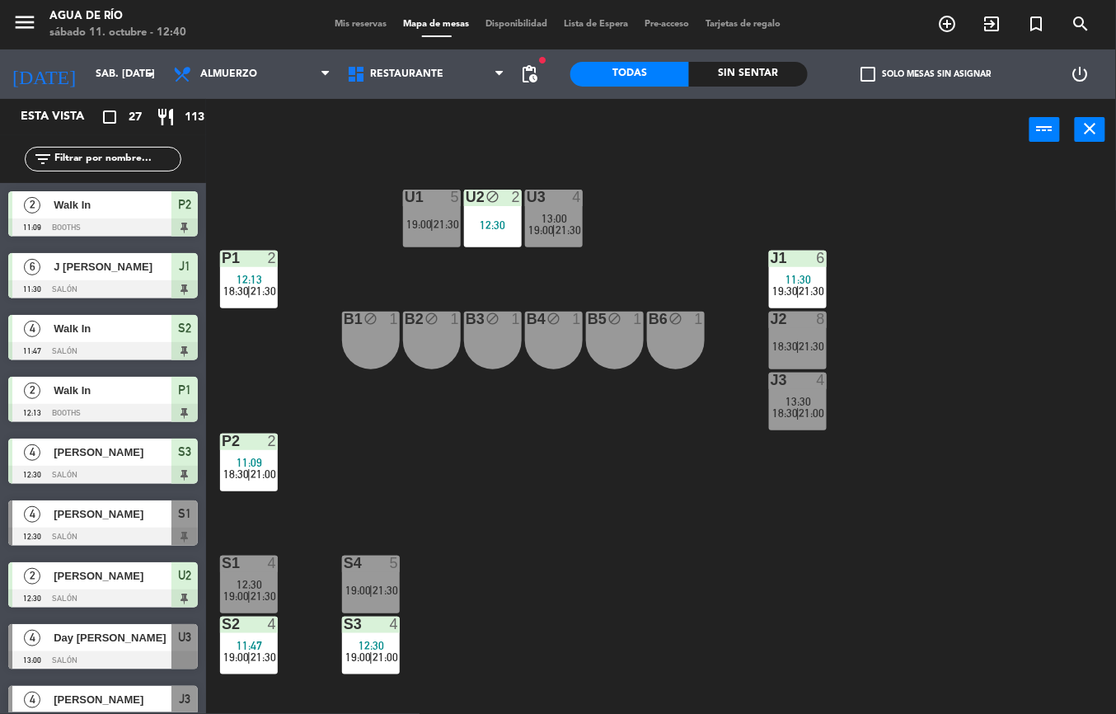
click at [135, 461] on div "[PERSON_NAME]" at bounding box center [111, 451] width 119 height 27
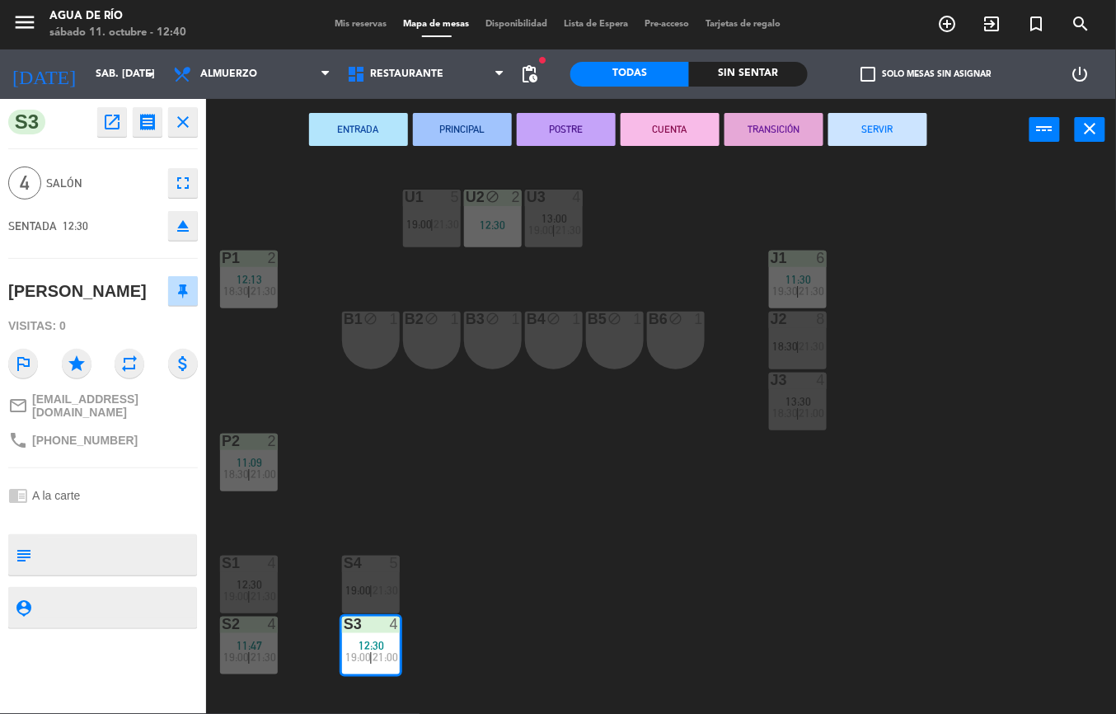
click at [531, 502] on div "U1 5 19:00 | 21:30 U2 block 2 12:30 U3 4 13:00 19:00 | 21:30 J1 6 11:30 19:30 |…" at bounding box center [667, 437] width 898 height 553
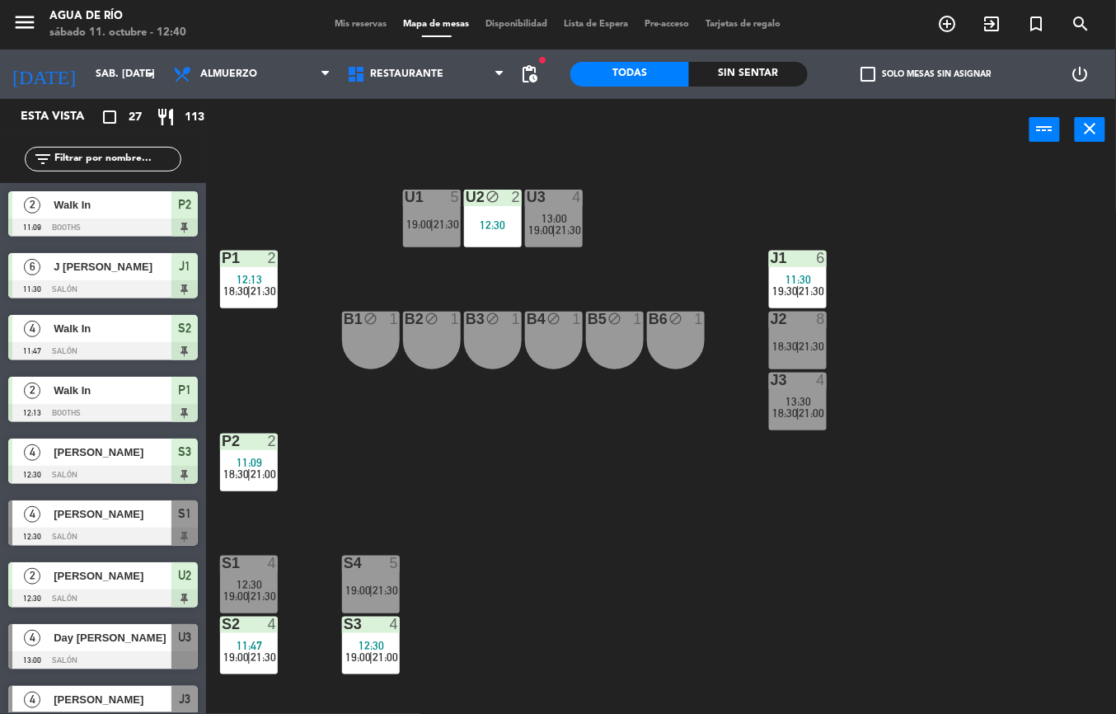
click at [129, 462] on div "[PERSON_NAME]" at bounding box center [111, 451] width 119 height 27
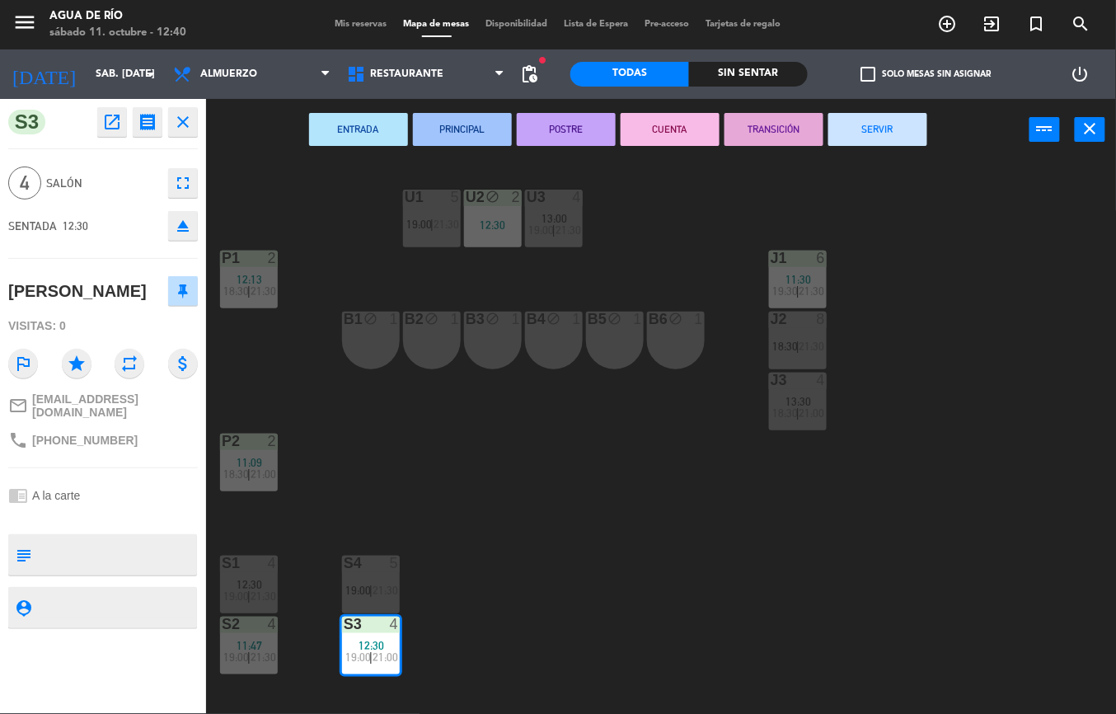
click at [438, 219] on span "21:30" at bounding box center [446, 224] width 26 height 13
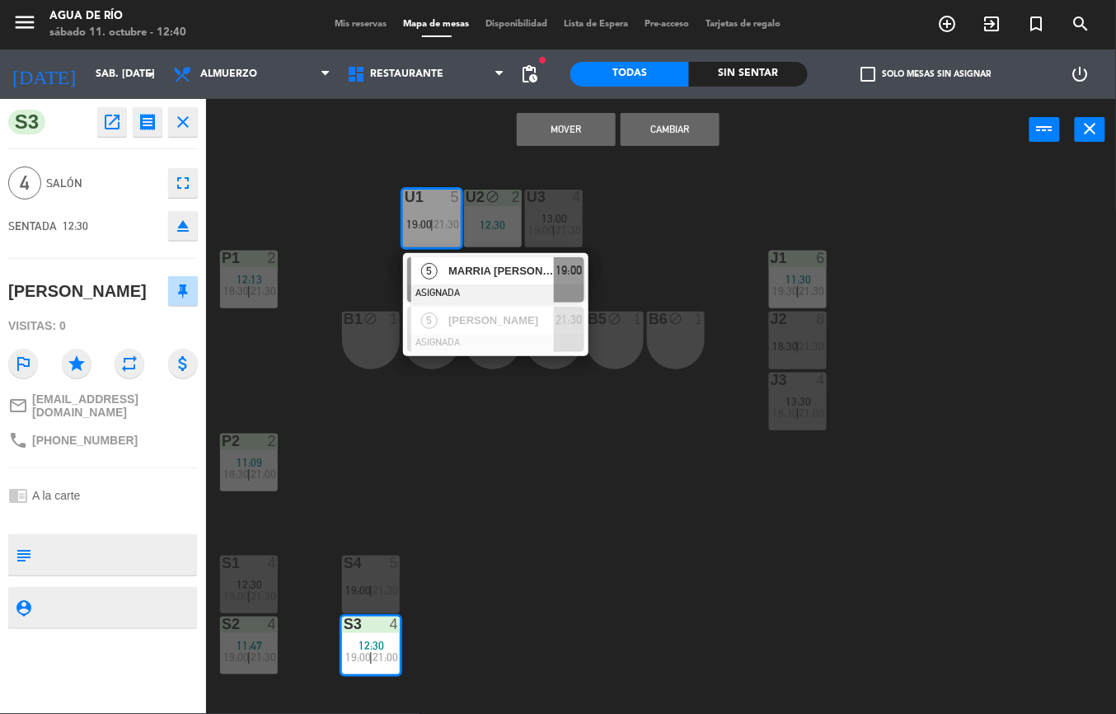
click at [517, 489] on div "U1 5 19:00 | 21:30 5 MARRIA [PERSON_NAME] ASIGNADA 19:00 5 [PERSON_NAME] ASIGNA…" at bounding box center [667, 437] width 898 height 553
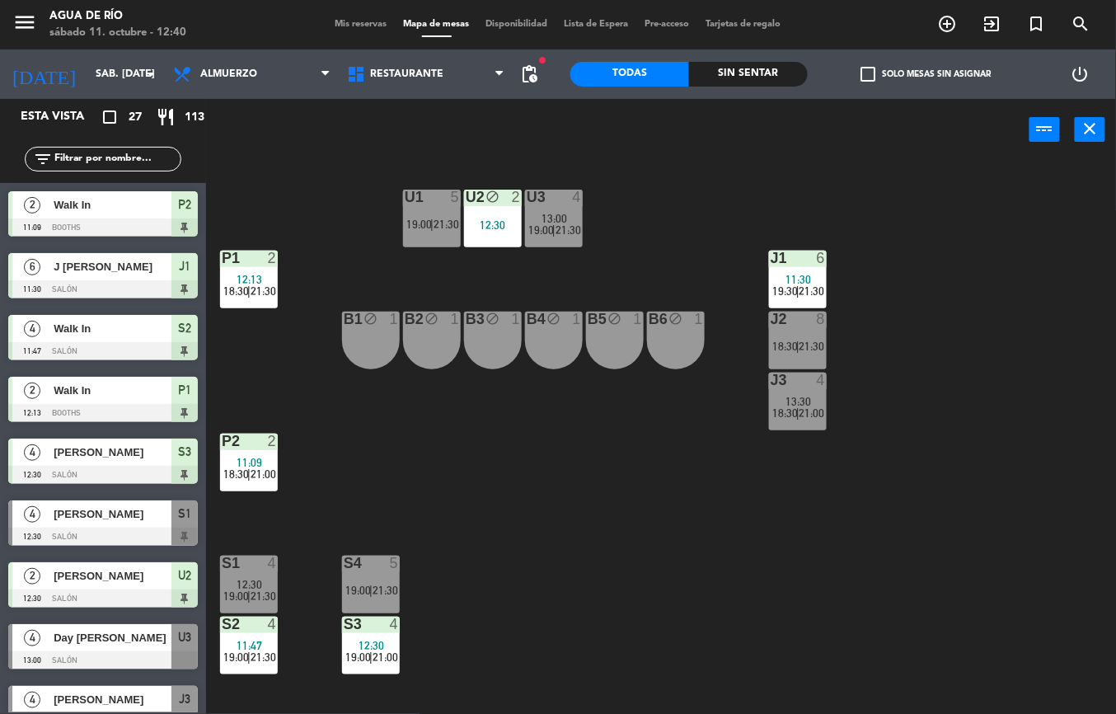
click at [443, 215] on div "U1 5 19:00 | 21:30" at bounding box center [432, 218] width 58 height 58
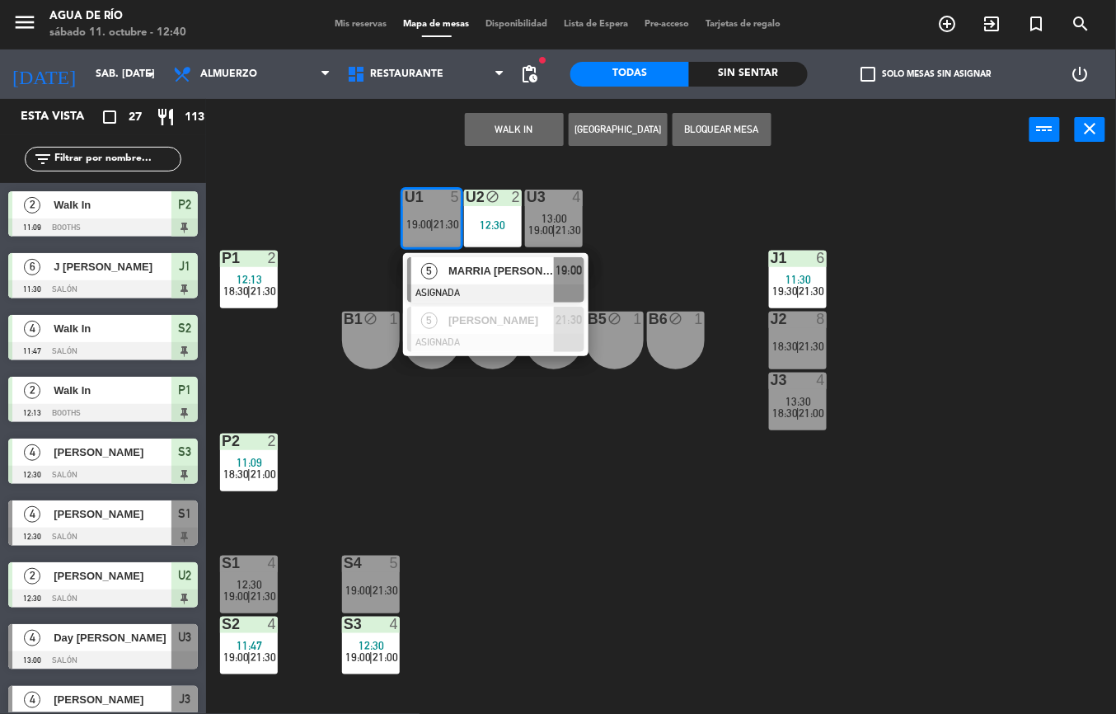
click at [512, 127] on button "WALK IN" at bounding box center [514, 129] width 99 height 33
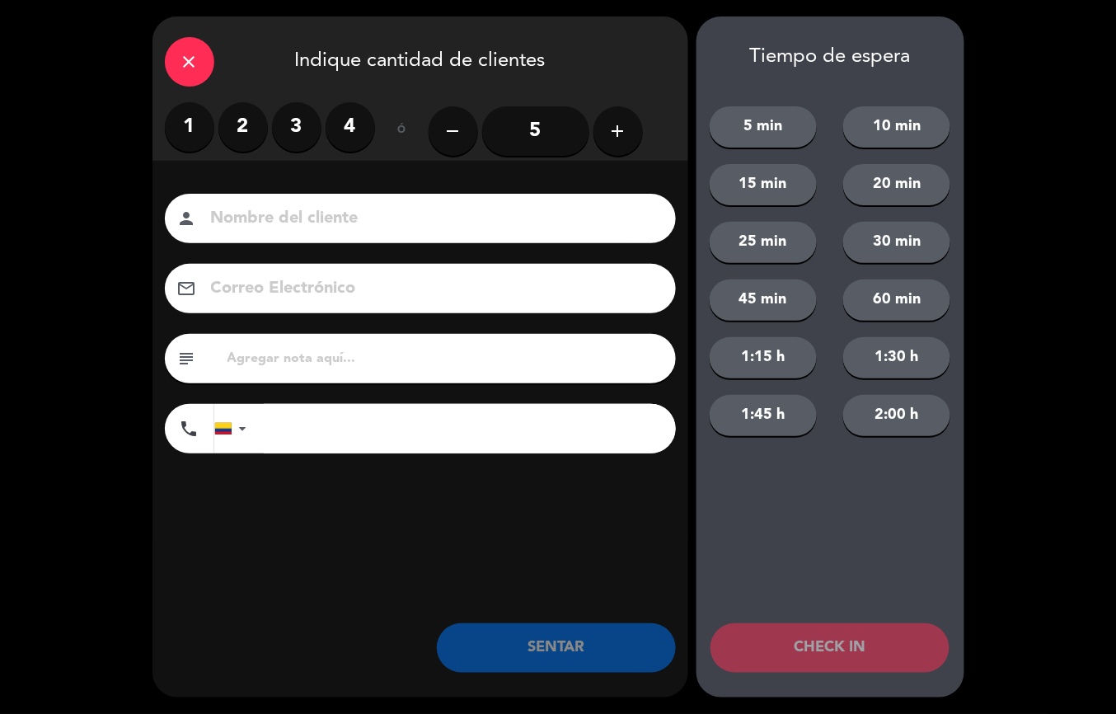
click at [330, 114] on label "4" at bounding box center [349, 126] width 49 height 49
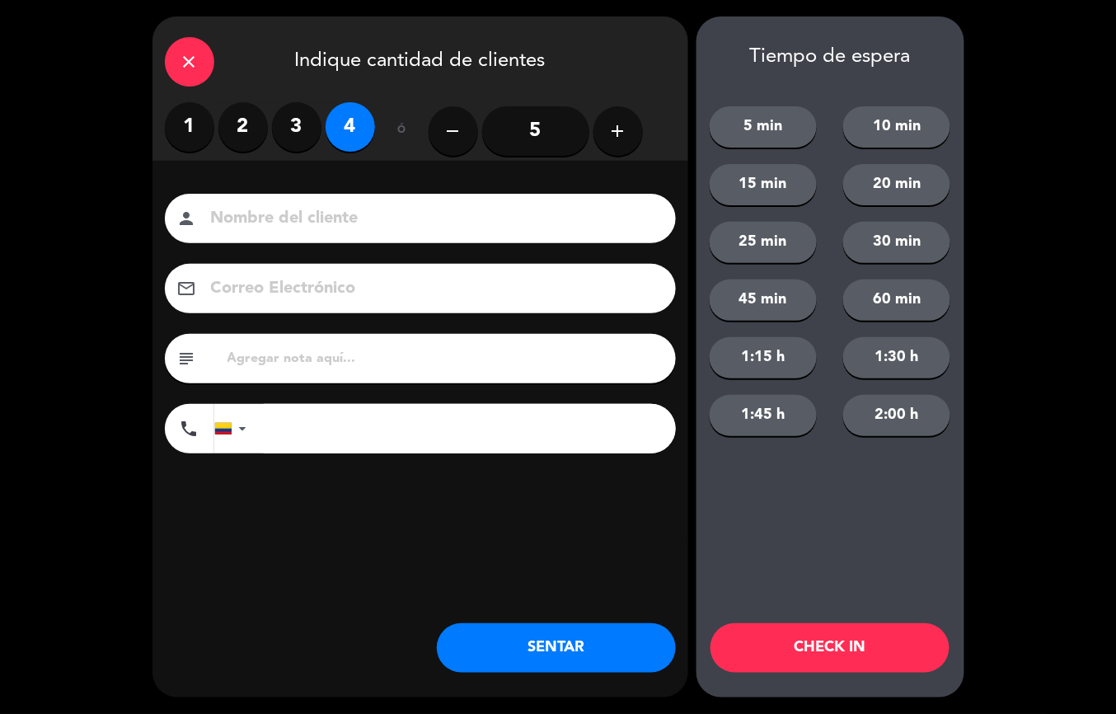
click at [1049, 380] on div "close Indique cantidad de clientes 1 2 3 4 ó remove 5 add Nombre del cliente pe…" at bounding box center [558, 357] width 1116 height 714
click at [183, 58] on icon "close" at bounding box center [190, 62] width 20 height 20
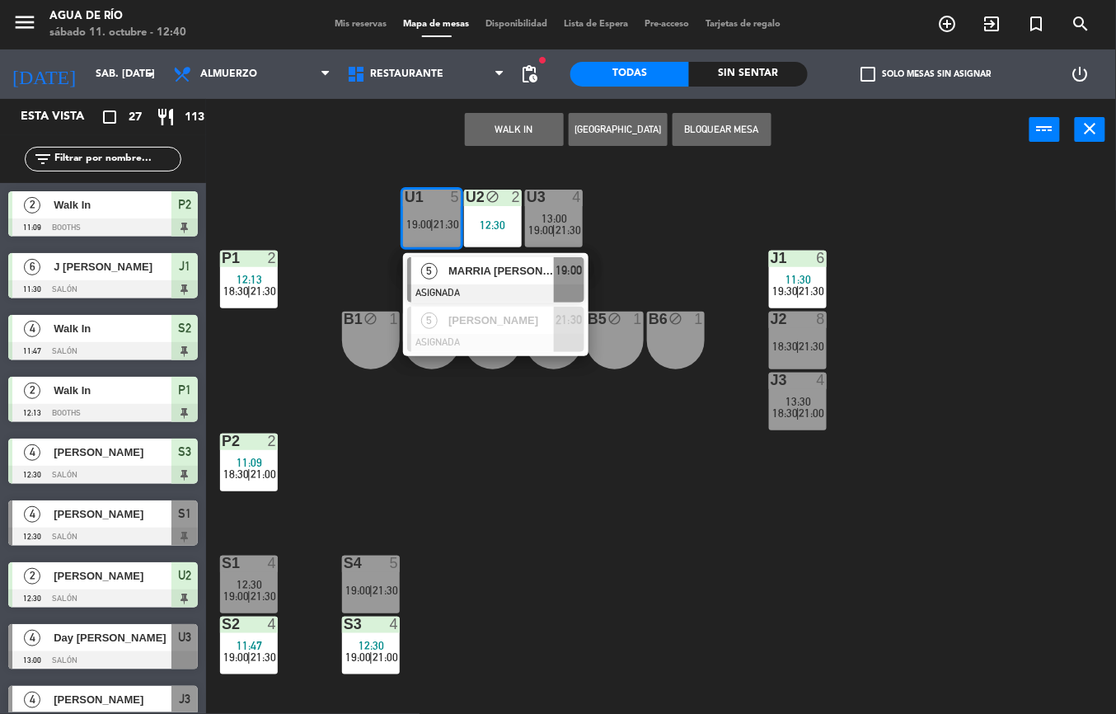
click at [689, 522] on div "U1 5 19:00 | 21:30 5 MARRIA [PERSON_NAME] ASIGNADA 19:00 5 [PERSON_NAME] ASIGNA…" at bounding box center [667, 437] width 898 height 553
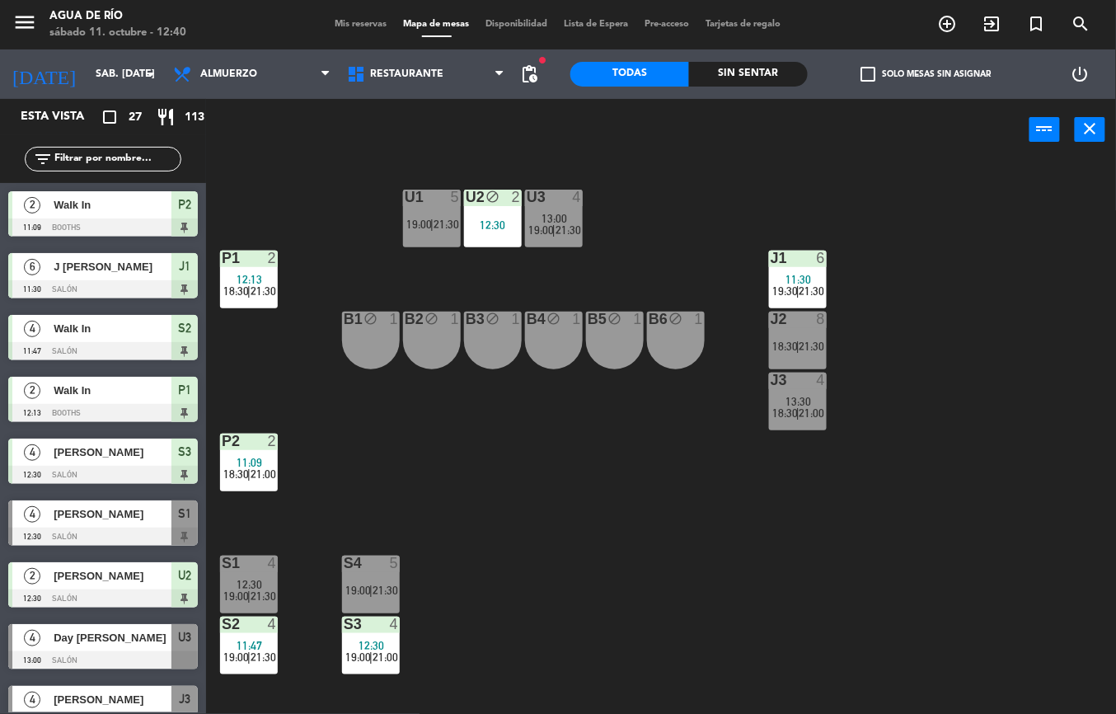
click at [406, 228] on span "19:00" at bounding box center [419, 224] width 26 height 13
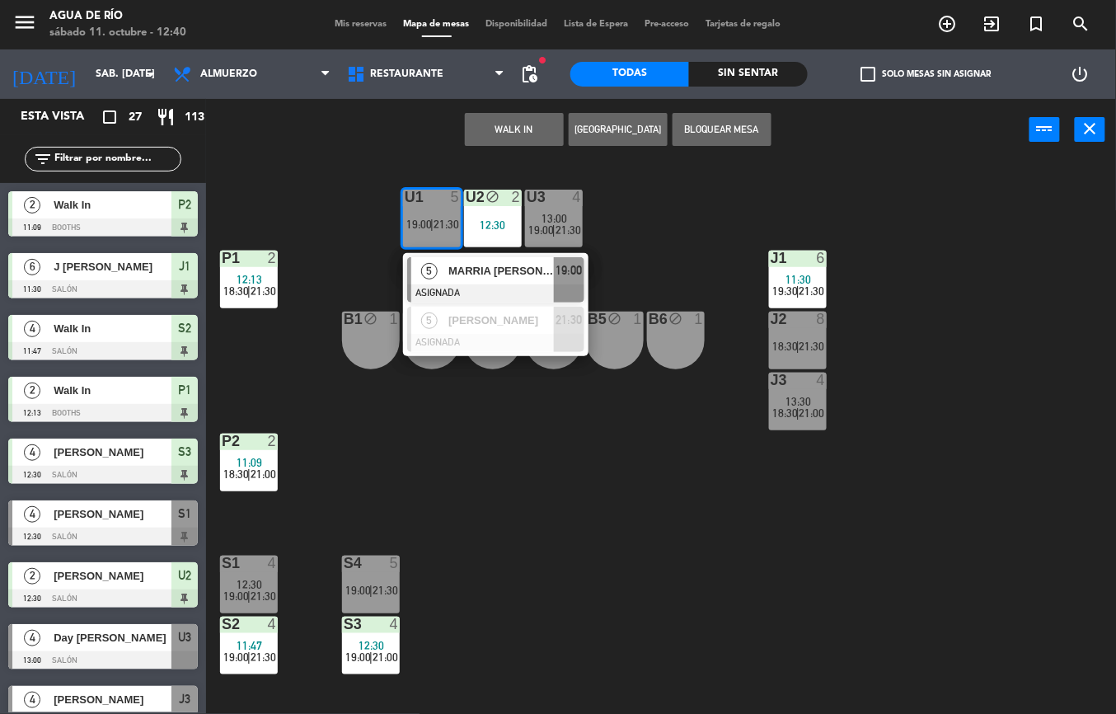
click at [492, 126] on button "WALK IN" at bounding box center [514, 129] width 99 height 33
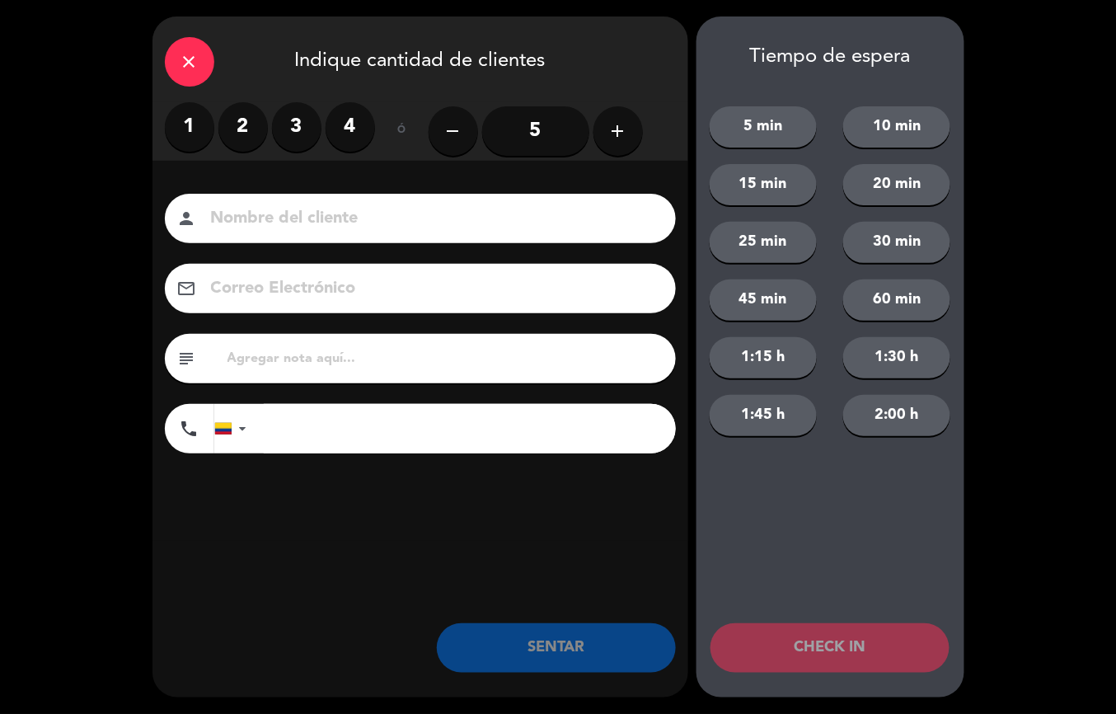
click at [367, 122] on label "4" at bounding box center [349, 126] width 49 height 49
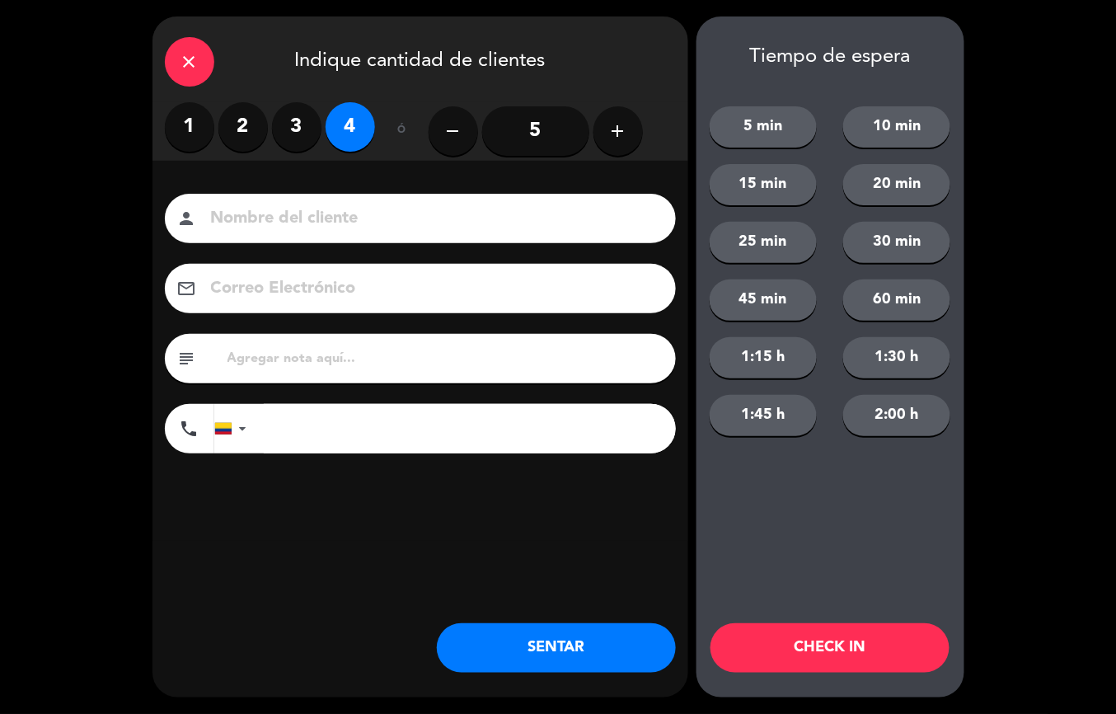
click at [512, 647] on button "SENTAR" at bounding box center [556, 647] width 239 height 49
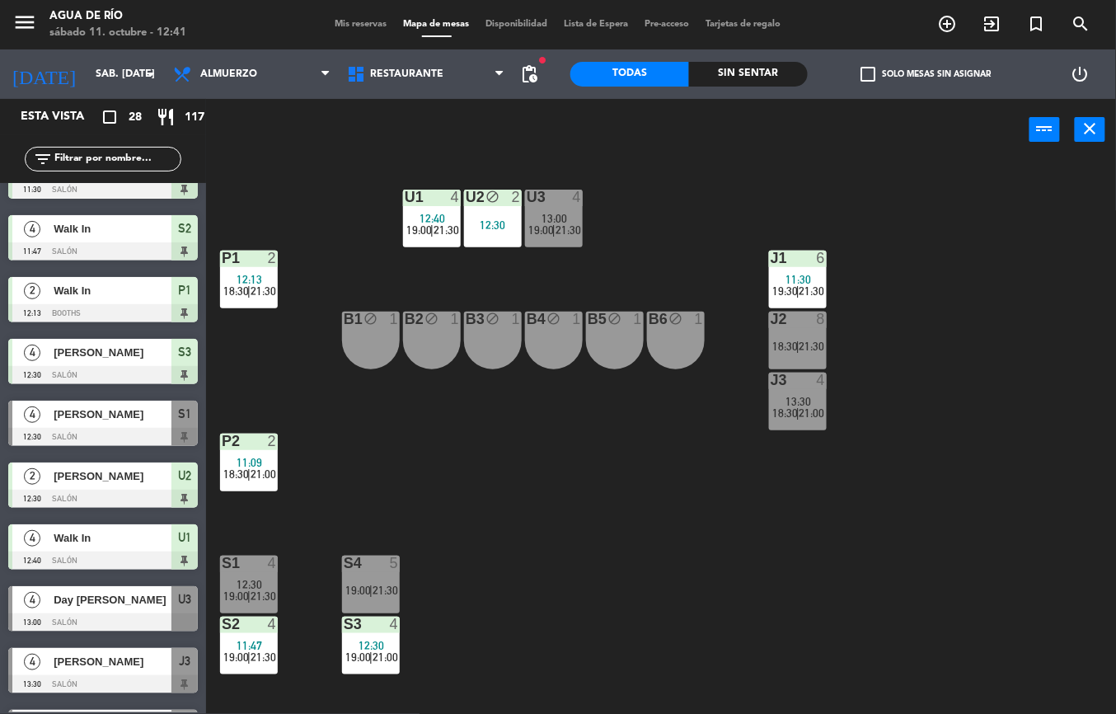
scroll to position [101, 0]
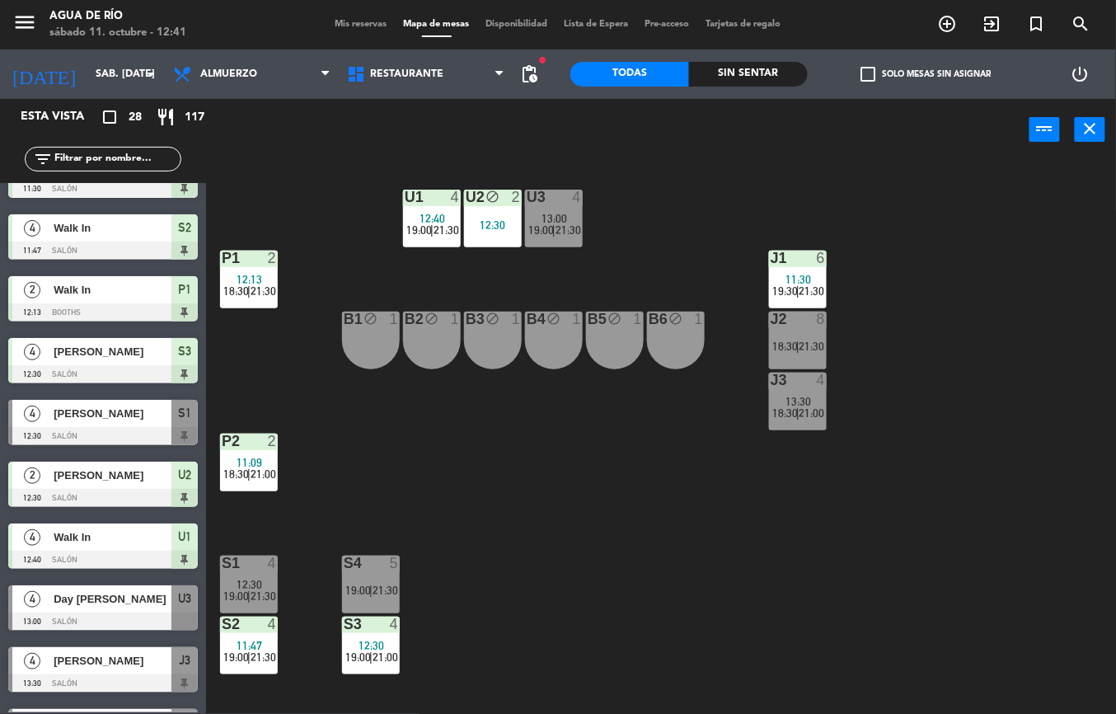
click at [119, 593] on span "Day [PERSON_NAME]" at bounding box center [113, 598] width 118 height 17
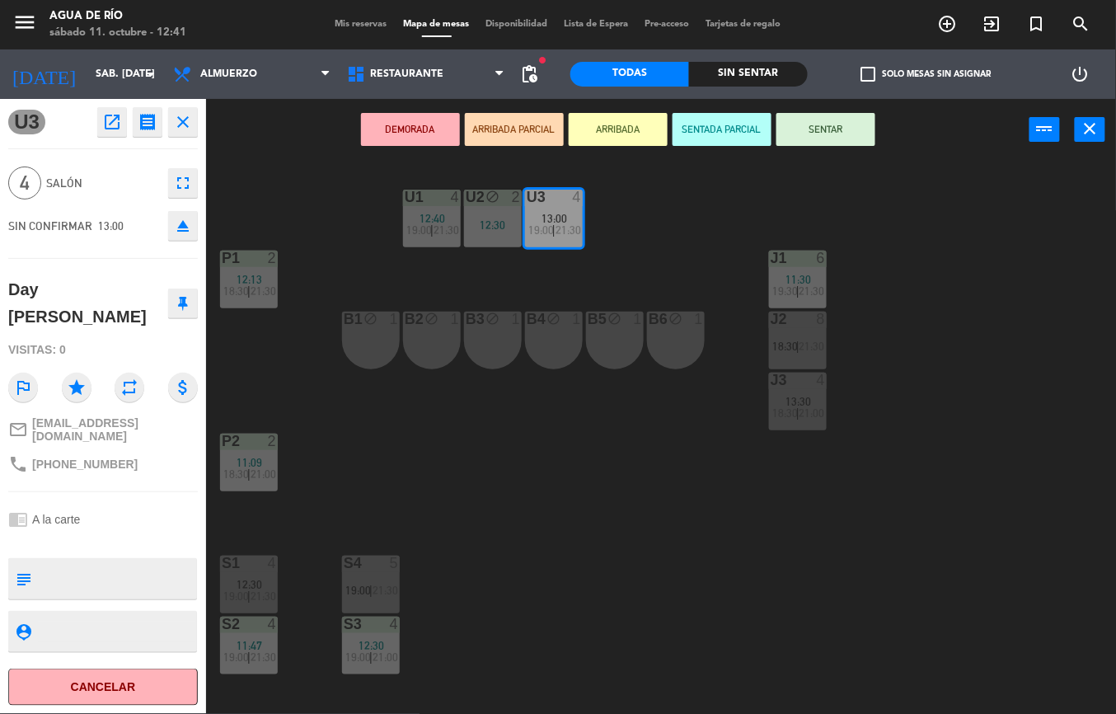
click at [361, 590] on span "19:00" at bounding box center [358, 589] width 26 height 13
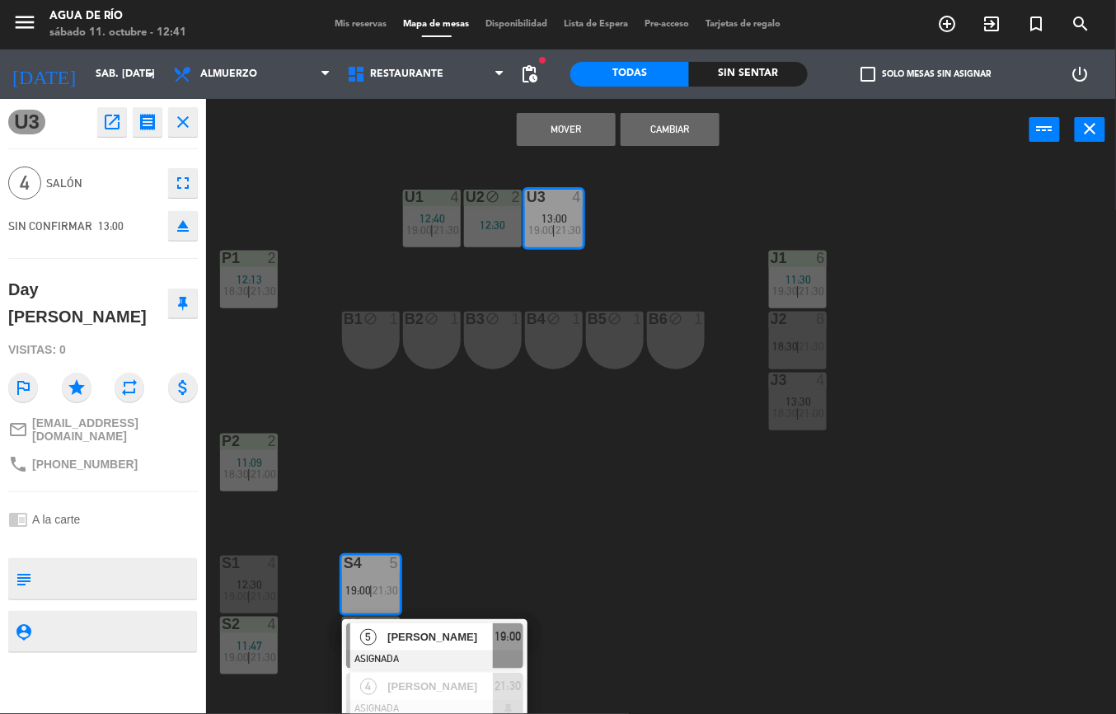
click at [584, 115] on button "Mover" at bounding box center [566, 129] width 99 height 33
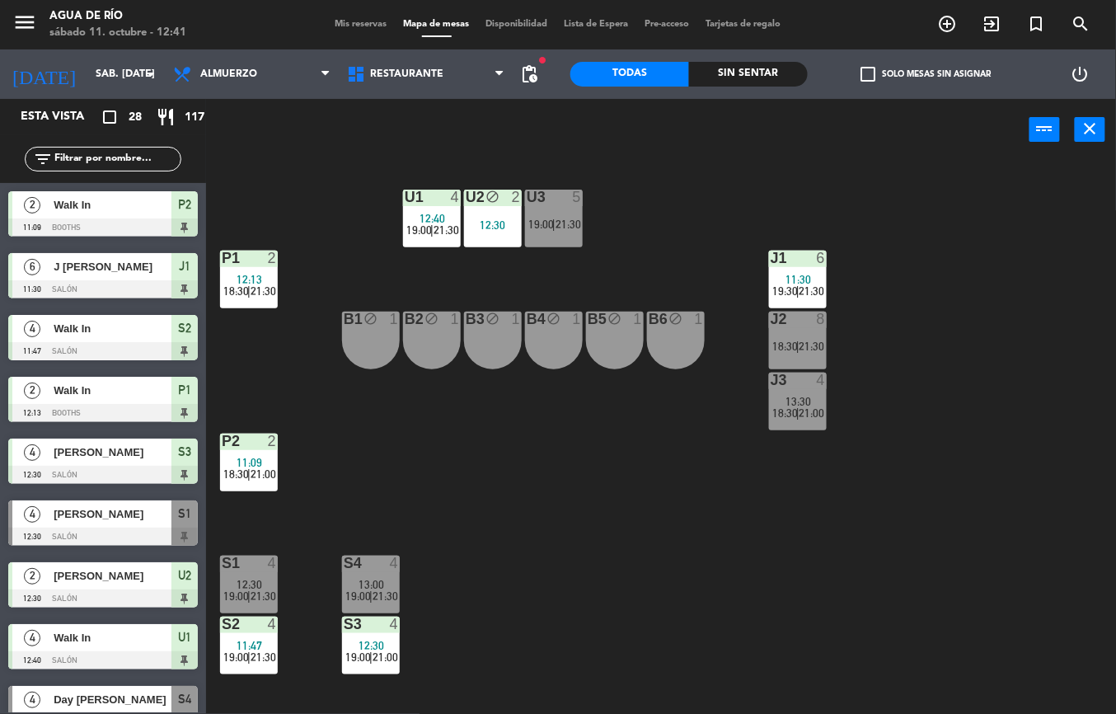
scroll to position [0, 0]
click at [573, 199] on div "5" at bounding box center [578, 196] width 10 height 15
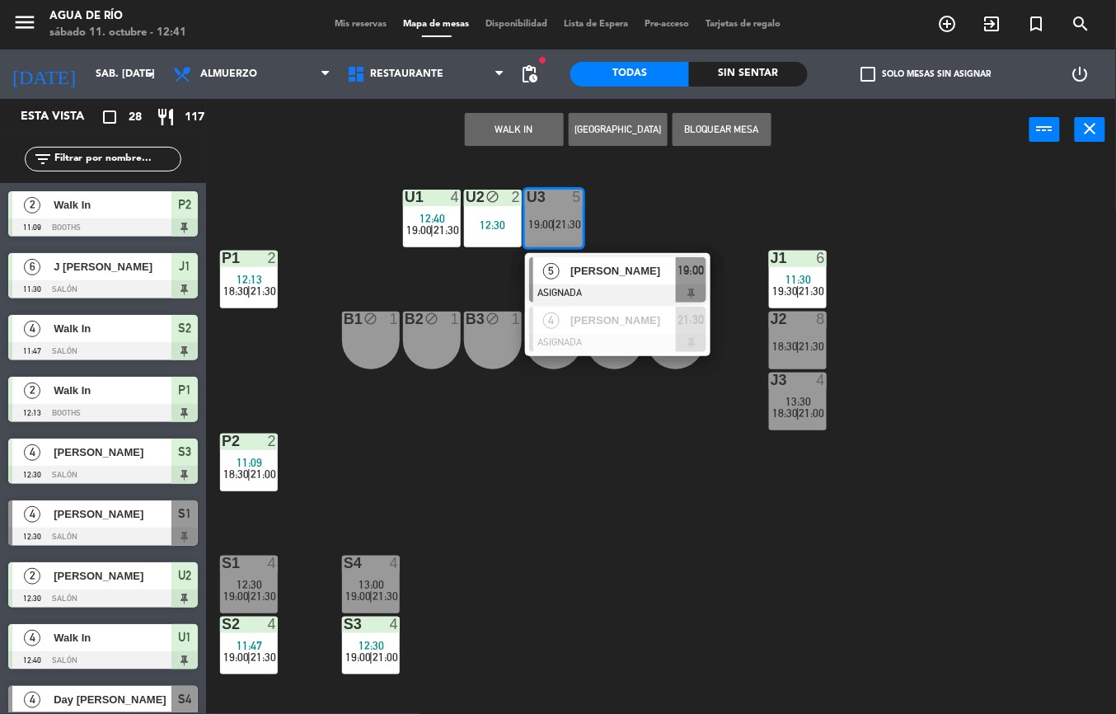
click at [514, 127] on button "WALK IN" at bounding box center [514, 129] width 99 height 33
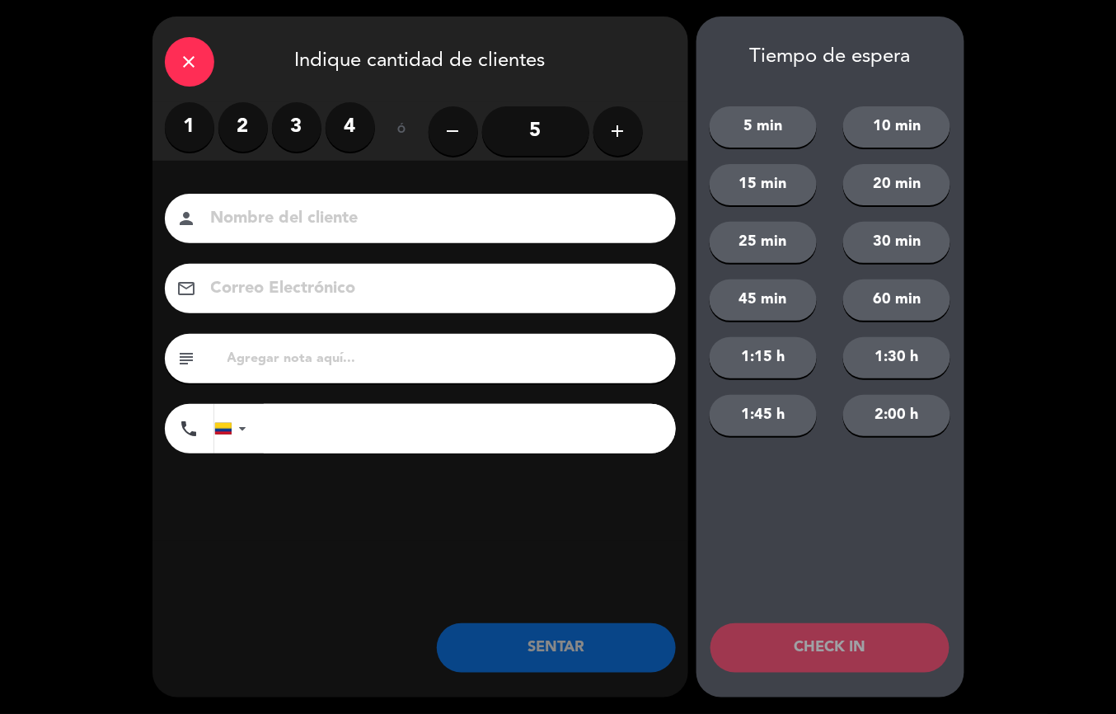
click at [189, 124] on label "1" at bounding box center [189, 126] width 49 height 49
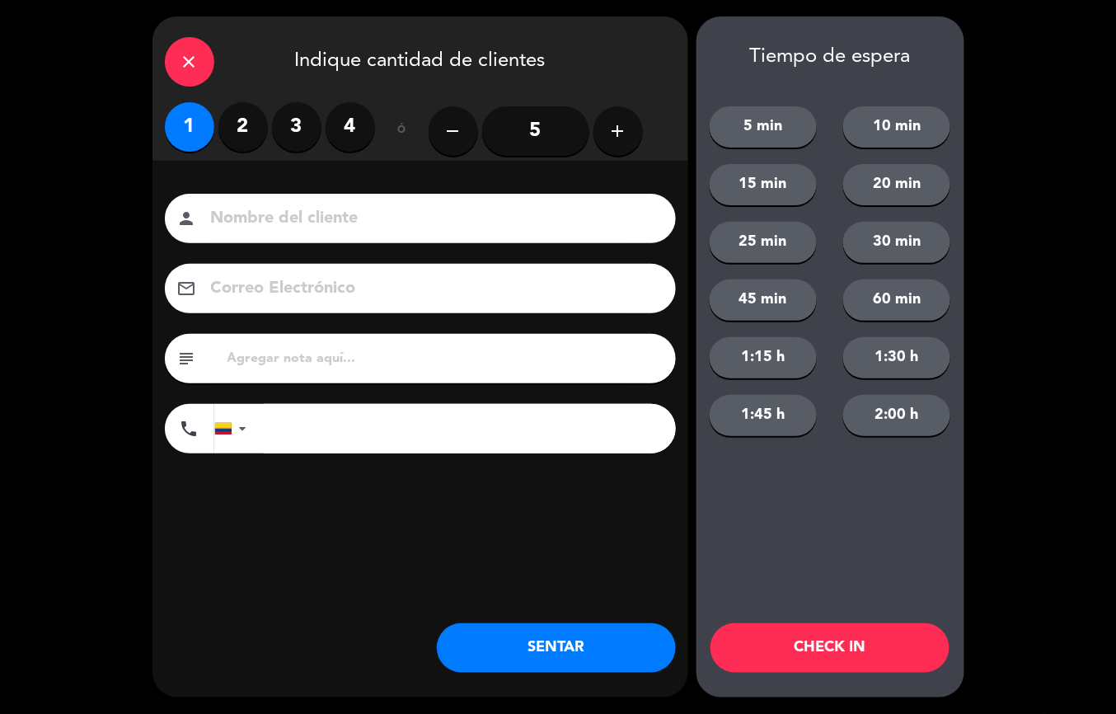
click at [482, 605] on div "close Indique cantidad de clientes 1 2 3 4 ó remove 5 add Nombre del cliente pe…" at bounding box center [420, 356] width 536 height 681
click at [552, 629] on button "SENTAR" at bounding box center [556, 647] width 239 height 49
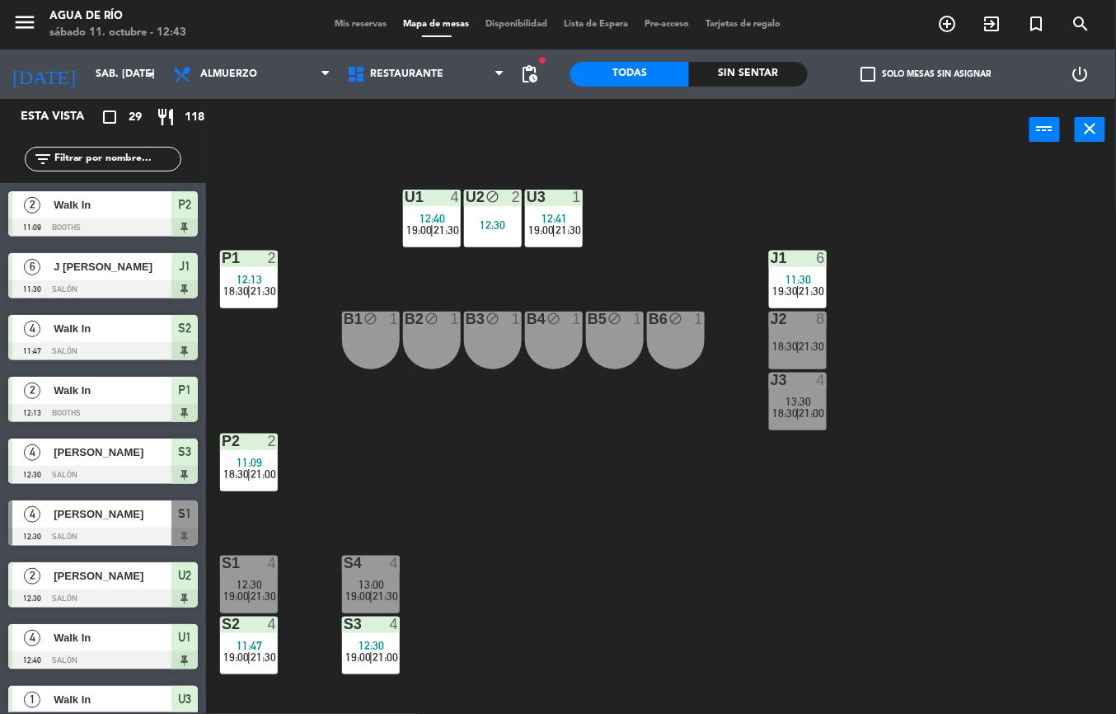
click at [264, 581] on div "12:30" at bounding box center [249, 584] width 58 height 12
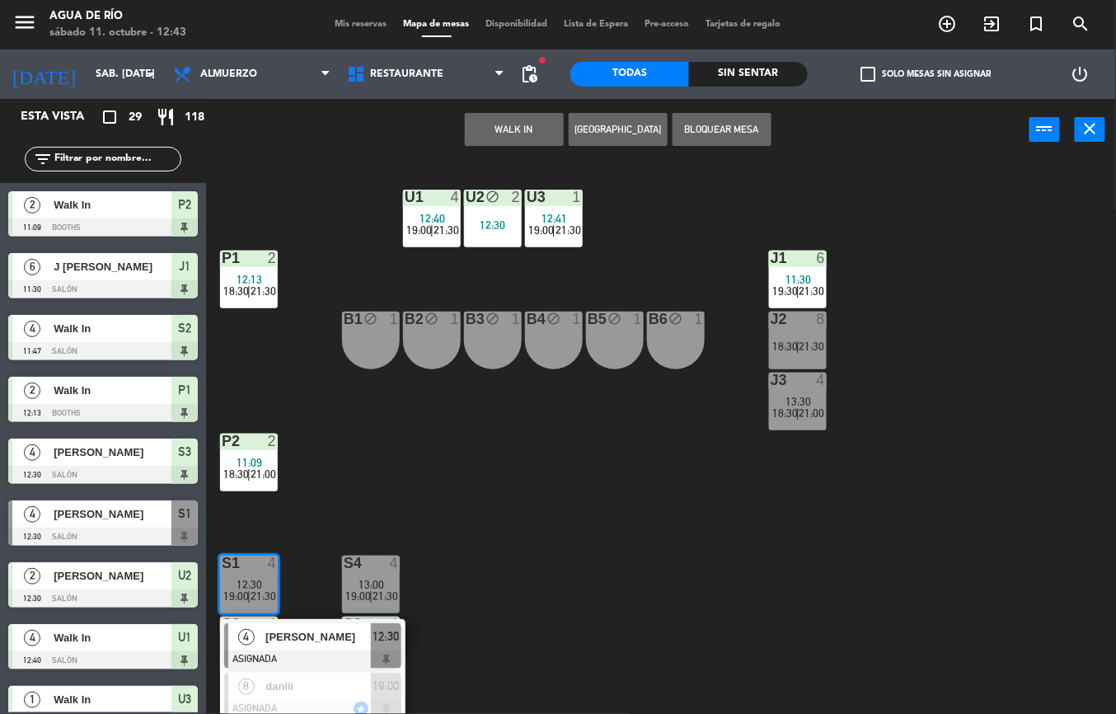
click at [285, 634] on span "[PERSON_NAME]" at bounding box center [317, 636] width 105 height 17
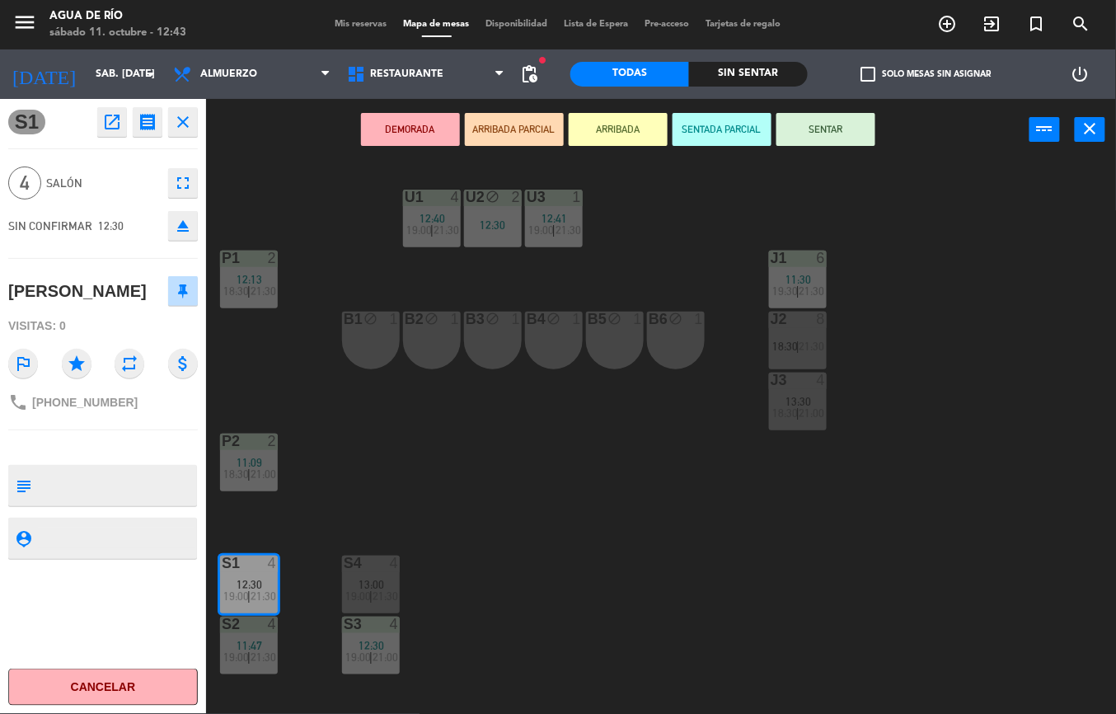
click at [97, 693] on button "Cancelar" at bounding box center [102, 686] width 189 height 37
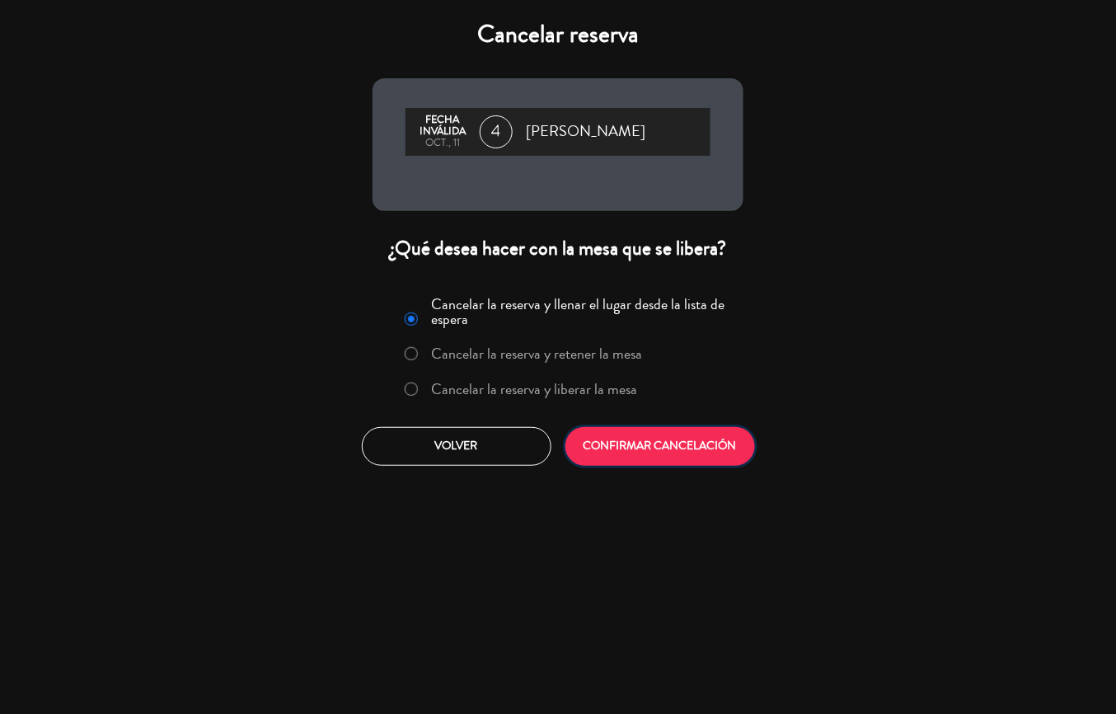
click at [628, 443] on button "CONFIRMAR CANCELACIÓN" at bounding box center [659, 446] width 189 height 39
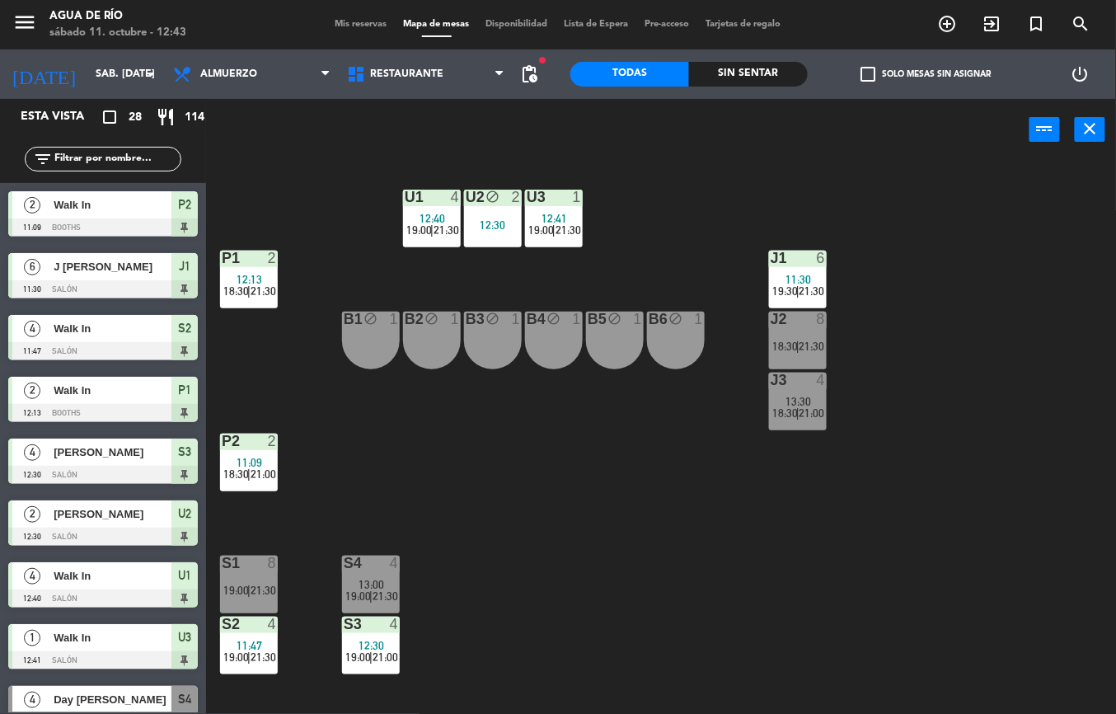
click at [245, 459] on span "11:09" at bounding box center [250, 462] width 26 height 13
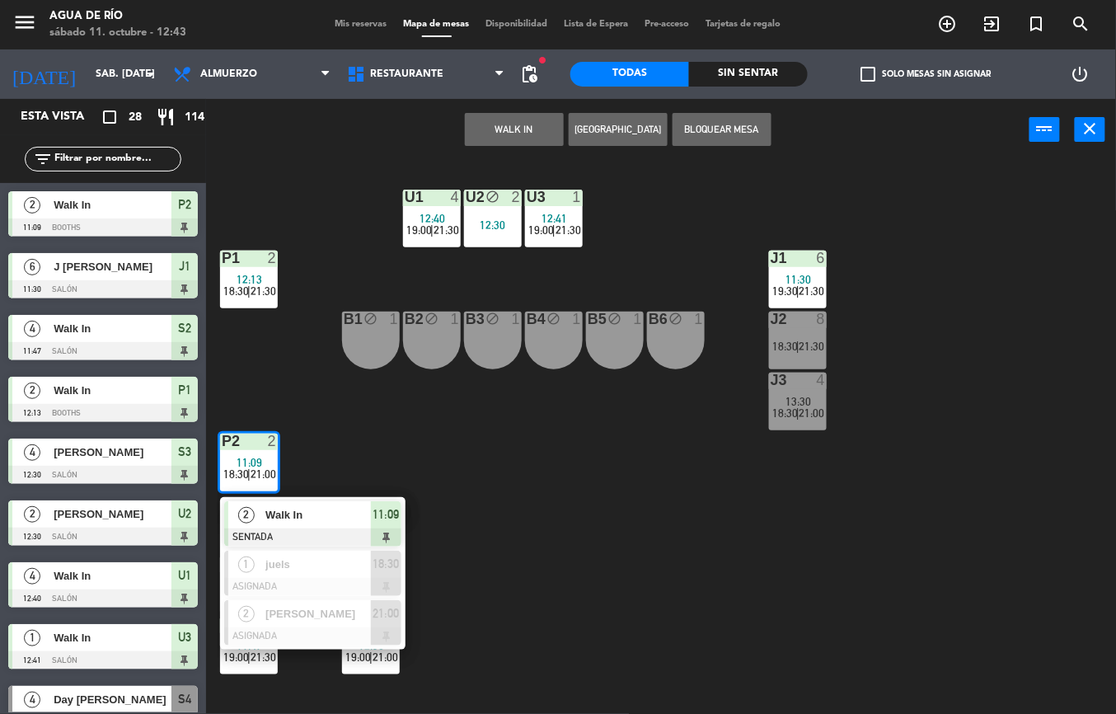
click at [314, 512] on span "Walk In" at bounding box center [317, 514] width 105 height 17
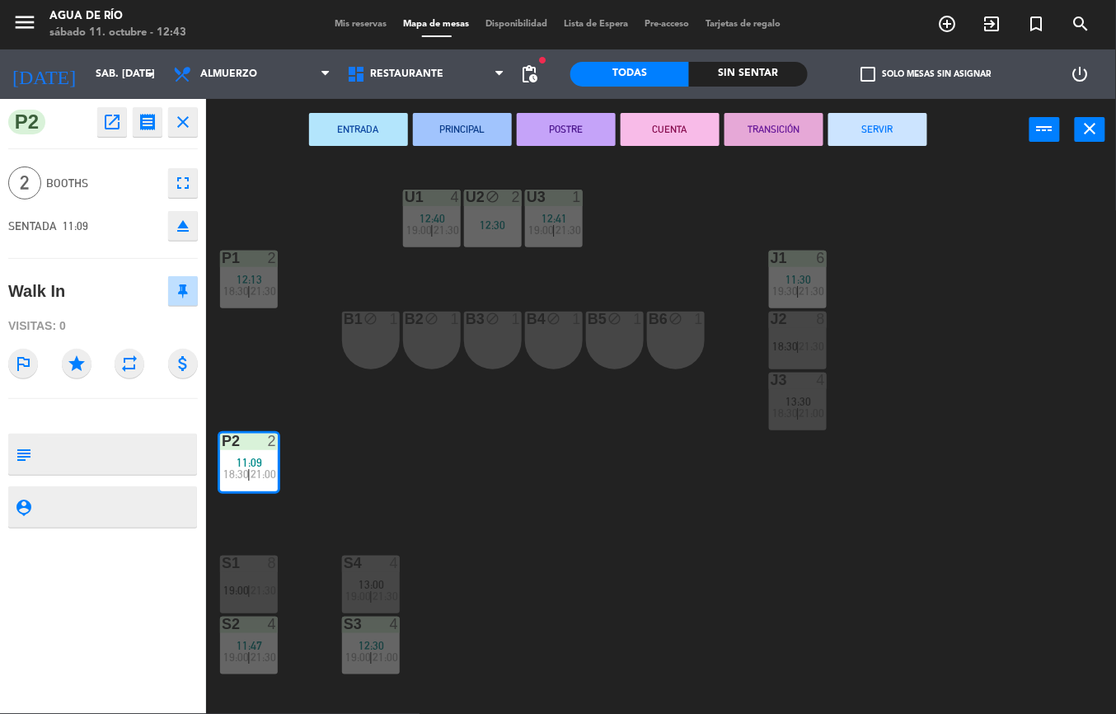
click at [893, 137] on button "SERVIR" at bounding box center [877, 129] width 99 height 33
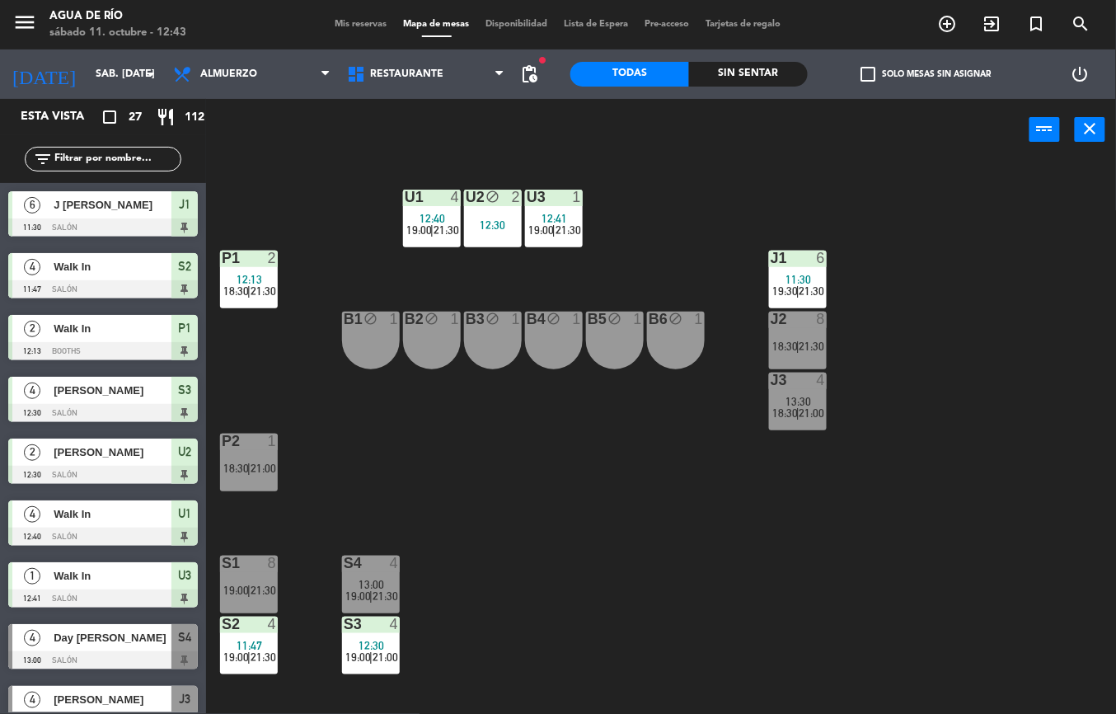
click at [700, 583] on div "U1 4 12:40 19:00 | 21:30 U2 block 2 12:30 U3 1 12:41 19:00 | 21:30 J1 6 11:30 1…" at bounding box center [667, 437] width 898 height 553
click at [802, 406] on span "21:00" at bounding box center [812, 412] width 26 height 13
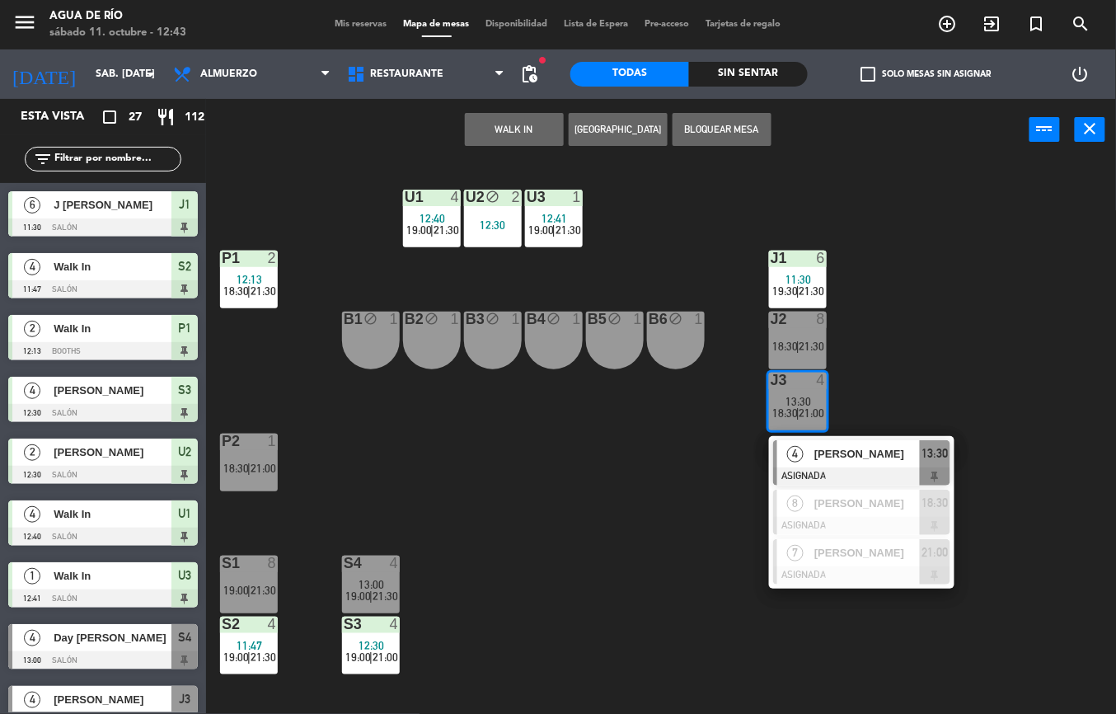
click at [851, 459] on span "[PERSON_NAME]" at bounding box center [866, 453] width 105 height 17
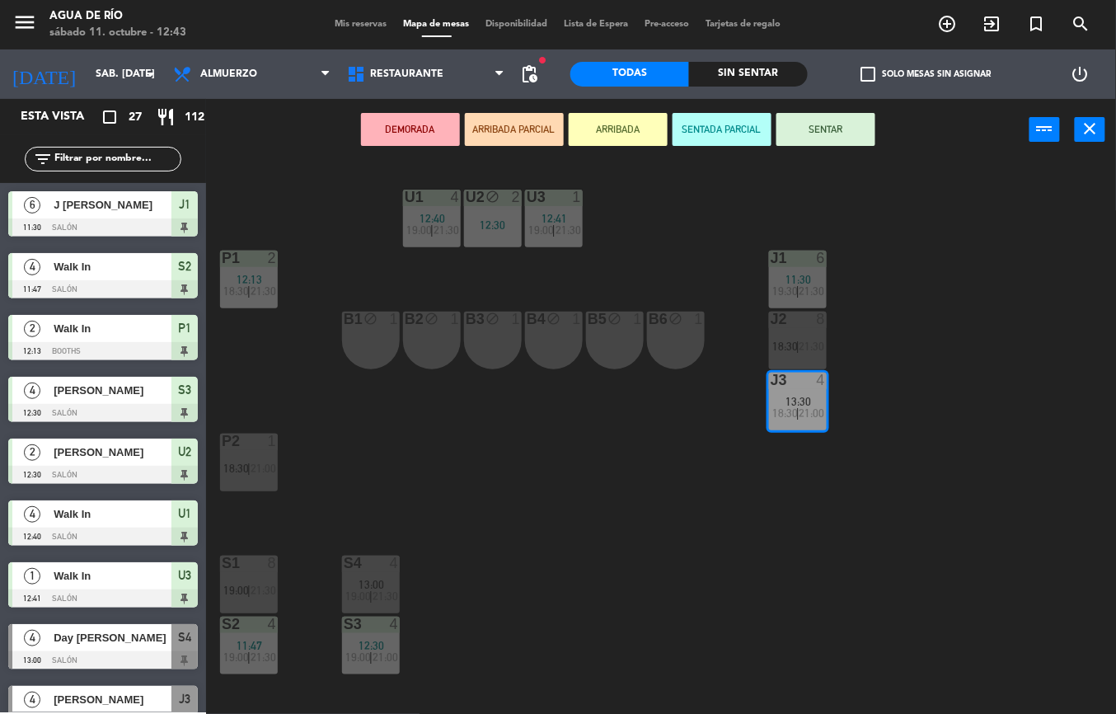
click at [784, 330] on div "J2 8 18:30 | 21:30" at bounding box center [798, 340] width 58 height 58
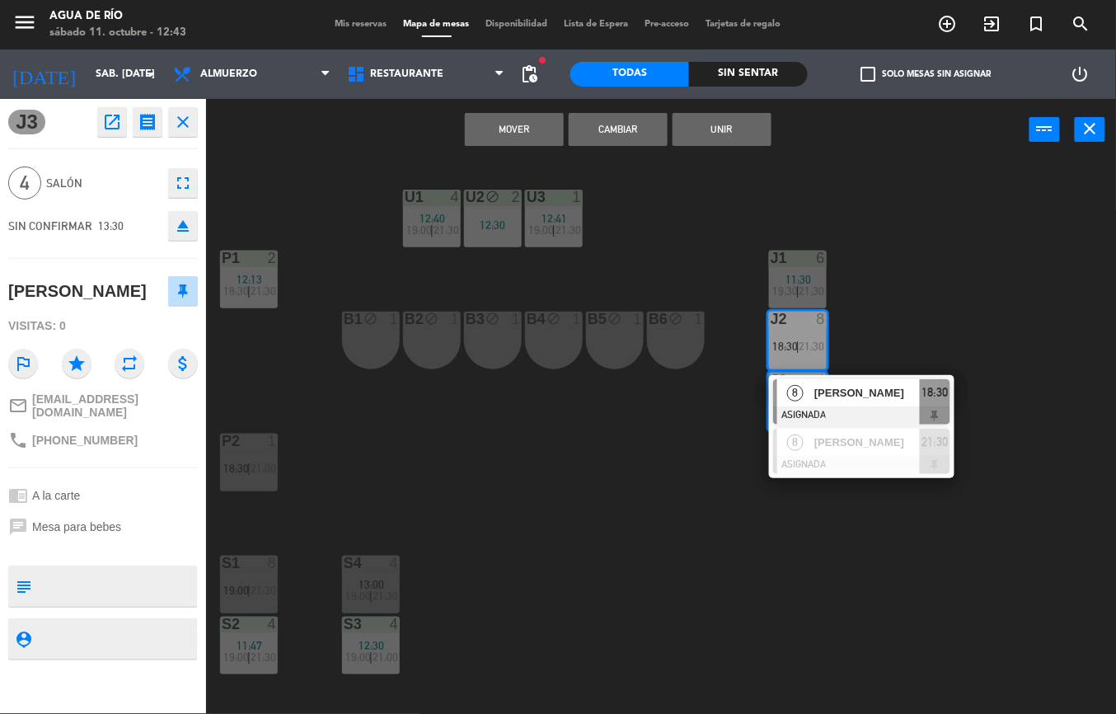
click at [512, 126] on button "Mover" at bounding box center [514, 129] width 99 height 33
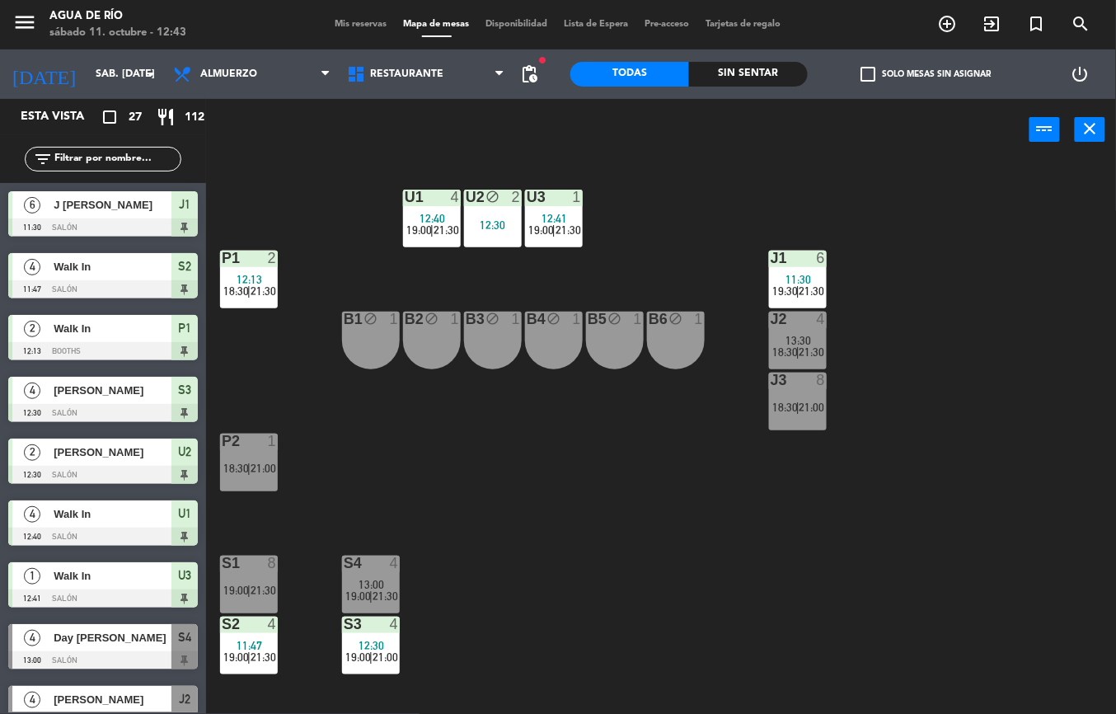
click at [807, 404] on span "21:00" at bounding box center [812, 406] width 26 height 13
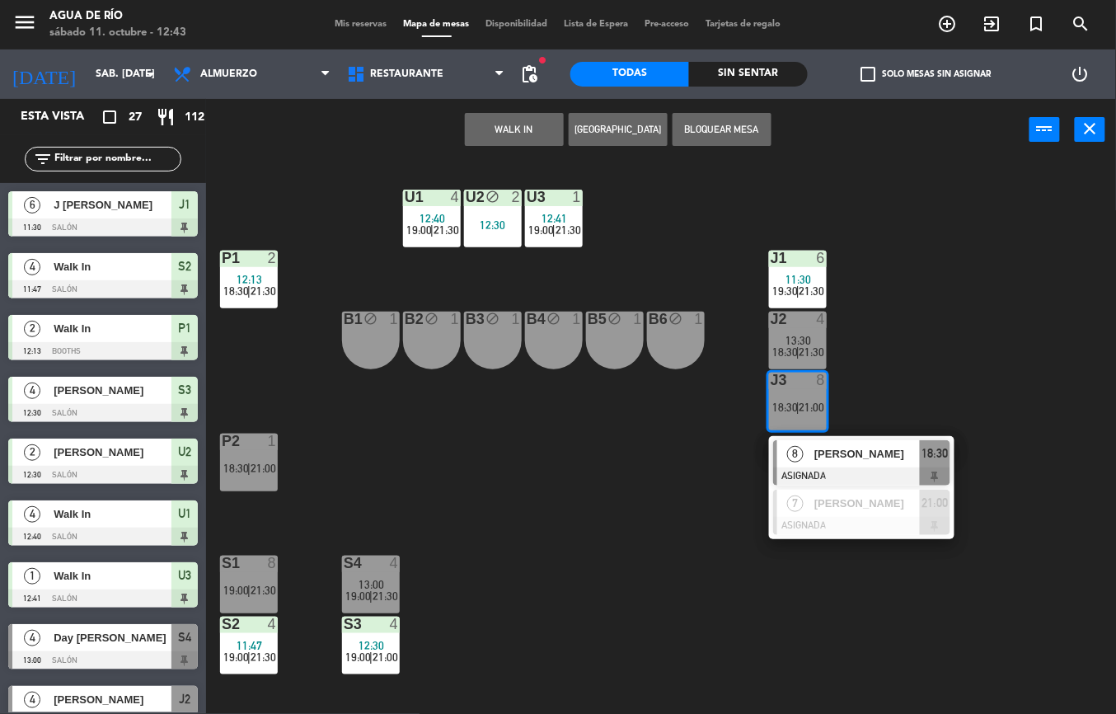
click at [578, 518] on div "U1 4 12:40 19:00 | 21:30 U2 block 2 12:30 U3 1 12:41 19:00 | 21:30 J1 6 11:30 1…" at bounding box center [667, 437] width 898 height 553
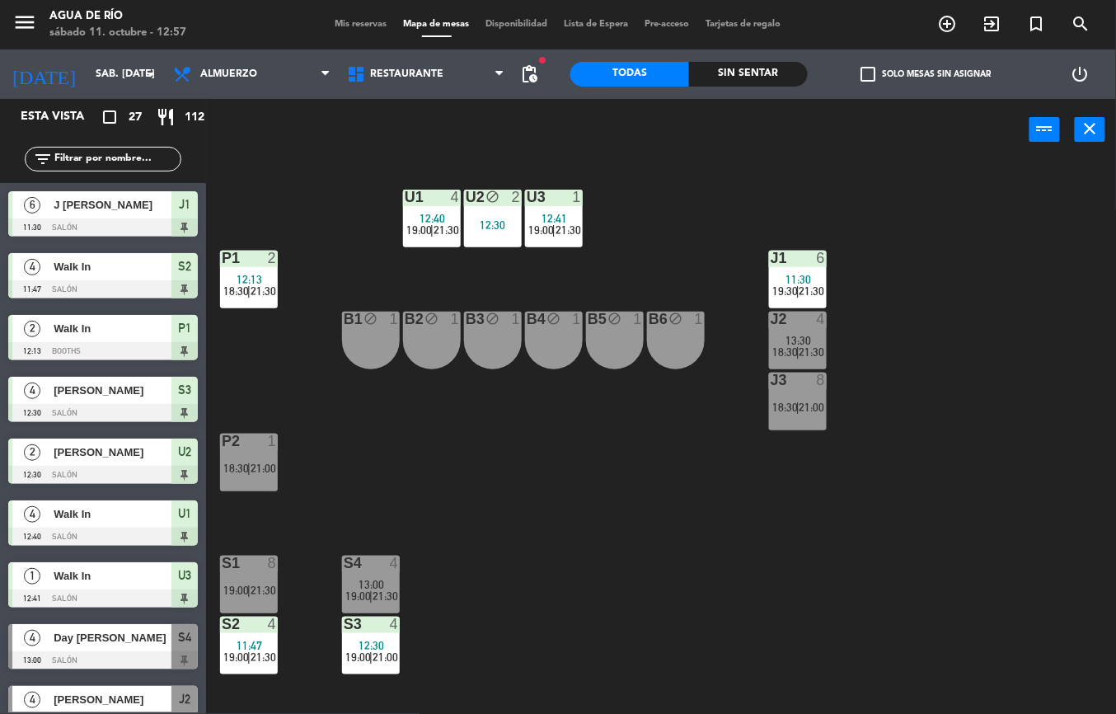
click at [425, 189] on div at bounding box center [431, 196] width 27 height 15
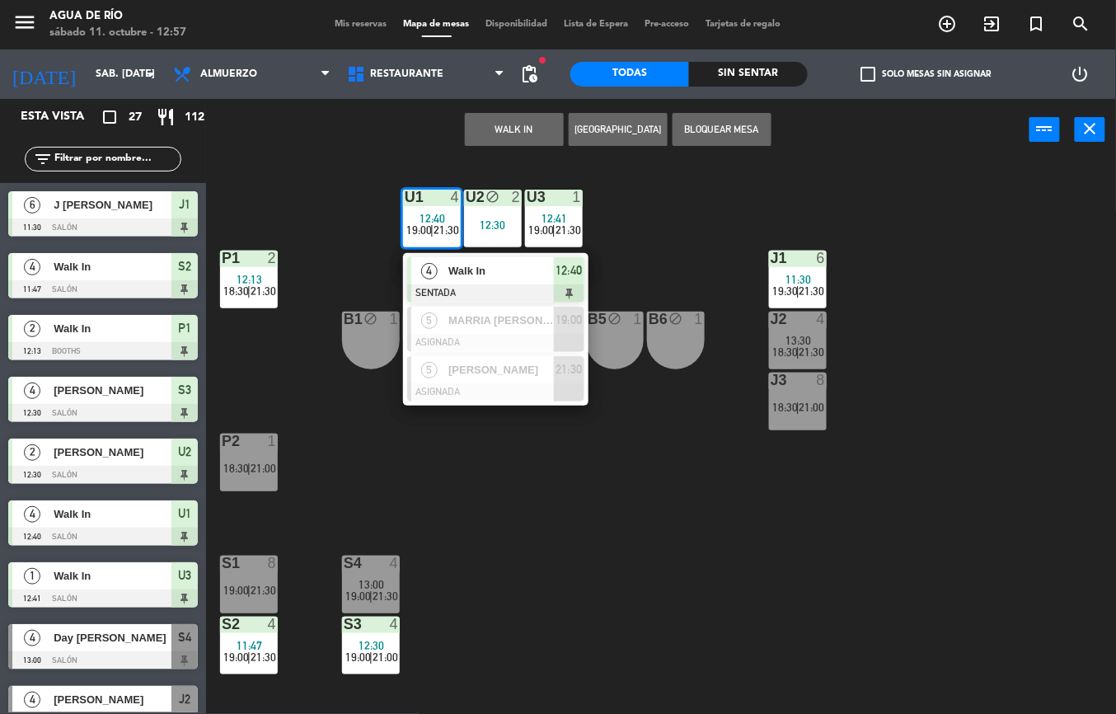
click at [679, 567] on div "U1 4 12:40 19:00 | 21:30 4 Walk In SENTADA 12:40 5 MARRIA [PERSON_NAME] ASIGNAD…" at bounding box center [667, 437] width 898 height 553
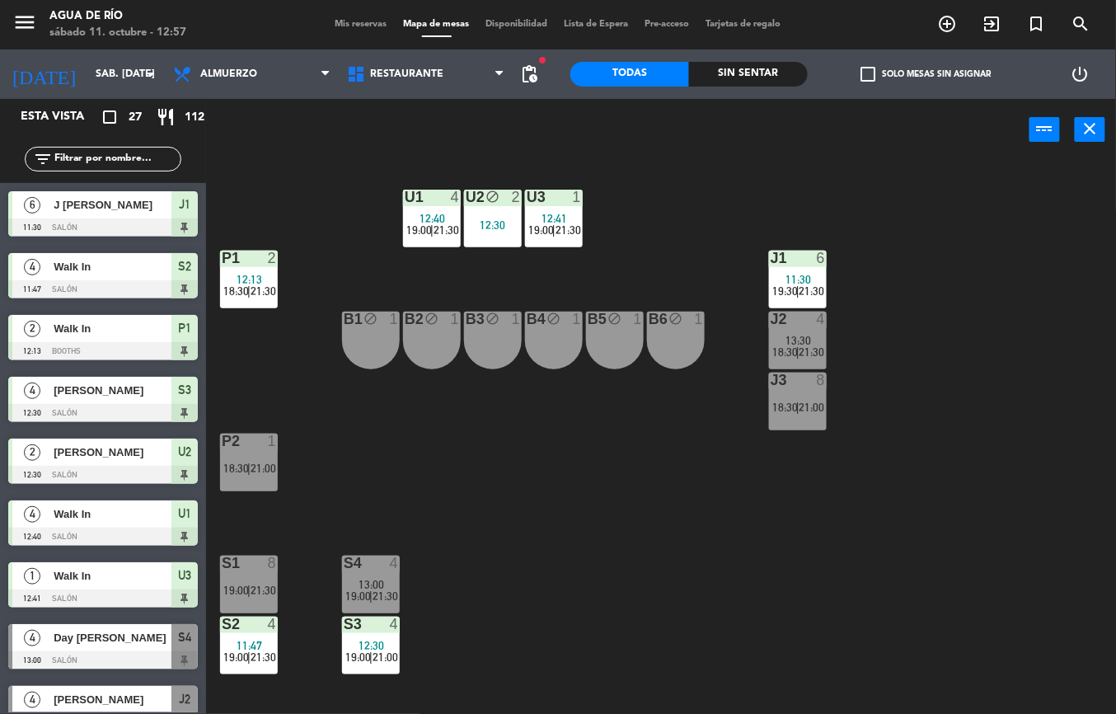
click at [547, 195] on div at bounding box center [553, 196] width 27 height 15
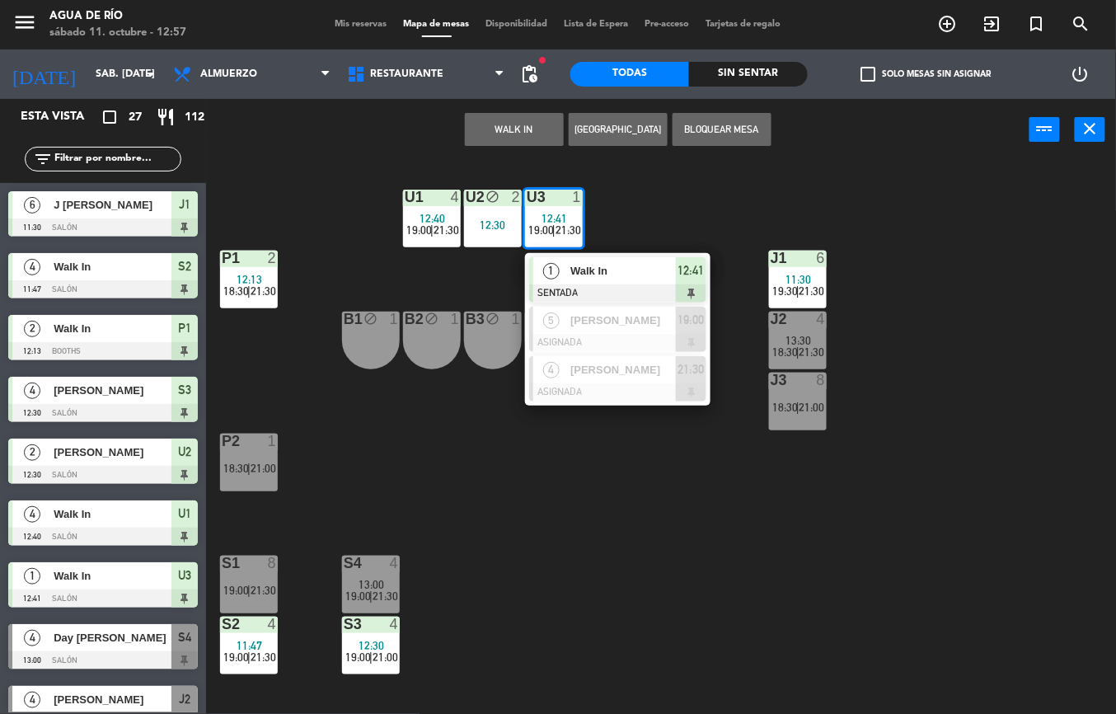
click at [646, 564] on div "U1 4 12:40 19:00 | 21:30 U2 block 2 12:30 U3 1 12:41 19:00 | 21:30 1 Walk In SE…" at bounding box center [667, 437] width 898 height 553
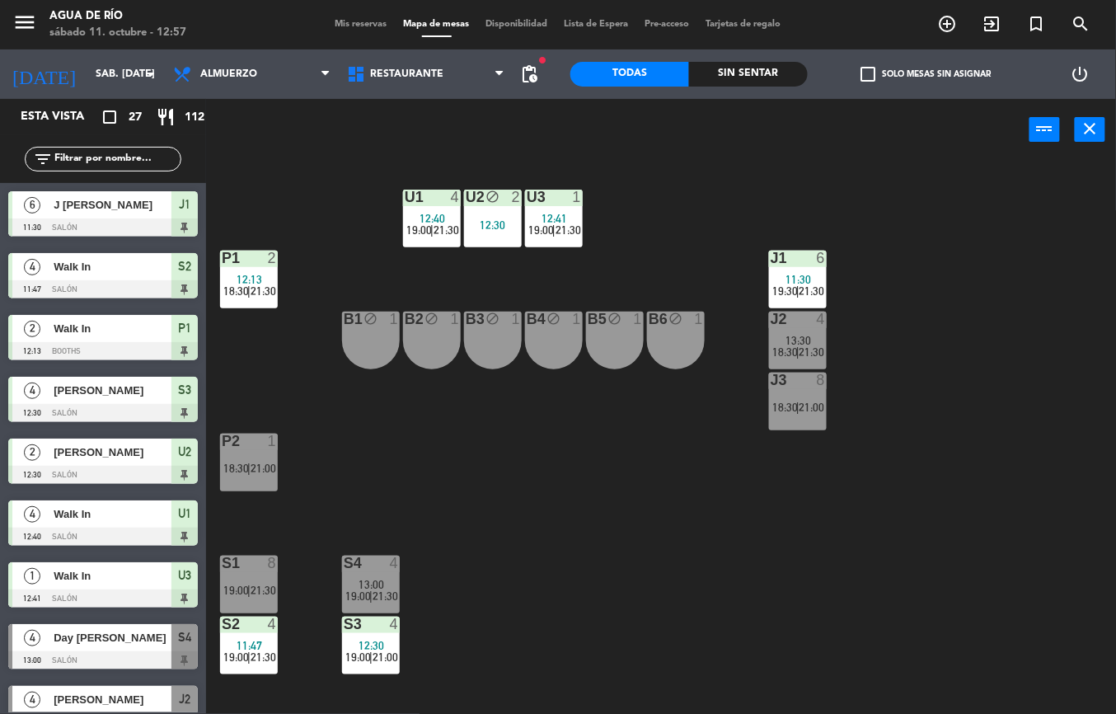
click at [254, 630] on div at bounding box center [248, 623] width 27 height 15
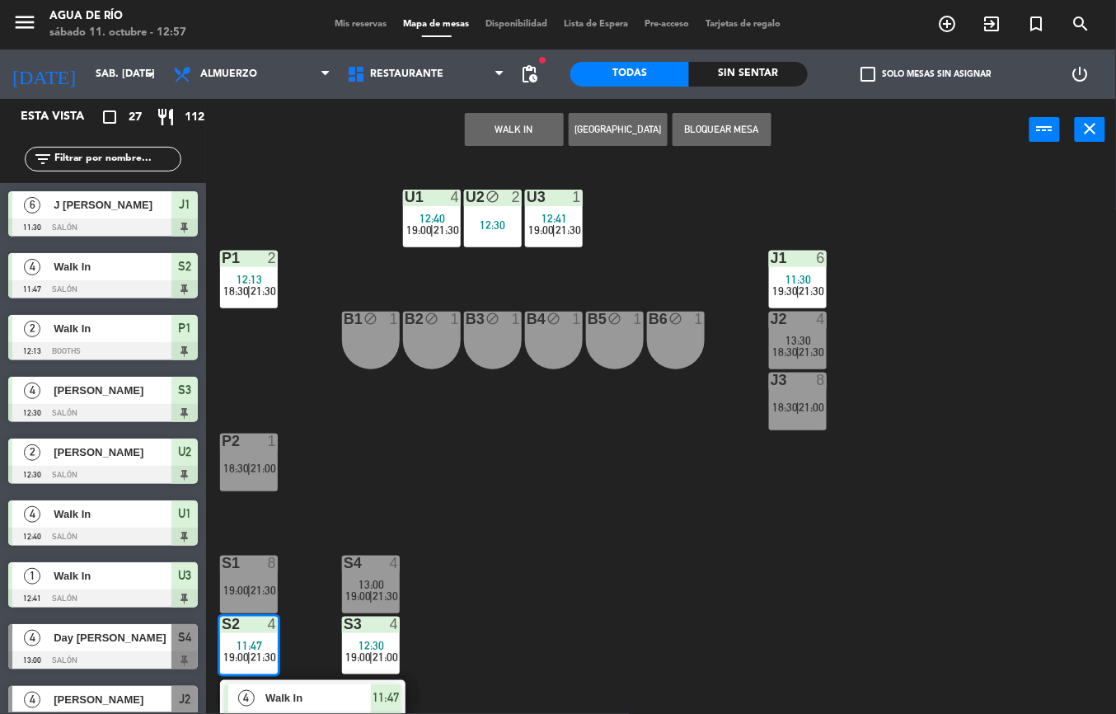
click at [681, 528] on div "U1 4 12:40 19:00 | 21:30 U2 block 2 12:30 U3 1 12:41 19:00 | 21:30 J1 6 11:30 1…" at bounding box center [667, 437] width 898 height 553
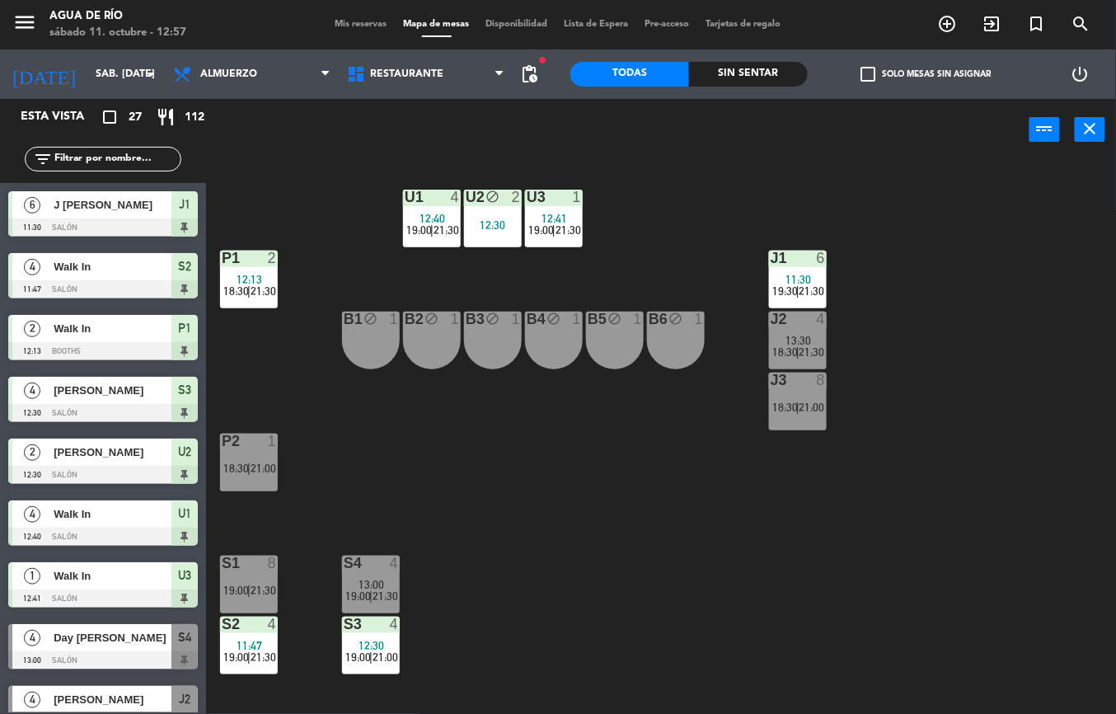
click at [377, 653] on span "21:00" at bounding box center [385, 656] width 26 height 13
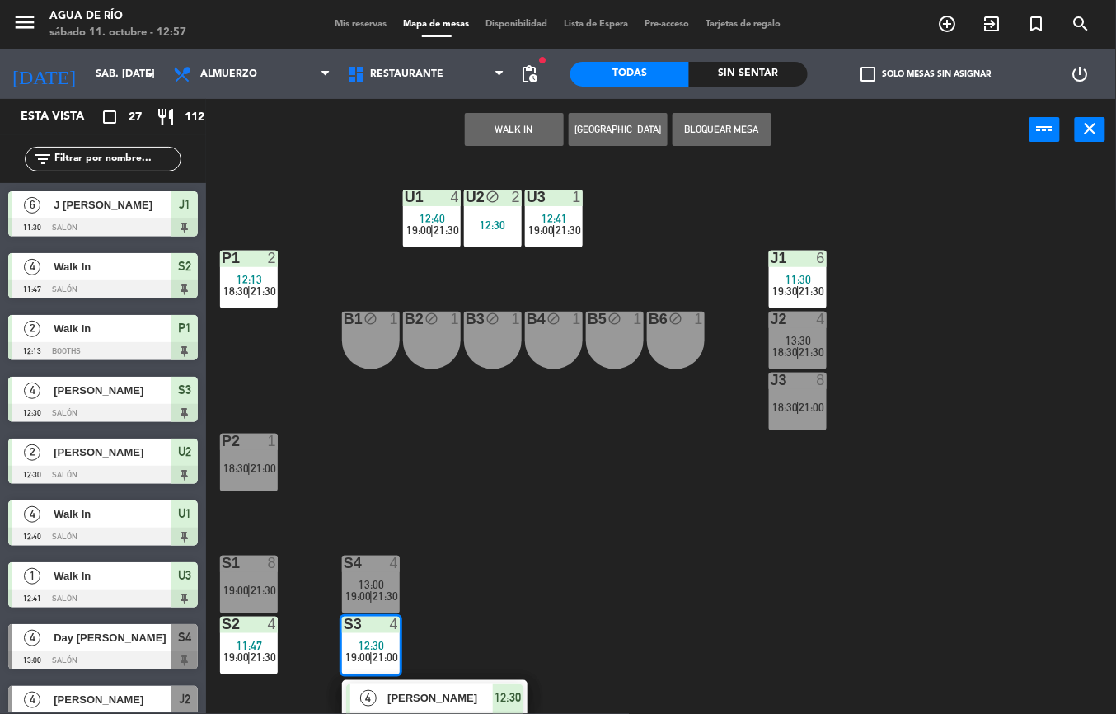
click at [598, 493] on div "U1 4 12:40 19:00 | 21:30 U2 block 2 12:30 U3 1 12:41 19:00 | 21:30 J1 6 11:30 1…" at bounding box center [667, 437] width 898 height 553
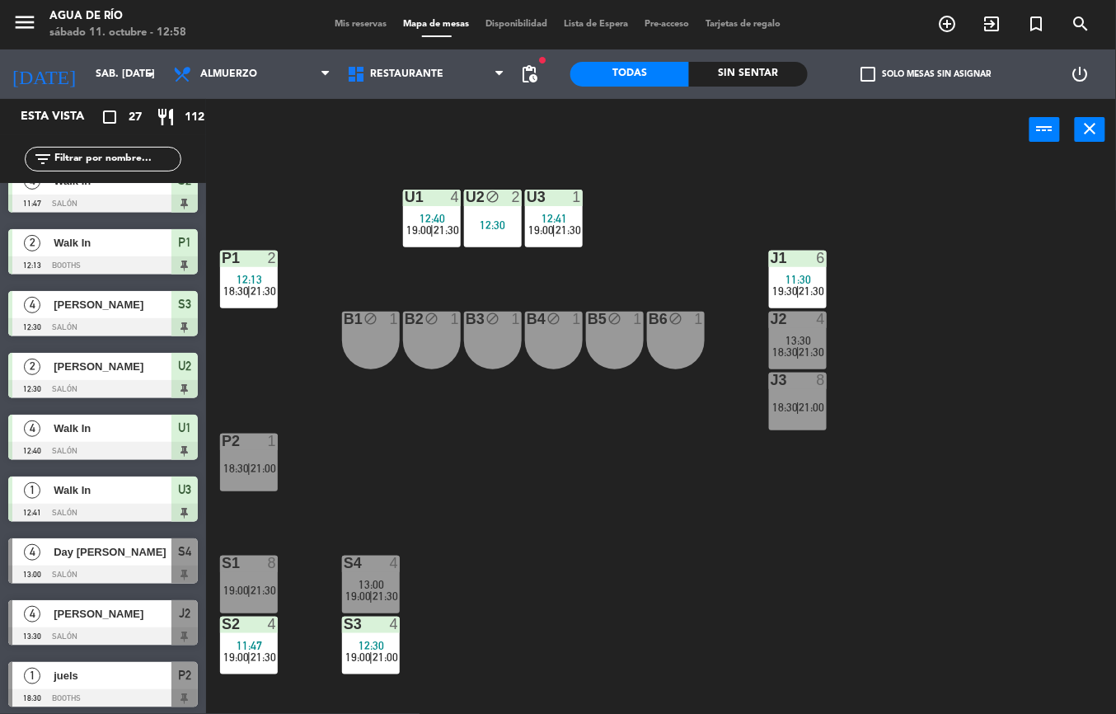
scroll to position [84, 0]
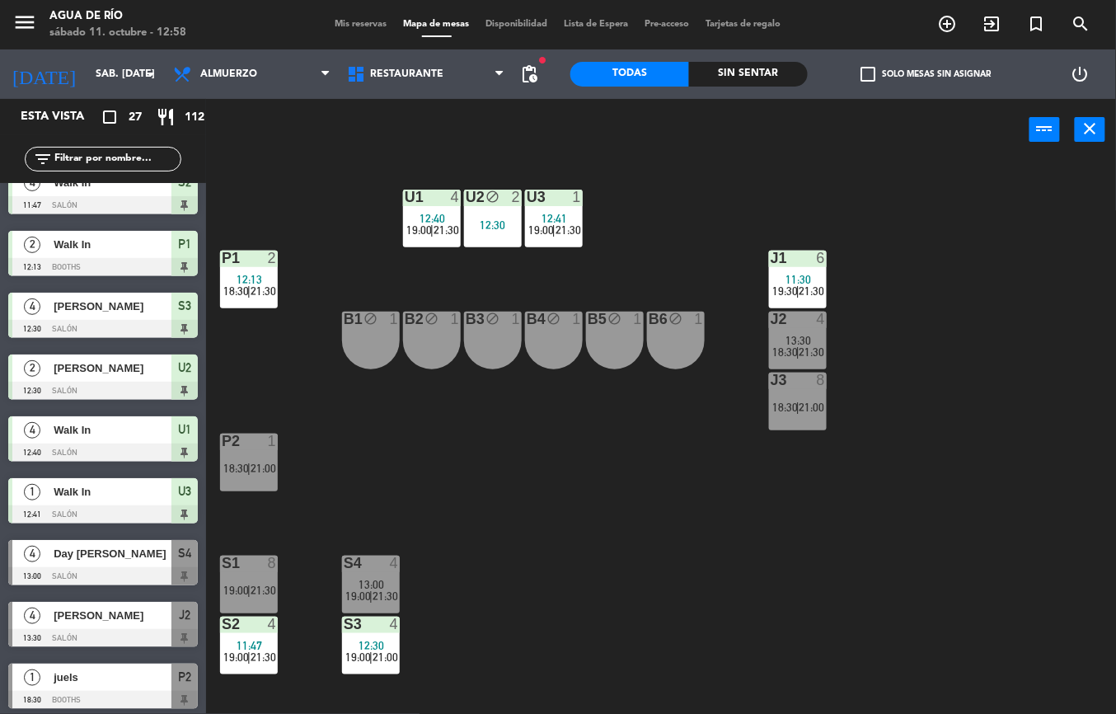
click at [793, 274] on span "11:30" at bounding box center [799, 279] width 26 height 13
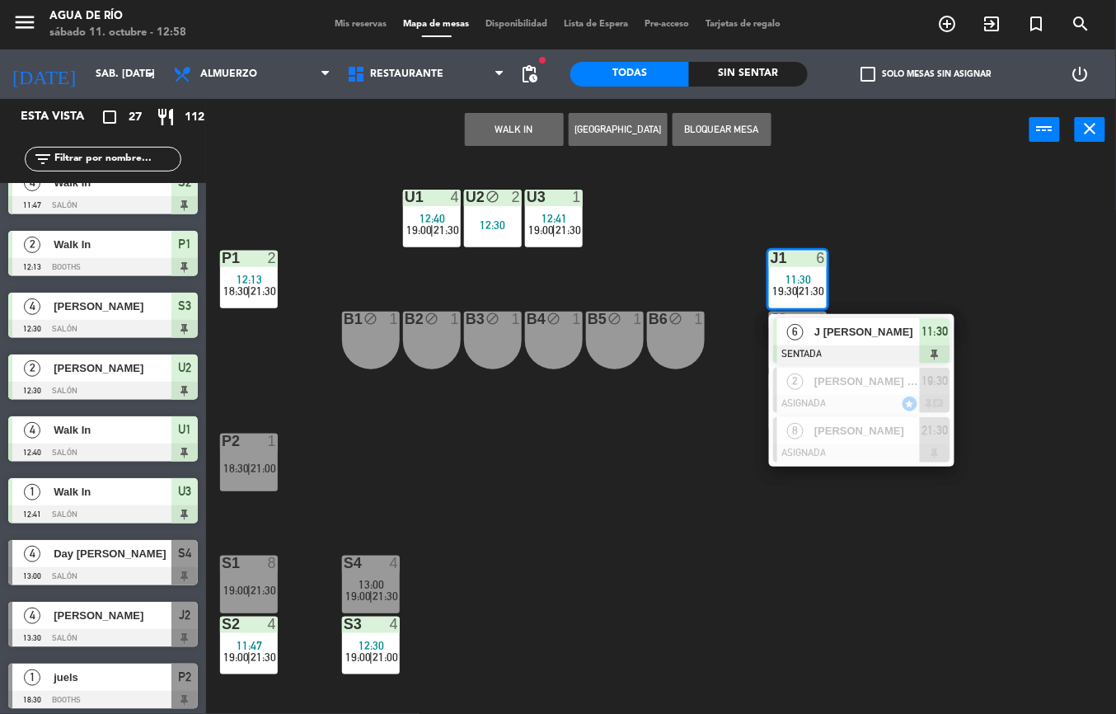
click at [865, 333] on span "J [PERSON_NAME]" at bounding box center [866, 331] width 105 height 17
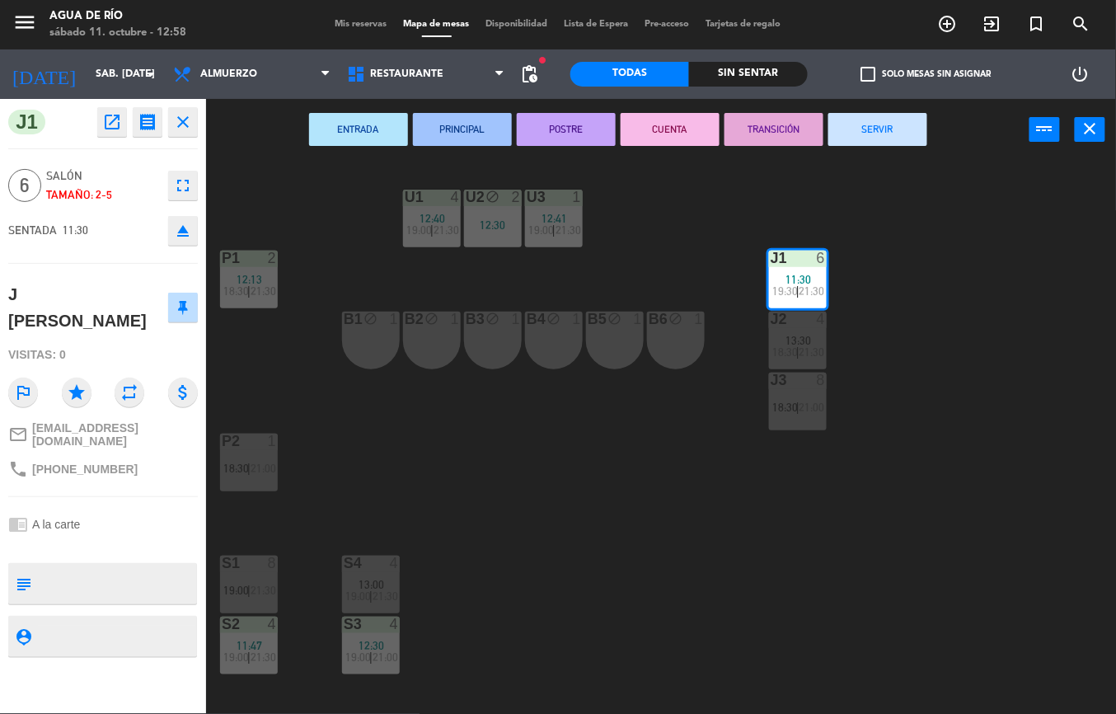
click at [891, 113] on button "SERVIR" at bounding box center [877, 129] width 99 height 33
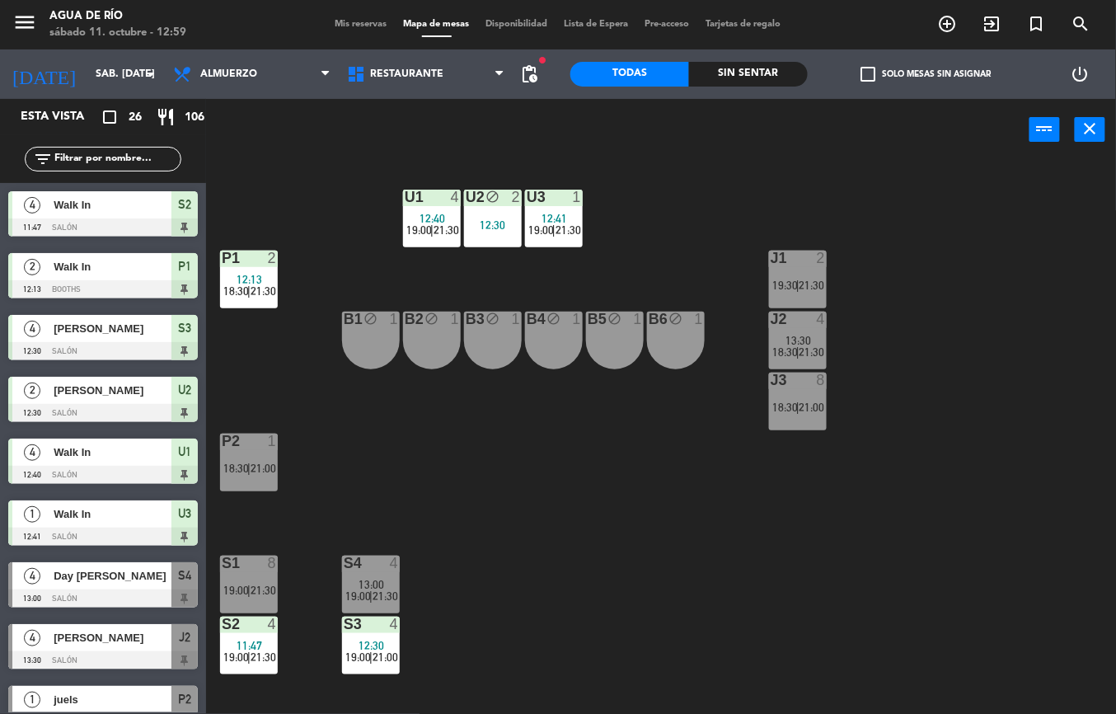
click at [136, 590] on div at bounding box center [102, 598] width 189 height 18
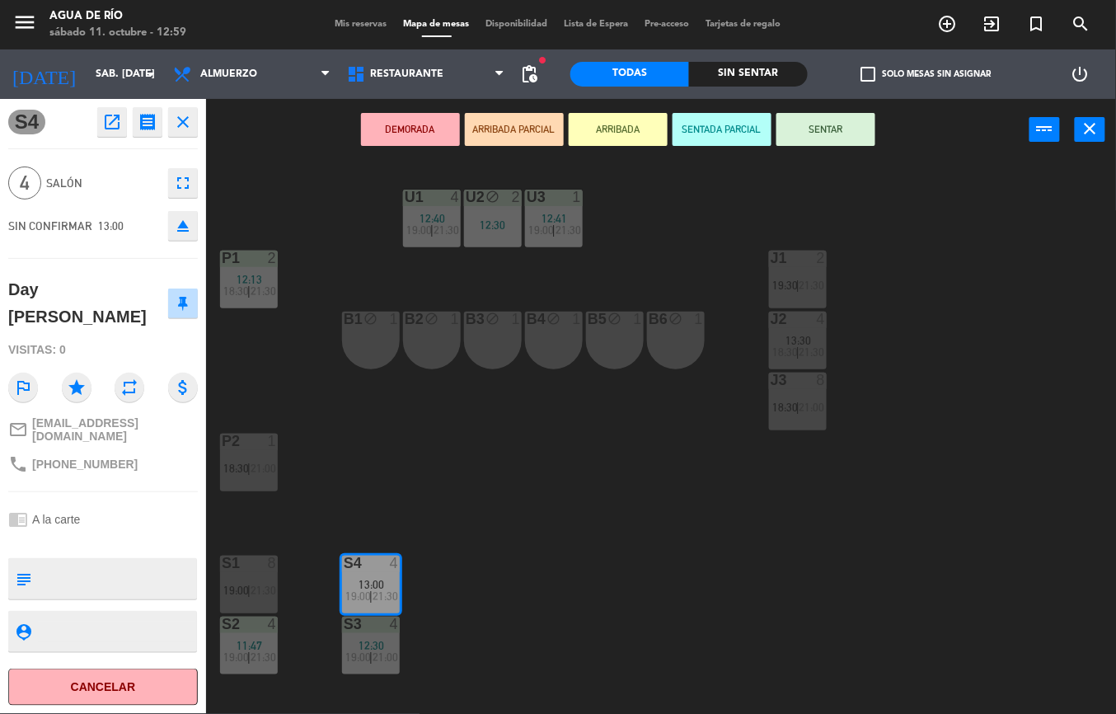
click at [793, 284] on span "19:30" at bounding box center [785, 284] width 26 height 13
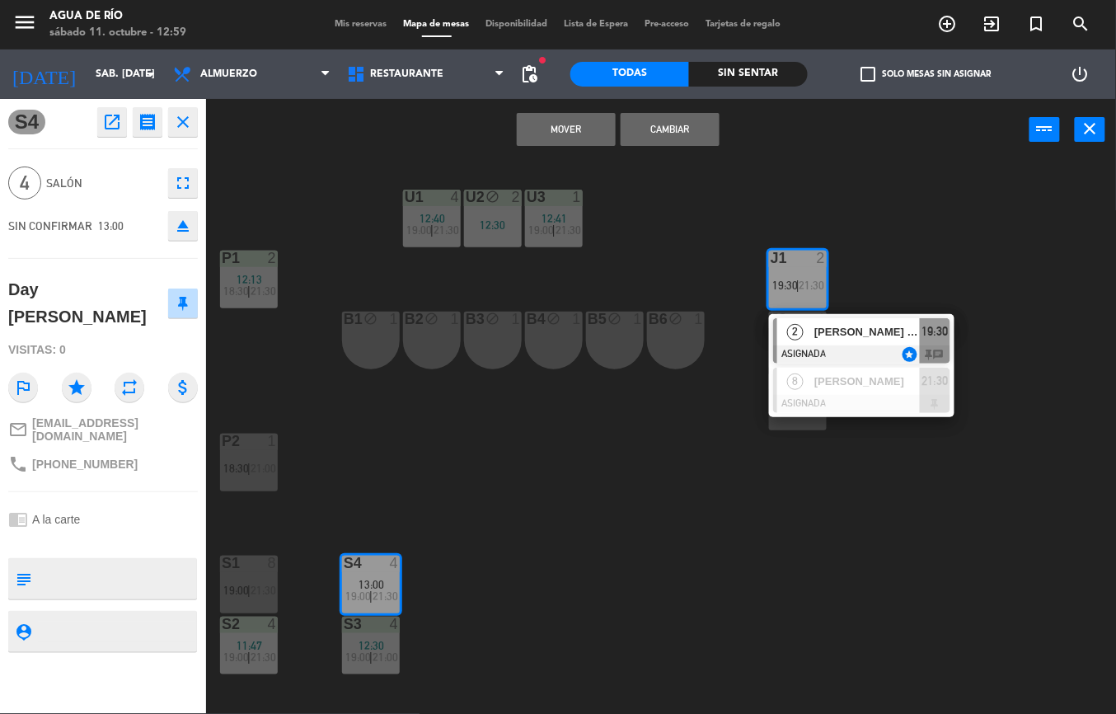
click at [574, 129] on button "Mover" at bounding box center [566, 129] width 99 height 33
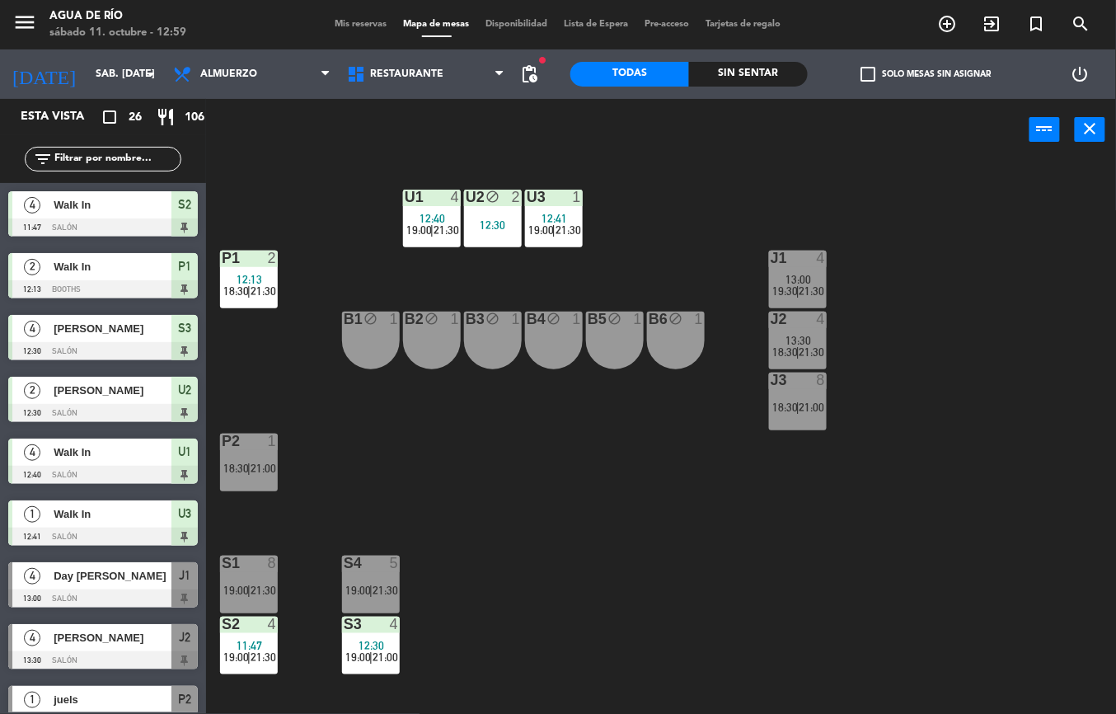
click at [697, 551] on div "U1 4 12:40 19:00 | 21:30 U2 block 2 12:30 U3 1 12:41 19:00 | 21:30 J1 4 13:00 1…" at bounding box center [667, 437] width 898 height 553
click at [358, 588] on span "19:00" at bounding box center [358, 589] width 26 height 13
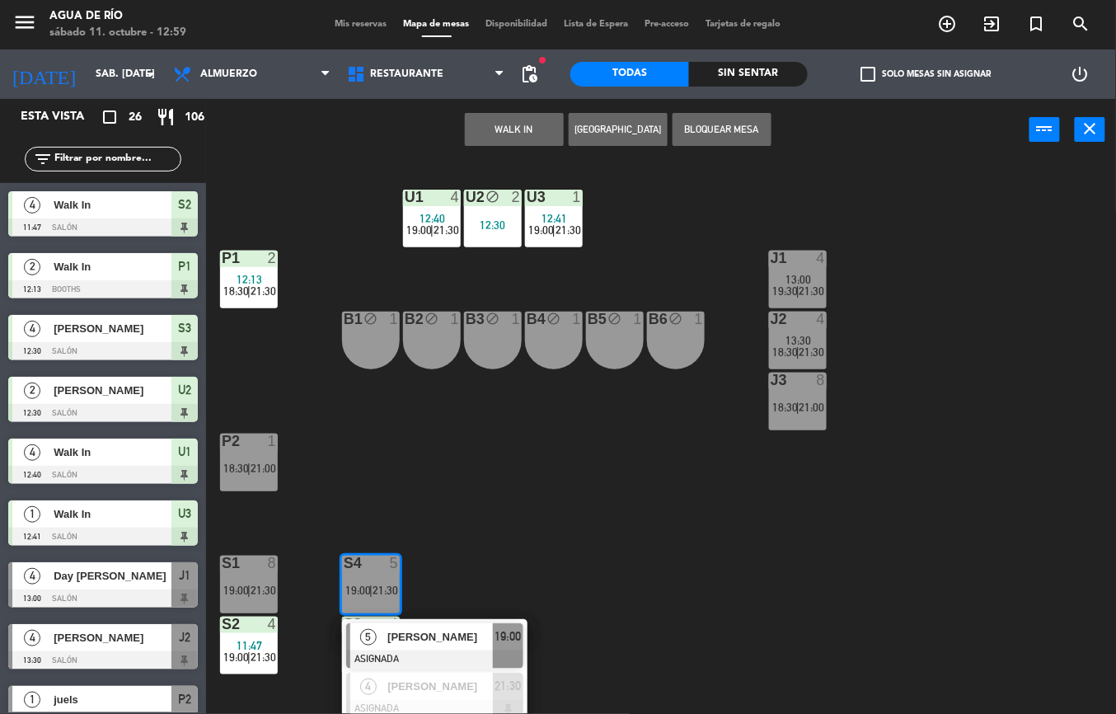
click at [514, 127] on button "WALK IN" at bounding box center [514, 129] width 99 height 33
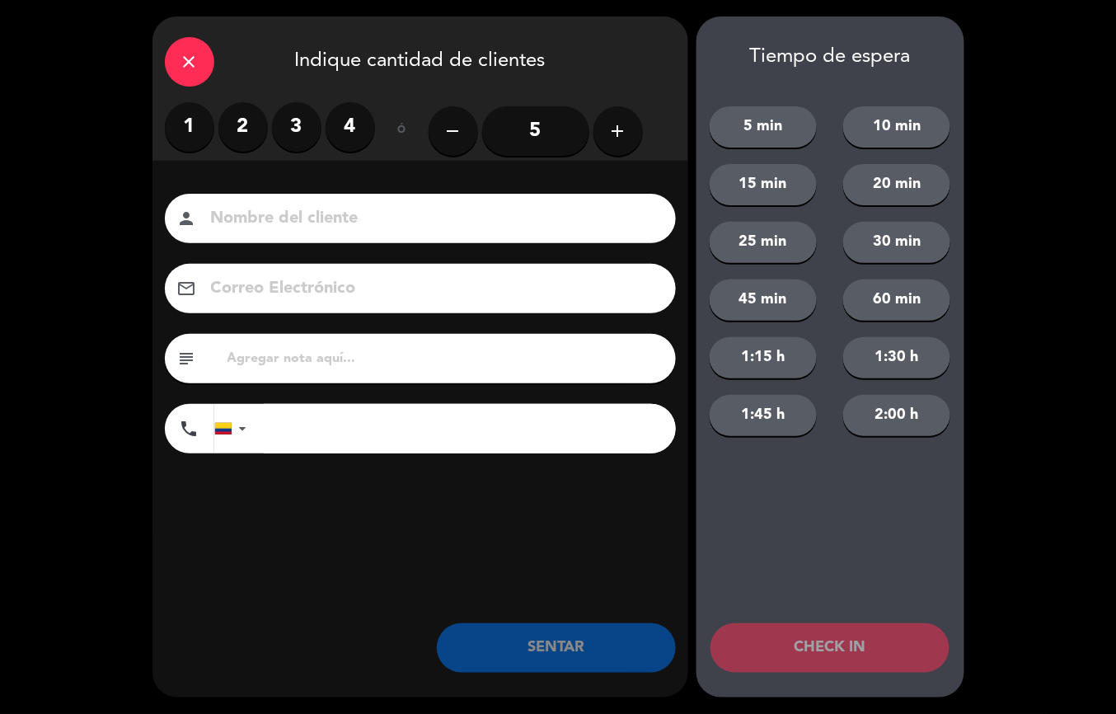
click at [343, 124] on label "4" at bounding box center [349, 126] width 49 height 49
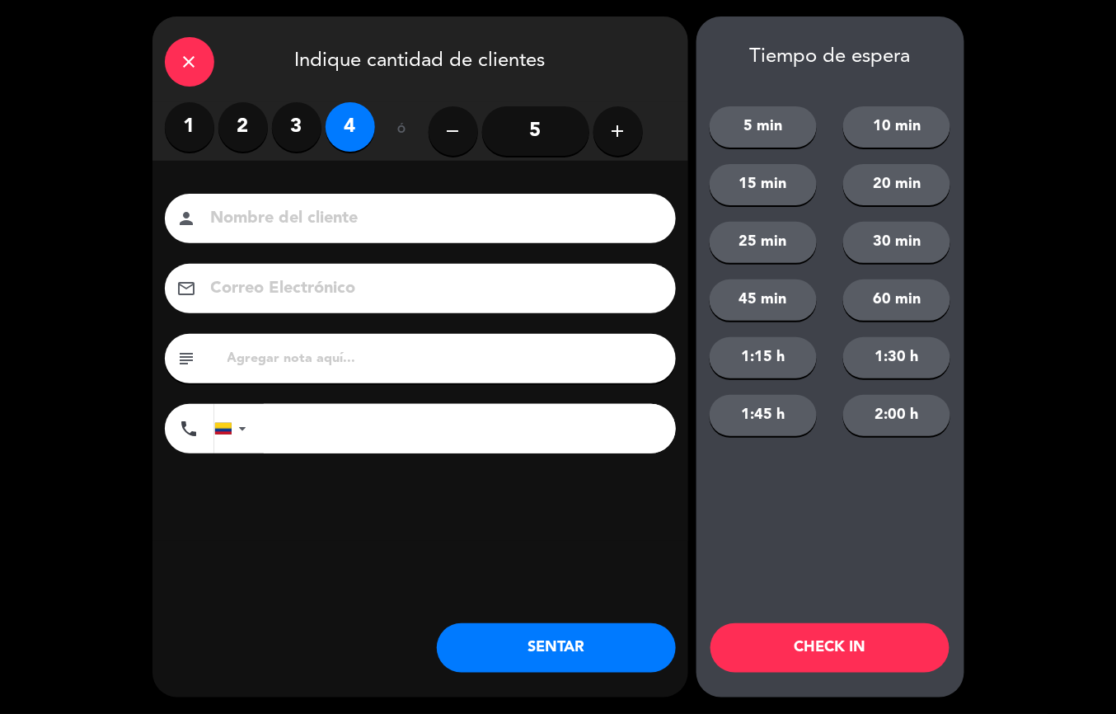
click at [1078, 353] on div "close Indique cantidad de clientes 1 2 3 4 ó remove 5 add Nombre del cliente pe…" at bounding box center [558, 357] width 1116 height 714
click at [568, 643] on button "SENTAR" at bounding box center [556, 647] width 239 height 49
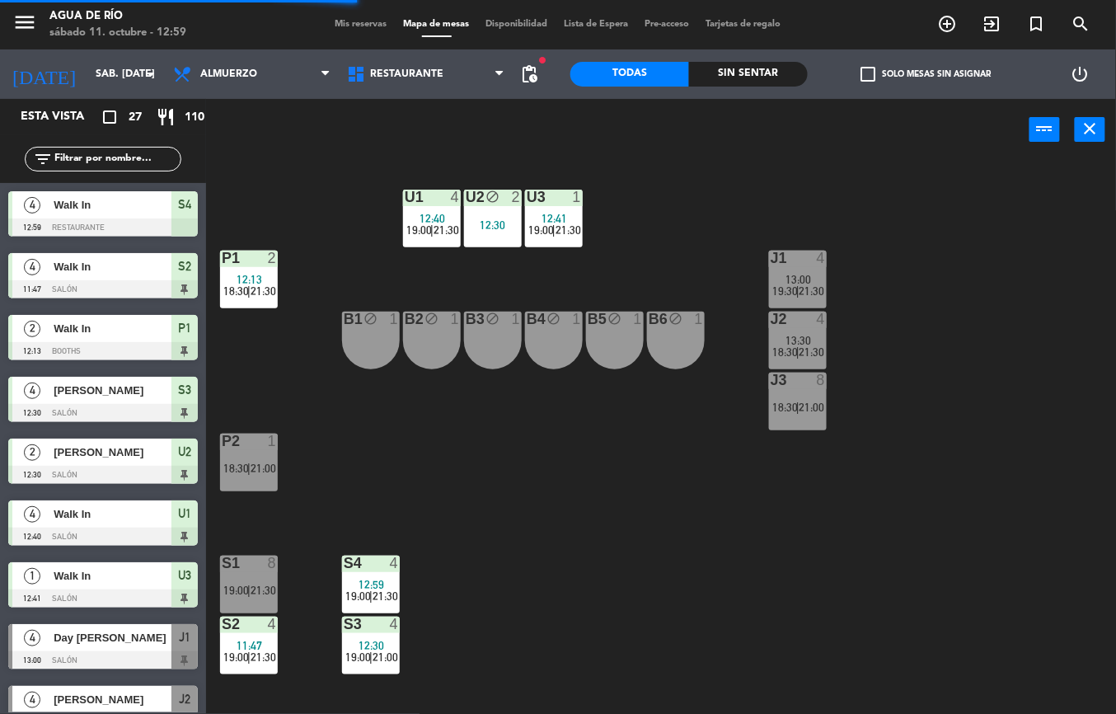
click at [357, 640] on div "12:30" at bounding box center [371, 645] width 58 height 12
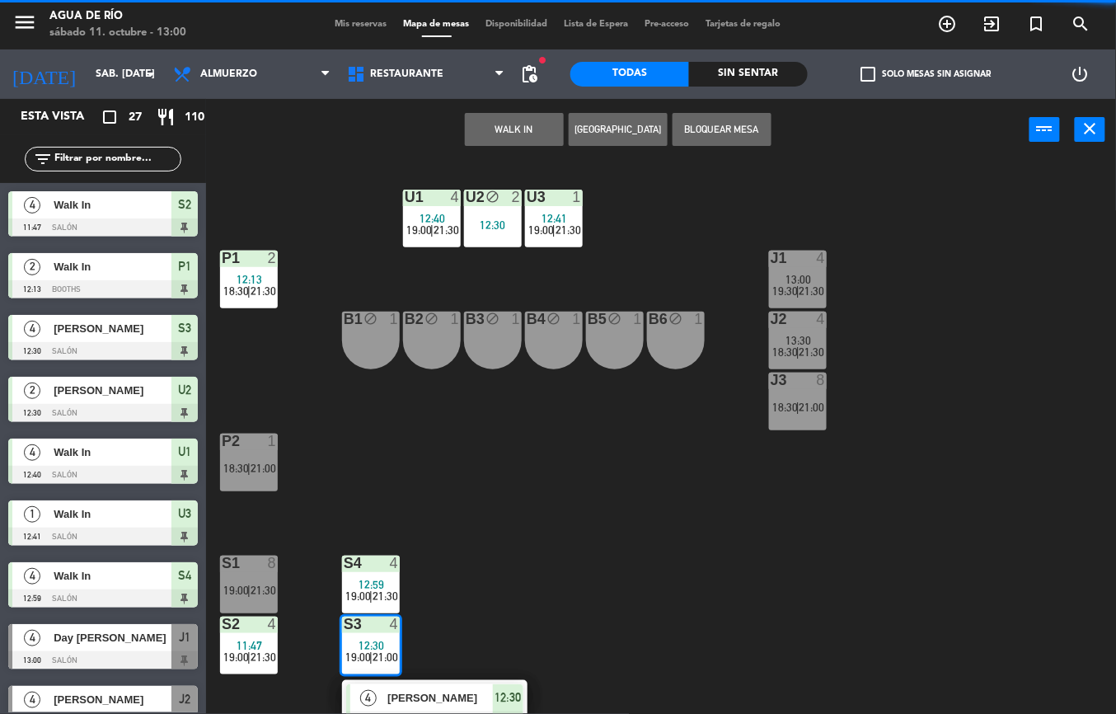
click at [456, 684] on div "[PERSON_NAME]" at bounding box center [439, 697] width 107 height 27
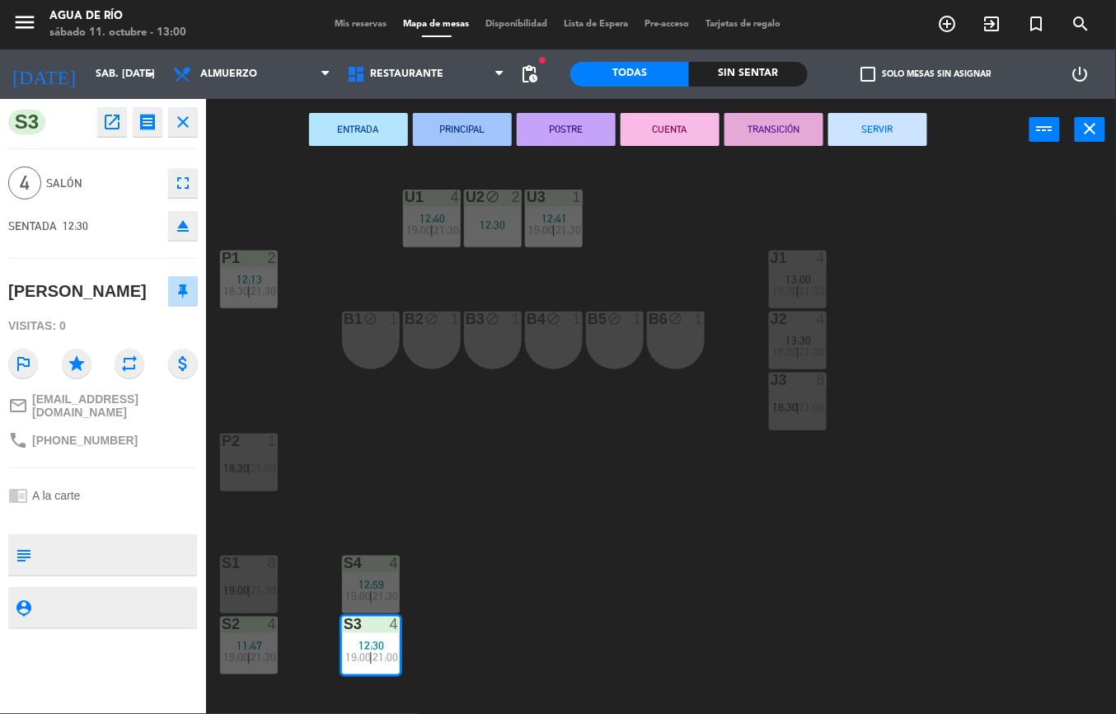
click at [671, 506] on div "U1 4 12:40 19:00 | 21:30 U2 block 2 12:30 U3 1 12:41 19:00 | 21:30 J1 4 13:00 1…" at bounding box center [667, 437] width 898 height 553
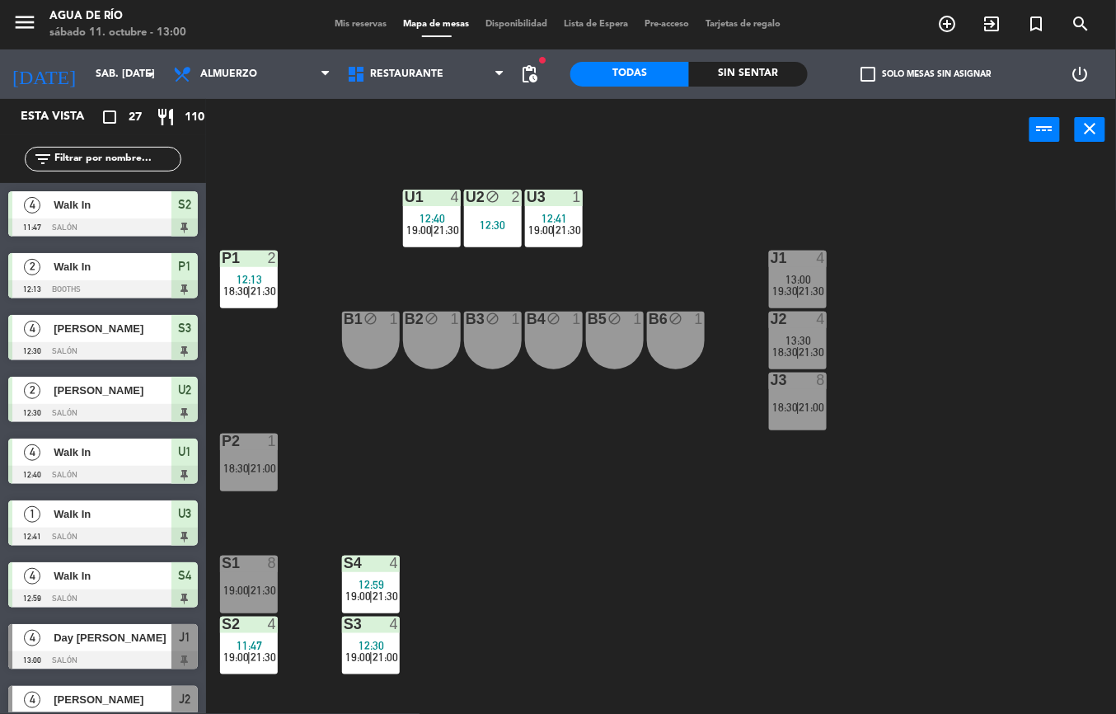
click at [372, 656] on span "|" at bounding box center [370, 656] width 3 height 13
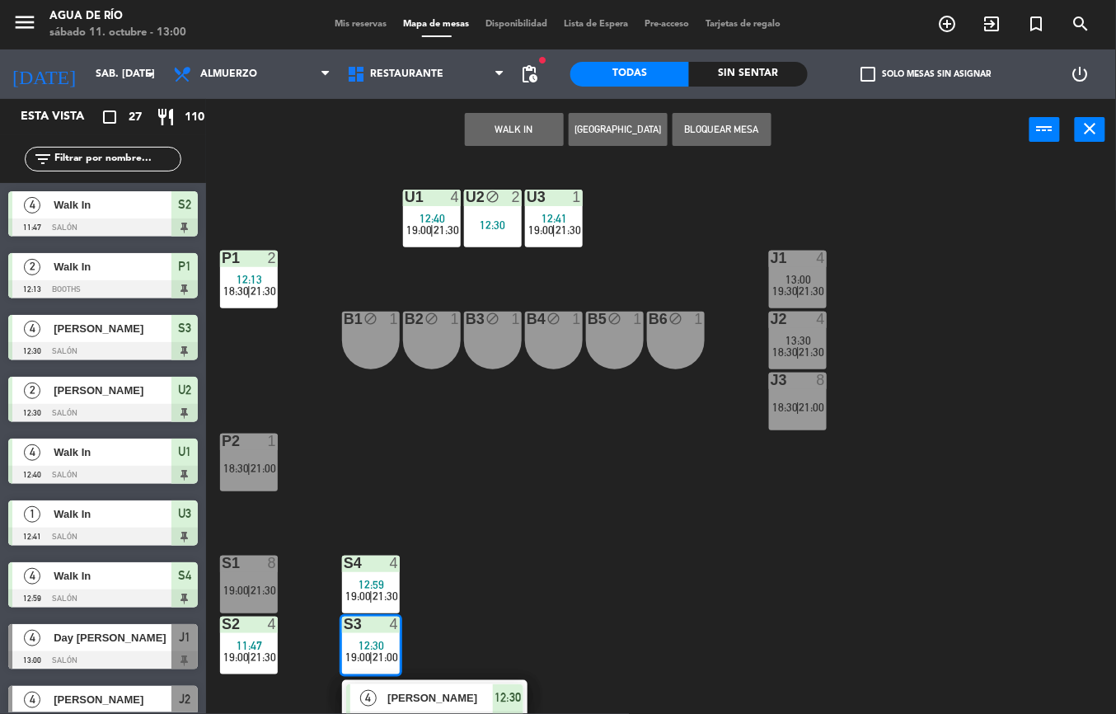
click at [479, 690] on span "[PERSON_NAME]" at bounding box center [439, 697] width 105 height 17
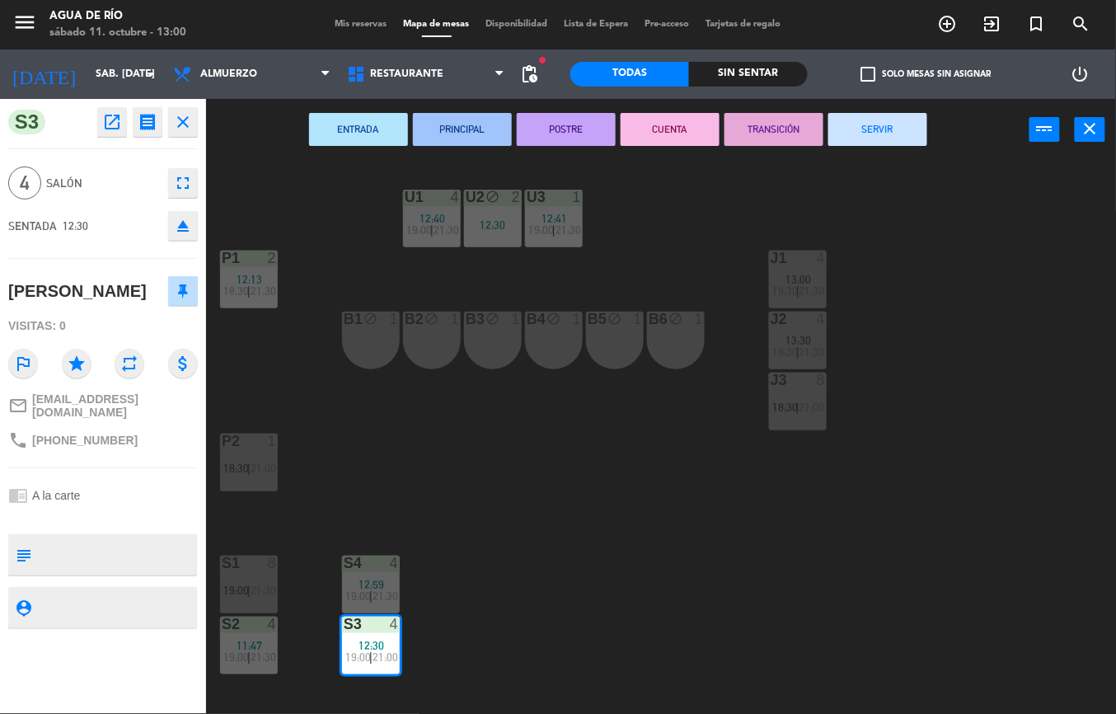
click at [877, 127] on button "SERVIR" at bounding box center [877, 129] width 99 height 33
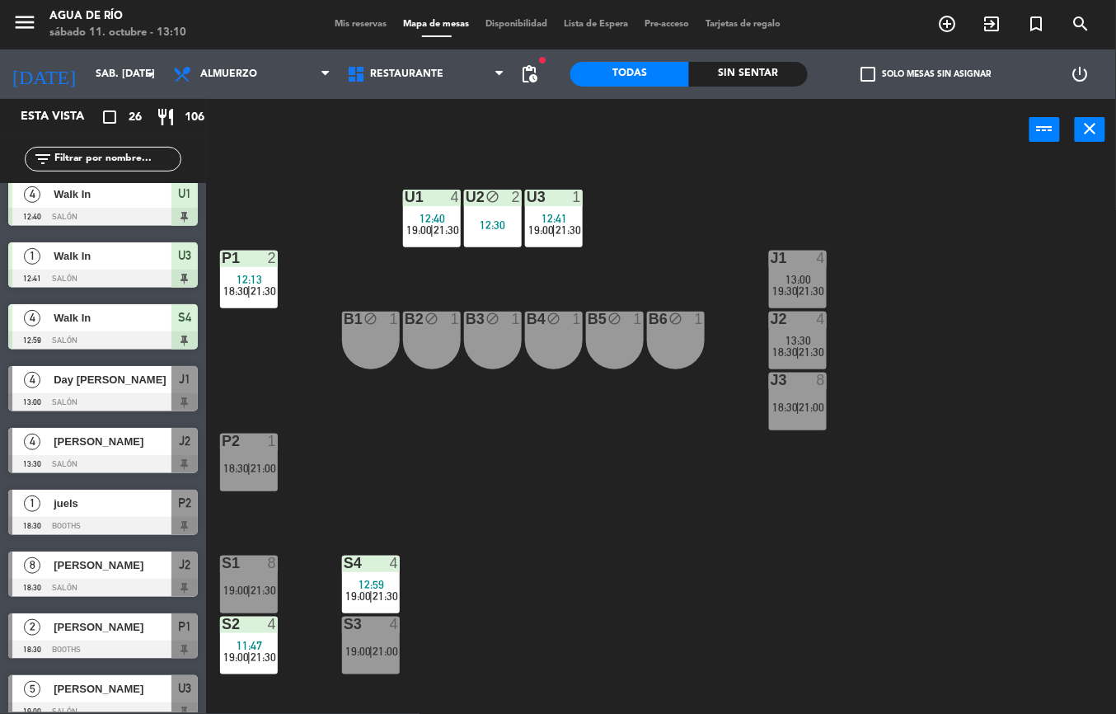
scroll to position [0, 0]
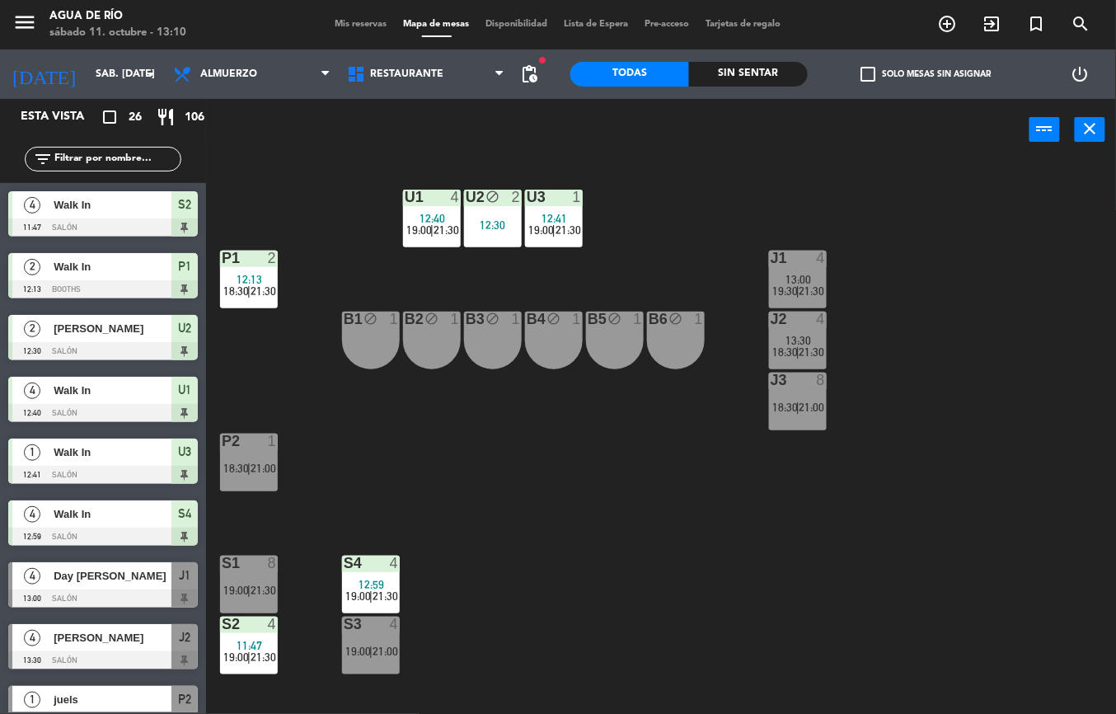
click at [760, 77] on div "Sin sentar" at bounding box center [748, 74] width 119 height 25
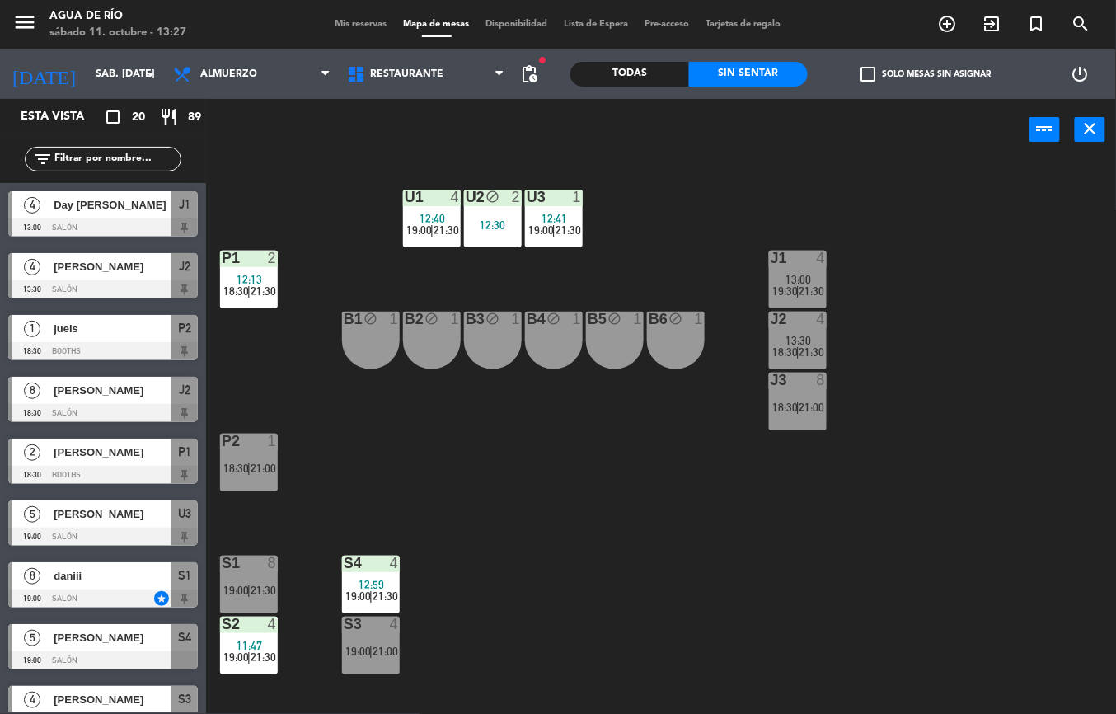
click at [417, 211] on div "U1 4 12:40 19:00 | 21:30" at bounding box center [432, 218] width 58 height 58
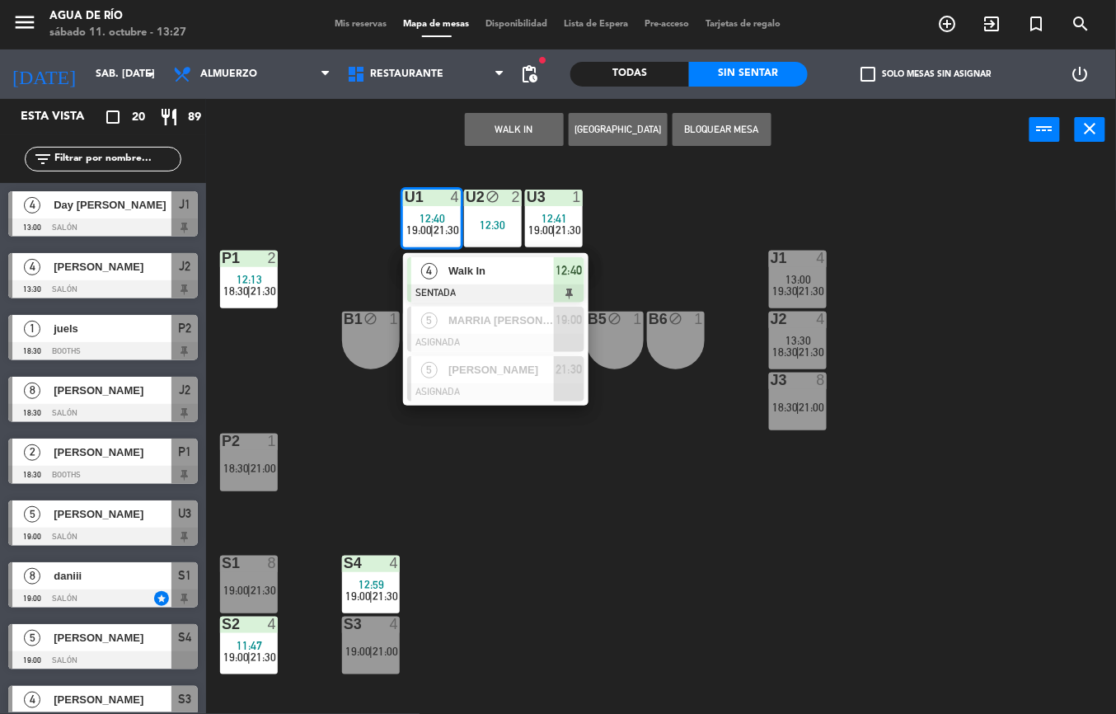
click at [515, 269] on span "Walk In" at bounding box center [500, 270] width 105 height 17
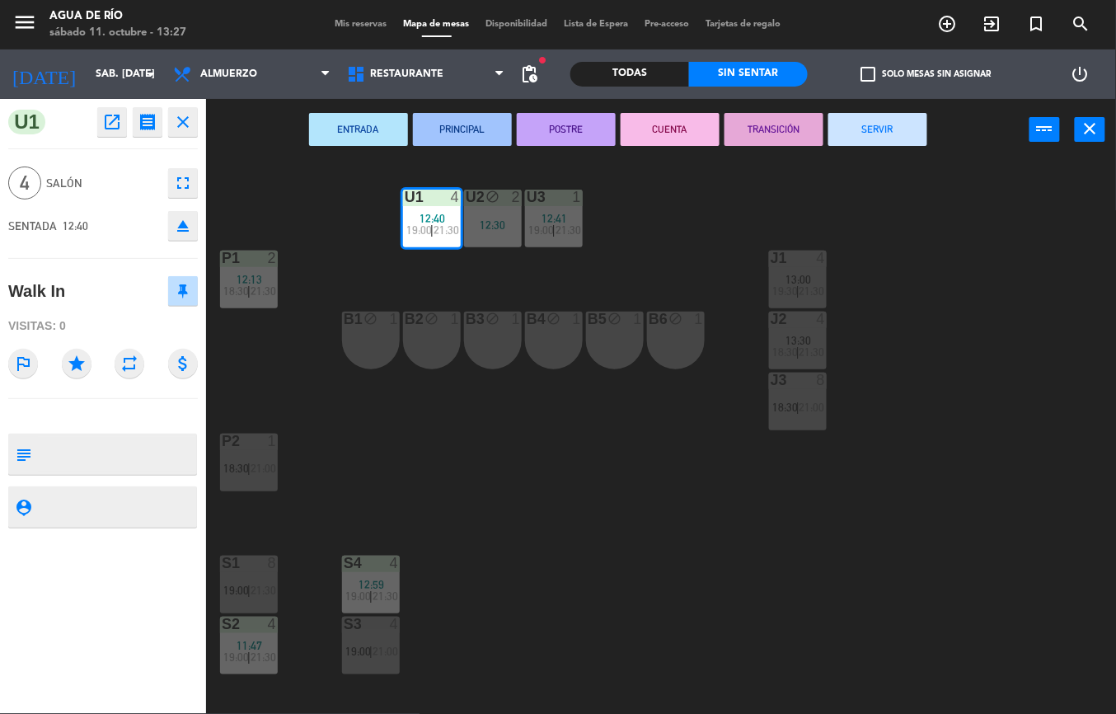
click at [880, 127] on button "SERVIR" at bounding box center [877, 129] width 99 height 33
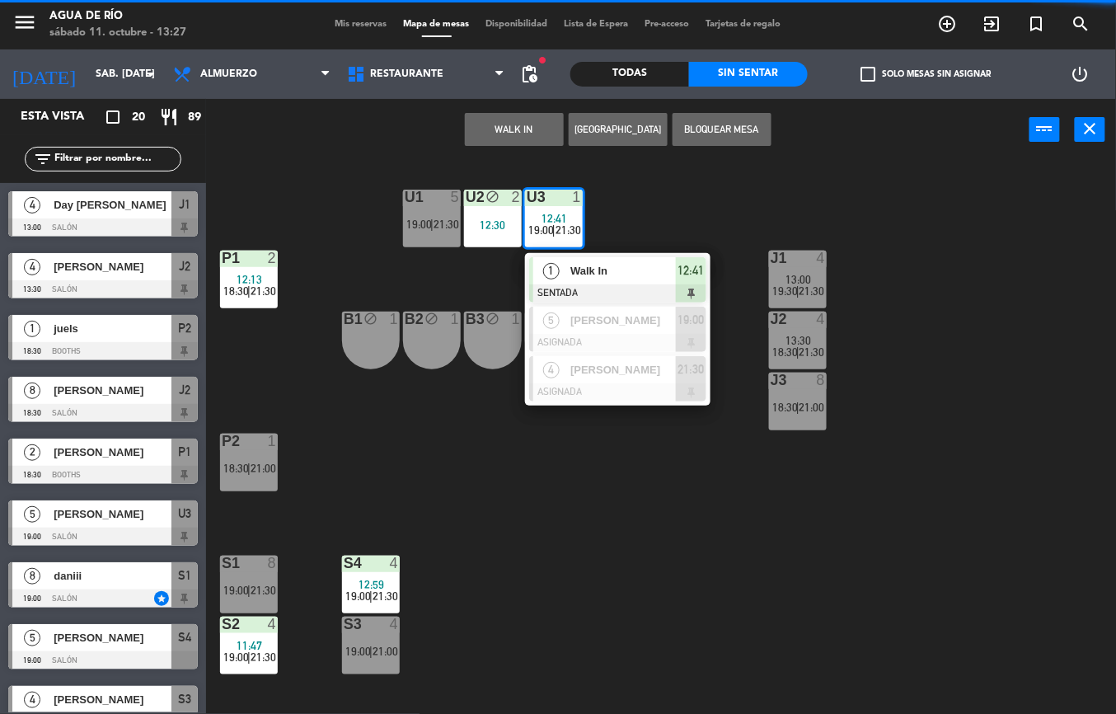
click at [663, 257] on div "Walk In" at bounding box center [621, 270] width 107 height 27
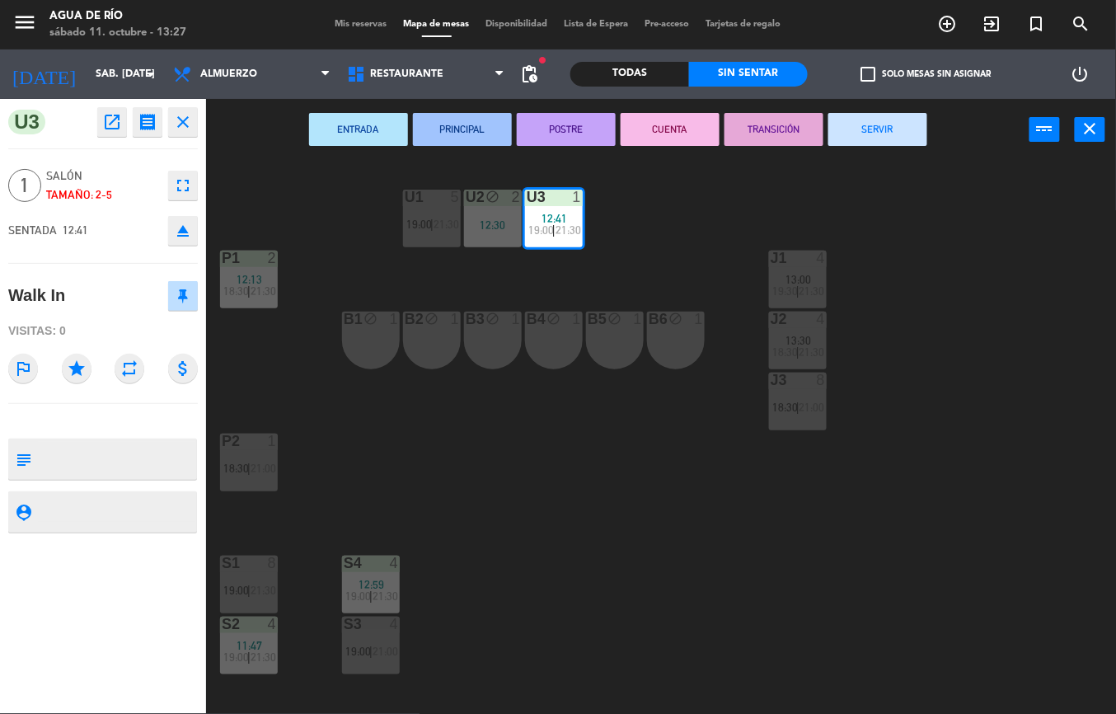
click at [897, 122] on button "SERVIR" at bounding box center [877, 129] width 99 height 33
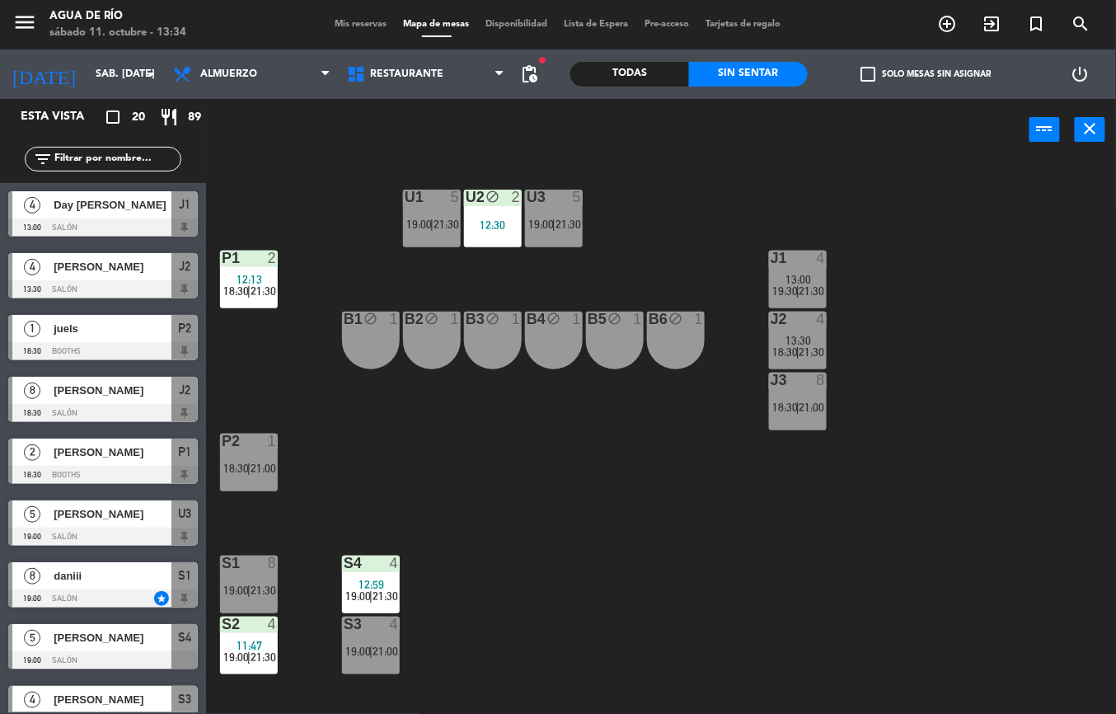
click at [244, 275] on span "12:13" at bounding box center [250, 279] width 26 height 13
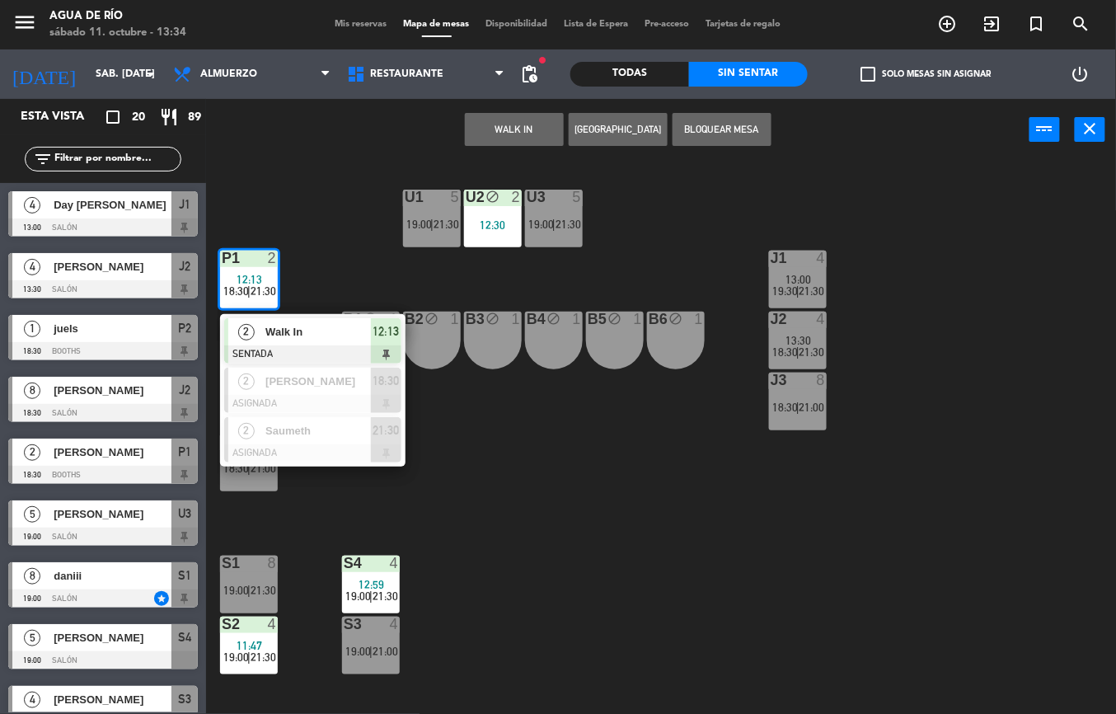
click at [354, 337] on span "Walk In" at bounding box center [317, 331] width 105 height 17
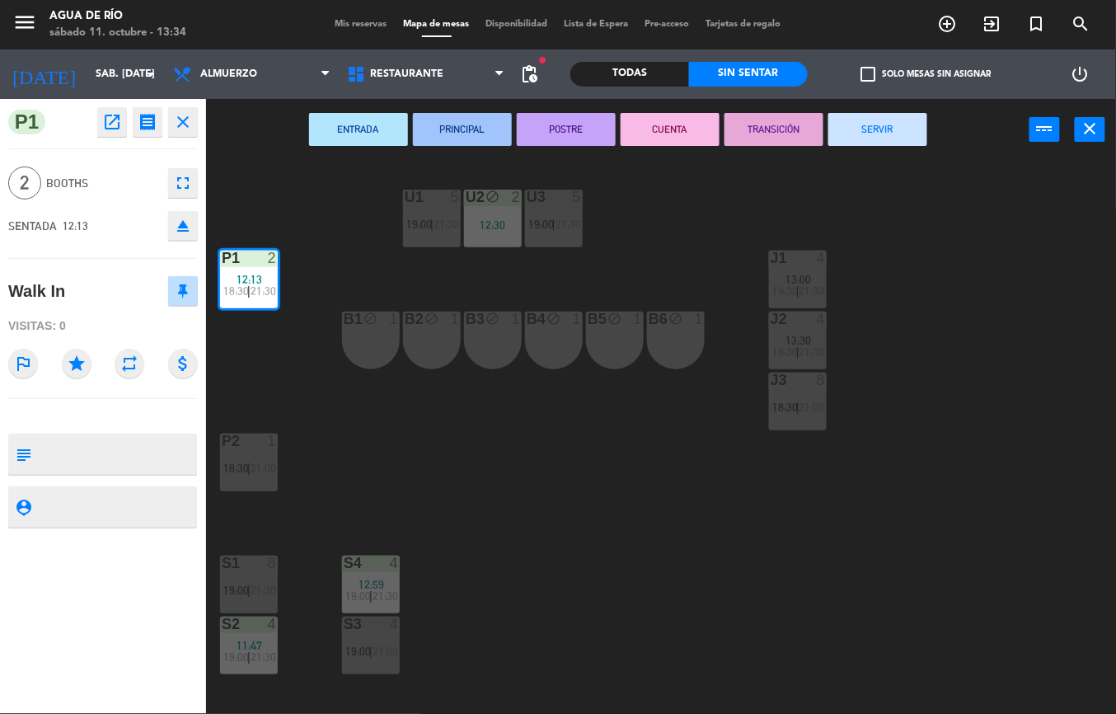
click at [915, 113] on button "SERVIR" at bounding box center [877, 129] width 99 height 33
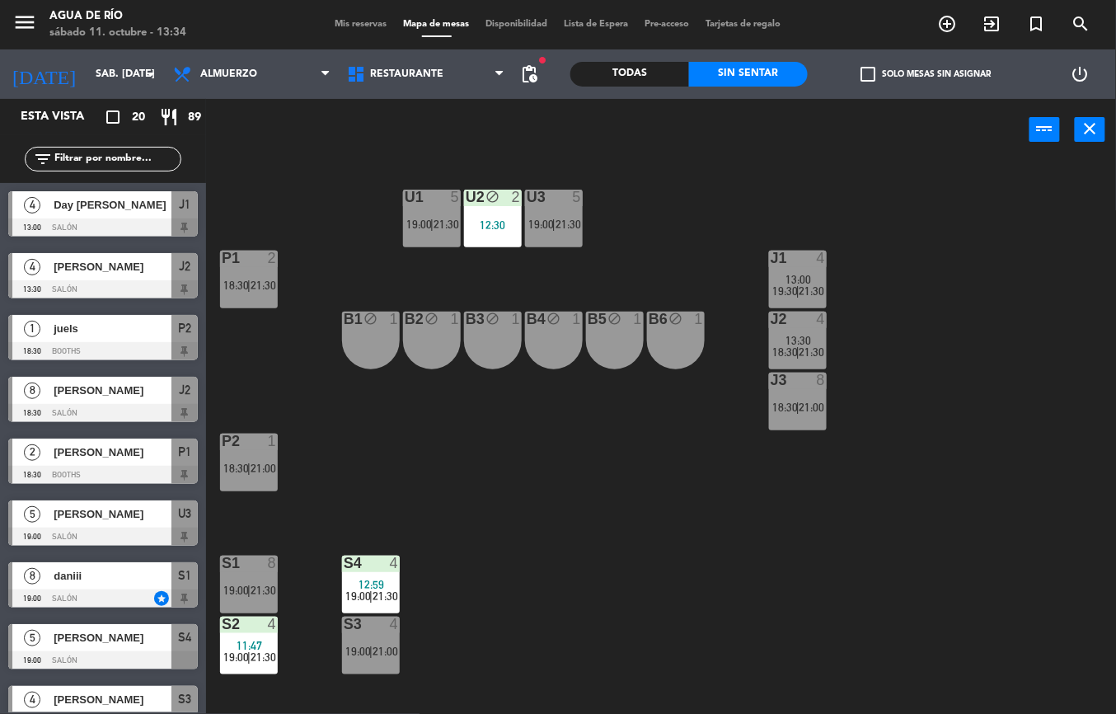
click at [549, 224] on span "19:00" at bounding box center [541, 224] width 26 height 13
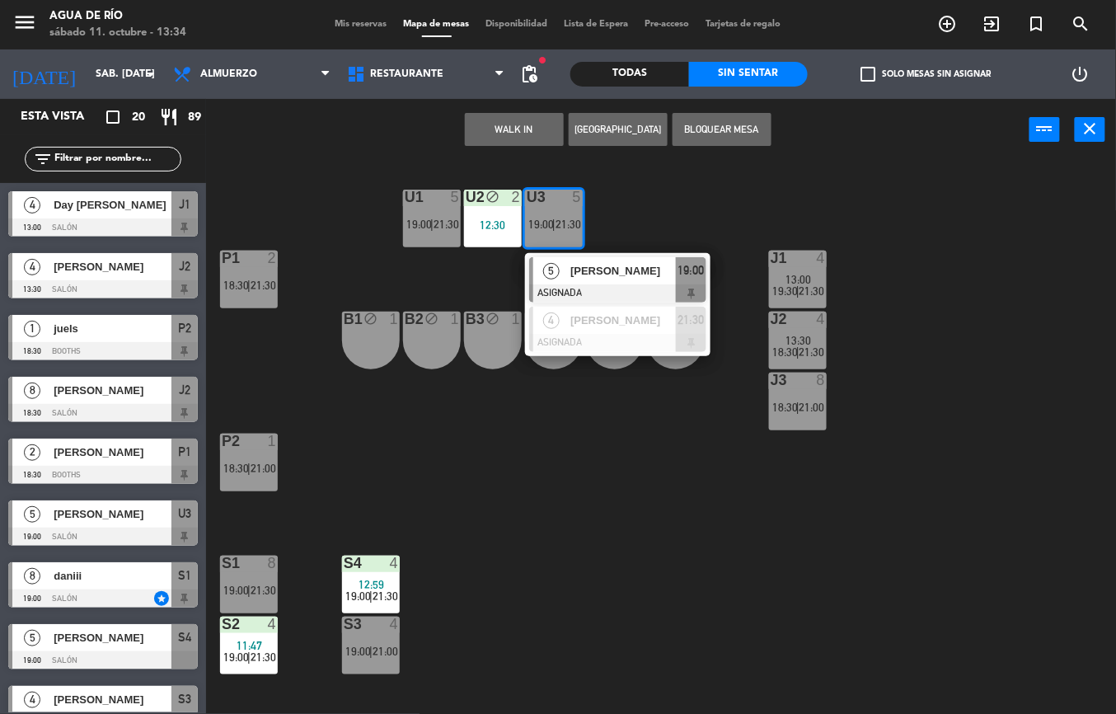
click at [488, 115] on button "WALK IN" at bounding box center [514, 129] width 99 height 33
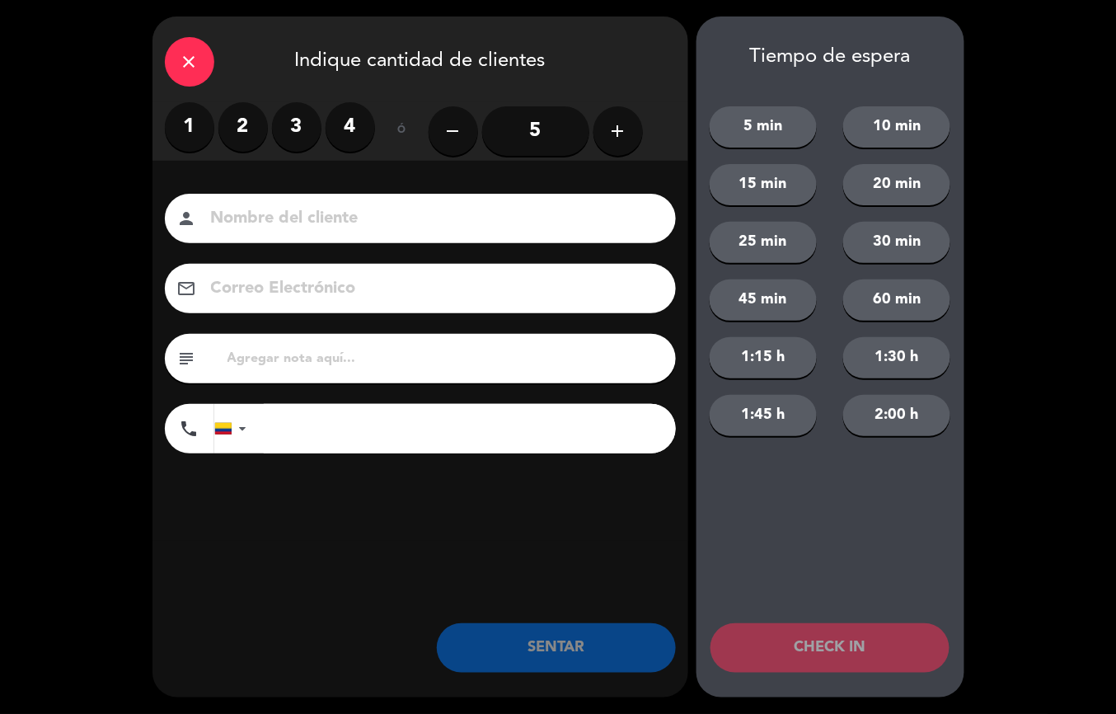
click at [242, 126] on label "2" at bounding box center [242, 126] width 49 height 49
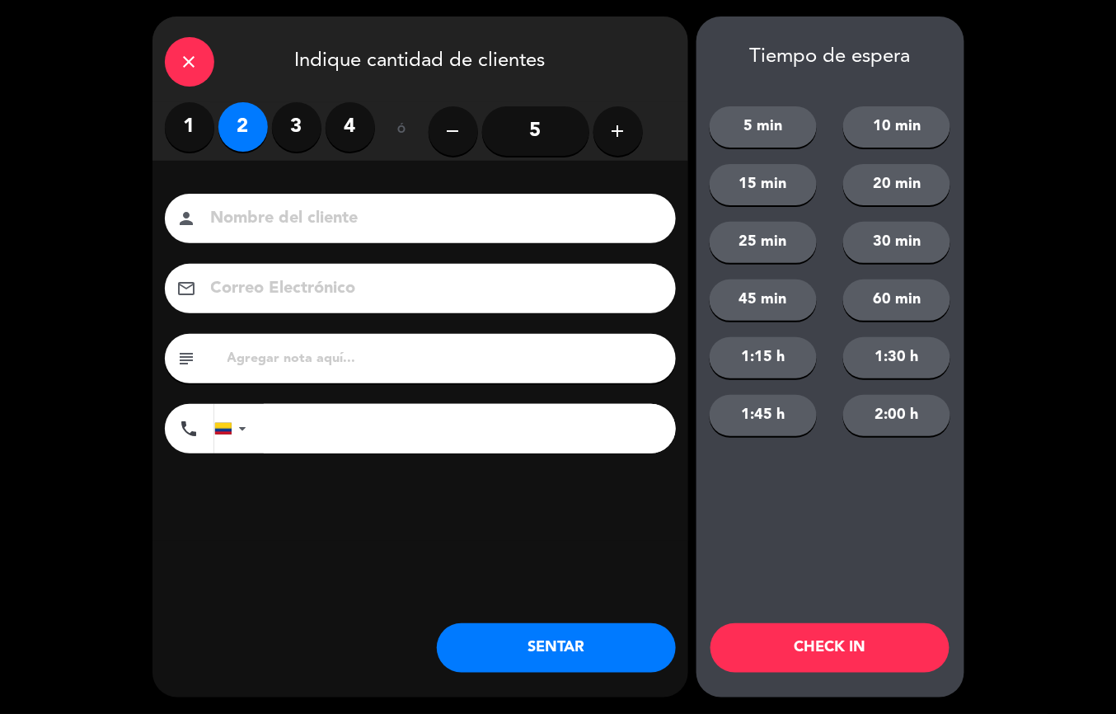
click at [288, 142] on label "3" at bounding box center [296, 126] width 49 height 49
click at [601, 664] on button "SENTAR" at bounding box center [556, 647] width 239 height 49
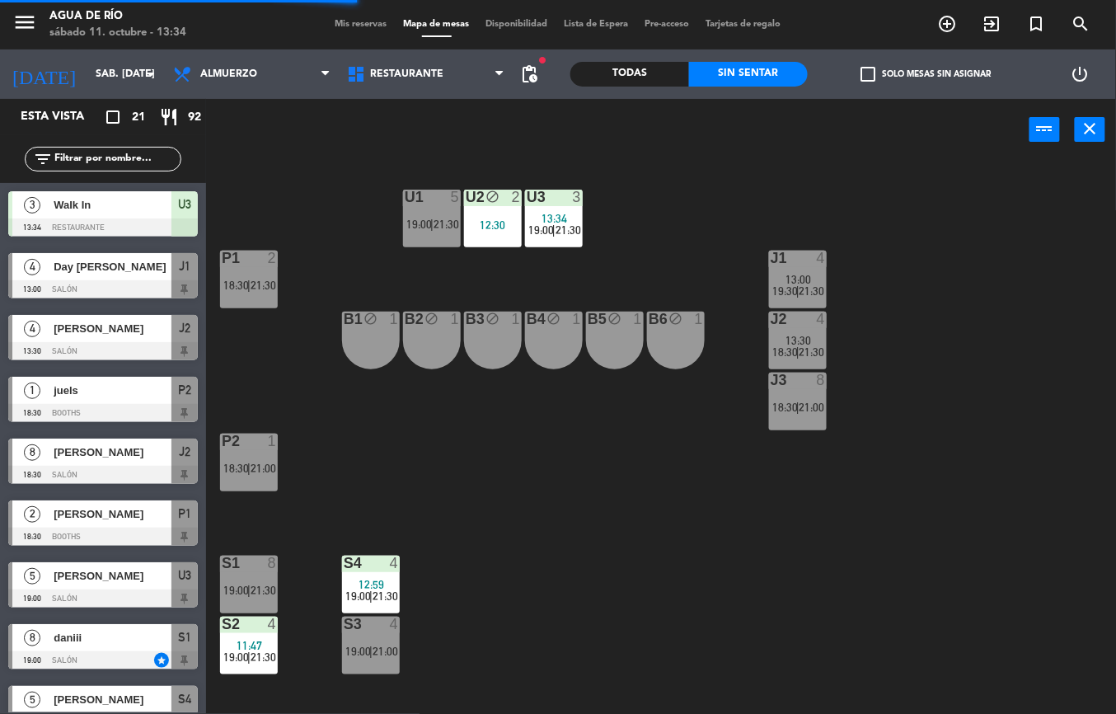
click at [261, 260] on div at bounding box center [248, 257] width 27 height 15
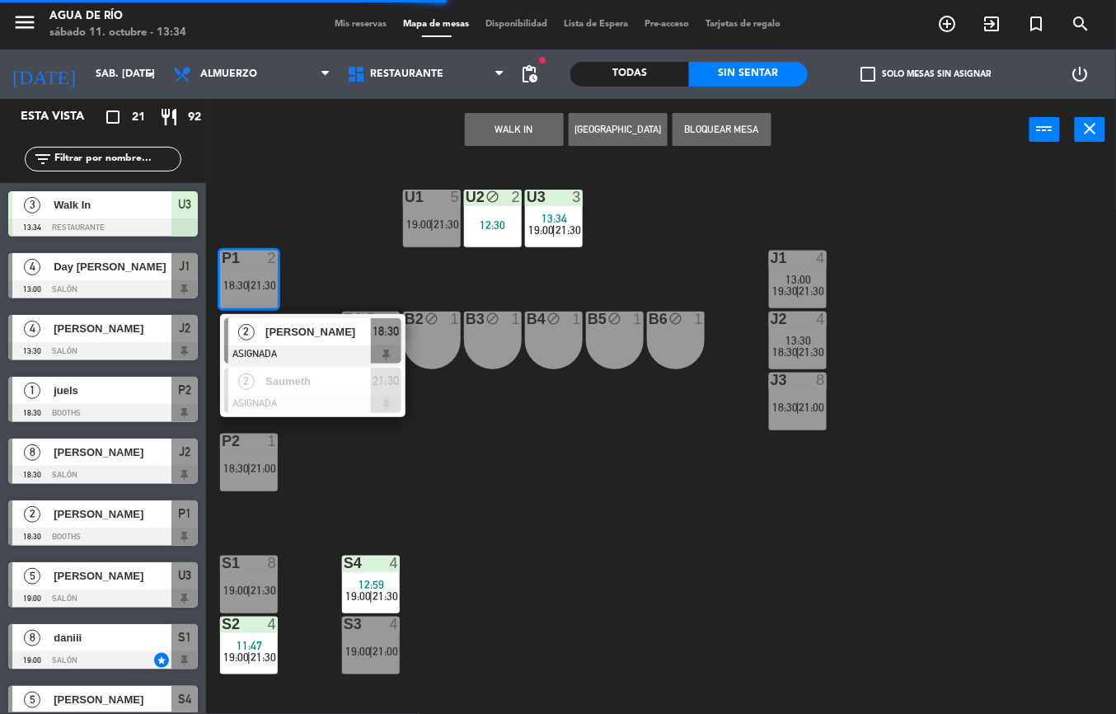
click at [483, 117] on button "WALK IN" at bounding box center [514, 129] width 99 height 33
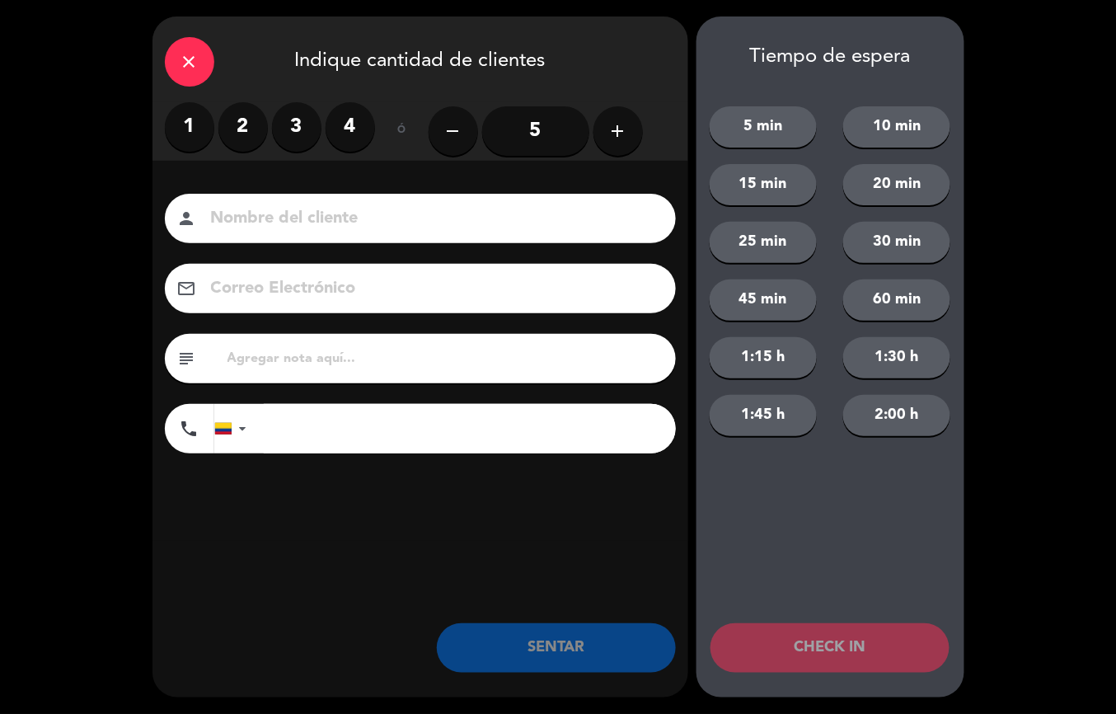
click at [250, 135] on label "2" at bounding box center [242, 126] width 49 height 49
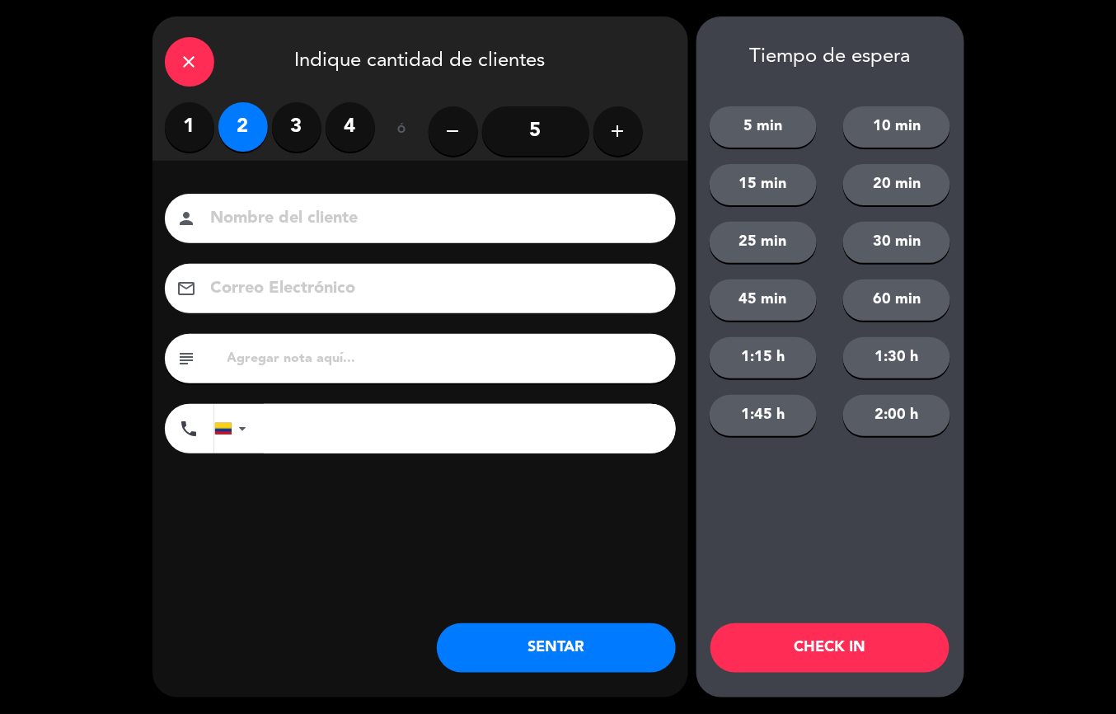
click at [529, 672] on button "SENTAR" at bounding box center [556, 647] width 239 height 49
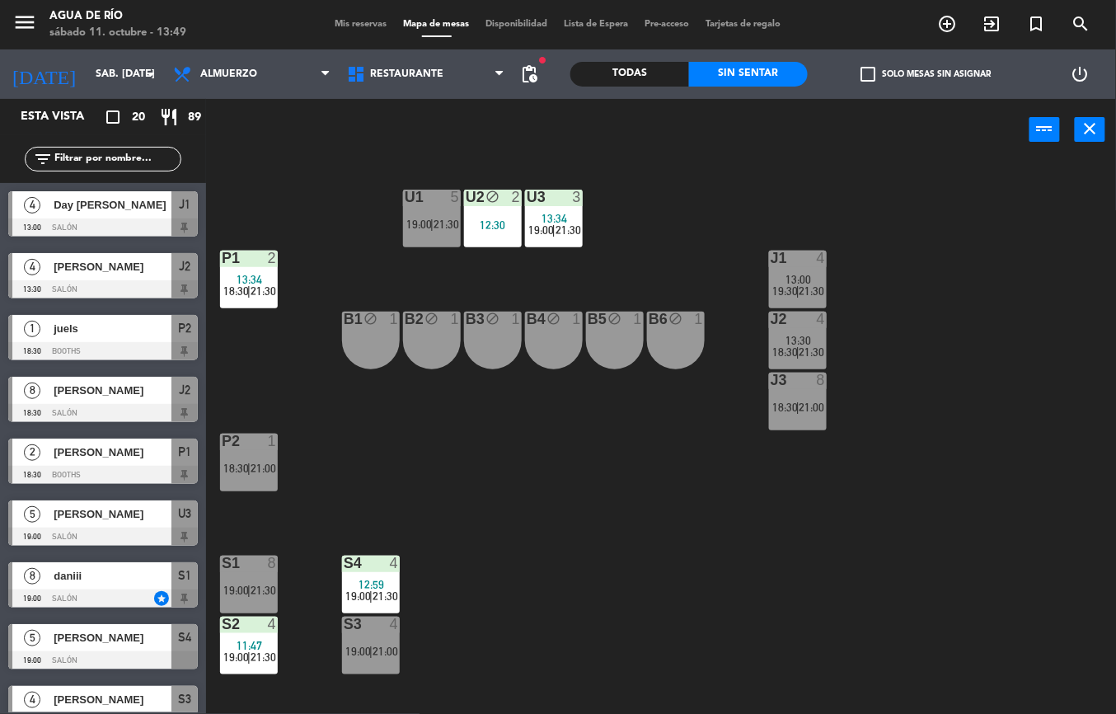
click at [486, 227] on div "12:30" at bounding box center [493, 225] width 58 height 12
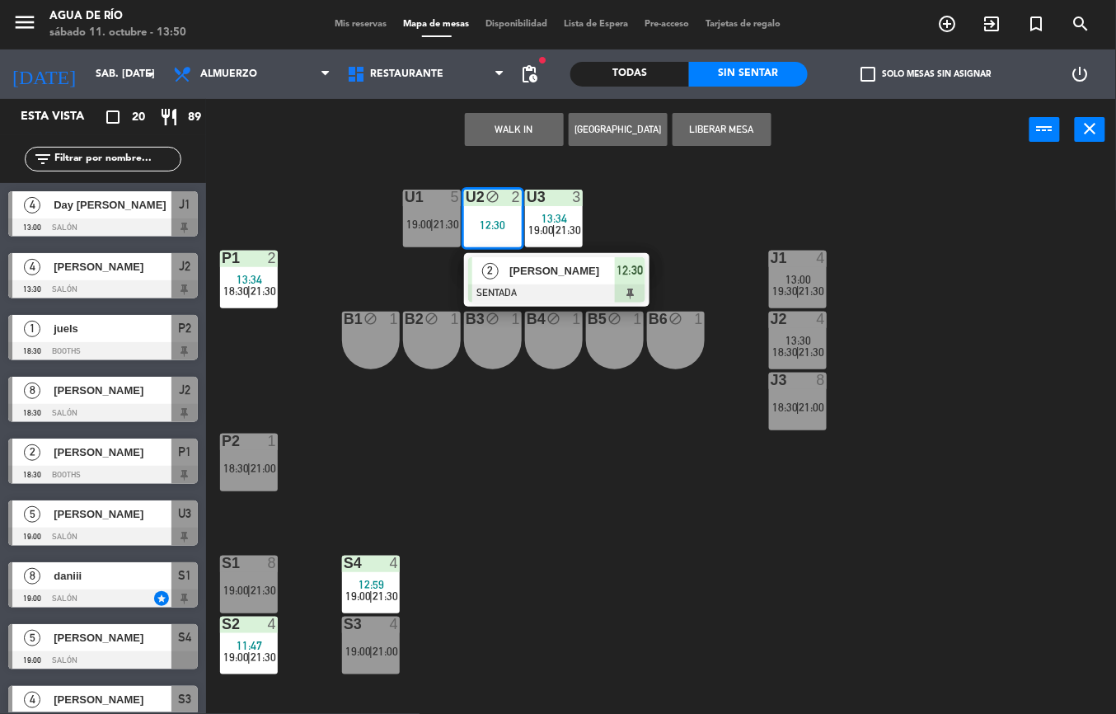
click at [605, 271] on span "[PERSON_NAME]" at bounding box center [561, 270] width 105 height 17
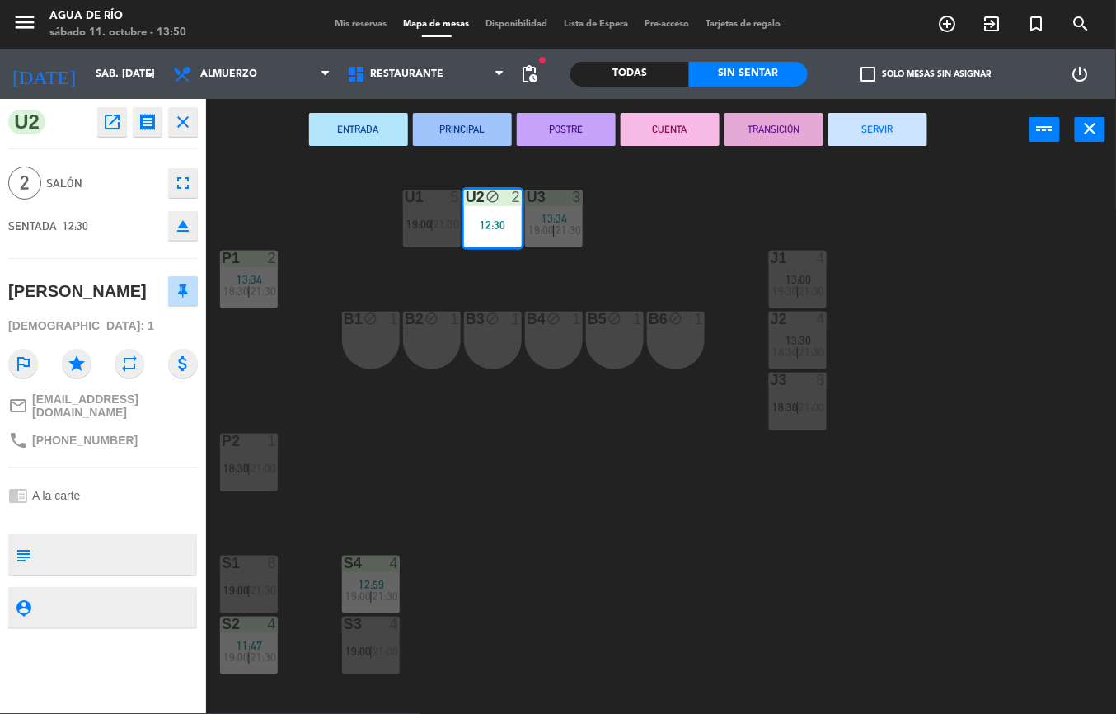
click at [894, 114] on button "SERVIR" at bounding box center [877, 129] width 99 height 33
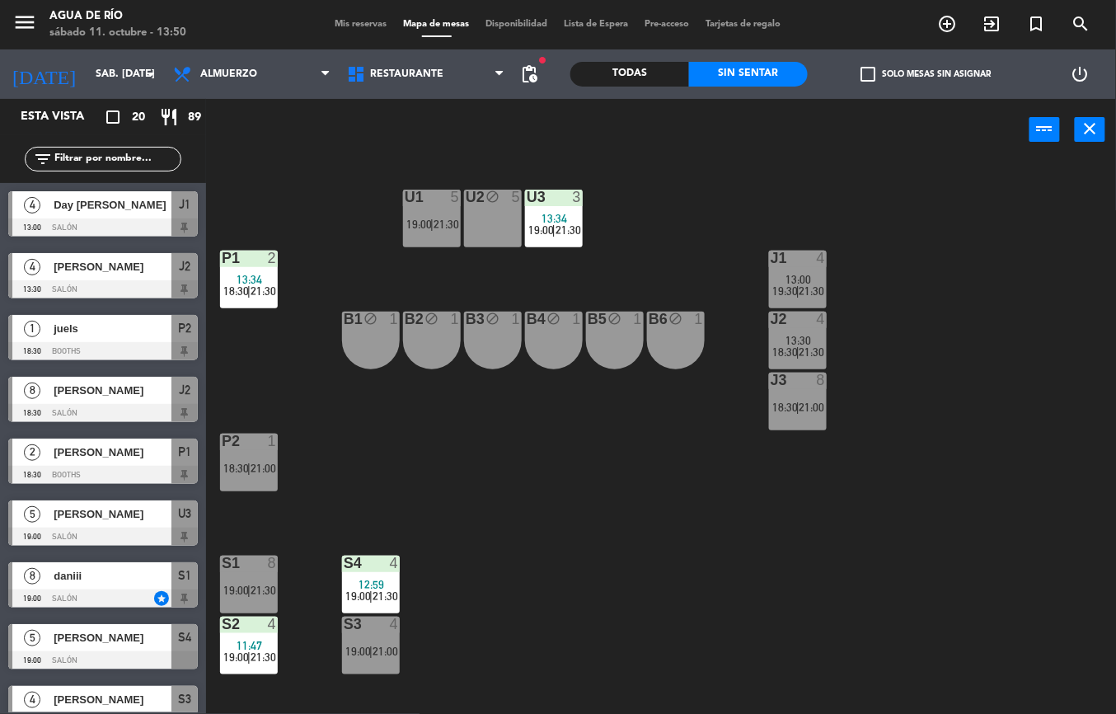
click at [133, 196] on span "Day [PERSON_NAME]" at bounding box center [113, 204] width 118 height 17
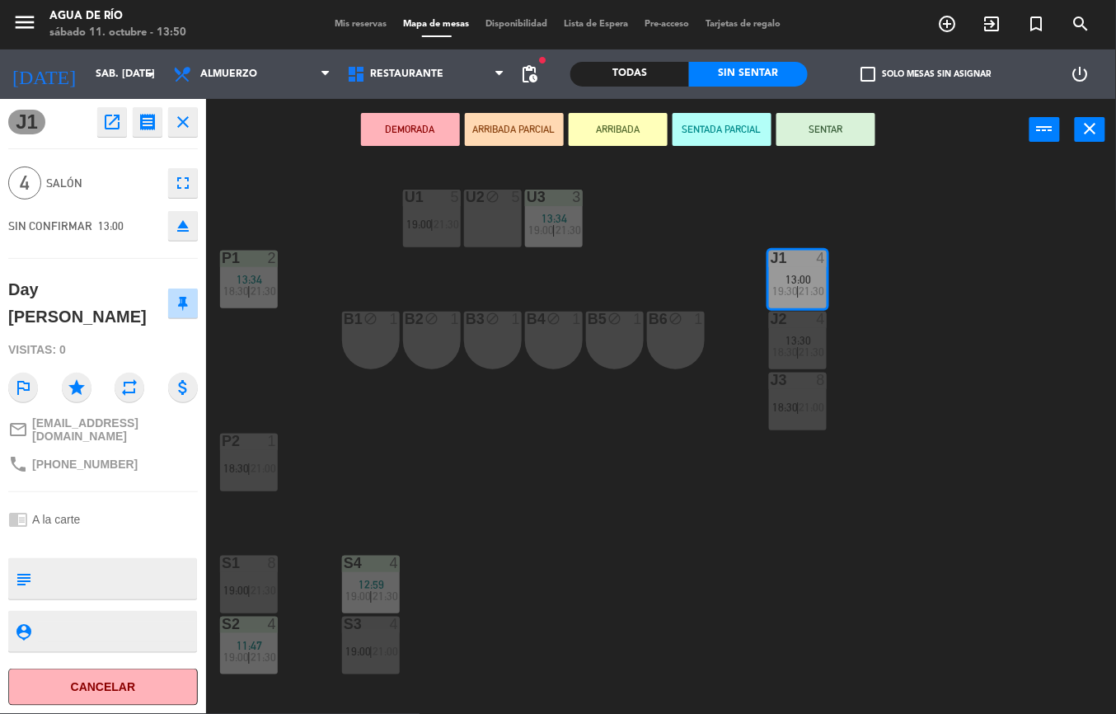
click at [135, 681] on button "Cancelar" at bounding box center [102, 686] width 189 height 37
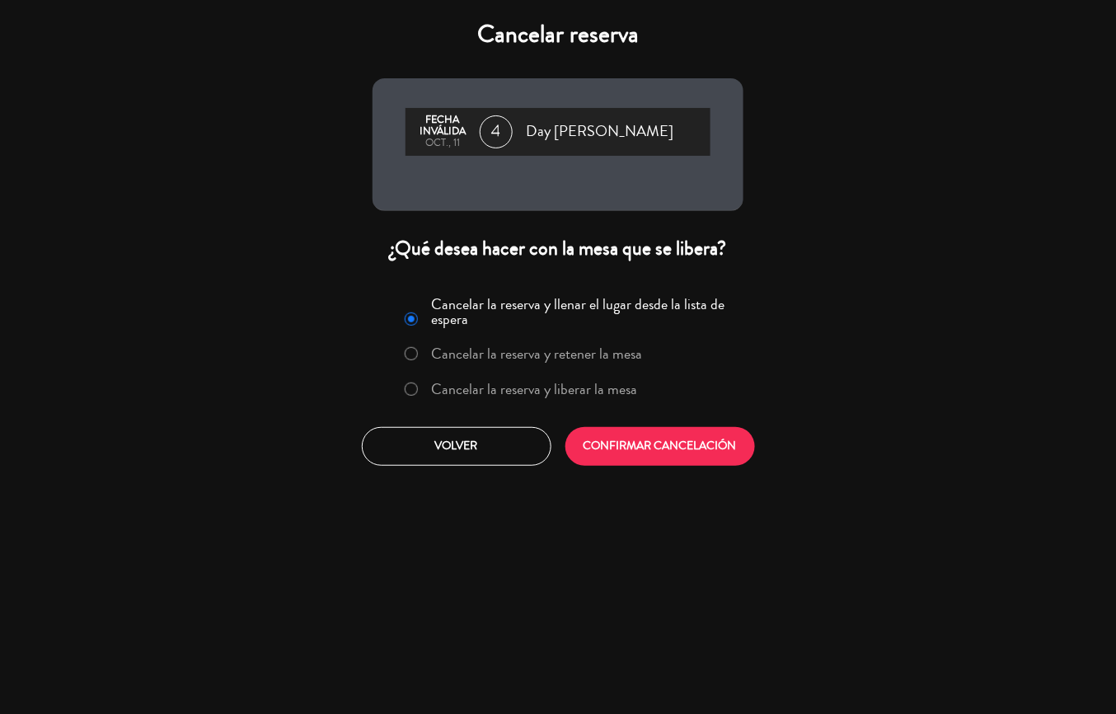
click at [671, 448] on button "CONFIRMAR CANCELACIÓN" at bounding box center [659, 446] width 189 height 39
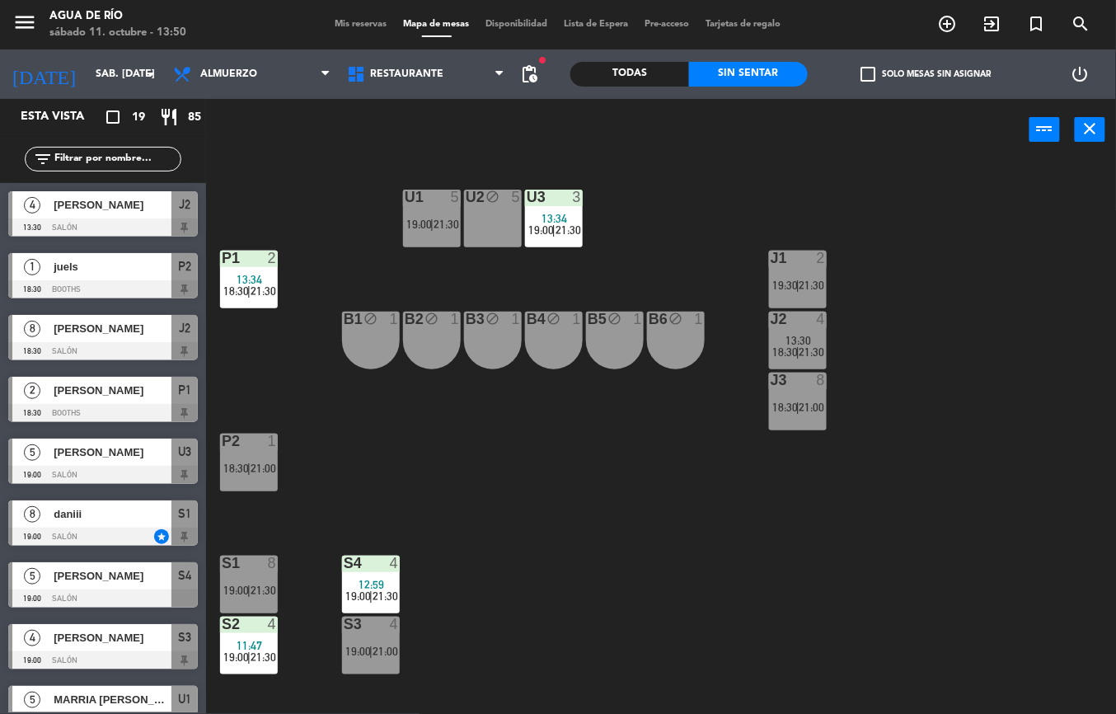
click at [122, 221] on div at bounding box center [102, 227] width 189 height 18
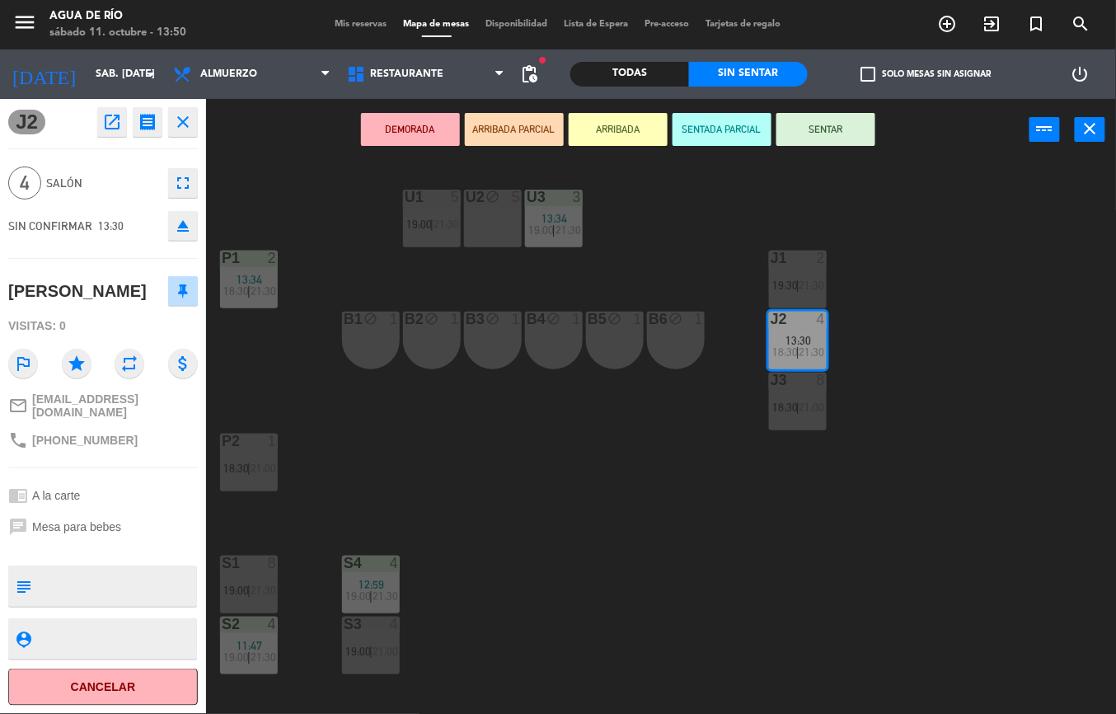
click at [150, 690] on button "Cancelar" at bounding box center [102, 686] width 189 height 37
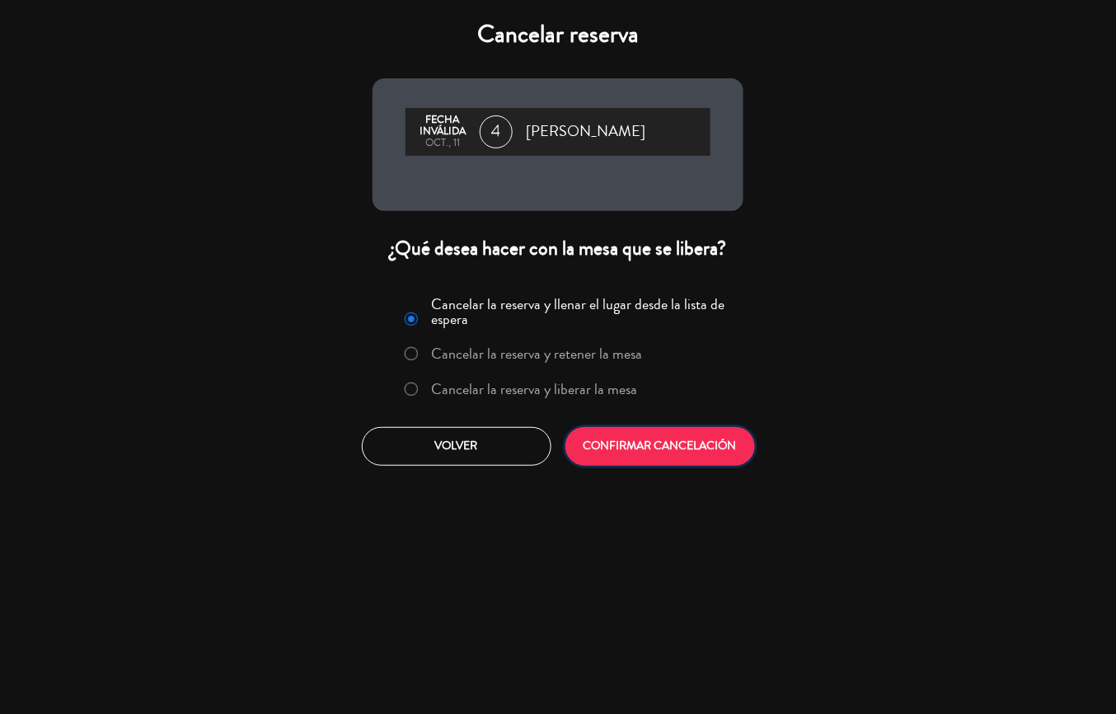
click at [676, 428] on button "CONFIRMAR CANCELACIÓN" at bounding box center [659, 446] width 189 height 39
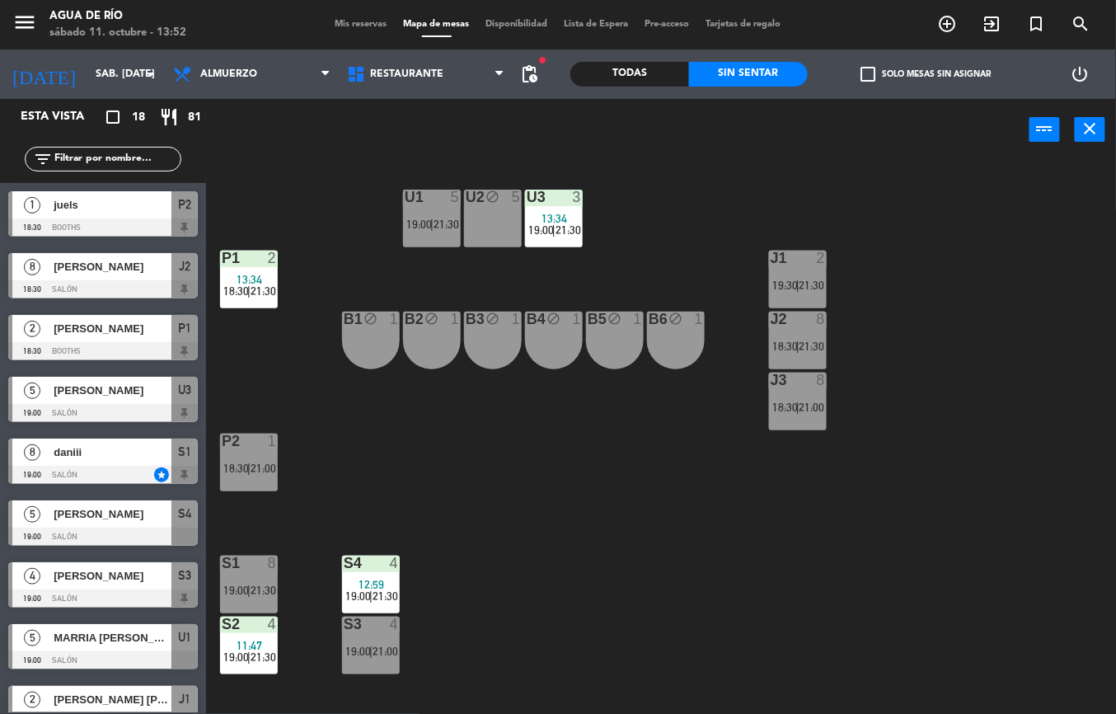
click at [791, 637] on div "U1 5 19:00 | 21:30 U2 block 5 U3 3 13:34 19:00 | 21:30 J1 2 19:30 | 21:30 P1 2 …" at bounding box center [667, 437] width 898 height 553
click at [796, 282] on span "|" at bounding box center [797, 284] width 3 height 13
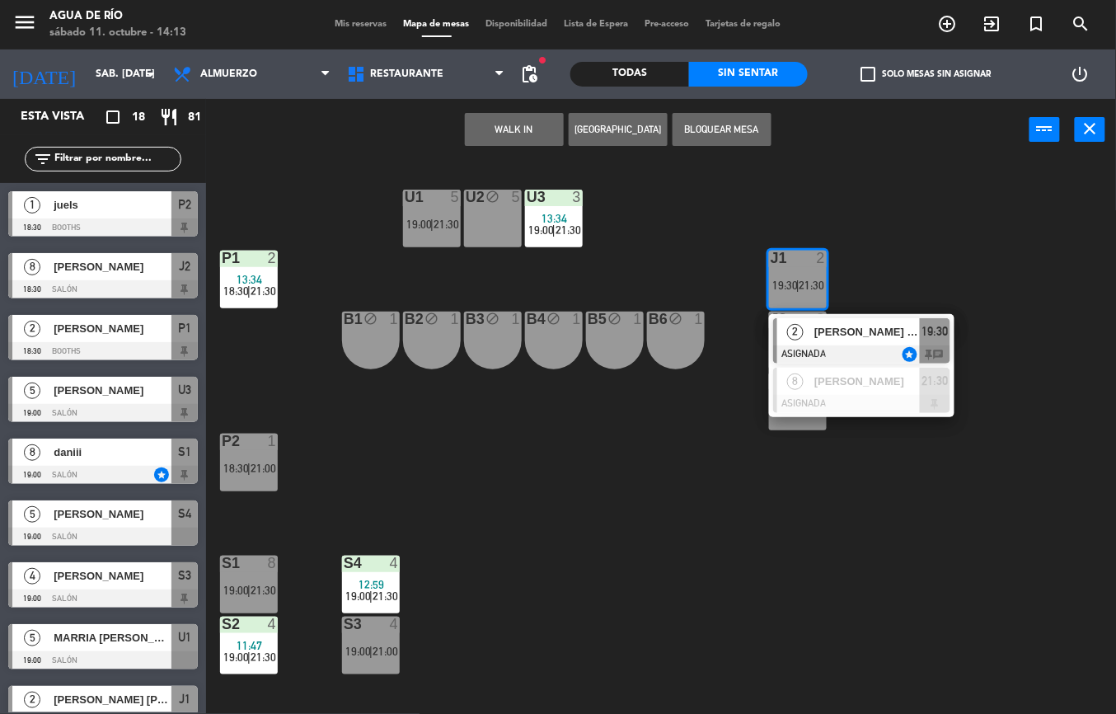
click at [517, 127] on button "WALK IN" at bounding box center [514, 129] width 99 height 33
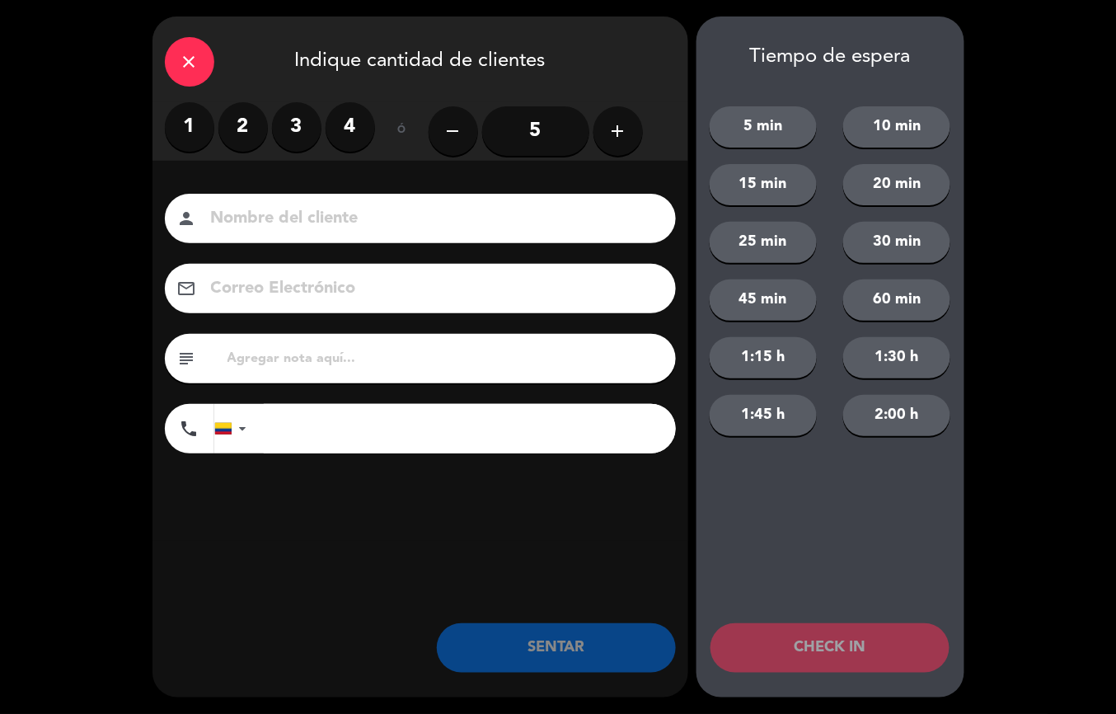
click at [351, 120] on label "4" at bounding box center [349, 126] width 49 height 49
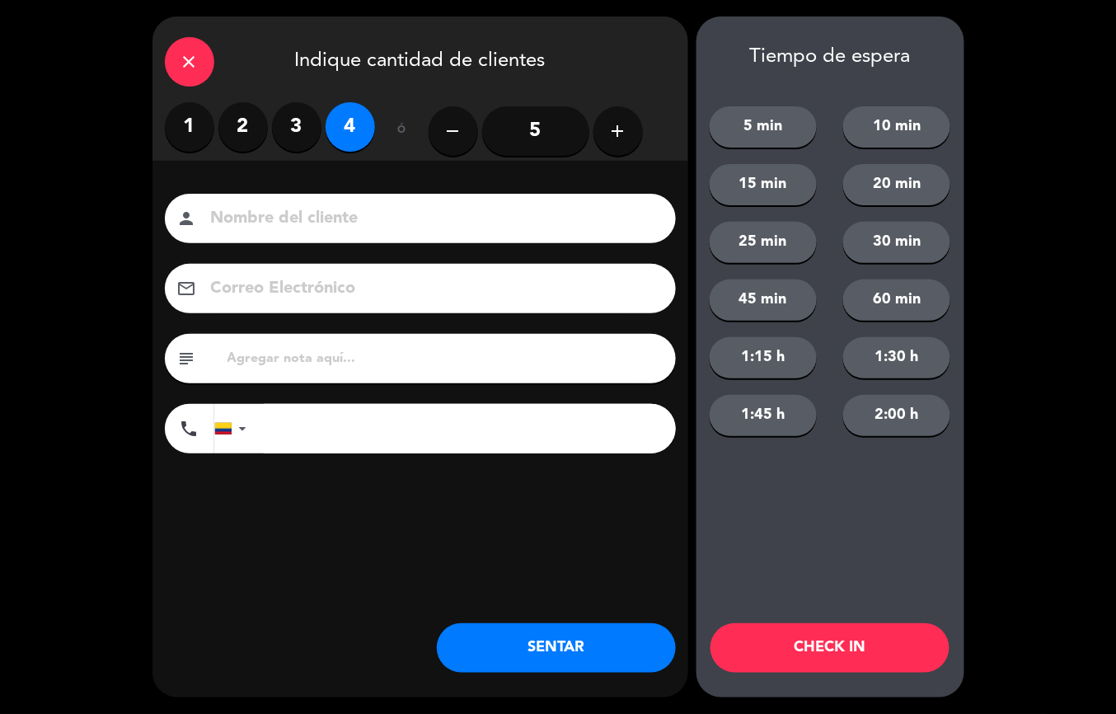
click at [633, 662] on button "SENTAR" at bounding box center [556, 647] width 239 height 49
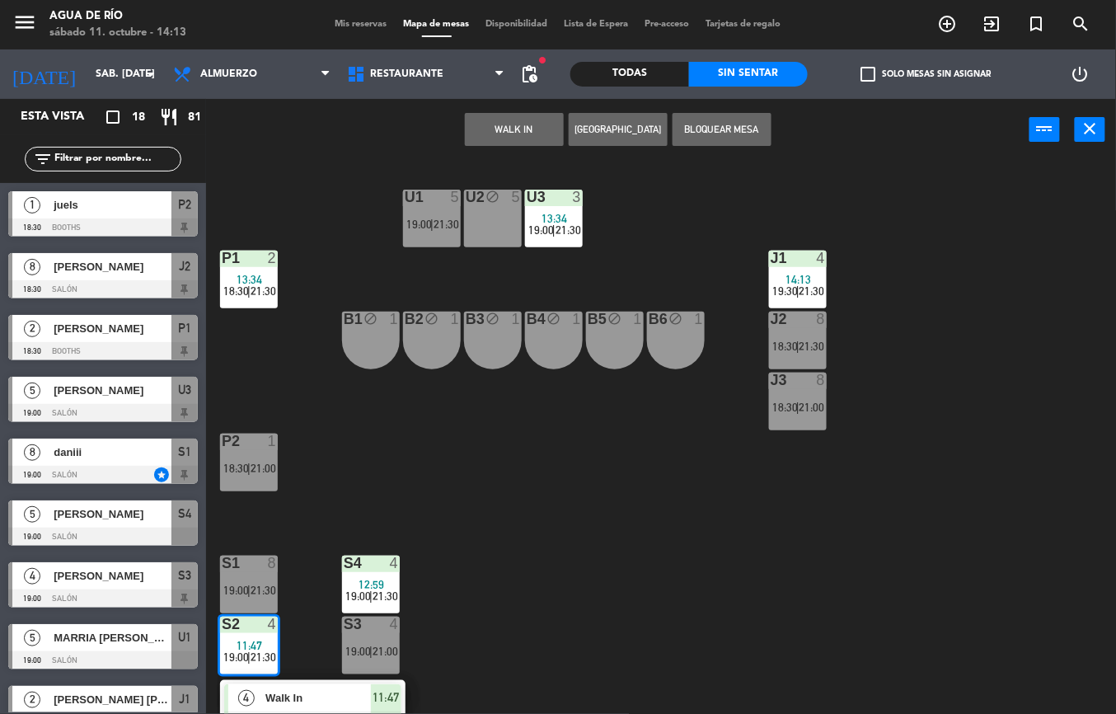
click at [340, 690] on span "Walk In" at bounding box center [317, 697] width 105 height 17
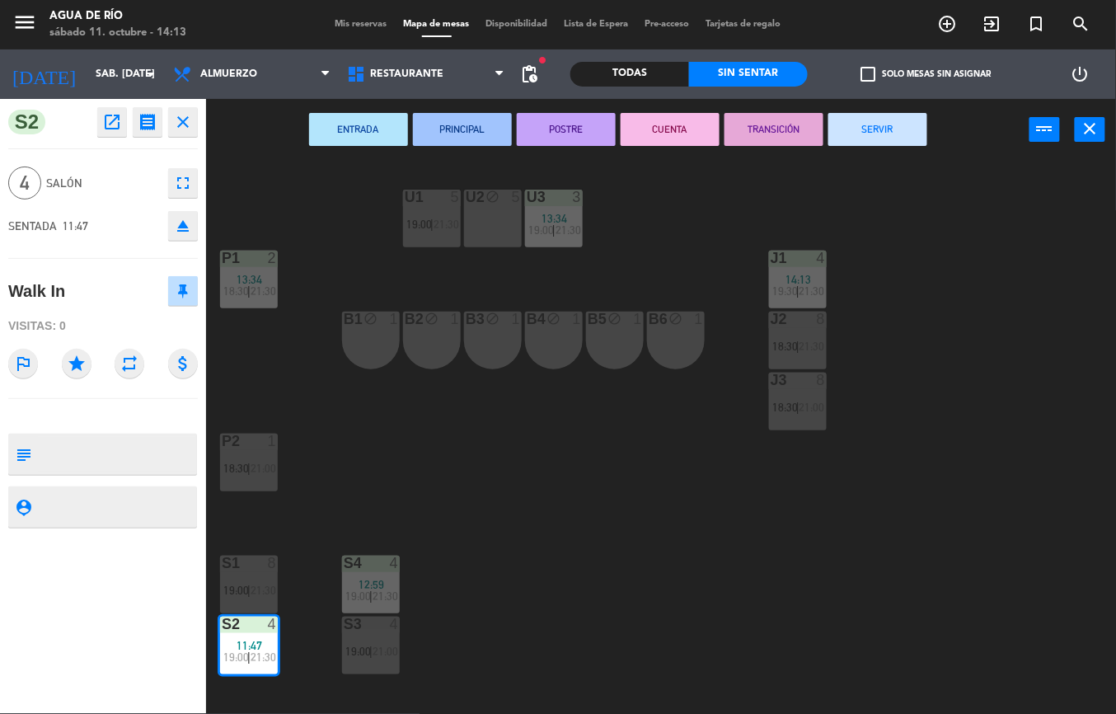
click at [890, 145] on button "SERVIR" at bounding box center [877, 129] width 99 height 33
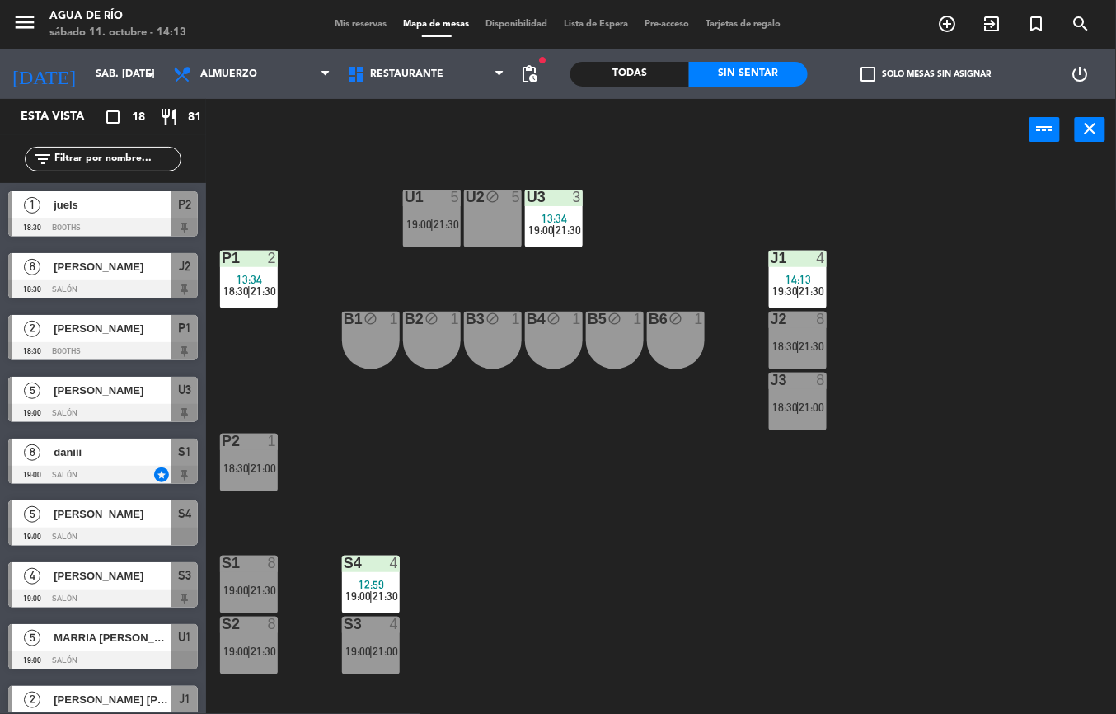
click at [232, 587] on span "19:00" at bounding box center [236, 589] width 26 height 13
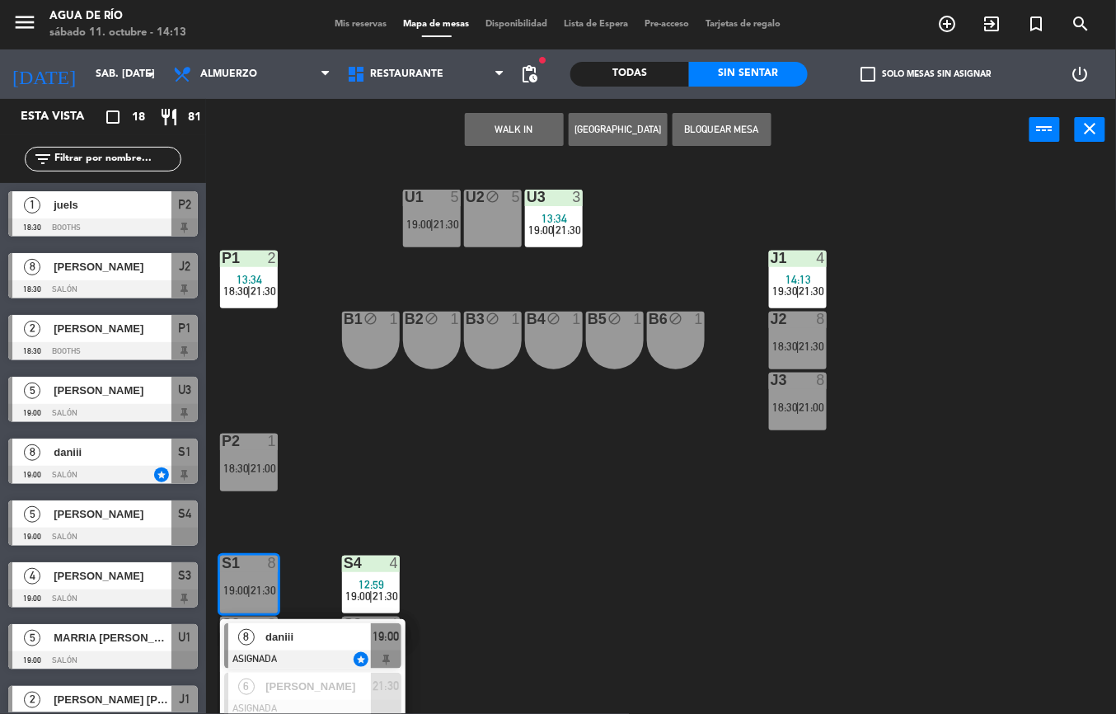
click at [512, 133] on button "WALK IN" at bounding box center [514, 129] width 99 height 33
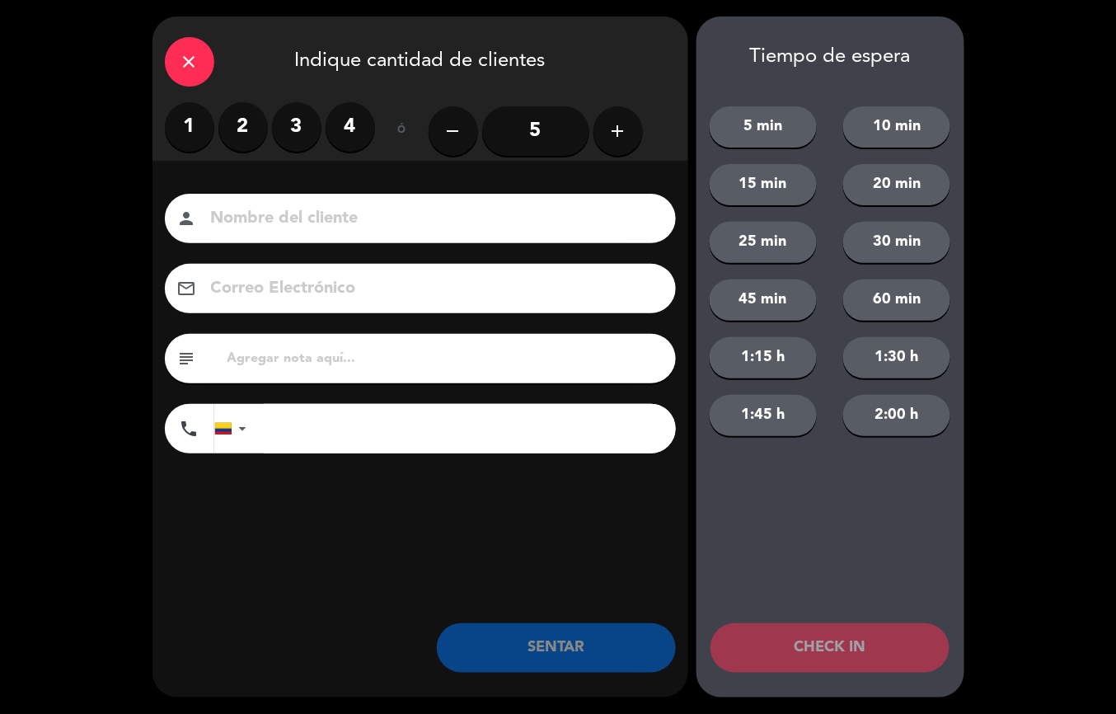
click at [301, 148] on label "3" at bounding box center [296, 126] width 49 height 49
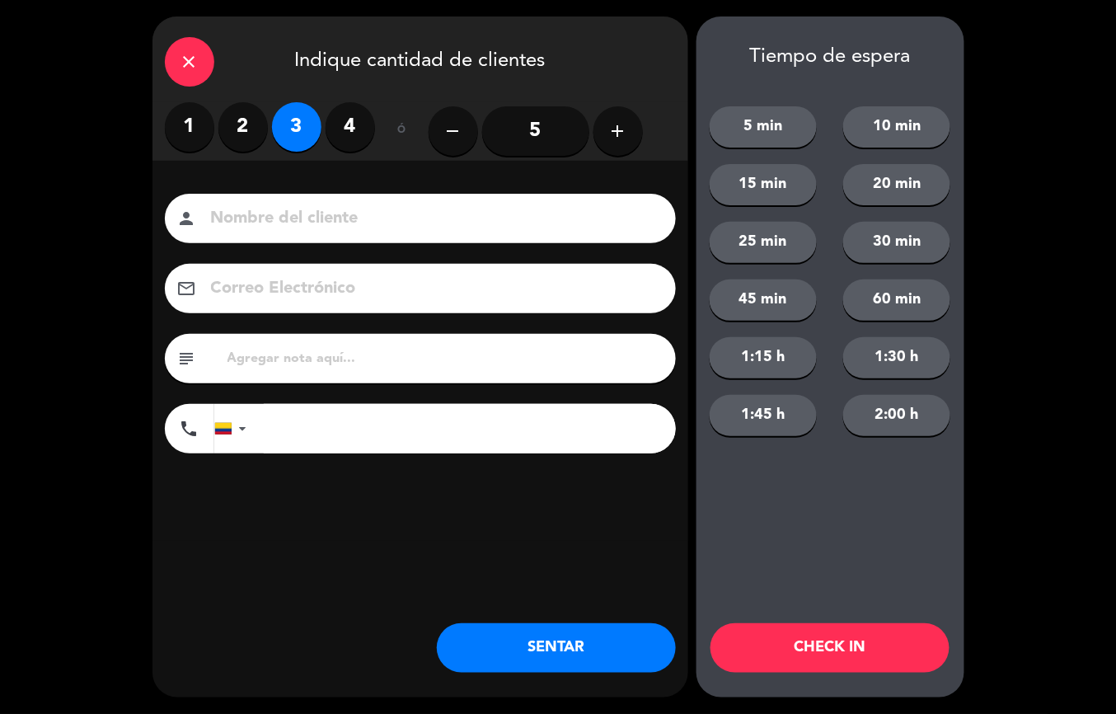
click at [598, 646] on button "SENTAR" at bounding box center [556, 647] width 239 height 49
